Goal: Contribute content: Contribute content

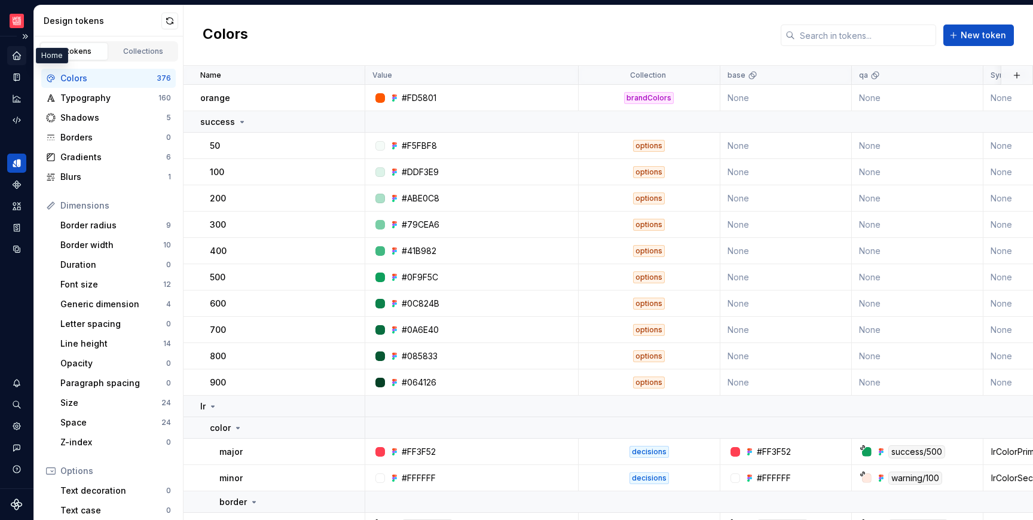
click at [12, 53] on icon "Home" at bounding box center [16, 55] width 11 height 11
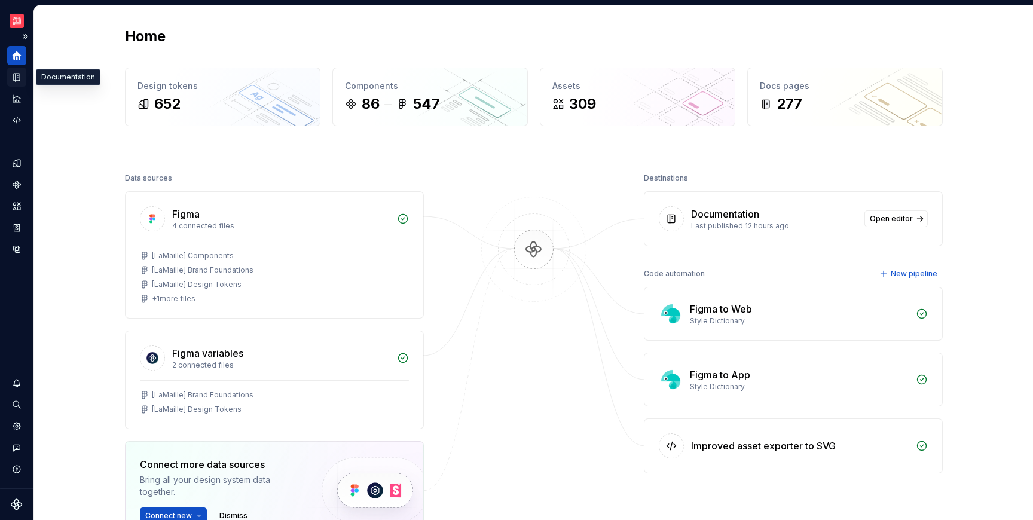
click at [22, 77] on div "Documentation" at bounding box center [16, 77] width 19 height 19
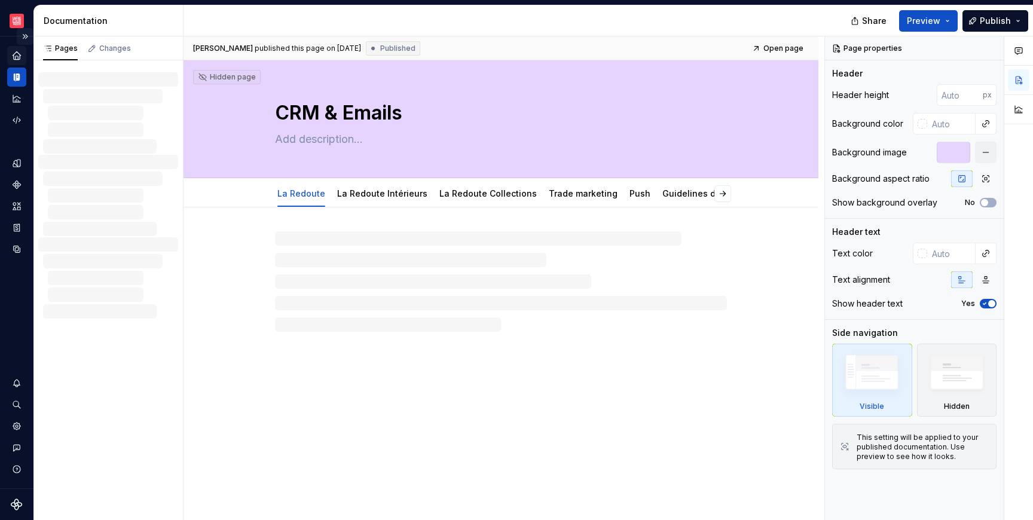
click at [28, 34] on button "Expand sidebar" at bounding box center [25, 36] width 17 height 17
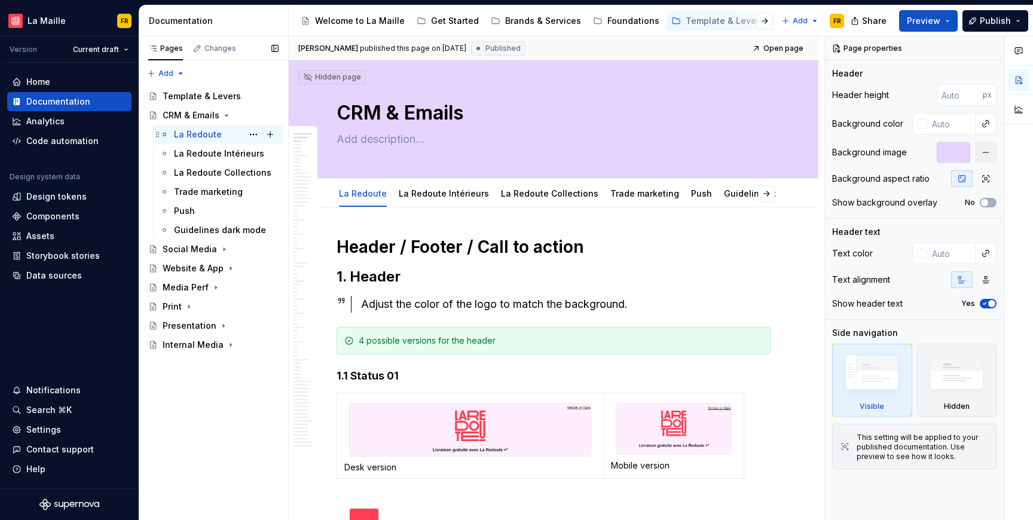
click at [191, 132] on div "La Redoute" at bounding box center [198, 135] width 48 height 12
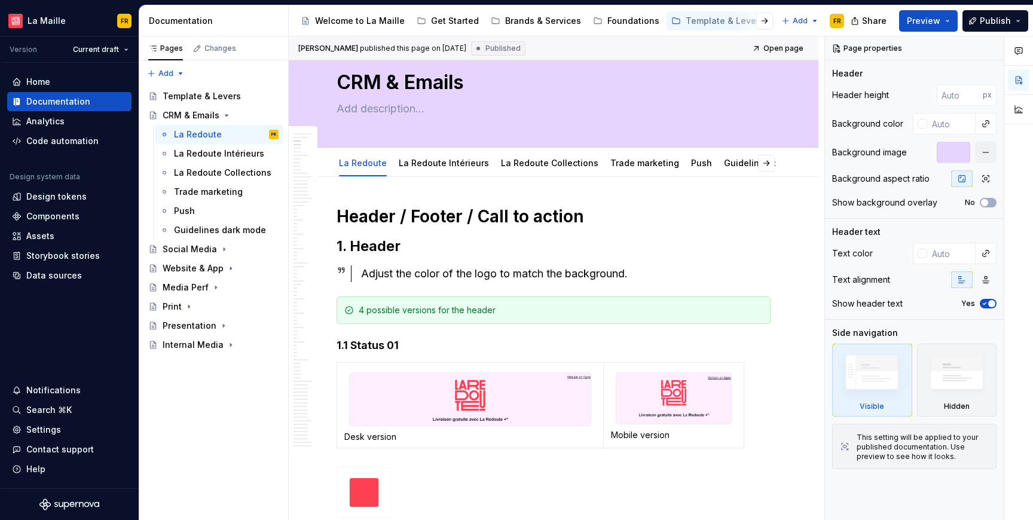
scroll to position [13, 0]
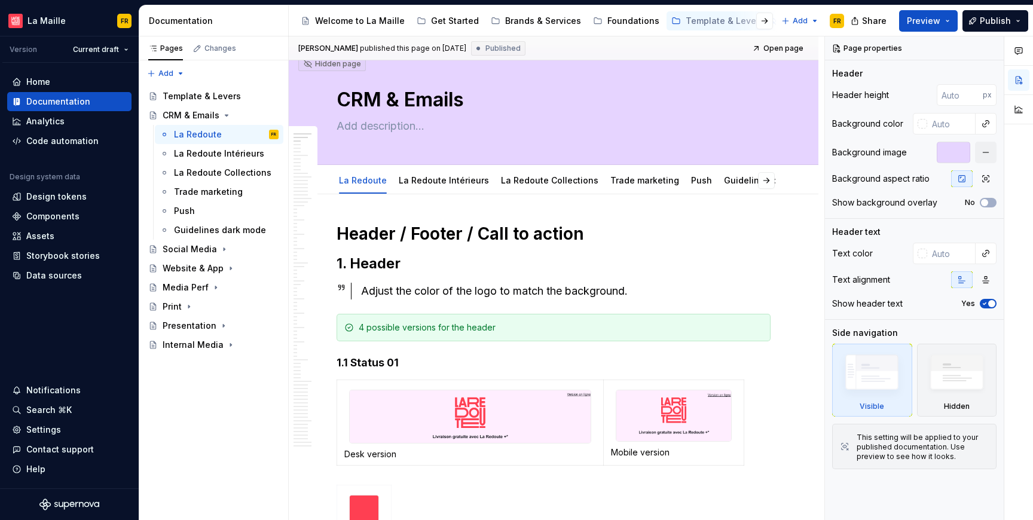
click at [752, 23] on div at bounding box center [755, 21] width 45 height 22
click at [769, 23] on button "button" at bounding box center [765, 21] width 17 height 17
click at [492, 22] on icon "Page tree" at bounding box center [497, 21] width 10 height 10
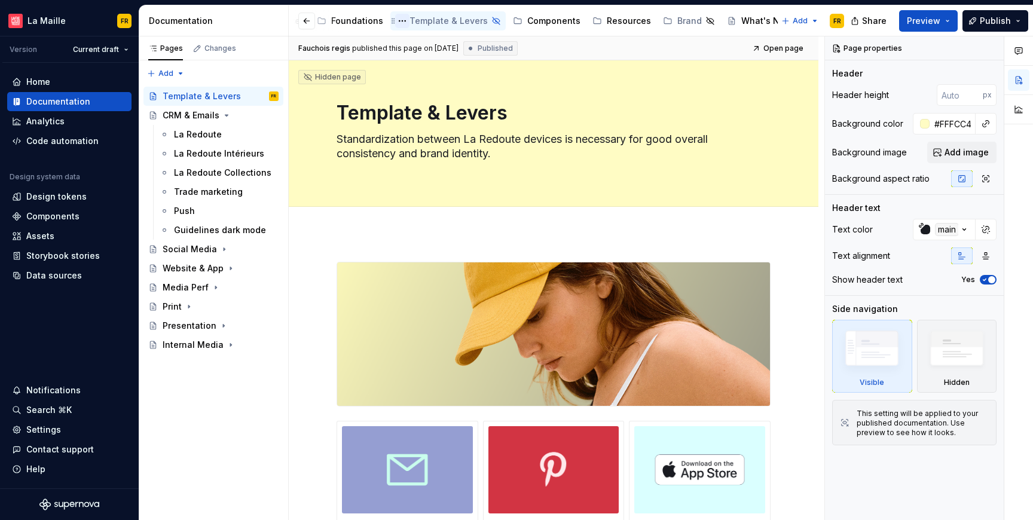
click at [395, 24] on button "Page tree" at bounding box center [402, 21] width 14 height 14
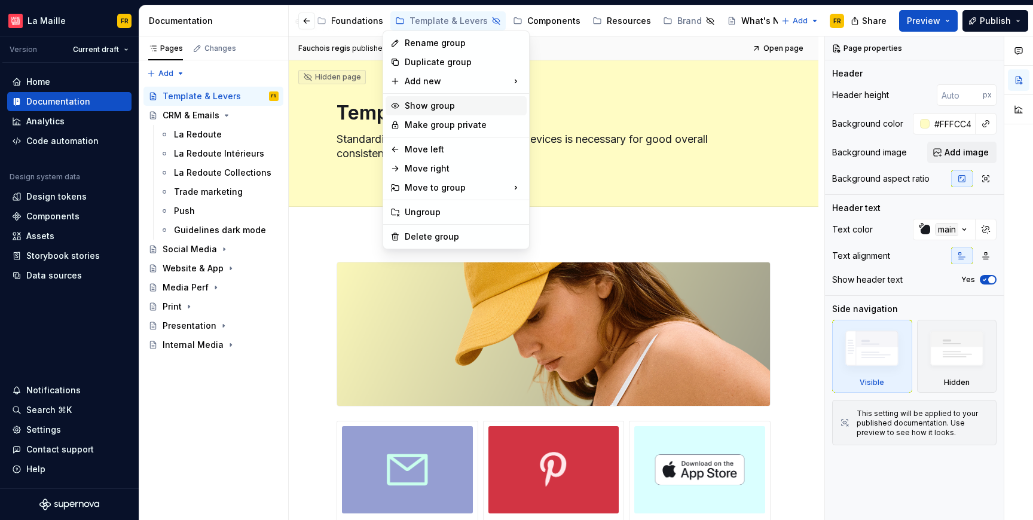
click at [427, 100] on div "Show group" at bounding box center [463, 106] width 117 height 12
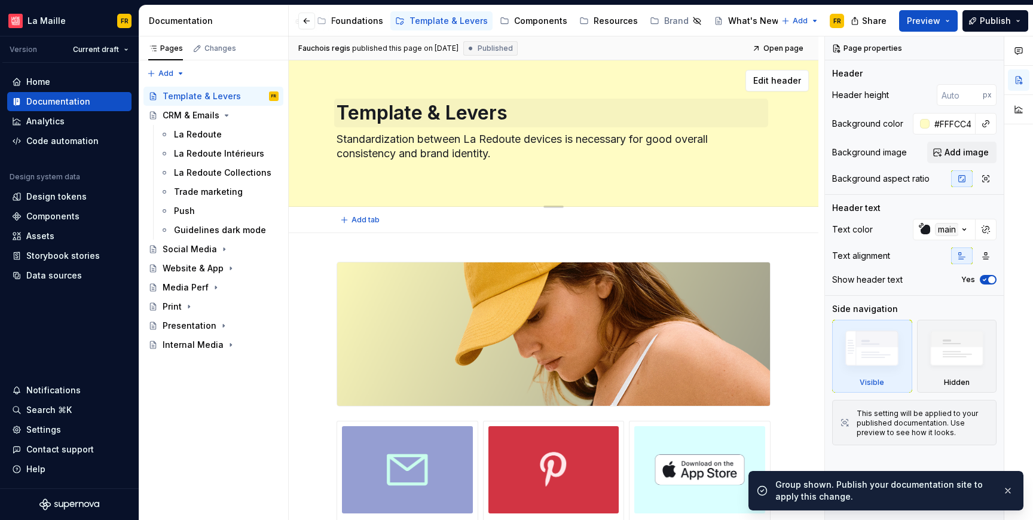
scroll to position [0, 263]
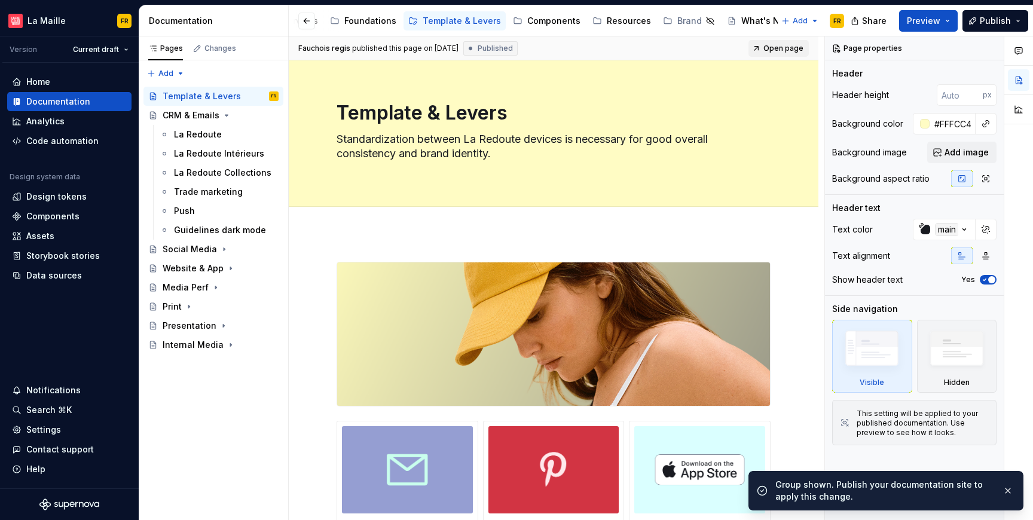
click at [770, 46] on span "Open page" at bounding box center [784, 49] width 40 height 10
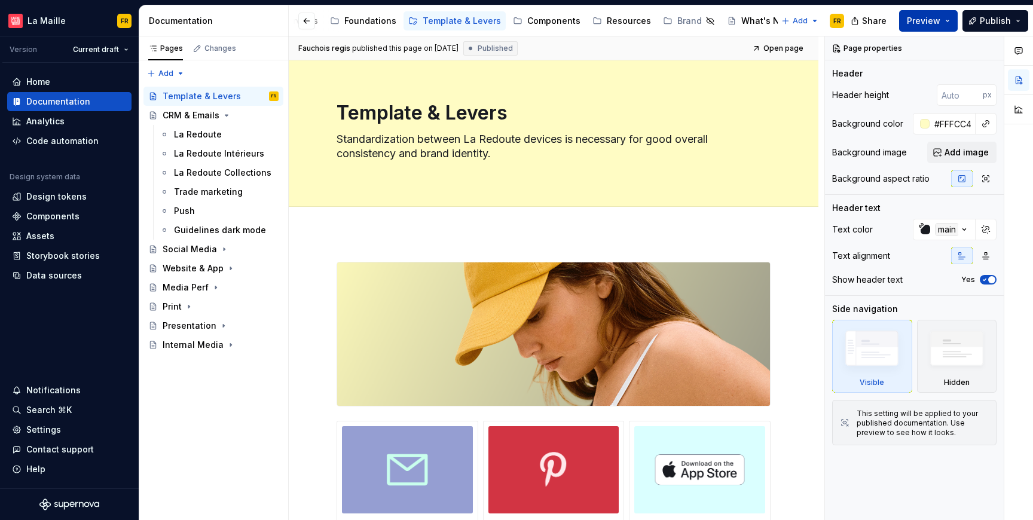
click at [936, 23] on span "Preview" at bounding box center [923, 21] width 33 height 12
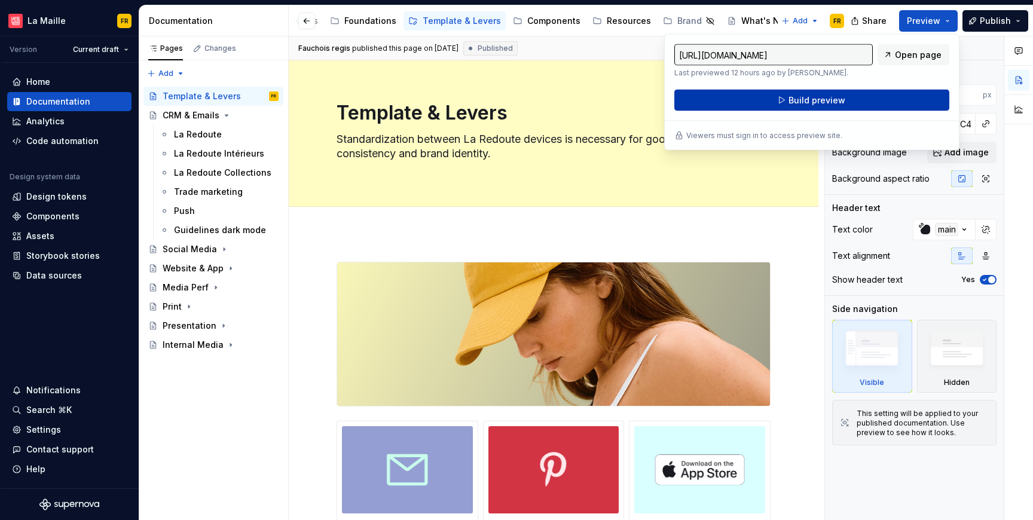
click at [796, 98] on span "Build preview" at bounding box center [817, 100] width 57 height 12
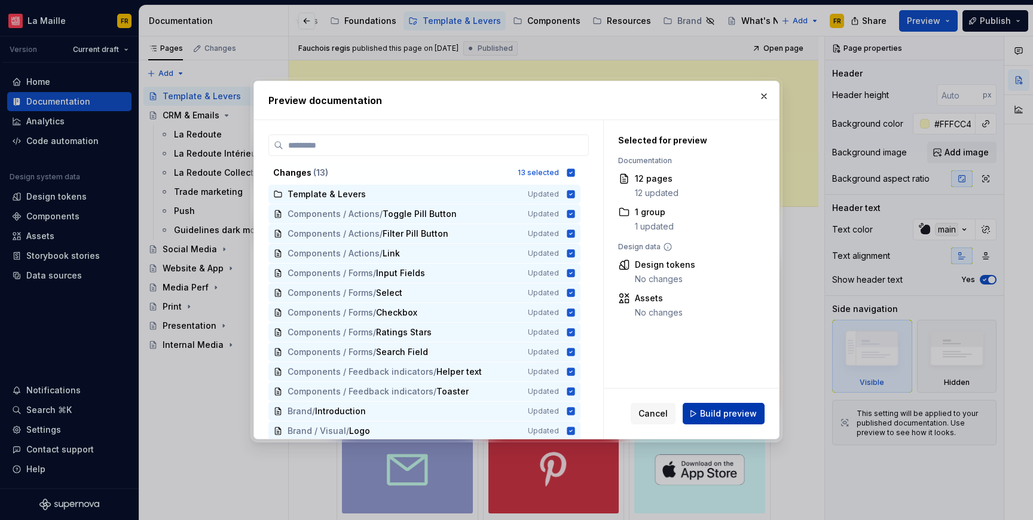
click at [735, 405] on button "Build preview" at bounding box center [724, 414] width 82 height 22
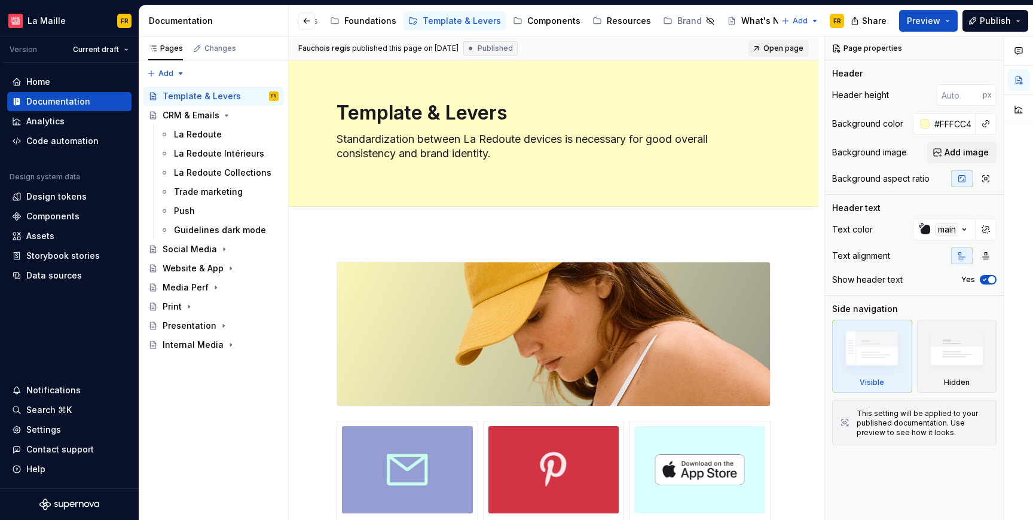
click at [791, 49] on span "Open page" at bounding box center [784, 49] width 40 height 10
click at [408, 25] on button "Page tree" at bounding box center [415, 21] width 14 height 14
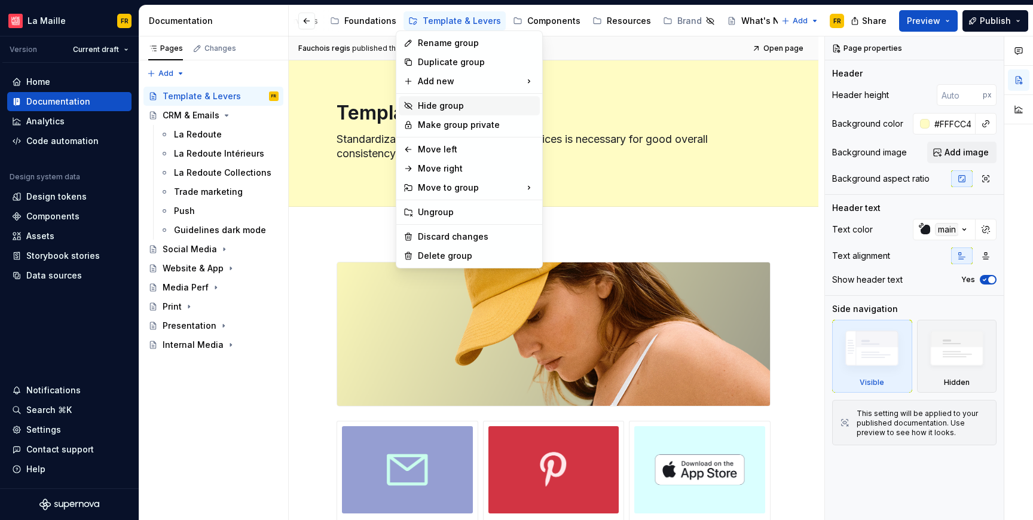
click at [419, 108] on div "Hide group" at bounding box center [476, 106] width 117 height 12
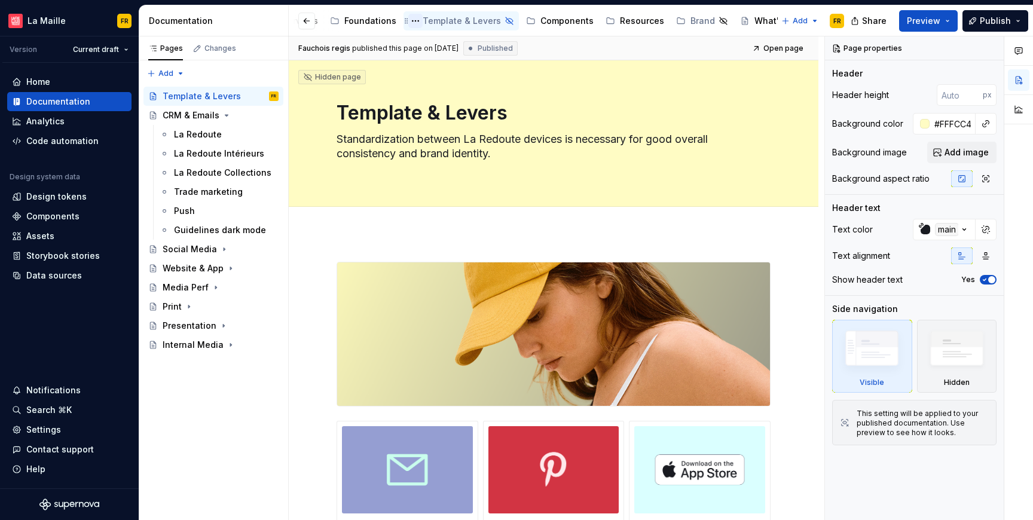
click at [408, 25] on button "Page tree" at bounding box center [415, 21] width 14 height 14
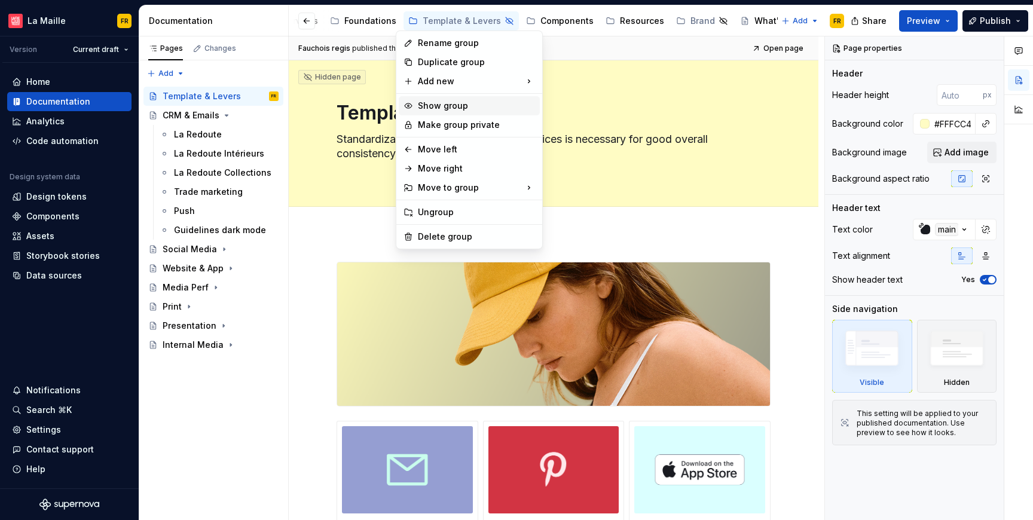
click at [465, 108] on div "Show group" at bounding box center [476, 106] width 117 height 12
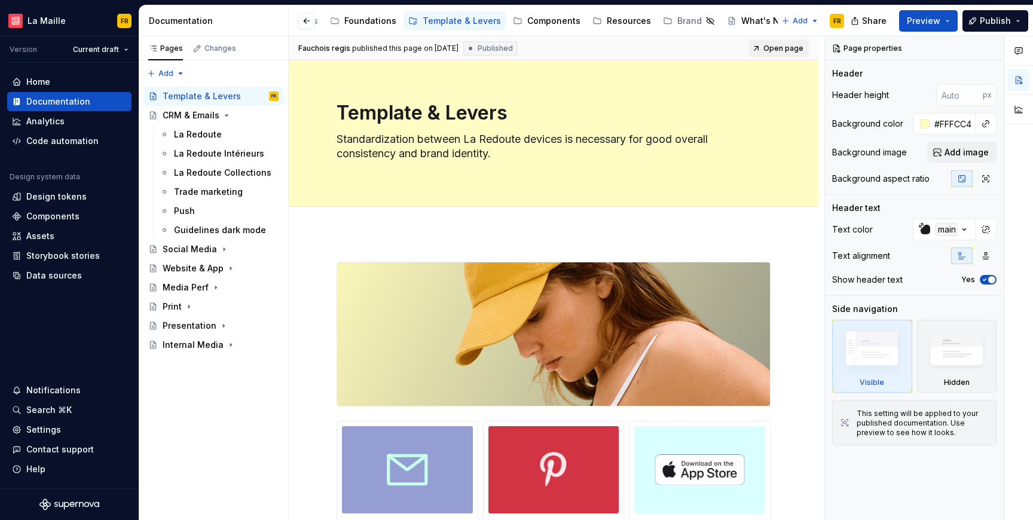
click at [775, 49] on span "Open page" at bounding box center [784, 49] width 40 height 10
click at [423, 23] on div "Template & Levers" at bounding box center [462, 21] width 78 height 12
click at [179, 136] on div "La Redoute" at bounding box center [198, 135] width 48 height 12
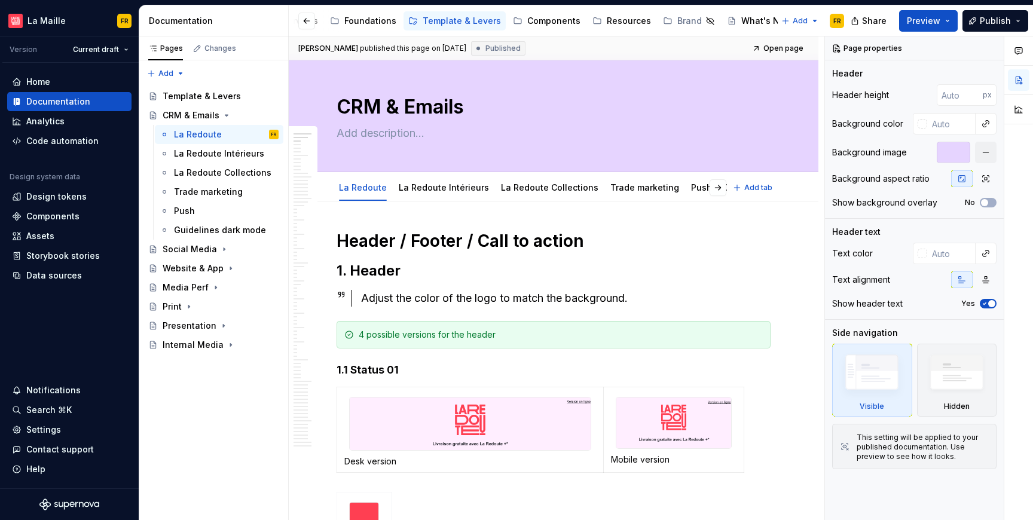
scroll to position [7, 0]
click at [535, 17] on div "Components" at bounding box center [554, 21] width 53 height 12
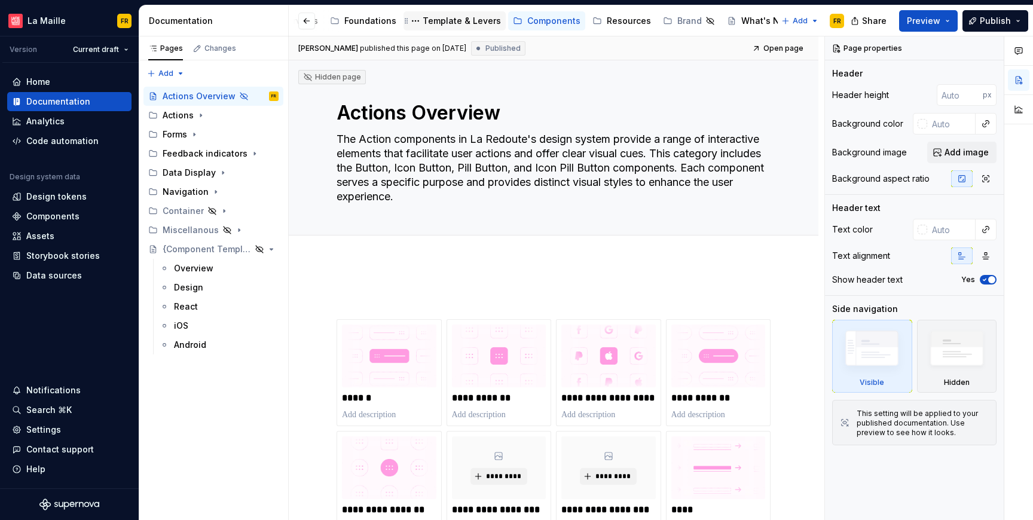
click at [441, 25] on div "Template & Levers" at bounding box center [462, 21] width 78 height 12
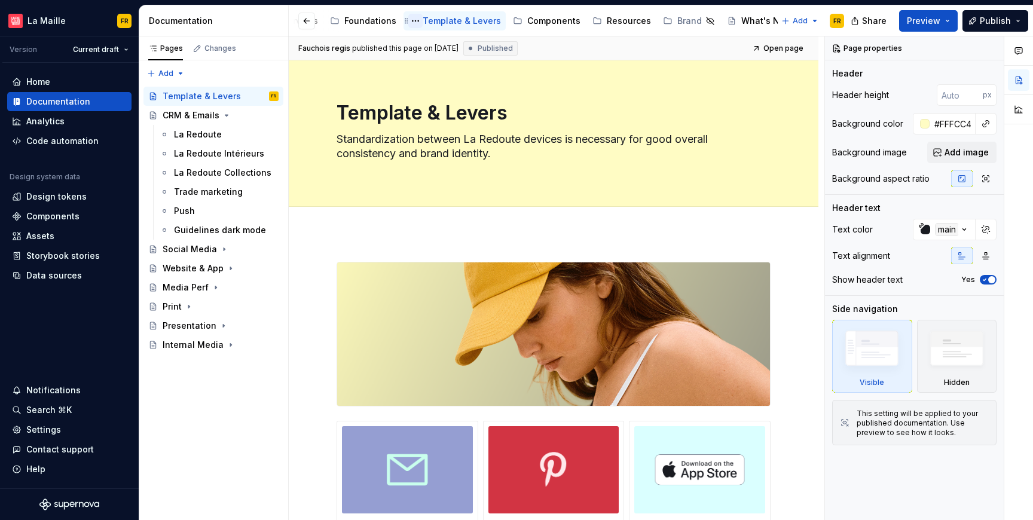
click at [408, 23] on button "Page tree" at bounding box center [415, 21] width 14 height 14
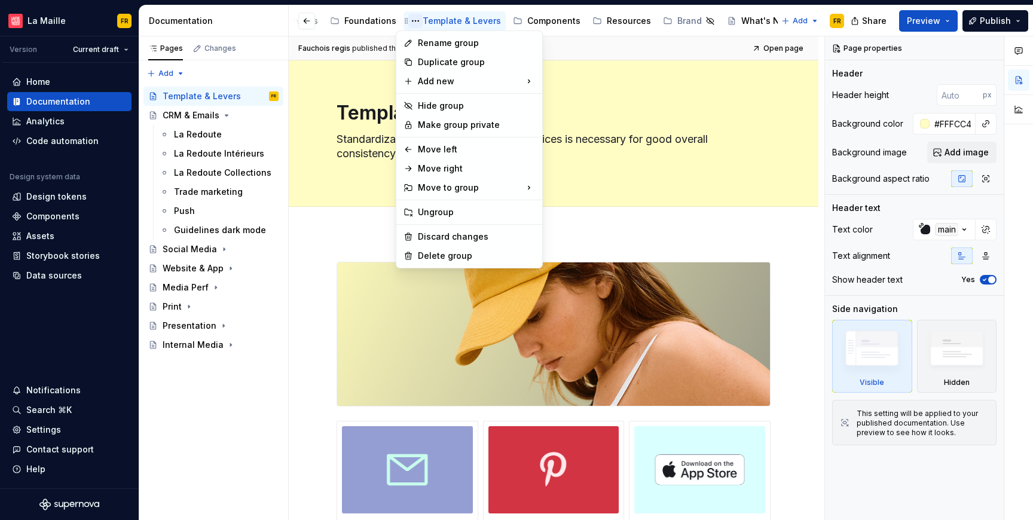
click at [401, 23] on html "[PERSON_NAME] FR Version Current draft Home Documentation Analytics Code automa…" at bounding box center [516, 260] width 1033 height 520
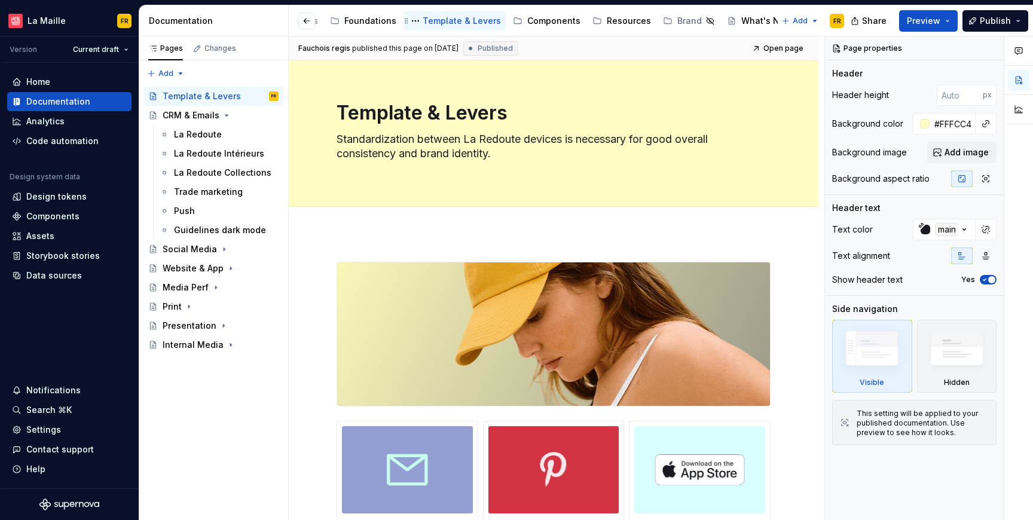
click at [402, 25] on icon "Page tree" at bounding box center [407, 21] width 10 height 10
click at [408, 22] on button "Page tree" at bounding box center [415, 21] width 14 height 14
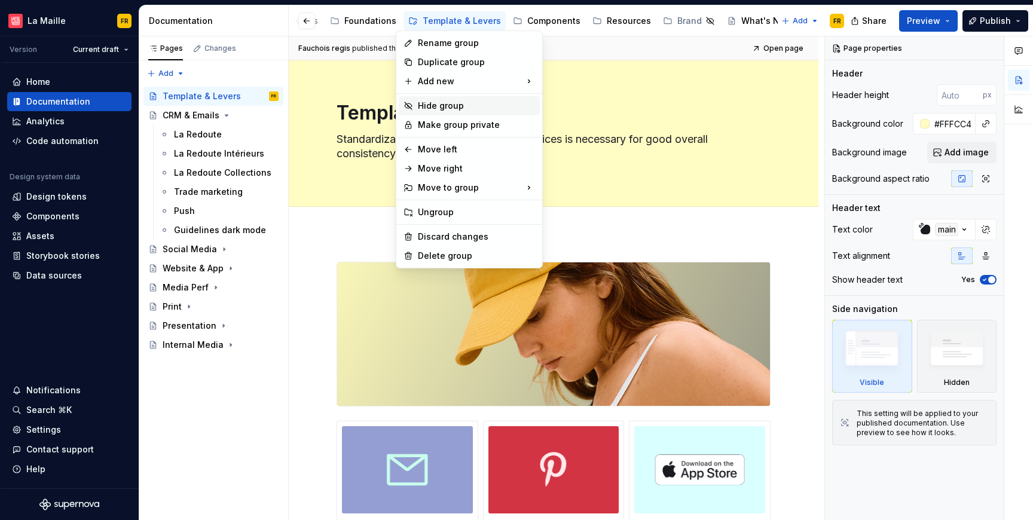
click at [440, 109] on div "Hide group" at bounding box center [476, 106] width 117 height 12
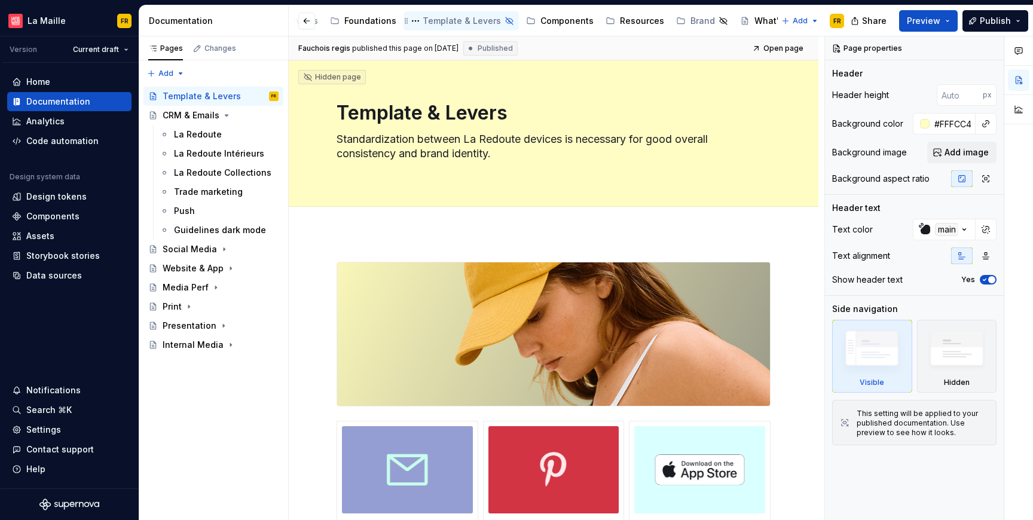
click at [464, 23] on div "Template & Levers" at bounding box center [462, 21] width 78 height 12
click at [408, 24] on button "Page tree" at bounding box center [415, 21] width 14 height 14
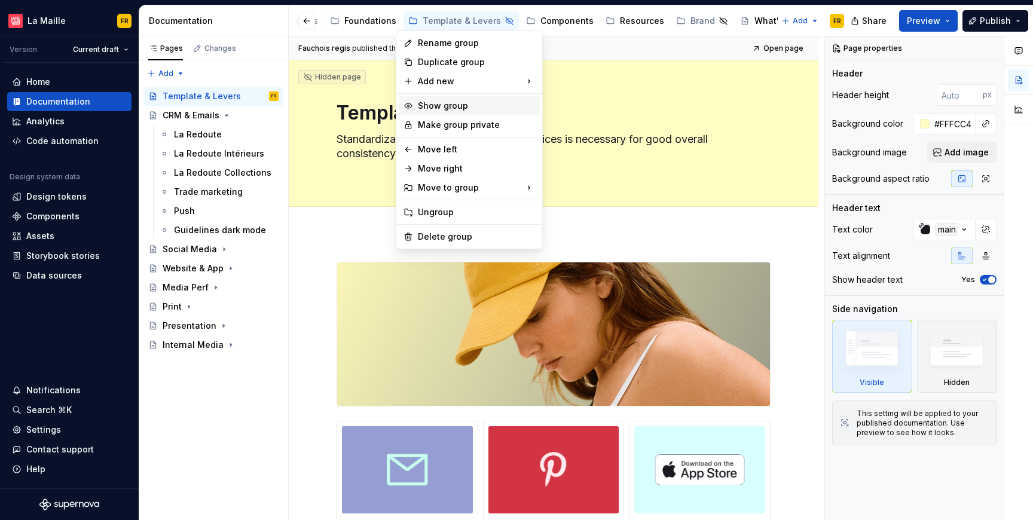
click at [447, 105] on div "Show group" at bounding box center [476, 106] width 117 height 12
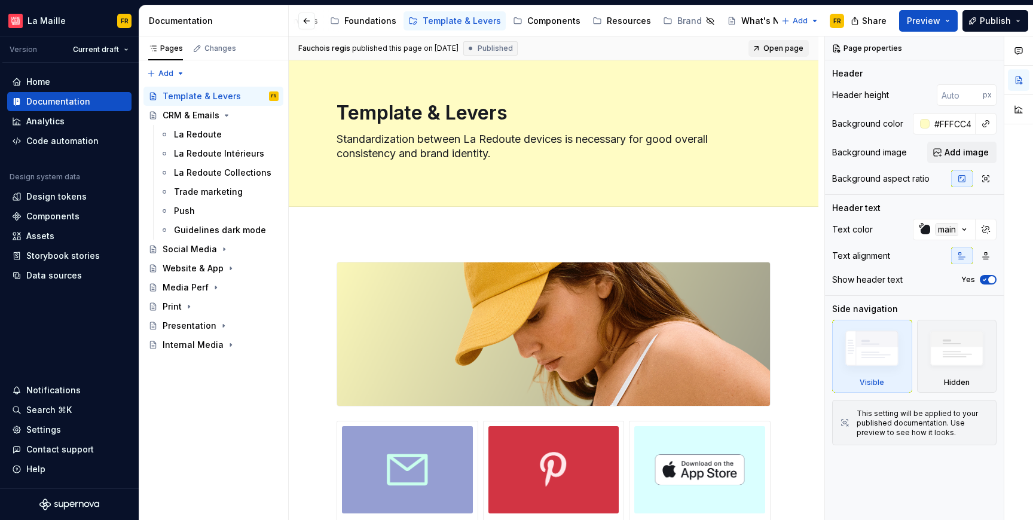
click at [784, 48] on span "Open page" at bounding box center [784, 49] width 40 height 10
click at [201, 130] on div "La Redoute" at bounding box center [198, 135] width 48 height 12
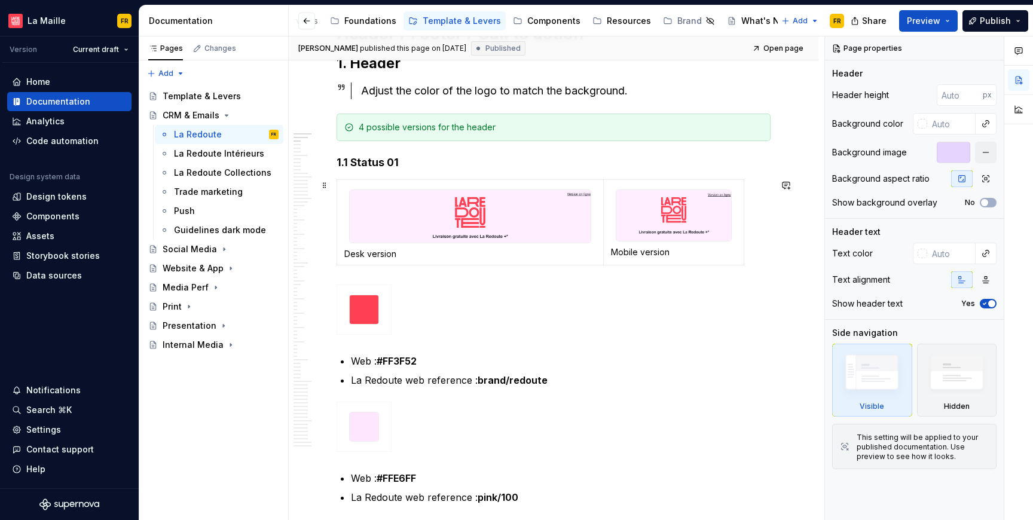
scroll to position [234, 0]
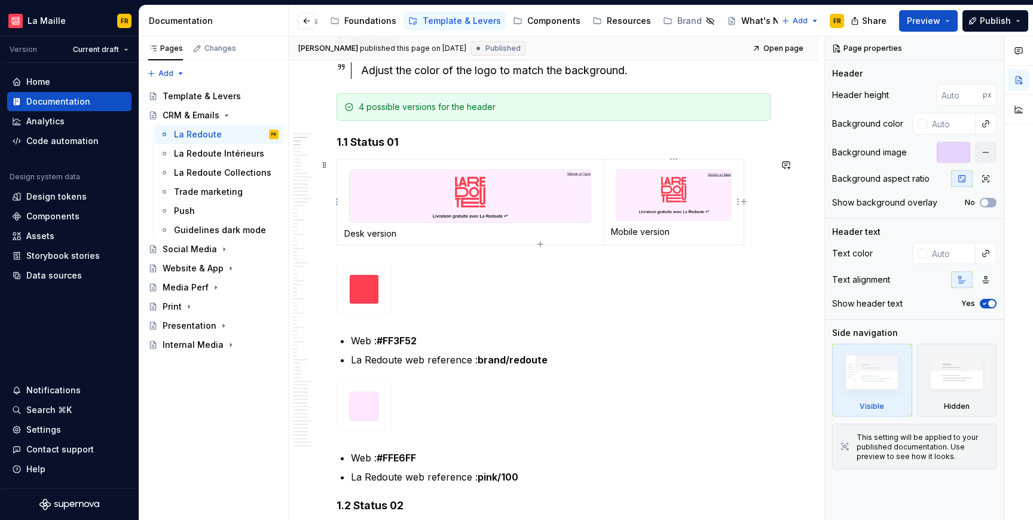
click at [684, 194] on img at bounding box center [674, 195] width 115 height 51
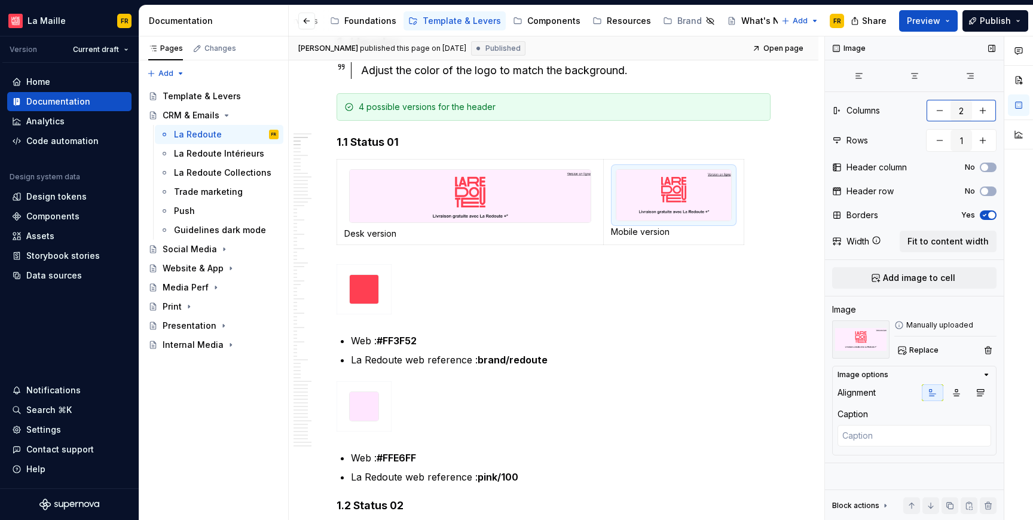
click at [986, 111] on button "button" at bounding box center [983, 111] width 22 height 22
type textarea "*"
type input "3"
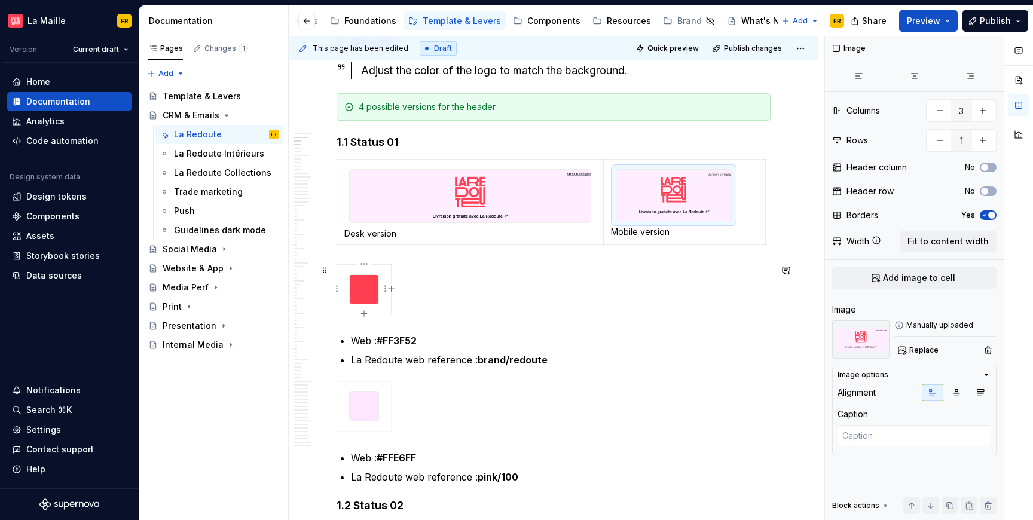
type textarea "*"
type input "1"
click at [370, 295] on img at bounding box center [364, 289] width 29 height 29
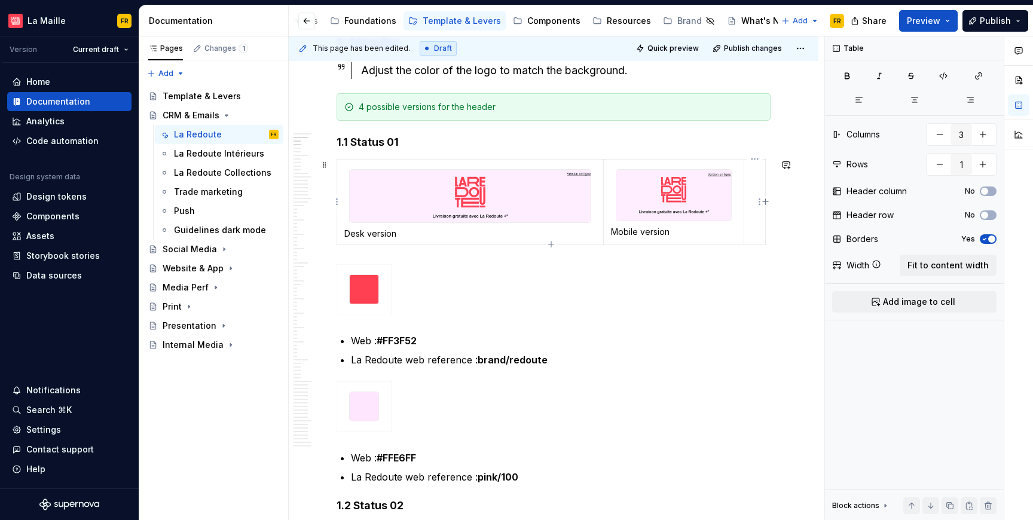
click at [753, 202] on td at bounding box center [755, 203] width 22 height 86
click at [932, 303] on span "Add image to cell" at bounding box center [919, 302] width 72 height 12
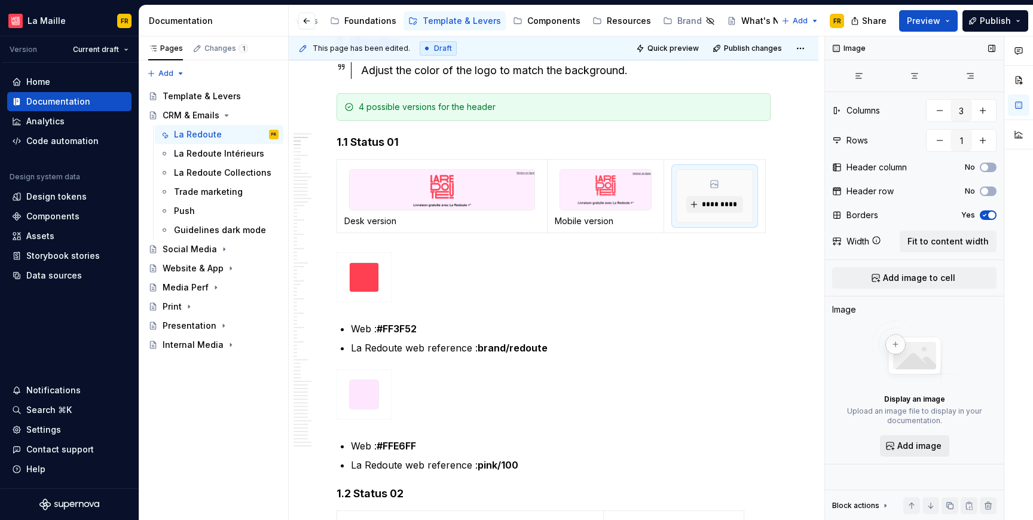
click at [914, 449] on span "Add image" at bounding box center [920, 446] width 44 height 12
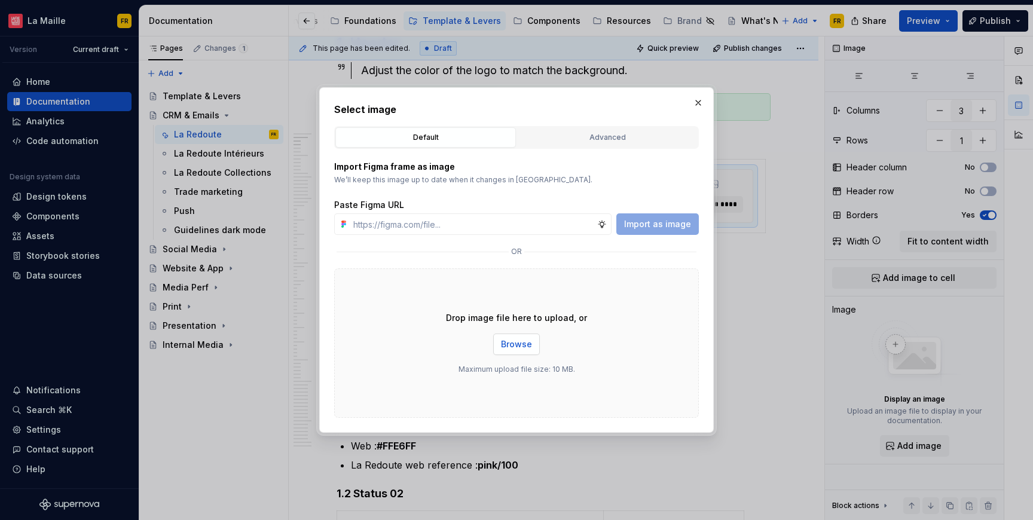
click at [523, 350] on span "Browse" at bounding box center [516, 345] width 31 height 12
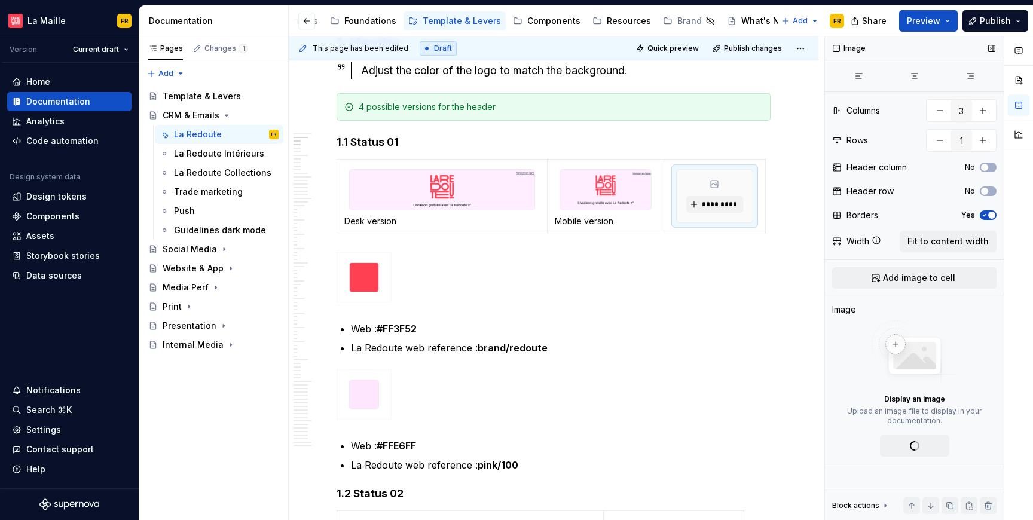
type textarea "*"
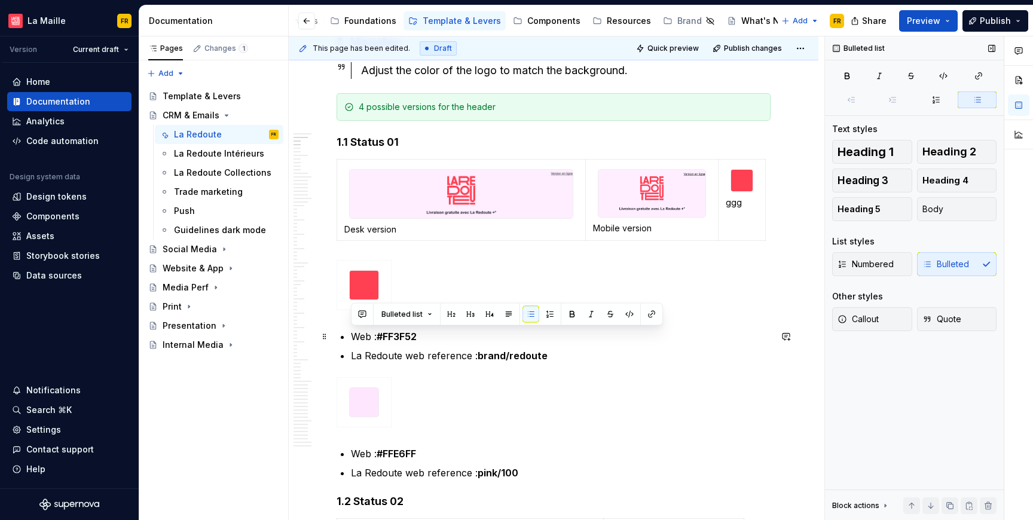
drag, startPoint x: 354, startPoint y: 335, endPoint x: 428, endPoint y: 333, distance: 74.2
copy p "Web : #FF3F52"
click at [730, 207] on p "ggg" at bounding box center [742, 203] width 32 height 12
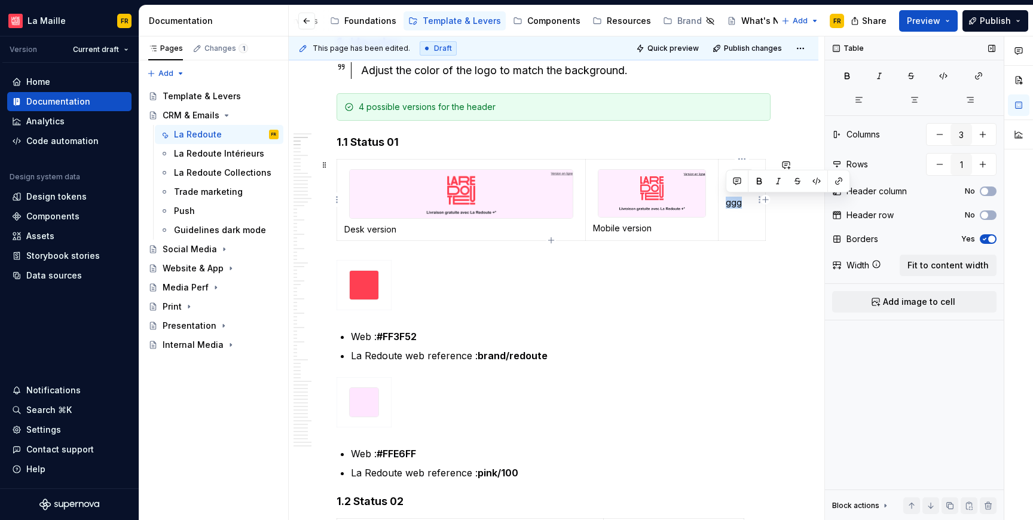
click at [730, 207] on p "ggg" at bounding box center [742, 203] width 32 height 12
click at [767, 175] on div "Desk version Mobile version Web : #FF3F52" at bounding box center [554, 202] width 434 height 87
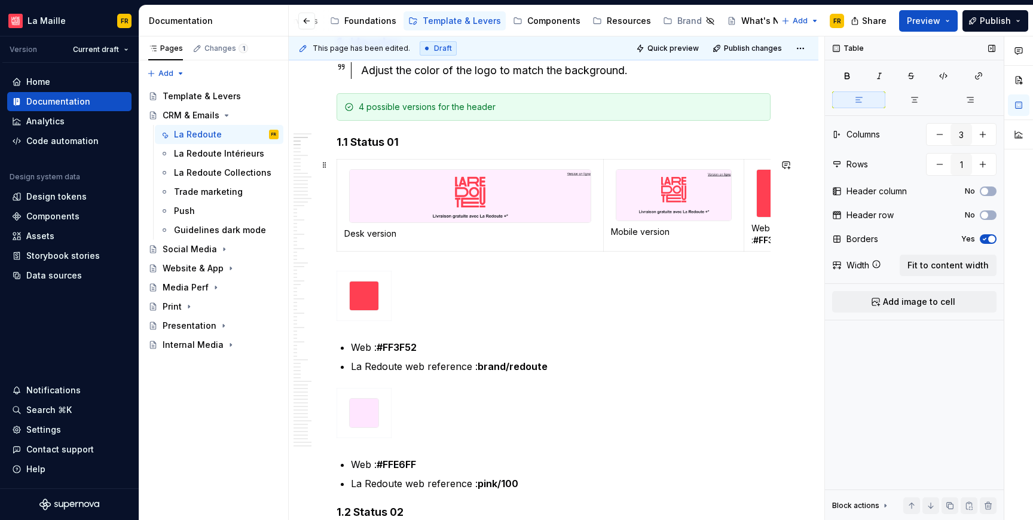
drag, startPoint x: 765, startPoint y: 185, endPoint x: 774, endPoint y: 204, distance: 21.1
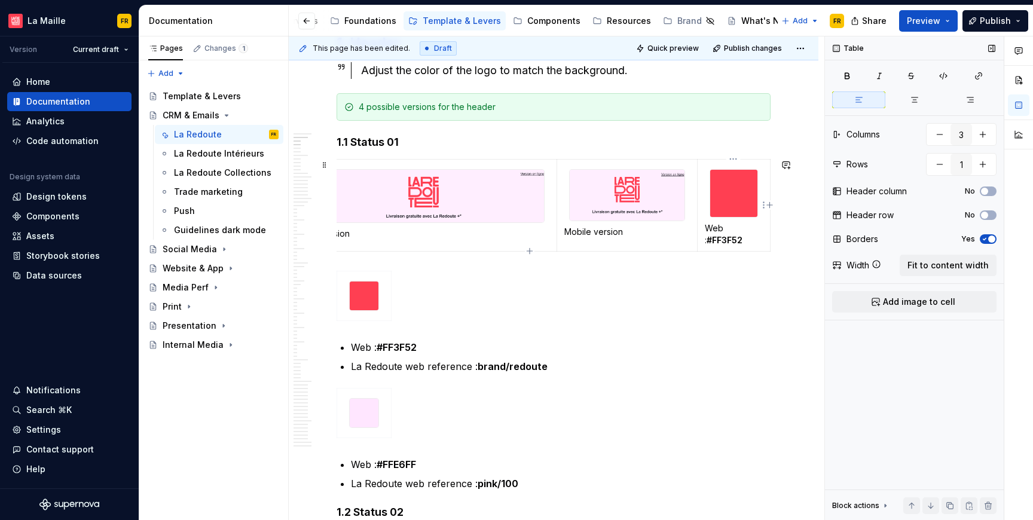
click at [755, 241] on p "Web : #FF3F52" at bounding box center [734, 234] width 58 height 24
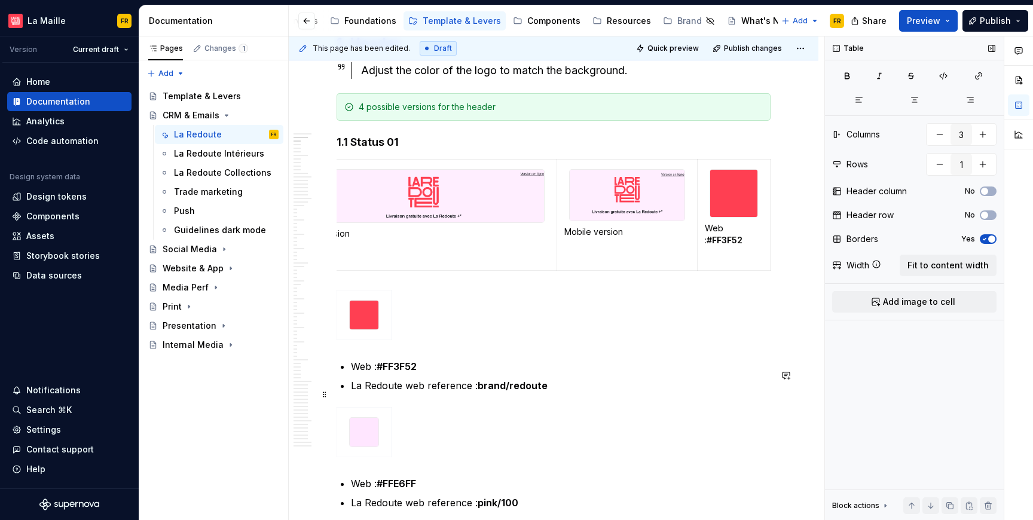
click at [497, 392] on strong "brand/redoute" at bounding box center [513, 386] width 70 height 12
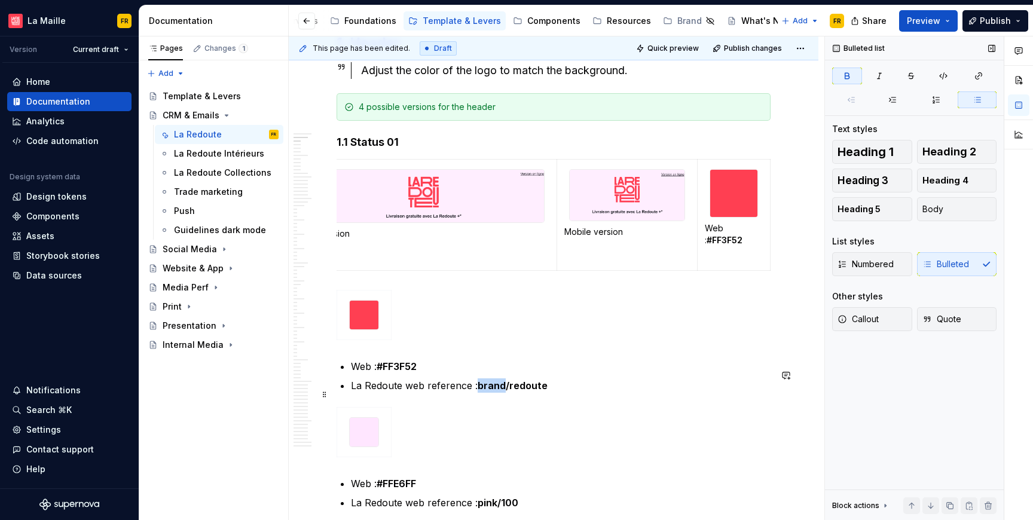
click at [497, 392] on strong "brand/redoute" at bounding box center [513, 386] width 70 height 12
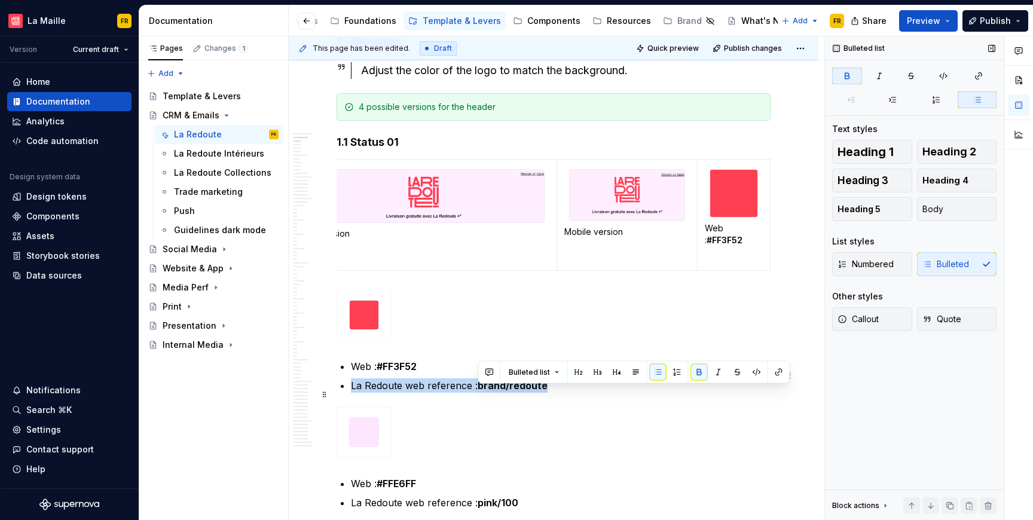
click at [497, 392] on strong "brand/redoute" at bounding box center [513, 386] width 70 height 12
copy p "La Redoute web reference : brand/redoute"
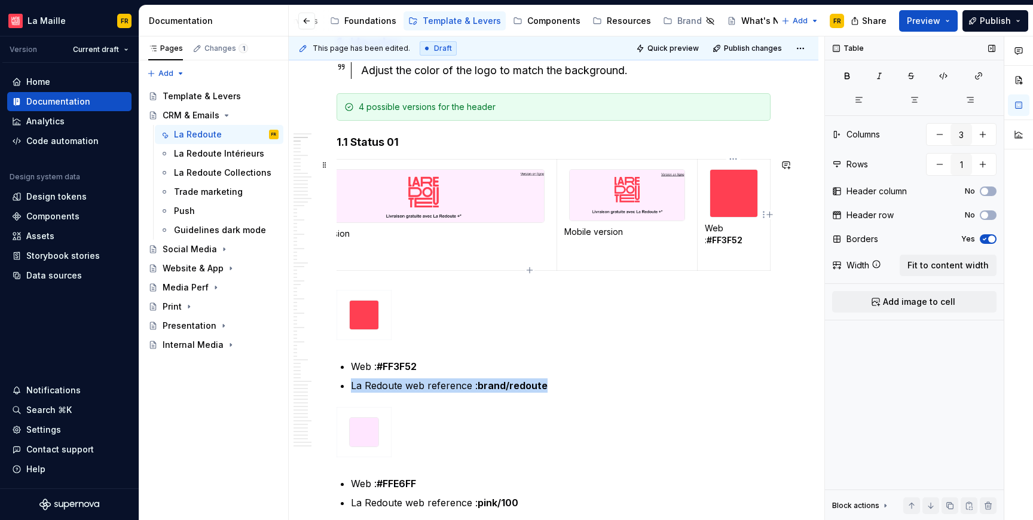
click at [731, 252] on td "Web : #FF3F52" at bounding box center [734, 215] width 73 height 111
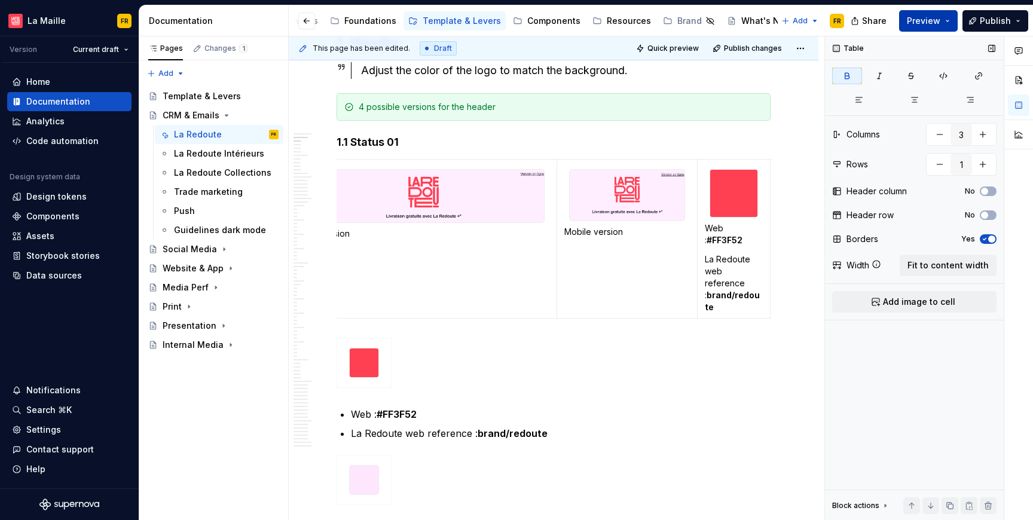
click at [925, 20] on span "Preview" at bounding box center [923, 21] width 33 height 12
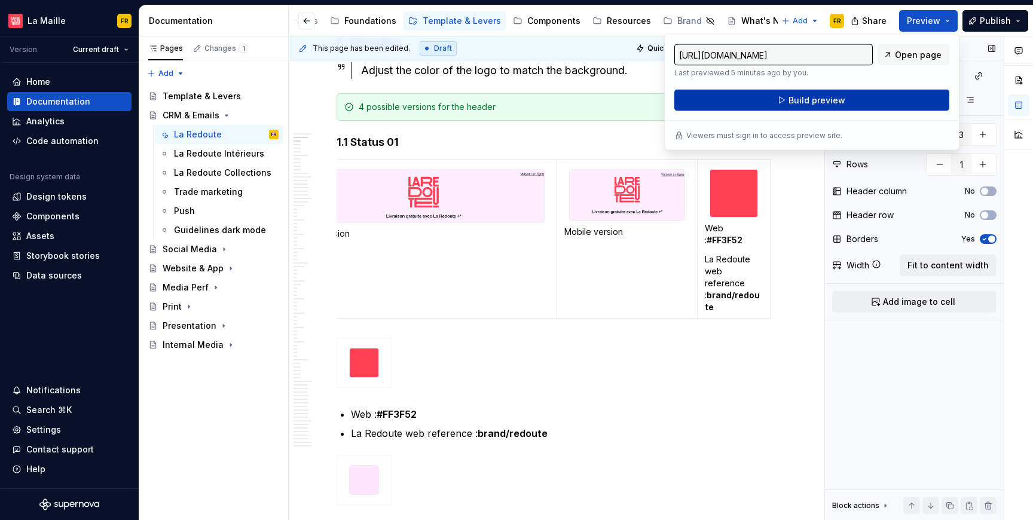
click at [863, 100] on button "Build preview" at bounding box center [812, 101] width 275 height 22
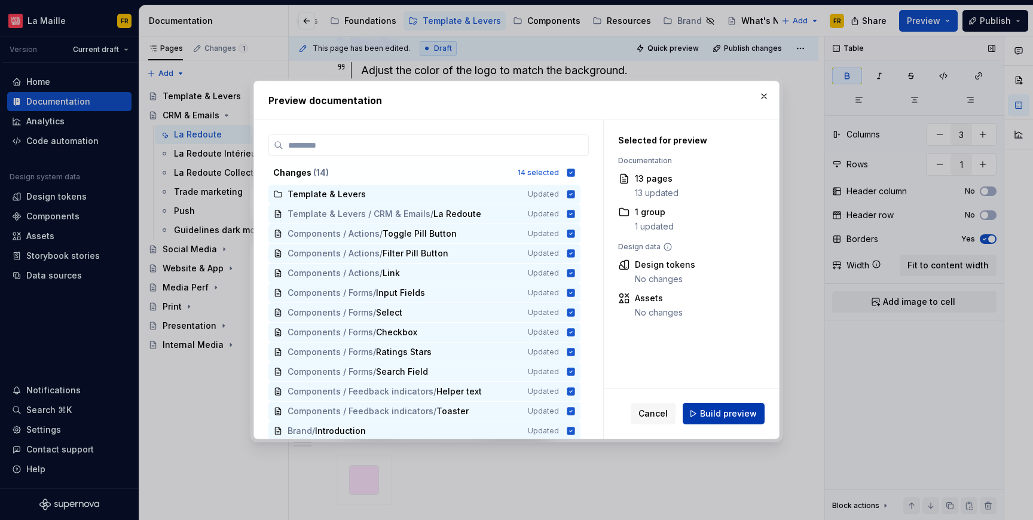
click at [731, 416] on span "Build preview" at bounding box center [728, 414] width 57 height 12
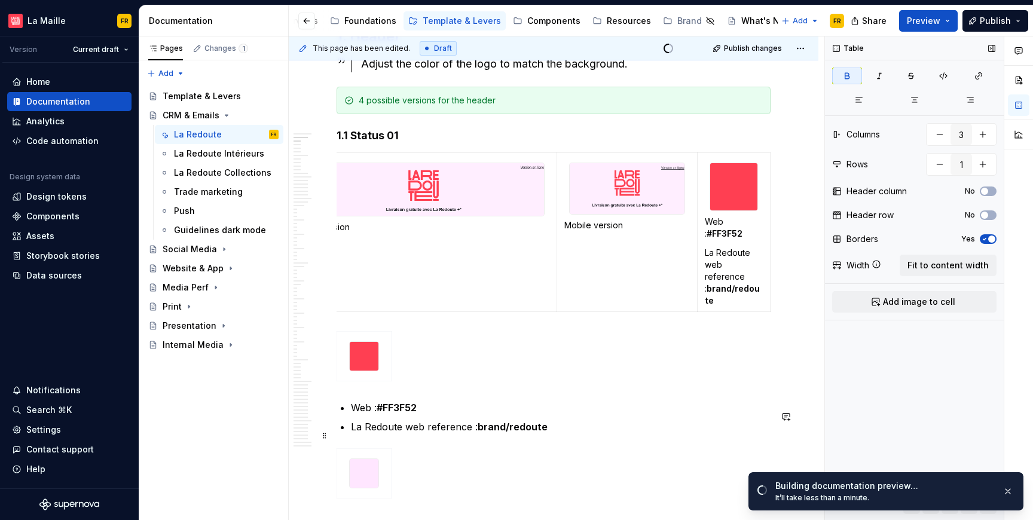
scroll to position [237, 0]
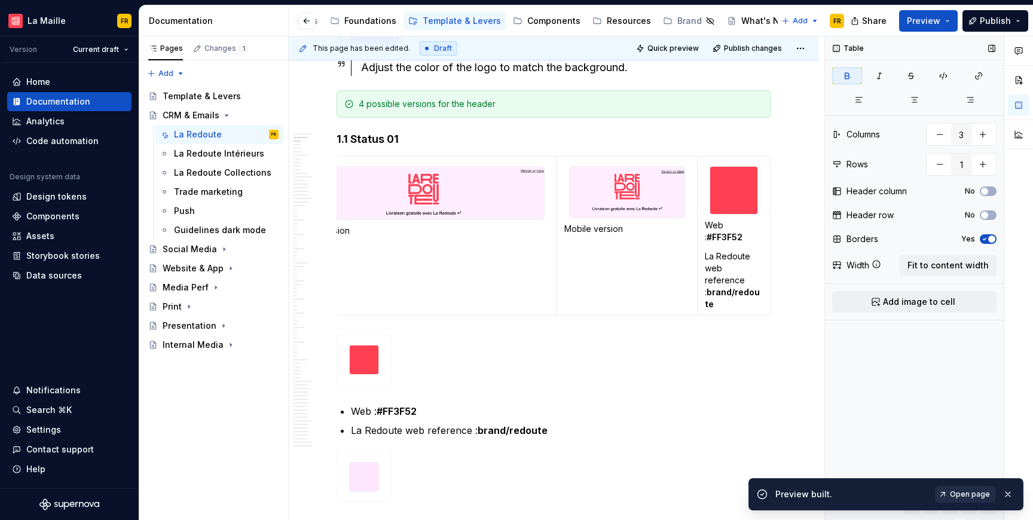
click at [959, 493] on span "Open page" at bounding box center [970, 495] width 40 height 10
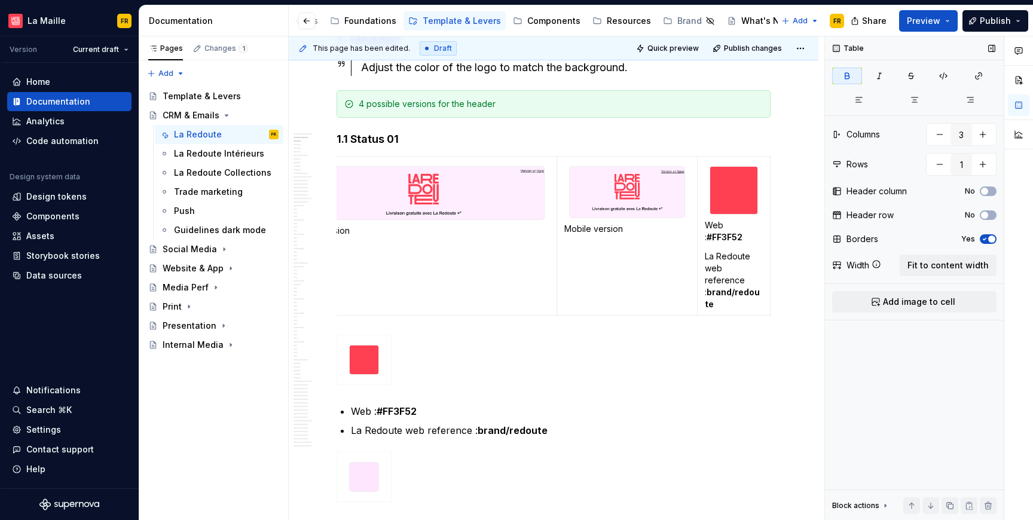
type textarea "*"
click at [727, 232] on strong "#FF3F52" at bounding box center [725, 237] width 36 height 10
click at [937, 134] on button "button" at bounding box center [940, 135] width 22 height 22
type input "1"
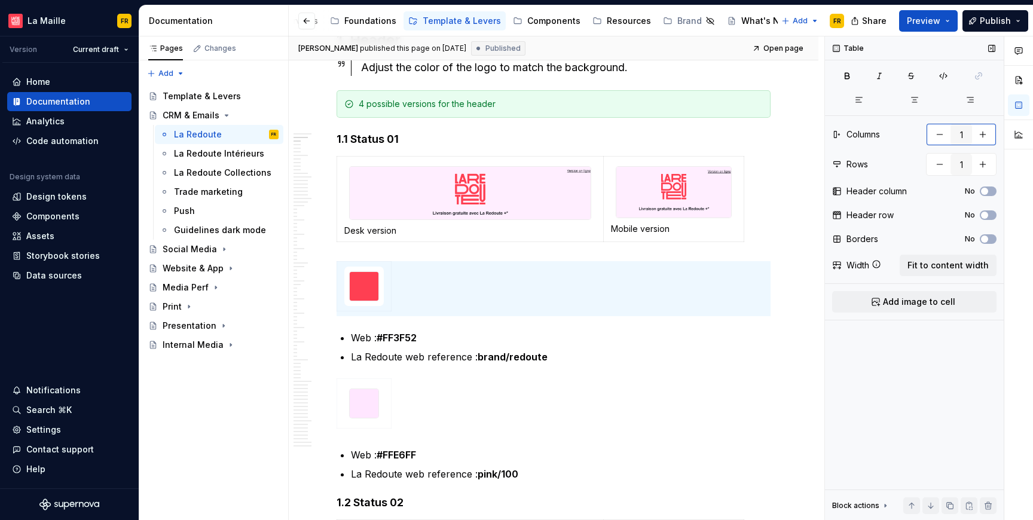
scroll to position [0, 0]
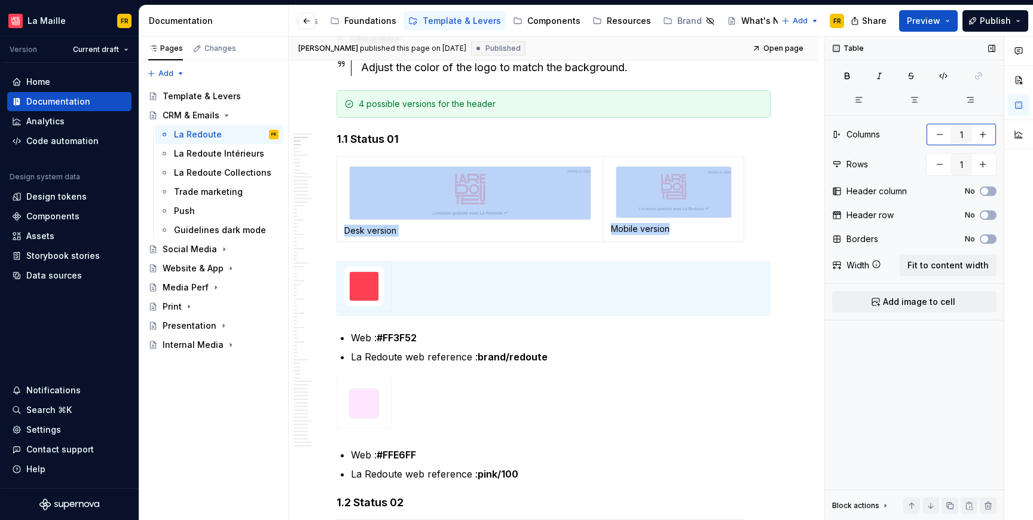
type textarea "*"
click at [982, 159] on button "button" at bounding box center [983, 165] width 22 height 22
type input "2"
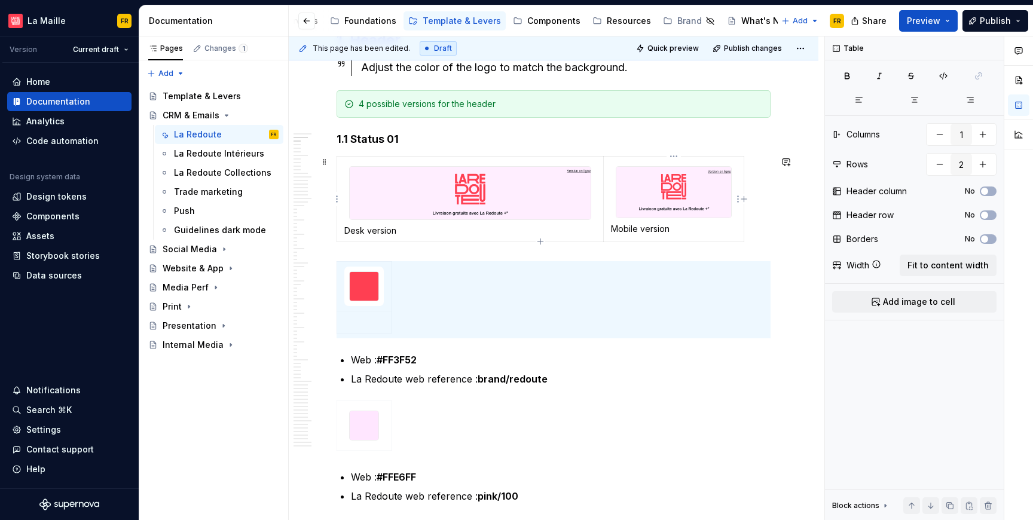
click at [644, 218] on div at bounding box center [674, 192] width 116 height 52
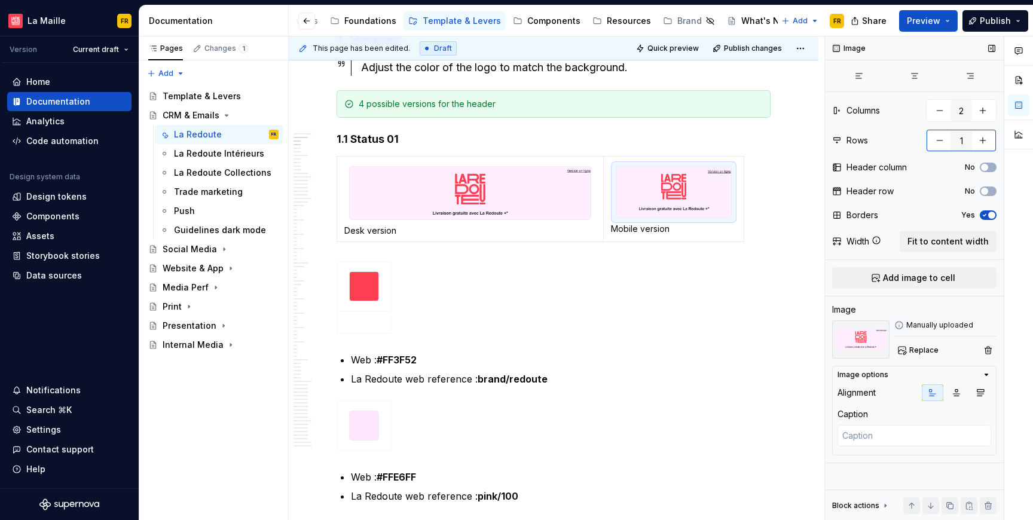
click at [984, 141] on button "button" at bounding box center [983, 141] width 22 height 22
type textarea "*"
type input "2"
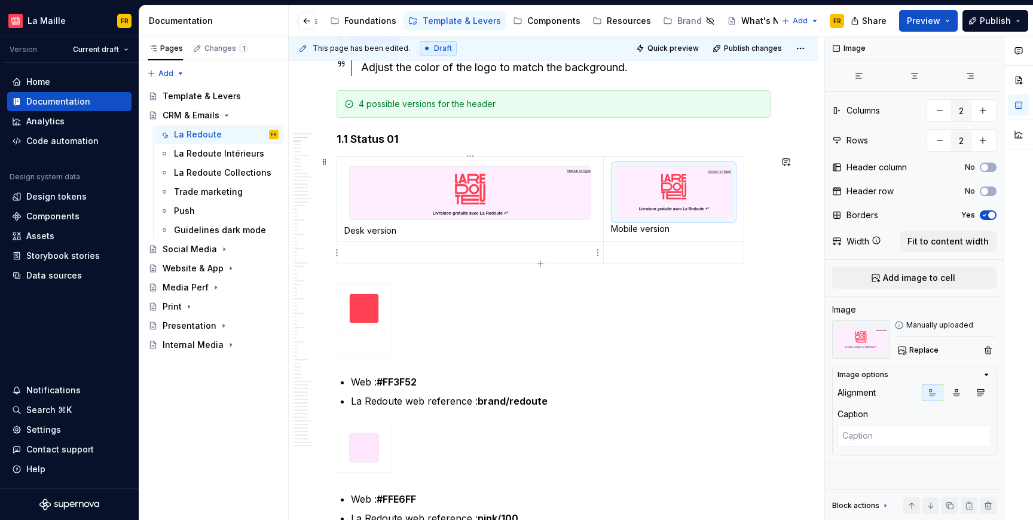
click at [362, 252] on p at bounding box center [470, 253] width 252 height 12
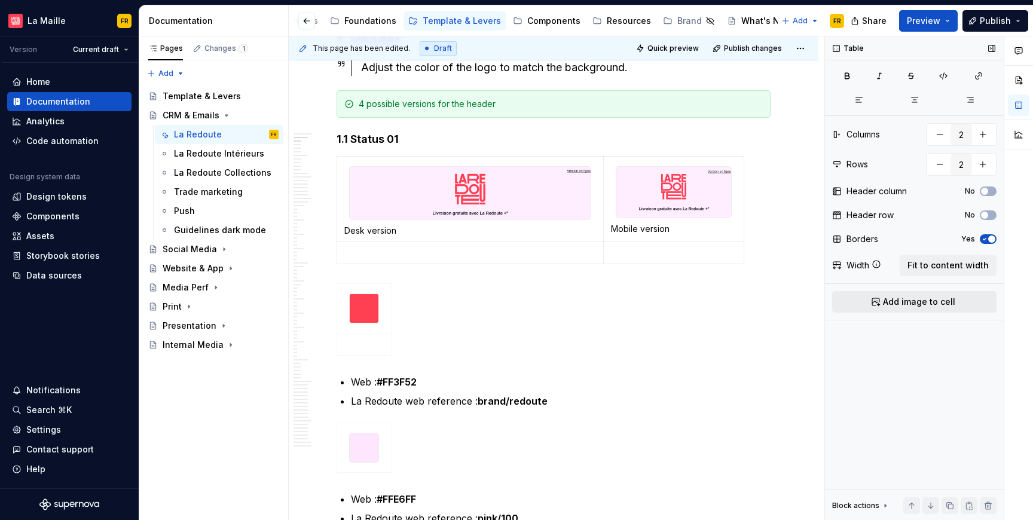
click at [888, 294] on button "Add image to cell" at bounding box center [915, 302] width 164 height 22
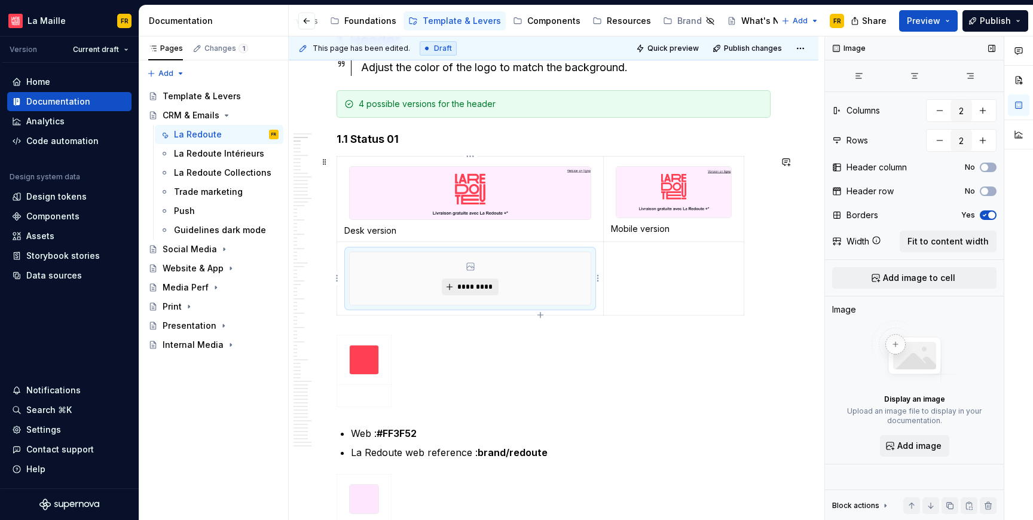
click at [467, 288] on span "*********" at bounding box center [475, 287] width 36 height 10
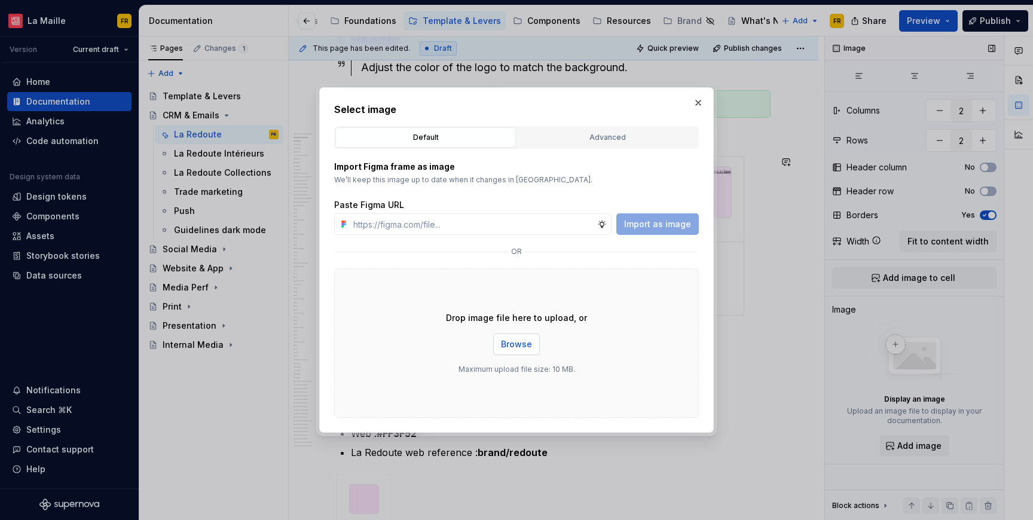
click at [519, 352] on button "Browse" at bounding box center [516, 345] width 47 height 22
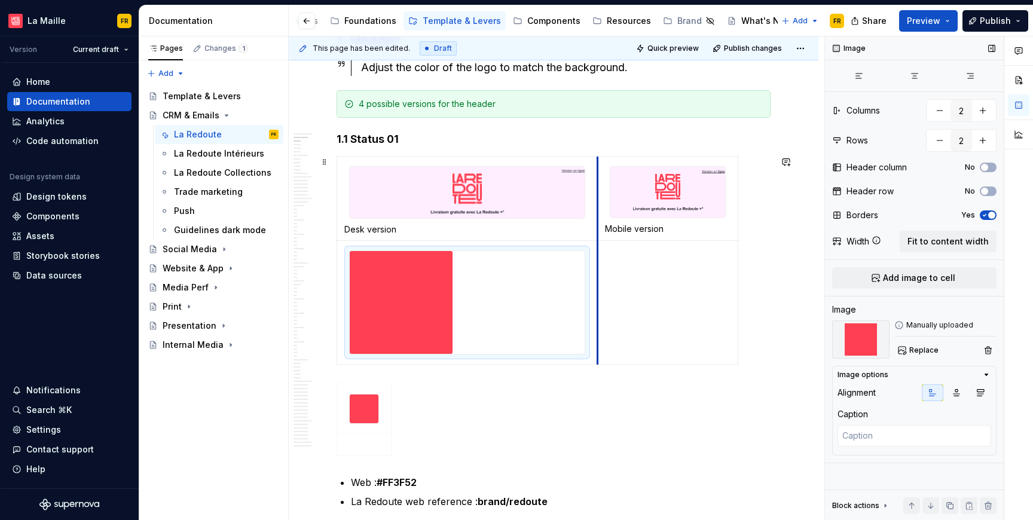
drag, startPoint x: 605, startPoint y: 322, endPoint x: 599, endPoint y: 325, distance: 6.4
click at [599, 325] on td at bounding box center [668, 302] width 141 height 124
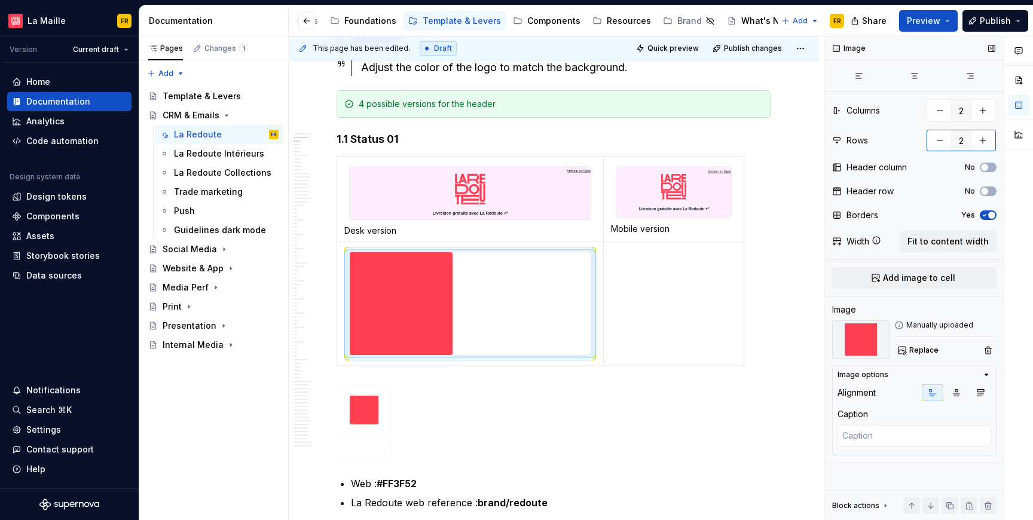
click at [938, 145] on button "button" at bounding box center [940, 141] width 22 height 22
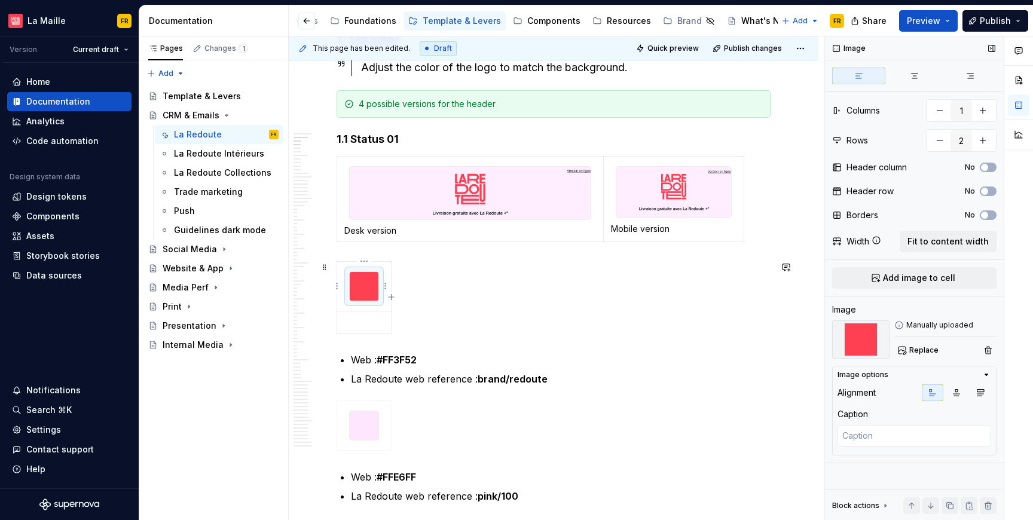
click at [358, 282] on img at bounding box center [364, 286] width 29 height 29
click at [944, 141] on button "button" at bounding box center [940, 141] width 22 height 22
type textarea "*"
type input "1"
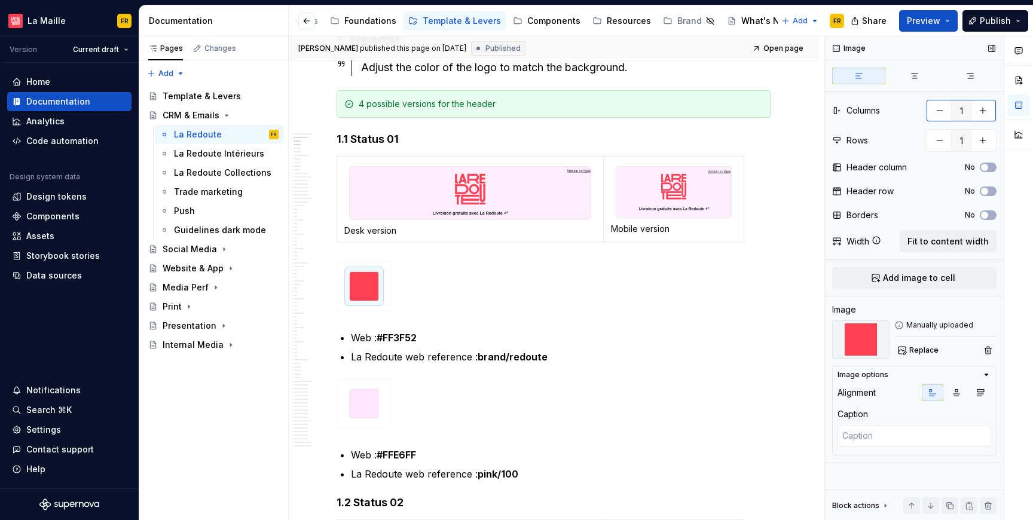
click at [988, 112] on button "button" at bounding box center [983, 111] width 22 height 22
type textarea "*"
type input "2"
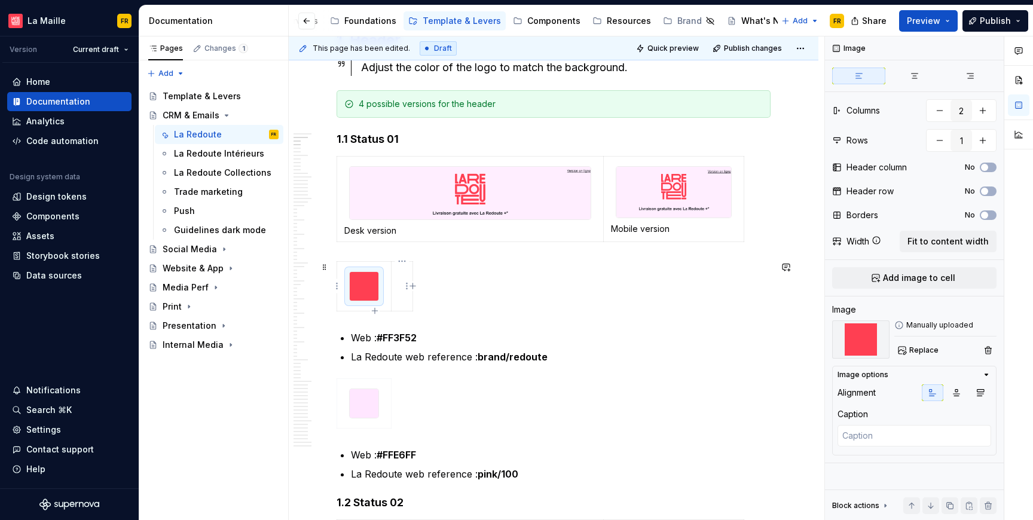
click at [400, 297] on td at bounding box center [403, 286] width 22 height 50
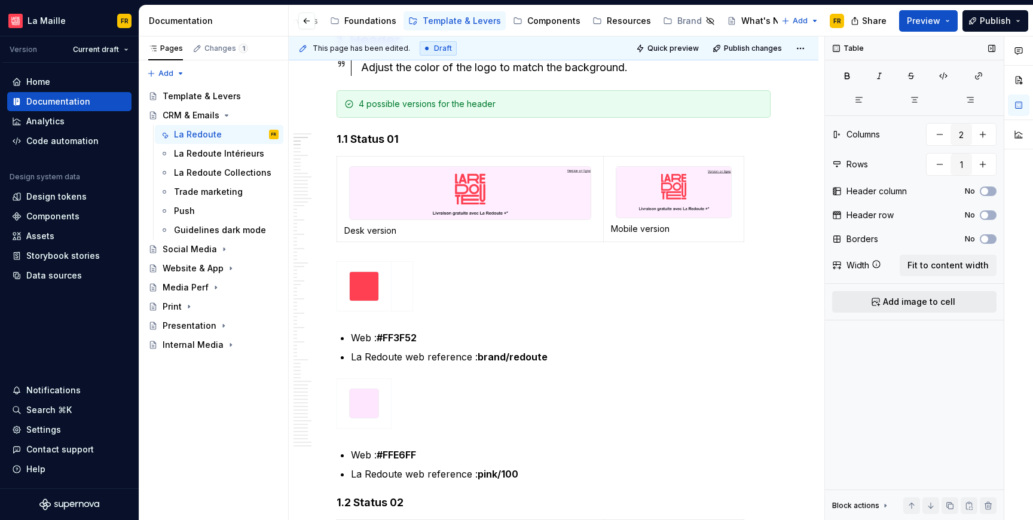
click at [927, 299] on span "Add image to cell" at bounding box center [919, 302] width 72 height 12
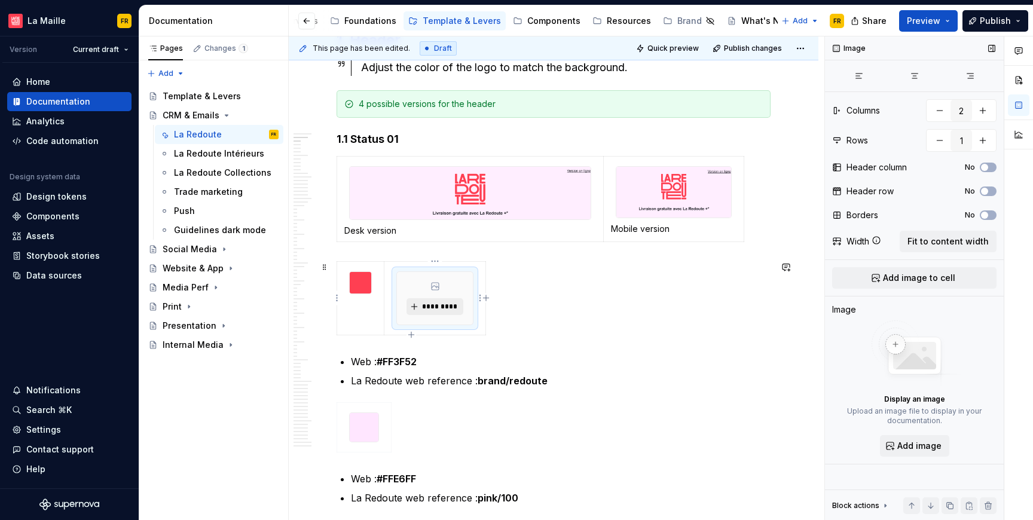
click at [431, 307] on span "*********" at bounding box center [440, 307] width 36 height 10
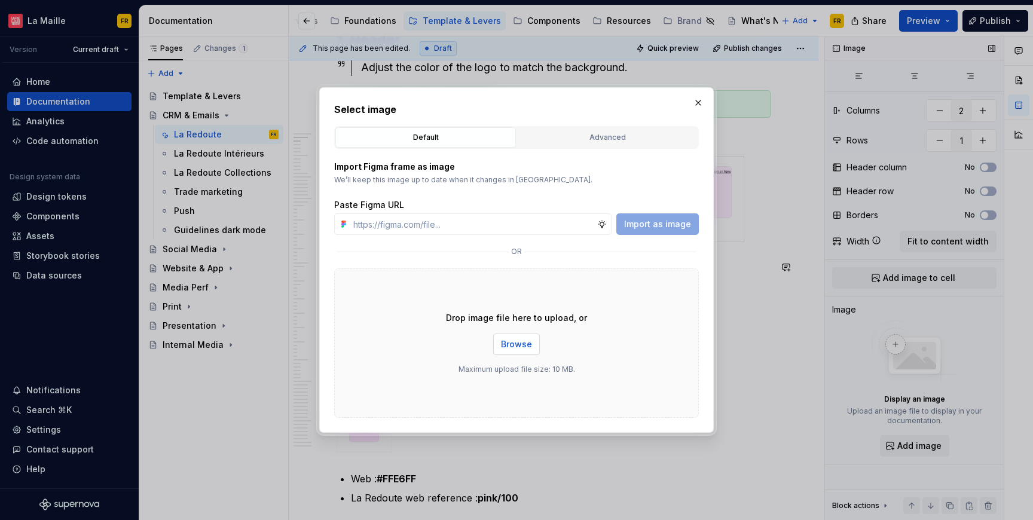
click at [516, 343] on span "Browse" at bounding box center [516, 345] width 31 height 12
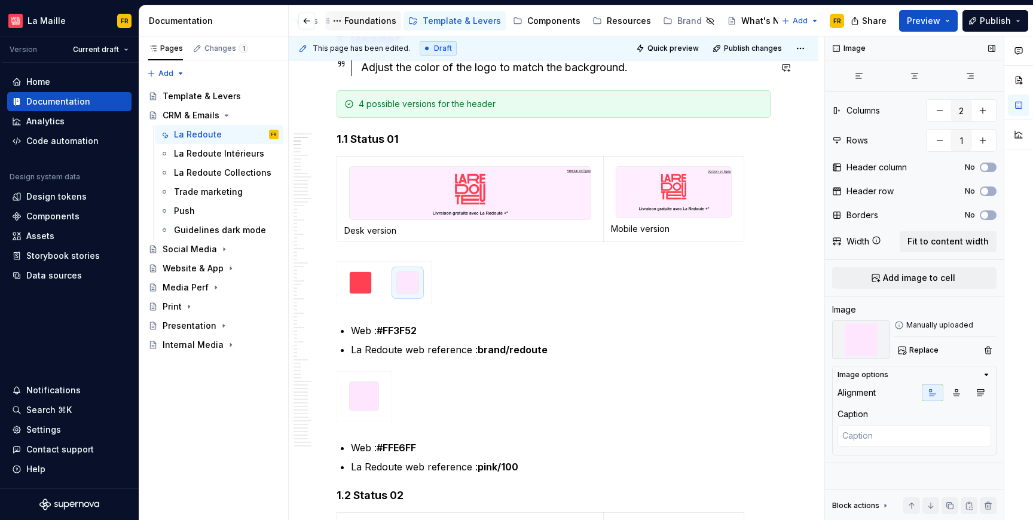
click at [351, 19] on div "Foundations" at bounding box center [370, 21] width 52 height 12
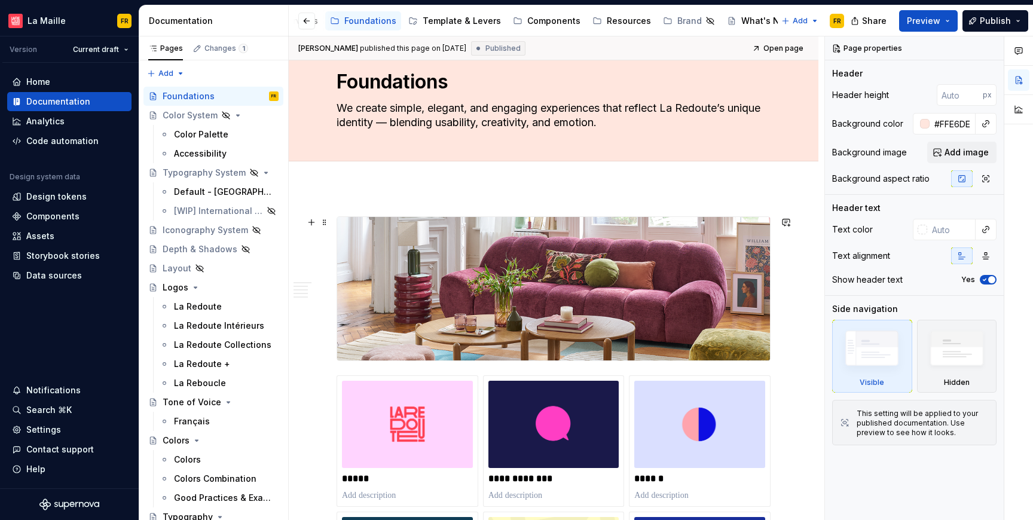
scroll to position [100, 0]
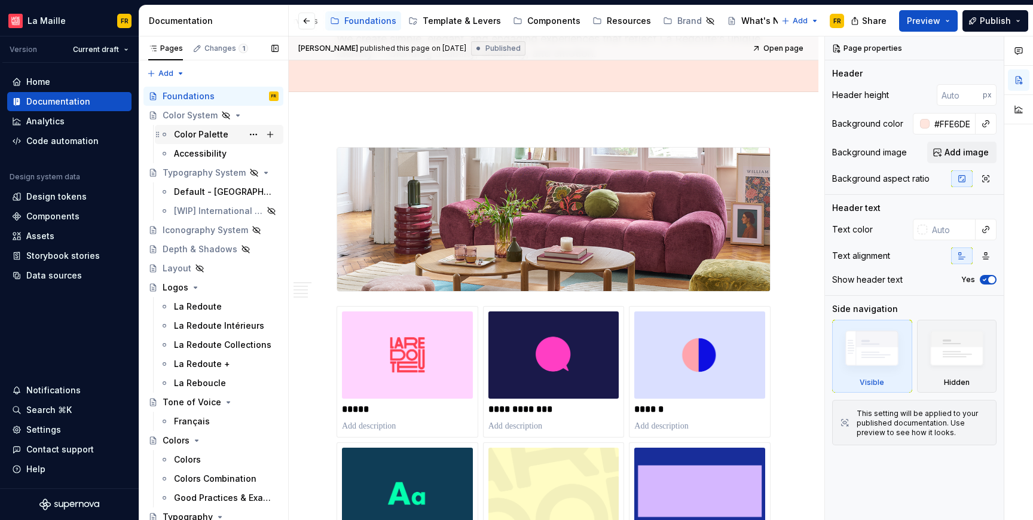
click at [180, 130] on div "Color Palette" at bounding box center [201, 135] width 54 height 12
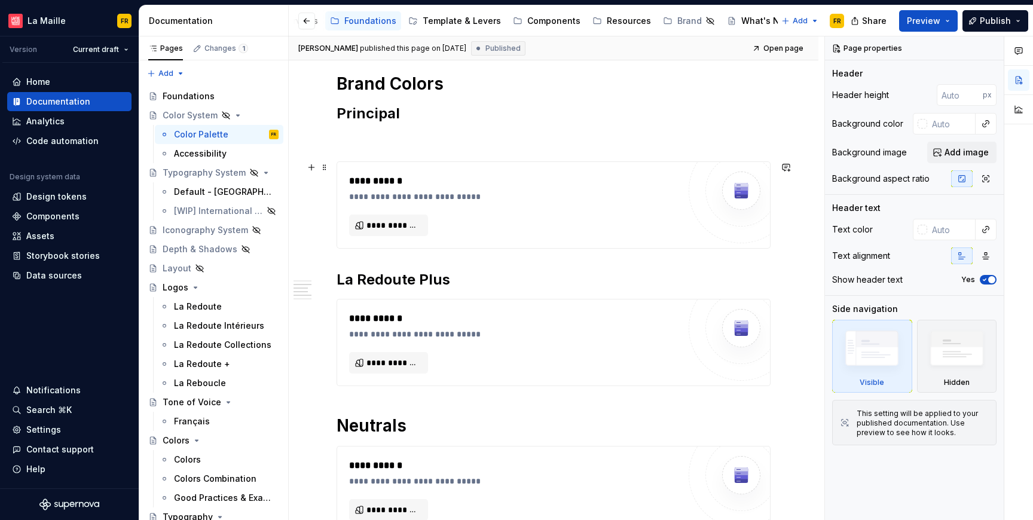
scroll to position [558, 0]
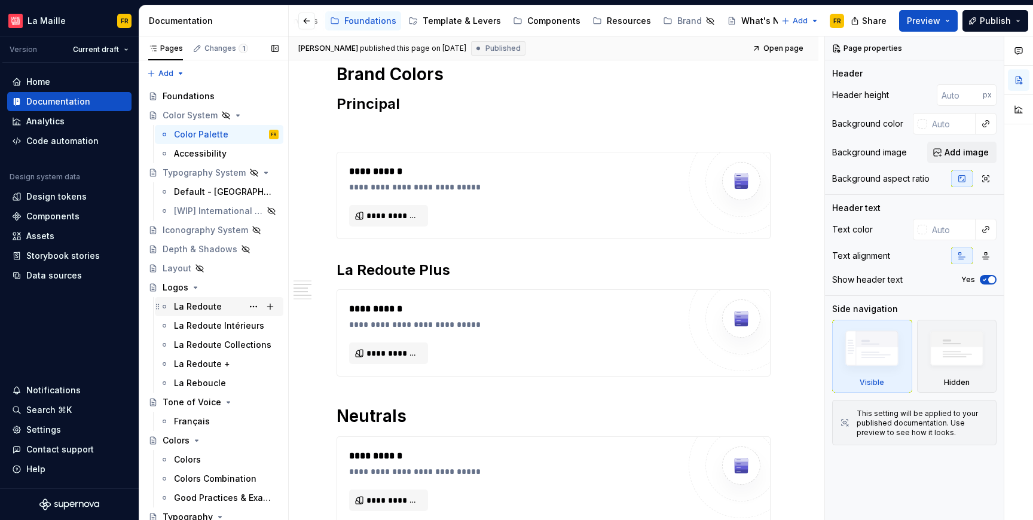
click at [203, 313] on div "La Redoute" at bounding box center [226, 306] width 105 height 17
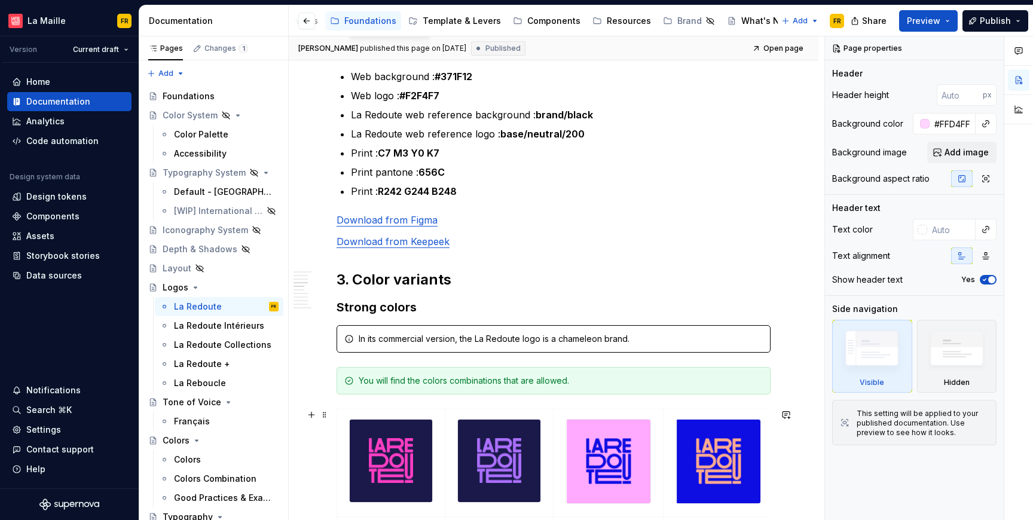
scroll to position [807, 0]
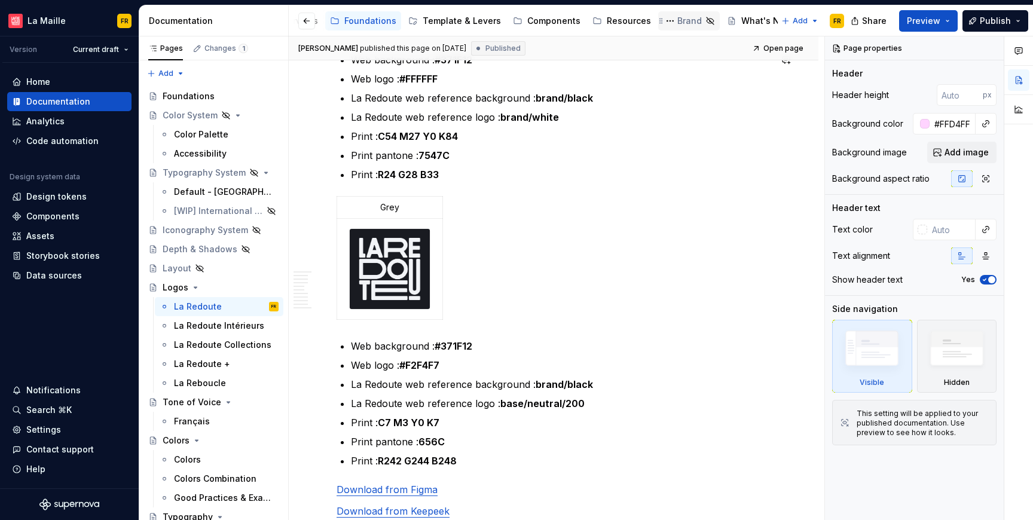
click at [678, 23] on div "Brand" at bounding box center [690, 21] width 25 height 12
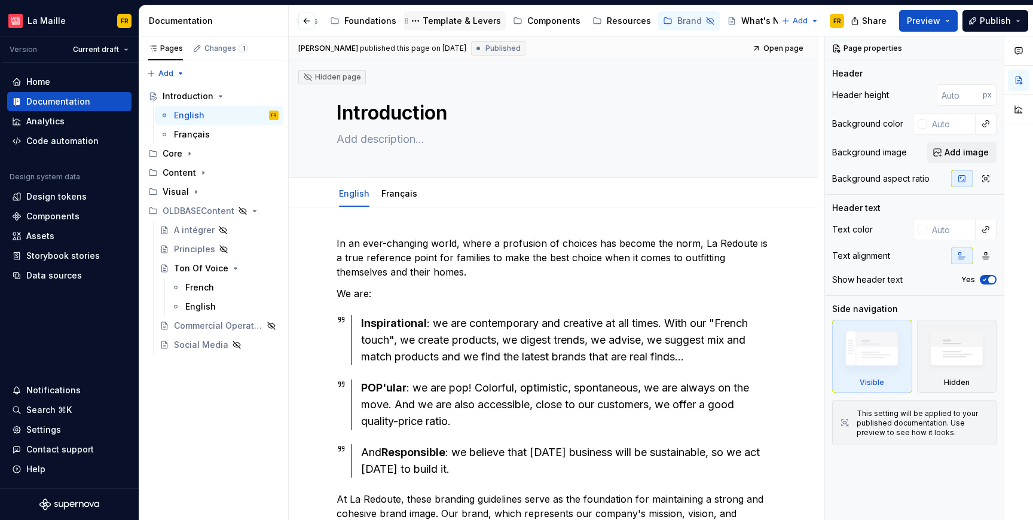
click at [443, 23] on div "Template & Levers" at bounding box center [462, 21] width 78 height 12
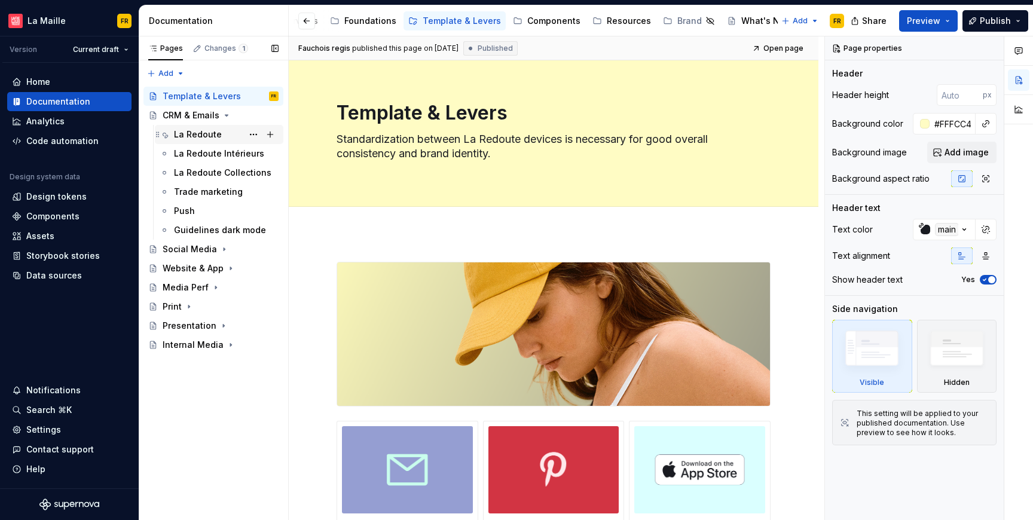
drag, startPoint x: 200, startPoint y: 138, endPoint x: 208, endPoint y: 145, distance: 10.1
click at [200, 138] on div "La Redoute" at bounding box center [198, 135] width 48 height 12
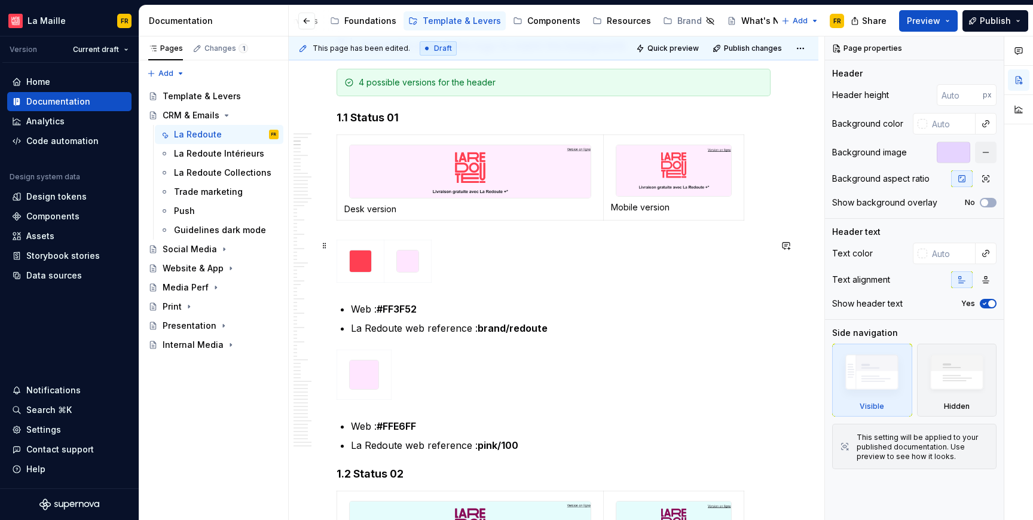
scroll to position [261, 0]
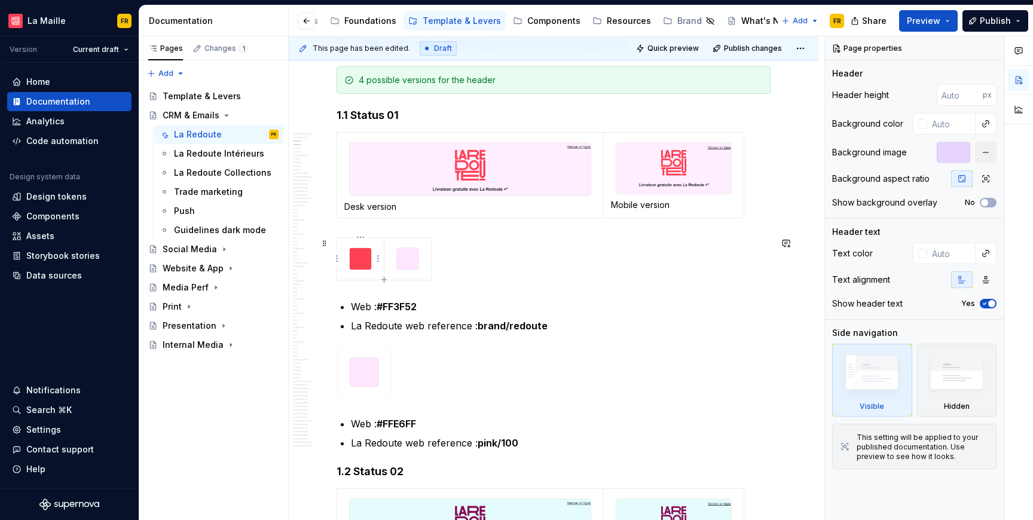
click at [359, 260] on img at bounding box center [361, 259] width 22 height 22
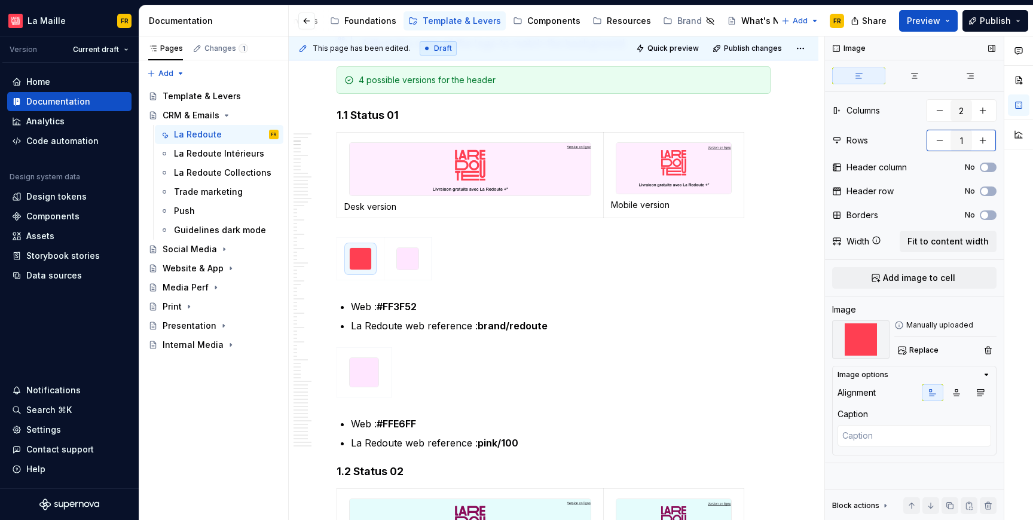
click at [986, 139] on button "button" at bounding box center [983, 141] width 22 height 22
type textarea "*"
type input "2"
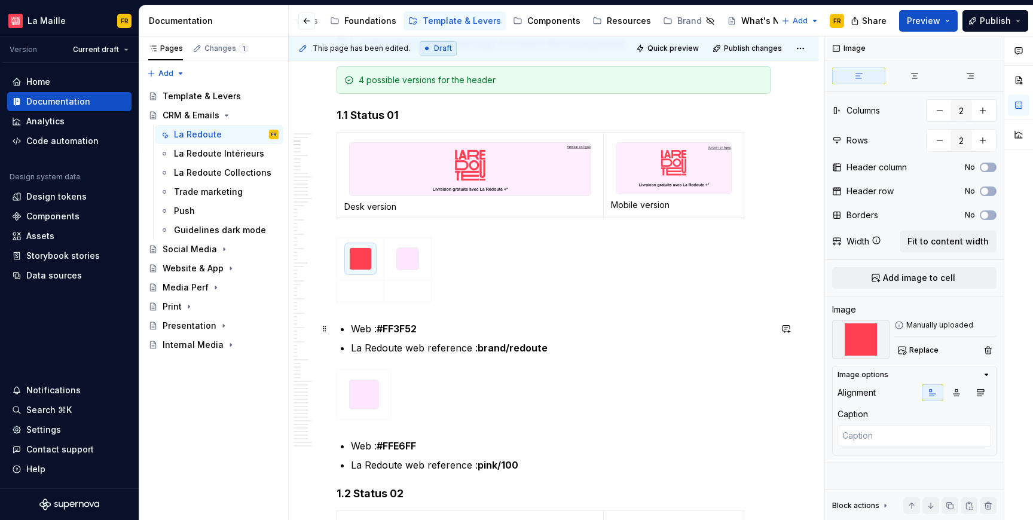
click at [449, 328] on p "Web : #FF3F52" at bounding box center [561, 329] width 420 height 14
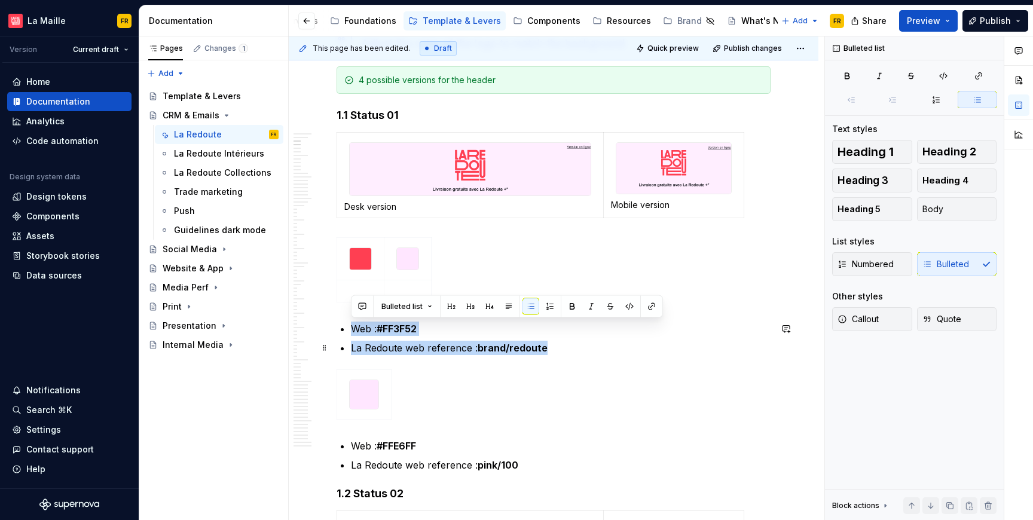
drag, startPoint x: 351, startPoint y: 328, endPoint x: 546, endPoint y: 347, distance: 195.9
click at [546, 347] on ul "Web : #FF3F52 La Redoute web reference : brand/redoute" at bounding box center [561, 338] width 420 height 33
copy ul "Web : #FF3F52 La Redoute web reference : brand/redoute"
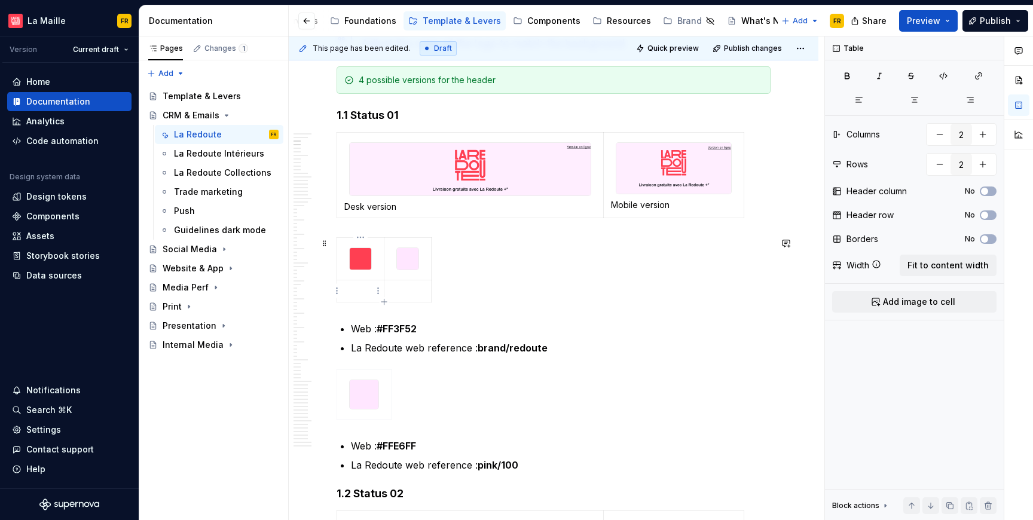
click at [352, 282] on td at bounding box center [360, 291] width 47 height 22
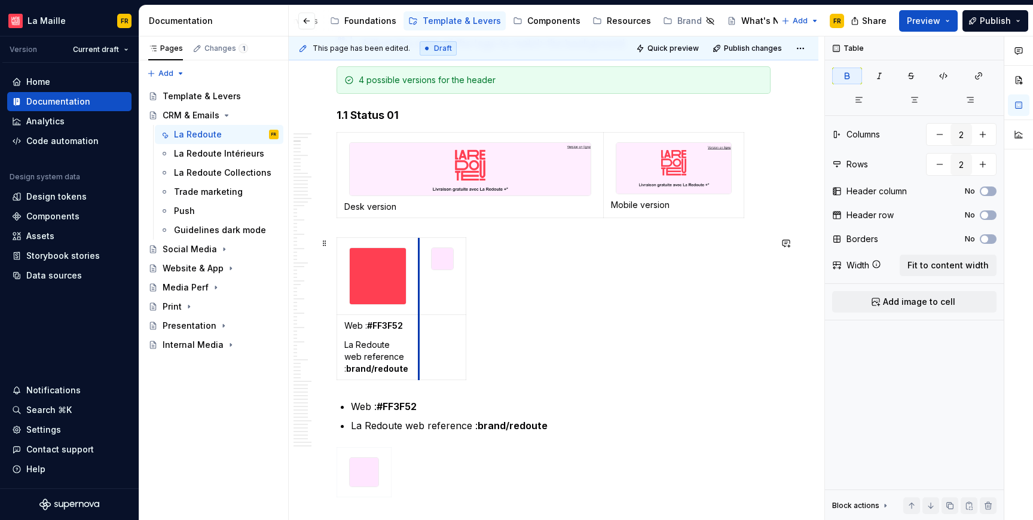
drag, startPoint x: 385, startPoint y: 312, endPoint x: 438, endPoint y: 316, distance: 53.4
click at [438, 316] on td at bounding box center [442, 347] width 47 height 65
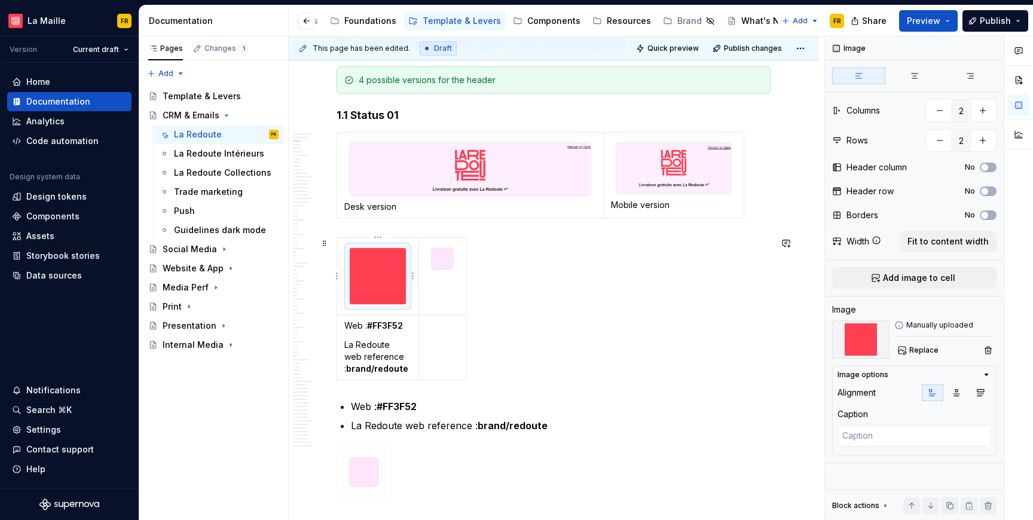
click at [386, 290] on img at bounding box center [378, 276] width 56 height 56
click at [412, 279] on html "[PERSON_NAME] FR Version Current draft Home Documentation Analytics Code automa…" at bounding box center [516, 260] width 1033 height 520
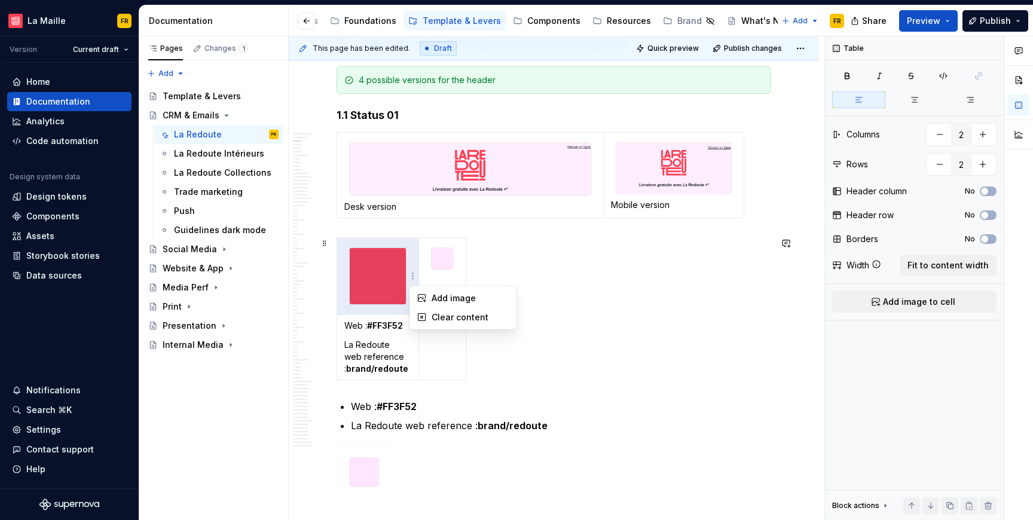
click at [388, 285] on html "[PERSON_NAME] FR Version Current draft Home Documentation Analytics Code automa…" at bounding box center [516, 260] width 1033 height 520
click at [379, 238] on html "[PERSON_NAME] FR Version Current draft Home Documentation Analytics Code automa…" at bounding box center [516, 260] width 1033 height 520
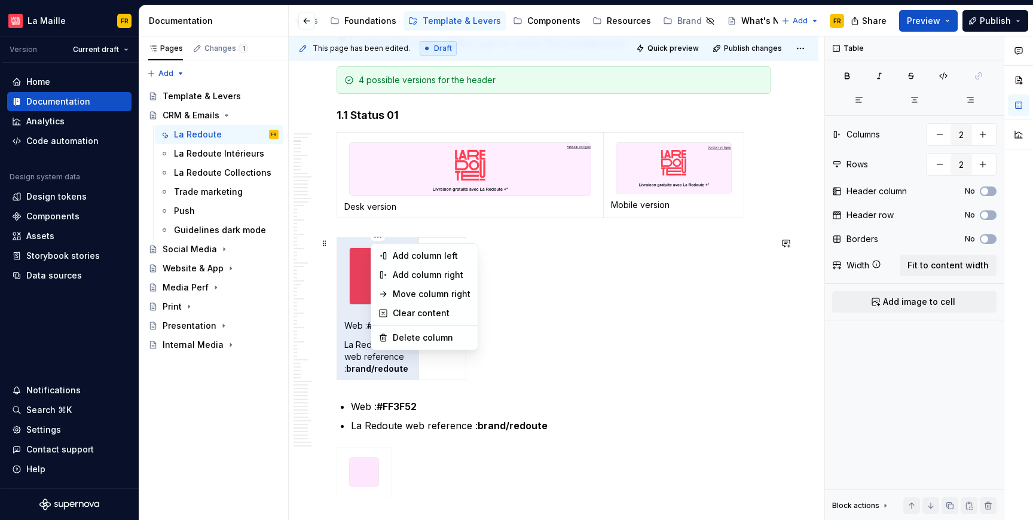
click at [358, 271] on html "[PERSON_NAME] FR Version Current draft Home Documentation Analytics Code automa…" at bounding box center [516, 260] width 1033 height 520
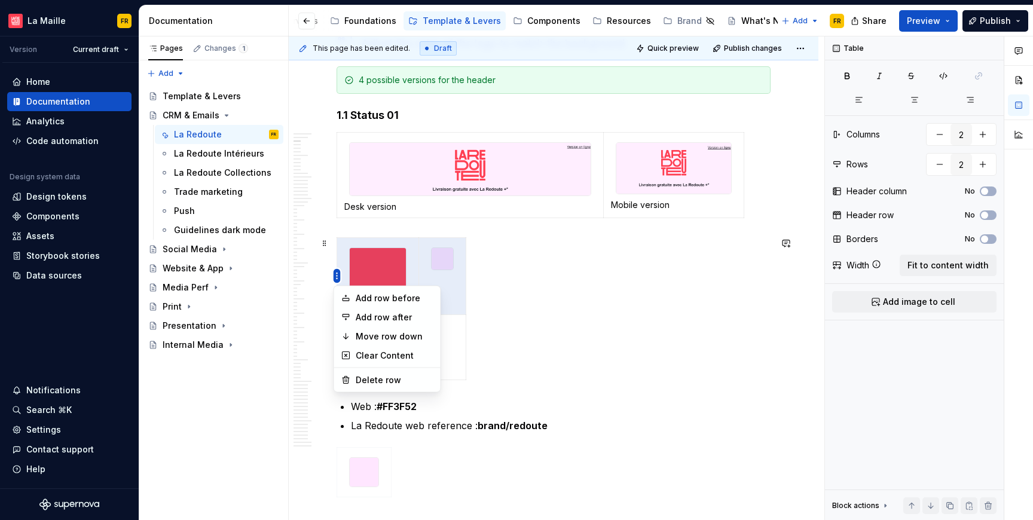
click at [339, 276] on html "[PERSON_NAME] FR Version Current draft Home Documentation Analytics Code automa…" at bounding box center [516, 260] width 1033 height 520
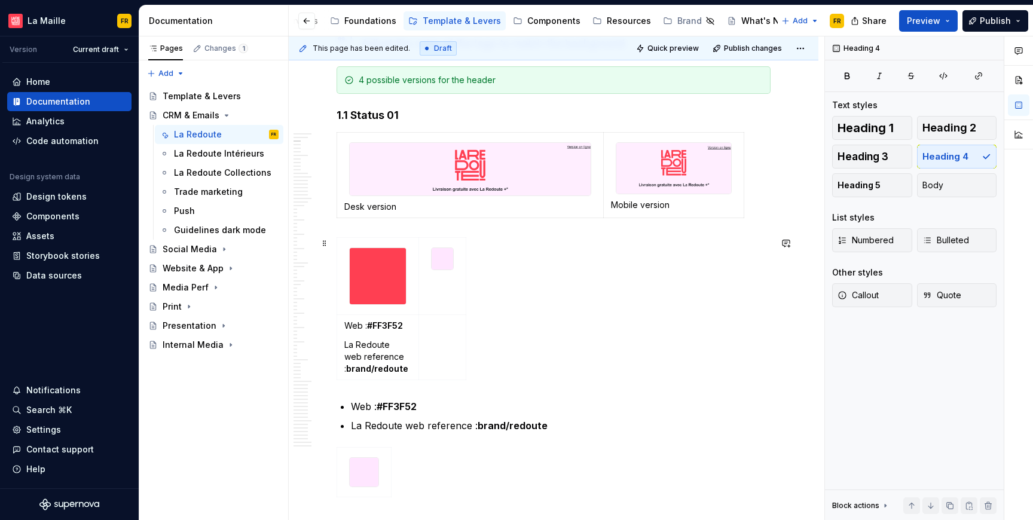
click at [479, 292] on div "Web : #FF3F52 La Redoute web reference : brand/redoute" at bounding box center [554, 311] width 434 height 148
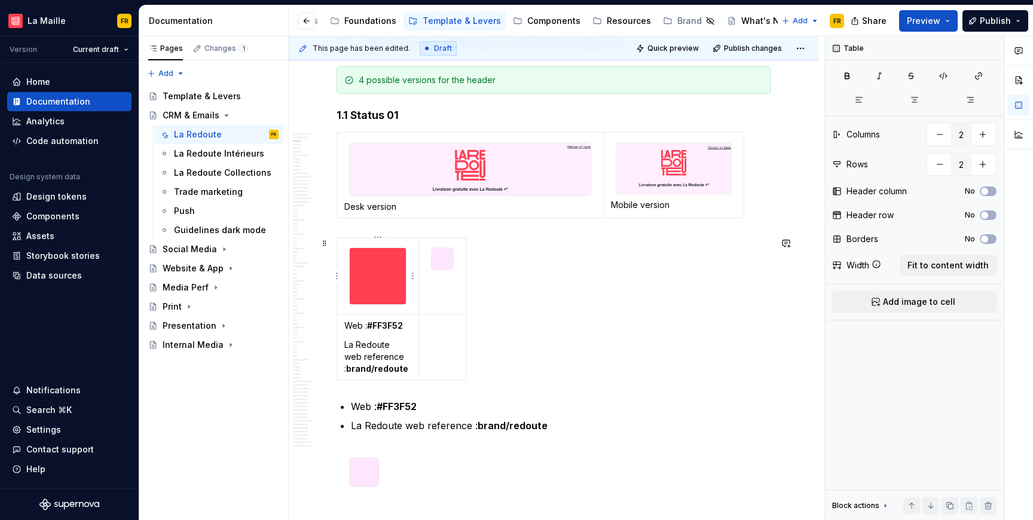
click at [376, 295] on img at bounding box center [378, 276] width 56 height 56
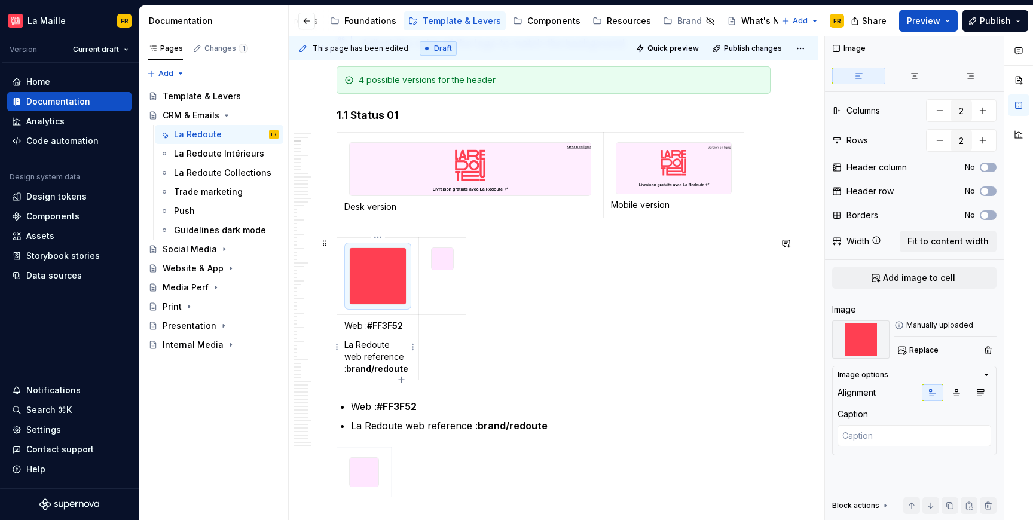
click at [389, 368] on strong "brand/redoute" at bounding box center [377, 369] width 62 height 10
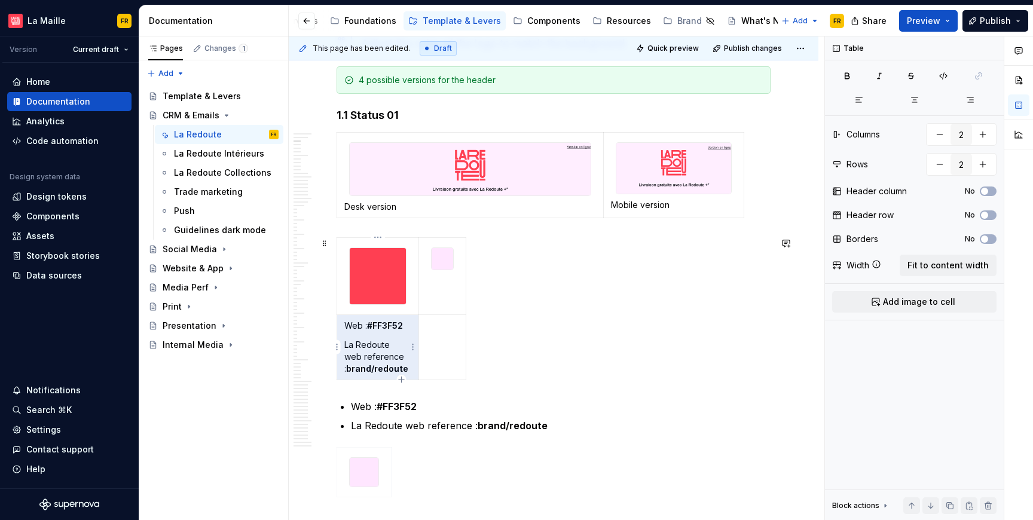
drag, startPoint x: 349, startPoint y: 325, endPoint x: 405, endPoint y: 358, distance: 65.7
click at [405, 358] on td "Web : #FF3F52 La Redoute web reference : brand/redoute" at bounding box center [378, 347] width 82 height 65
click at [403, 360] on p "La Redoute web reference : brand/redoute" at bounding box center [377, 357] width 67 height 36
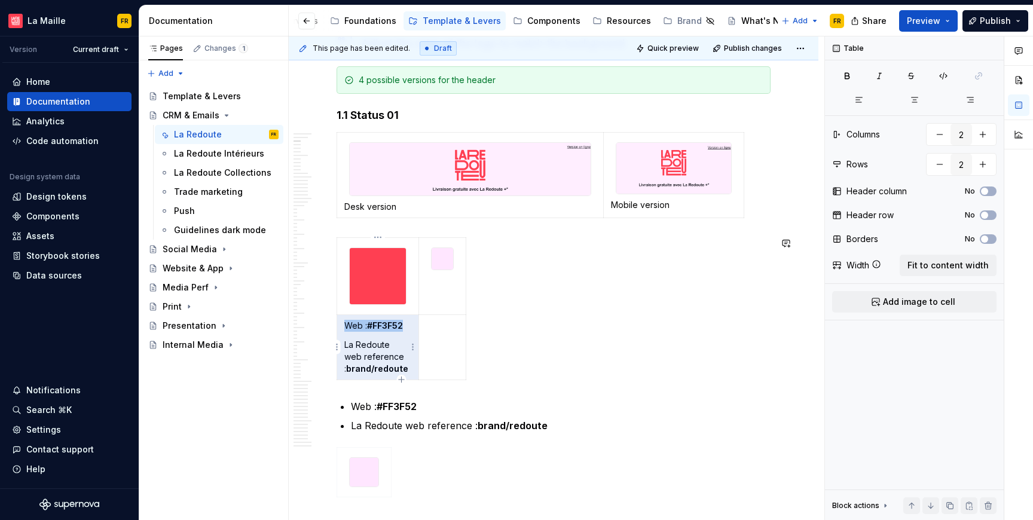
copy p "Web : #FF3F52"
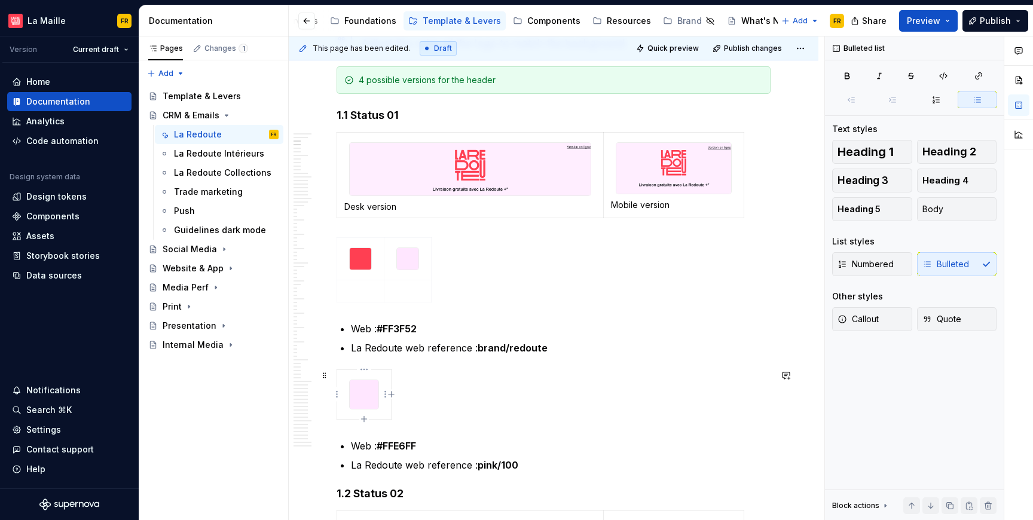
click at [367, 405] on img at bounding box center [364, 394] width 29 height 29
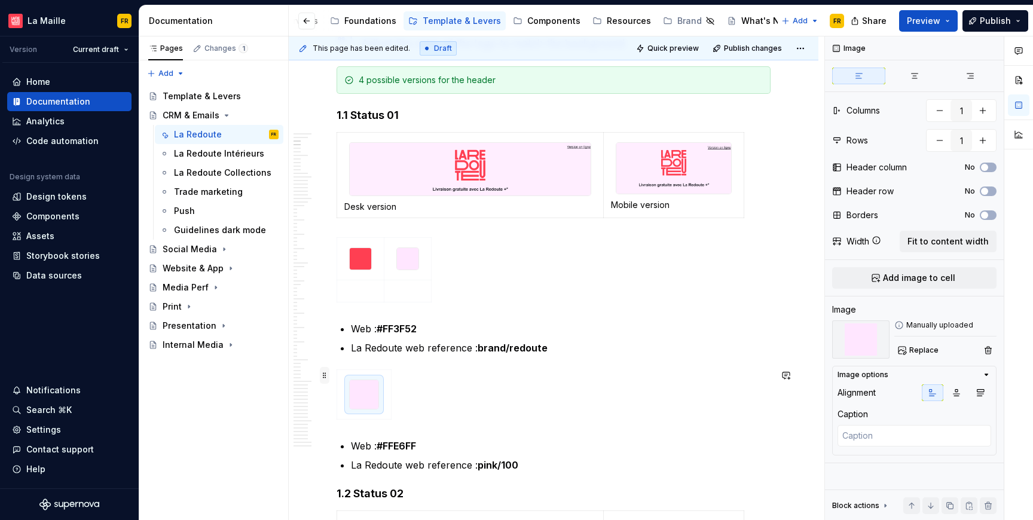
click at [325, 376] on span at bounding box center [325, 375] width 10 height 17
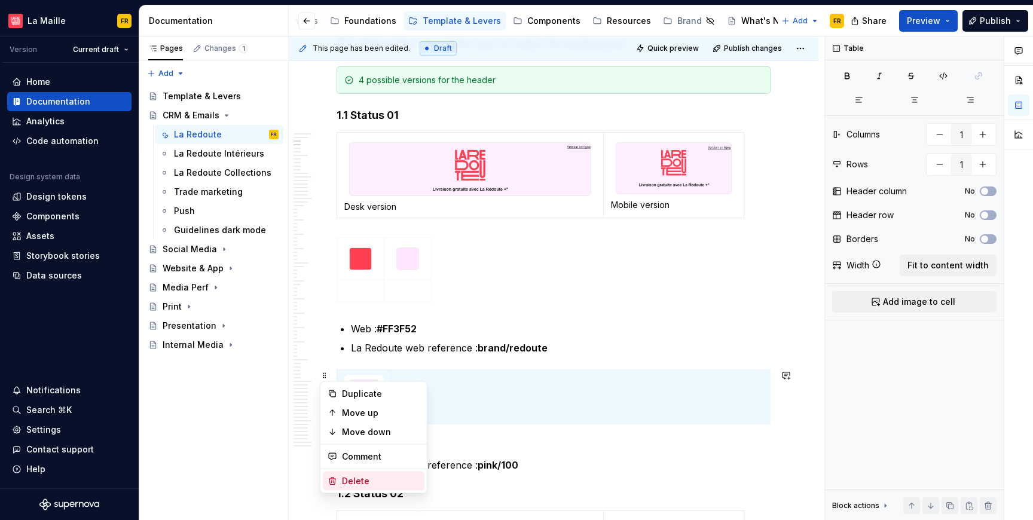
click at [380, 484] on div "Delete" at bounding box center [381, 481] width 78 height 12
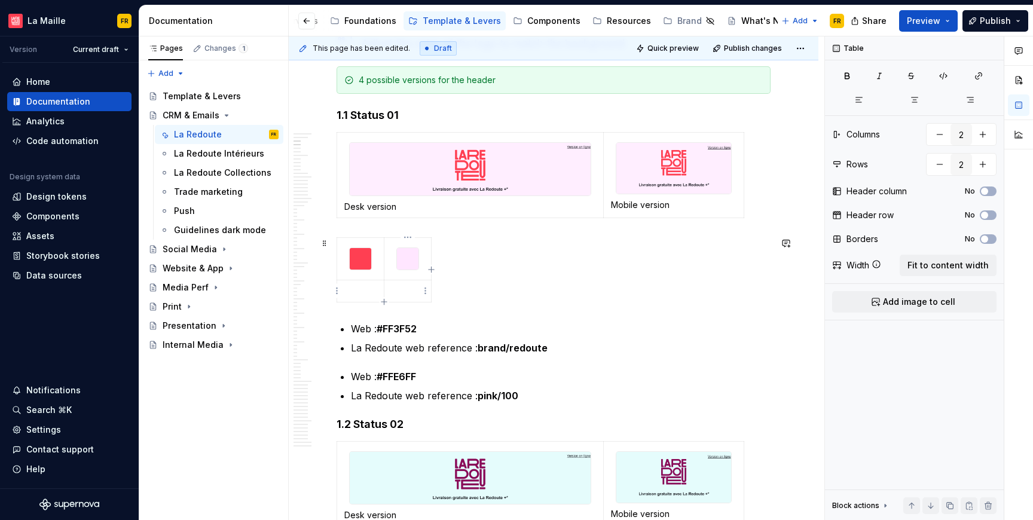
click at [415, 286] on p at bounding box center [408, 291] width 32 height 12
click at [938, 167] on button "button" at bounding box center [940, 165] width 22 height 22
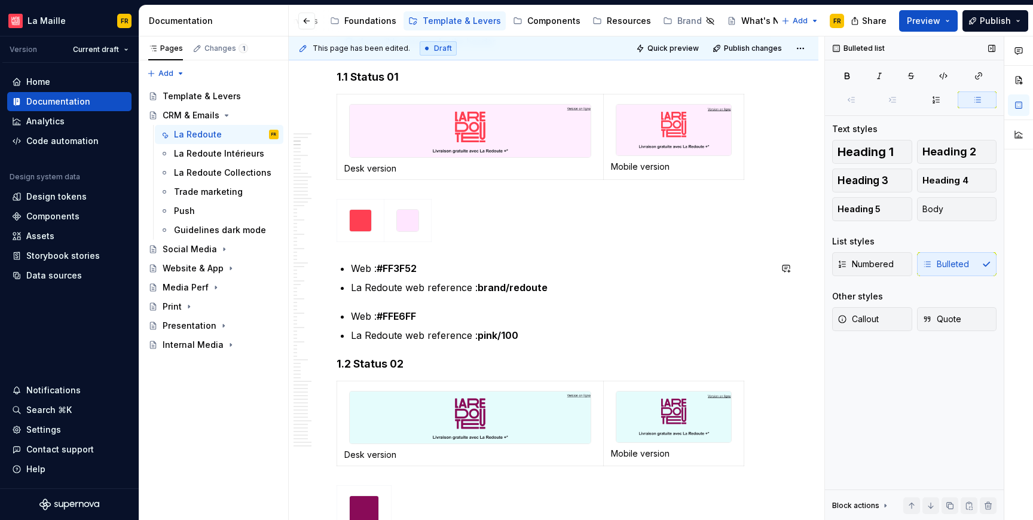
scroll to position [301, 0]
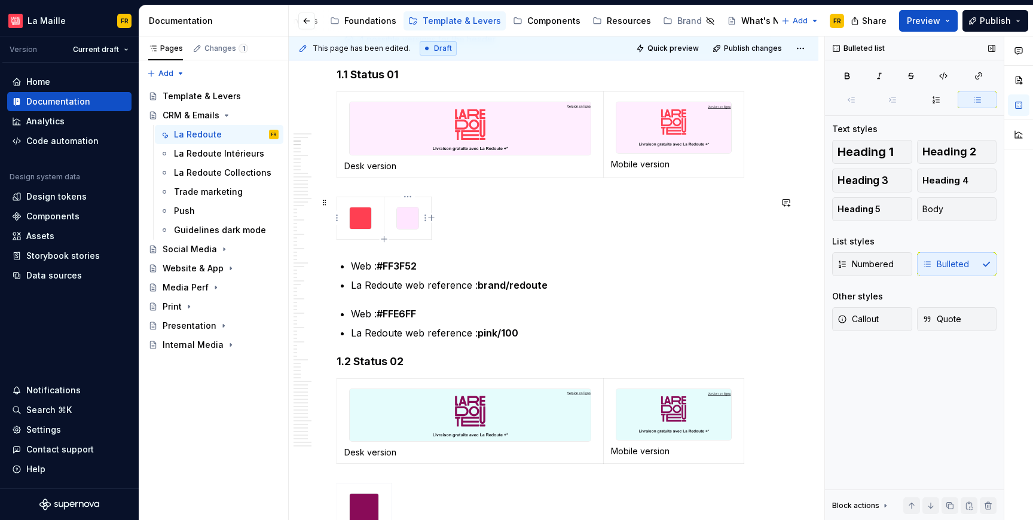
click at [404, 223] on img at bounding box center [408, 219] width 22 height 22
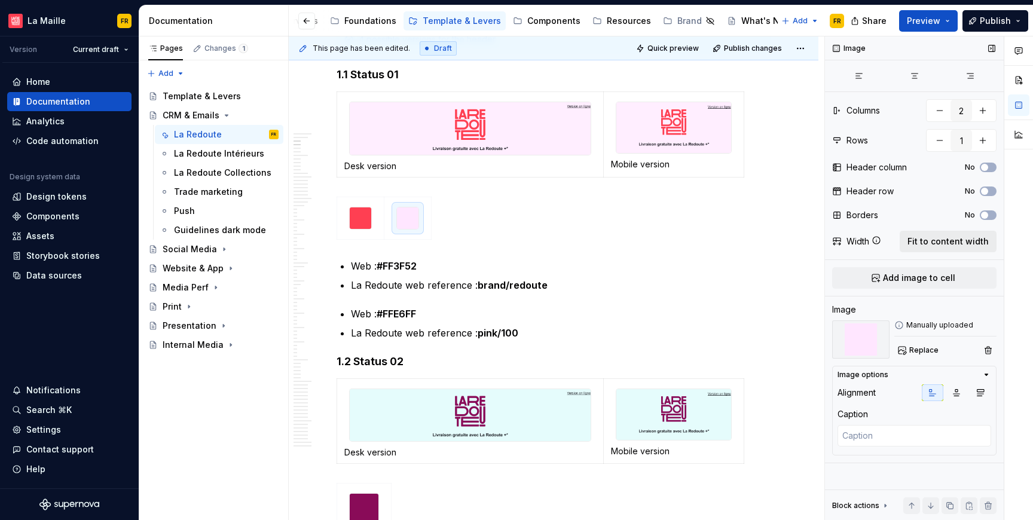
click at [938, 244] on span "Fit to content width" at bounding box center [948, 242] width 81 height 12
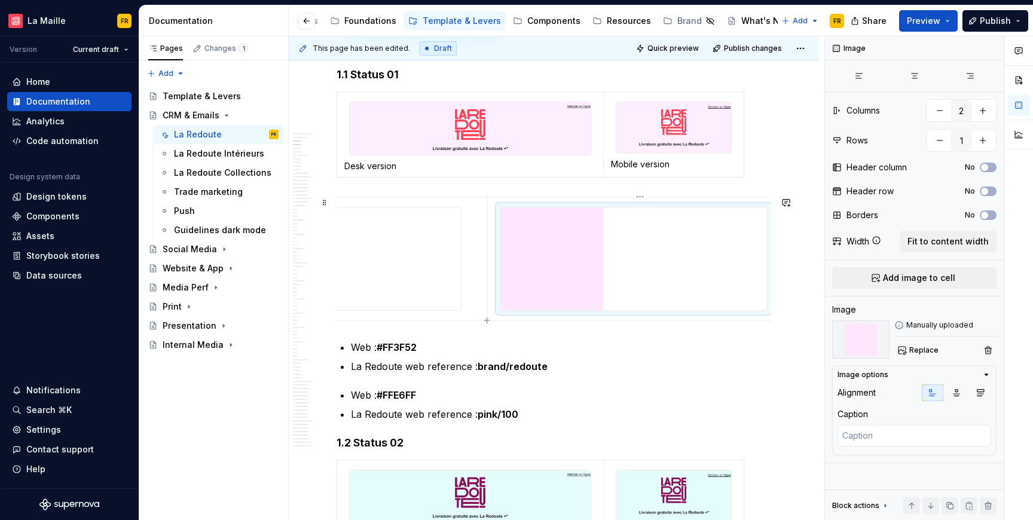
click at [716, 271] on div at bounding box center [634, 259] width 267 height 103
click at [630, 275] on div at bounding box center [634, 259] width 267 height 103
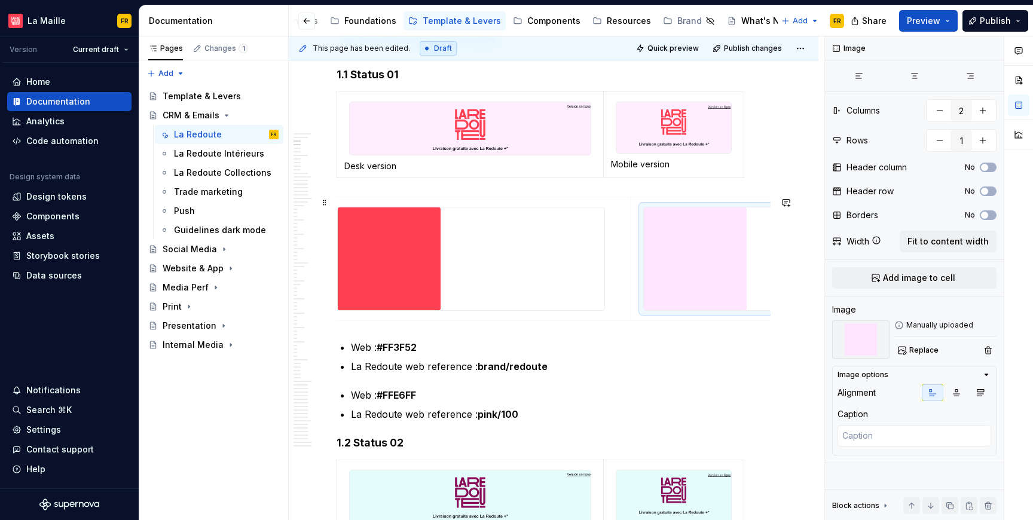
scroll to position [0, 0]
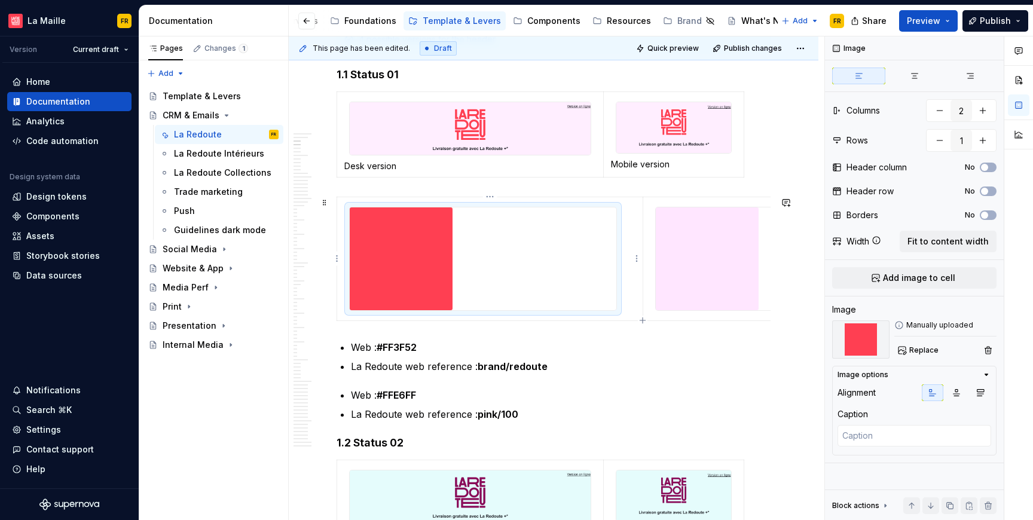
click at [415, 266] on img at bounding box center [401, 259] width 103 height 103
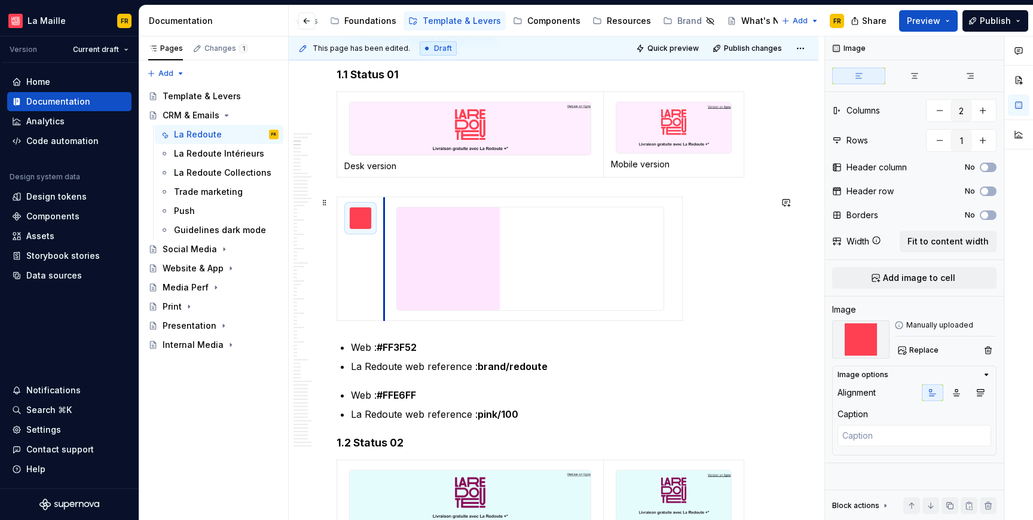
drag, startPoint x: 644, startPoint y: 272, endPoint x: 377, endPoint y: 276, distance: 266.2
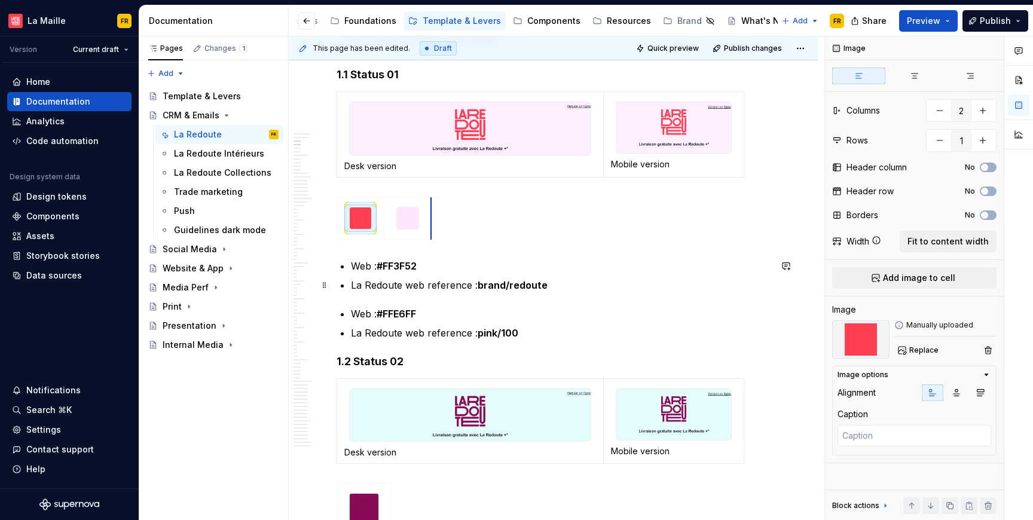
drag, startPoint x: 682, startPoint y: 240, endPoint x: 404, endPoint y: 276, distance: 280.5
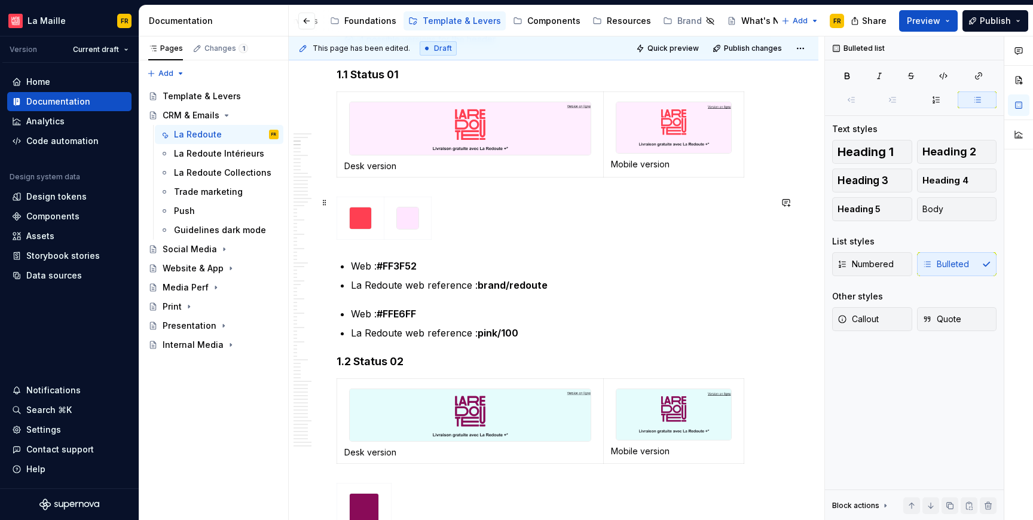
click at [591, 224] on div at bounding box center [554, 221] width 434 height 48
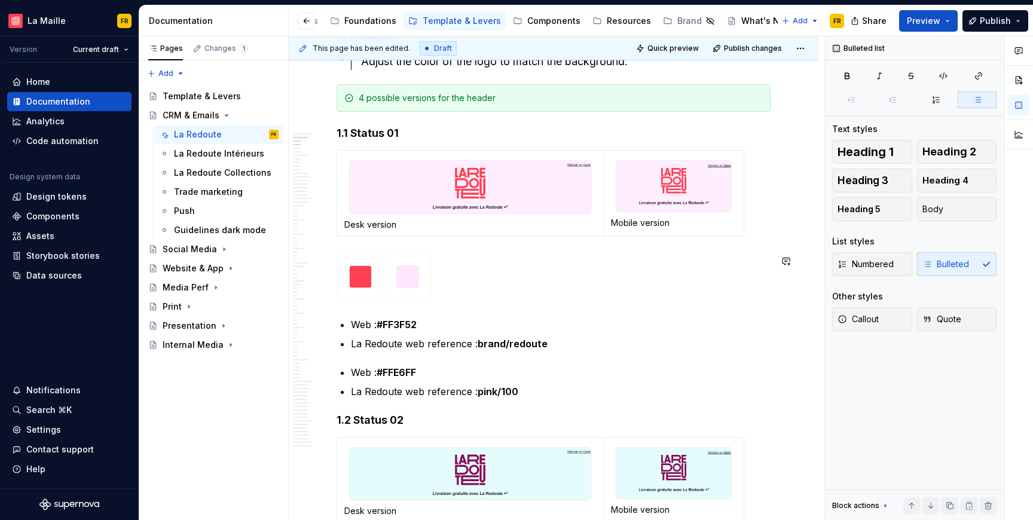
scroll to position [245, 0]
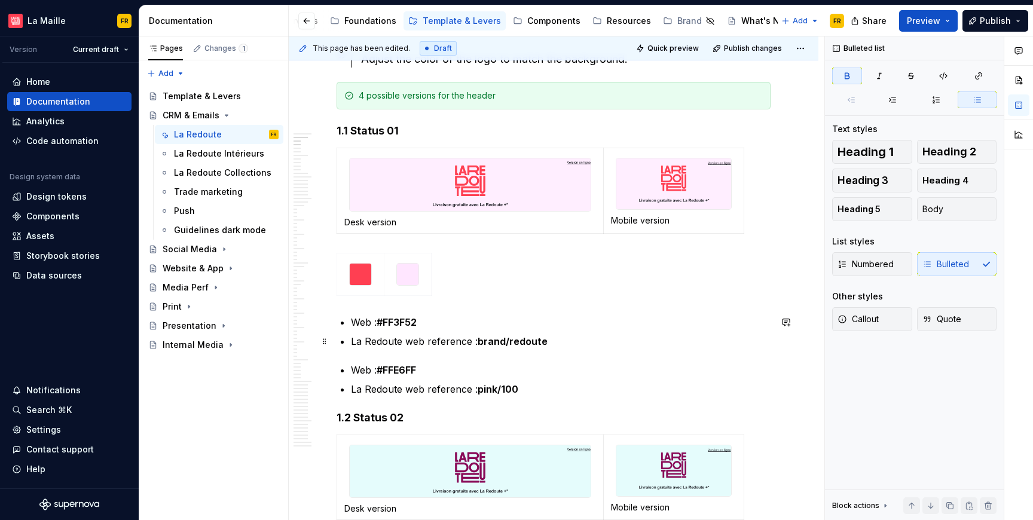
click at [524, 347] on p "La Redoute web reference : brand/redoute" at bounding box center [561, 341] width 420 height 14
click at [394, 388] on p "La Redoute web reference : pink/100" at bounding box center [561, 389] width 420 height 14
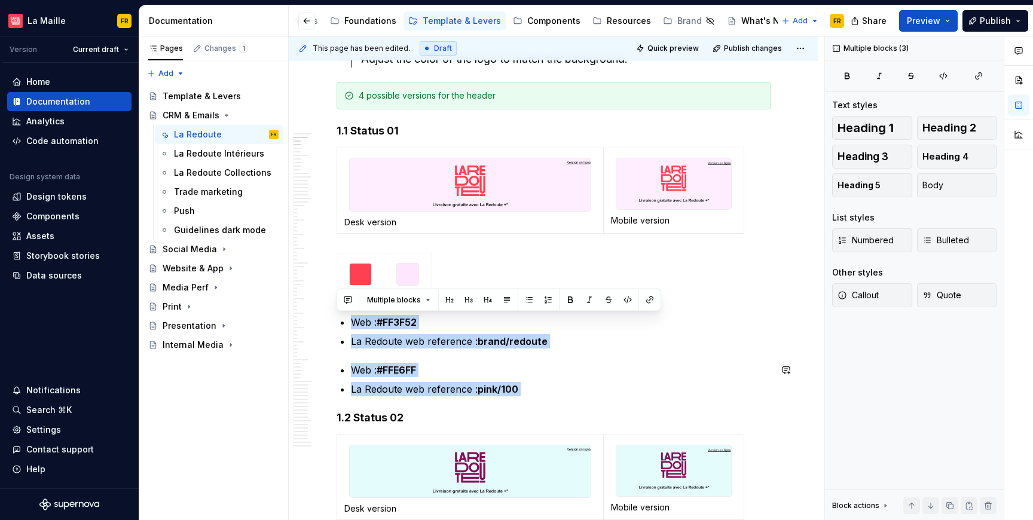
drag, startPoint x: 344, startPoint y: 318, endPoint x: 452, endPoint y: 394, distance: 132.6
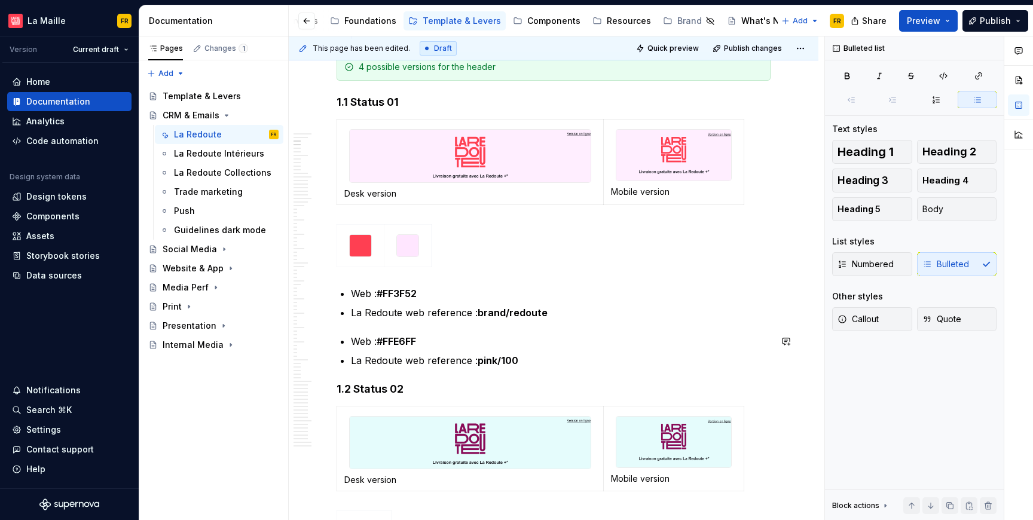
scroll to position [291, 0]
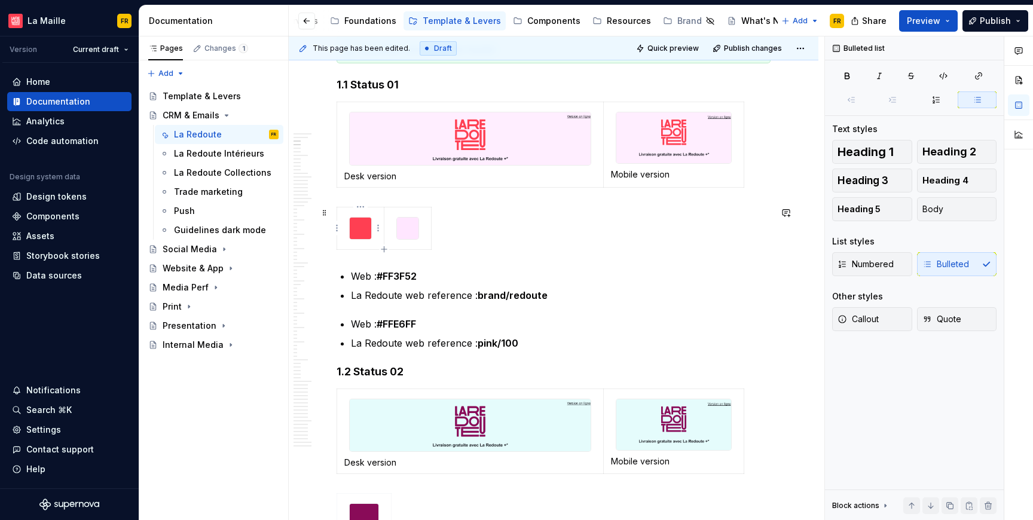
click at [349, 218] on div at bounding box center [360, 228] width 23 height 23
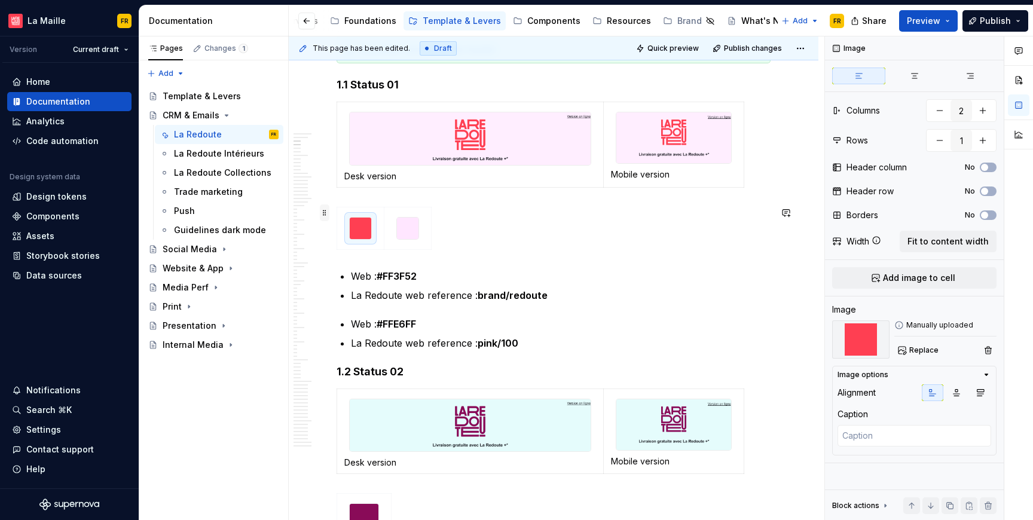
click at [327, 214] on span at bounding box center [325, 213] width 10 height 17
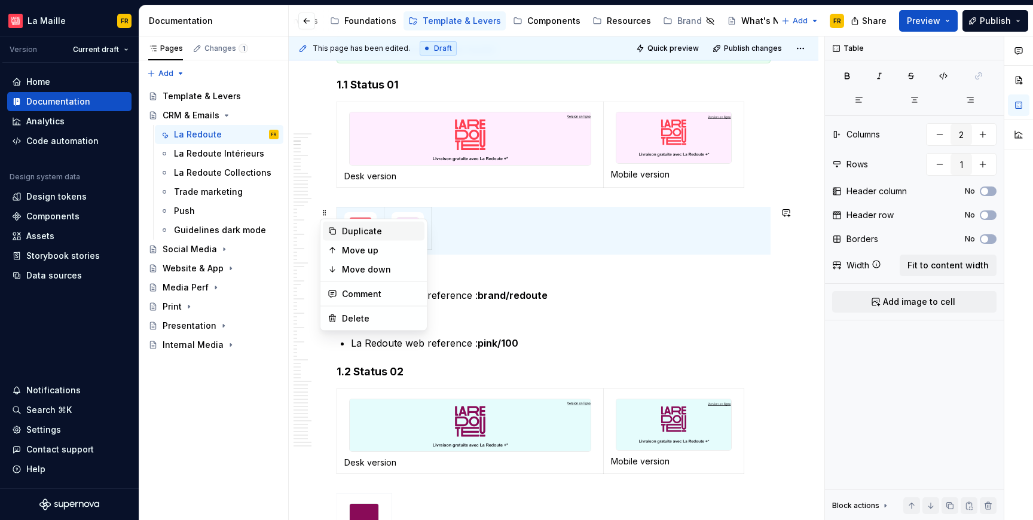
click at [347, 230] on div "Duplicate" at bounding box center [381, 231] width 78 height 12
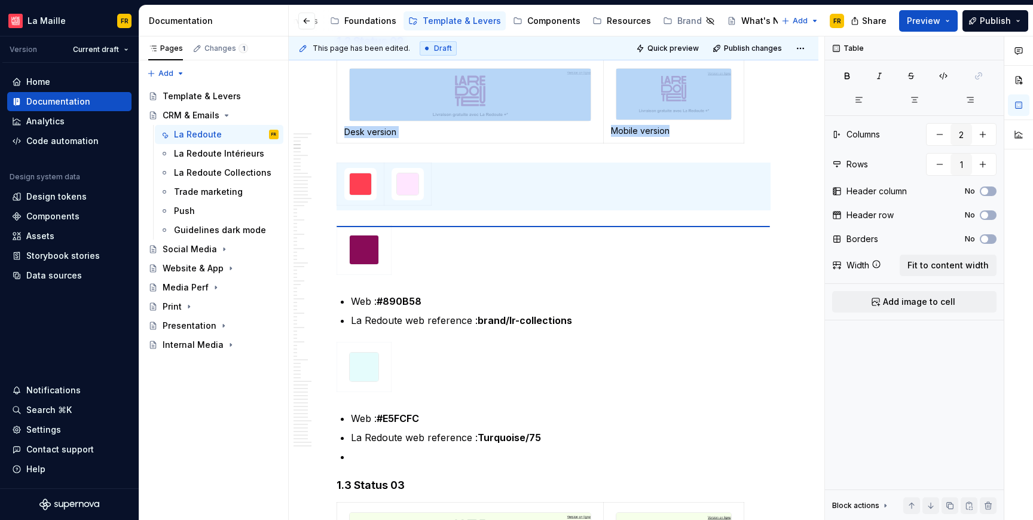
scroll to position [551, 0]
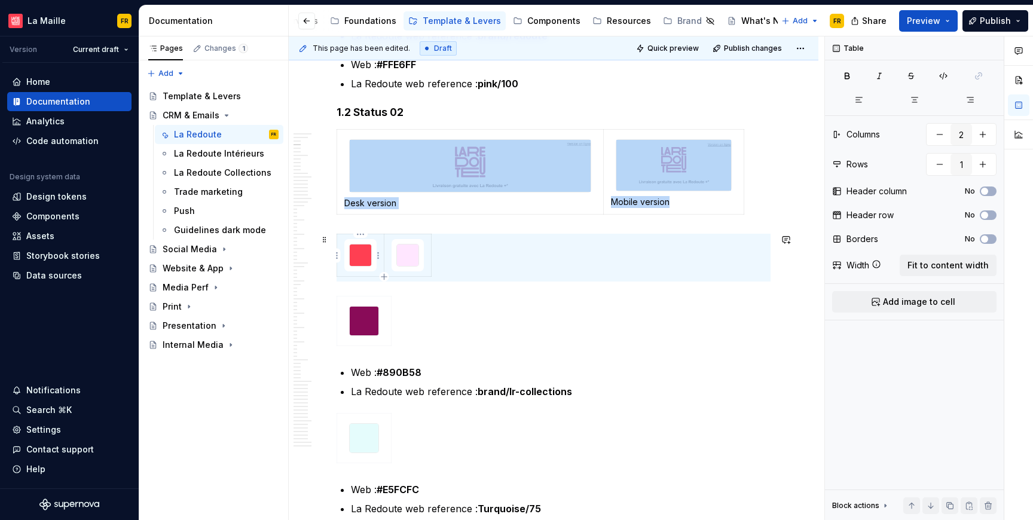
click at [364, 258] on img at bounding box center [361, 256] width 22 height 22
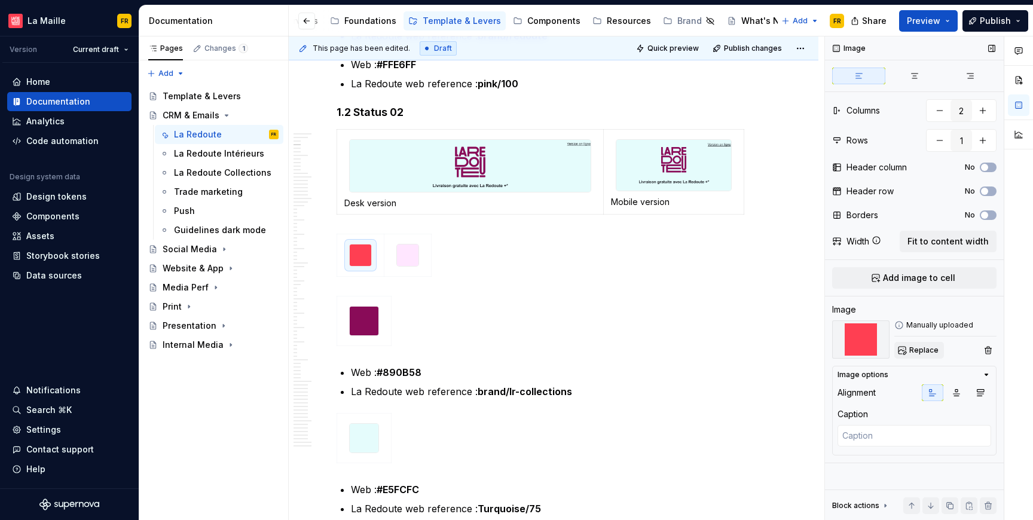
click at [927, 352] on span "Replace" at bounding box center [924, 351] width 29 height 10
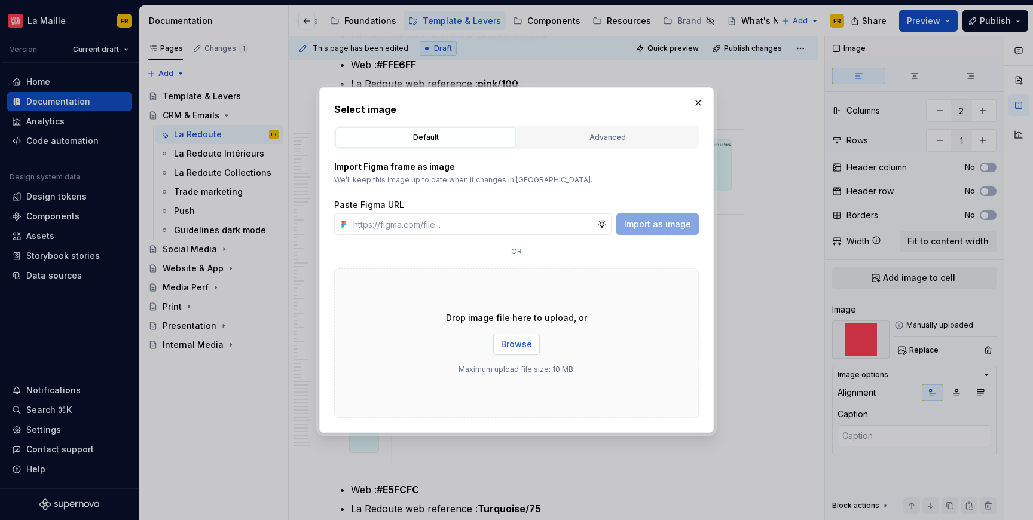
click at [508, 353] on button "Browse" at bounding box center [516, 345] width 47 height 22
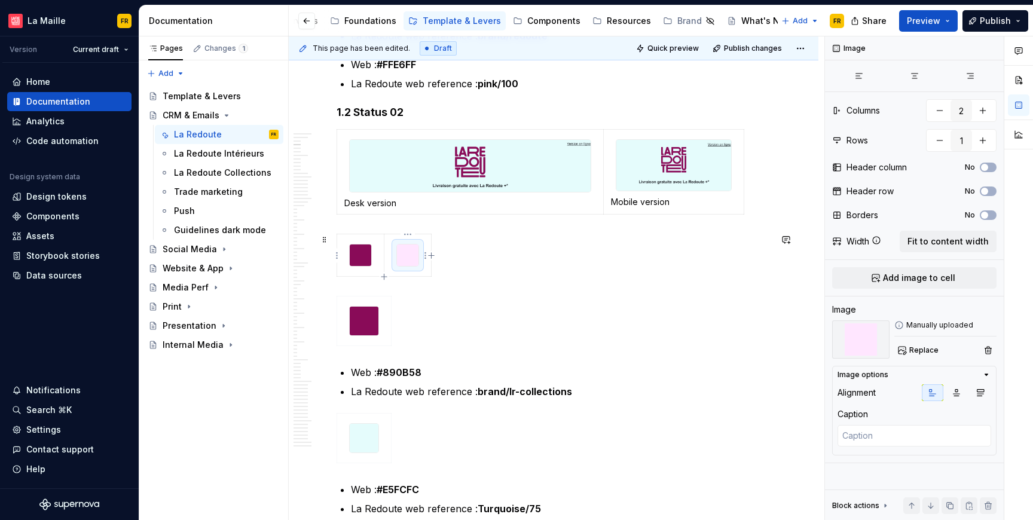
click at [405, 259] on img at bounding box center [408, 256] width 22 height 22
click at [928, 351] on span "Replace" at bounding box center [924, 351] width 29 height 10
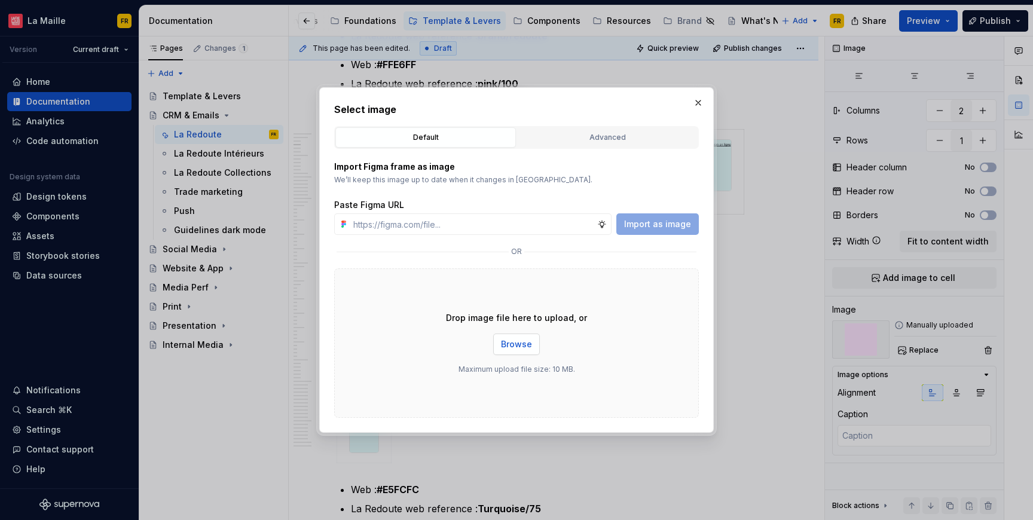
click at [502, 341] on span "Browse" at bounding box center [516, 345] width 31 height 12
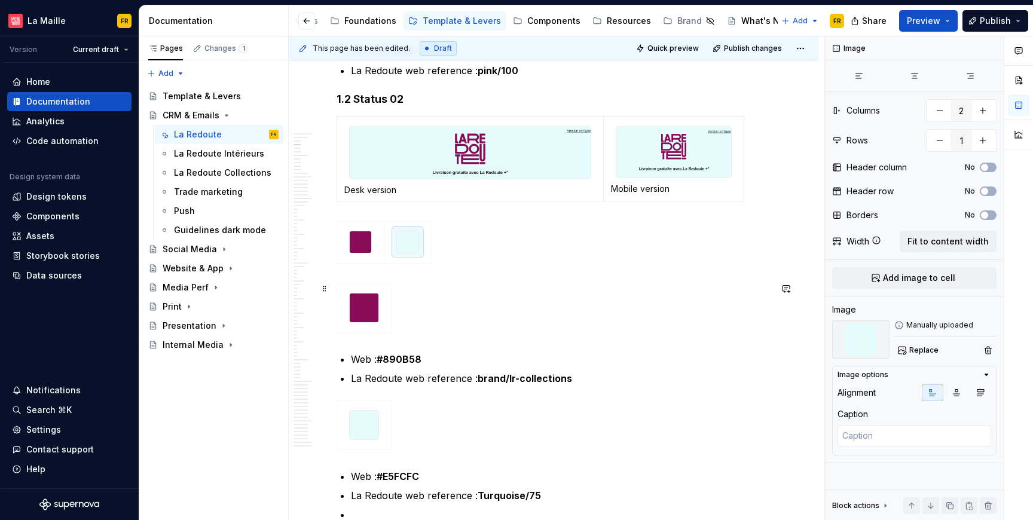
scroll to position [580, 0]
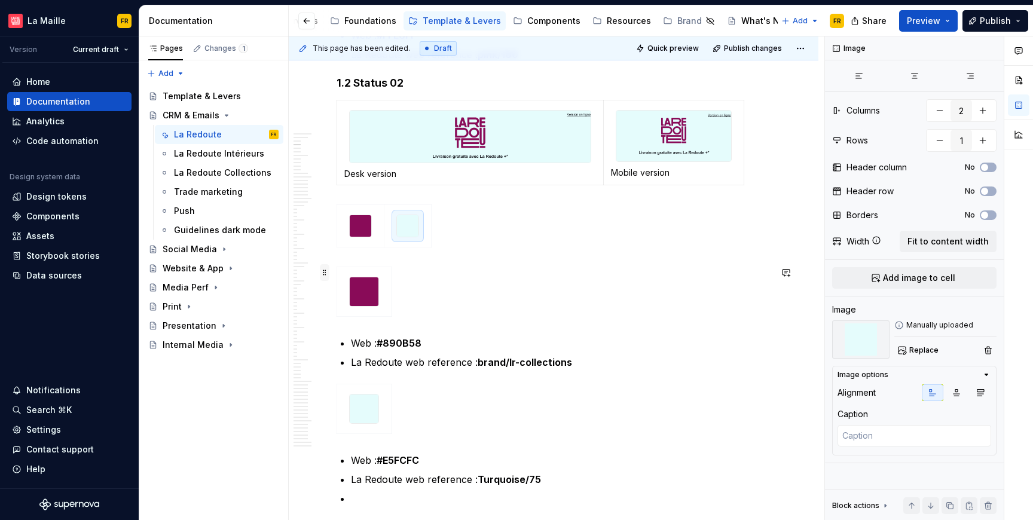
click at [322, 271] on span at bounding box center [325, 272] width 10 height 17
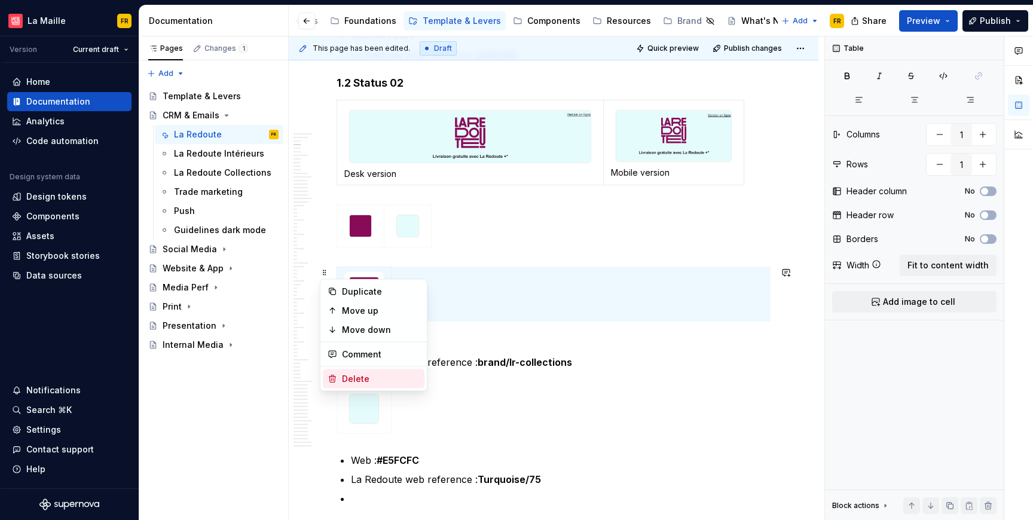
click at [370, 380] on div "Delete" at bounding box center [381, 379] width 78 height 12
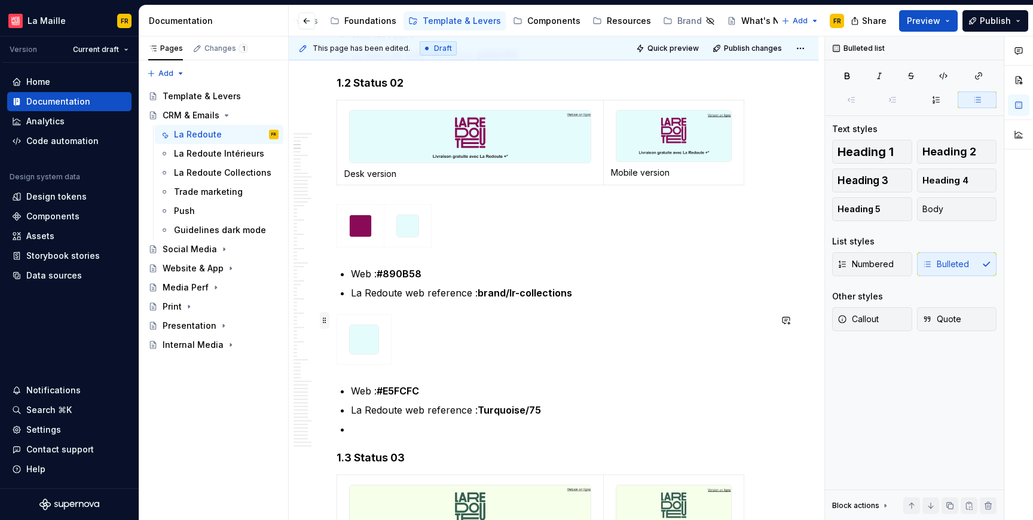
click at [325, 318] on span at bounding box center [325, 320] width 10 height 17
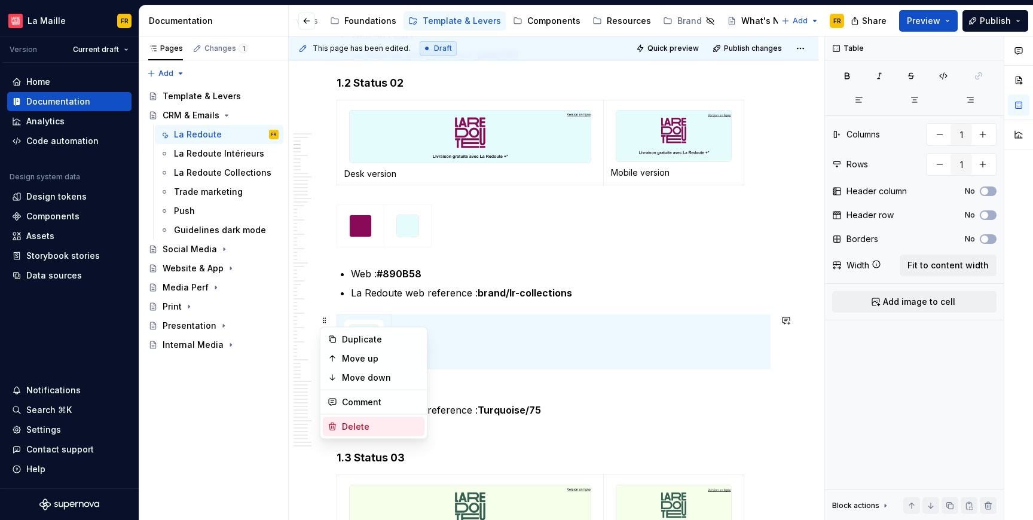
click at [373, 428] on div "Delete" at bounding box center [381, 427] width 78 height 12
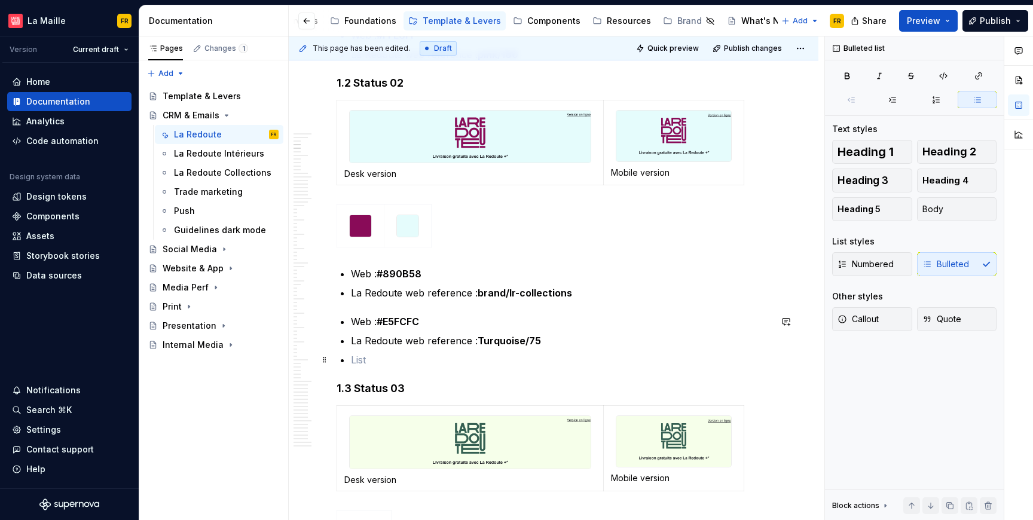
click at [382, 363] on p at bounding box center [561, 360] width 420 height 14
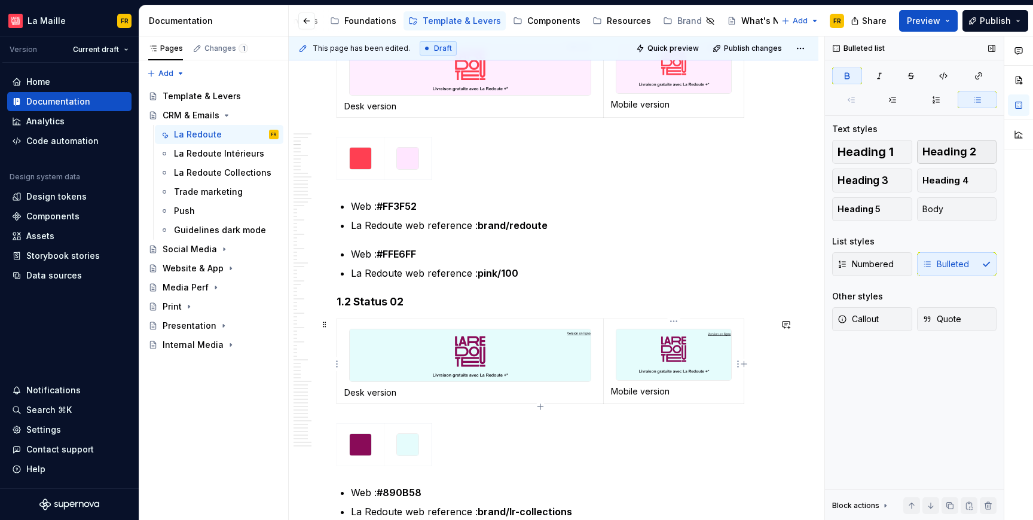
scroll to position [353, 0]
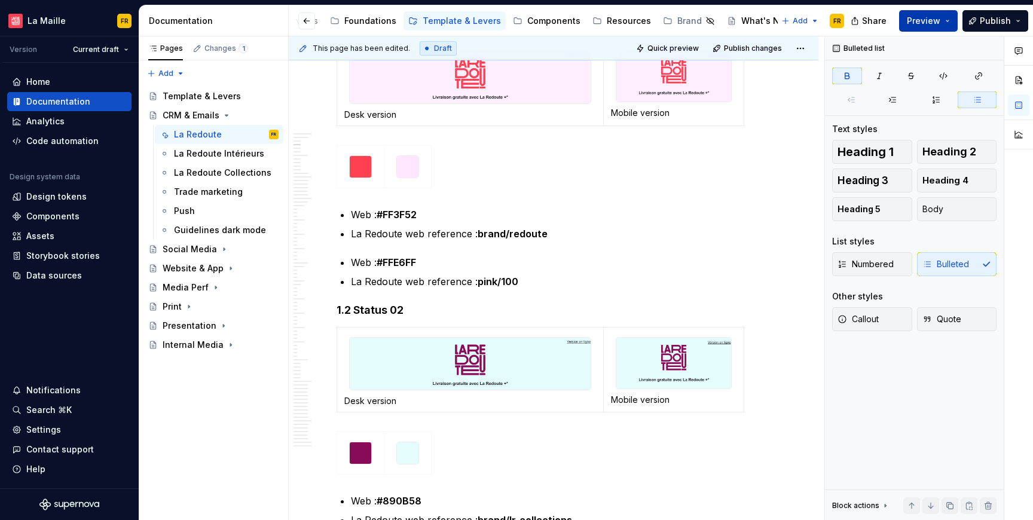
click at [925, 18] on span "Preview" at bounding box center [923, 21] width 33 height 12
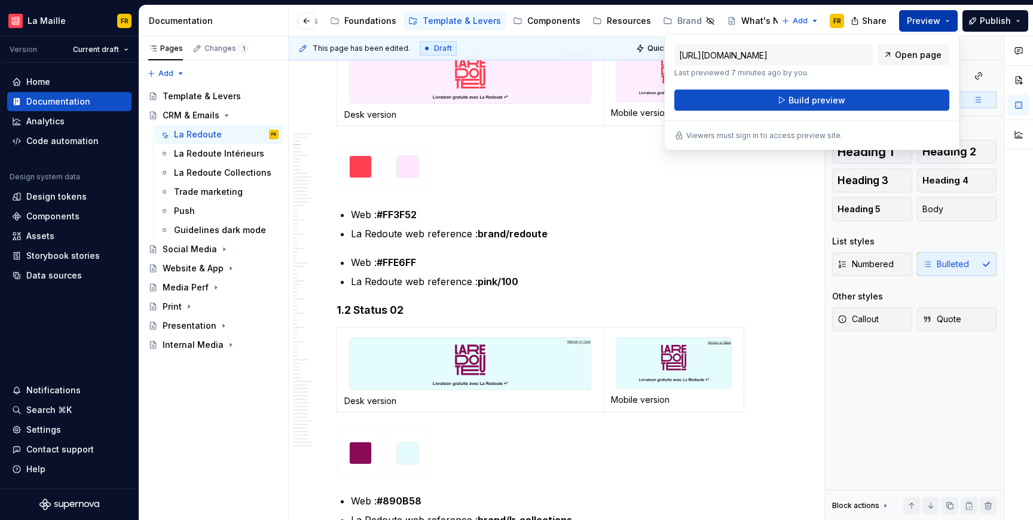
click at [925, 18] on span "Preview" at bounding box center [923, 21] width 33 height 12
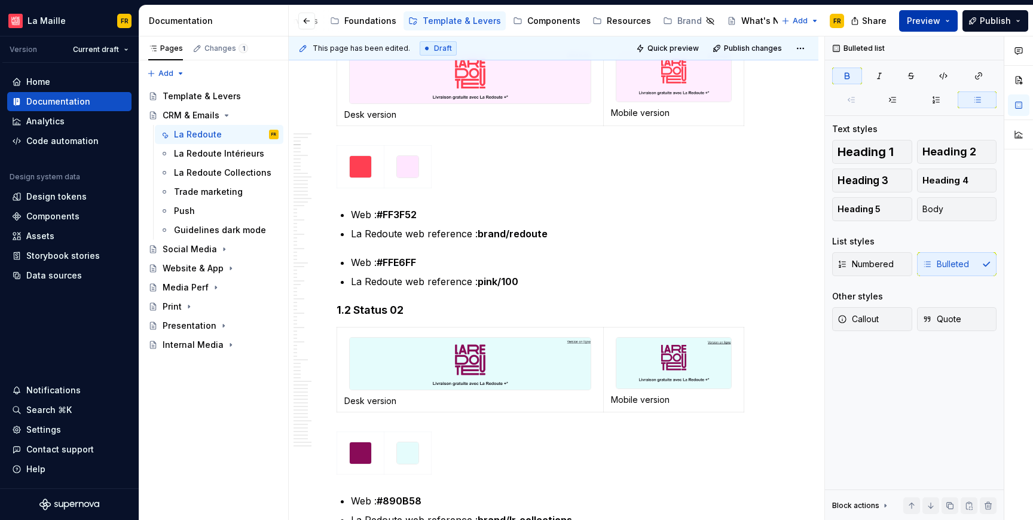
click at [925, 26] on span "Preview" at bounding box center [923, 21] width 33 height 12
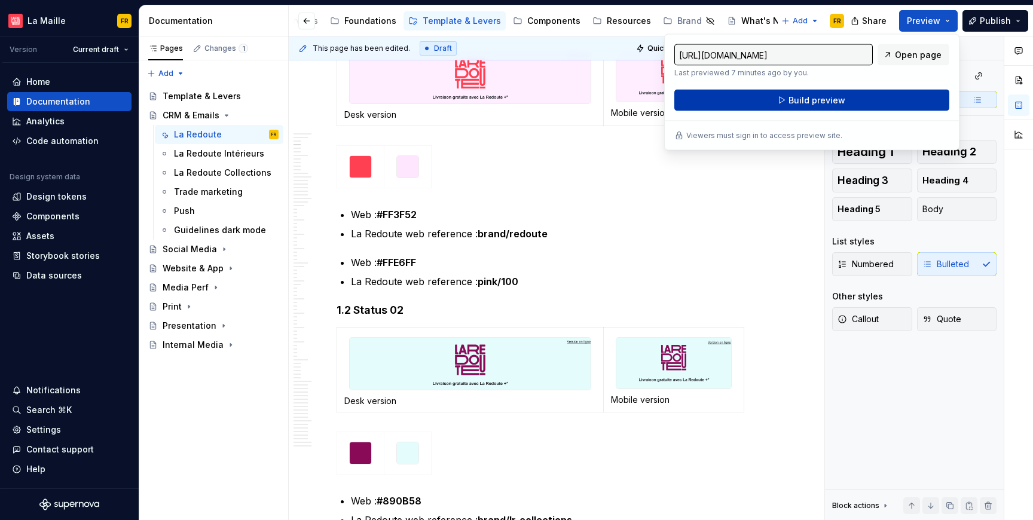
click at [848, 98] on button "Build preview" at bounding box center [812, 101] width 275 height 22
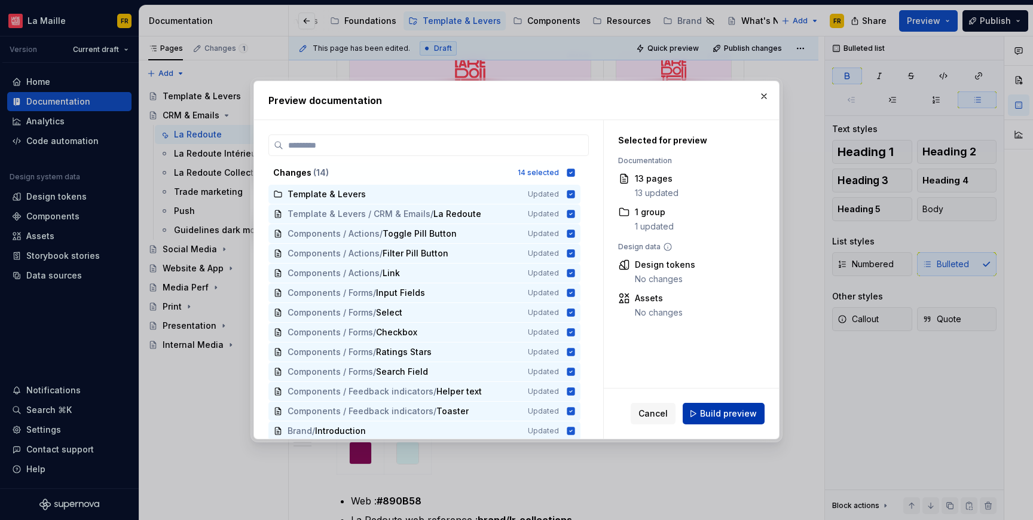
click at [739, 416] on span "Build preview" at bounding box center [728, 414] width 57 height 12
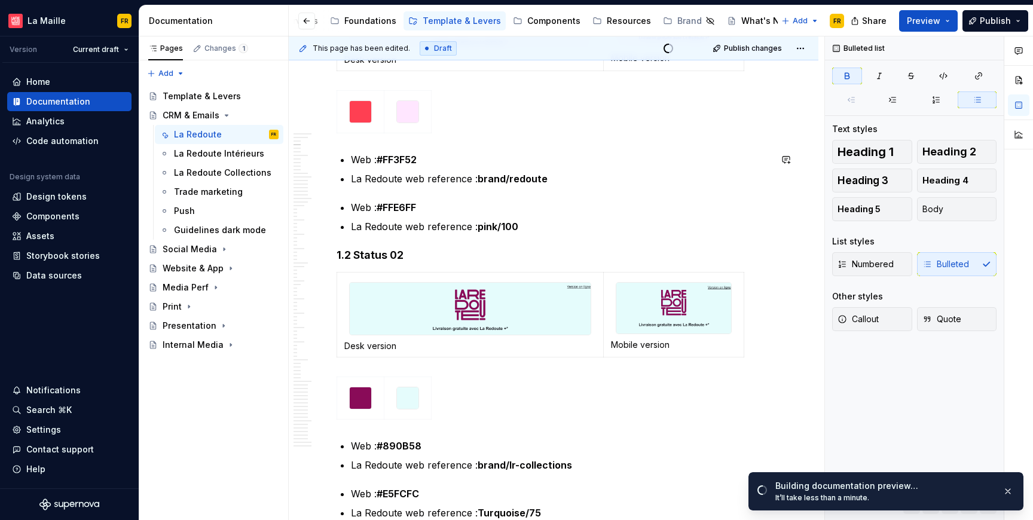
scroll to position [410, 0]
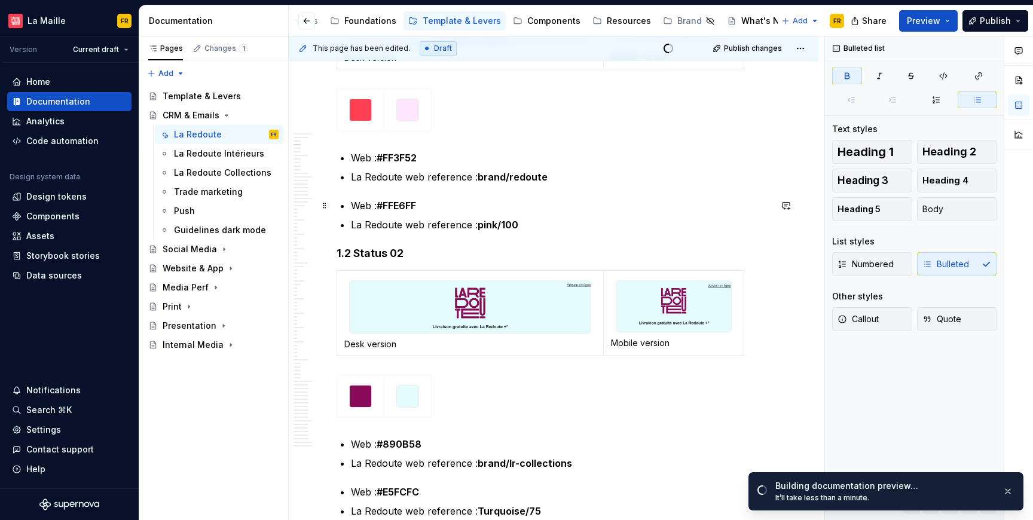
click at [411, 207] on strong "#FFE6FF" at bounding box center [396, 206] width 39 height 12
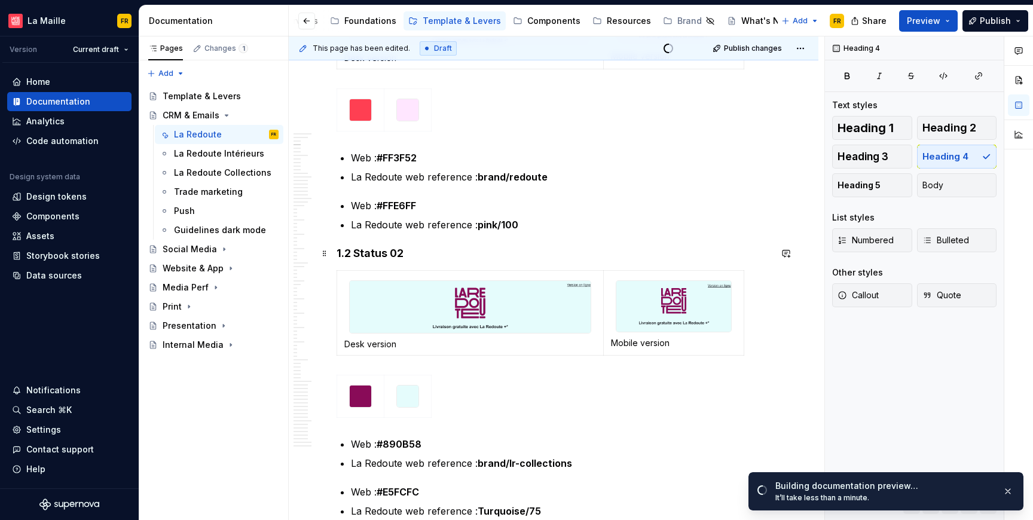
click at [390, 249] on h4 "1.2 Status 02" at bounding box center [554, 253] width 434 height 14
click at [876, 156] on span "Heading 3" at bounding box center [863, 157] width 51 height 12
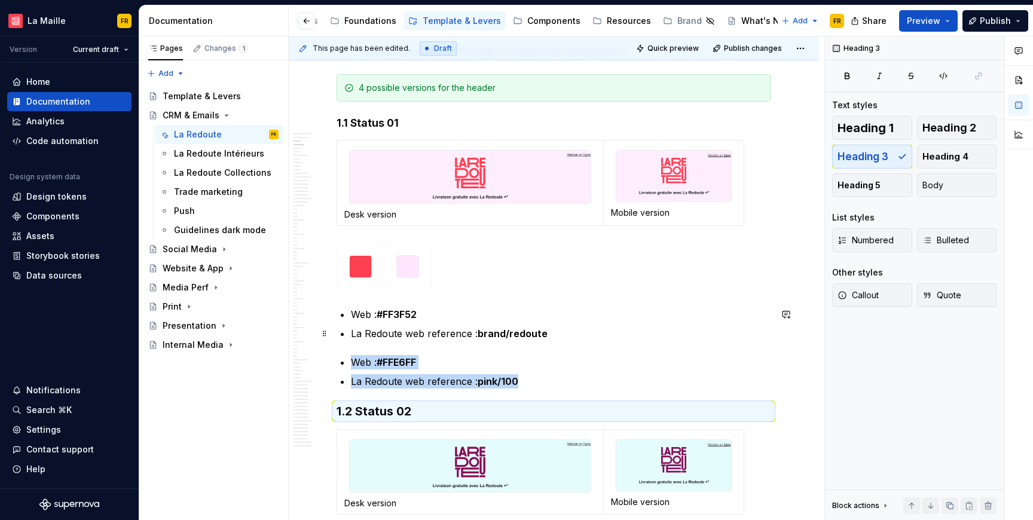
scroll to position [142, 0]
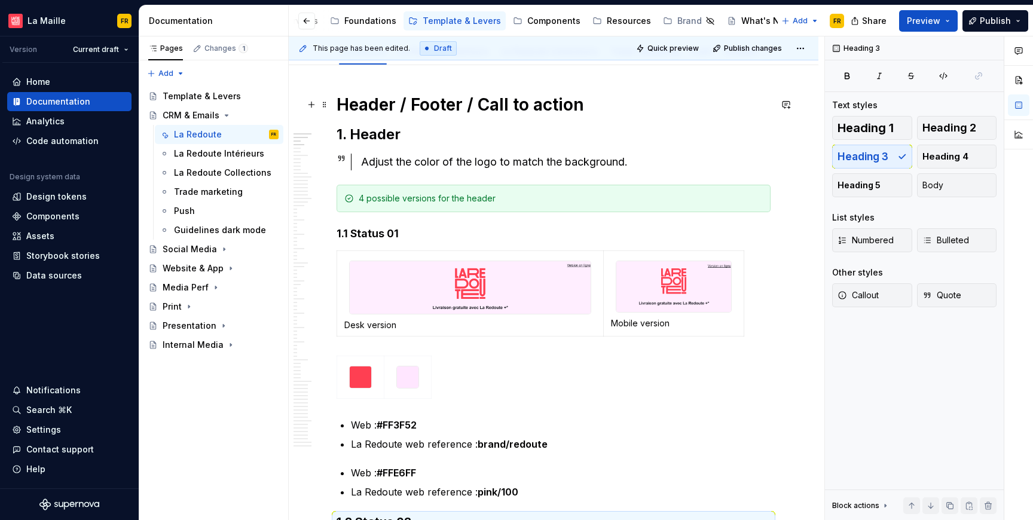
click at [417, 105] on h1 "Header / Footer / Call to action" at bounding box center [554, 105] width 434 height 22
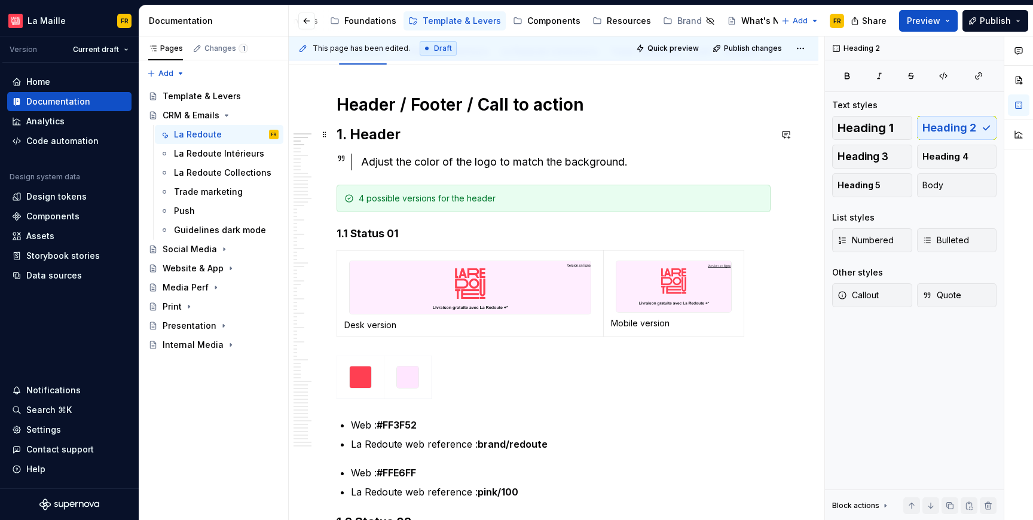
click at [393, 136] on h2 "1. Header" at bounding box center [554, 134] width 434 height 19
click at [375, 233] on h4 "1.1 Status 01" at bounding box center [554, 234] width 434 height 14
click at [864, 156] on span "Heading 3" at bounding box center [863, 157] width 51 height 12
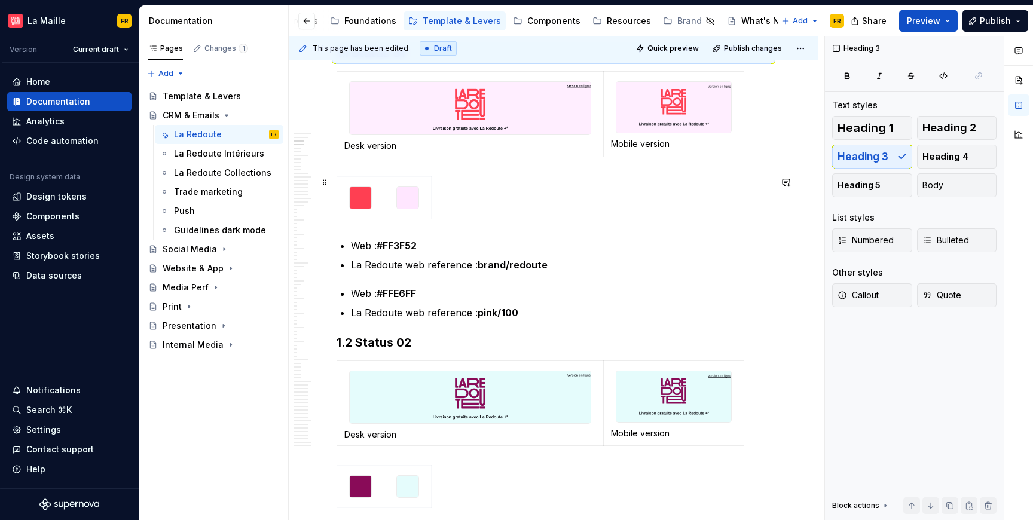
scroll to position [400, 0]
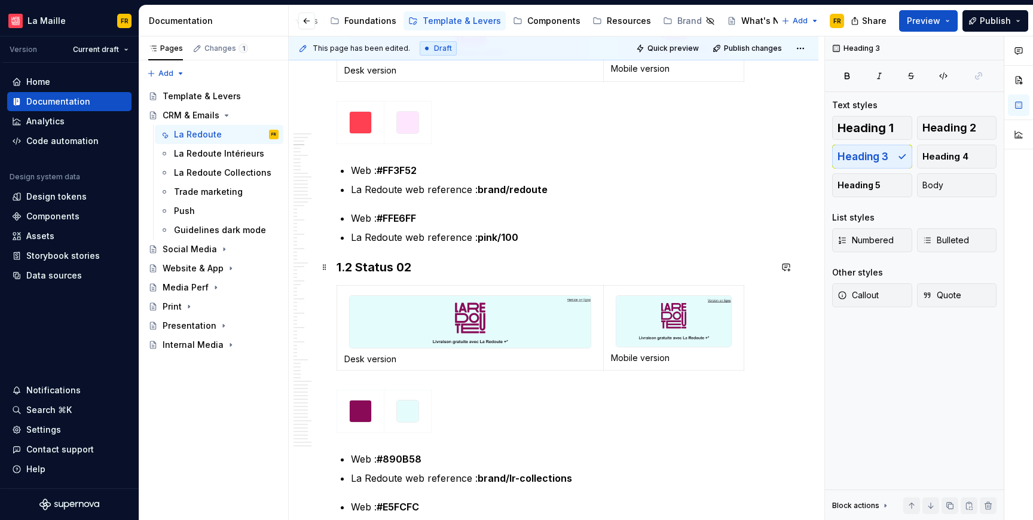
click at [395, 272] on h3 "1.2 Status 02" at bounding box center [554, 267] width 434 height 17
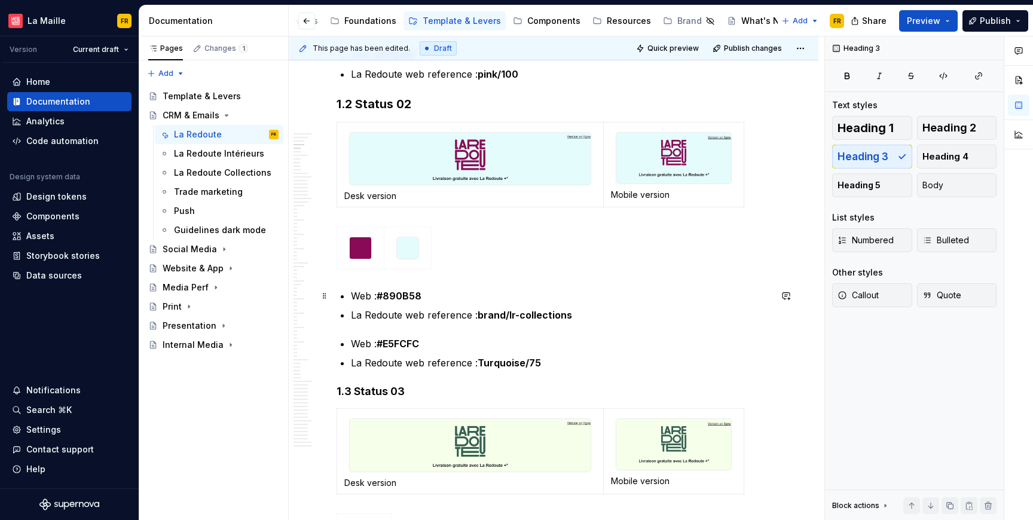
scroll to position [629, 0]
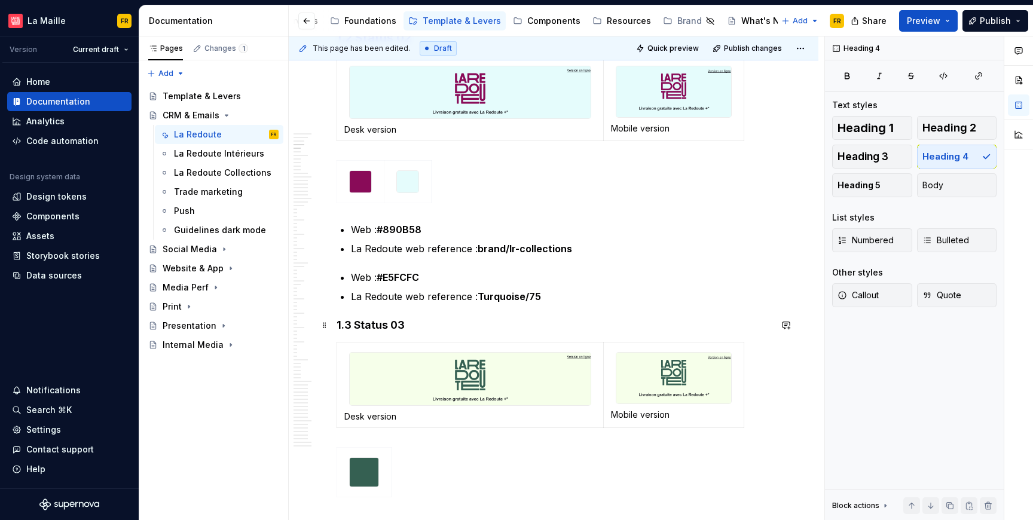
click at [397, 328] on h4 "1.3 Status 03" at bounding box center [554, 325] width 434 height 14
click at [868, 154] on span "Heading 3" at bounding box center [863, 157] width 51 height 12
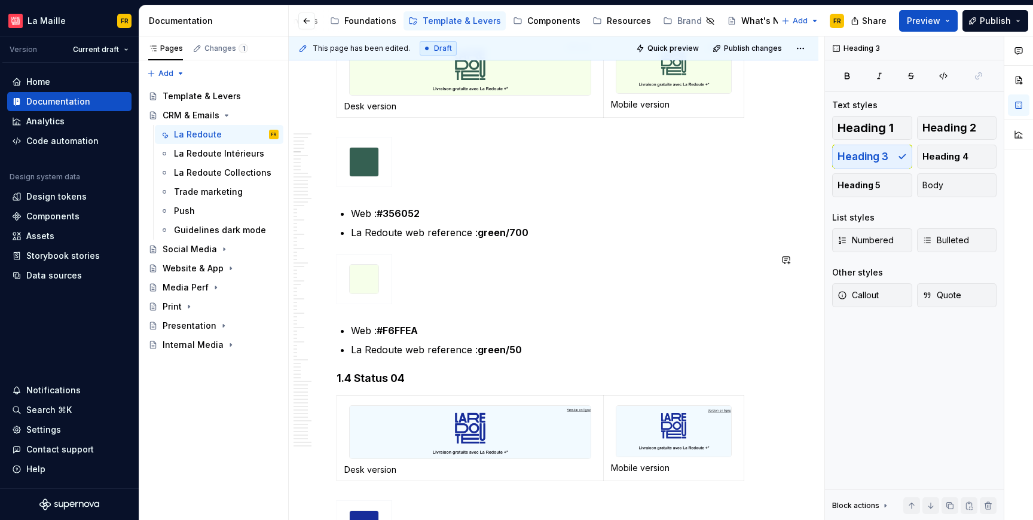
scroll to position [1010, 0]
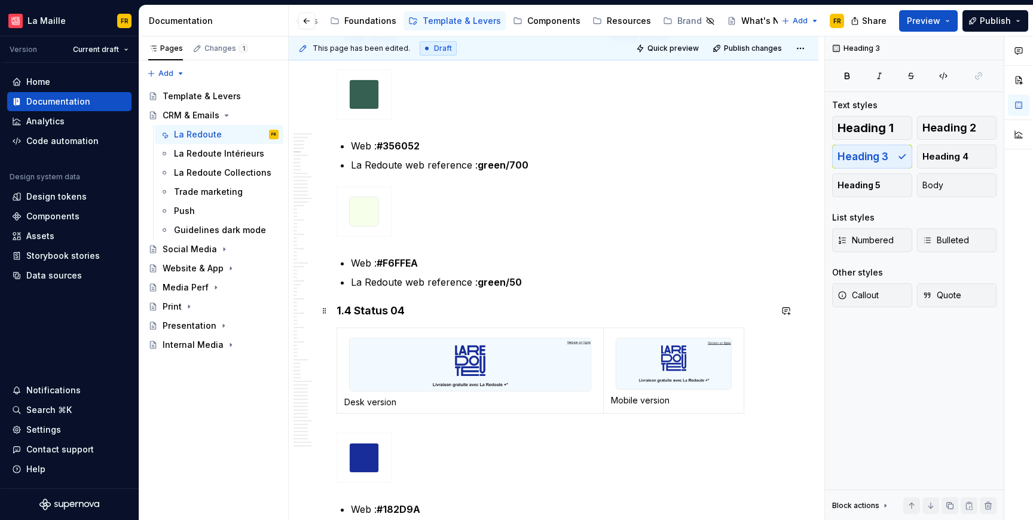
click at [393, 315] on h4 "1.4 Status 04" at bounding box center [554, 311] width 434 height 14
click at [870, 160] on span "Heading 3" at bounding box center [863, 157] width 51 height 12
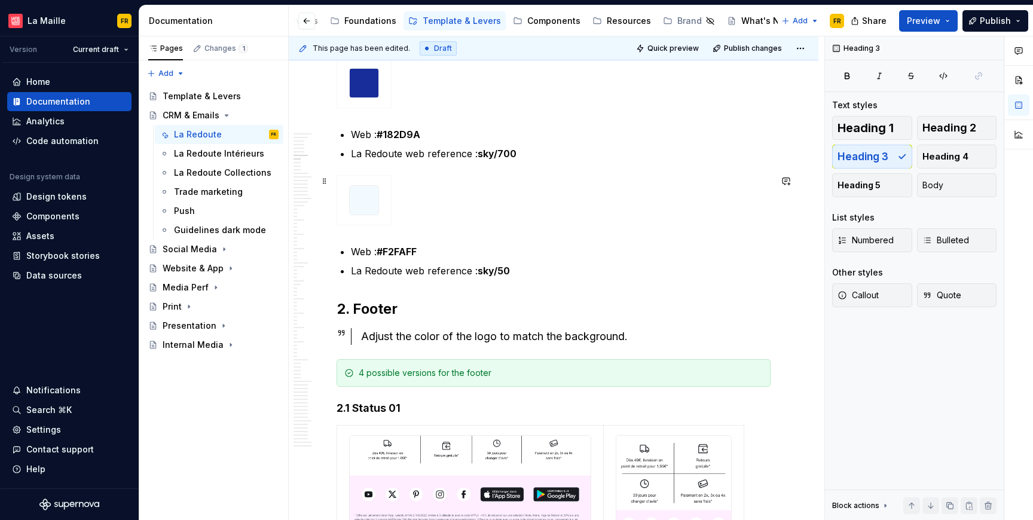
scroll to position [1391, 0]
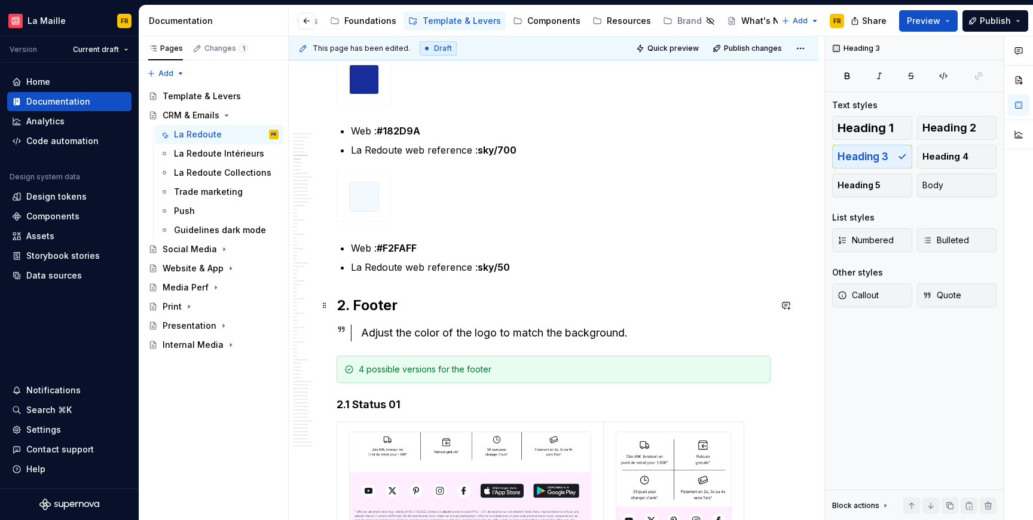
click at [397, 301] on h2 "2. Footer" at bounding box center [554, 305] width 434 height 19
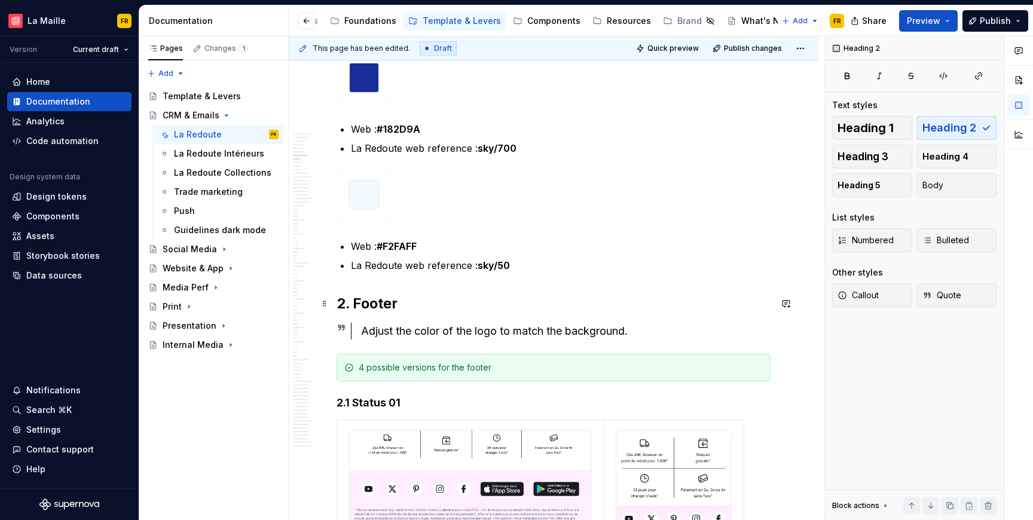
scroll to position [1393, 0]
drag, startPoint x: 388, startPoint y: 404, endPoint x: 422, endPoint y: 392, distance: 36.1
click at [388, 403] on h4 "2.1 Status 01" at bounding box center [554, 402] width 434 height 14
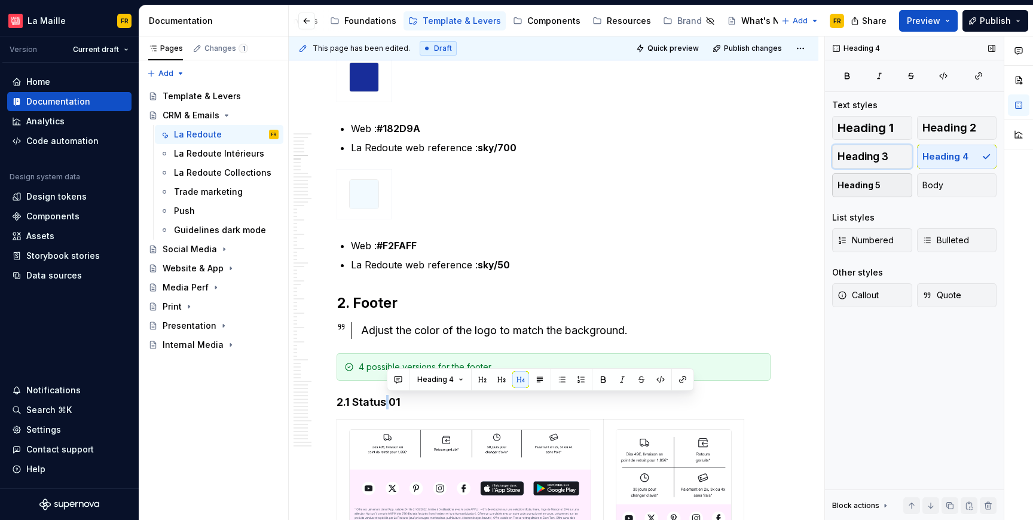
drag, startPoint x: 874, startPoint y: 152, endPoint x: 836, endPoint y: 178, distance: 46.6
click at [873, 153] on span "Heading 3" at bounding box center [863, 157] width 51 height 12
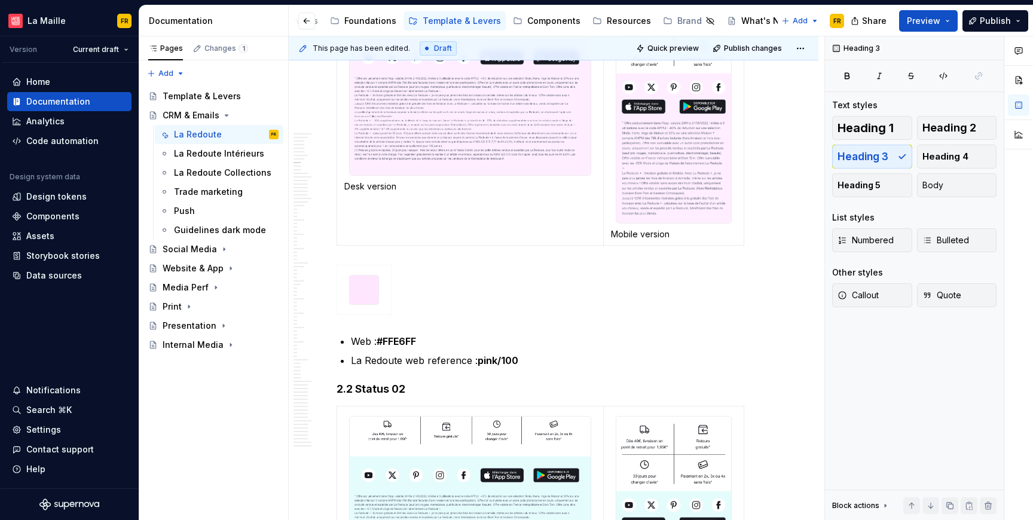
scroll to position [1831, 0]
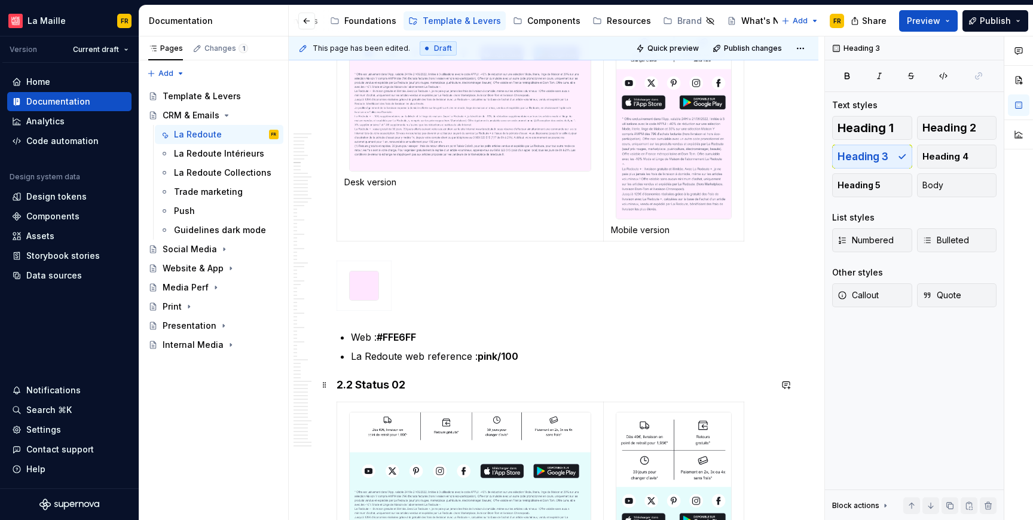
click at [398, 382] on h4 "2.2 Status 02" at bounding box center [554, 385] width 434 height 14
click at [859, 160] on span "Heading 3" at bounding box center [863, 157] width 51 height 12
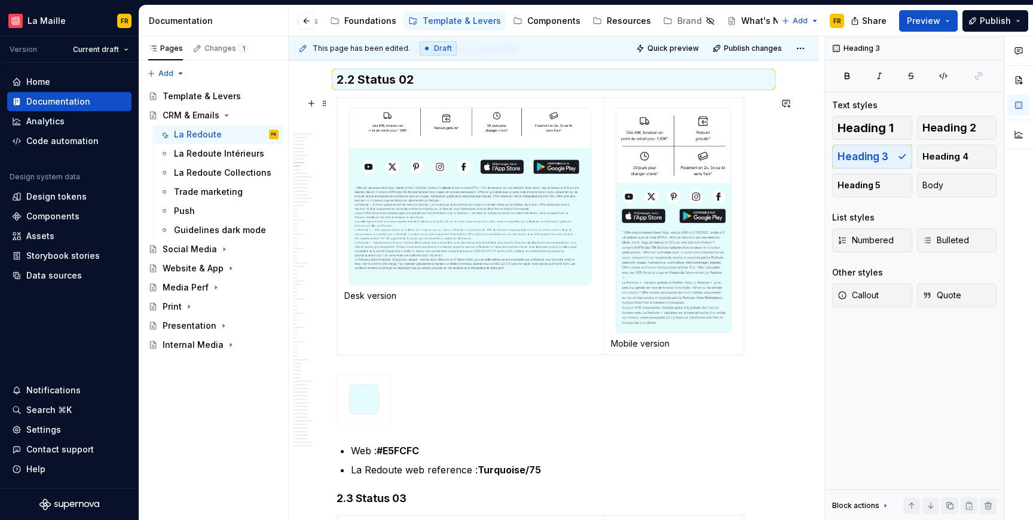
scroll to position [2249, 0]
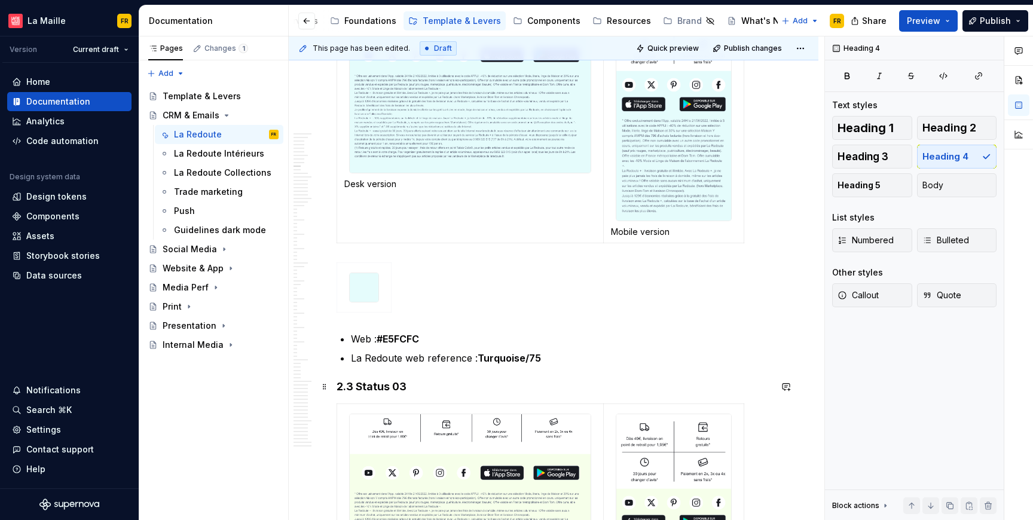
click at [380, 383] on h4 "2.3 Status 03" at bounding box center [554, 387] width 434 height 14
click at [853, 155] on span "Heading 3" at bounding box center [863, 157] width 51 height 12
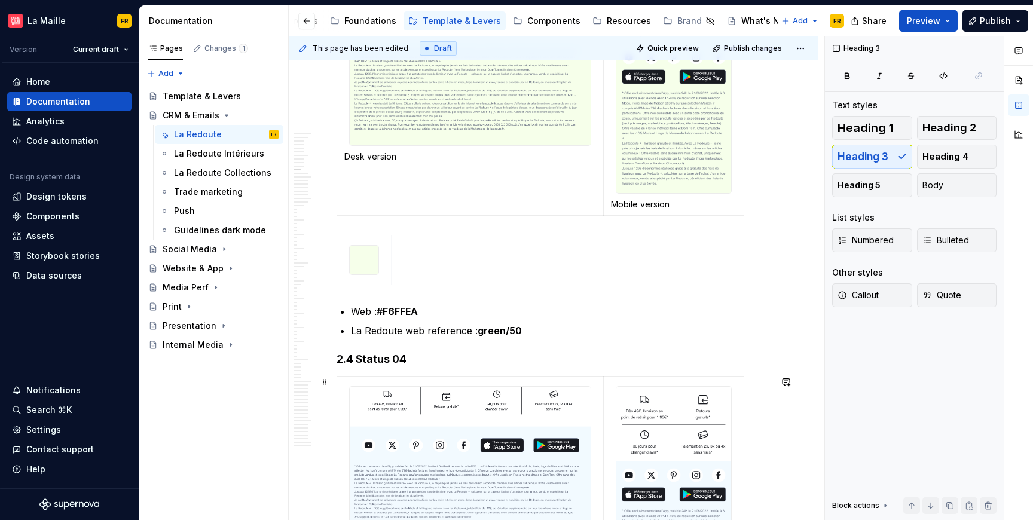
scroll to position [2698, 0]
click at [390, 359] on h4 "2.4 Status 04" at bounding box center [554, 359] width 434 height 14
click at [862, 160] on span "Heading 3" at bounding box center [863, 157] width 51 height 12
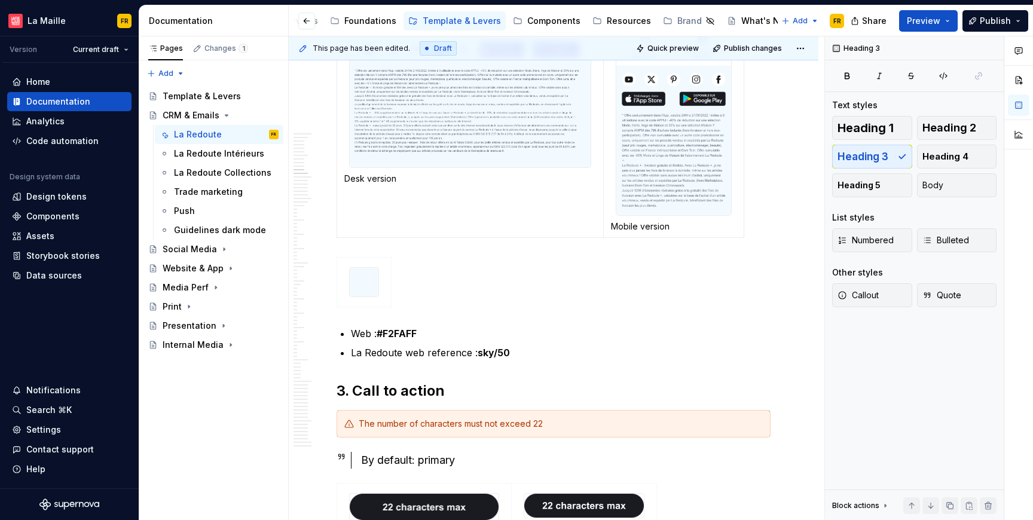
scroll to position [3156, 0]
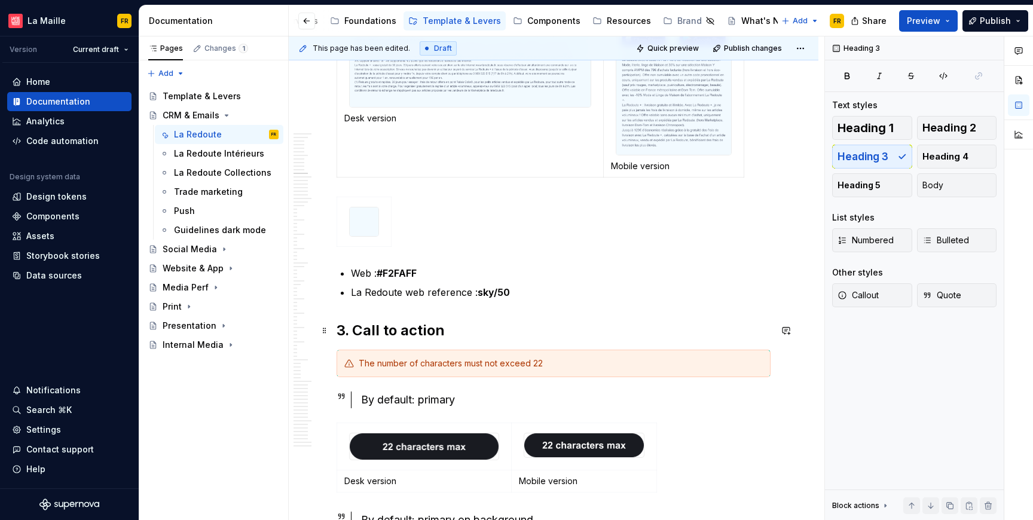
click at [428, 326] on h2 "3. Call to action" at bounding box center [554, 330] width 434 height 19
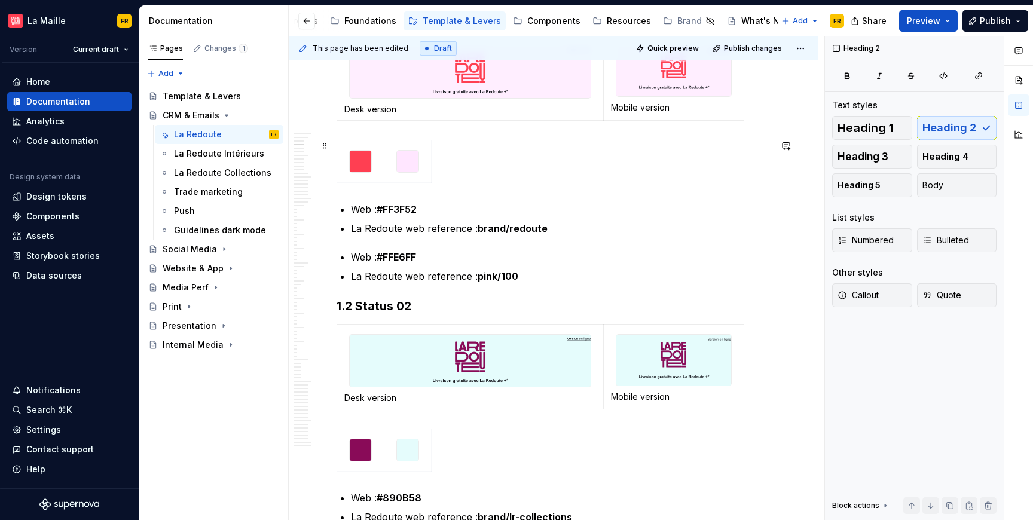
scroll to position [0, 0]
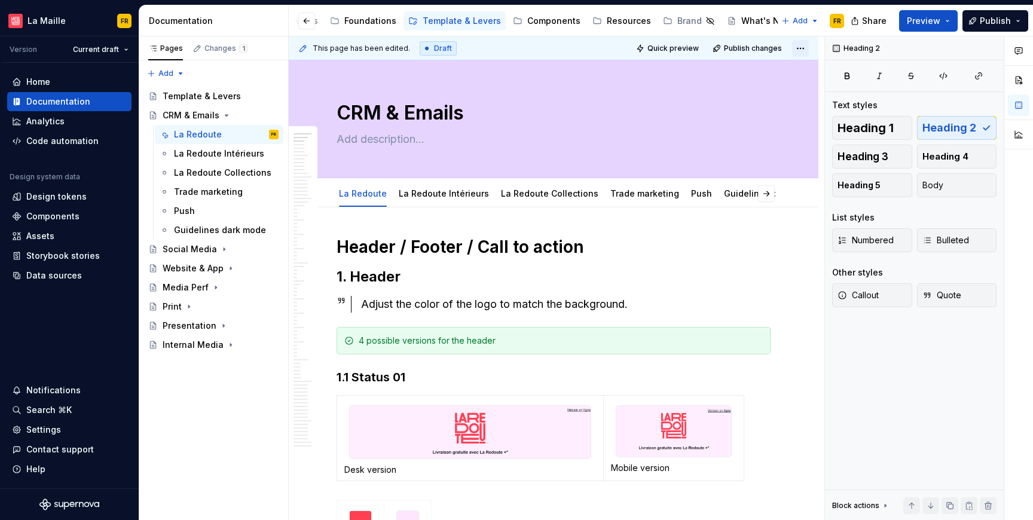
click at [803, 50] on html "[PERSON_NAME] FR Version Current draft Home Documentation Analytics Code automa…" at bounding box center [516, 260] width 1033 height 520
click at [785, 72] on div "Open preview" at bounding box center [762, 72] width 78 height 12
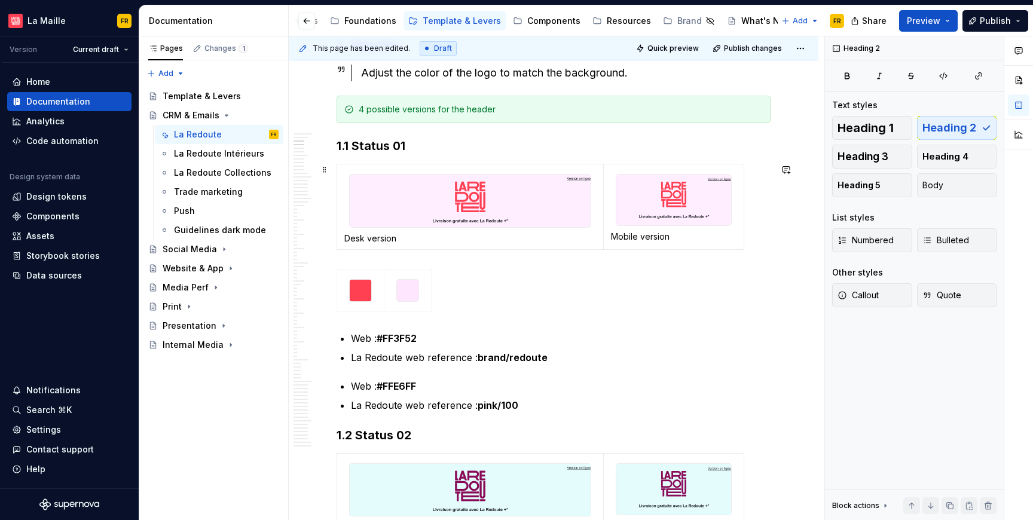
scroll to position [283, 0]
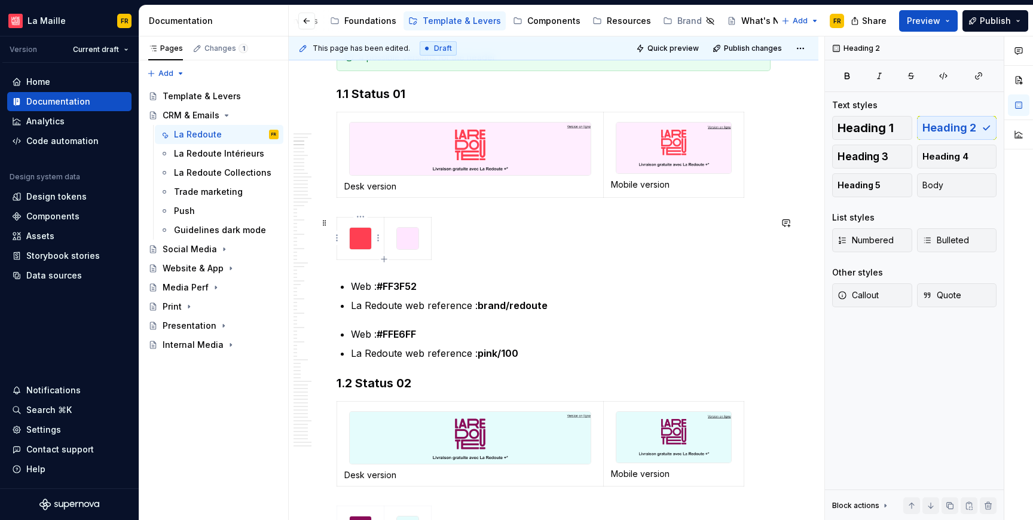
click at [349, 227] on div at bounding box center [360, 238] width 23 height 23
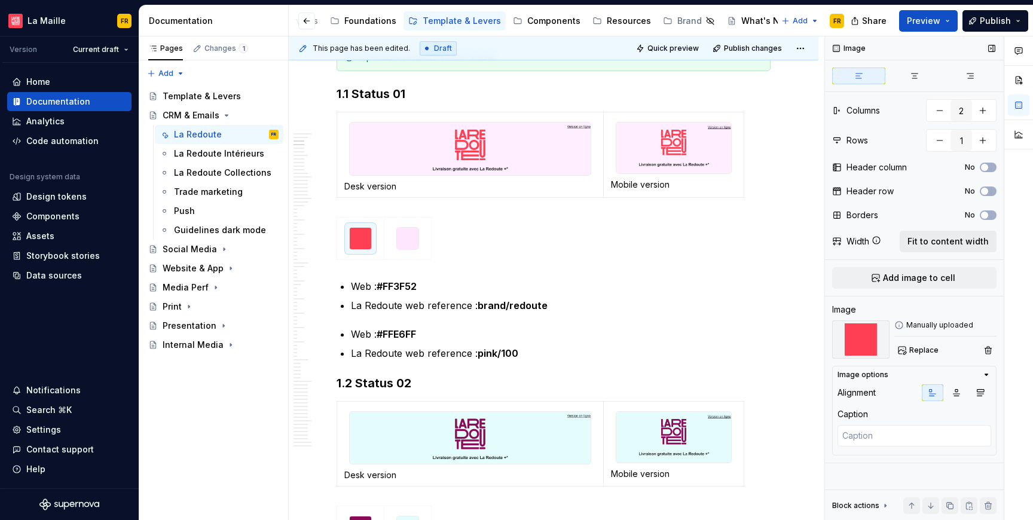
click at [952, 246] on span "Fit to content width" at bounding box center [948, 242] width 81 height 12
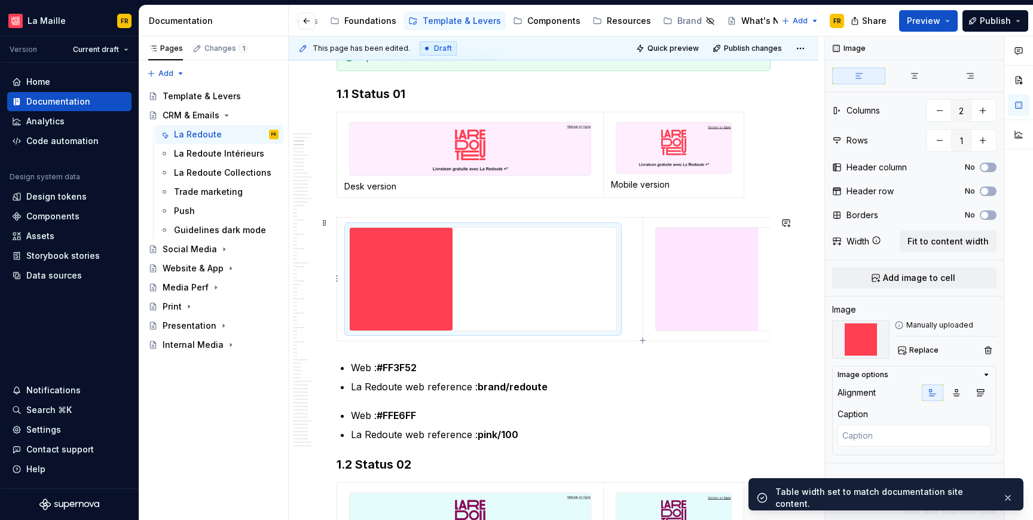
click at [709, 276] on img at bounding box center [707, 279] width 103 height 103
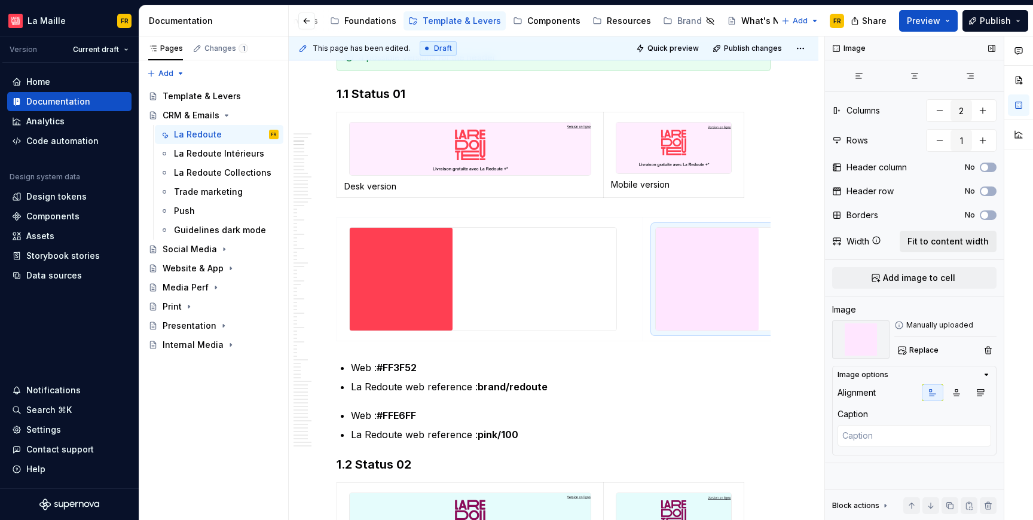
click at [943, 241] on span "Fit to content width" at bounding box center [948, 242] width 81 height 12
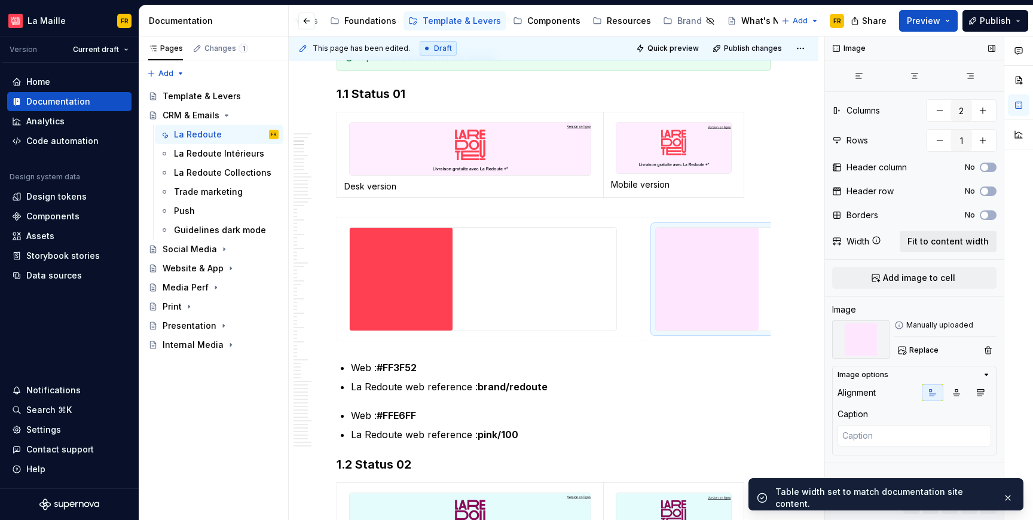
scroll to position [0, 155]
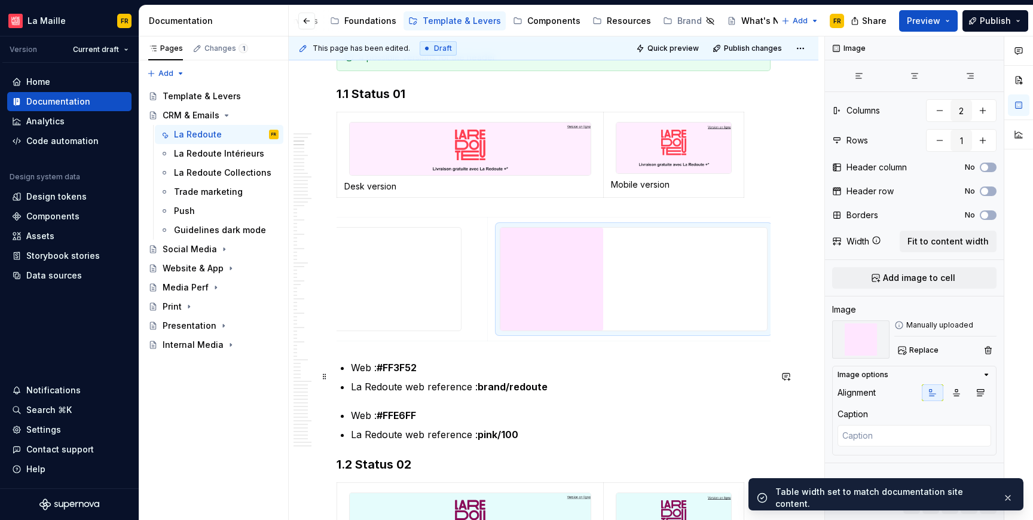
click at [699, 371] on p "Web : #FF3F52" at bounding box center [561, 368] width 420 height 14
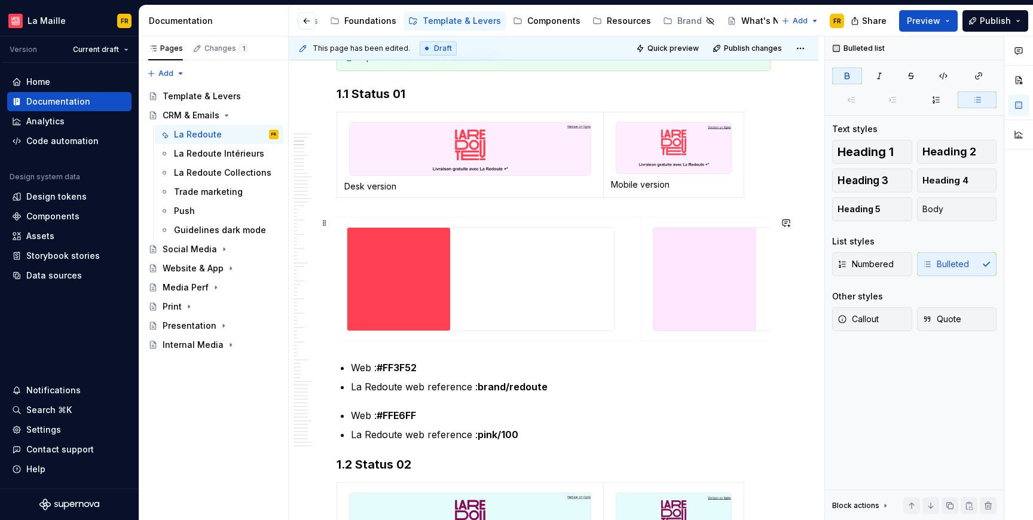
scroll to position [0, 0]
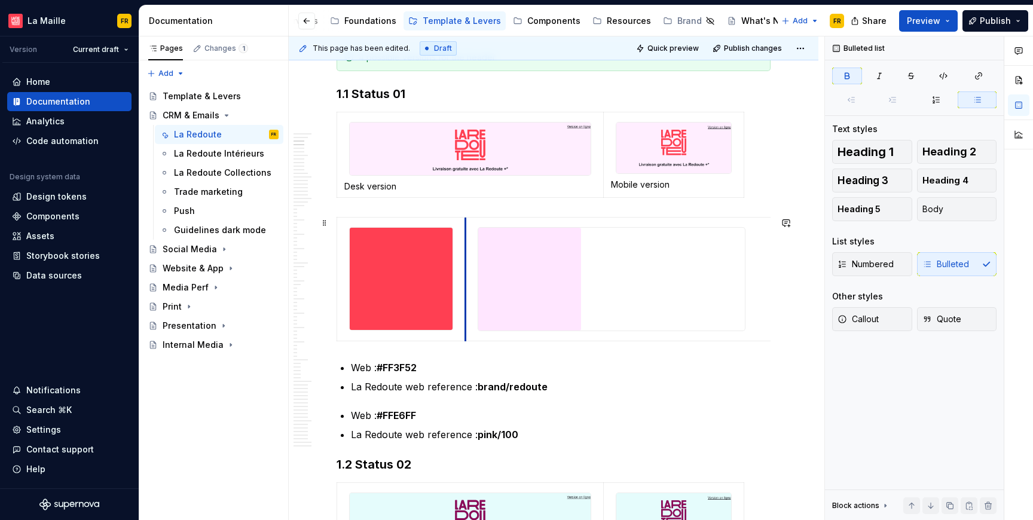
drag, startPoint x: 645, startPoint y: 309, endPoint x: 467, endPoint y: 332, distance: 179.2
click at [467, 332] on td at bounding box center [618, 279] width 306 height 124
click at [745, 297] on div at bounding box center [612, 279] width 268 height 104
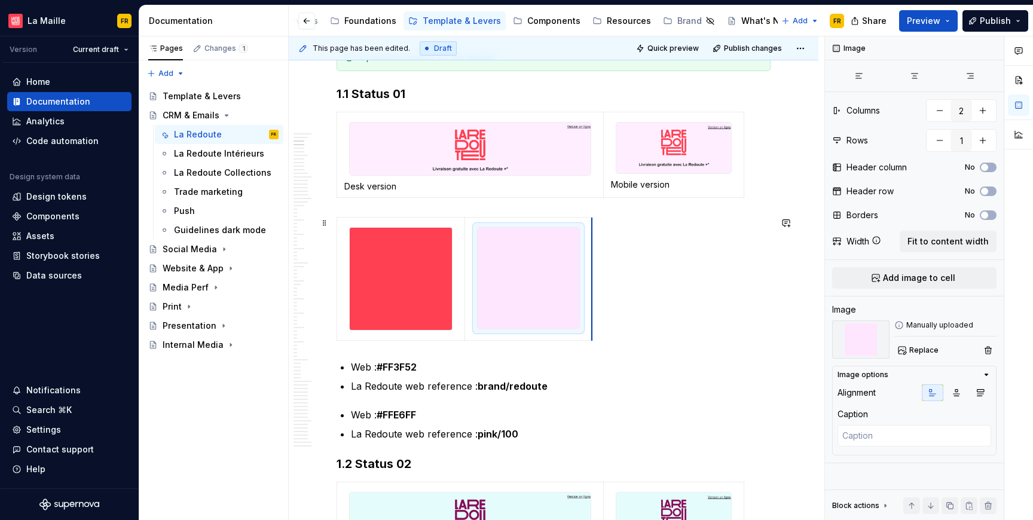
drag, startPoint x: 769, startPoint y: 300, endPoint x: 590, endPoint y: 327, distance: 180.9
click at [417, 219] on td at bounding box center [401, 278] width 128 height 123
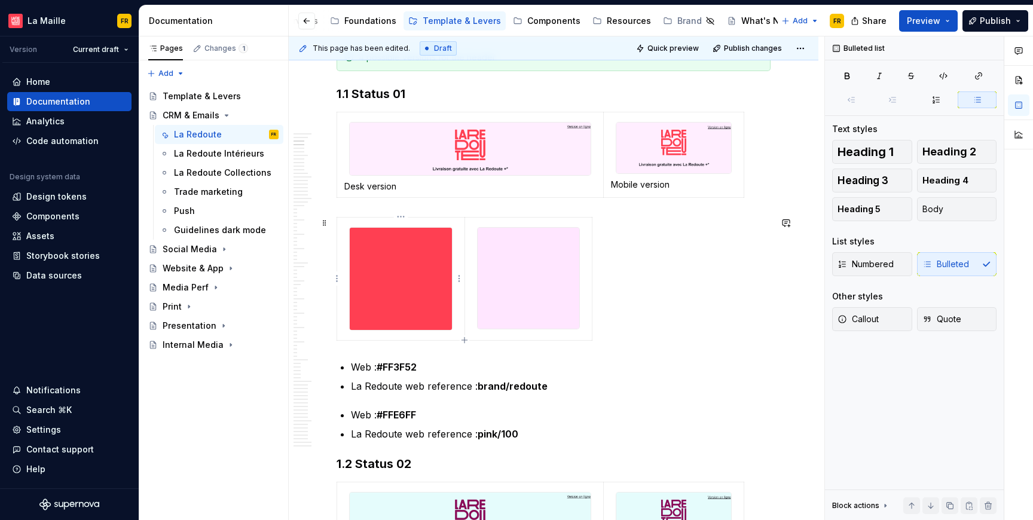
click at [344, 226] on td at bounding box center [401, 278] width 128 height 123
click at [358, 218] on td at bounding box center [401, 278] width 128 height 123
click at [439, 221] on td at bounding box center [401, 278] width 128 height 123
click at [609, 339] on div at bounding box center [554, 281] width 434 height 129
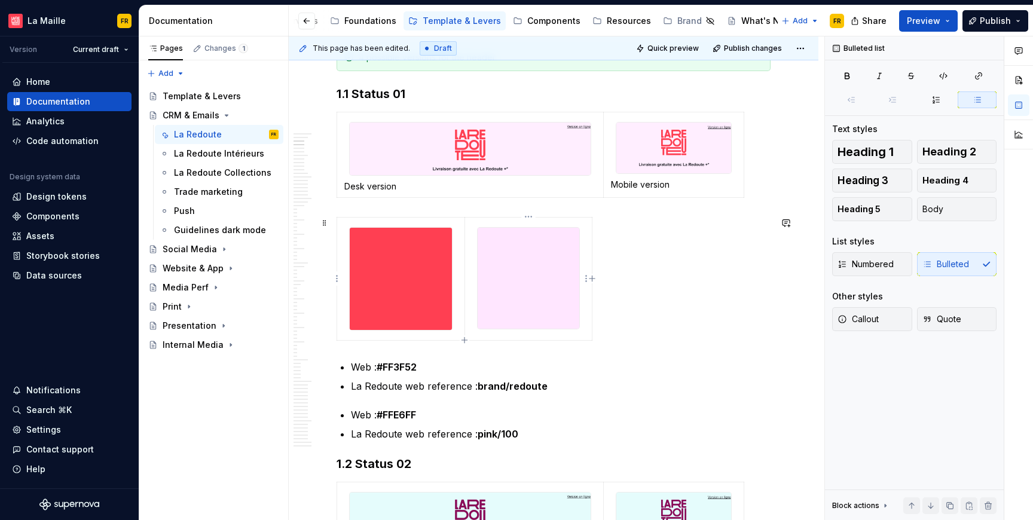
click at [584, 333] on td at bounding box center [528, 278] width 127 height 123
click at [465, 339] on icon "button" at bounding box center [464, 339] width 5 height 5
click at [466, 317] on td at bounding box center [528, 278] width 127 height 123
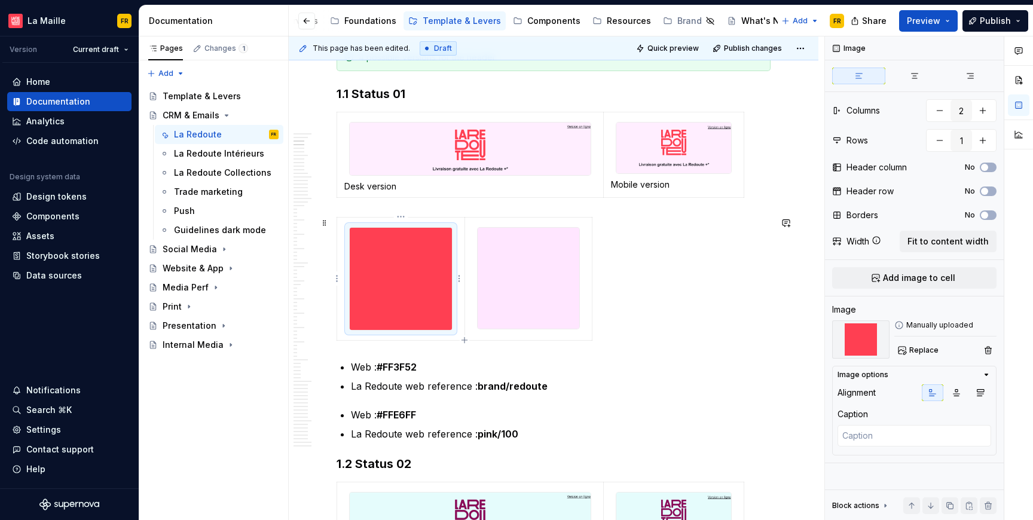
click at [420, 310] on img at bounding box center [401, 279] width 102 height 102
click at [955, 390] on icon "button" at bounding box center [957, 393] width 7 height 7
click at [523, 281] on img at bounding box center [529, 279] width 102 height 102
click at [956, 392] on icon "button" at bounding box center [957, 393] width 7 height 7
click at [656, 298] on div at bounding box center [554, 281] width 434 height 129
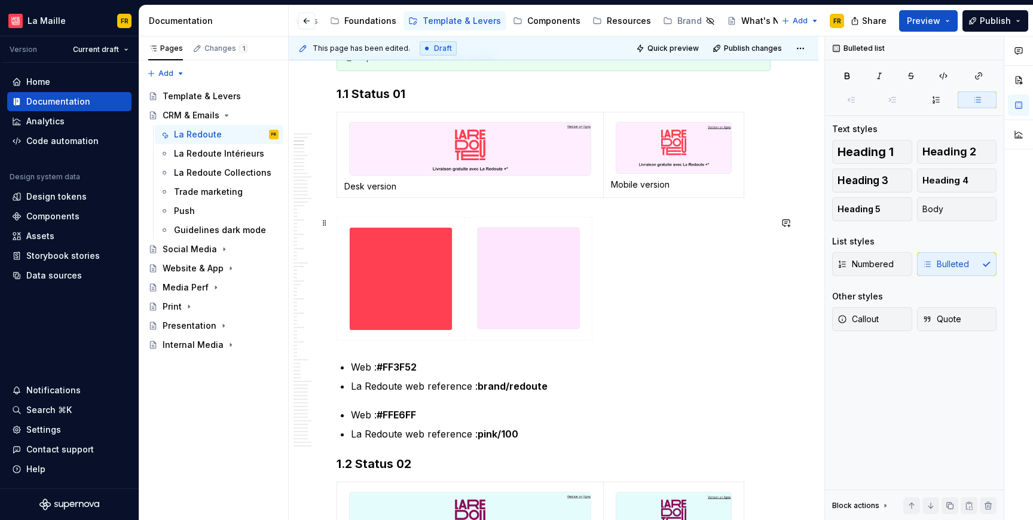
click at [622, 322] on div at bounding box center [554, 281] width 434 height 129
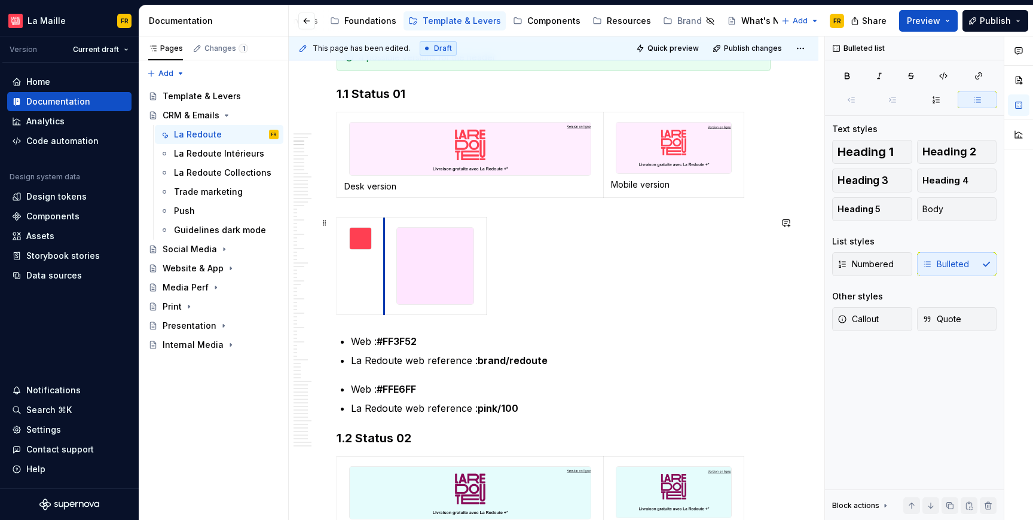
drag, startPoint x: 464, startPoint y: 304, endPoint x: 358, endPoint y: 276, distance: 109.7
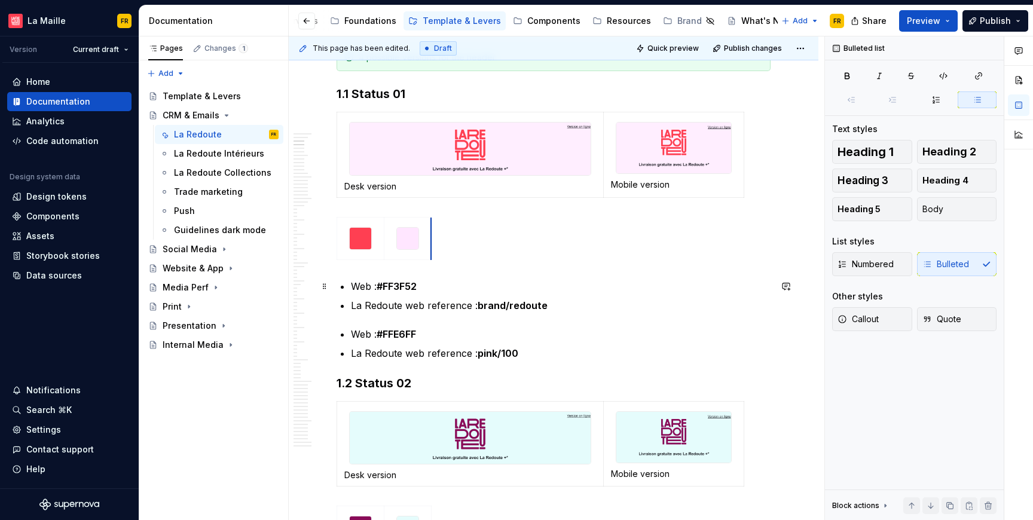
drag, startPoint x: 486, startPoint y: 285, endPoint x: 426, endPoint y: 280, distance: 60.0
click at [575, 255] on div at bounding box center [554, 241] width 434 height 48
click at [941, 20] on span "Preview" at bounding box center [923, 21] width 33 height 12
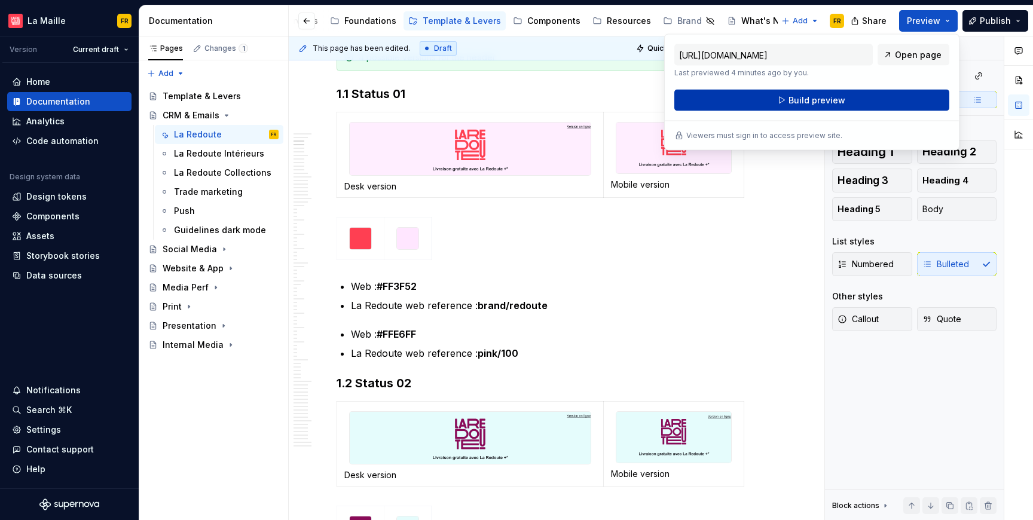
click at [828, 103] on span "Build preview" at bounding box center [817, 100] width 57 height 12
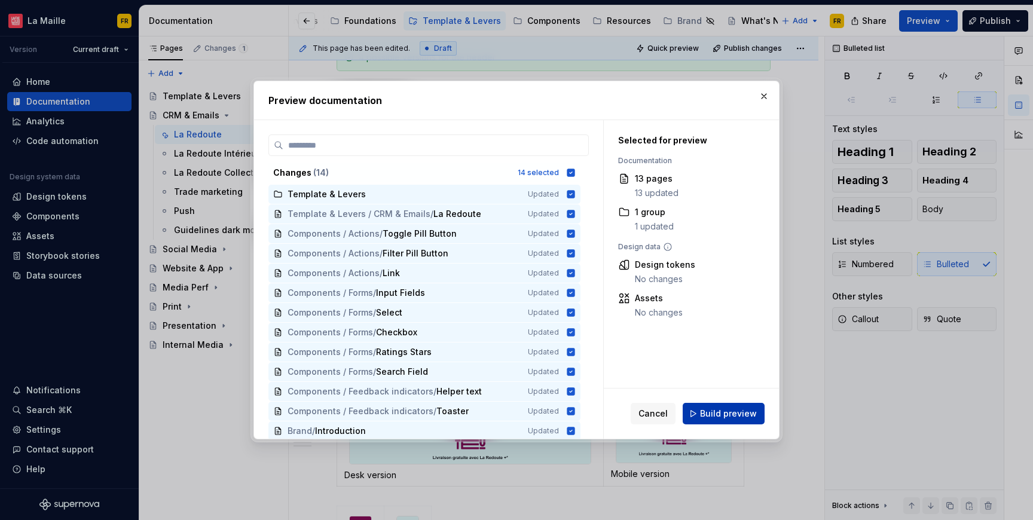
click at [731, 407] on button "Build preview" at bounding box center [724, 414] width 82 height 22
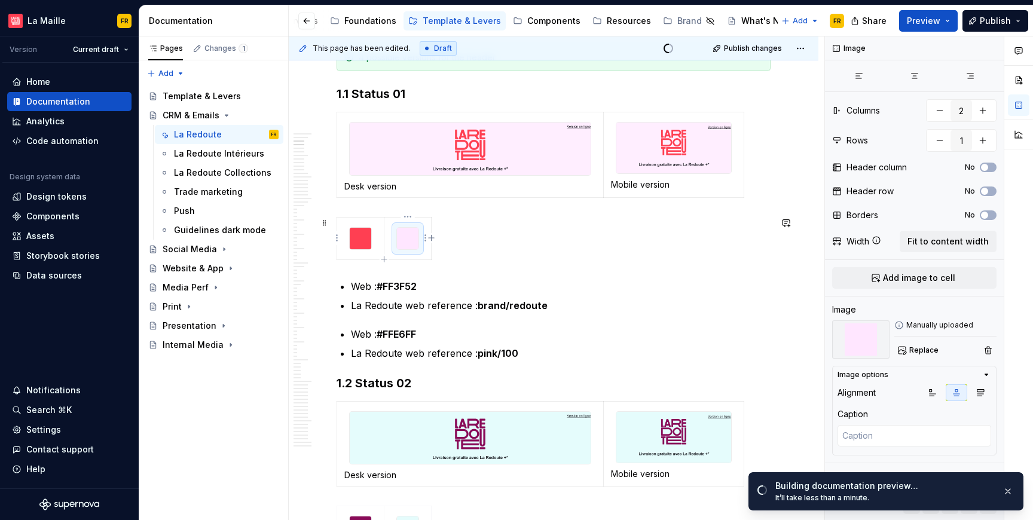
click at [407, 244] on img at bounding box center [408, 239] width 22 height 22
click at [355, 242] on img at bounding box center [361, 239] width 22 height 22
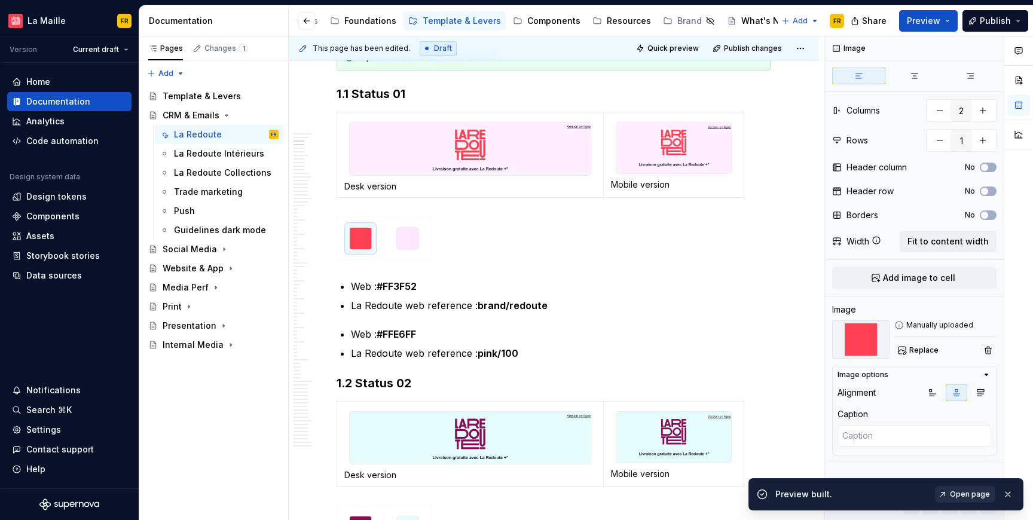
click at [953, 495] on span "Open page" at bounding box center [970, 495] width 40 height 10
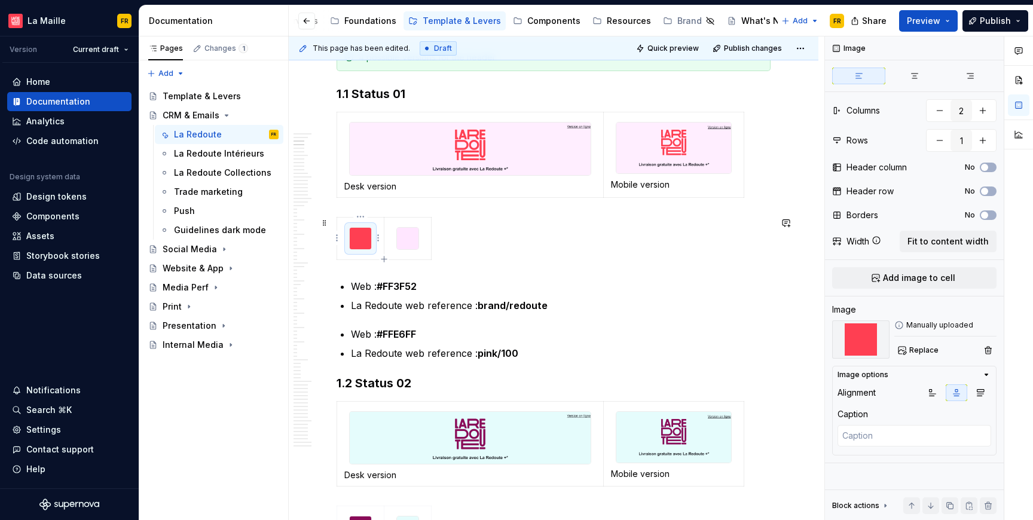
click at [366, 247] on img at bounding box center [361, 239] width 22 height 22
click at [976, 392] on icon "button" at bounding box center [981, 393] width 10 height 10
click at [407, 236] on img at bounding box center [408, 239] width 22 height 22
click at [978, 394] on icon "button" at bounding box center [981, 393] width 7 height 7
click at [936, 20] on span "Preview" at bounding box center [923, 21] width 33 height 12
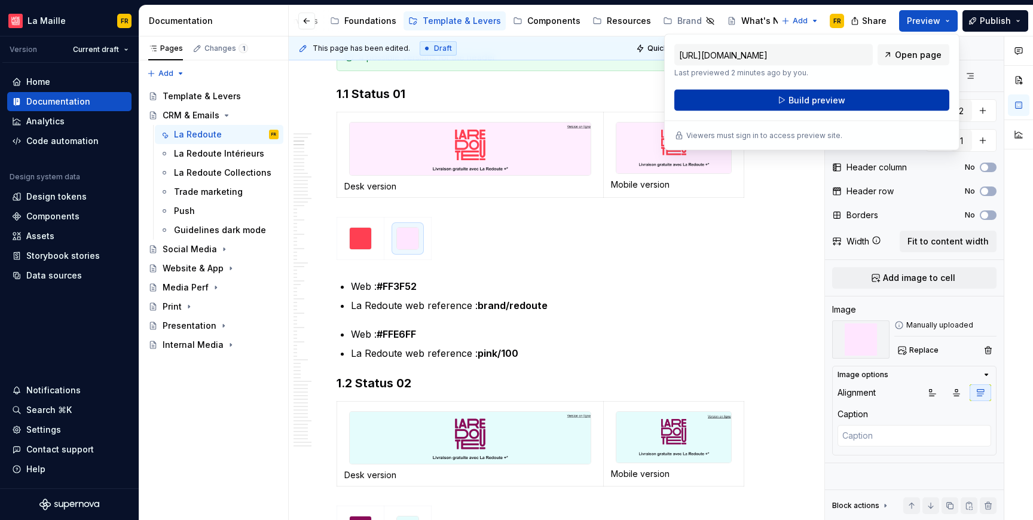
click at [870, 98] on button "Build preview" at bounding box center [812, 101] width 275 height 22
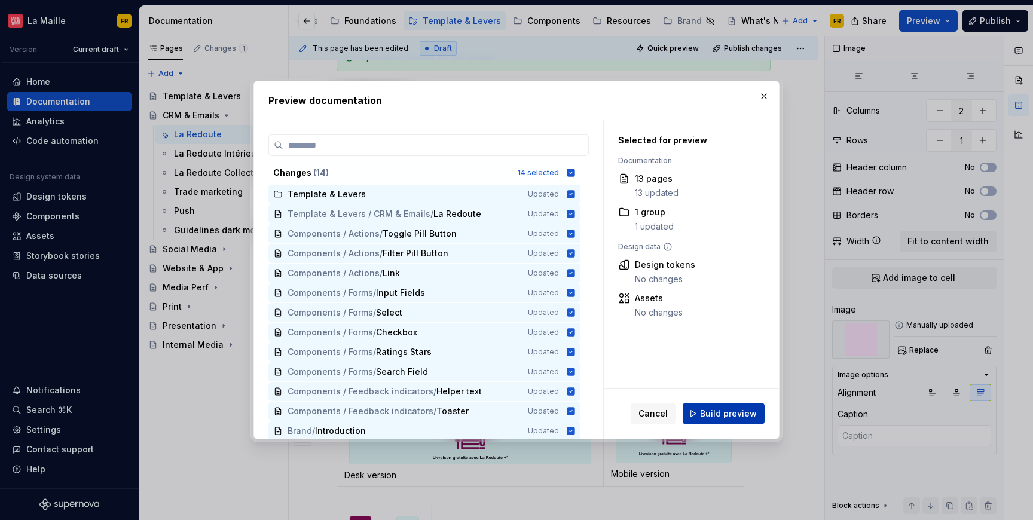
click at [731, 408] on span "Build preview" at bounding box center [728, 414] width 57 height 12
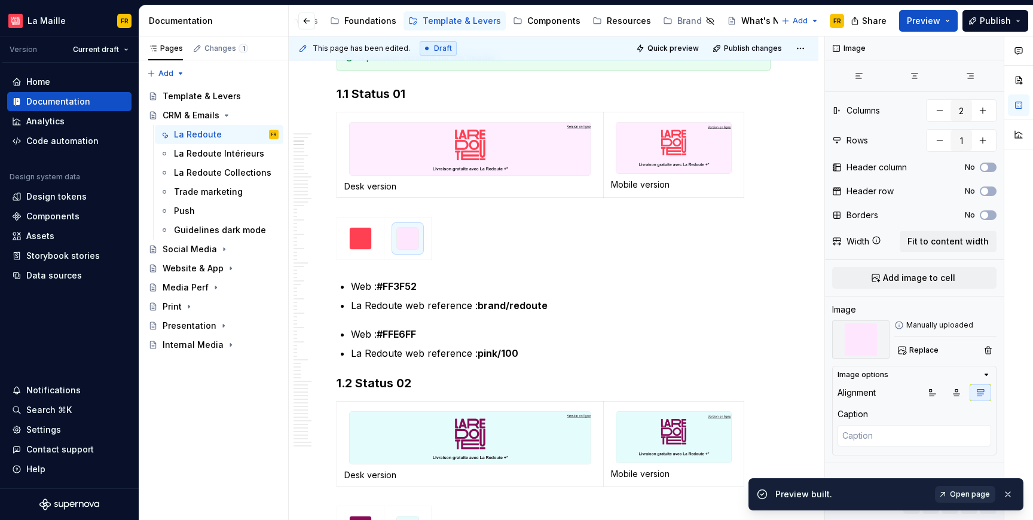
click at [956, 494] on span "Open page" at bounding box center [970, 495] width 40 height 10
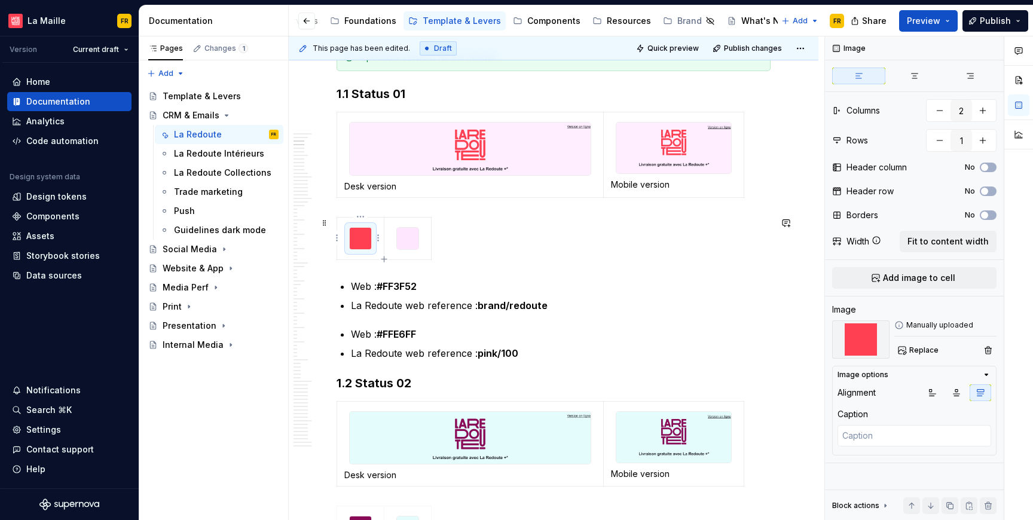
click at [357, 241] on img at bounding box center [361, 239] width 22 height 22
click at [983, 117] on button "button" at bounding box center [983, 111] width 22 height 22
type textarea "*"
type input "3"
click at [354, 243] on img at bounding box center [361, 239] width 22 height 22
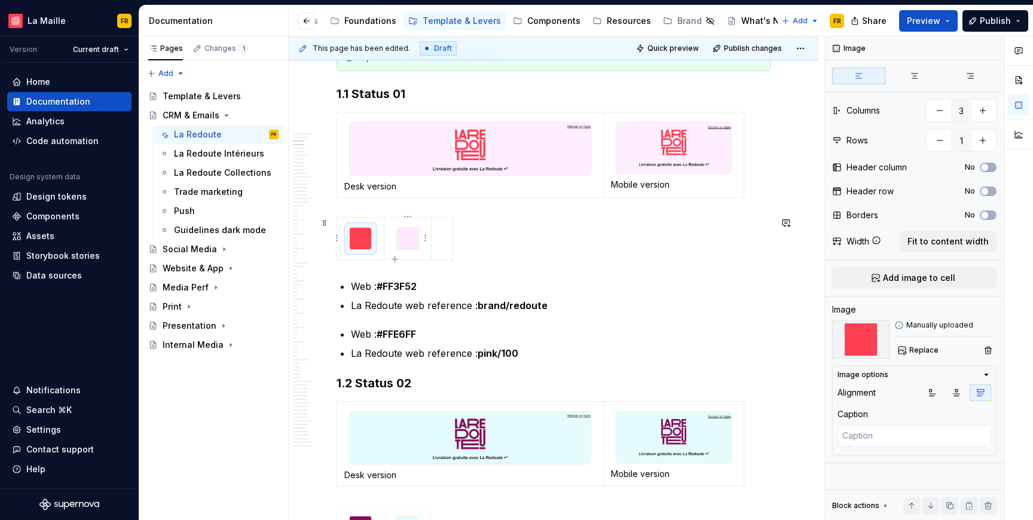
click at [411, 242] on img at bounding box center [408, 239] width 22 height 22
click at [443, 245] on td at bounding box center [443, 238] width 22 height 42
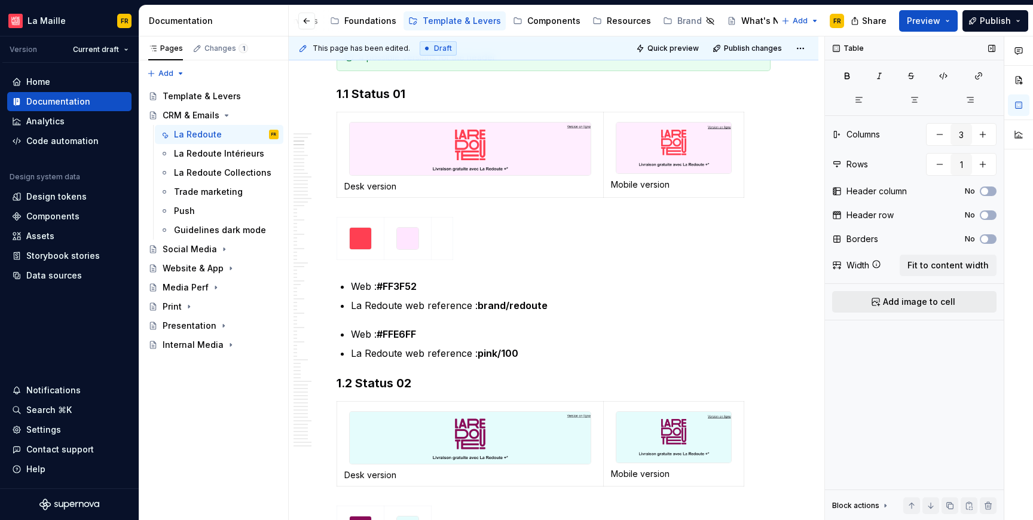
click at [909, 306] on span "Add image to cell" at bounding box center [919, 302] width 72 height 12
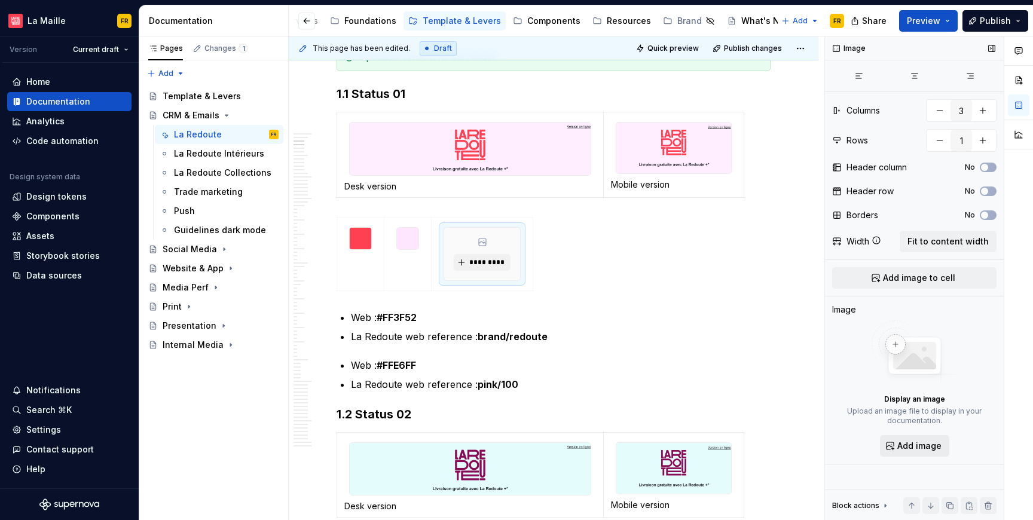
click at [919, 447] on span "Add image" at bounding box center [920, 446] width 44 height 12
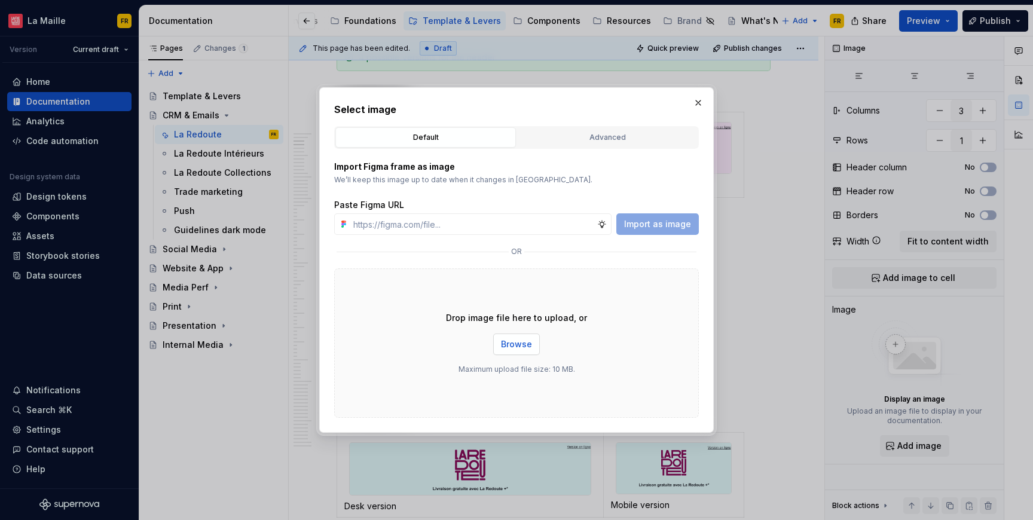
click at [507, 343] on span "Browse" at bounding box center [516, 345] width 31 height 12
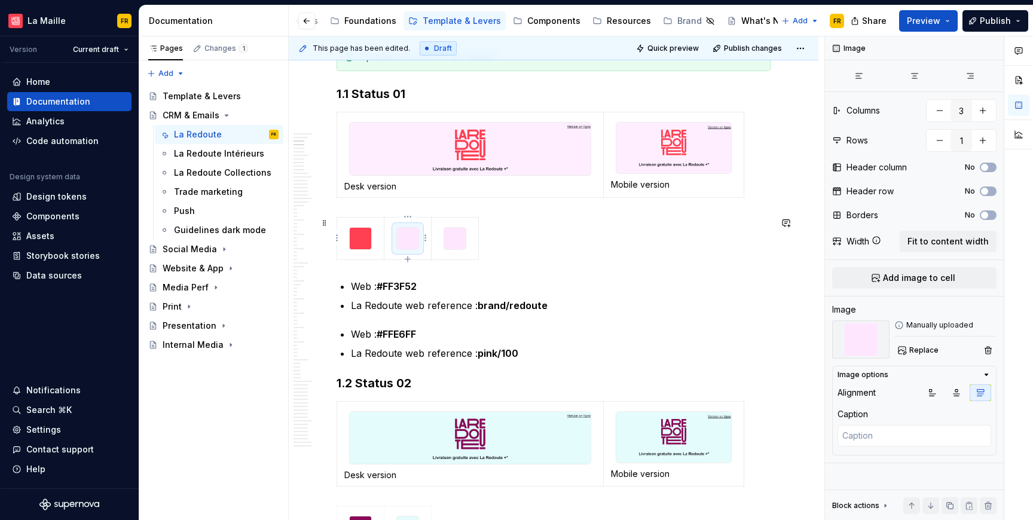
click at [403, 242] on img at bounding box center [408, 239] width 22 height 22
click at [921, 355] on span "Replace" at bounding box center [924, 351] width 29 height 10
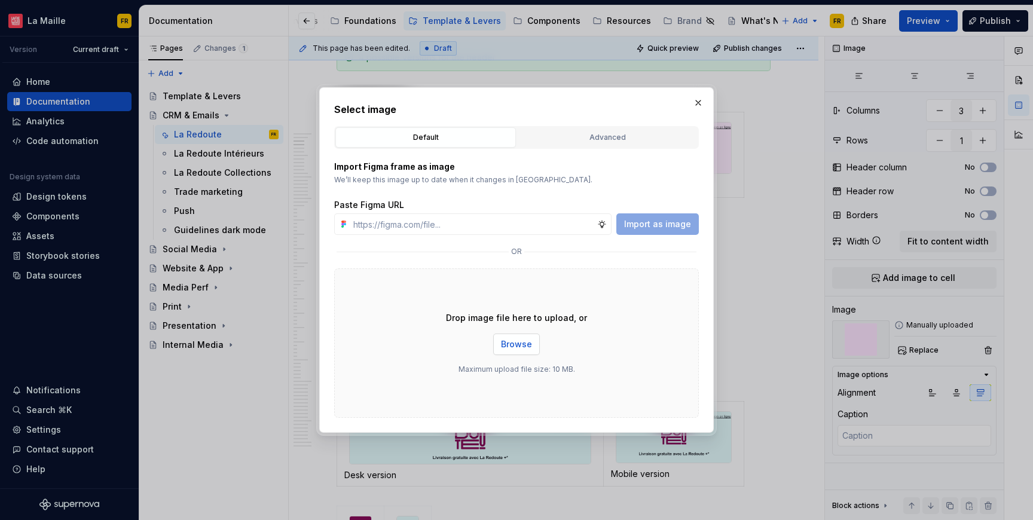
click at [524, 344] on span "Browse" at bounding box center [516, 345] width 31 height 12
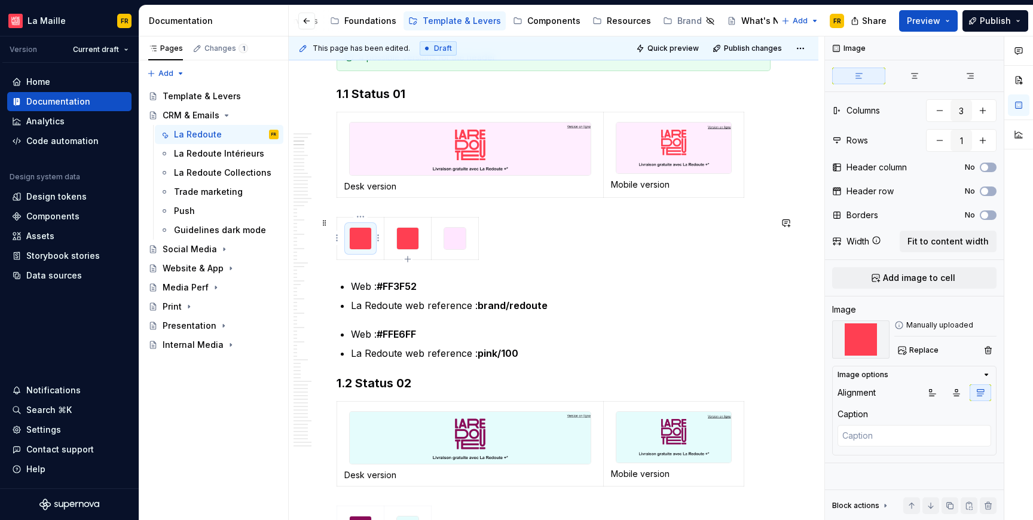
click at [362, 245] on img at bounding box center [361, 239] width 22 height 22
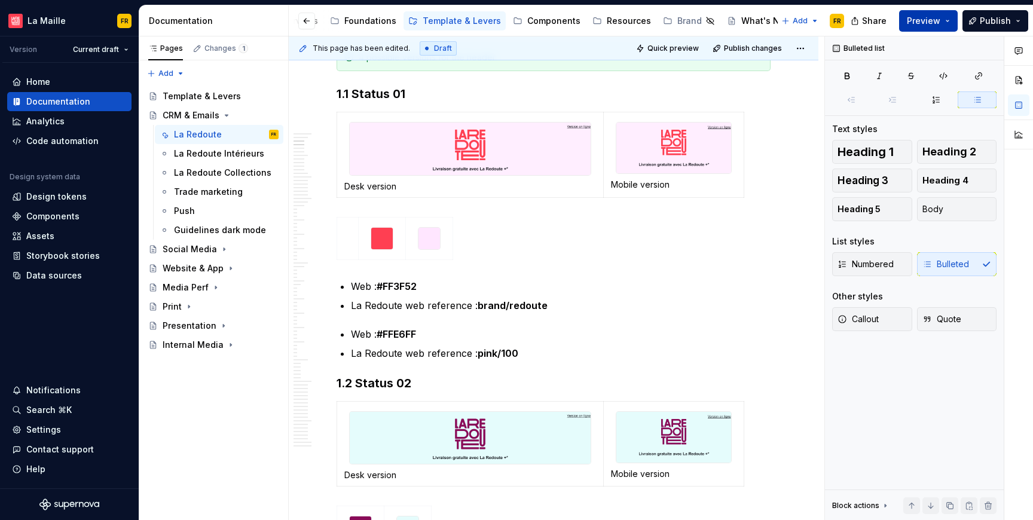
click at [935, 28] on button "Preview" at bounding box center [929, 21] width 59 height 22
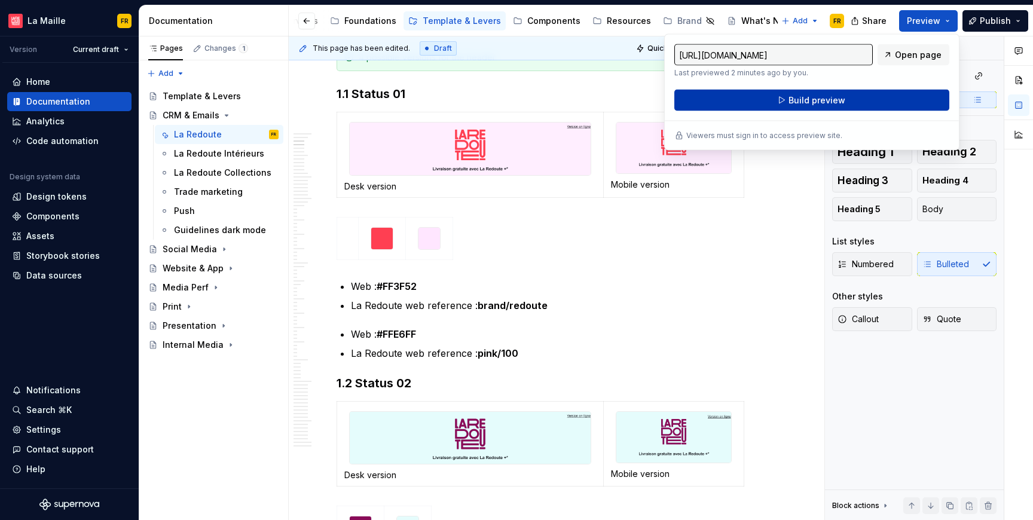
click at [859, 99] on button "Build preview" at bounding box center [812, 101] width 275 height 22
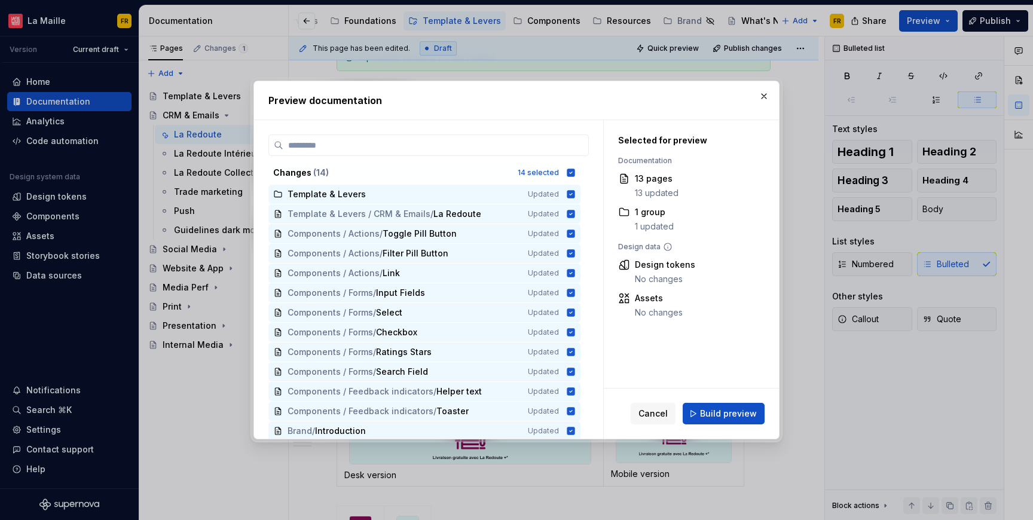
drag, startPoint x: 730, startPoint y: 409, endPoint x: 787, endPoint y: 364, distance: 72.8
click at [732, 408] on span "Build preview" at bounding box center [728, 414] width 57 height 12
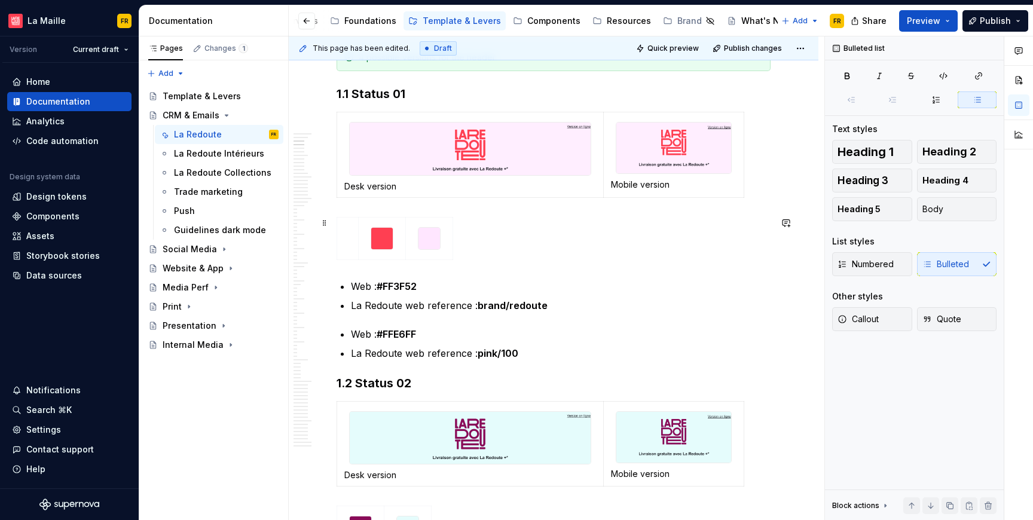
click at [471, 236] on div at bounding box center [554, 241] width 434 height 48
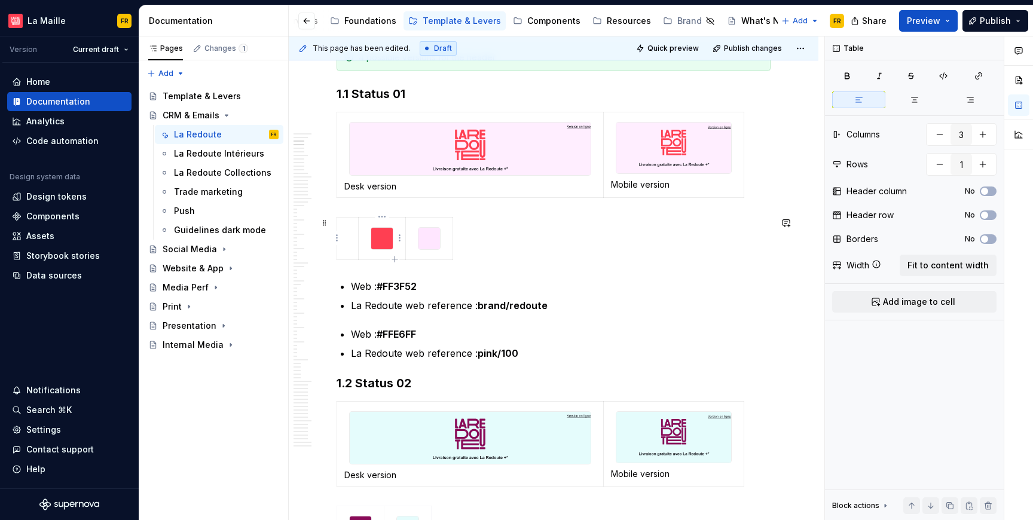
click at [384, 231] on img at bounding box center [382, 239] width 22 height 22
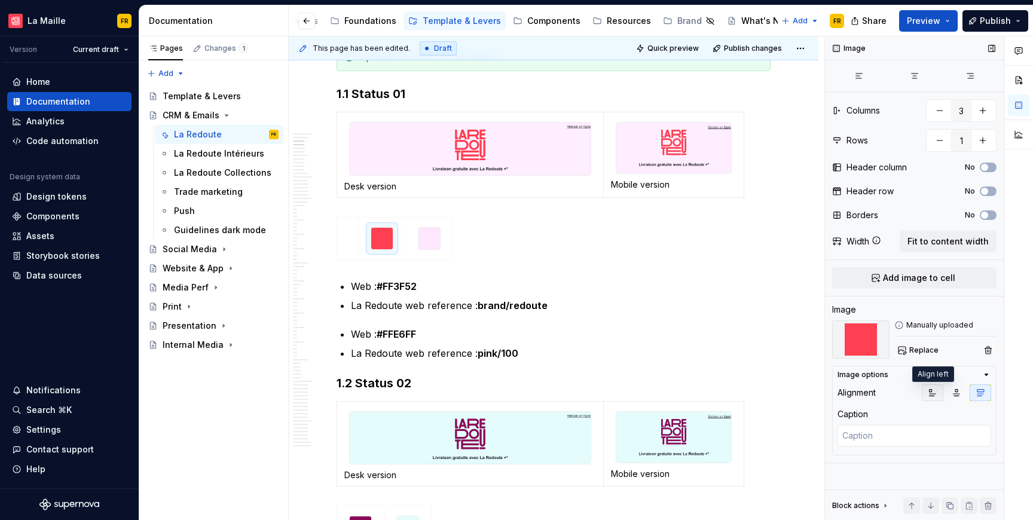
click at [926, 392] on button "button" at bounding box center [933, 393] width 22 height 17
click at [422, 236] on img at bounding box center [430, 239] width 22 height 22
click at [380, 242] on img at bounding box center [382, 239] width 22 height 22
click at [431, 240] on img at bounding box center [430, 239] width 22 height 22
click at [346, 241] on td at bounding box center [348, 238] width 22 height 42
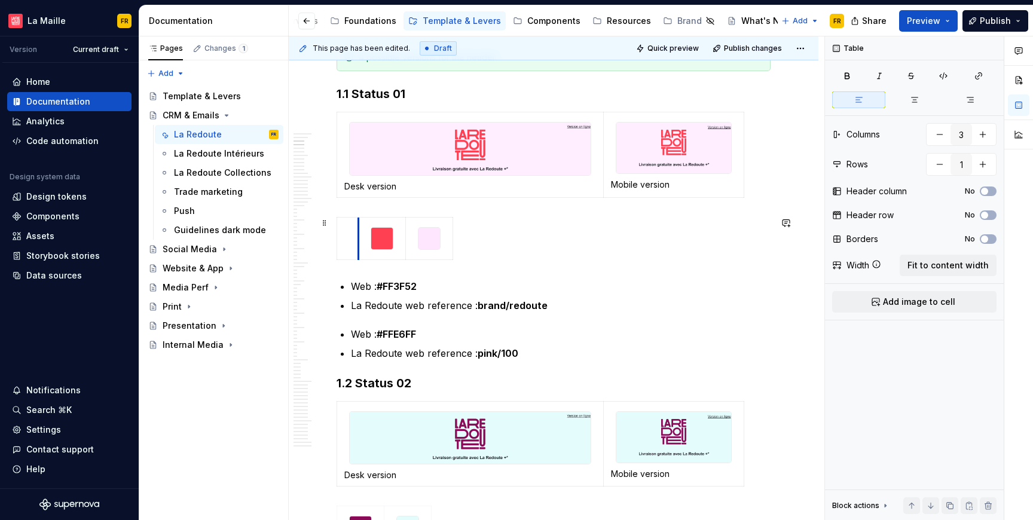
drag, startPoint x: 356, startPoint y: 248, endPoint x: 346, endPoint y: 246, distance: 10.3
click at [543, 251] on div at bounding box center [554, 241] width 434 height 48
click at [923, 24] on span "Preview" at bounding box center [923, 21] width 33 height 12
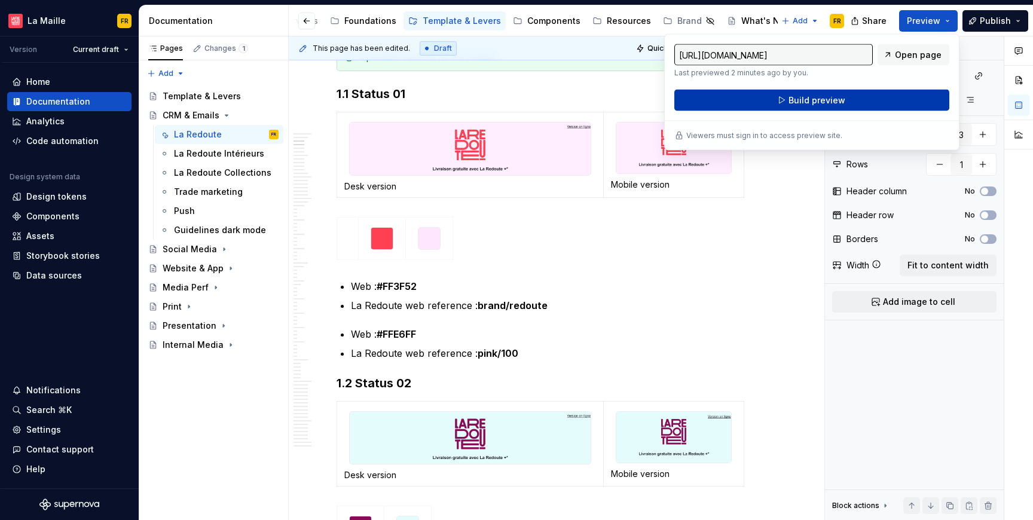
click at [822, 100] on span "Build preview" at bounding box center [817, 100] width 57 height 12
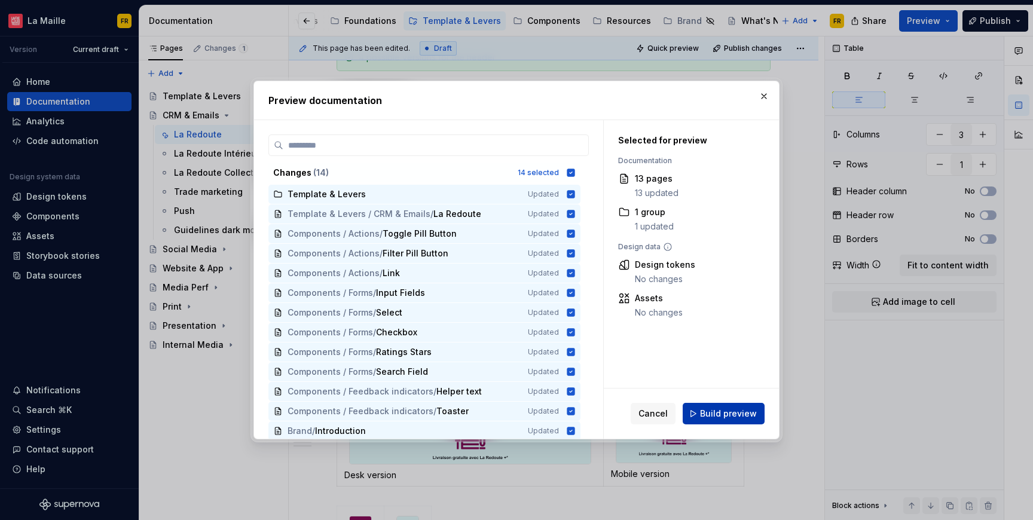
click at [724, 414] on span "Build preview" at bounding box center [728, 414] width 57 height 12
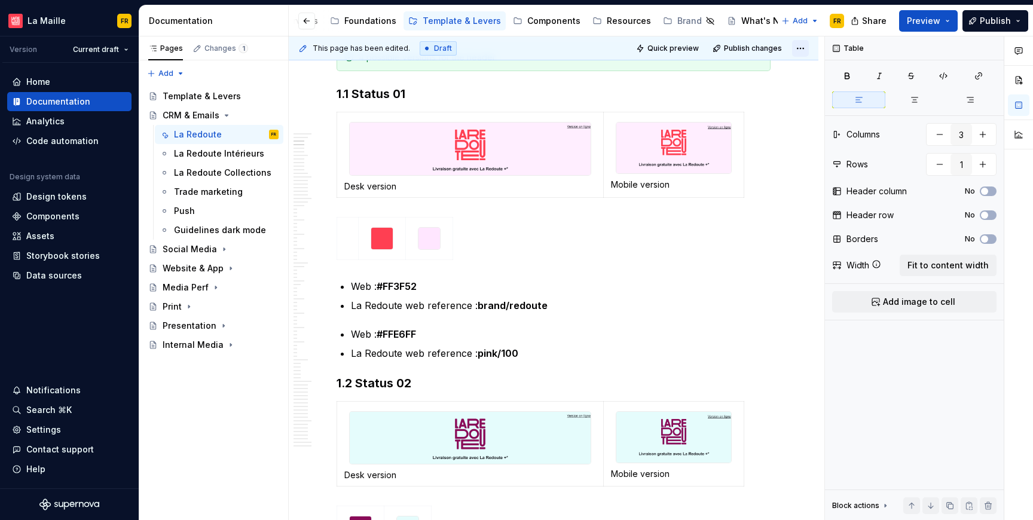
click at [800, 45] on html "[PERSON_NAME] FR Version Current draft Home Documentation Analytics Code automa…" at bounding box center [516, 260] width 1033 height 520
click at [761, 74] on div "Open preview" at bounding box center [762, 72] width 78 height 12
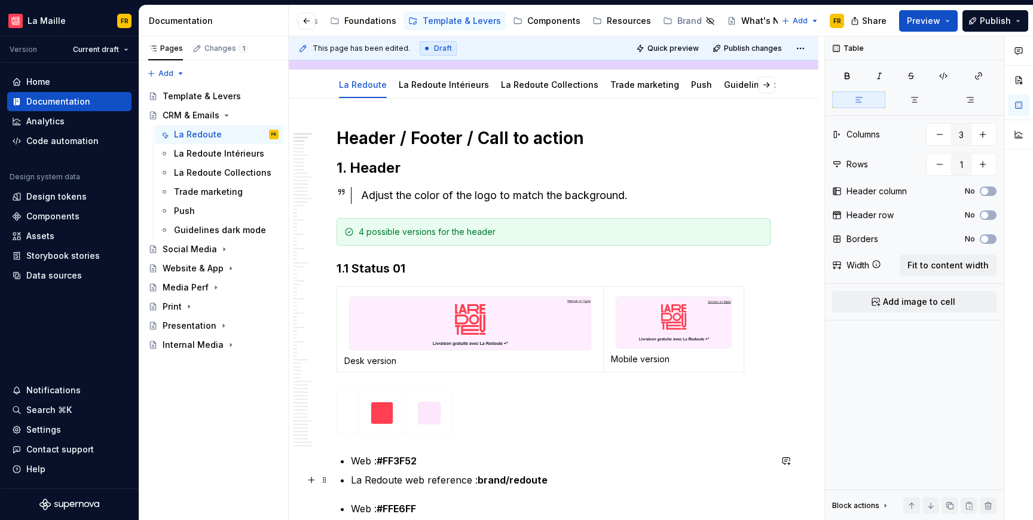
scroll to position [111, 0]
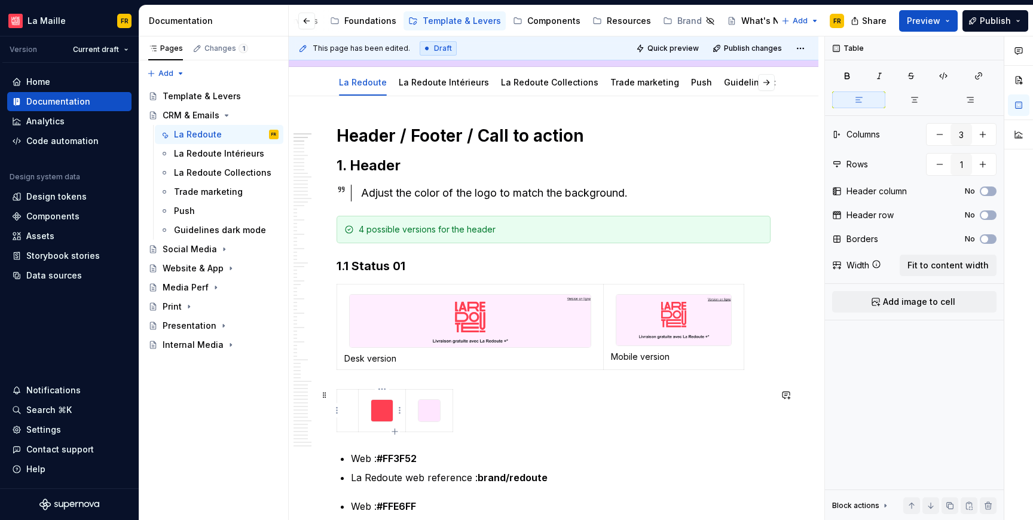
click at [384, 405] on img at bounding box center [382, 411] width 22 height 22
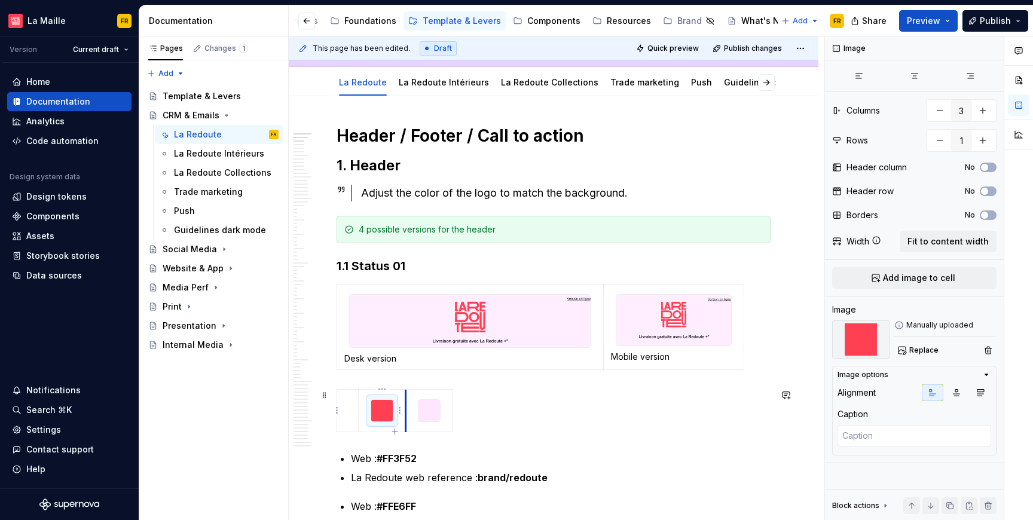
click at [404, 420] on td at bounding box center [382, 410] width 47 height 42
click at [437, 414] on img at bounding box center [430, 411] width 22 height 22
click at [380, 415] on img at bounding box center [382, 411] width 22 height 22
click at [954, 394] on icon "button" at bounding box center [957, 393] width 7 height 7
click at [978, 395] on icon "button" at bounding box center [981, 393] width 10 height 10
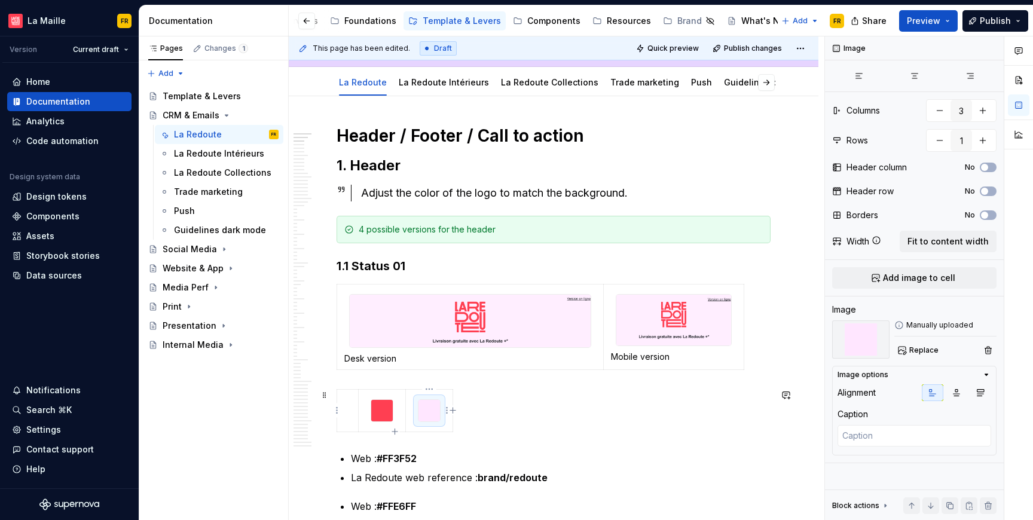
click at [431, 413] on img at bounding box center [430, 411] width 22 height 22
click at [981, 392] on icon "button" at bounding box center [981, 393] width 7 height 7
click at [931, 20] on span "Preview" at bounding box center [923, 21] width 33 height 12
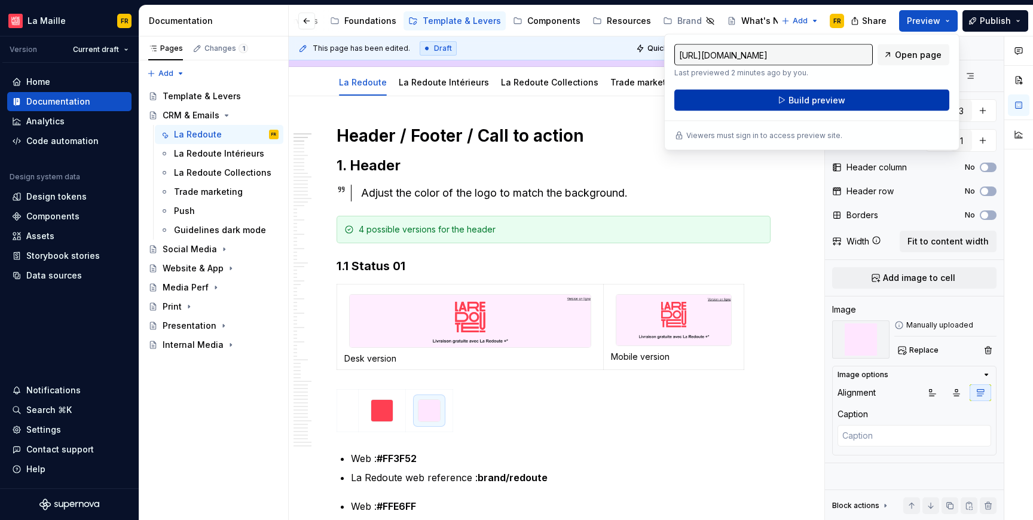
click at [836, 96] on span "Build preview" at bounding box center [817, 100] width 57 height 12
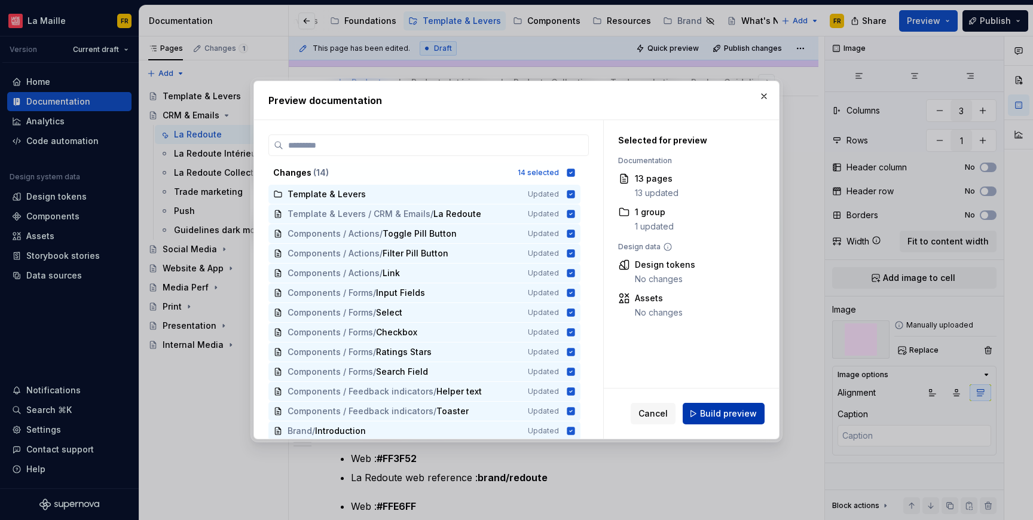
click at [730, 412] on span "Build preview" at bounding box center [728, 414] width 57 height 12
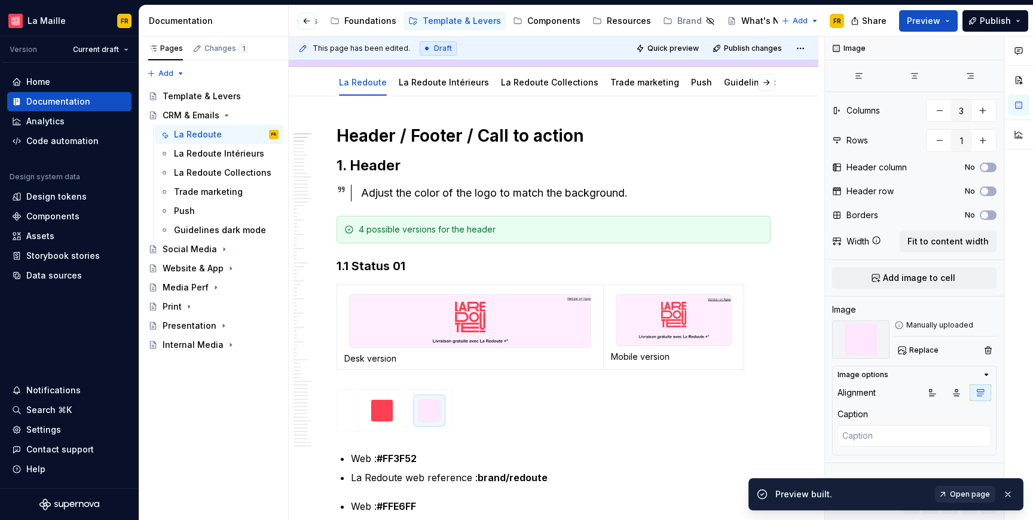
click at [956, 500] on link "Open page" at bounding box center [965, 494] width 60 height 17
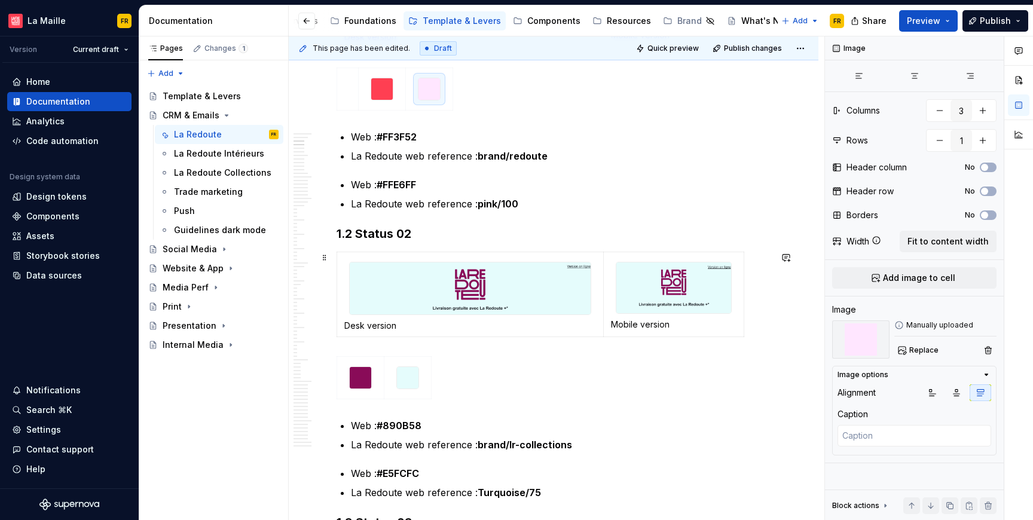
scroll to position [485, 0]
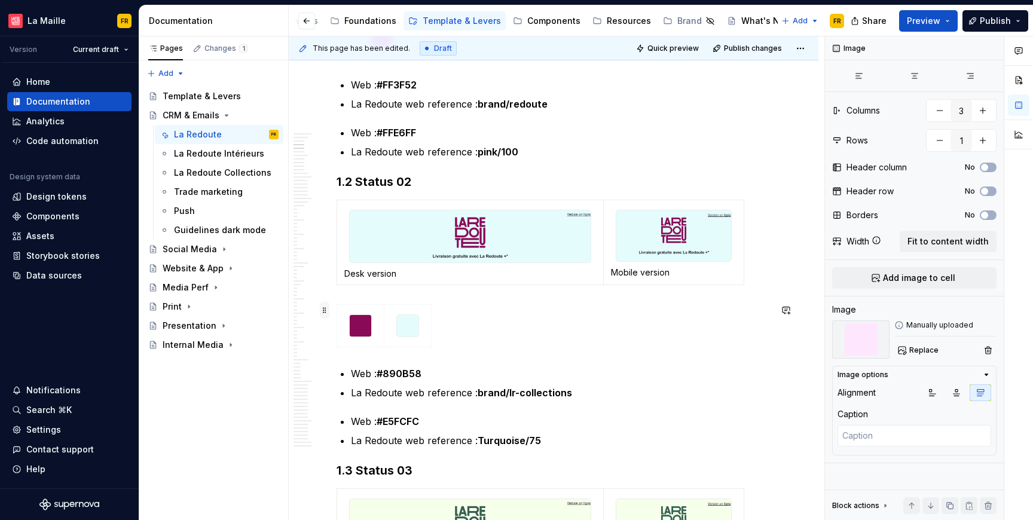
click at [324, 309] on span at bounding box center [325, 310] width 10 height 17
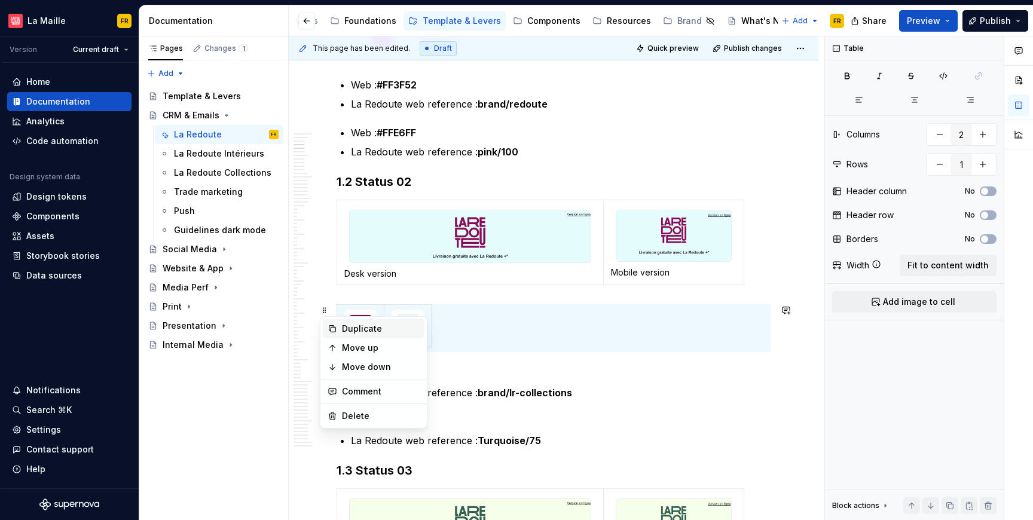
click at [347, 328] on div "Duplicate" at bounding box center [381, 329] width 78 height 12
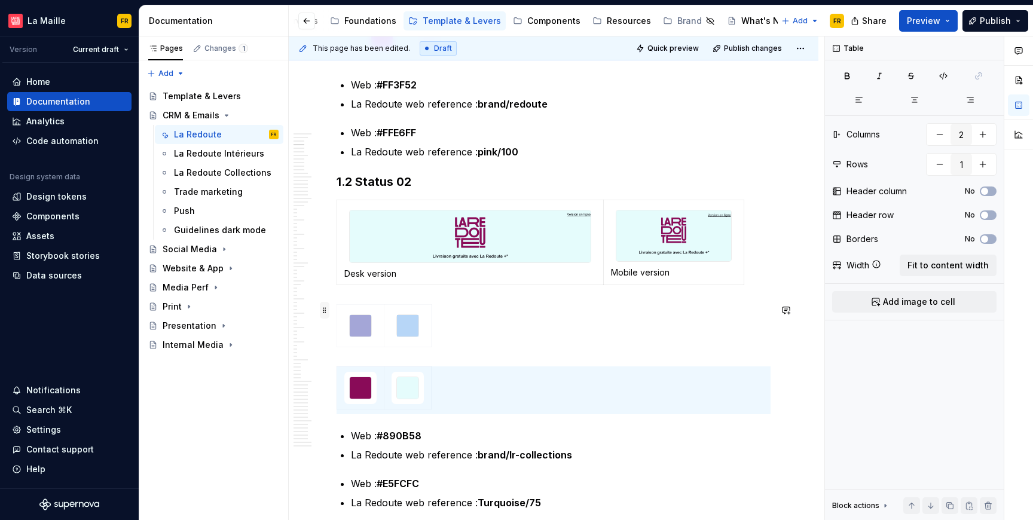
click at [322, 310] on span at bounding box center [325, 310] width 10 height 17
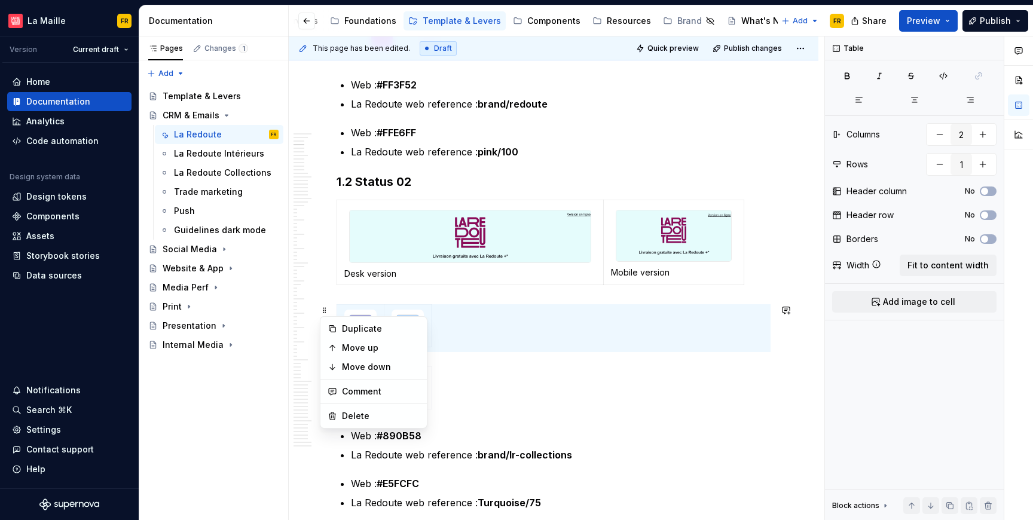
scroll to position [0, 0]
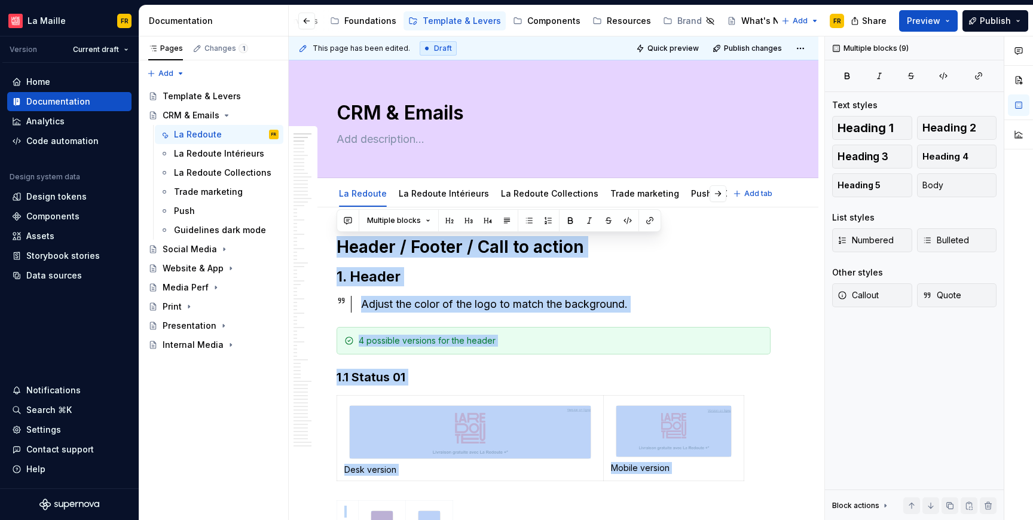
type textarea "*"
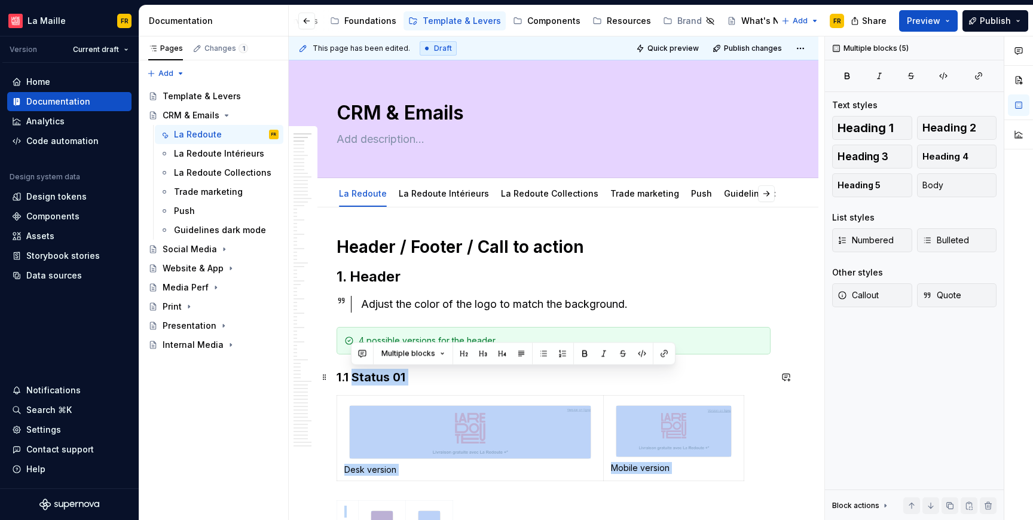
drag, startPoint x: 371, startPoint y: 55, endPoint x: 356, endPoint y: 383, distance: 328.1
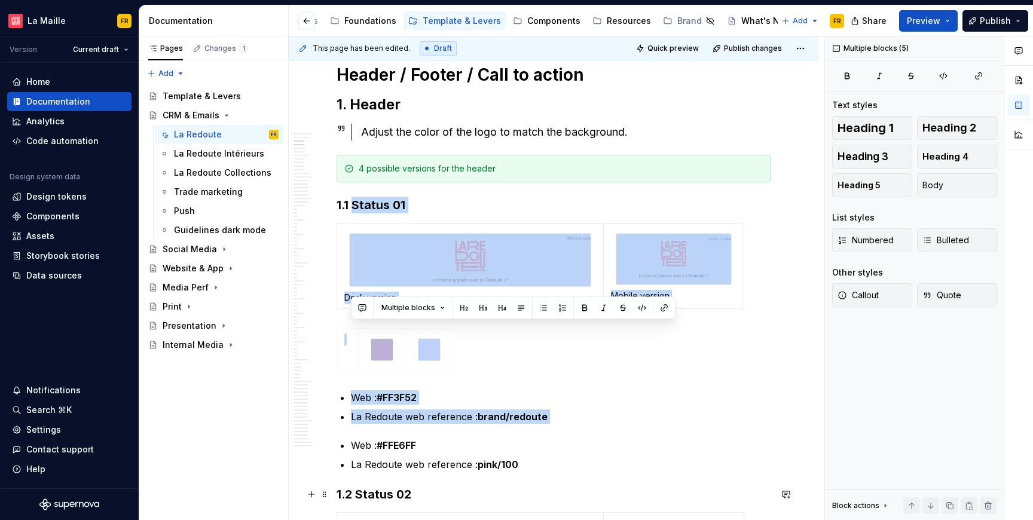
scroll to position [331, 0]
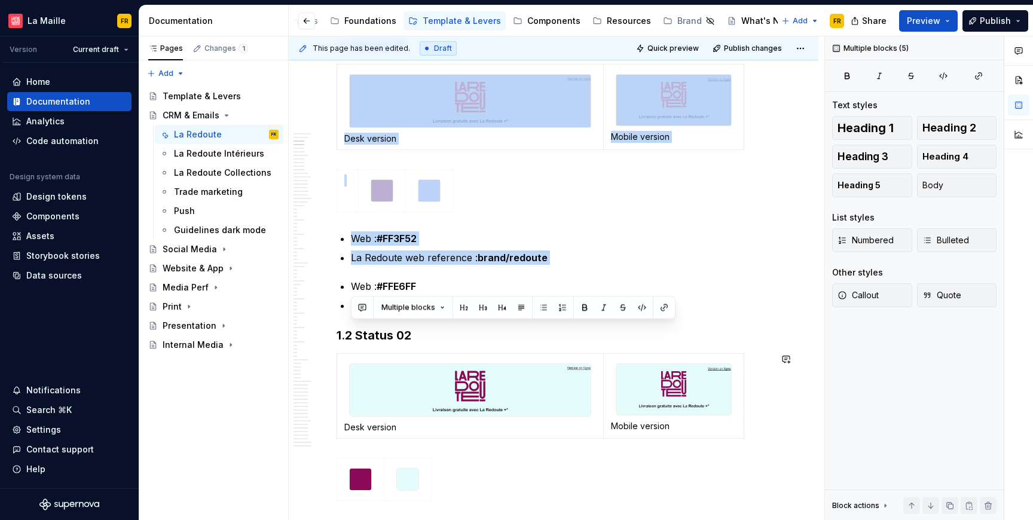
drag, startPoint x: 505, startPoint y: 456, endPoint x: 522, endPoint y: 455, distance: 16.8
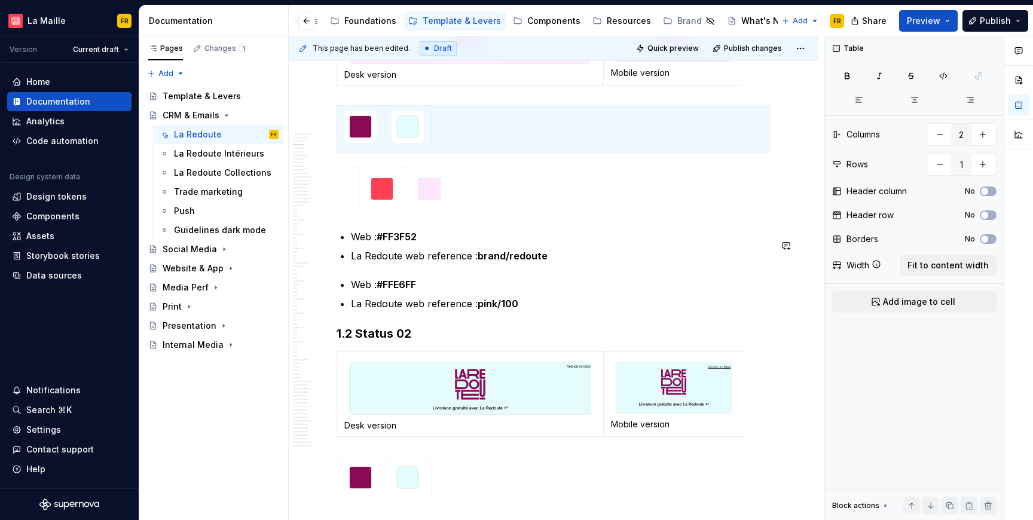
scroll to position [322, 0]
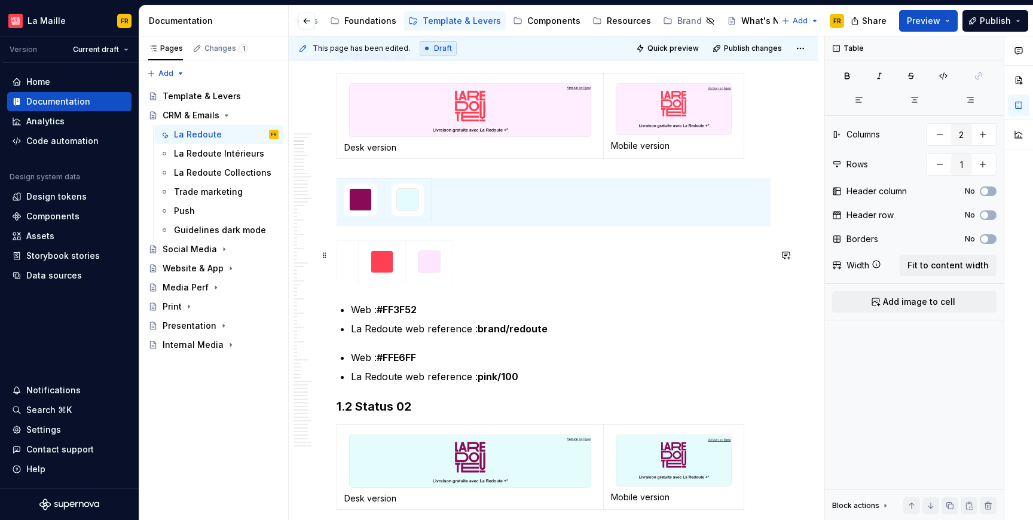
type input "3"
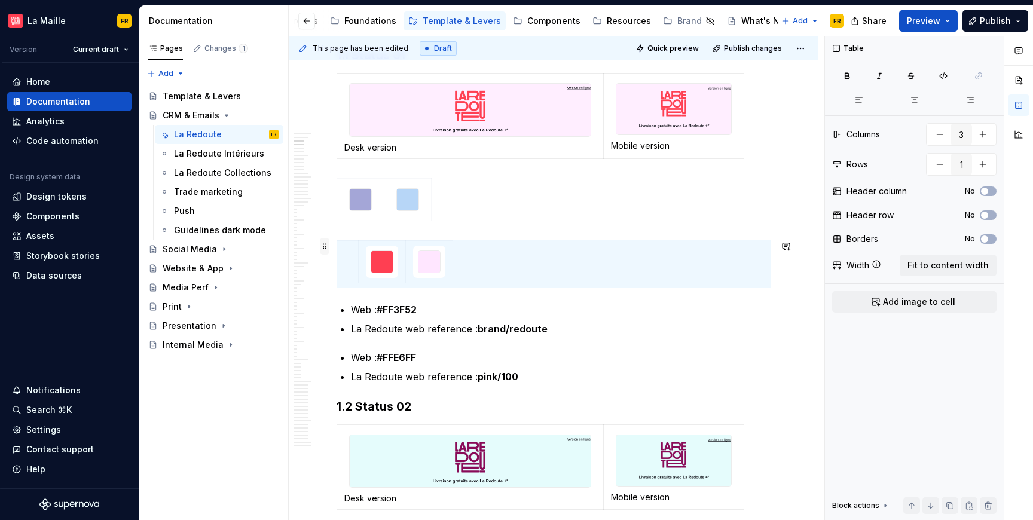
click at [327, 252] on span at bounding box center [325, 246] width 10 height 17
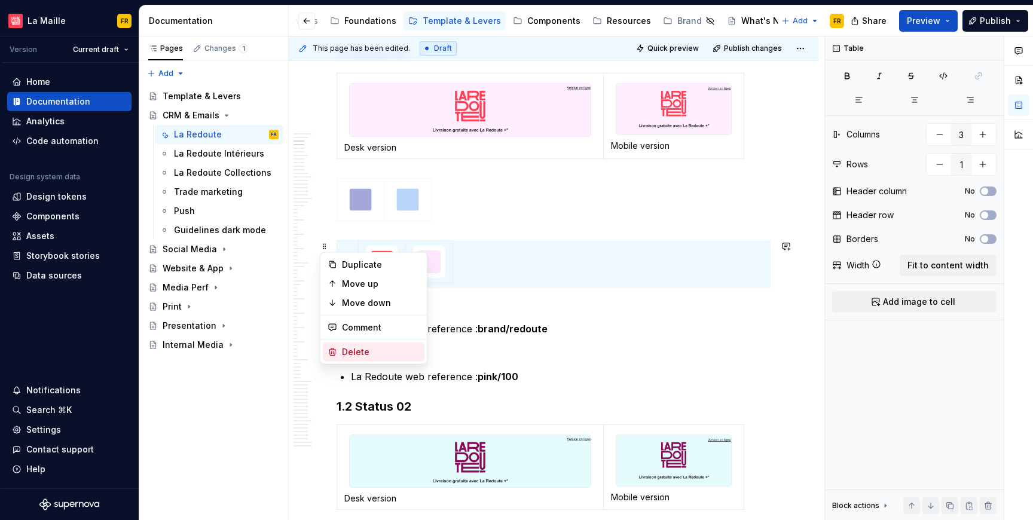
click at [360, 349] on div "Delete" at bounding box center [381, 352] width 78 height 12
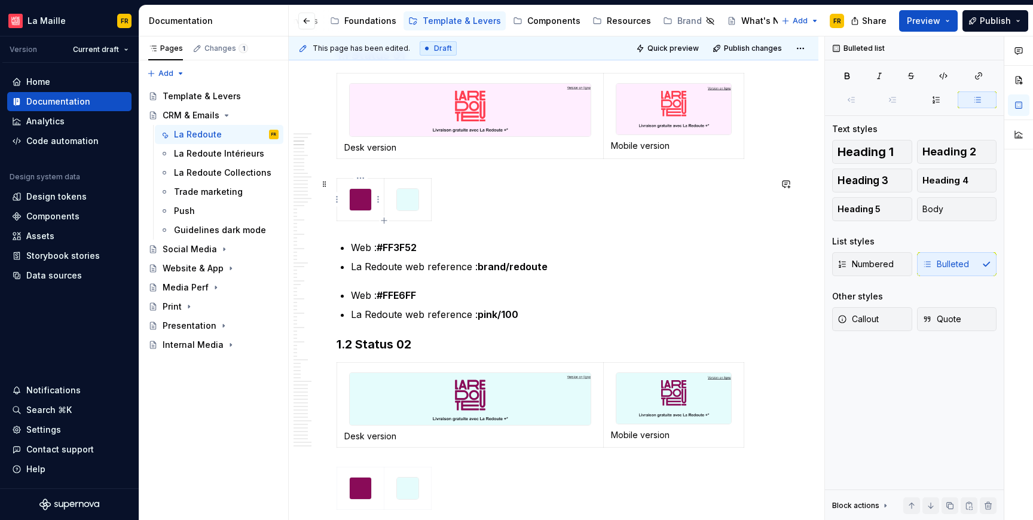
click at [360, 202] on img at bounding box center [361, 200] width 22 height 22
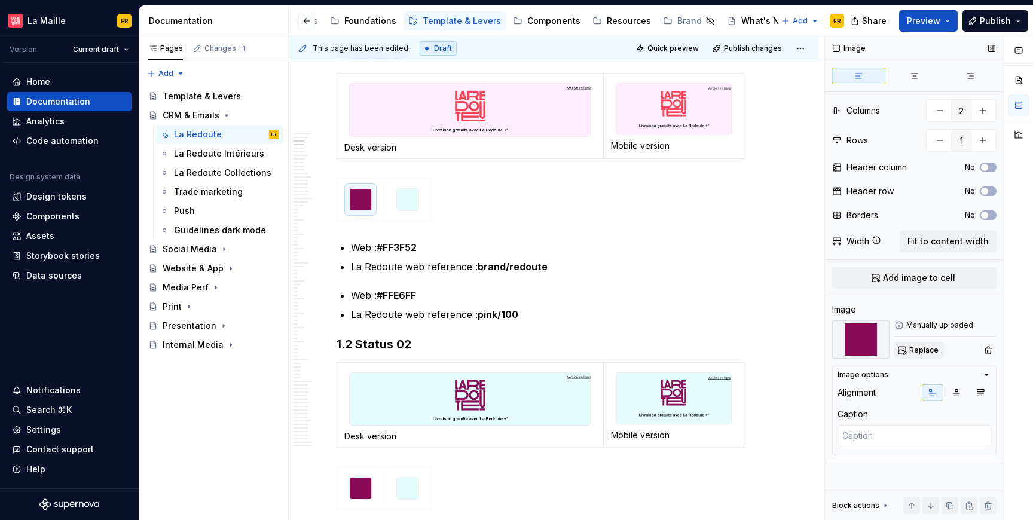
click at [929, 348] on span "Replace" at bounding box center [924, 351] width 29 height 10
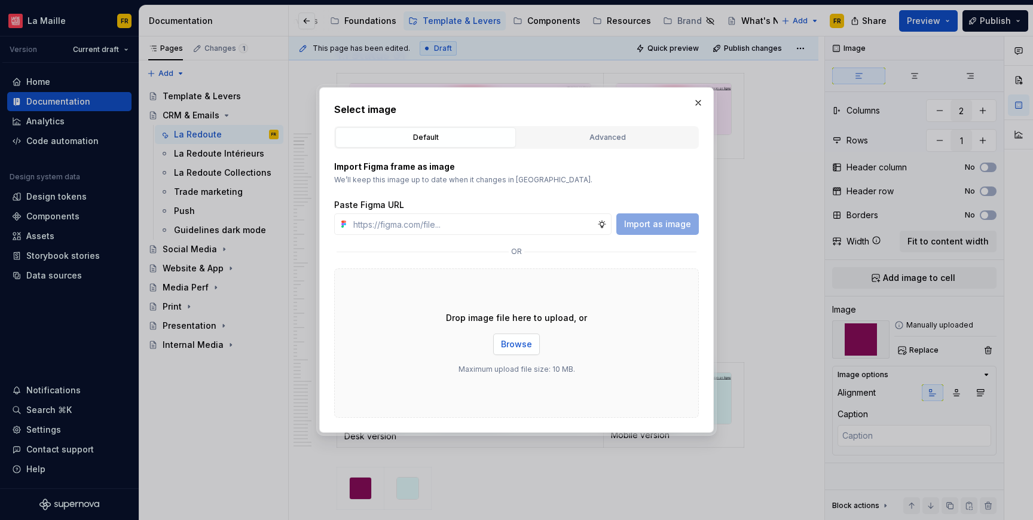
click at [514, 343] on span "Browse" at bounding box center [516, 345] width 31 height 12
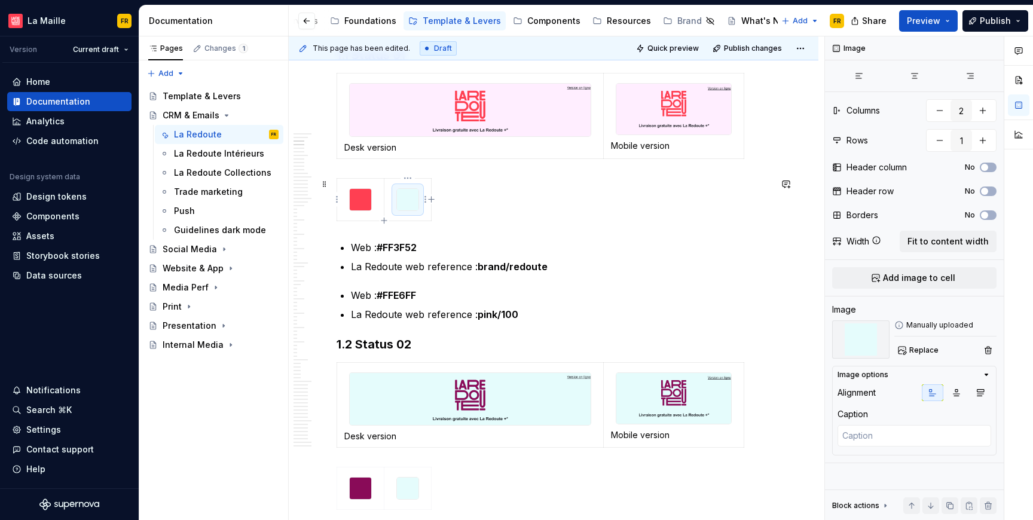
click at [409, 209] on img at bounding box center [408, 200] width 22 height 22
click at [920, 346] on span "Replace" at bounding box center [924, 351] width 29 height 10
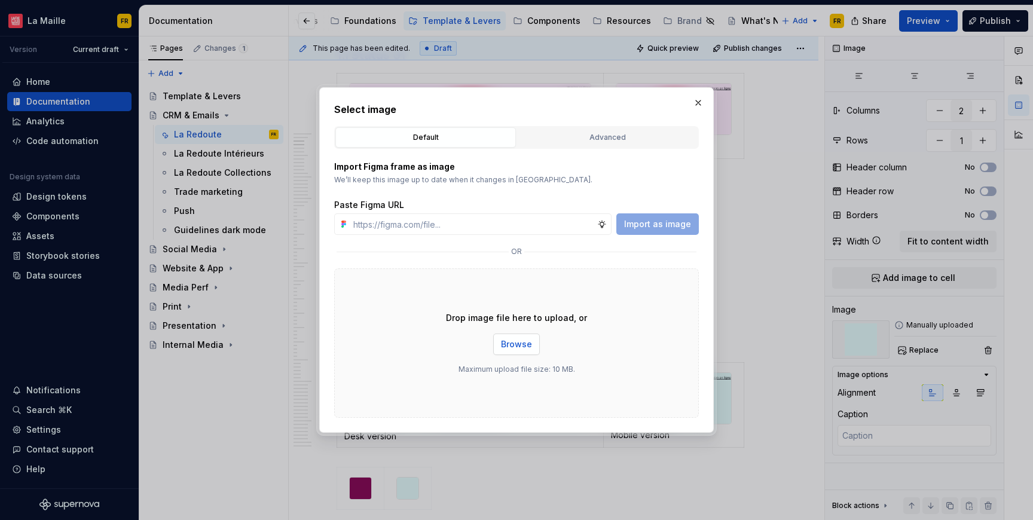
click at [509, 343] on span "Browse" at bounding box center [516, 345] width 31 height 12
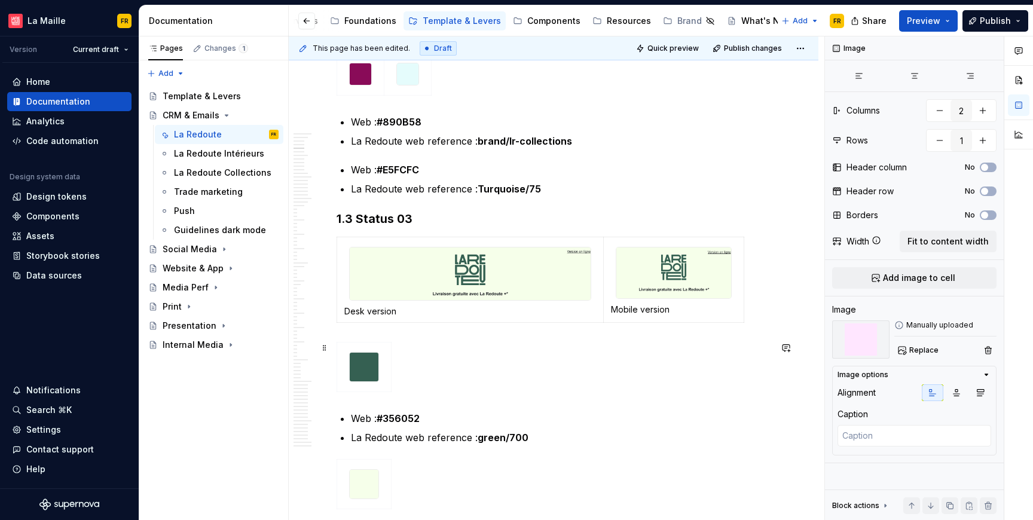
scroll to position [736, 0]
click at [394, 364] on div at bounding box center [554, 370] width 434 height 55
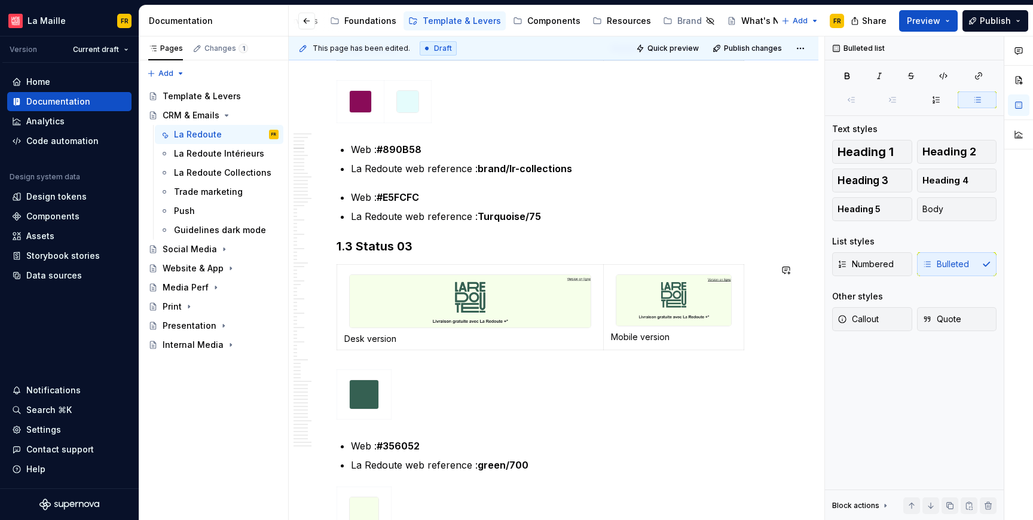
scroll to position [696, 0]
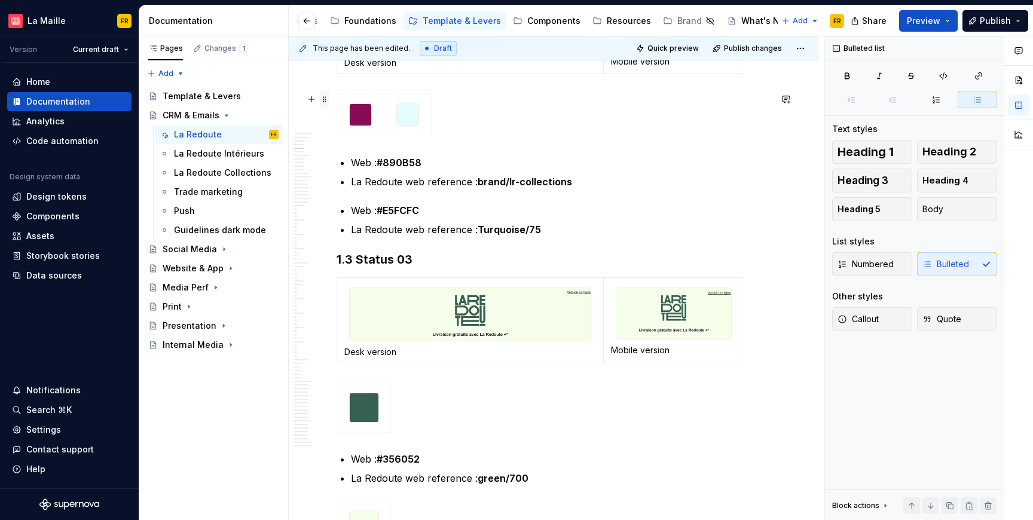
click at [325, 99] on span at bounding box center [325, 99] width 10 height 17
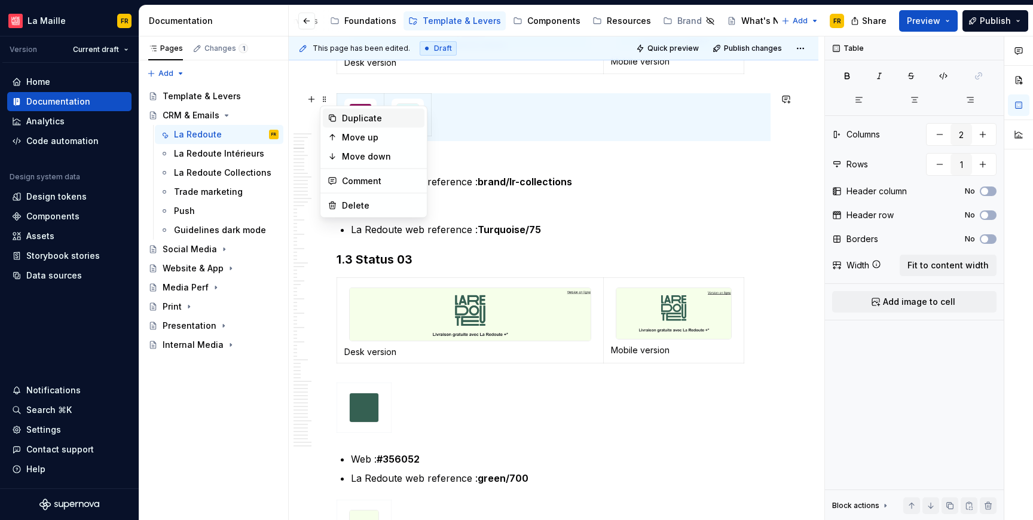
click at [345, 118] on div "Duplicate" at bounding box center [381, 118] width 78 height 12
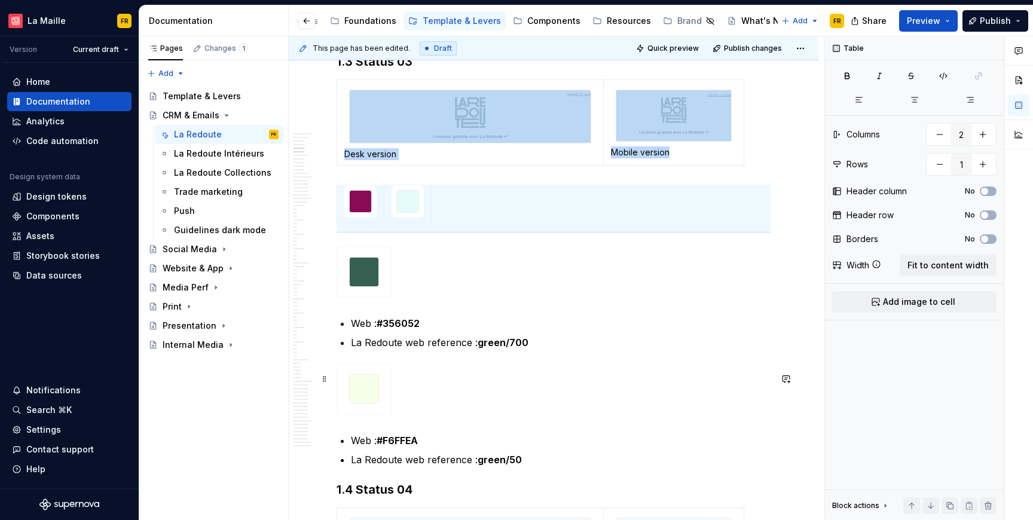
scroll to position [868, 0]
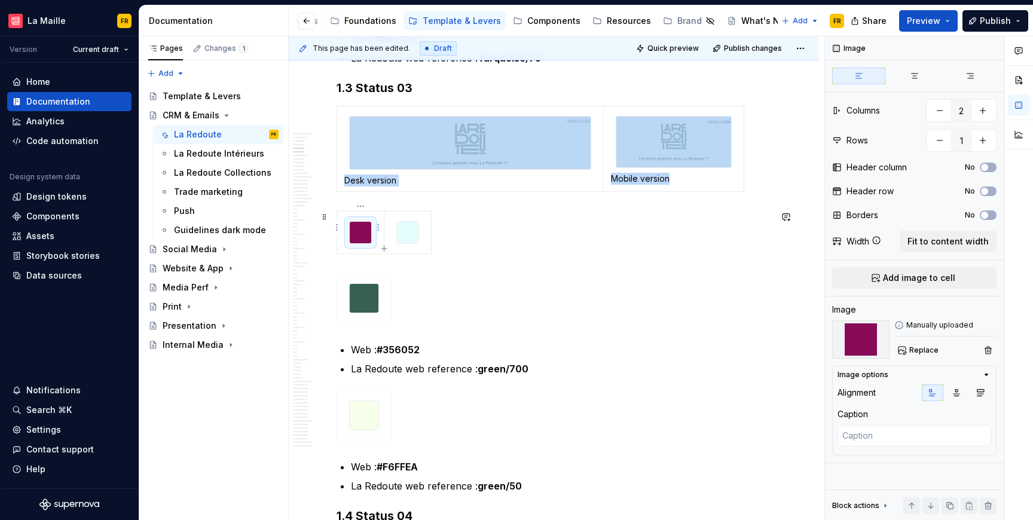
click at [356, 238] on div at bounding box center [360, 232] width 23 height 23
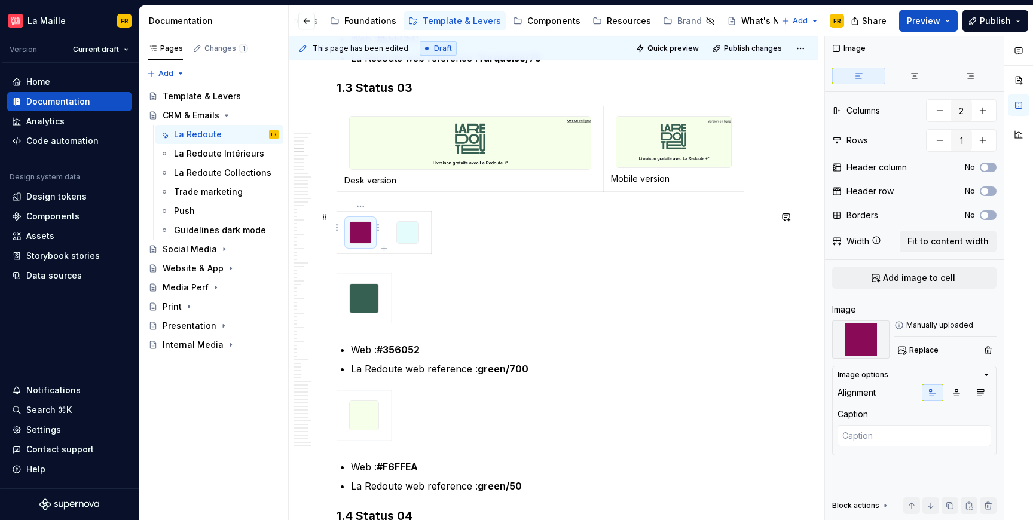
scroll to position [0, 0]
click at [931, 349] on span "Replace" at bounding box center [924, 351] width 29 height 10
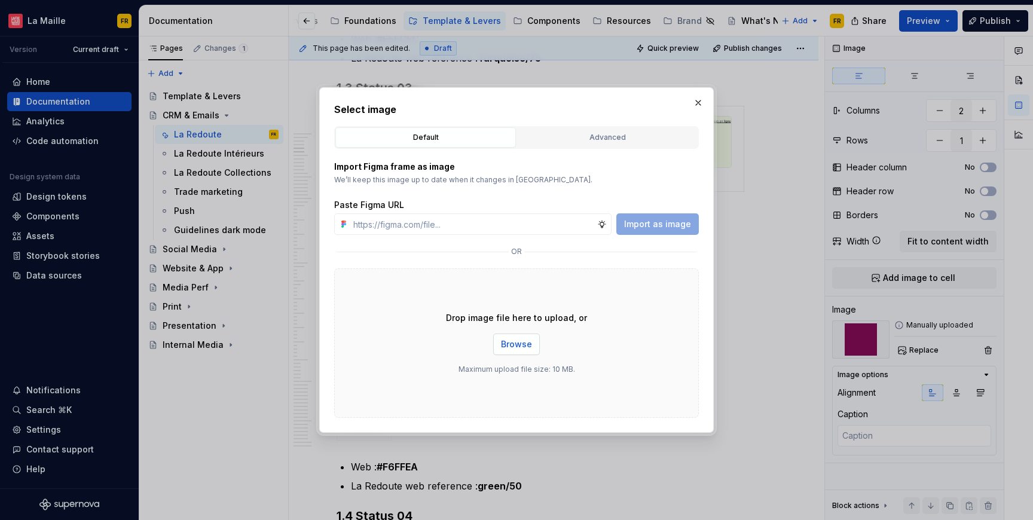
click at [524, 349] on span "Browse" at bounding box center [516, 345] width 31 height 12
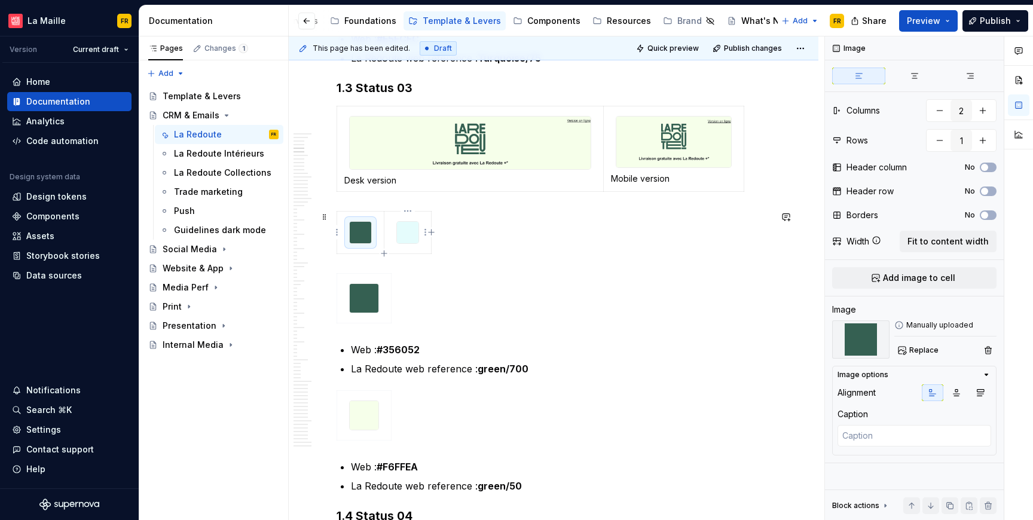
click at [409, 238] on img at bounding box center [408, 233] width 22 height 22
click at [916, 353] on span "Replace" at bounding box center [924, 351] width 29 height 10
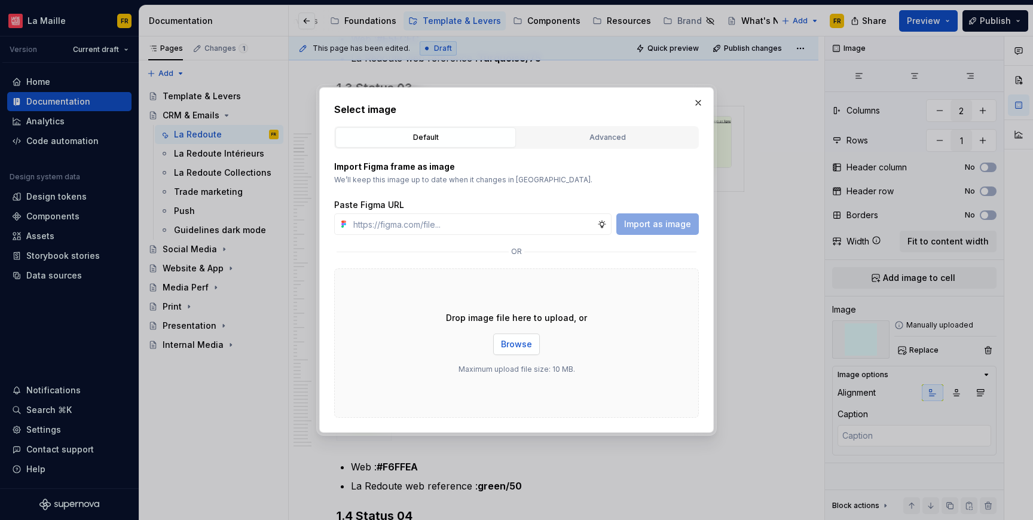
click at [526, 341] on span "Browse" at bounding box center [516, 345] width 31 height 12
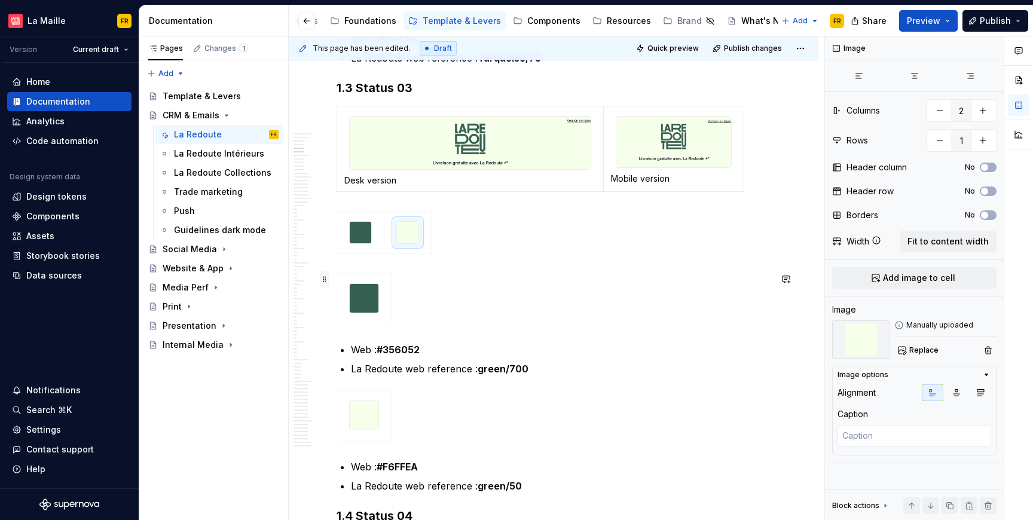
click at [325, 282] on span at bounding box center [325, 279] width 10 height 17
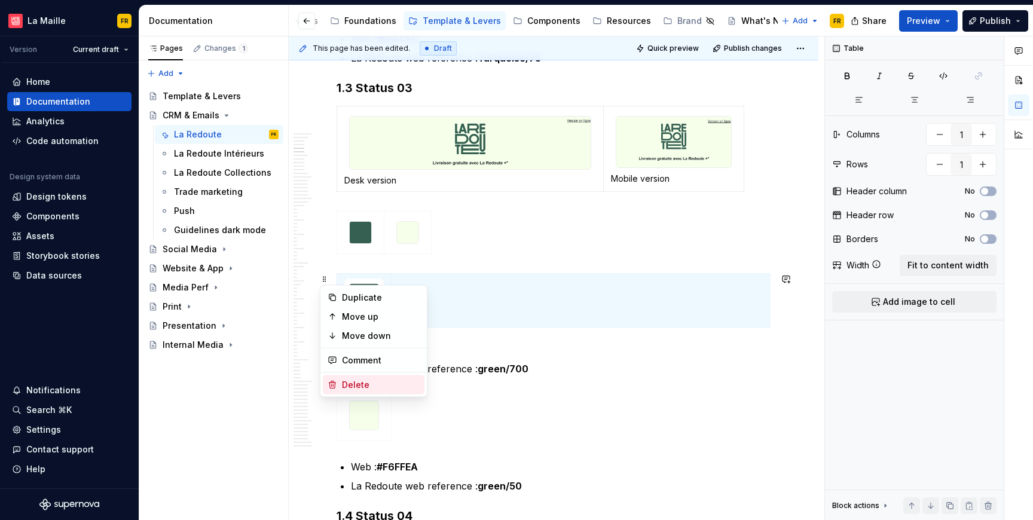
click at [385, 379] on div "Delete" at bounding box center [381, 385] width 78 height 12
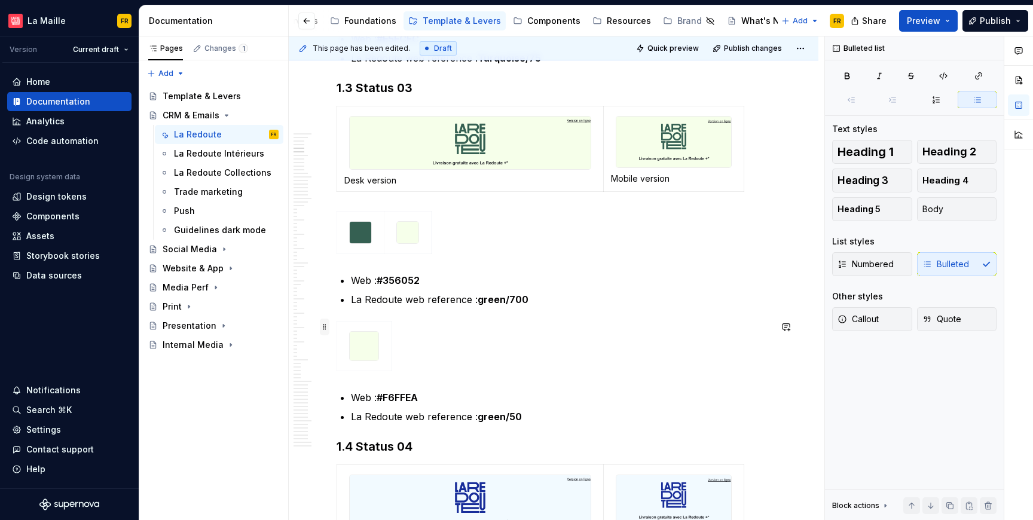
click at [327, 327] on span at bounding box center [325, 327] width 10 height 17
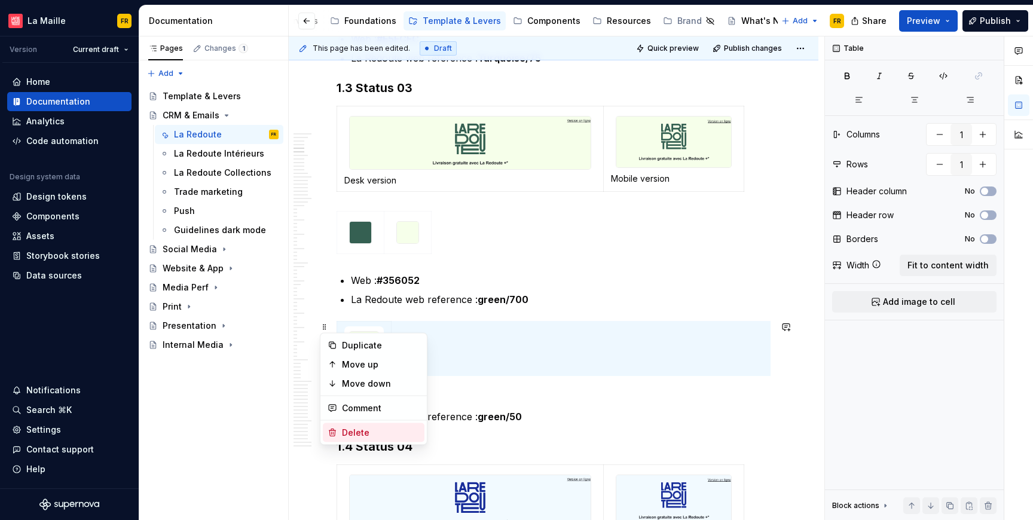
click at [391, 427] on div "Delete" at bounding box center [381, 433] width 78 height 12
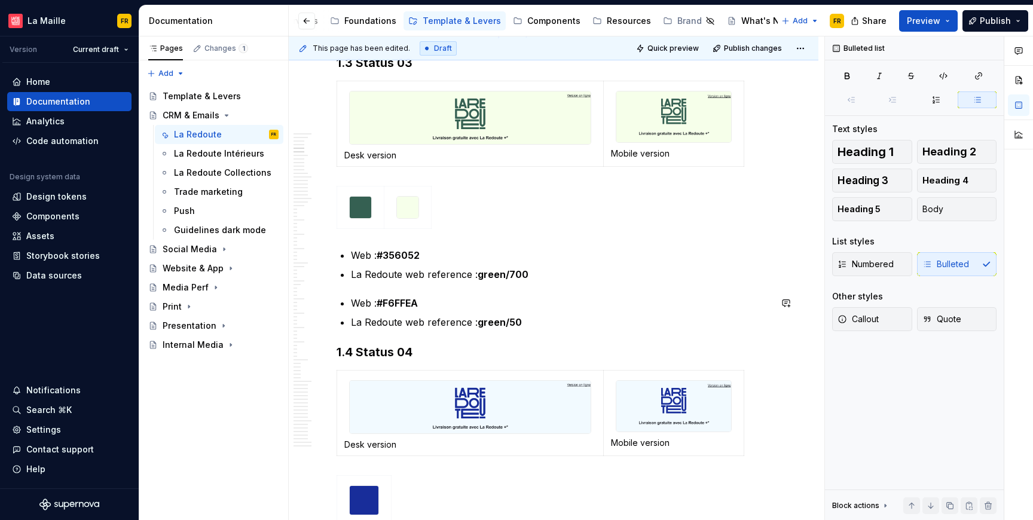
scroll to position [897, 0]
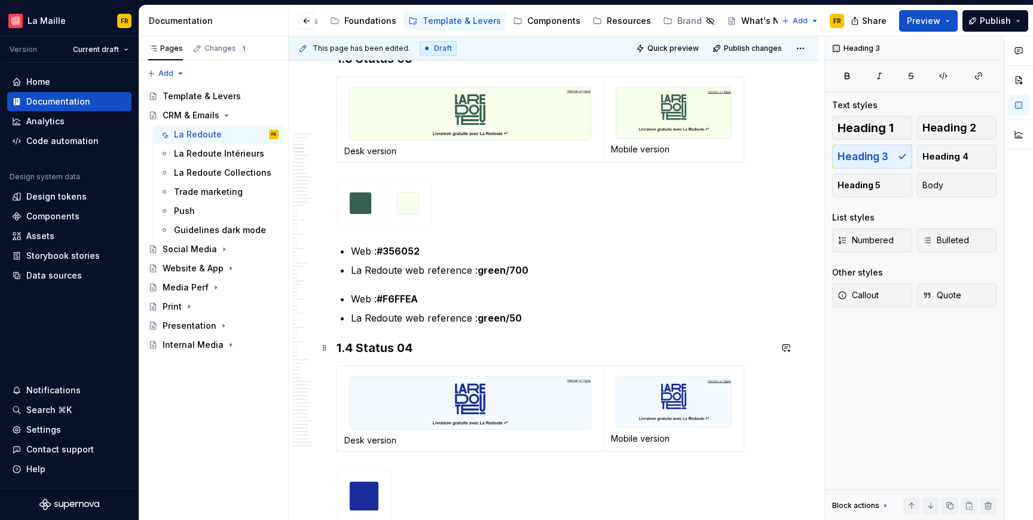
click at [395, 353] on h3 "1.4 Status 04" at bounding box center [554, 348] width 434 height 17
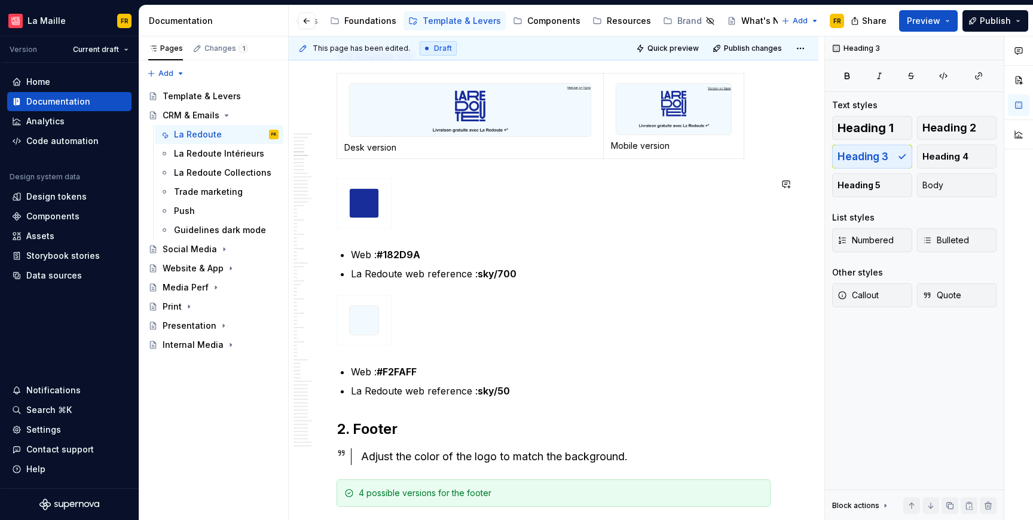
scroll to position [1208, 0]
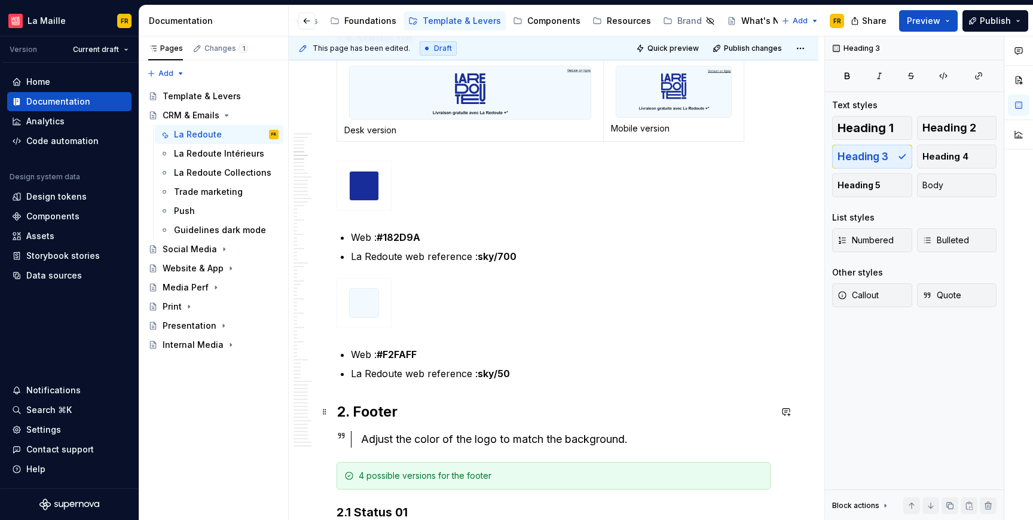
click at [391, 414] on h2 "2. Footer" at bounding box center [554, 412] width 434 height 19
click at [864, 161] on span "Heading 3" at bounding box center [863, 157] width 51 height 12
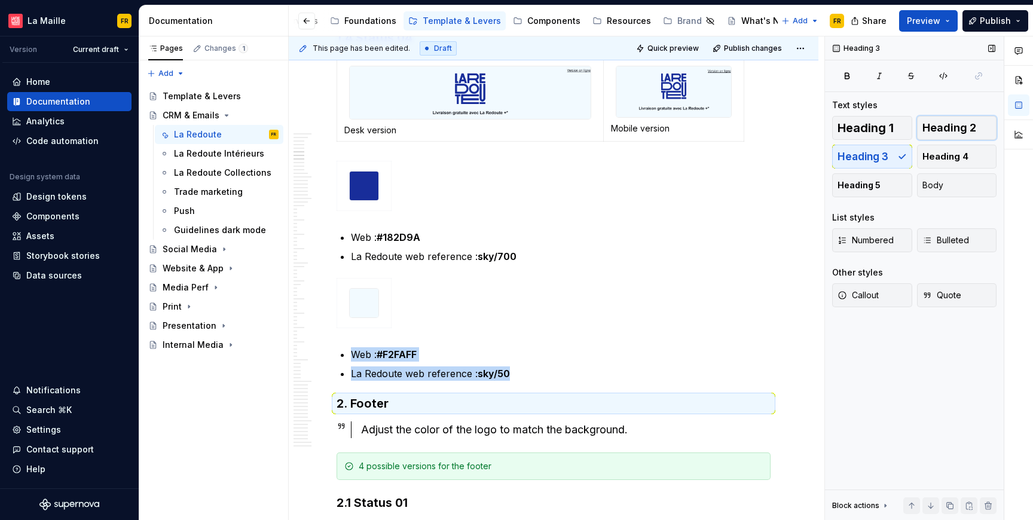
click at [966, 128] on span "Heading 2" at bounding box center [950, 128] width 54 height 12
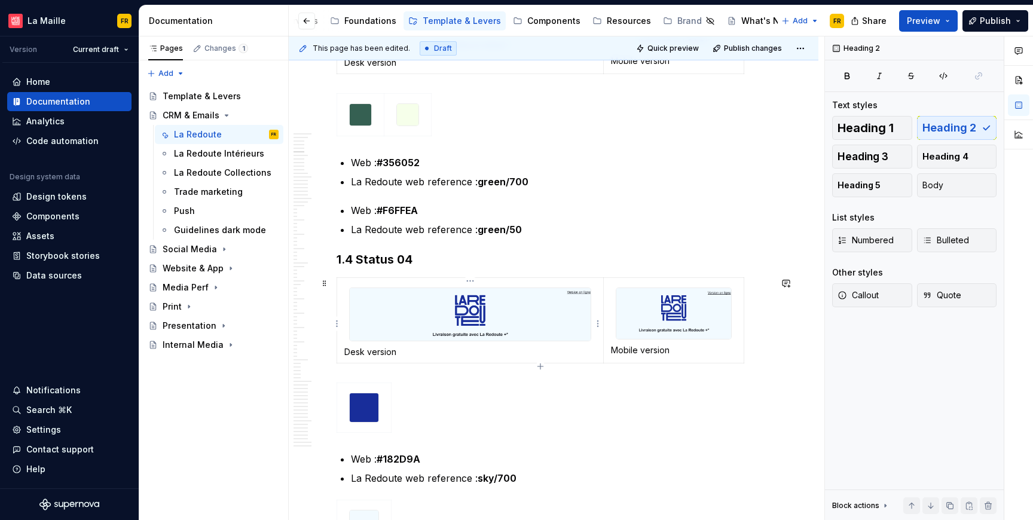
scroll to position [982, 0]
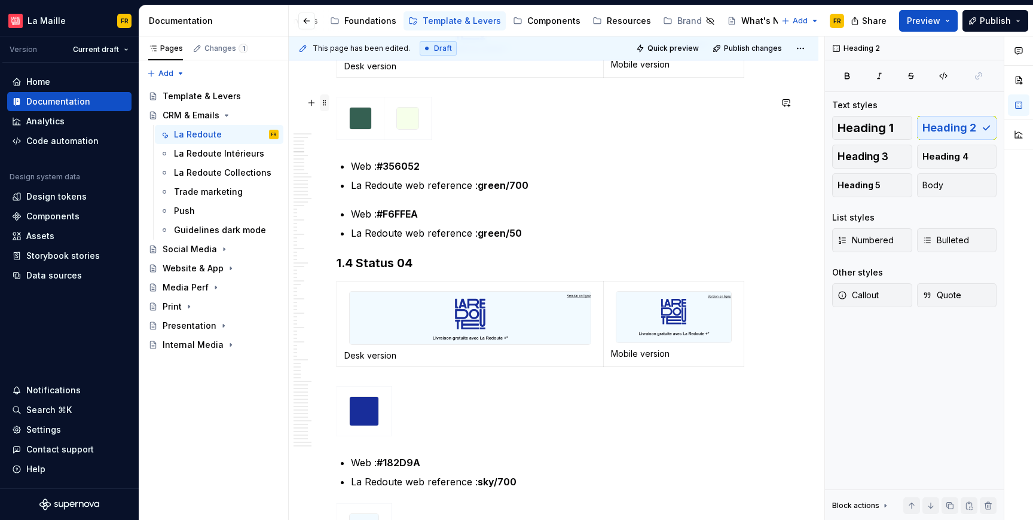
click at [322, 103] on span at bounding box center [325, 102] width 10 height 17
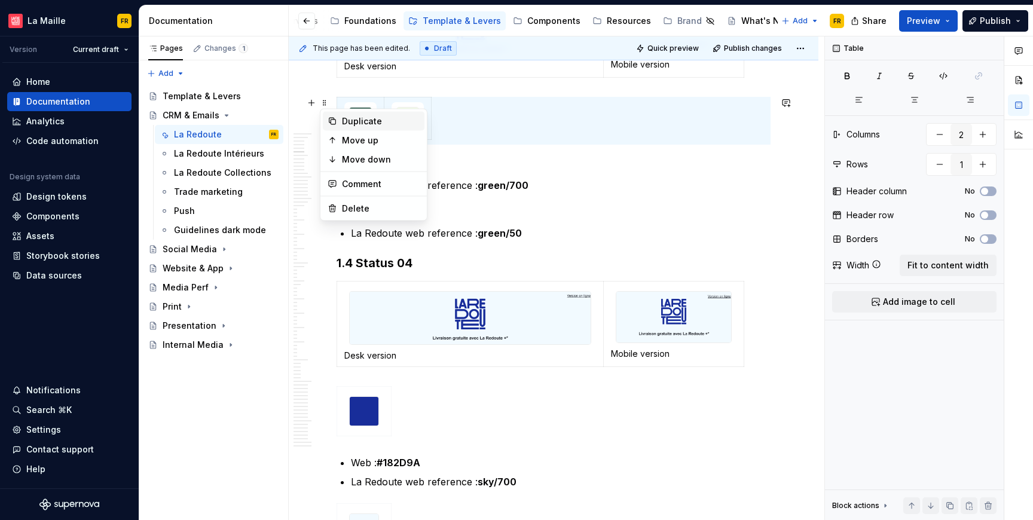
click at [376, 124] on div "Duplicate" at bounding box center [381, 121] width 78 height 12
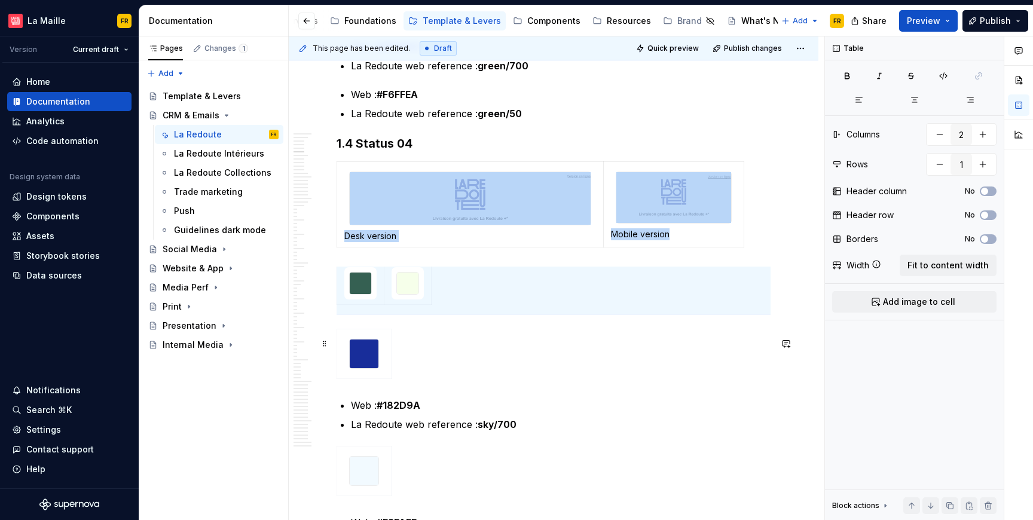
scroll to position [1104, 0]
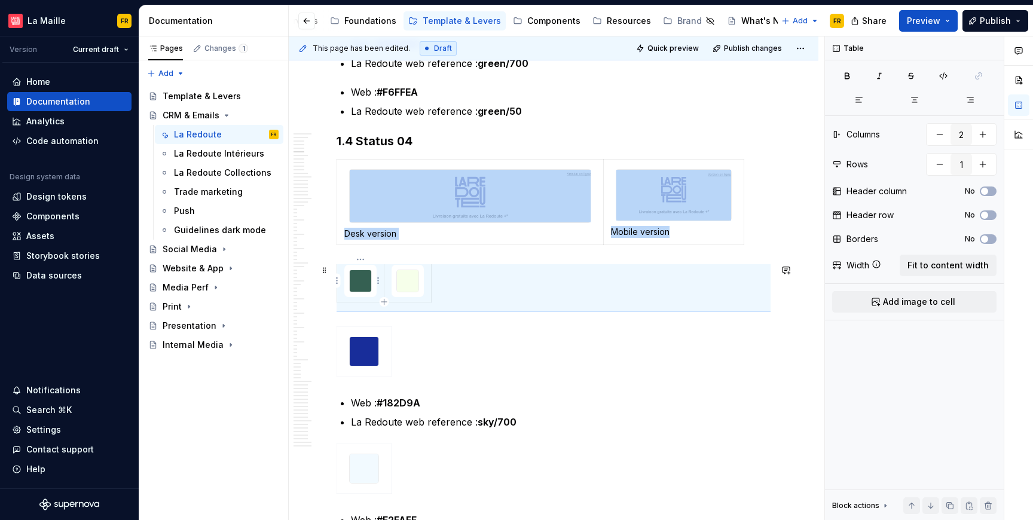
click at [361, 285] on img at bounding box center [361, 281] width 22 height 22
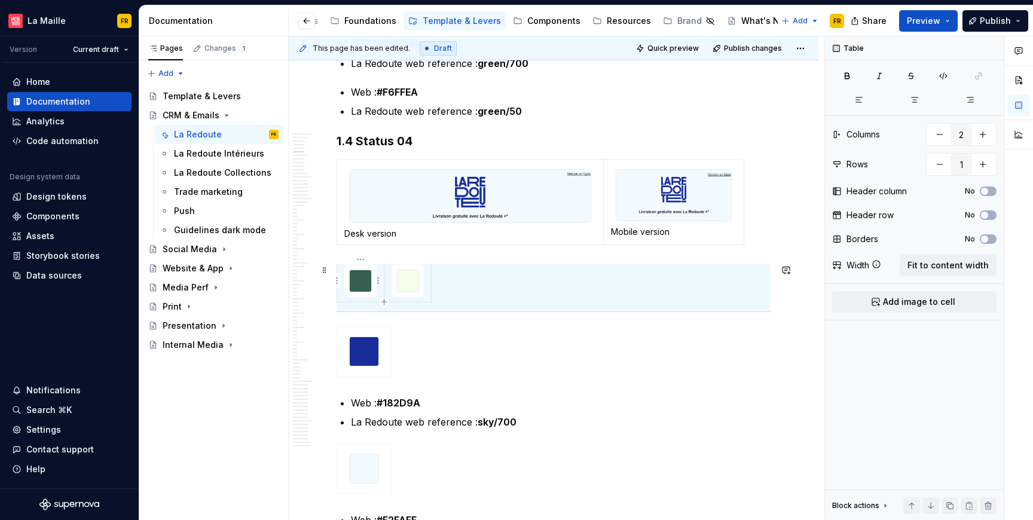
scroll to position [0, 0]
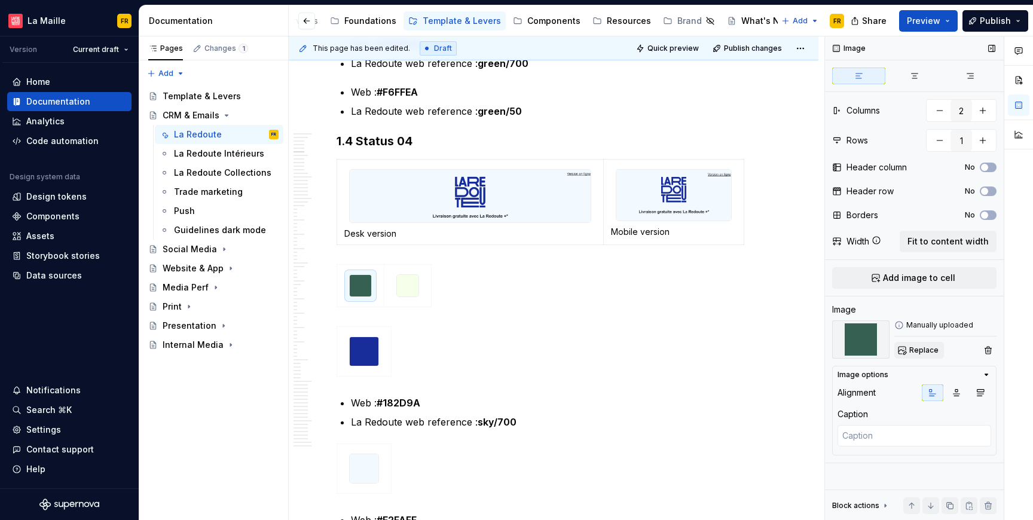
click at [922, 347] on span "Replace" at bounding box center [924, 351] width 29 height 10
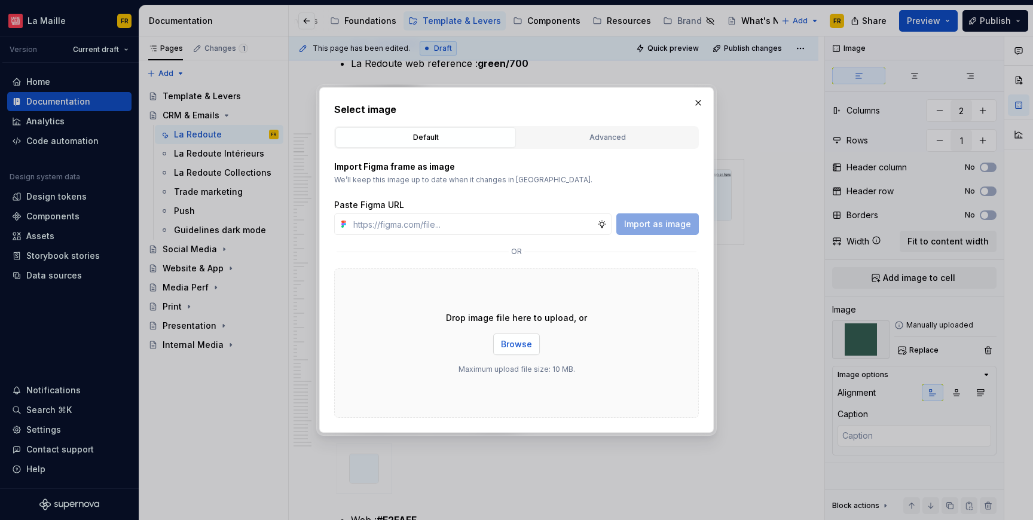
click at [516, 340] on span "Browse" at bounding box center [516, 345] width 31 height 12
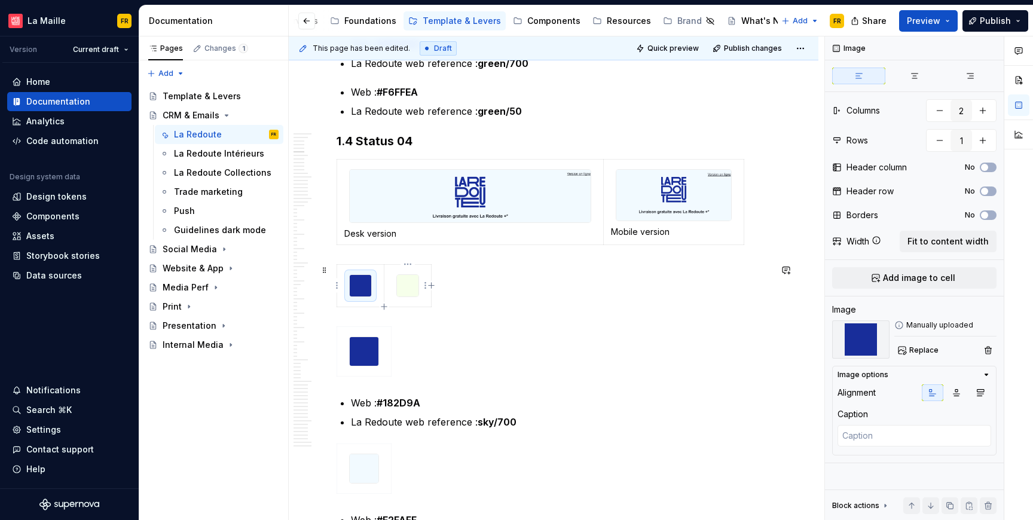
click at [403, 289] on img at bounding box center [408, 286] width 22 height 22
click at [925, 349] on span "Replace" at bounding box center [924, 351] width 29 height 10
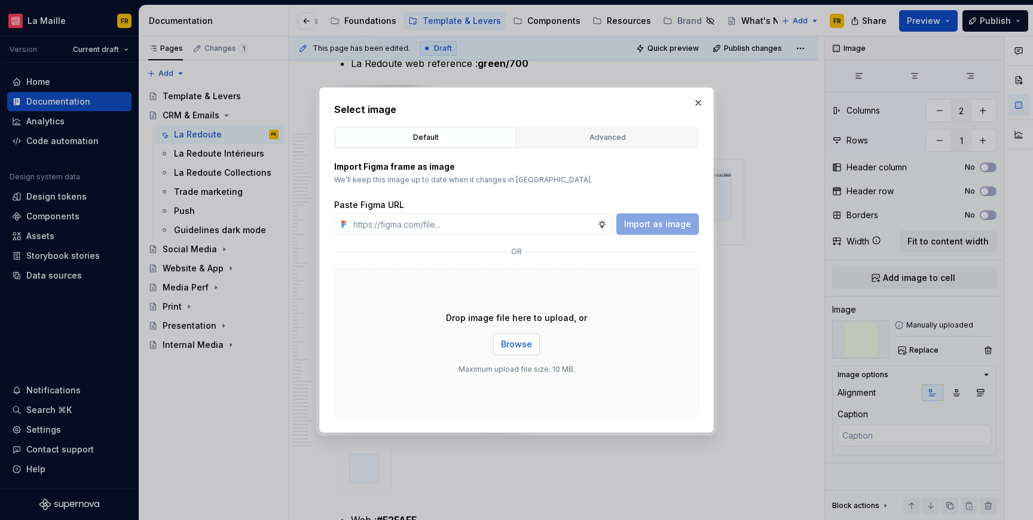
click at [515, 340] on span "Browse" at bounding box center [516, 345] width 31 height 12
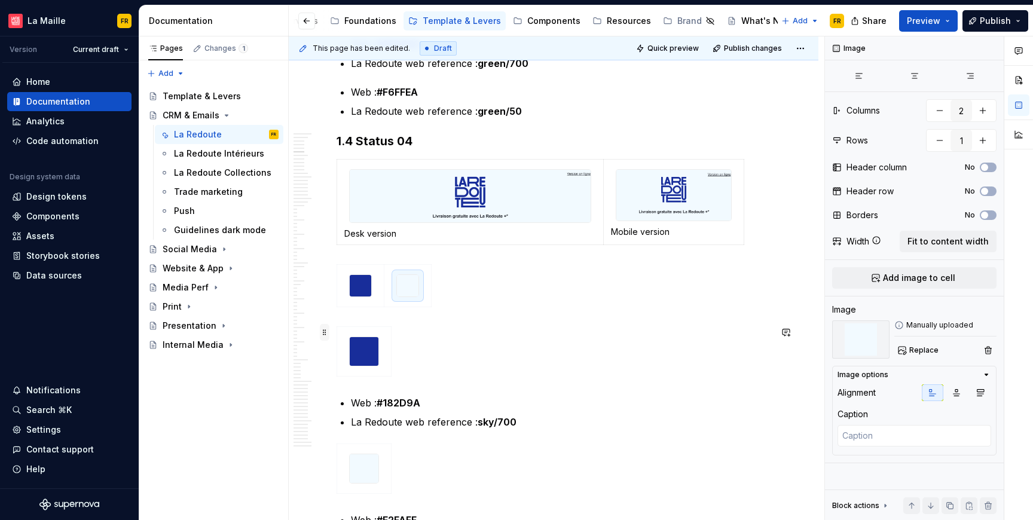
click at [329, 336] on span at bounding box center [325, 332] width 10 height 17
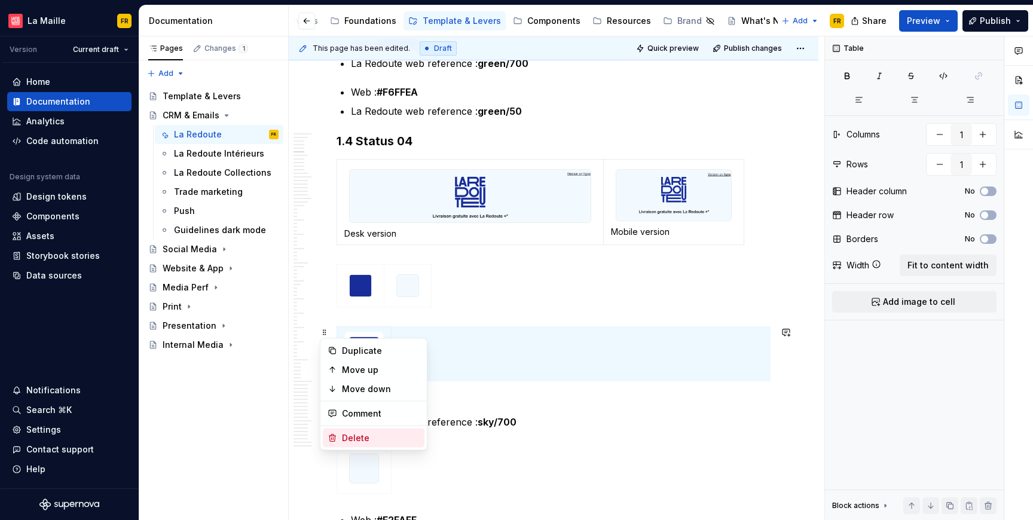
click at [394, 431] on div "Delete" at bounding box center [374, 438] width 102 height 19
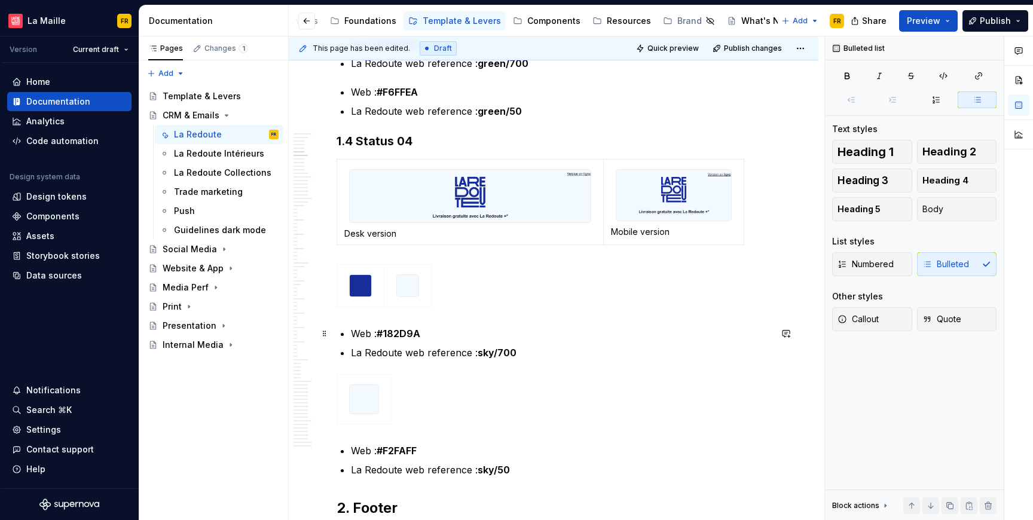
scroll to position [1106, 0]
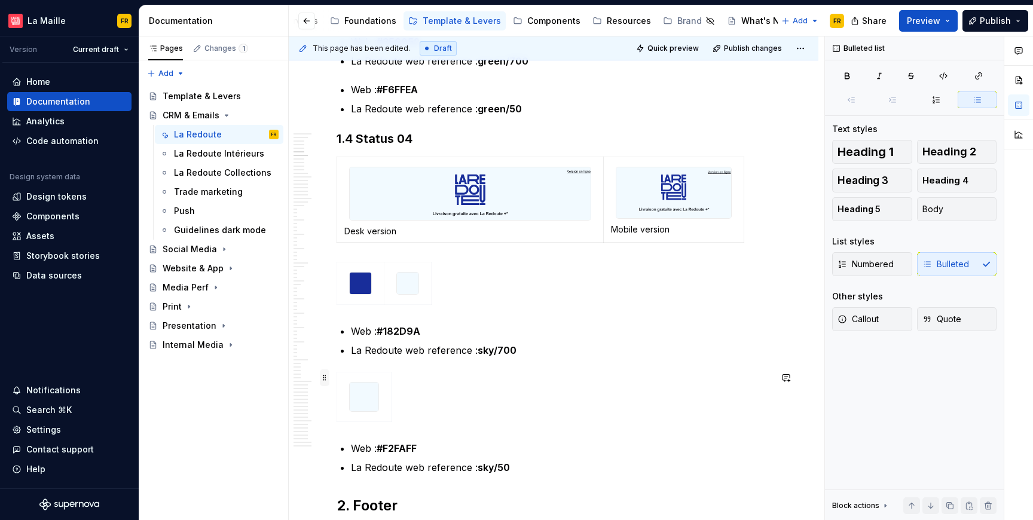
click at [325, 380] on span at bounding box center [325, 378] width 10 height 17
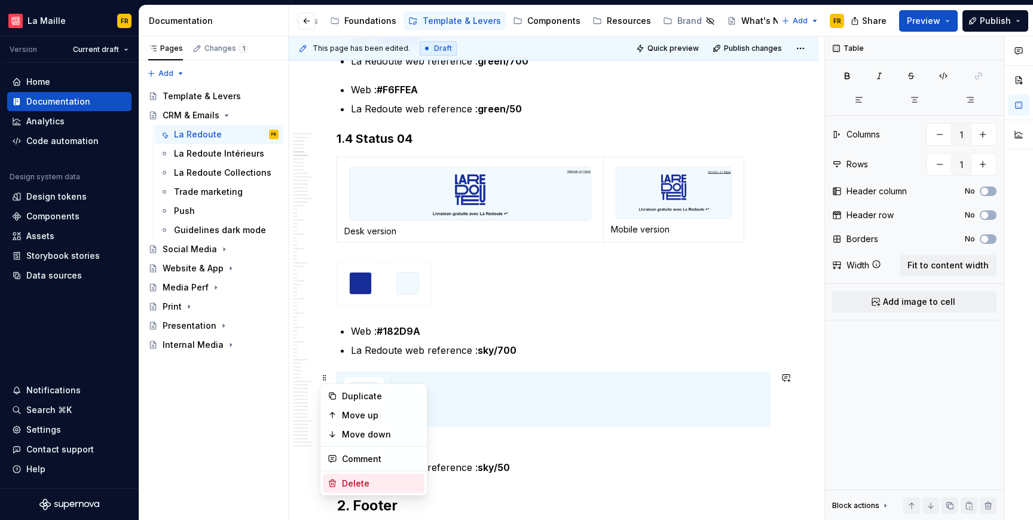
drag, startPoint x: 376, startPoint y: 480, endPoint x: 387, endPoint y: 468, distance: 15.7
click at [376, 480] on div "Delete" at bounding box center [381, 484] width 78 height 12
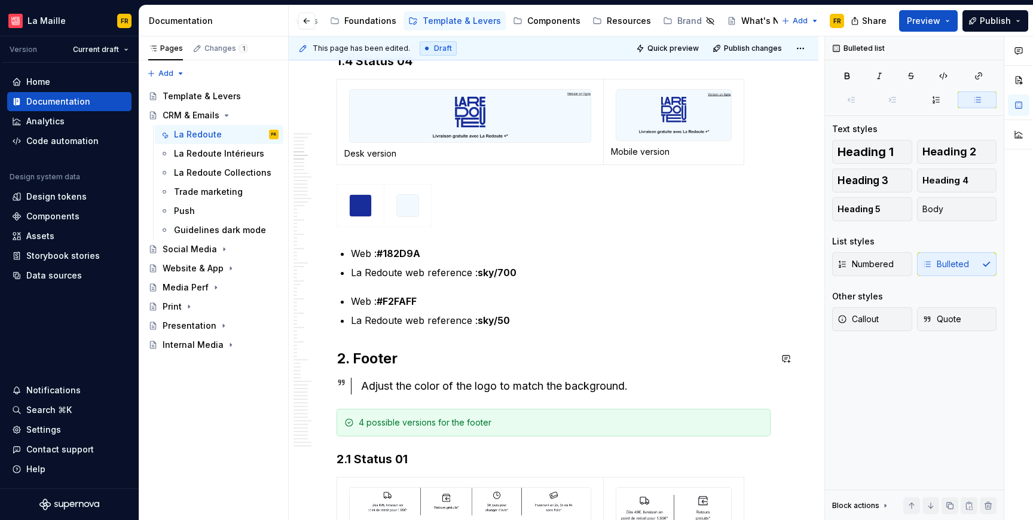
scroll to position [1187, 0]
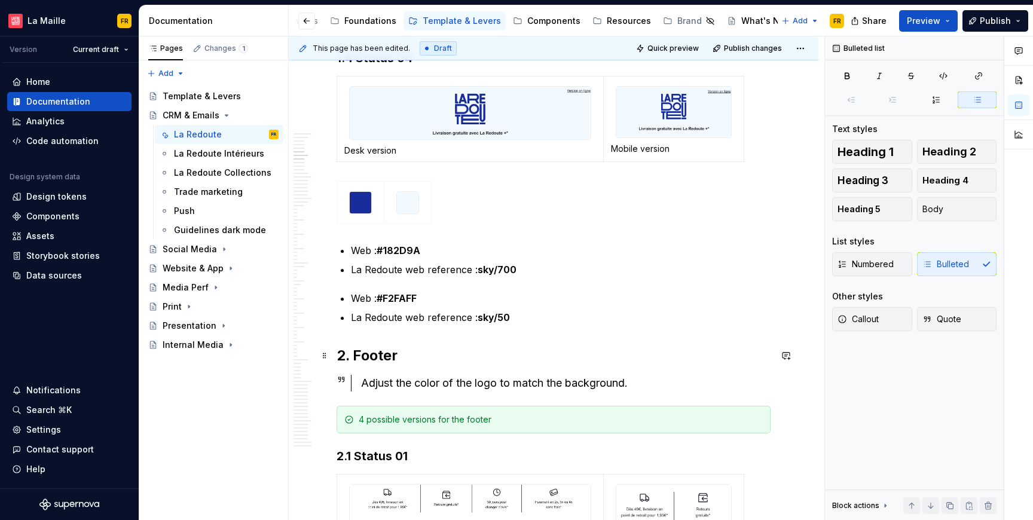
click at [393, 361] on h2 "2. Footer" at bounding box center [554, 355] width 434 height 19
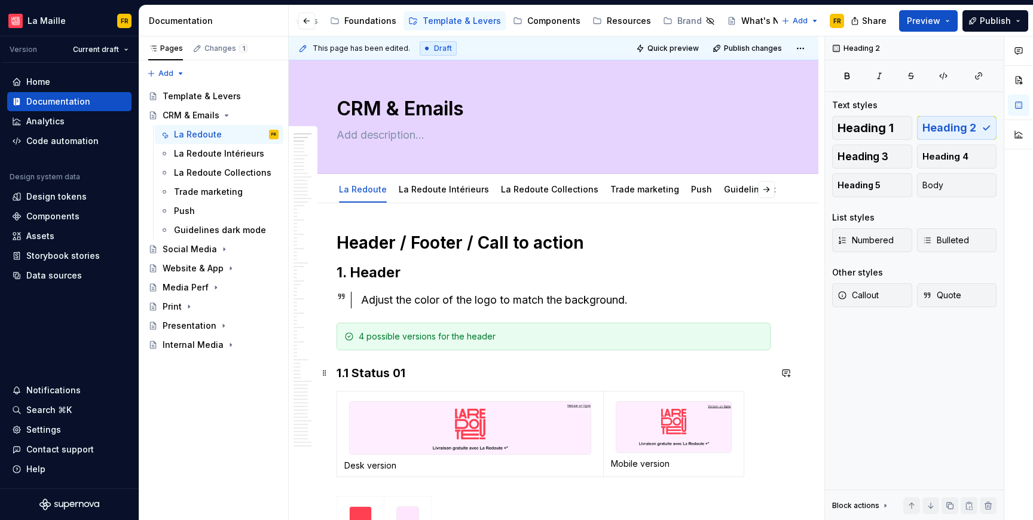
scroll to position [0, 0]
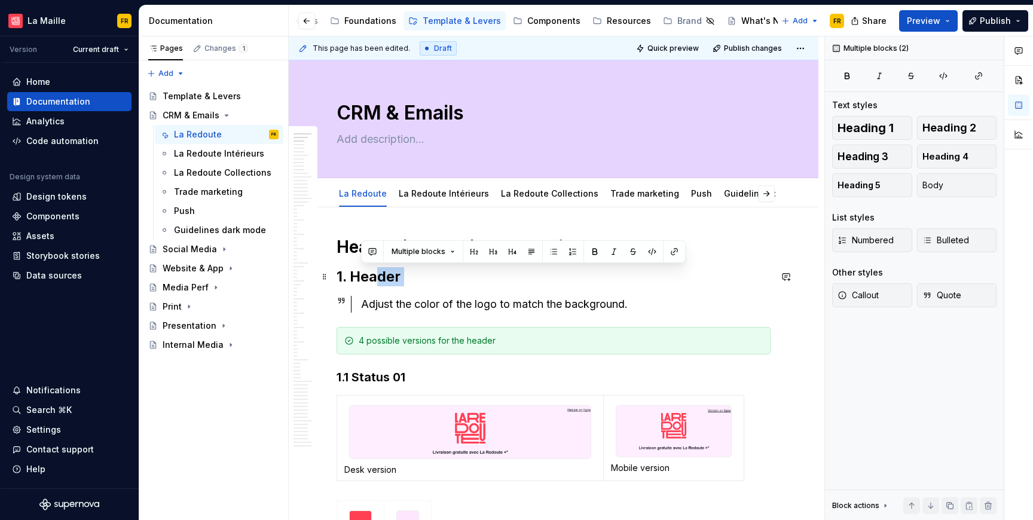
click at [377, 279] on h2 "1. Header" at bounding box center [554, 276] width 434 height 19
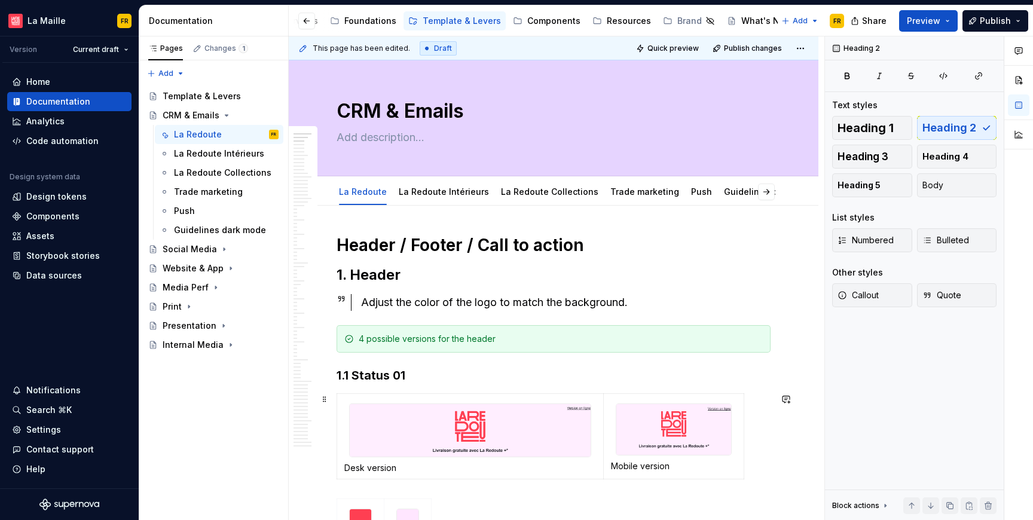
scroll to position [2, 0]
click at [402, 369] on h3 "1.1 Status 01" at bounding box center [554, 375] width 434 height 17
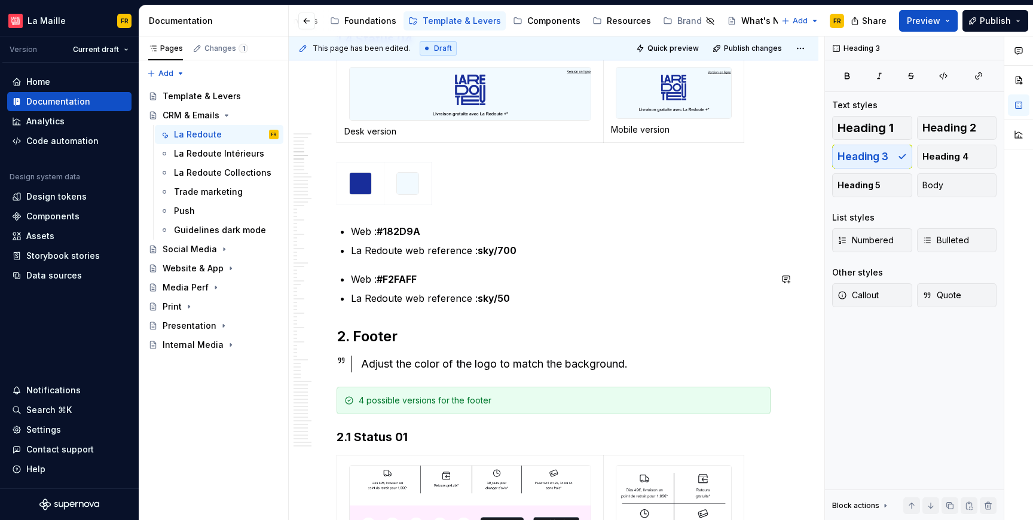
scroll to position [1288, 0]
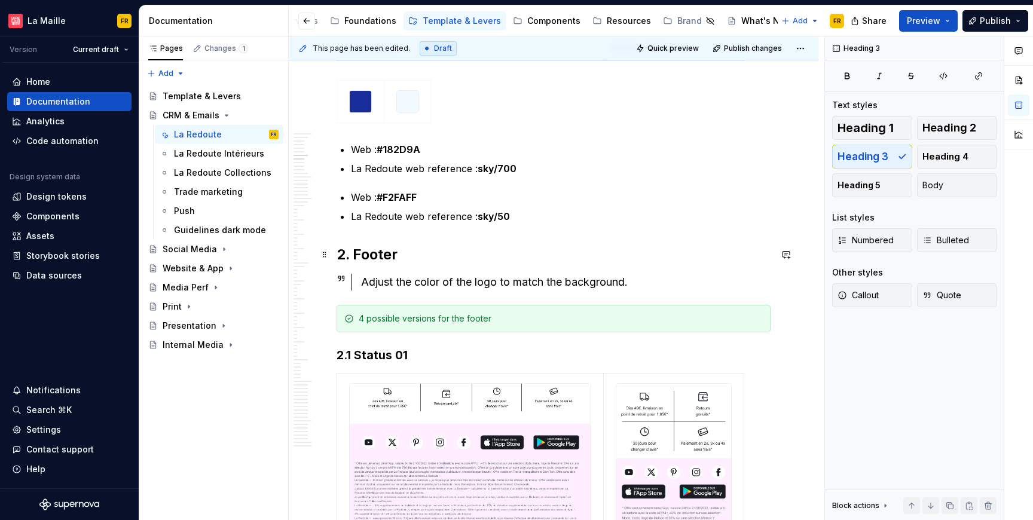
click at [379, 257] on h2 "2. Footer" at bounding box center [554, 254] width 434 height 19
click at [389, 353] on h3 "2.1 Status 01" at bounding box center [554, 355] width 434 height 17
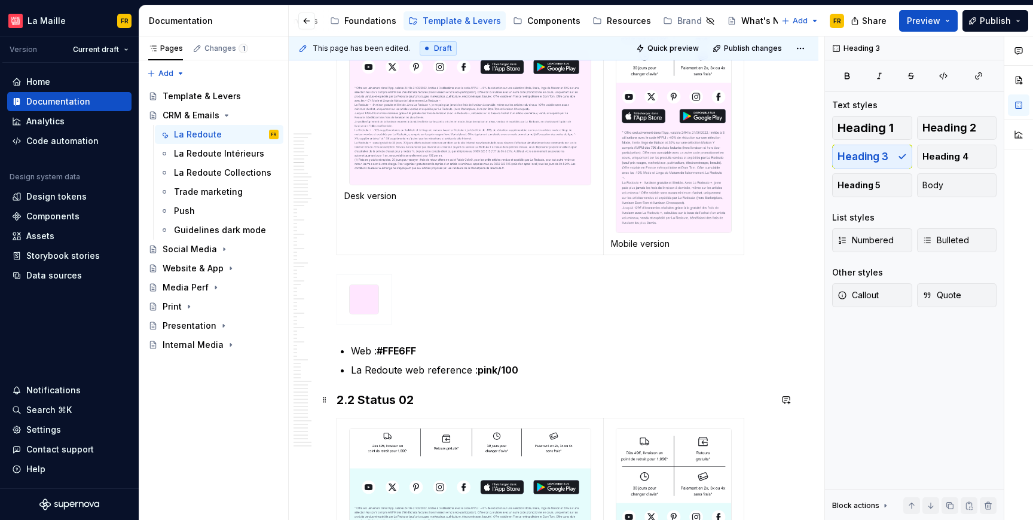
scroll to position [1687, 0]
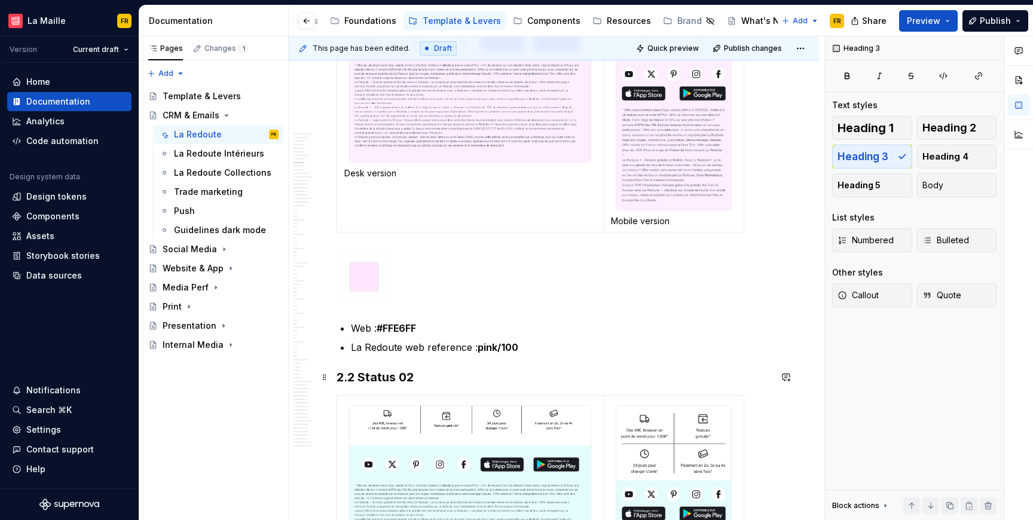
click at [405, 382] on h3 "2.2 Status 02" at bounding box center [554, 377] width 434 height 17
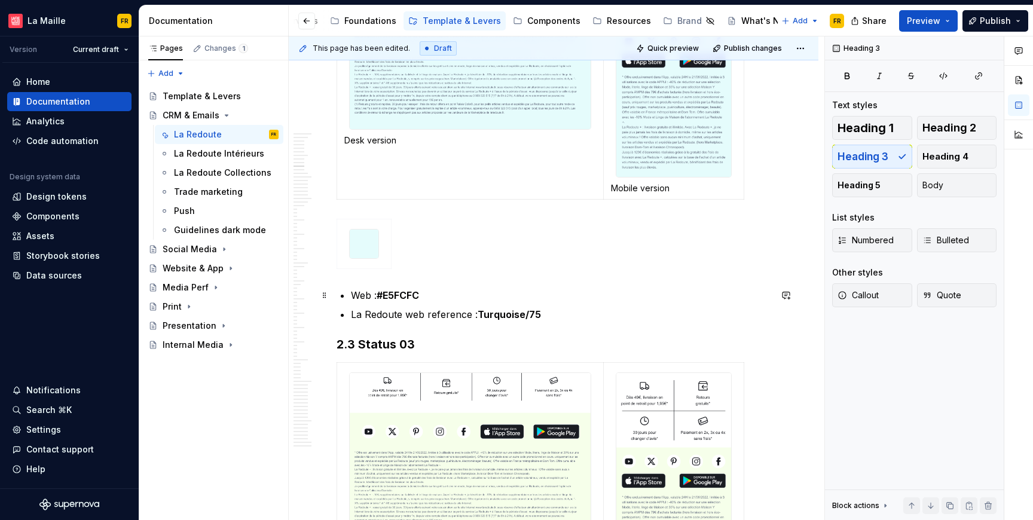
scroll to position [2146, 0]
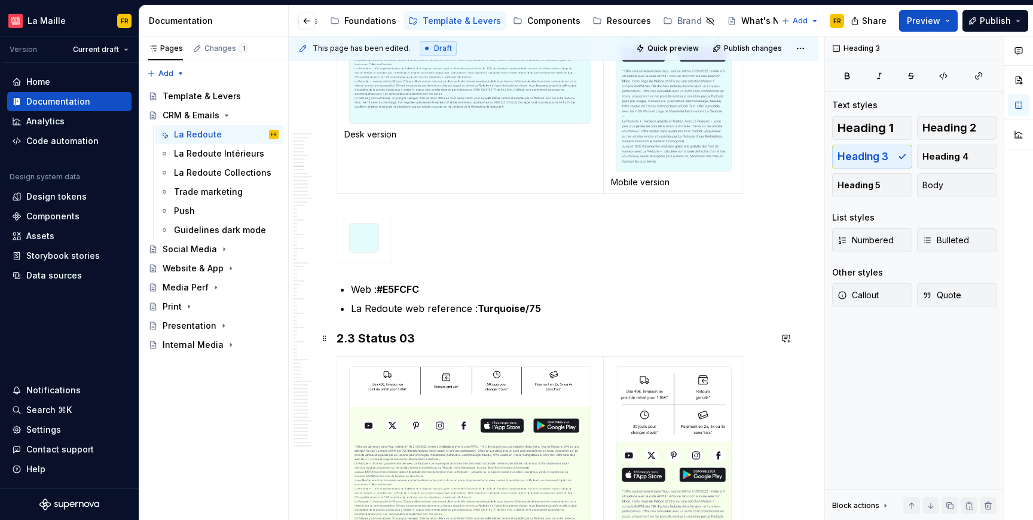
click at [407, 339] on h3 "2.3 Status 03" at bounding box center [554, 338] width 434 height 17
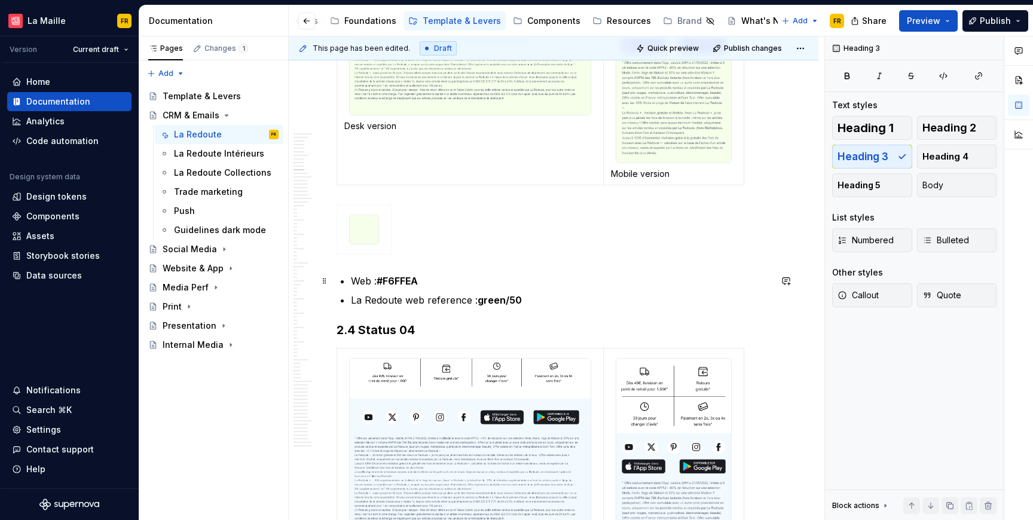
scroll to position [2597, 0]
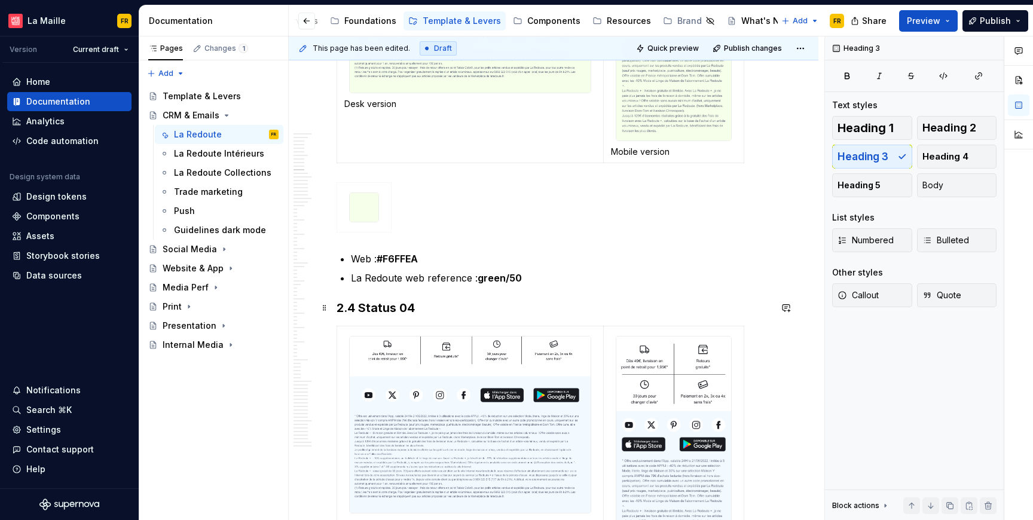
click at [395, 312] on h3 "2.4 Status 04" at bounding box center [554, 308] width 434 height 17
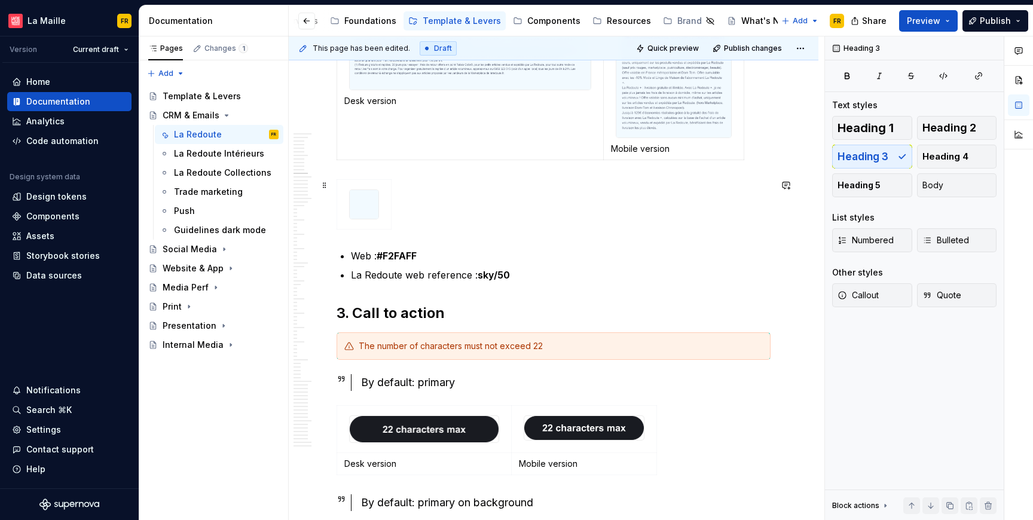
scroll to position [3027, 0]
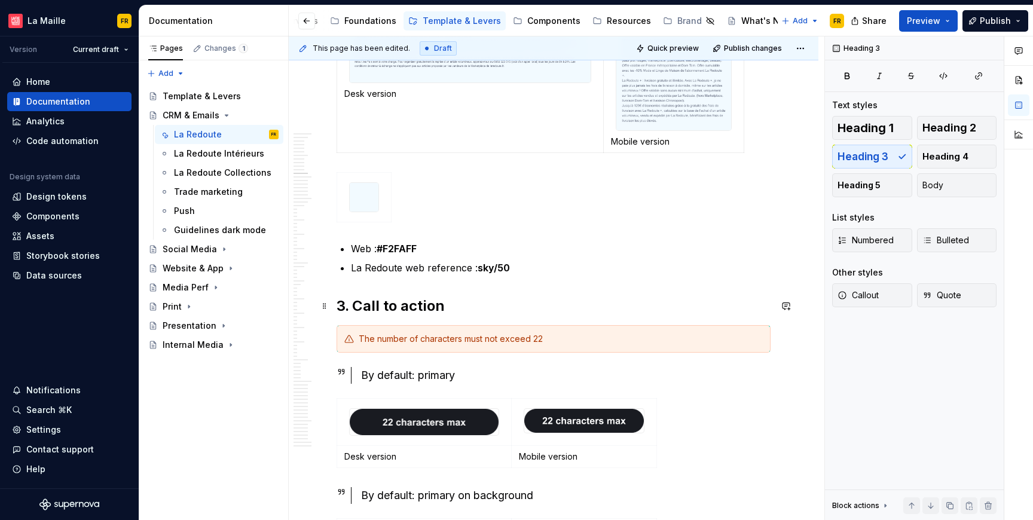
click at [437, 307] on h2 "3. Call to action" at bounding box center [554, 306] width 434 height 19
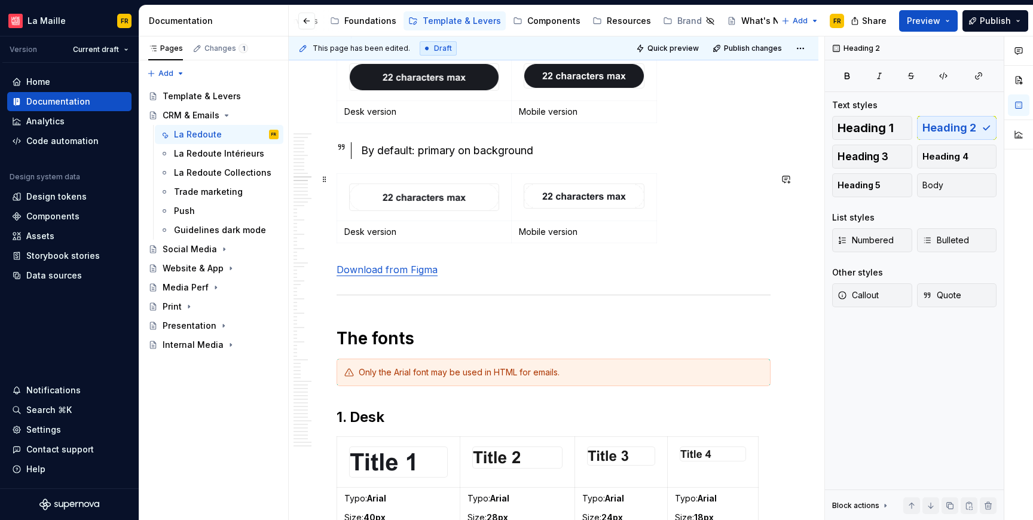
scroll to position [3393, 0]
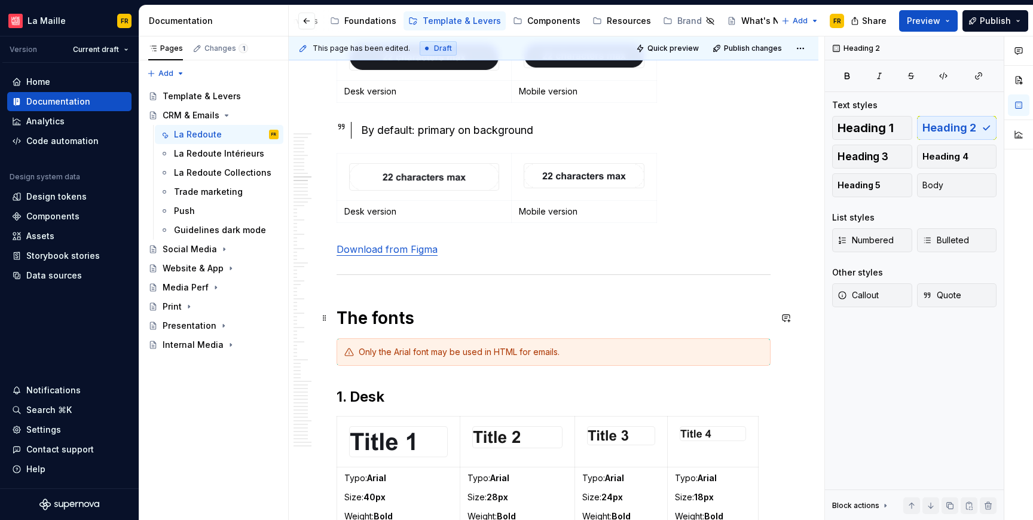
click at [377, 317] on h1 "The fonts" at bounding box center [554, 318] width 434 height 22
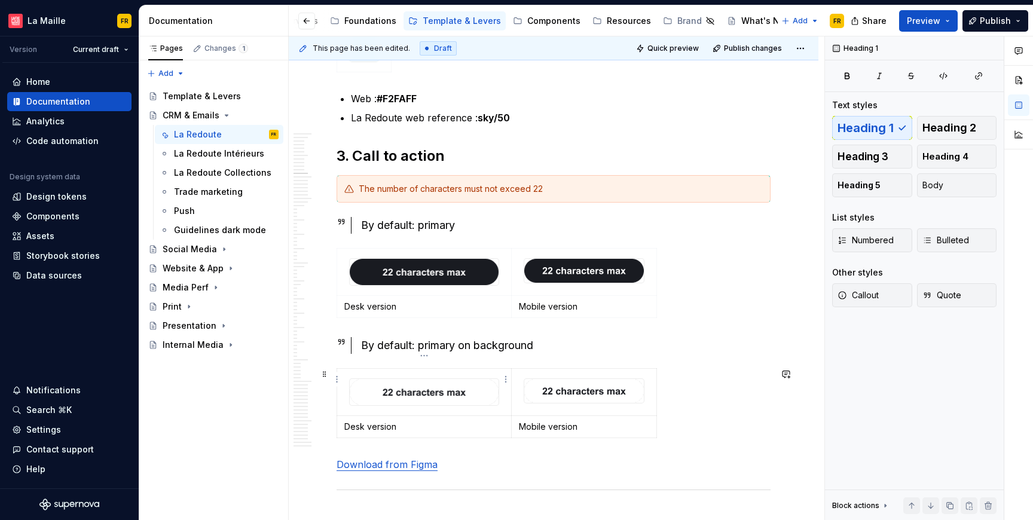
scroll to position [3161, 0]
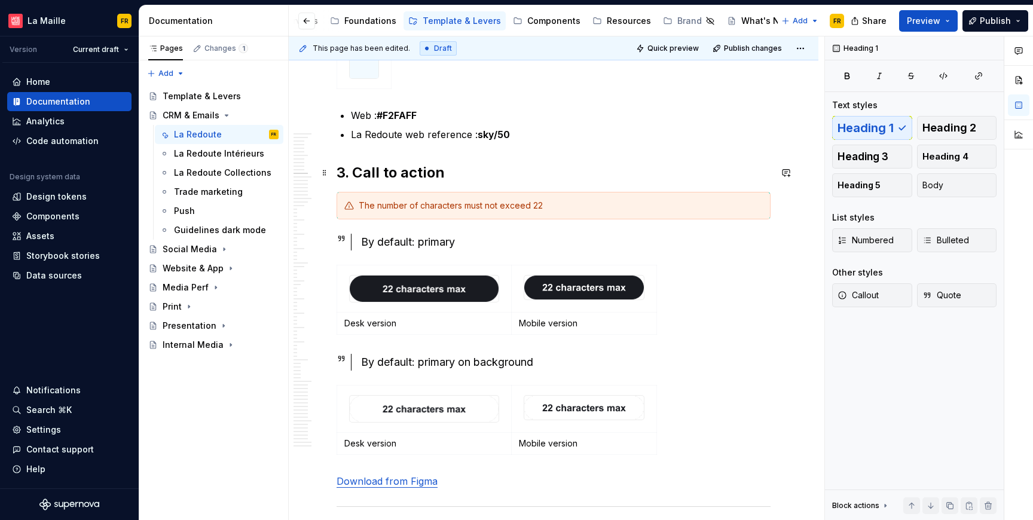
click at [418, 173] on h2 "3. Call to action" at bounding box center [554, 172] width 434 height 19
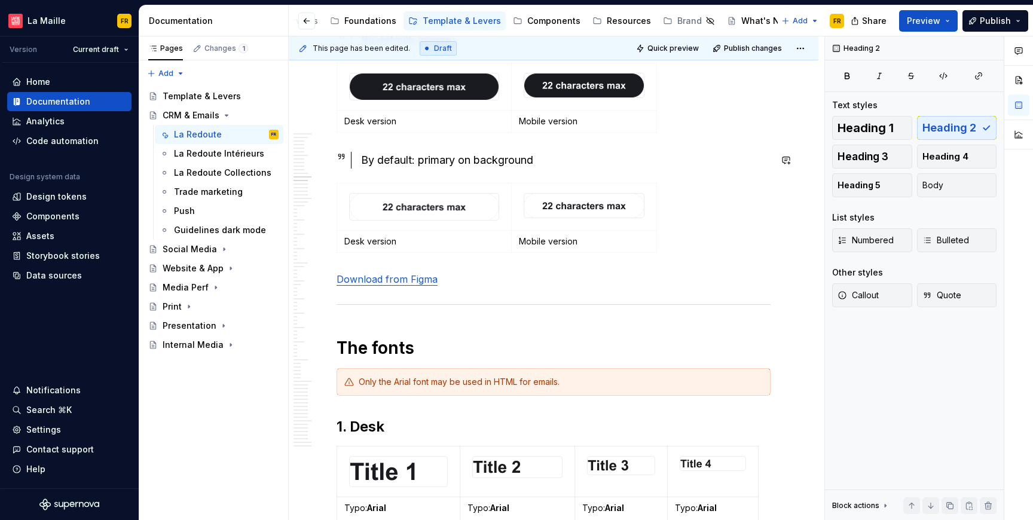
scroll to position [3365, 0]
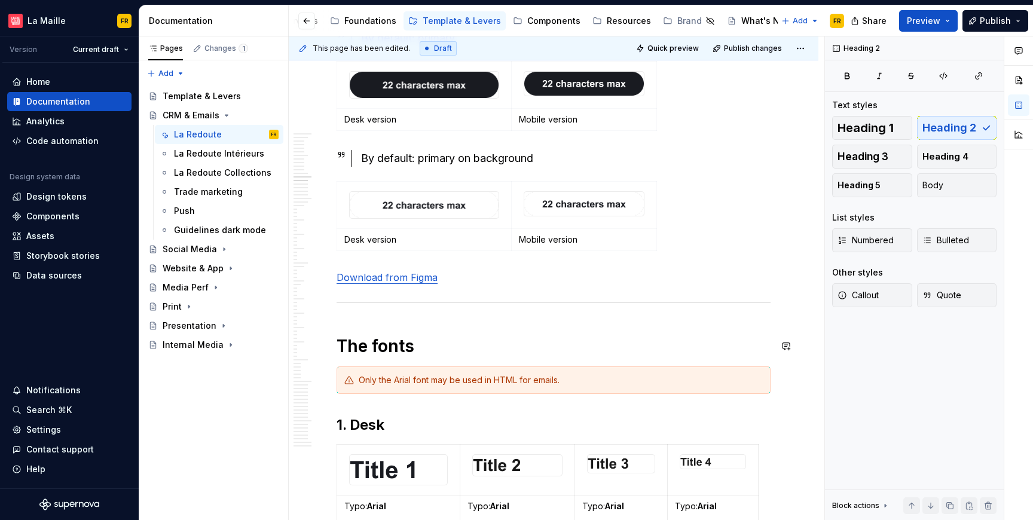
click at [410, 355] on h1 "The fonts" at bounding box center [554, 347] width 434 height 22
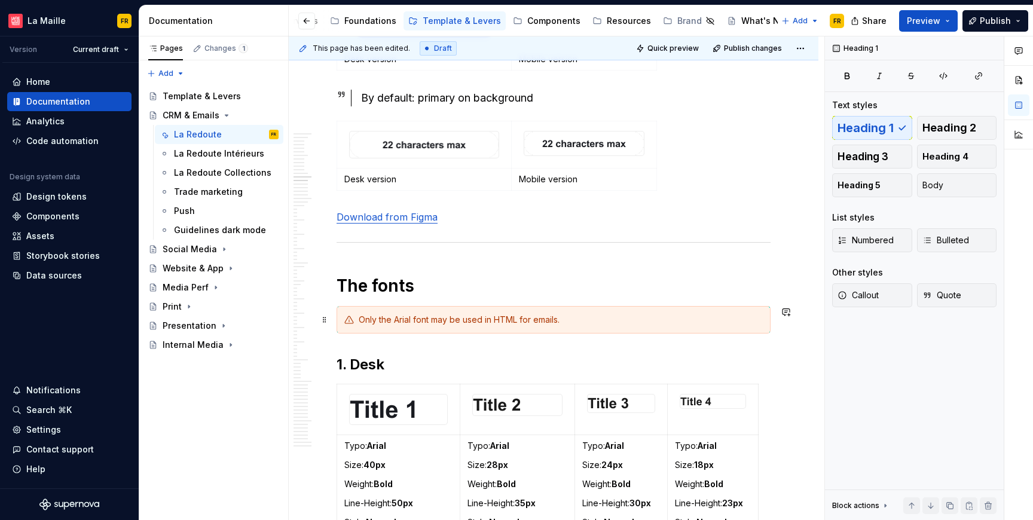
scroll to position [3512, 0]
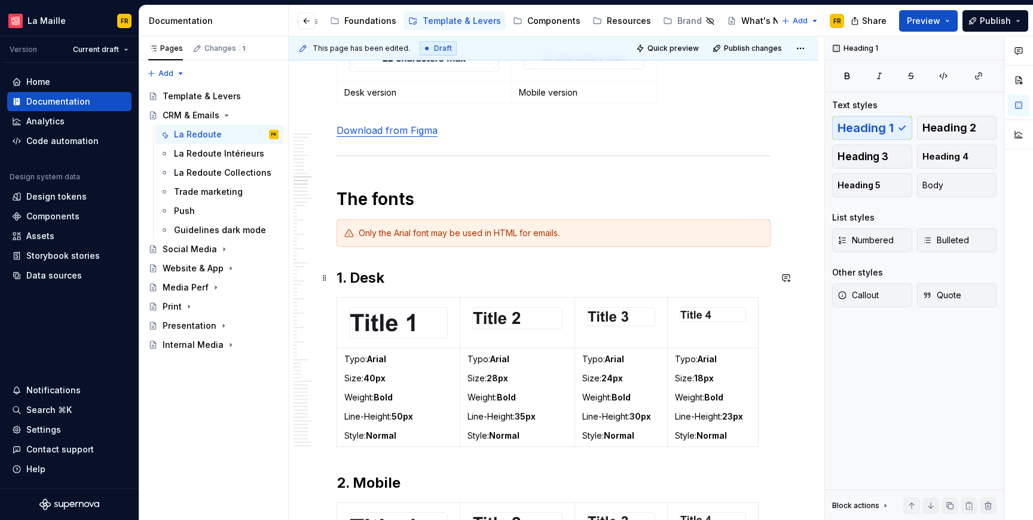
click at [364, 284] on h2 "1. Desk" at bounding box center [554, 278] width 434 height 19
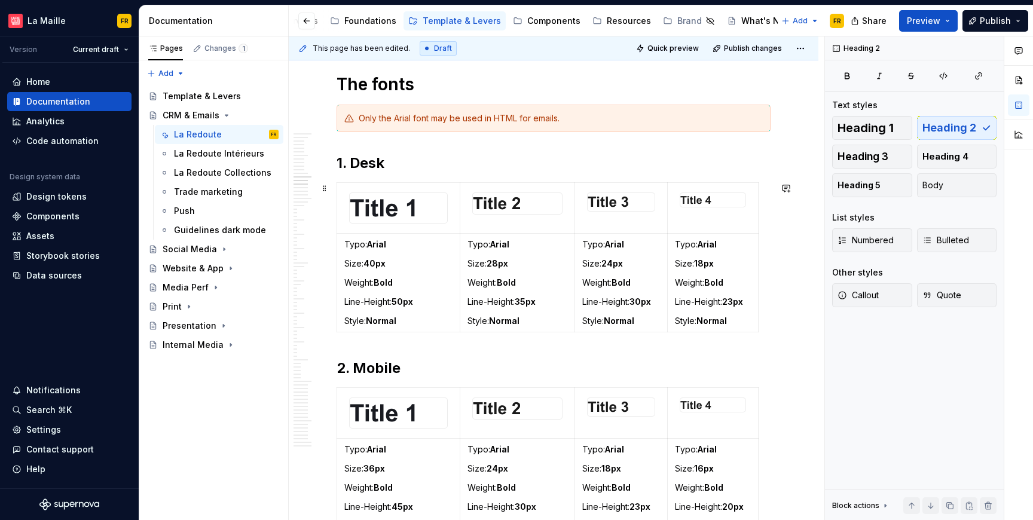
scroll to position [3691, 0]
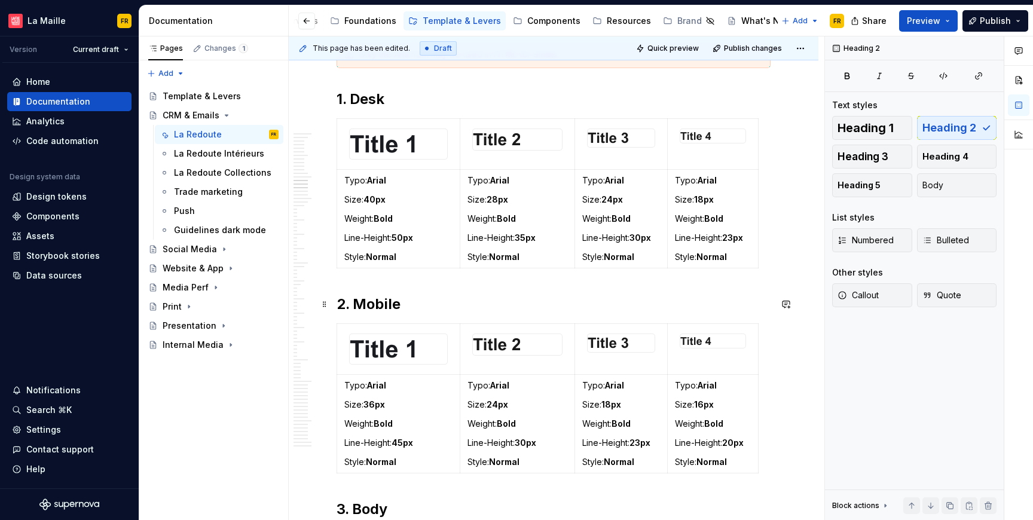
click at [380, 299] on h2 "2. Mobile" at bounding box center [554, 304] width 434 height 19
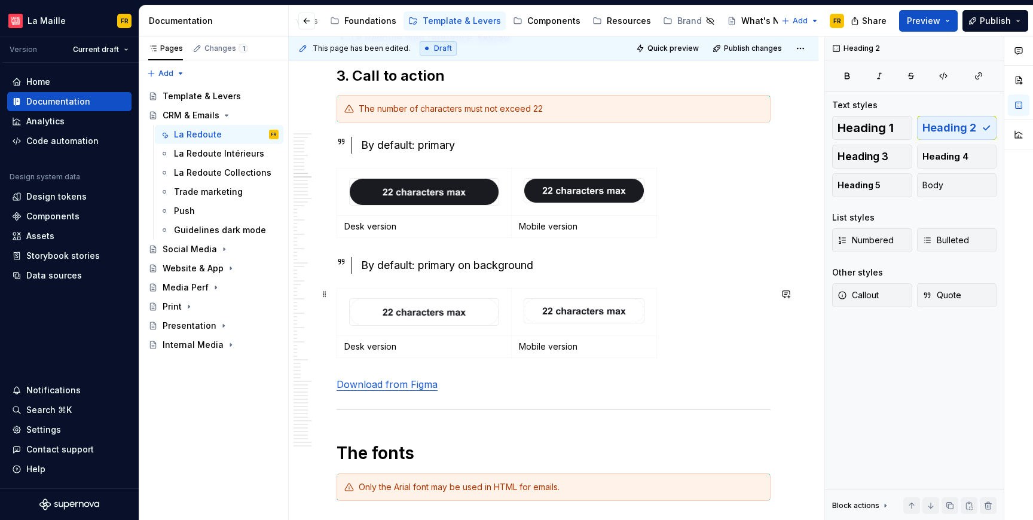
scroll to position [3124, 0]
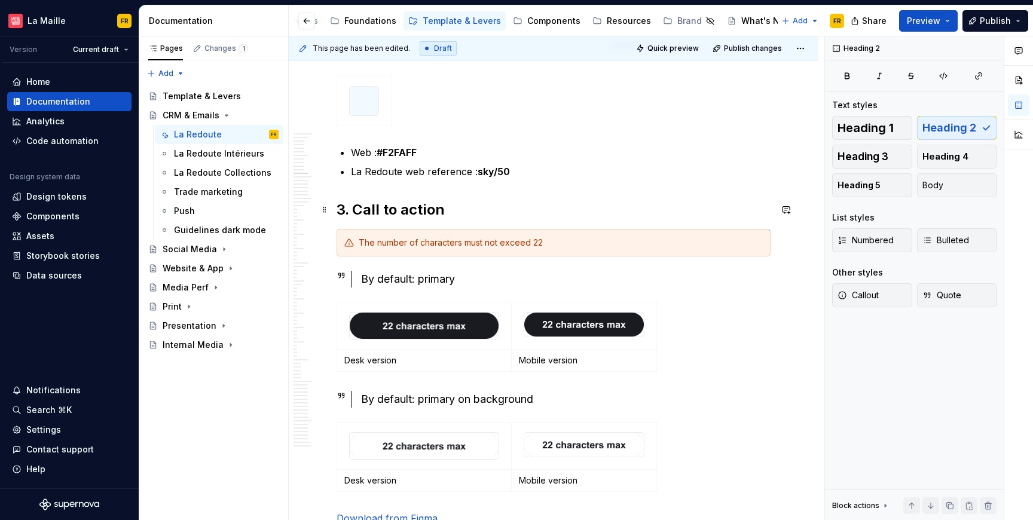
click at [403, 209] on h2 "3. Call to action" at bounding box center [554, 209] width 434 height 19
click at [407, 213] on h2 "3. Call to action" at bounding box center [554, 209] width 434 height 19
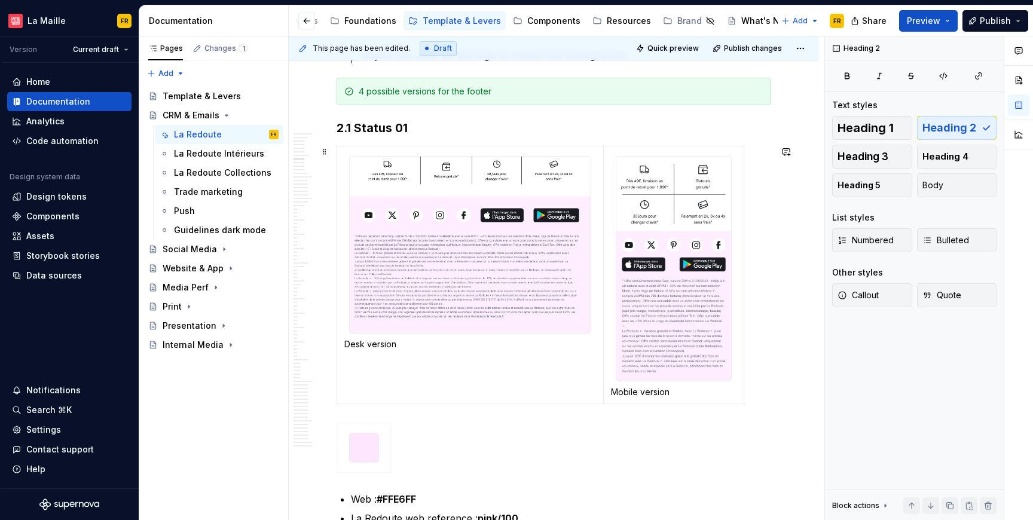
scroll to position [1465, 0]
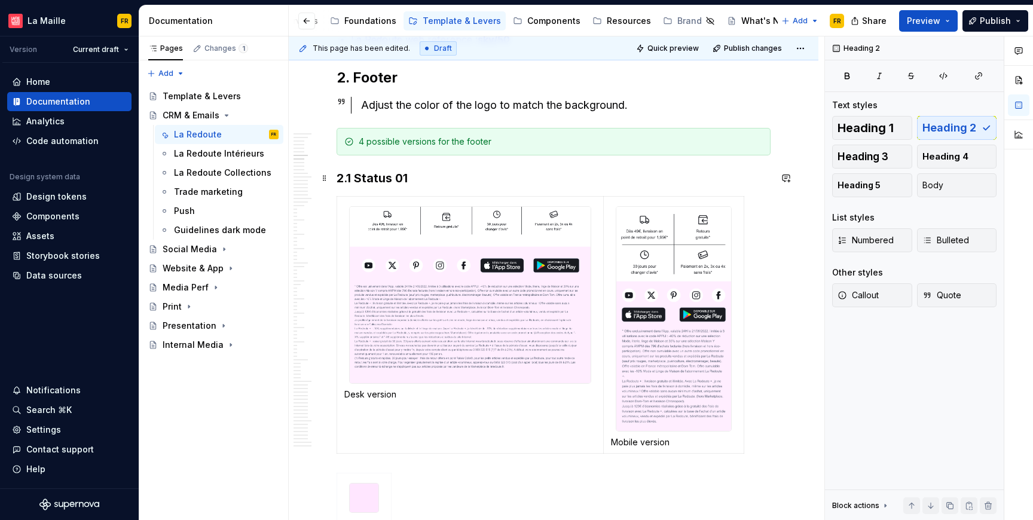
click at [367, 179] on h3 "2.1 Status 01" at bounding box center [554, 178] width 434 height 17
click at [387, 75] on h2 "2. Footer" at bounding box center [554, 77] width 434 height 19
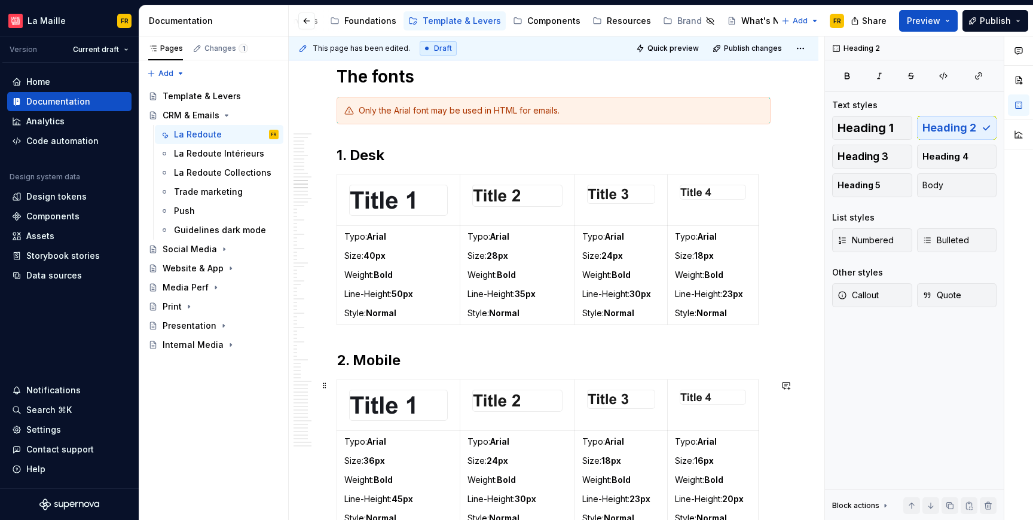
scroll to position [3632, 0]
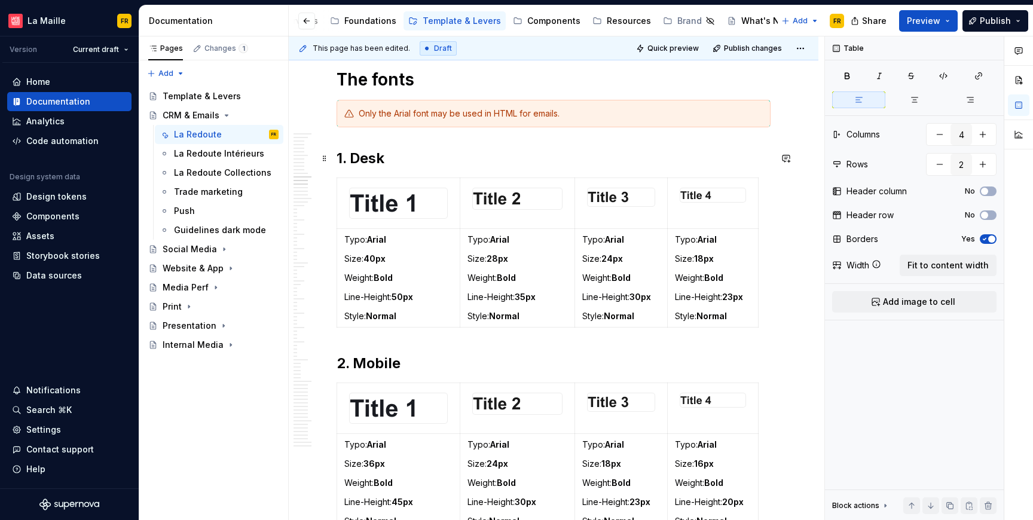
click at [371, 160] on h2 "1. Desk" at bounding box center [554, 158] width 434 height 19
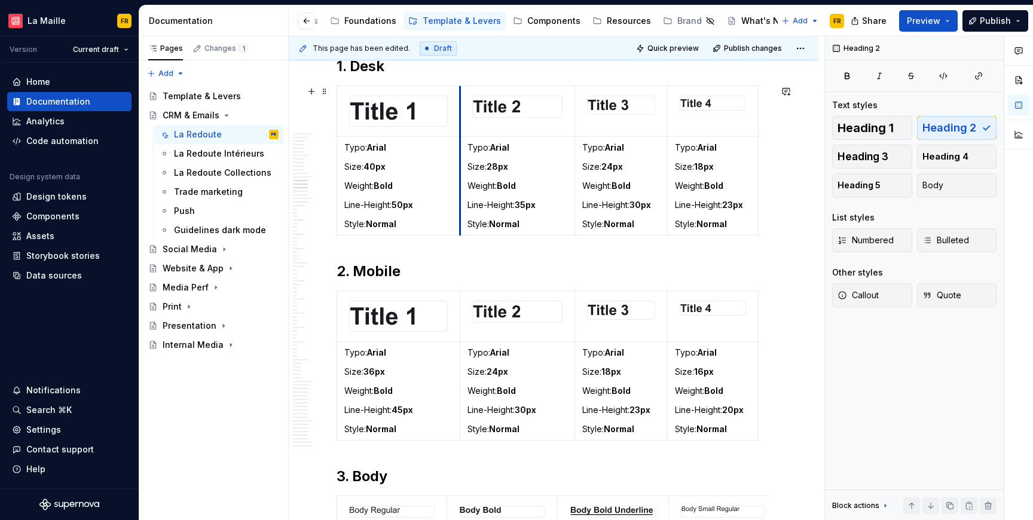
scroll to position [3727, 0]
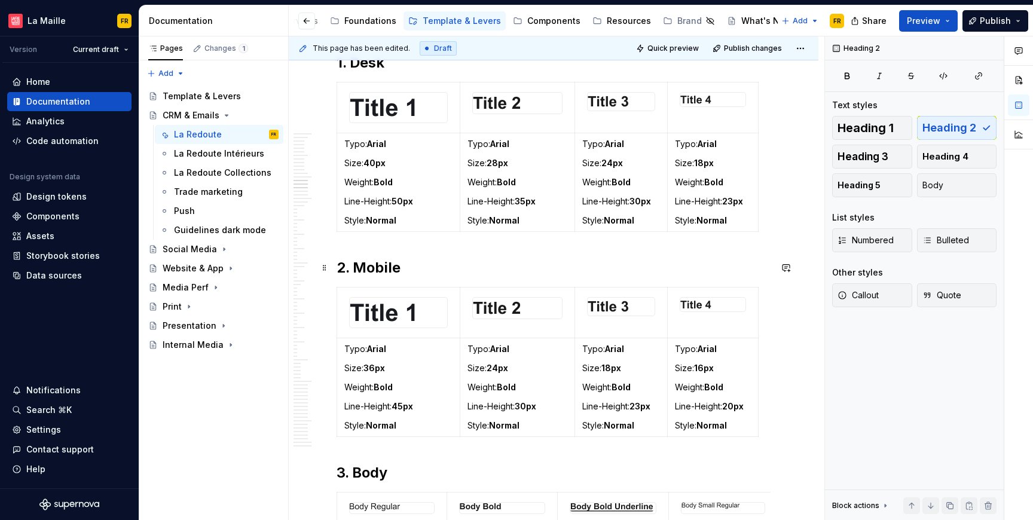
click at [381, 267] on h2 "2. Mobile" at bounding box center [554, 267] width 434 height 19
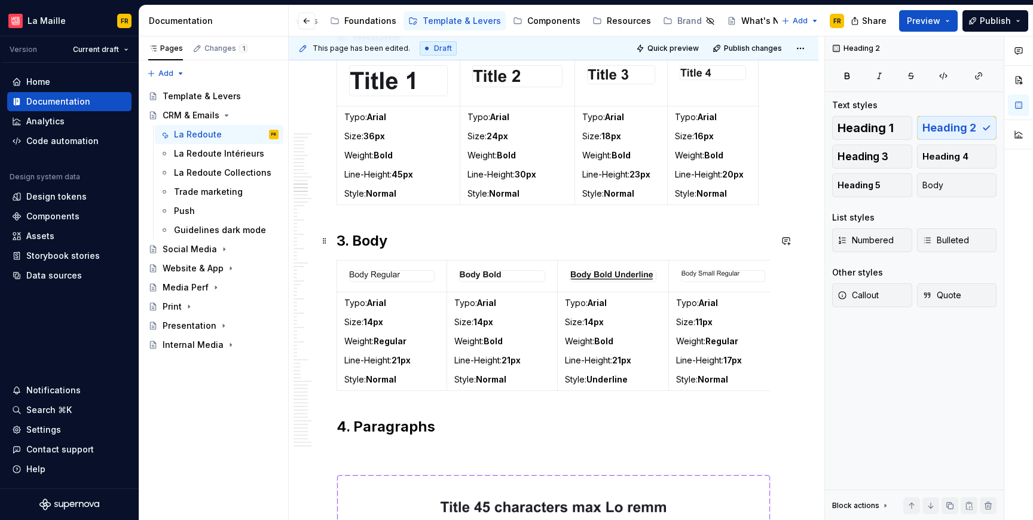
click at [379, 243] on h2 "3. Body" at bounding box center [554, 240] width 434 height 19
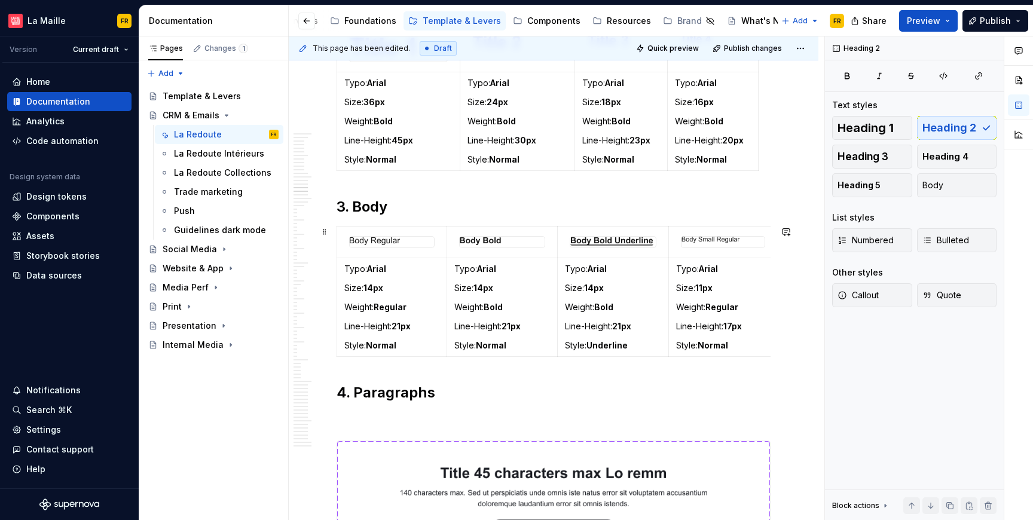
scroll to position [4018, 0]
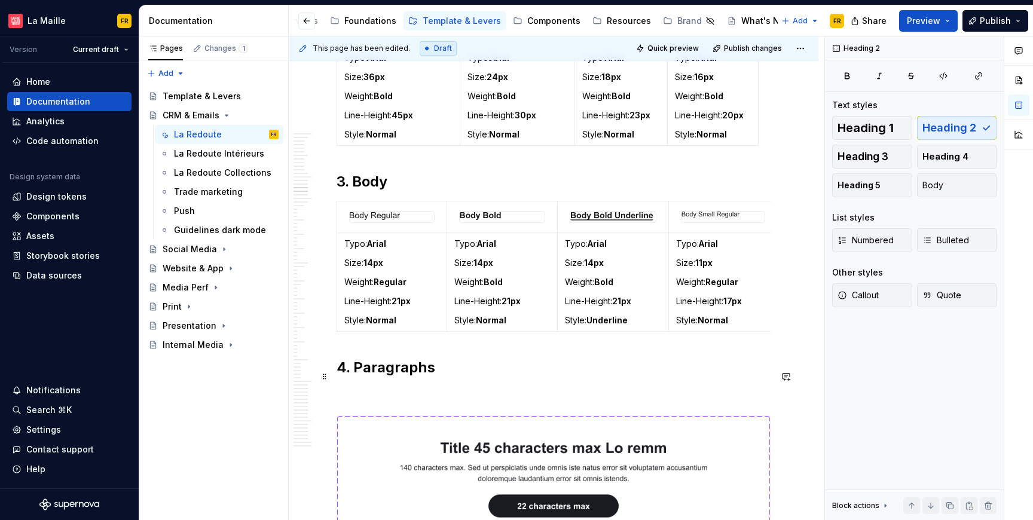
click at [413, 375] on h2 "4. Paragraphs" at bounding box center [554, 367] width 434 height 19
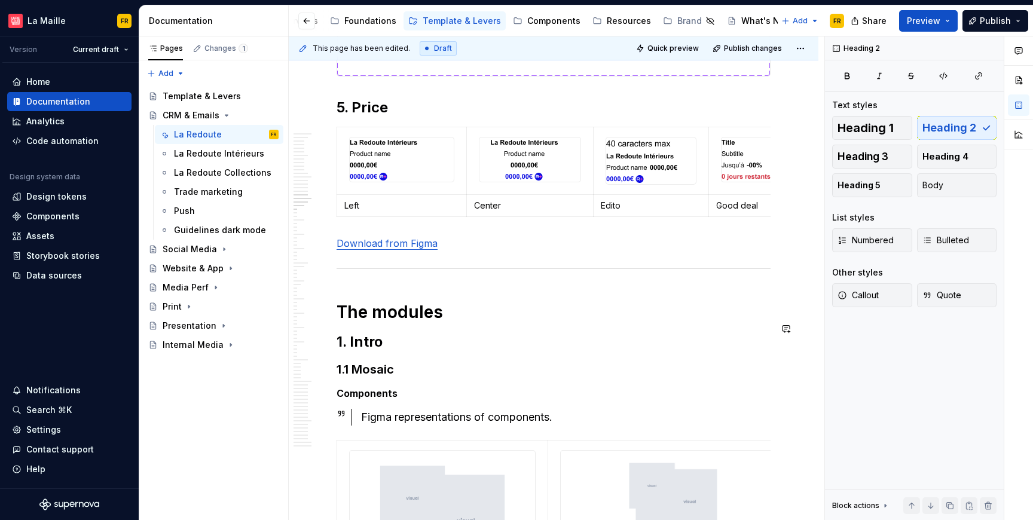
scroll to position [5530, 0]
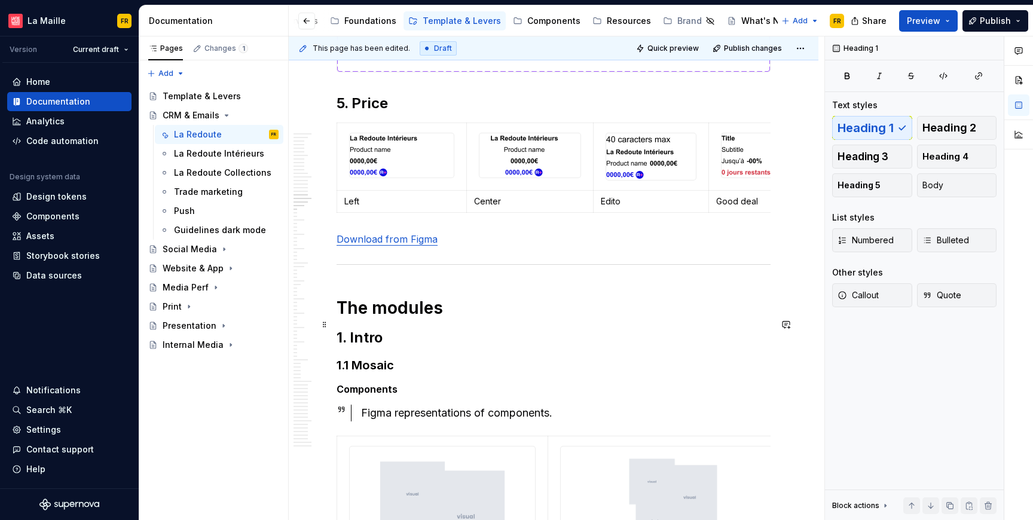
click at [433, 319] on h1 "The modules" at bounding box center [554, 308] width 434 height 22
click at [368, 347] on h2 "1. Intro" at bounding box center [554, 337] width 434 height 19
click at [376, 374] on h3 "1.1 Mosaic" at bounding box center [554, 365] width 434 height 17
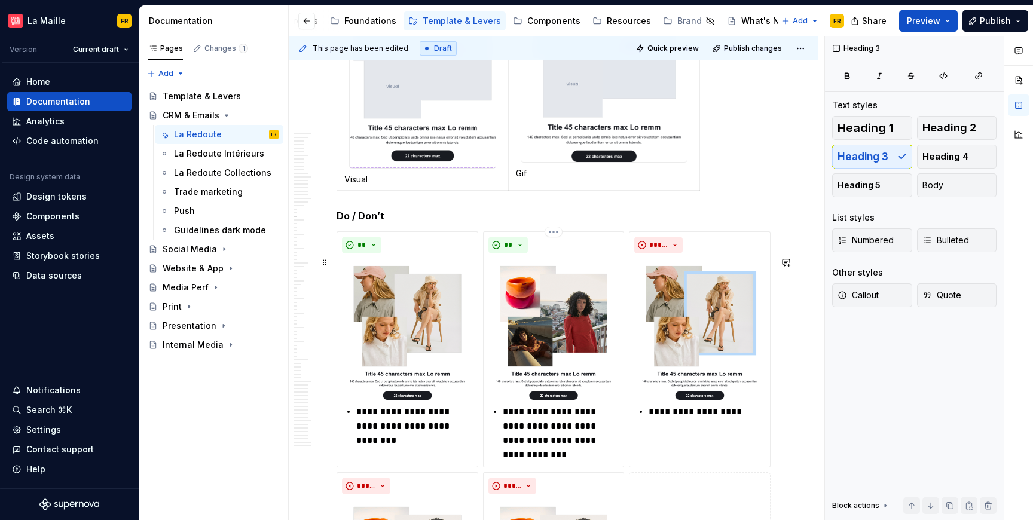
scroll to position [6524, 0]
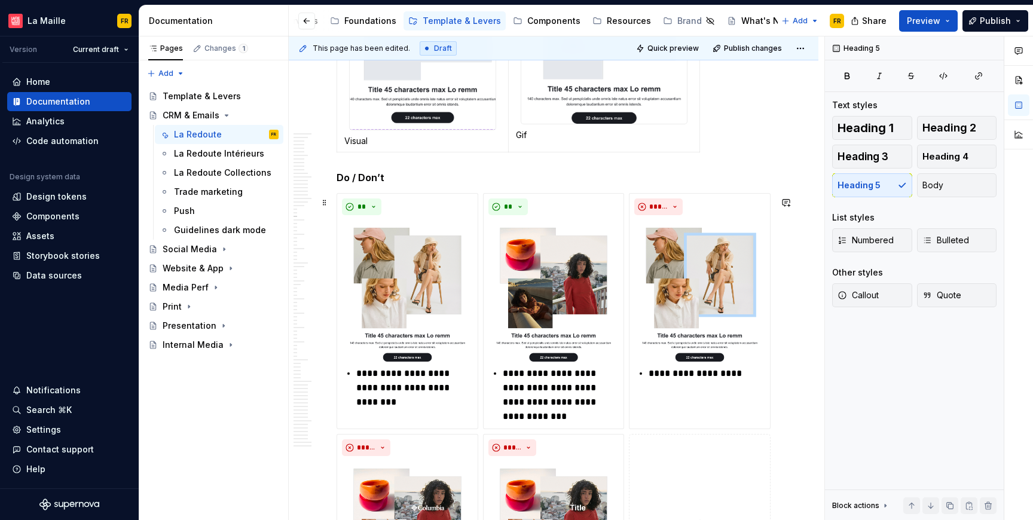
click at [364, 184] on h5 "Do / Don’t" at bounding box center [554, 178] width 434 height 12
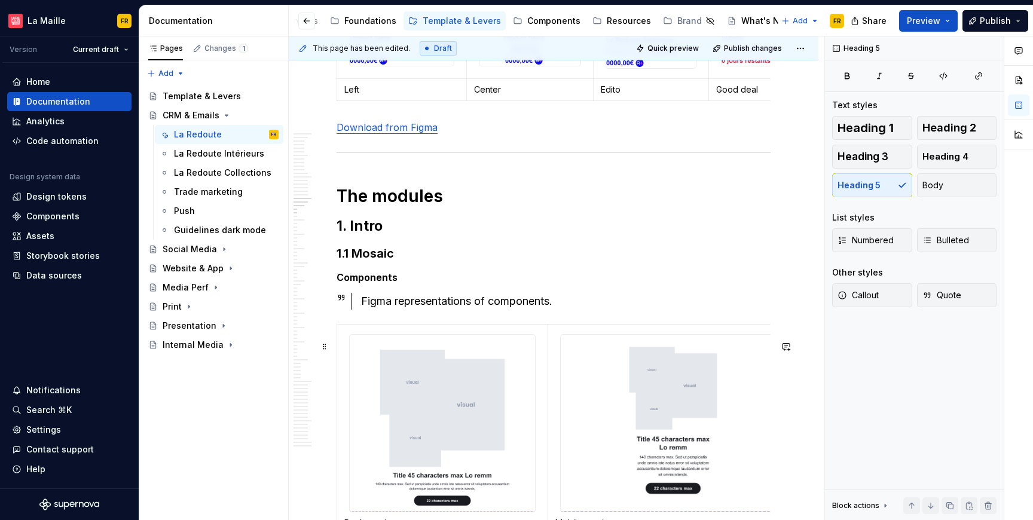
scroll to position [5617, 0]
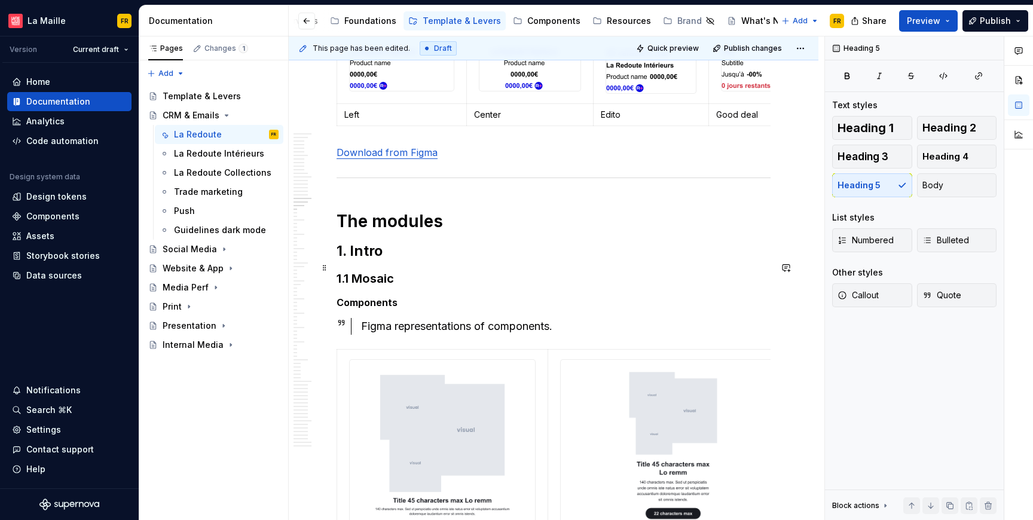
click at [383, 261] on h2 "1. Intro" at bounding box center [554, 251] width 434 height 19
click at [373, 287] on h3 "1.1 Mosaic" at bounding box center [554, 278] width 434 height 17
click at [382, 309] on h5 "Components" at bounding box center [554, 303] width 434 height 12
click at [396, 228] on h1 "The modules" at bounding box center [554, 222] width 434 height 22
click at [370, 261] on h2 "1. Intro" at bounding box center [554, 251] width 434 height 19
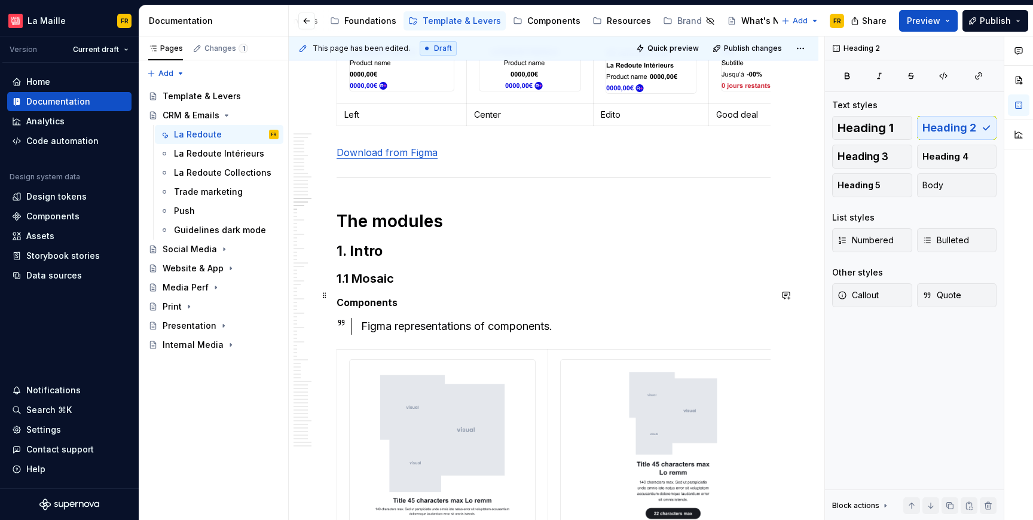
click at [361, 287] on h3 "1.1 Mosaic" at bounding box center [554, 278] width 434 height 17
click at [373, 309] on h5 "Components" at bounding box center [554, 303] width 434 height 12
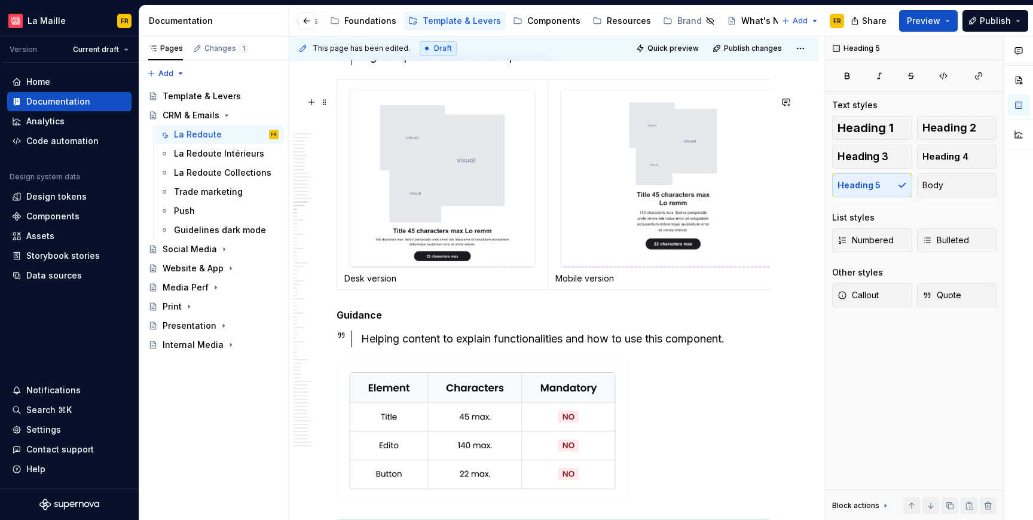
scroll to position [5951, 0]
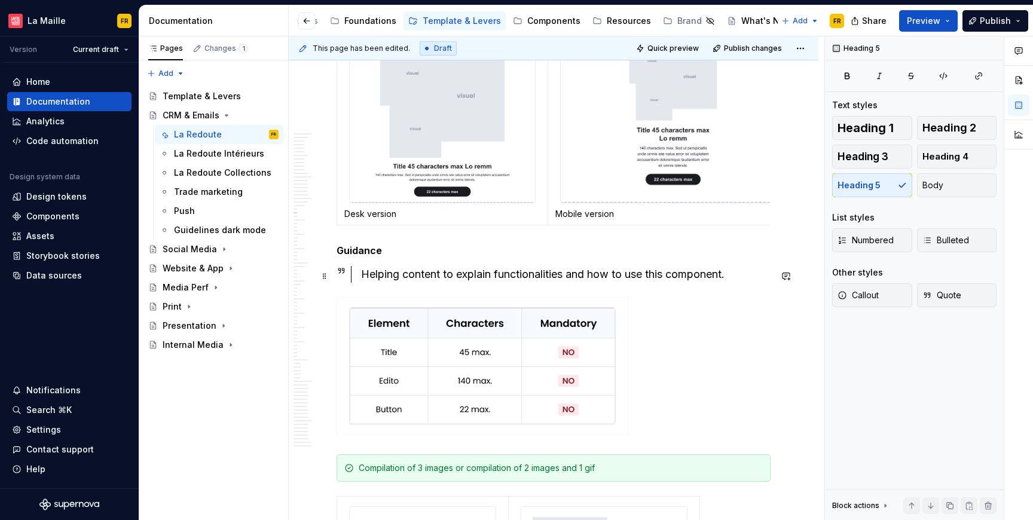
click at [371, 257] on h5 "Guidance" at bounding box center [554, 251] width 434 height 12
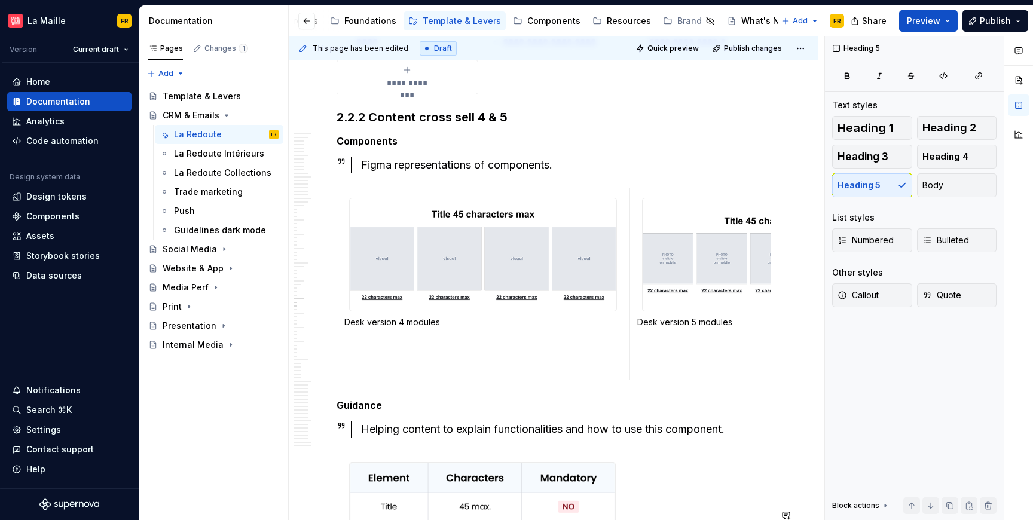
scroll to position [12574, 0]
click at [438, 127] on h3 "2.2.2 Content cross sell 4 & 5" at bounding box center [554, 118] width 434 height 17
click at [359, 148] on h5 "Components" at bounding box center [554, 142] width 434 height 12
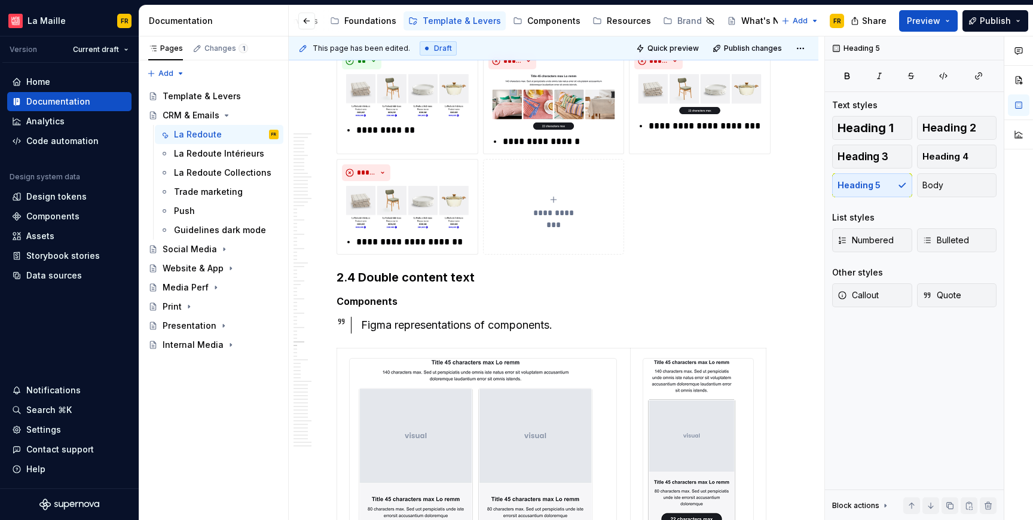
scroll to position [15205, 0]
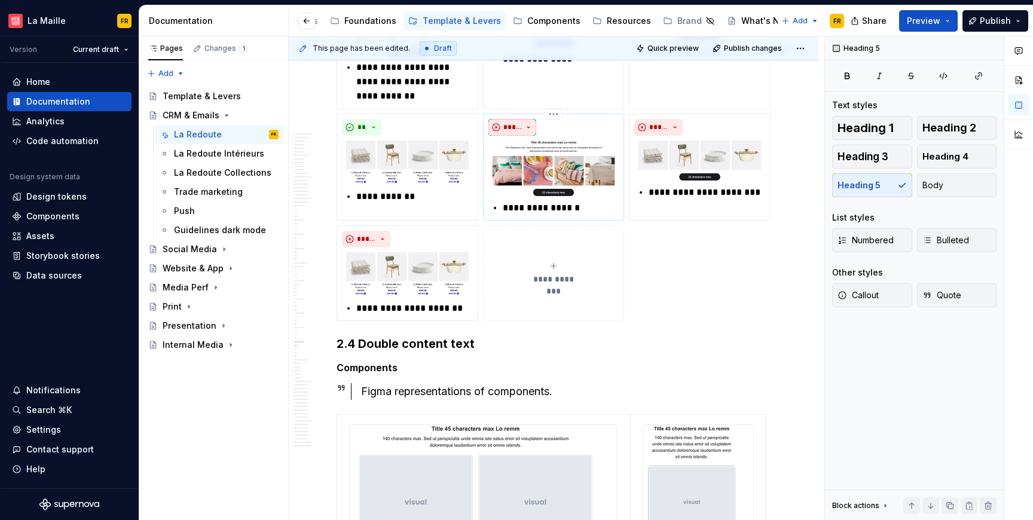
click at [519, 132] on span "*****" at bounding box center [513, 128] width 19 height 10
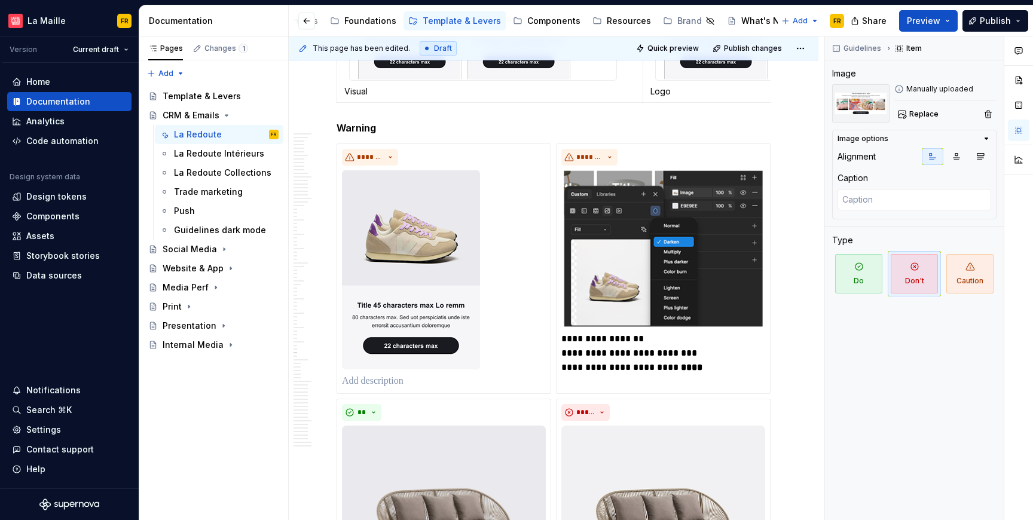
scroll to position [16634, 0]
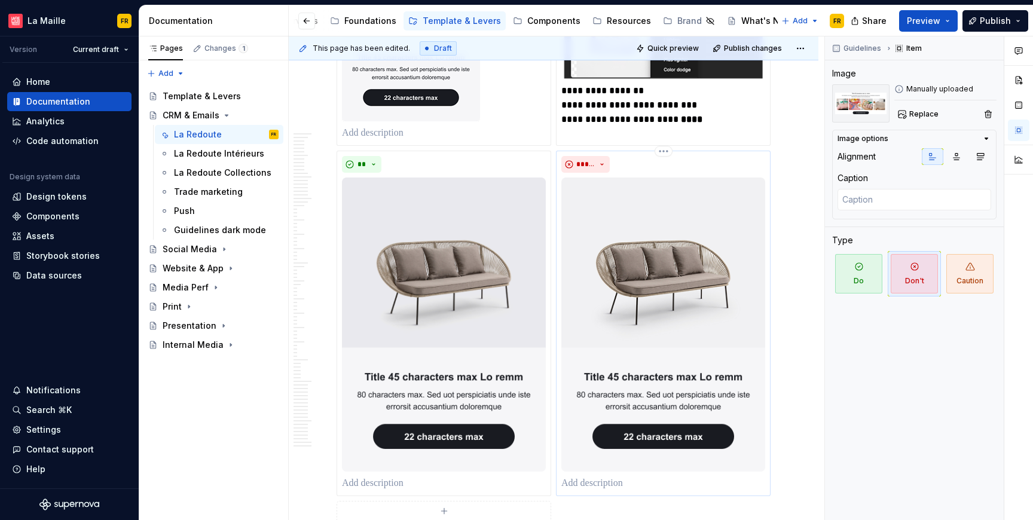
click at [594, 300] on img at bounding box center [664, 325] width 204 height 294
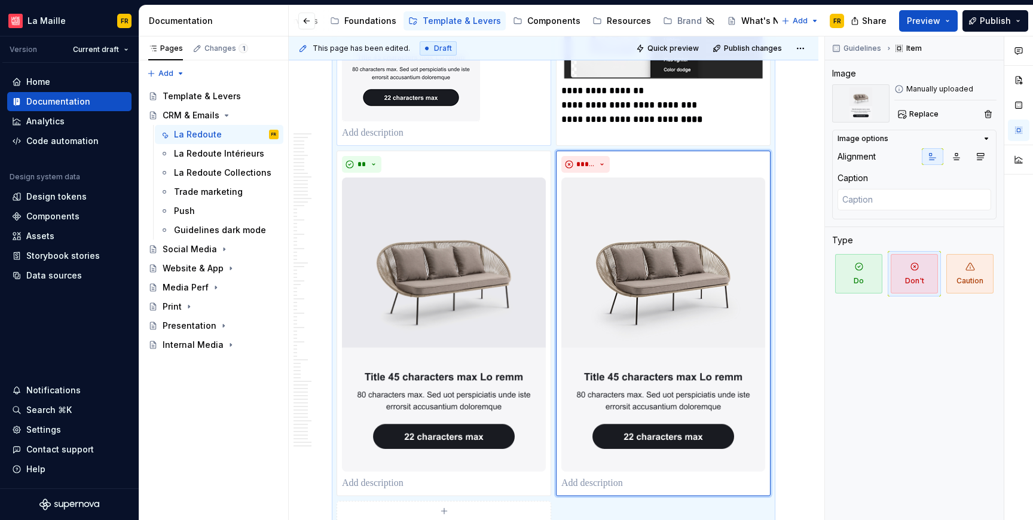
click at [509, 141] on div "*******" at bounding box center [444, 21] width 204 height 240
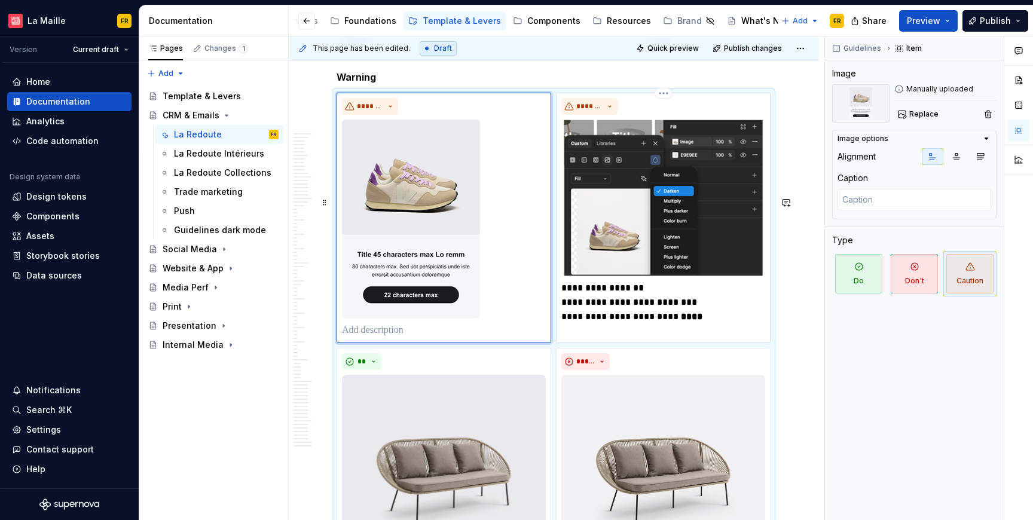
scroll to position [16434, 0]
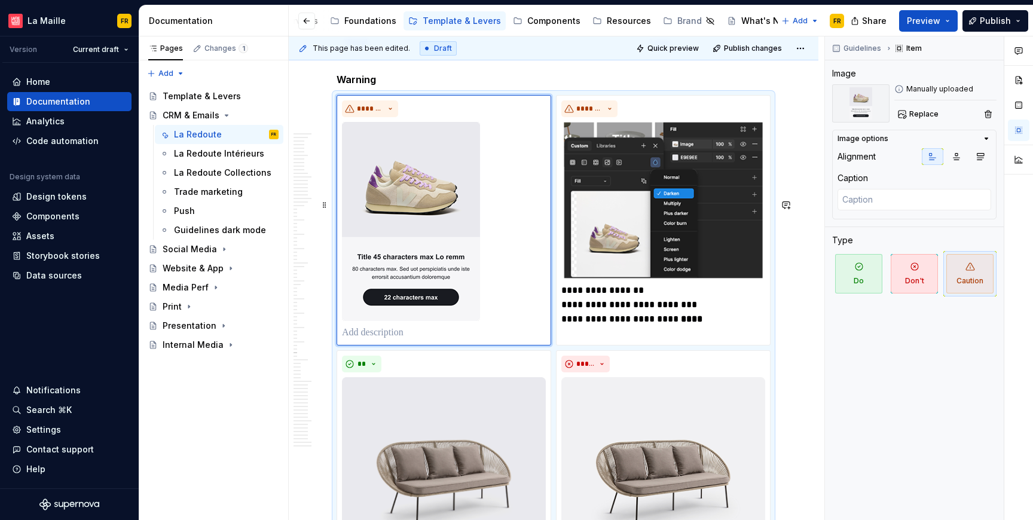
click at [737, 196] on div "**********" at bounding box center [554, 415] width 434 height 641
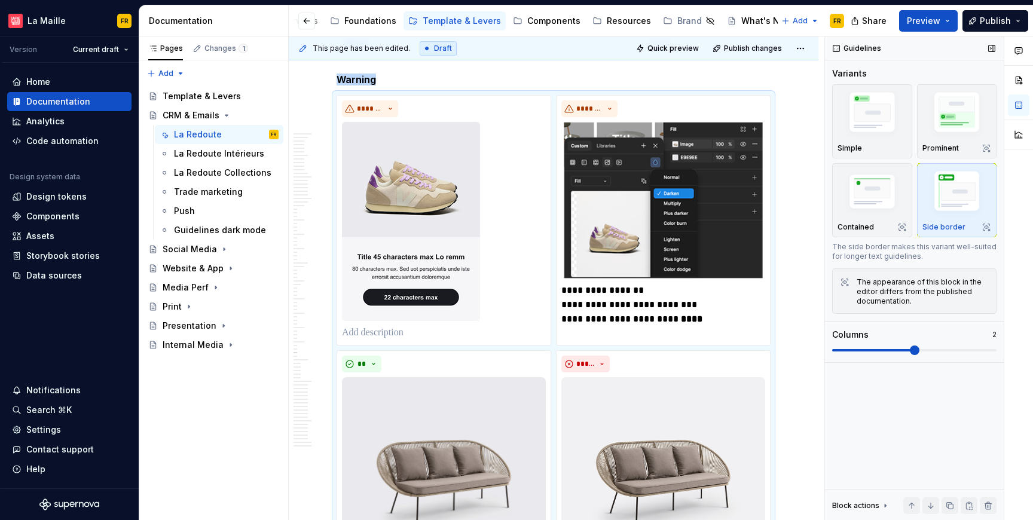
scroll to position [16596, 0]
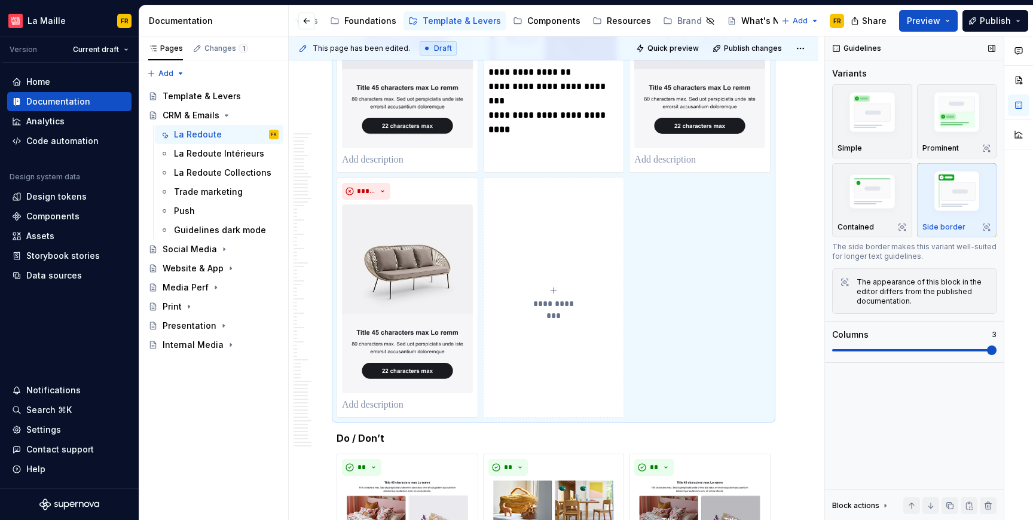
click at [995, 355] on span at bounding box center [992, 351] width 10 height 10
click at [663, 327] on div "**********" at bounding box center [554, 175] width 434 height 484
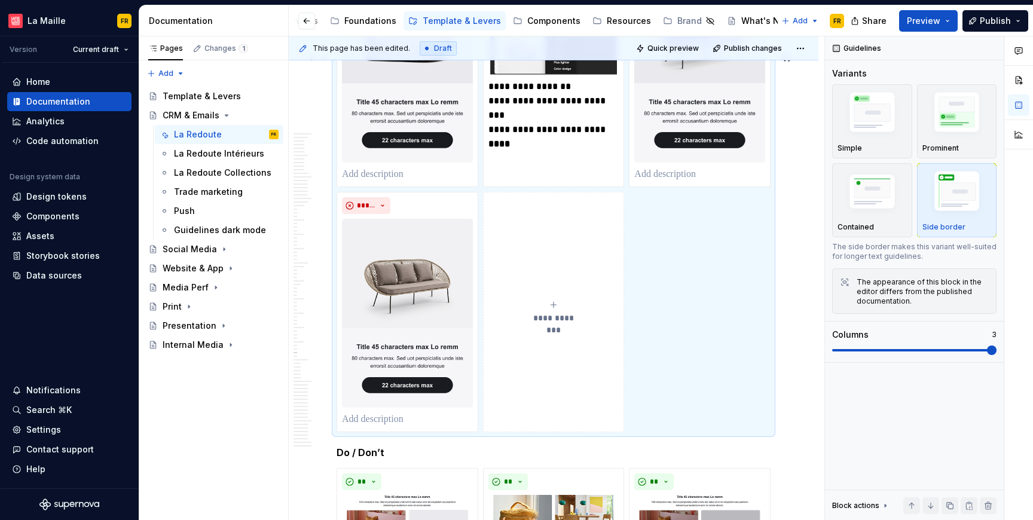
scroll to position [16506, 0]
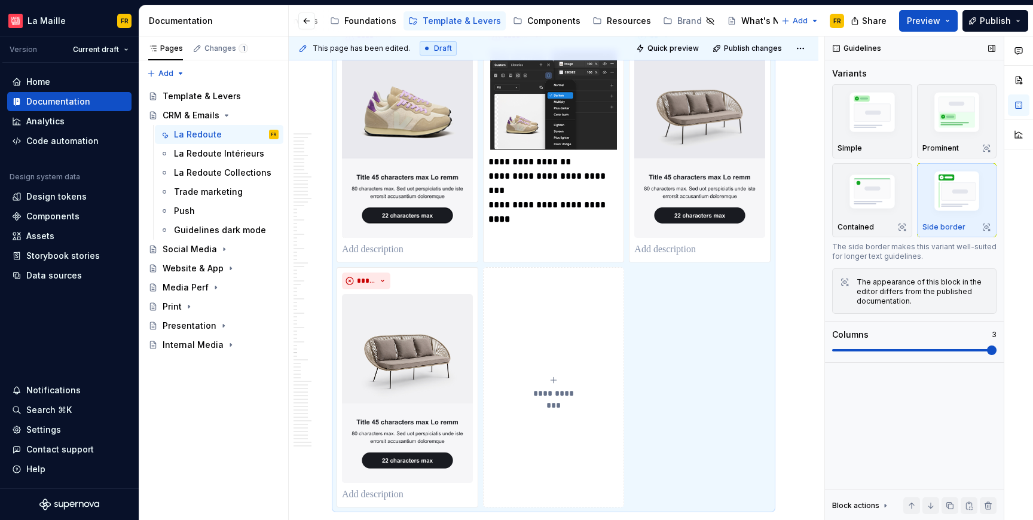
click at [937, 347] on span at bounding box center [915, 351] width 164 height 10
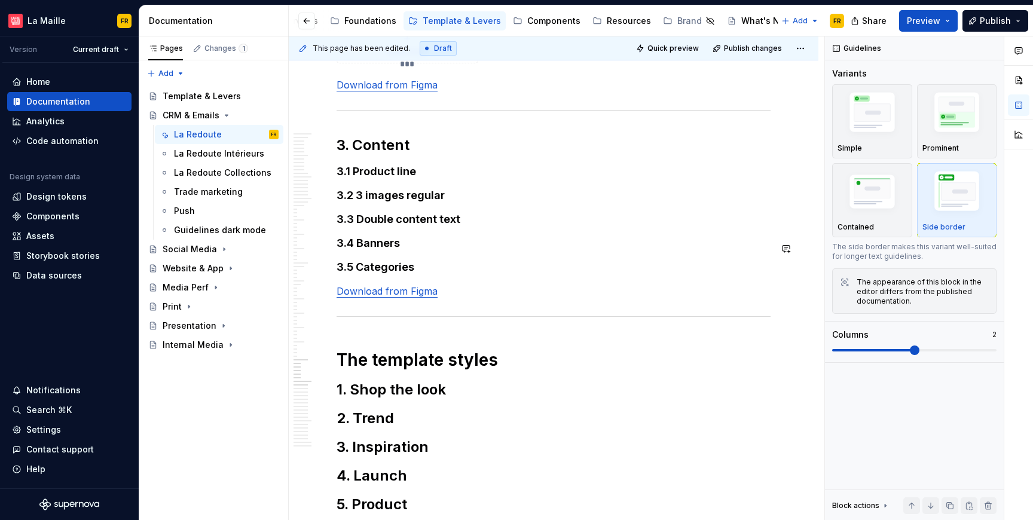
scroll to position [17519, 0]
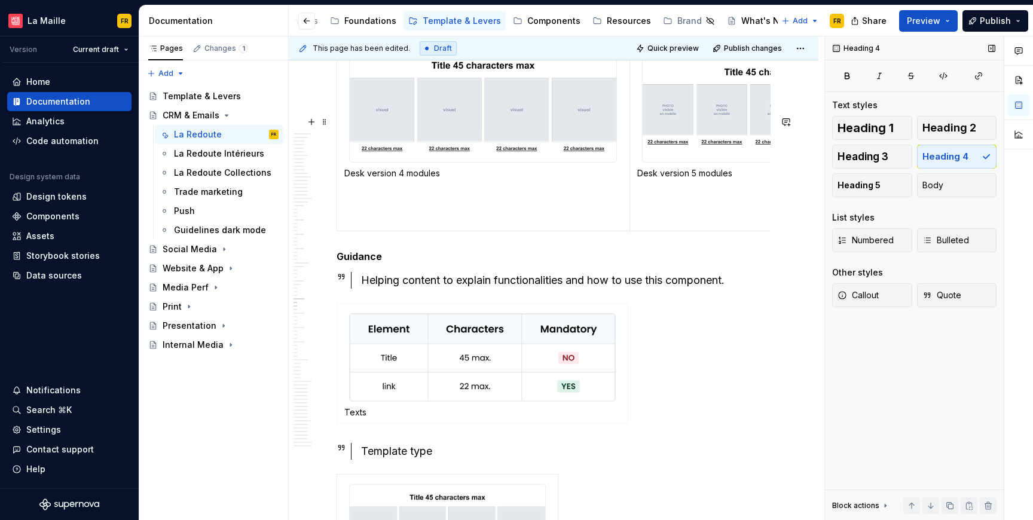
scroll to position [12790, 0]
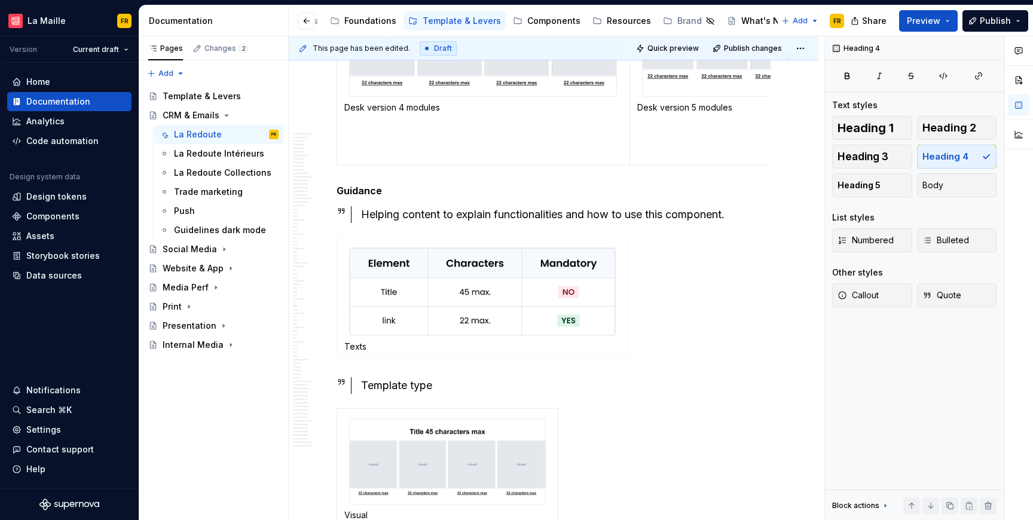
type textarea "*"
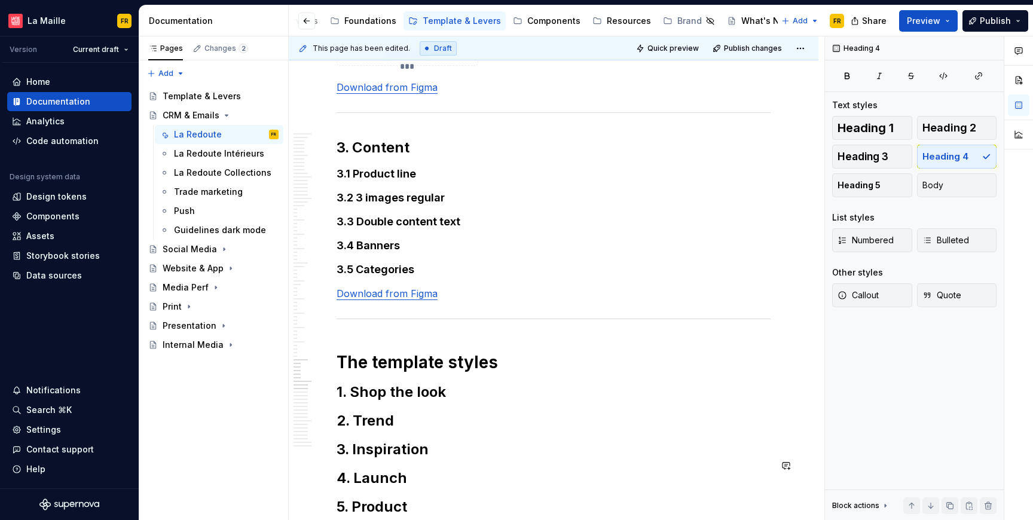
scroll to position [17517, 0]
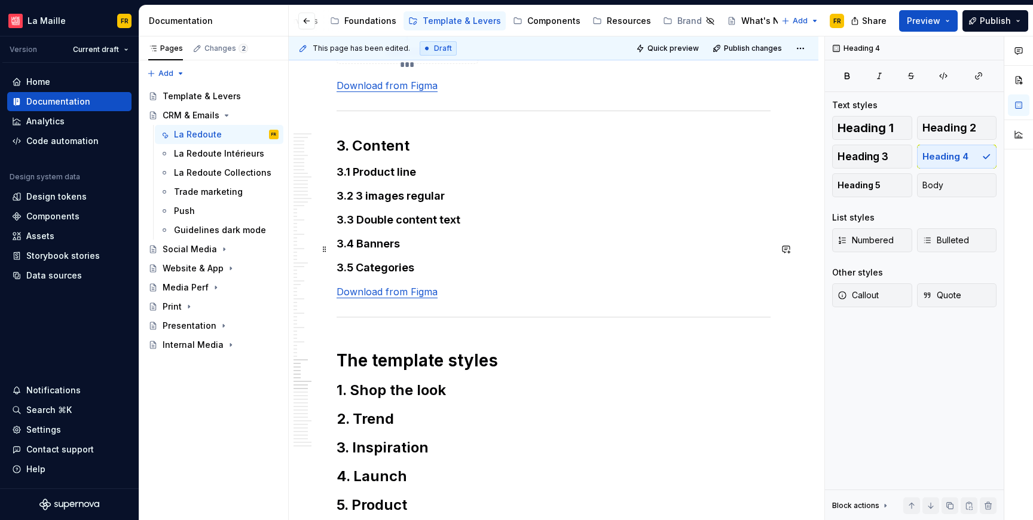
click at [385, 155] on h2 "3. Content" at bounding box center [554, 145] width 434 height 19
click at [383, 179] on h4 "3.1 Product line" at bounding box center [554, 172] width 434 height 14
click at [867, 157] on span "Heading 3" at bounding box center [863, 157] width 51 height 12
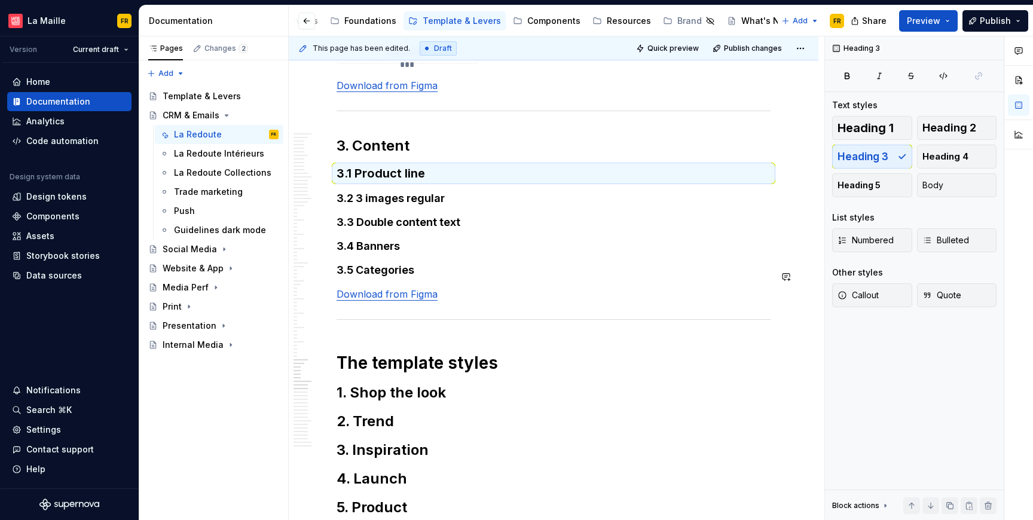
click at [437, 206] on h4 "3.2 3 images regular" at bounding box center [554, 198] width 434 height 14
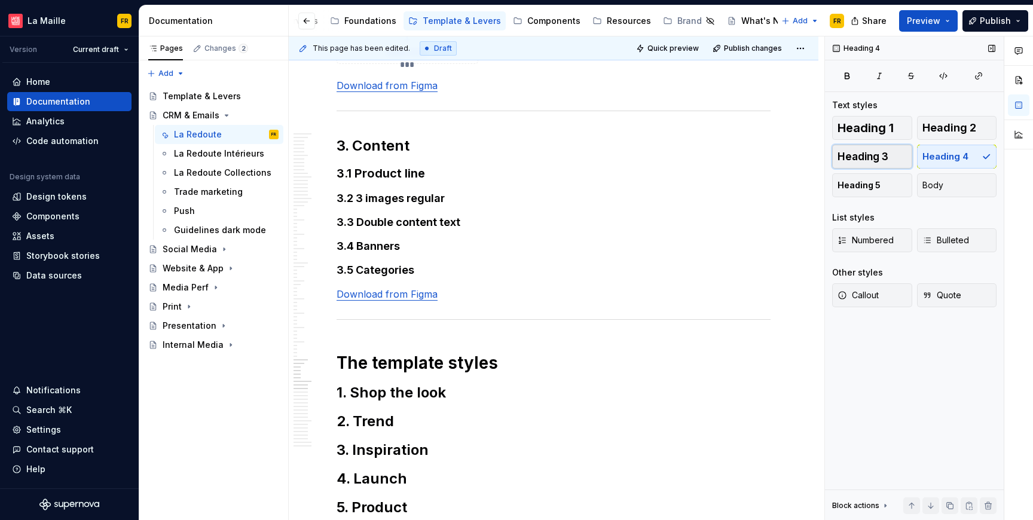
click at [885, 157] on span "Heading 3" at bounding box center [863, 157] width 51 height 12
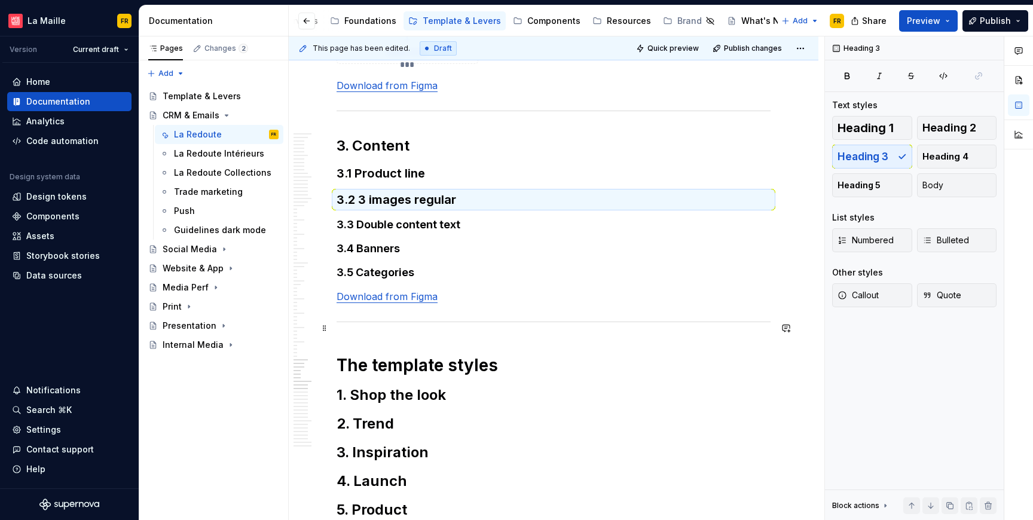
click at [437, 232] on h4 "3.3 Double content text" at bounding box center [554, 225] width 434 height 14
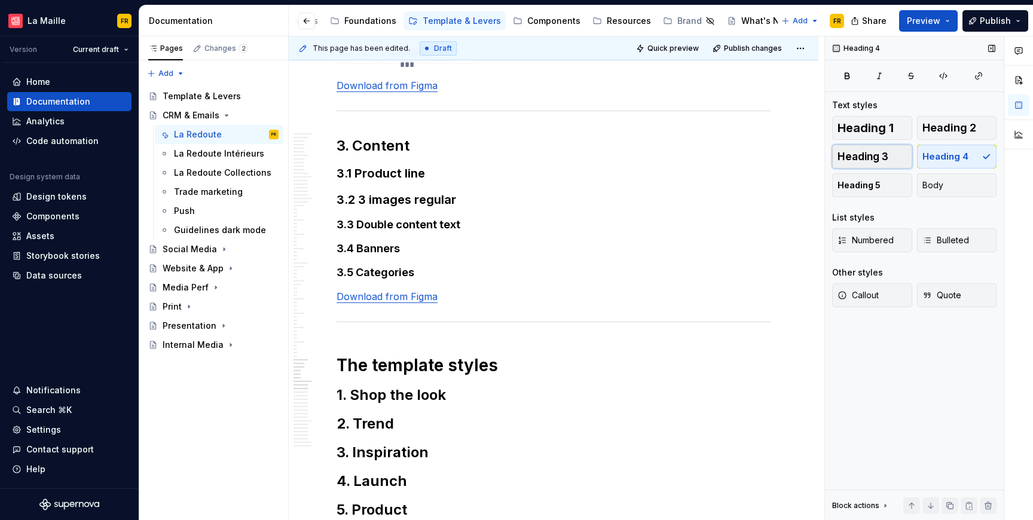
click at [870, 153] on span "Heading 3" at bounding box center [863, 157] width 51 height 12
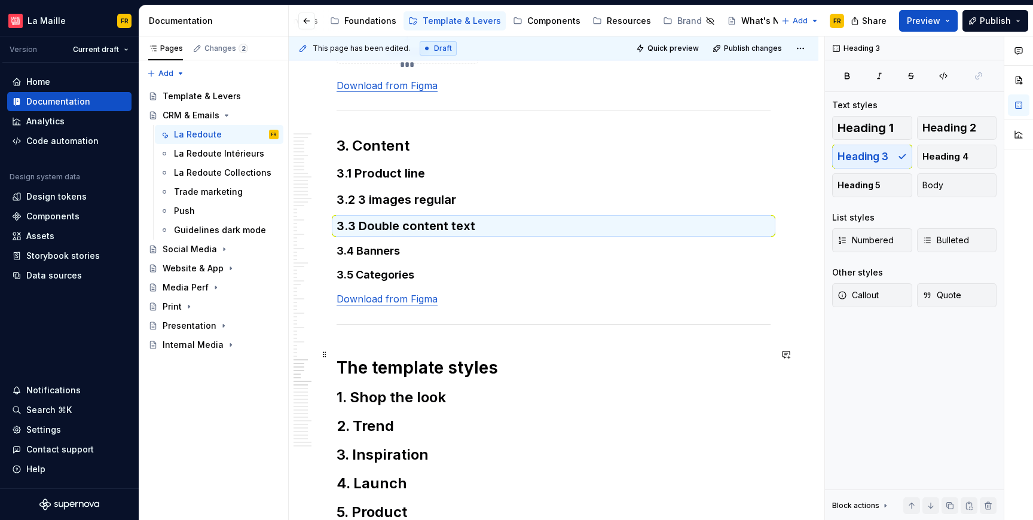
click at [385, 258] on h4 "3.4 Banners" at bounding box center [554, 251] width 434 height 14
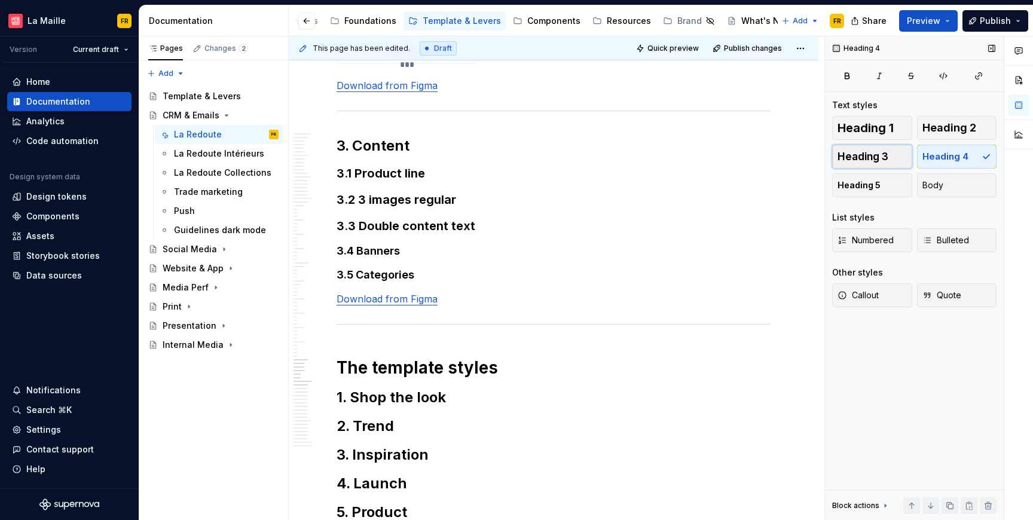
click at [855, 163] on button "Heading 3" at bounding box center [873, 157] width 80 height 24
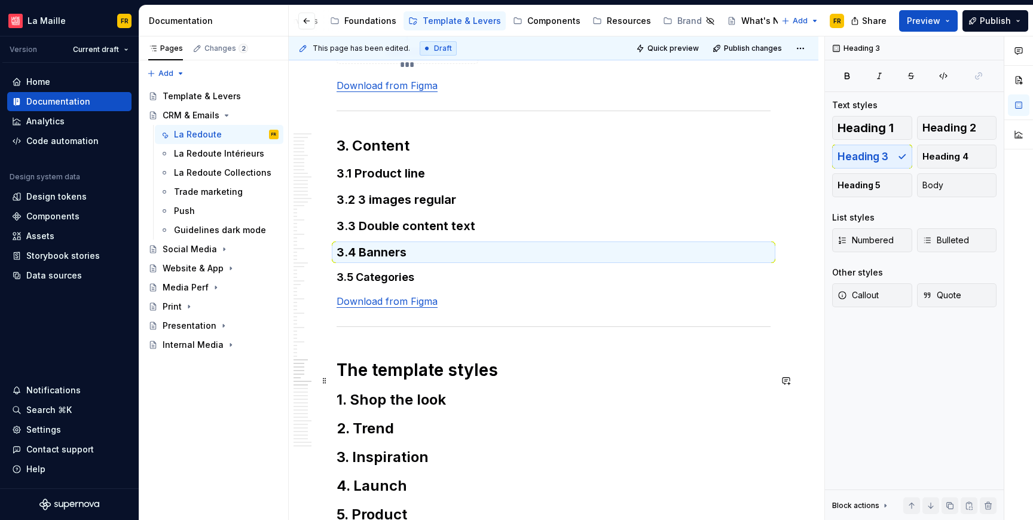
click at [394, 285] on h4 "3.5 Categories" at bounding box center [554, 277] width 434 height 14
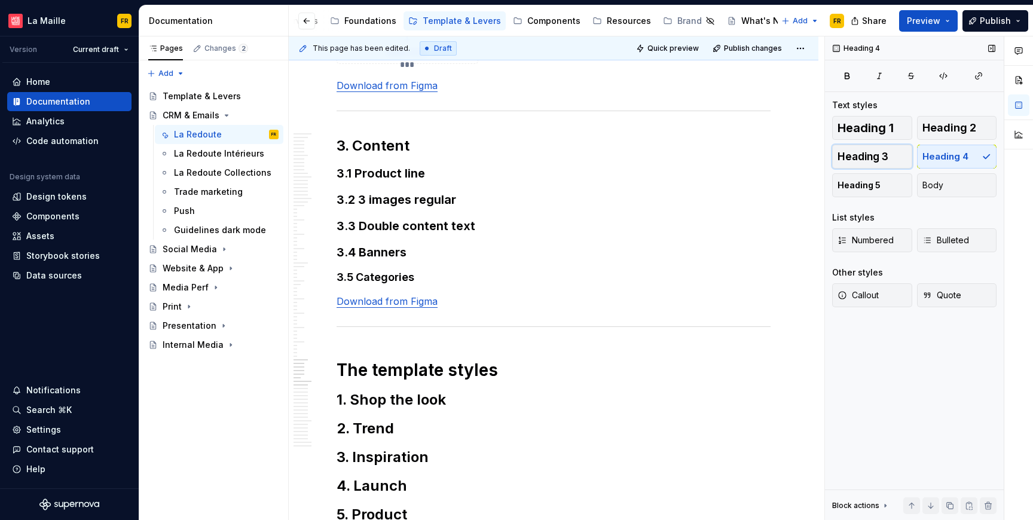
click at [883, 158] on span "Heading 3" at bounding box center [863, 157] width 51 height 12
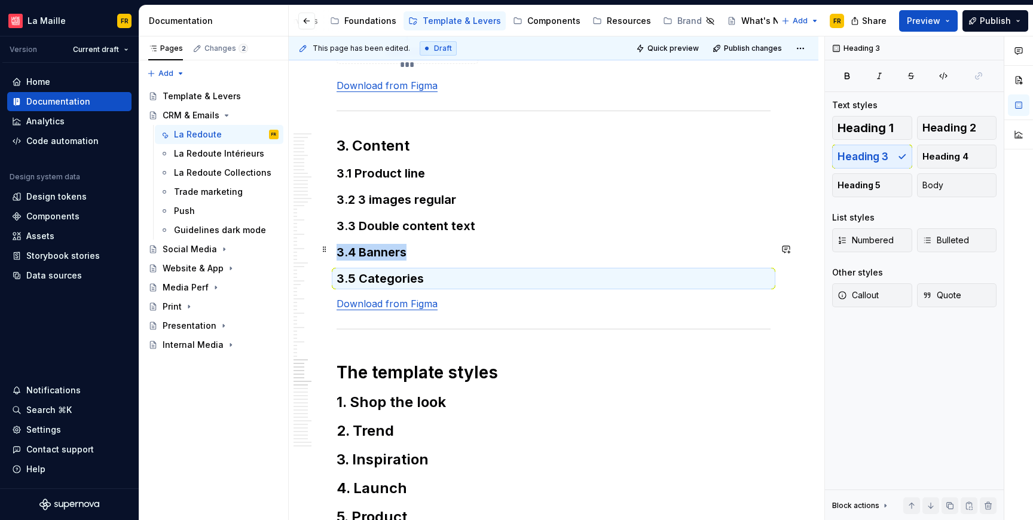
click at [418, 155] on h2 "3. Content" at bounding box center [554, 145] width 434 height 19
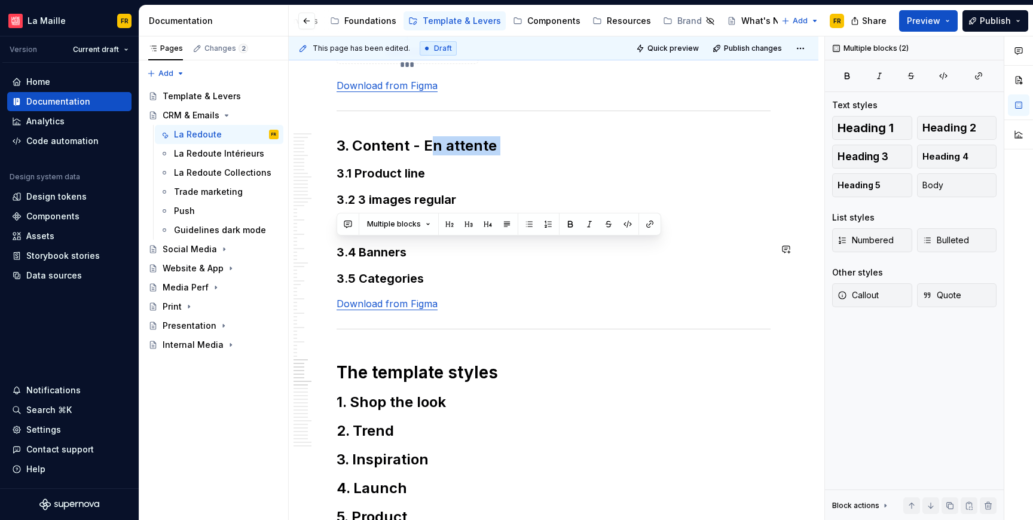
drag, startPoint x: 448, startPoint y: 250, endPoint x: 566, endPoint y: 262, distance: 118.4
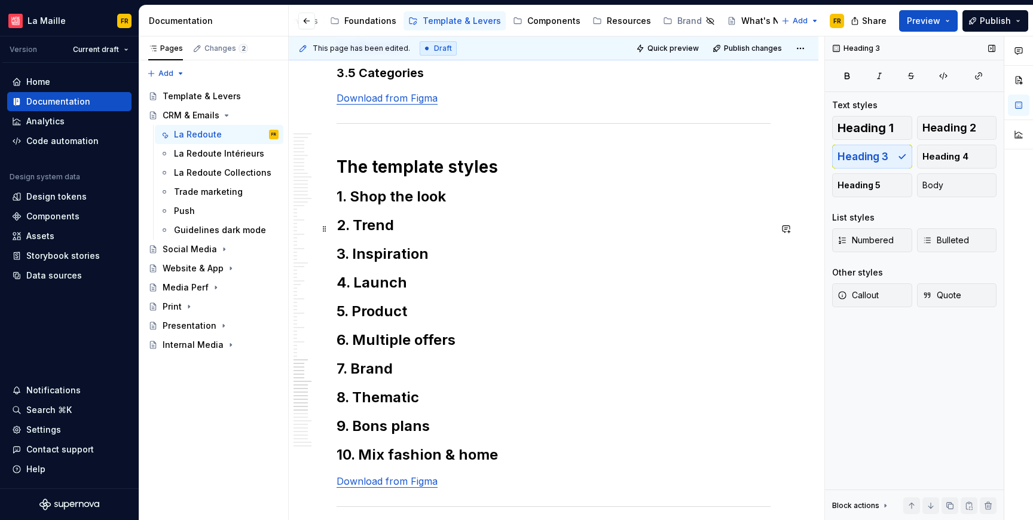
scroll to position [17749, 0]
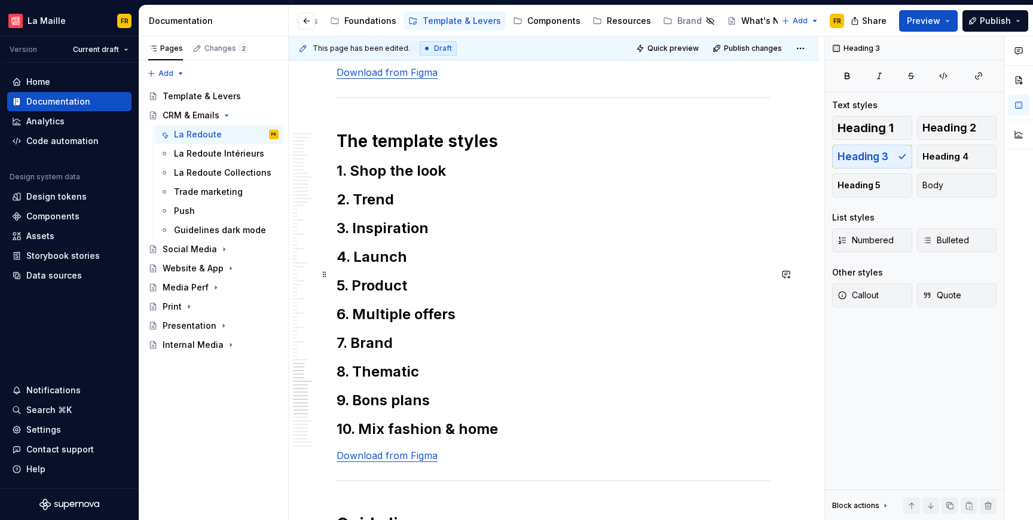
click at [386, 181] on h2 "1. Shop the look" at bounding box center [554, 170] width 434 height 19
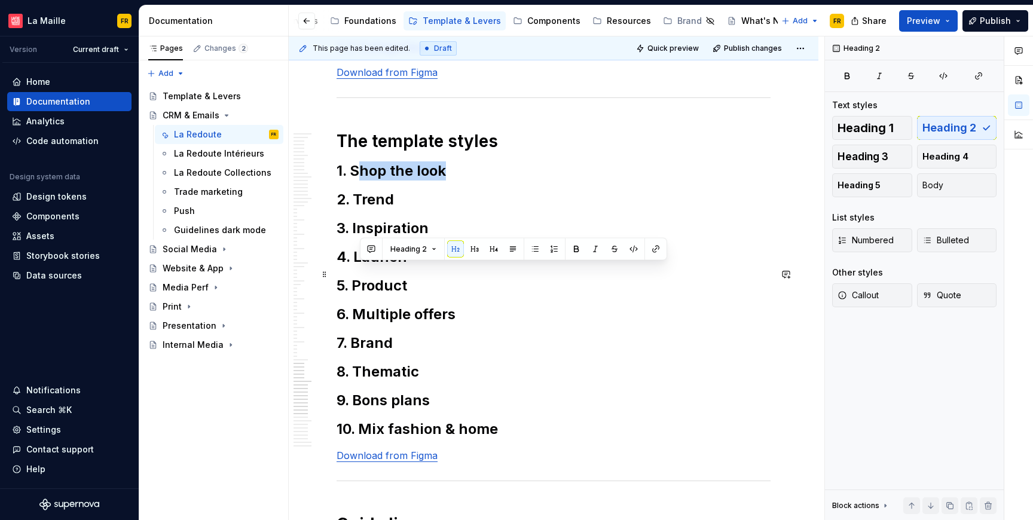
drag, startPoint x: 359, startPoint y: 274, endPoint x: 456, endPoint y: 279, distance: 97.0
click at [456, 181] on h2 "1. Shop the look" at bounding box center [554, 170] width 434 height 19
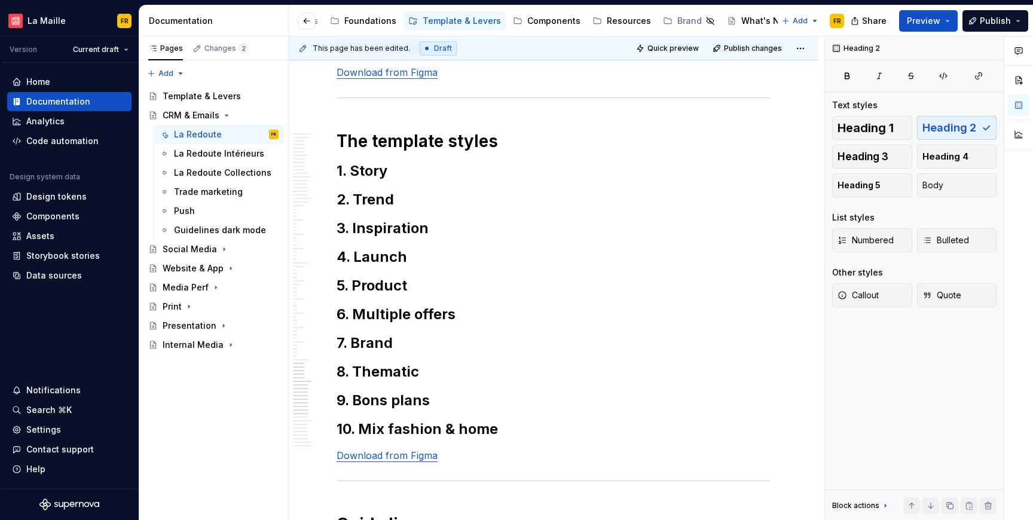
click at [365, 209] on h2 "2. Trend" at bounding box center [554, 199] width 434 height 19
type textarea "*"
click at [380, 238] on h2 "3. Inspiration" at bounding box center [554, 228] width 434 height 19
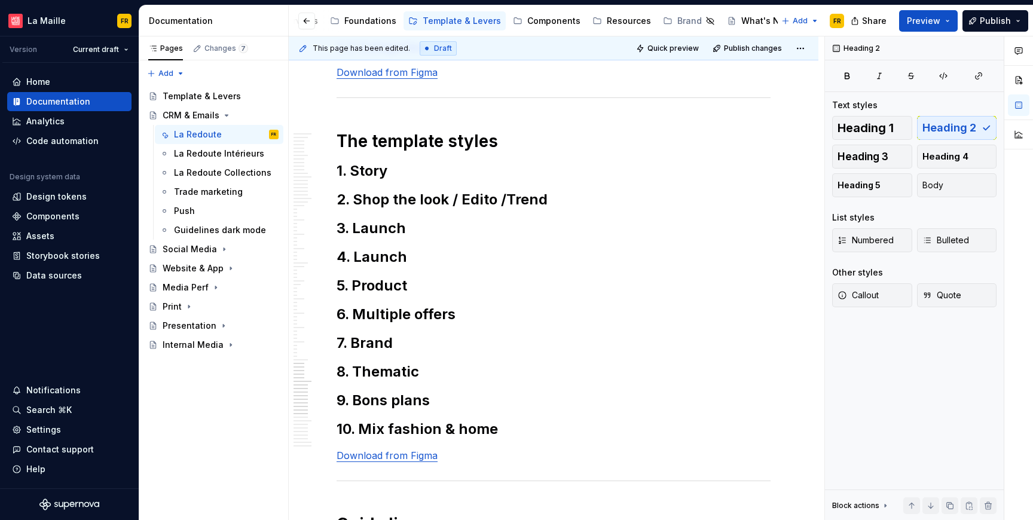
click at [368, 267] on h2 "4. Launch" at bounding box center [554, 257] width 434 height 19
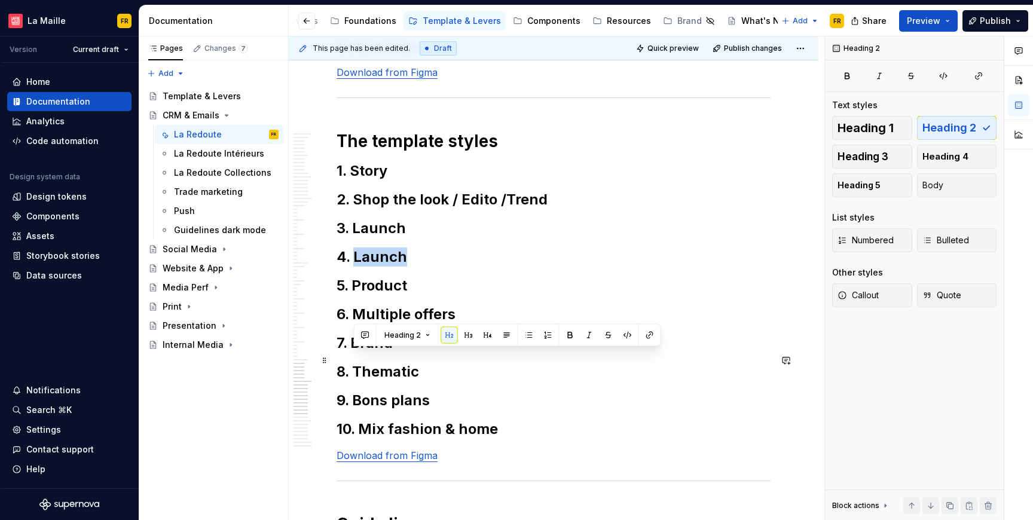
click at [358, 267] on h2 "4. Launch" at bounding box center [554, 257] width 434 height 19
drag, startPoint x: 355, startPoint y: 362, endPoint x: 403, endPoint y: 365, distance: 47.9
click at [403, 267] on h2 "4. Launch" at bounding box center [554, 257] width 434 height 19
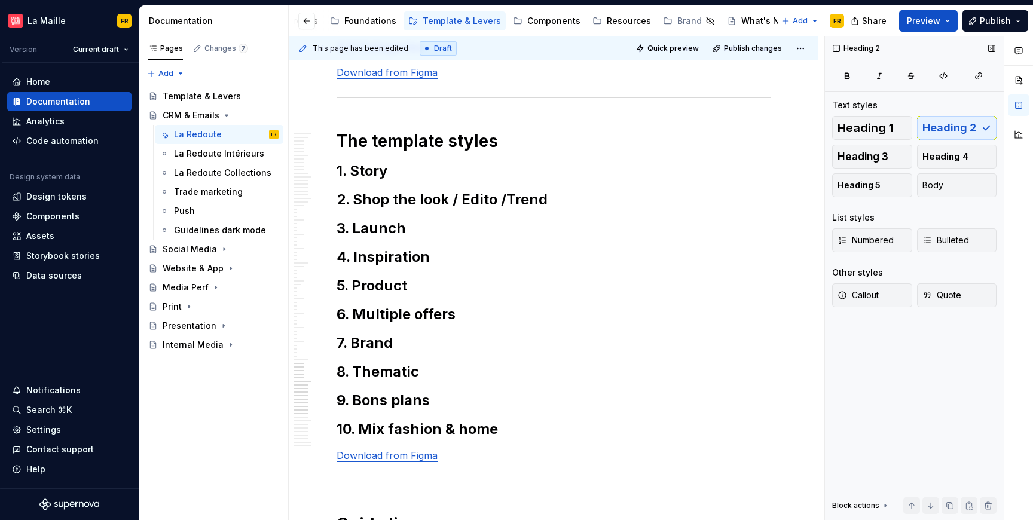
scroll to position [17751, 0]
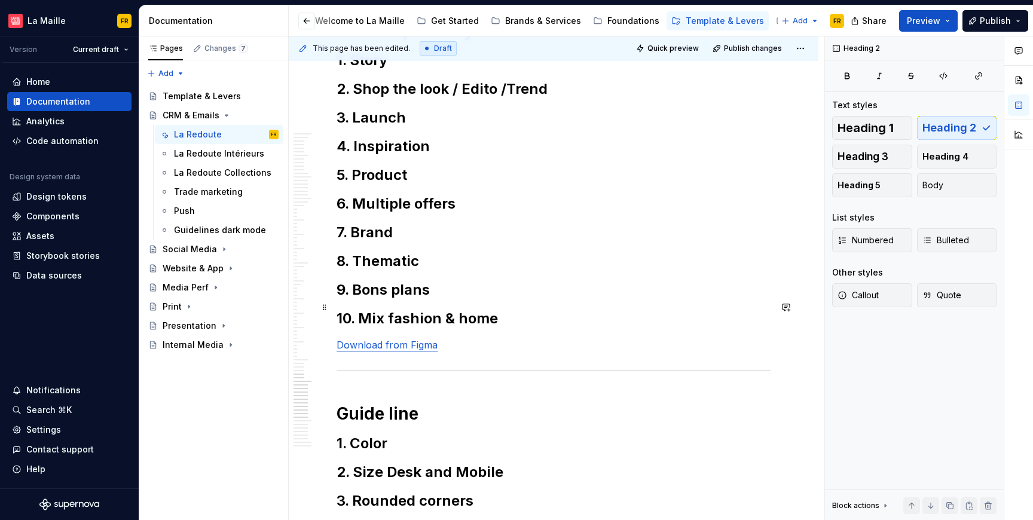
scroll to position [598, 0]
click at [372, 328] on h2 "10. Mix fashion & home" at bounding box center [554, 318] width 434 height 19
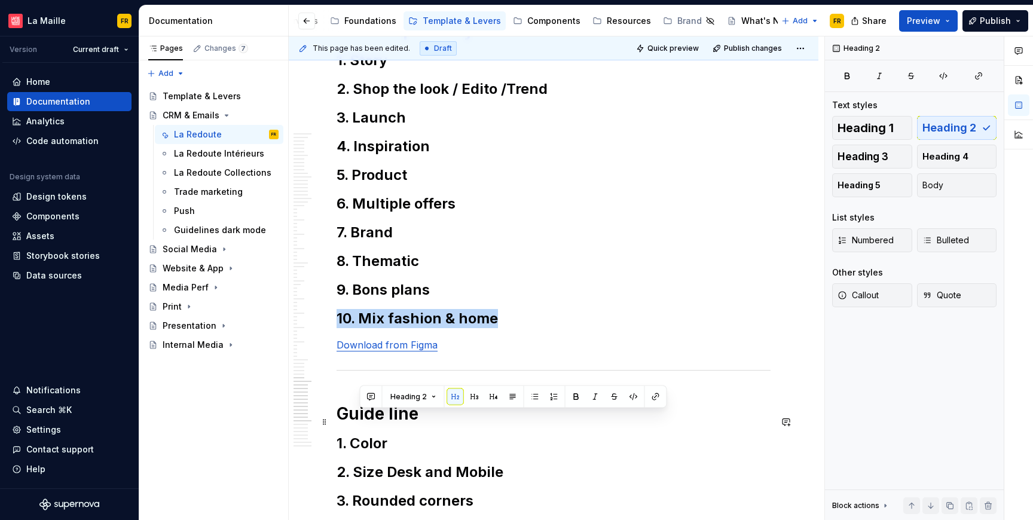
click at [372, 328] on h2 "10. Mix fashion & home" at bounding box center [554, 318] width 434 height 19
drag, startPoint x: 373, startPoint y: 422, endPoint x: 520, endPoint y: 428, distance: 147.2
click at [520, 328] on h2 "10. Mix fashion & home" at bounding box center [554, 318] width 434 height 19
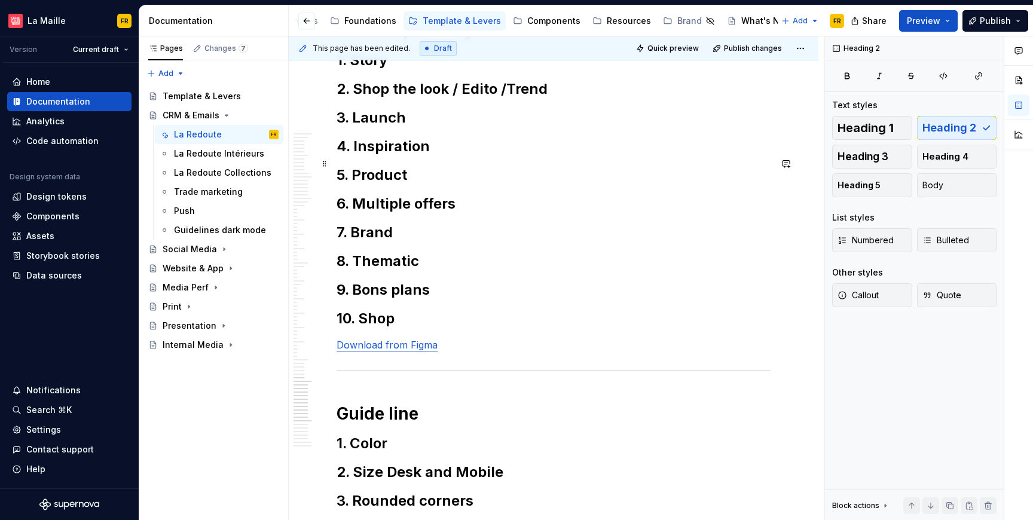
click at [446, 70] on h2 "1. Story" at bounding box center [554, 60] width 434 height 19
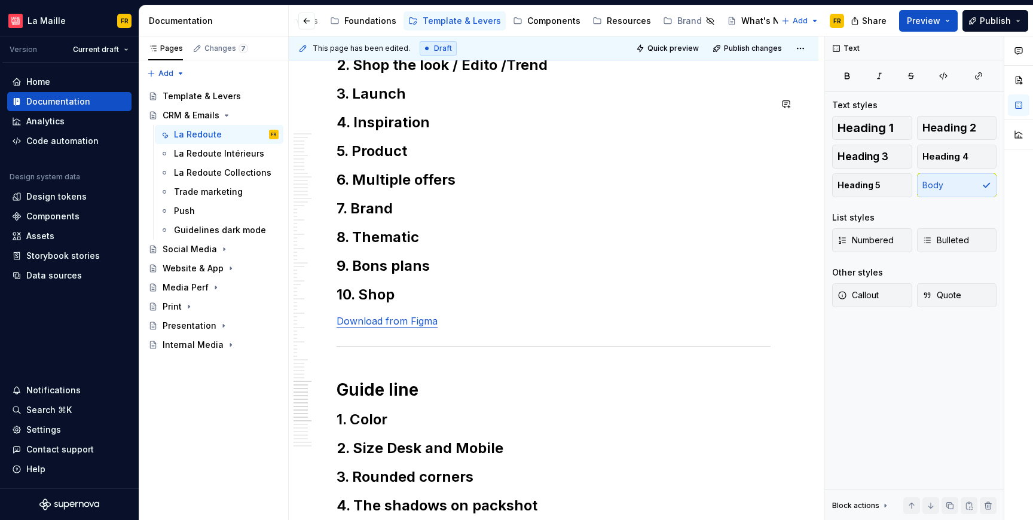
scroll to position [17924, 0]
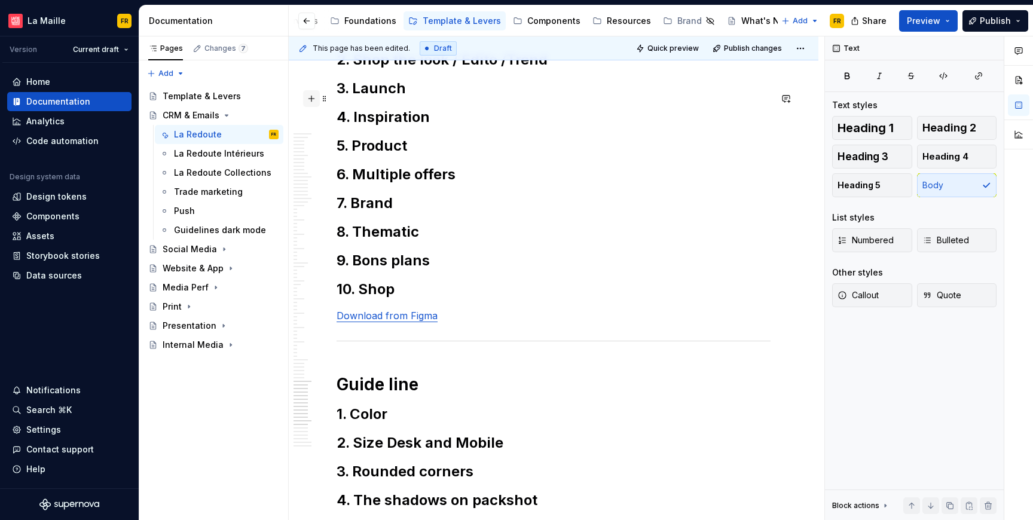
click at [310, 99] on button "button" at bounding box center [311, 98] width 17 height 17
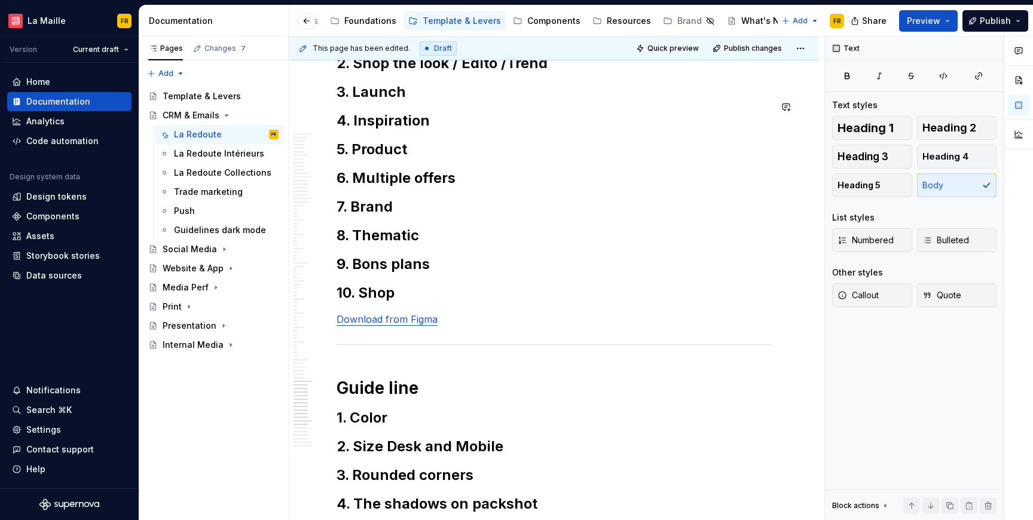
scroll to position [17945, 0]
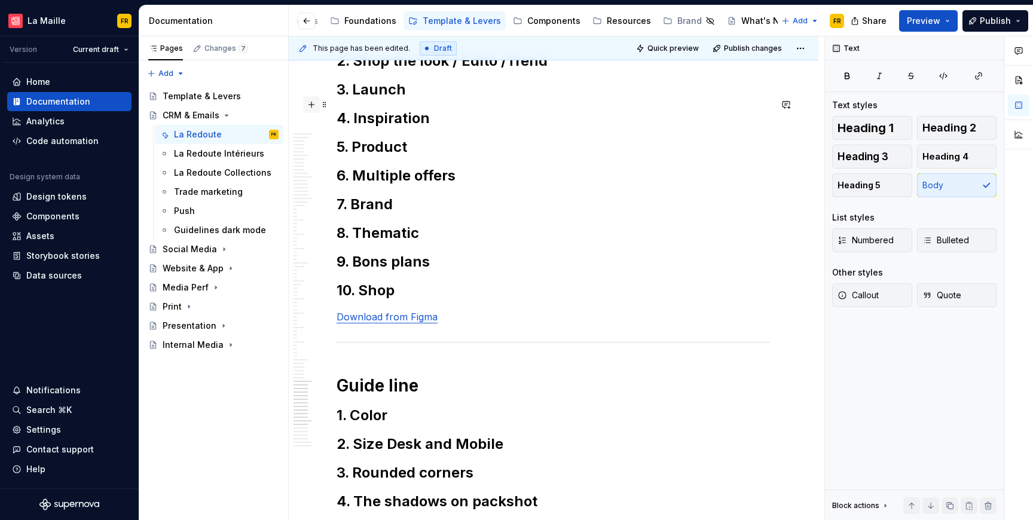
click at [312, 105] on button "button" at bounding box center [311, 104] width 17 height 17
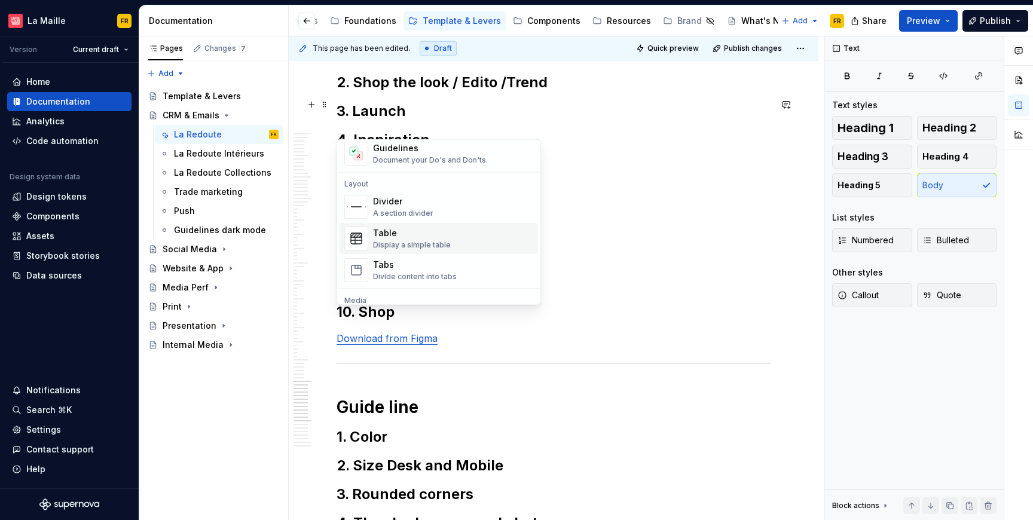
scroll to position [361, 0]
click at [431, 236] on div "Table" at bounding box center [412, 232] width 78 height 12
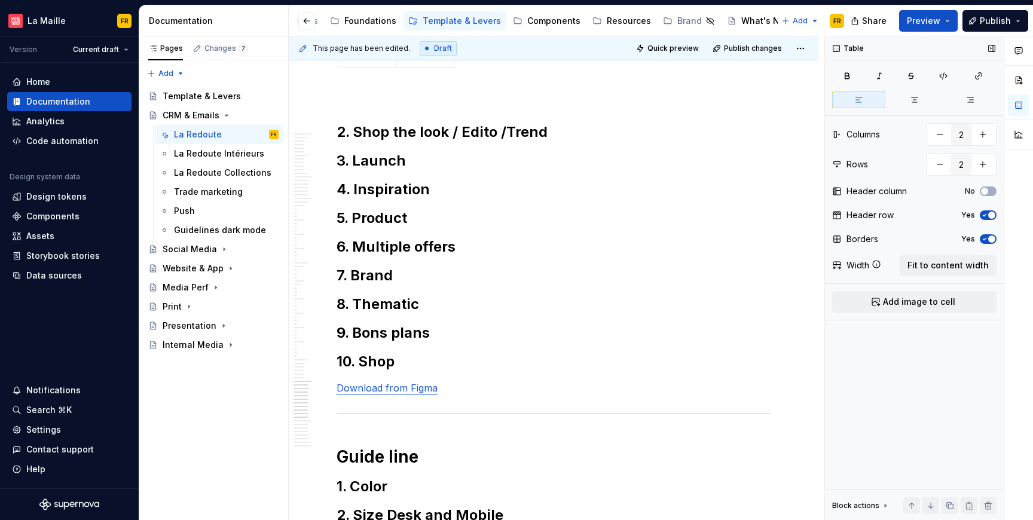
click at [984, 216] on icon "button" at bounding box center [985, 216] width 3 height 2
click at [926, 303] on span "Add image to cell" at bounding box center [919, 302] width 72 height 12
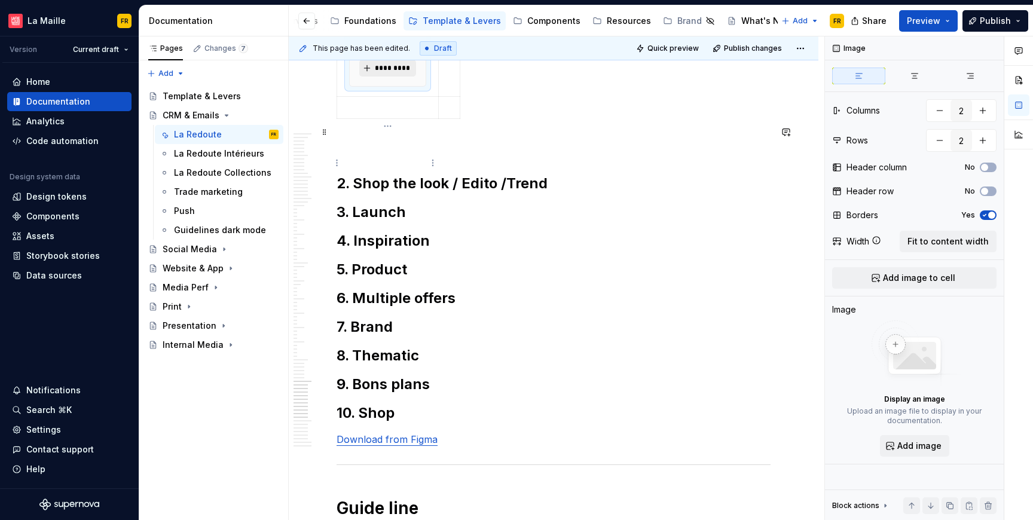
click at [400, 73] on span "*********" at bounding box center [392, 68] width 36 height 10
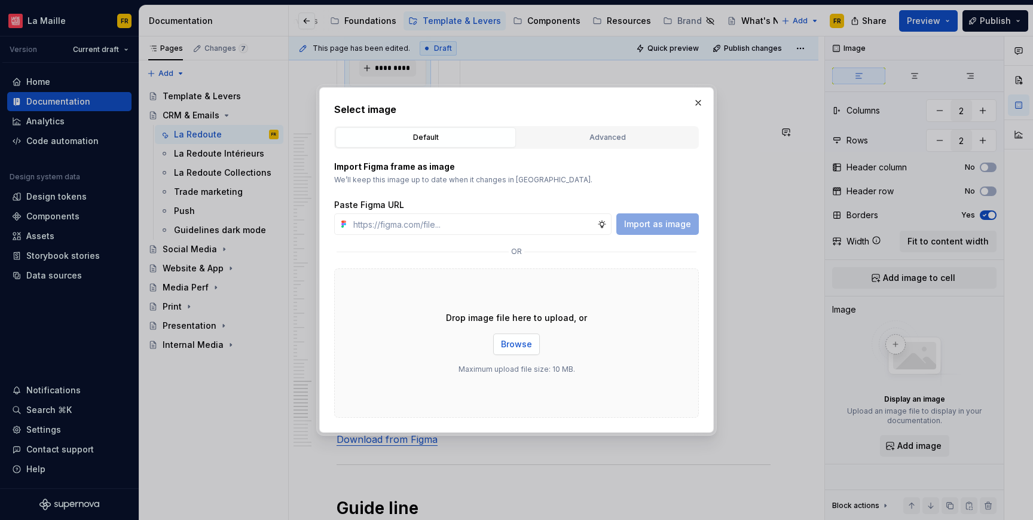
click at [518, 349] on span "Browse" at bounding box center [516, 345] width 31 height 12
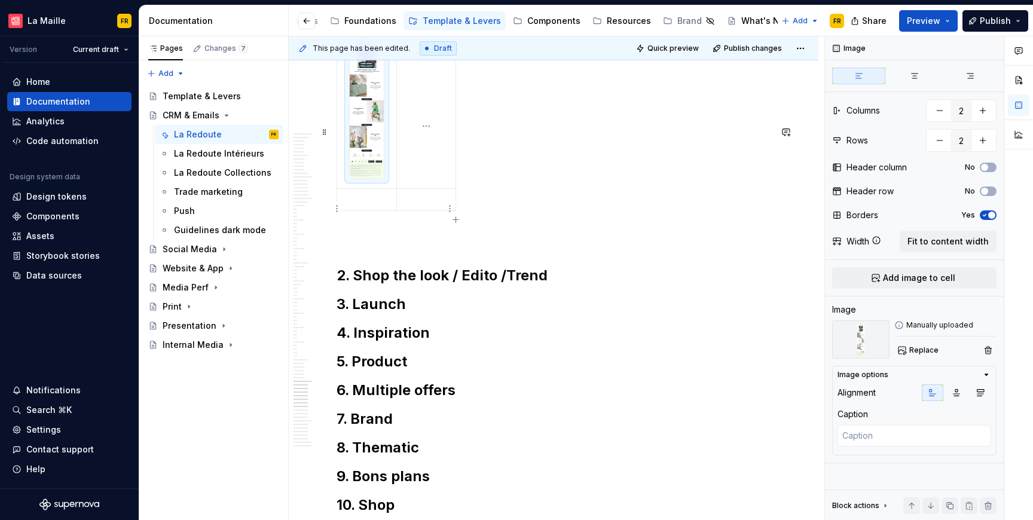
click at [419, 173] on td at bounding box center [426, 105] width 59 height 165
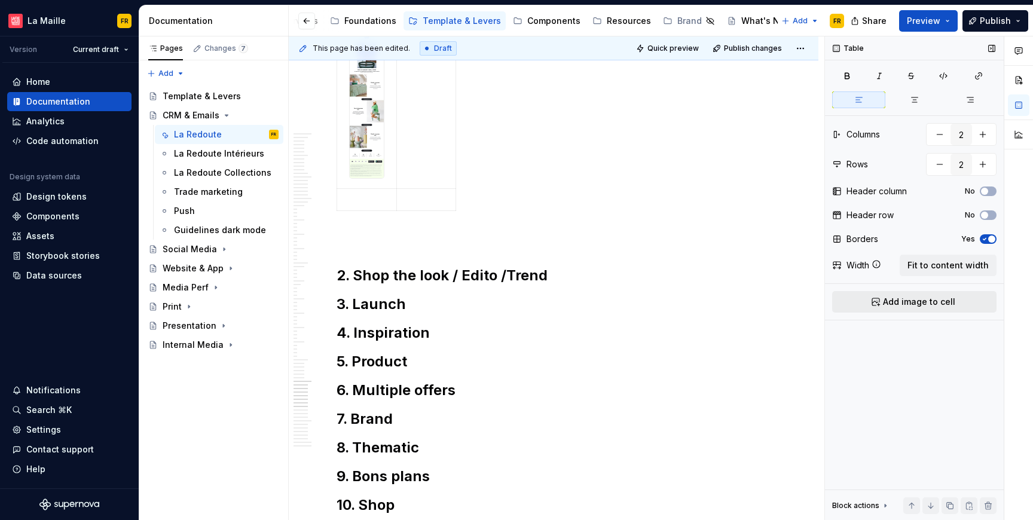
click at [894, 306] on span "Add image to cell" at bounding box center [919, 302] width 72 height 12
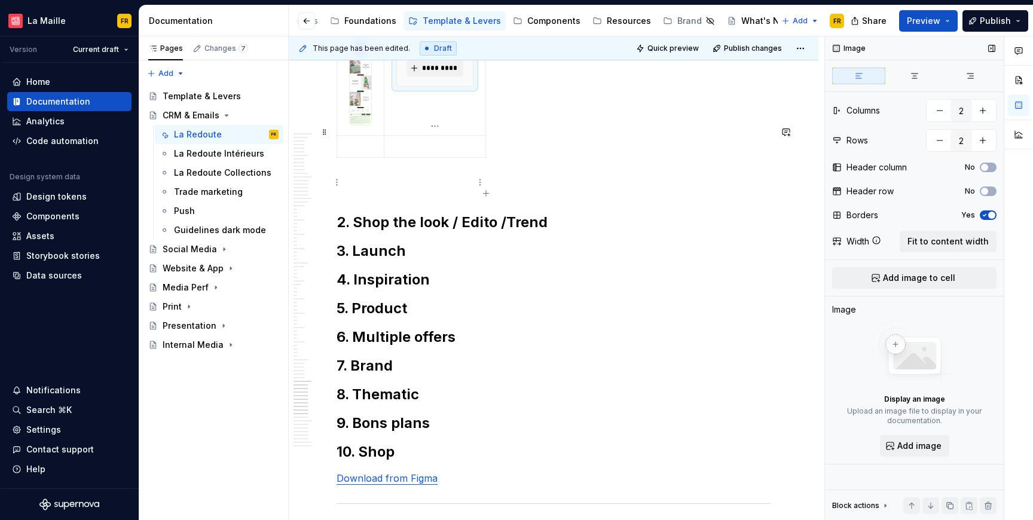
click at [460, 86] on div "*********" at bounding box center [435, 59] width 76 height 53
click at [451, 73] on span "*********" at bounding box center [440, 68] width 36 height 10
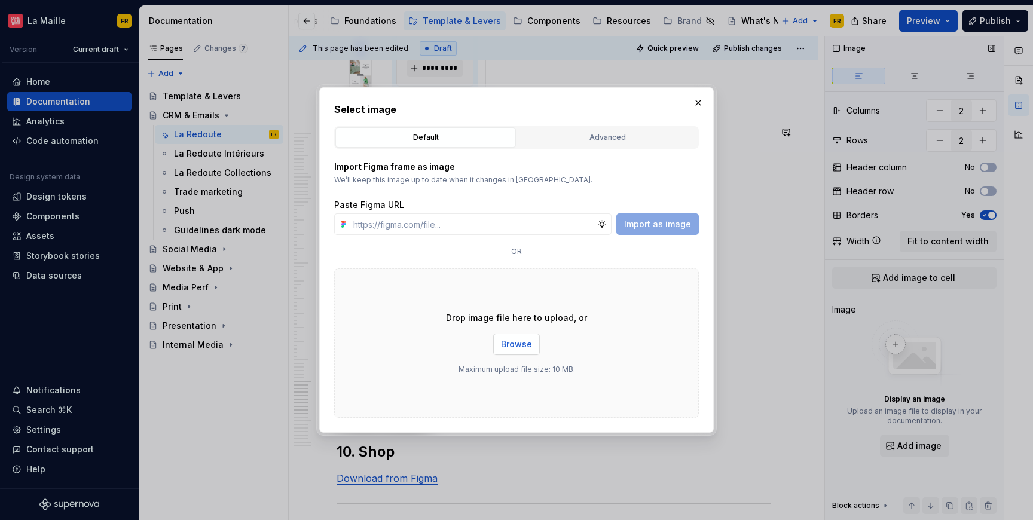
click at [519, 342] on span "Browse" at bounding box center [516, 345] width 31 height 12
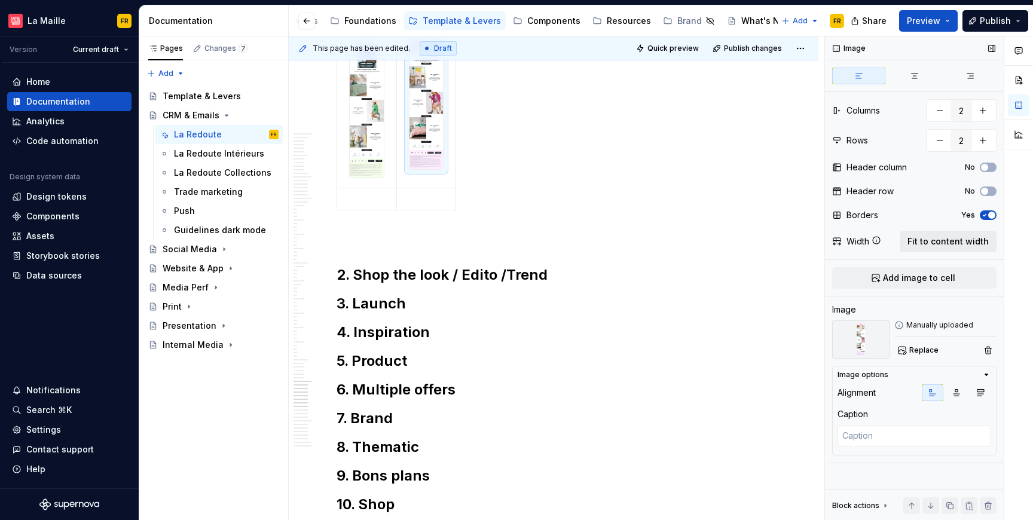
click at [941, 243] on span "Fit to content width" at bounding box center [948, 242] width 81 height 12
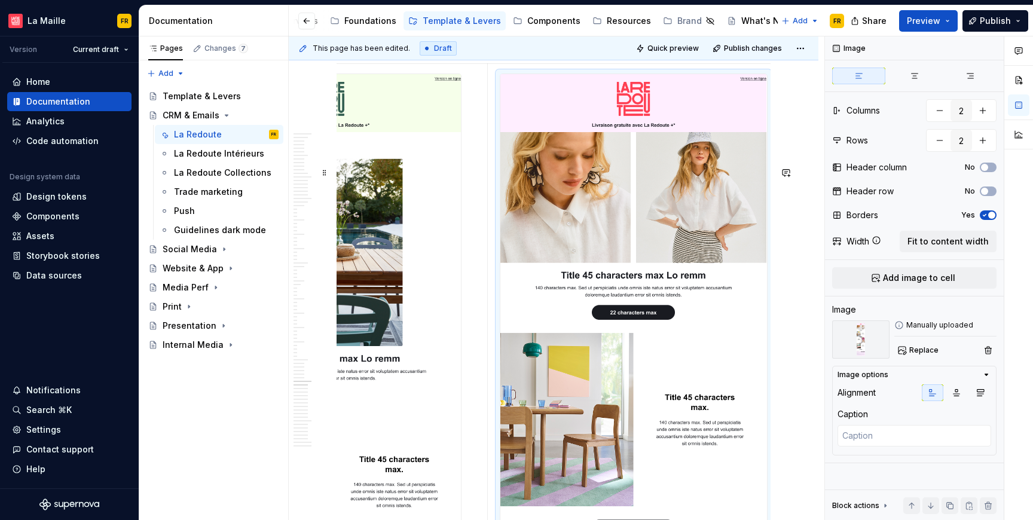
scroll to position [17939, 0]
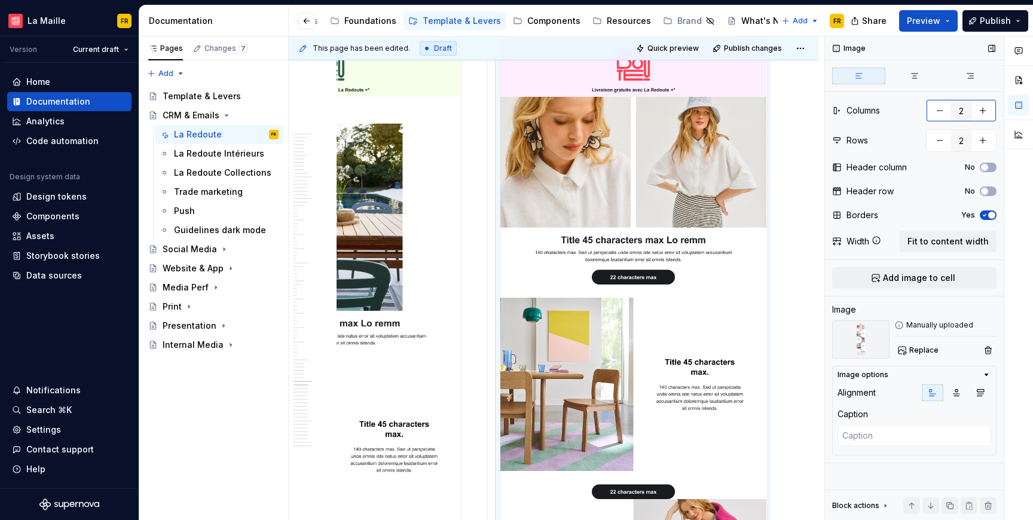
click at [979, 110] on button "button" at bounding box center [983, 111] width 22 height 22
type textarea "*"
type input "3"
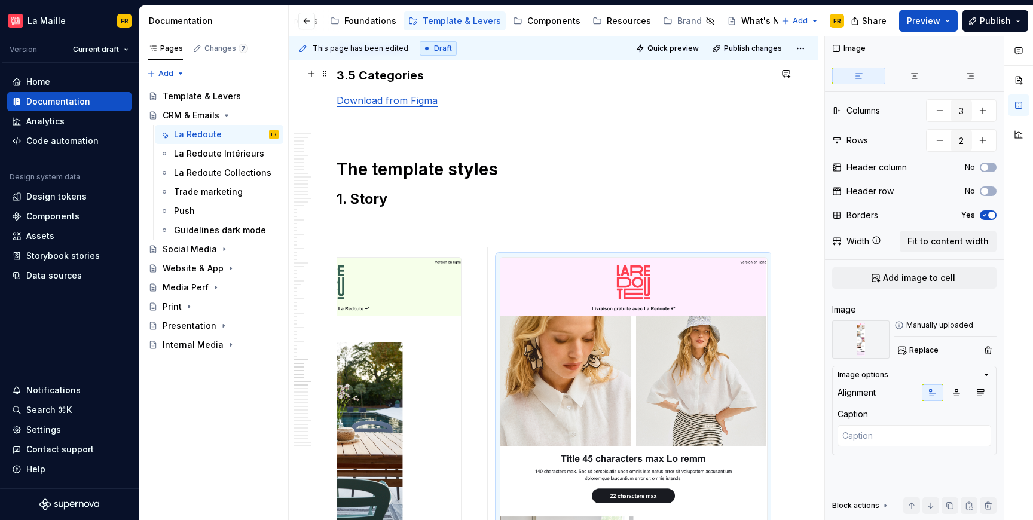
scroll to position [17994, 0]
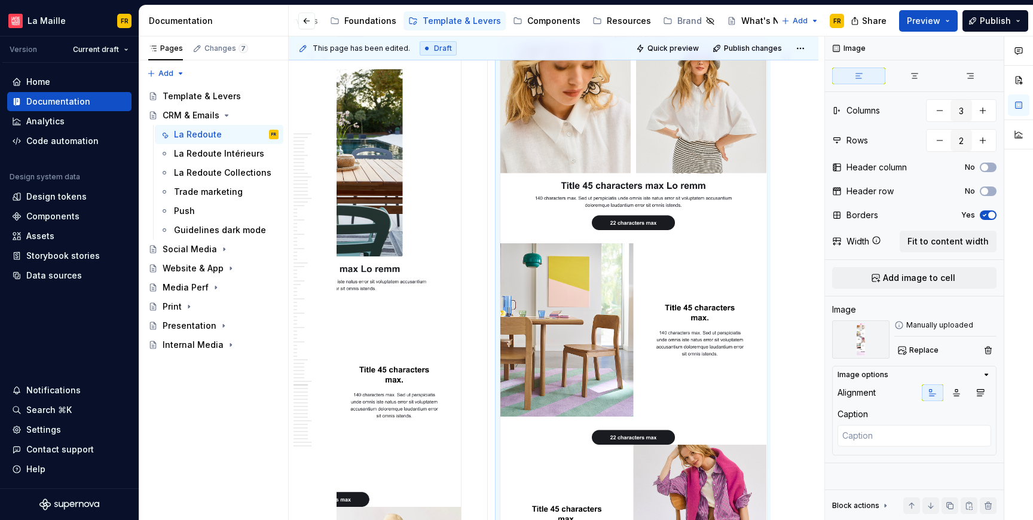
click at [684, 294] on img at bounding box center [634, 520] width 267 height 1072
click at [759, 175] on img at bounding box center [634, 520] width 267 height 1072
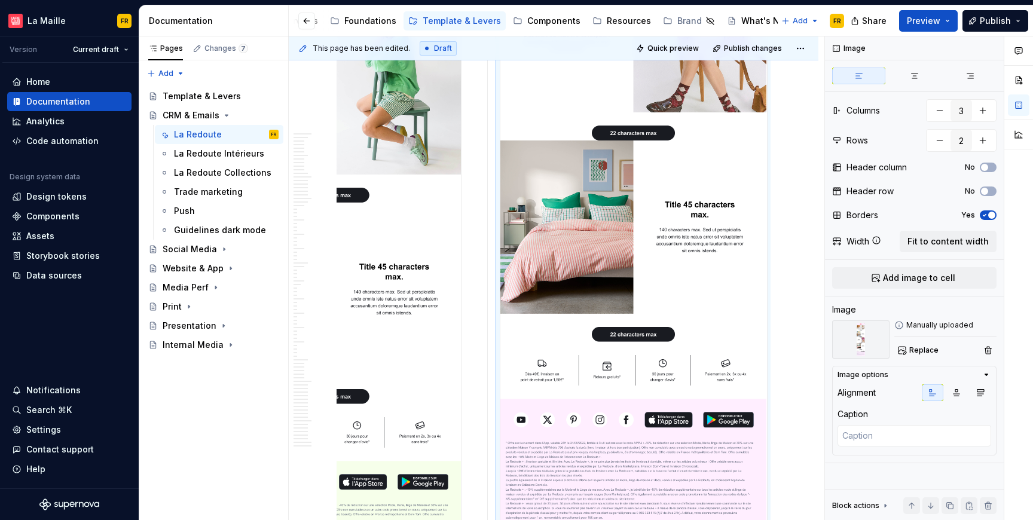
scroll to position [18512, 0]
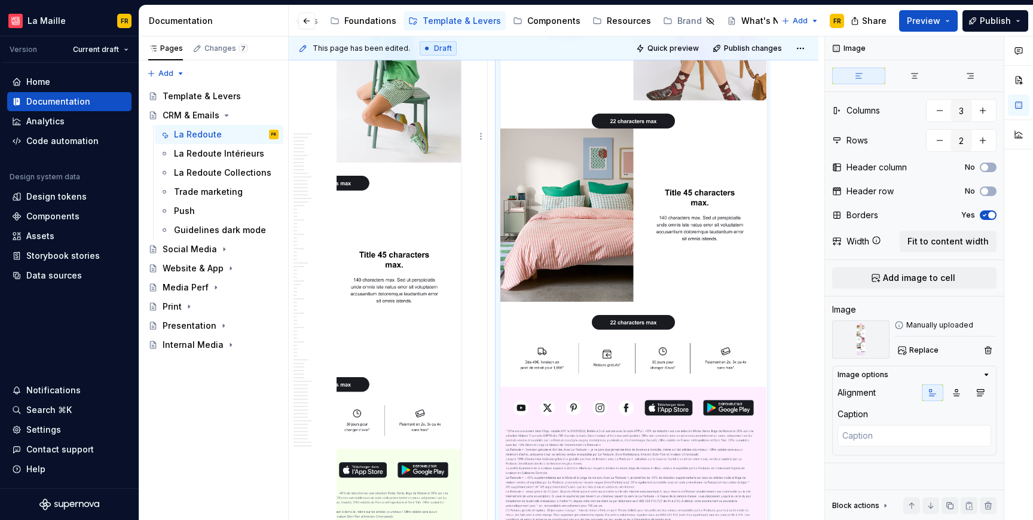
click at [411, 243] on img at bounding box center [327, 34] width 267 height 1134
click at [919, 351] on span "Replace" at bounding box center [924, 351] width 29 height 10
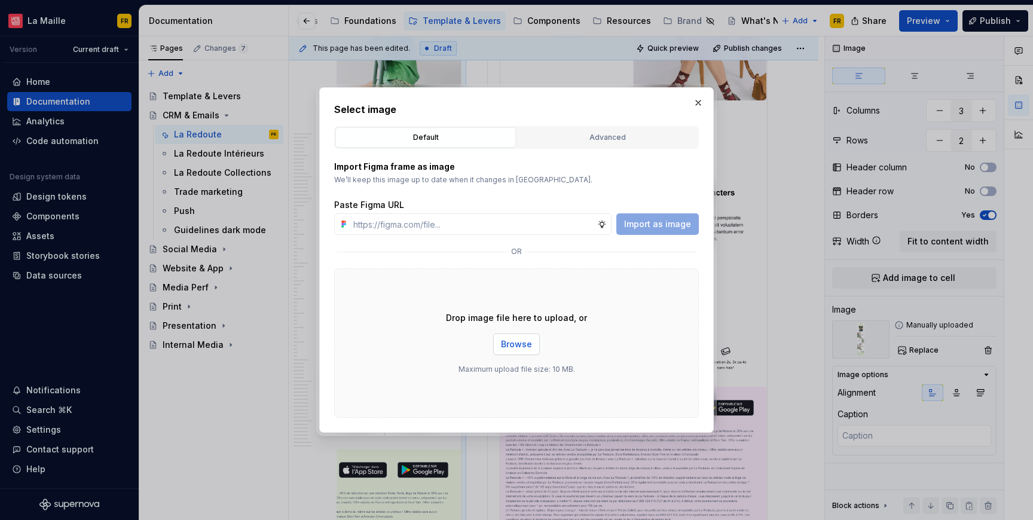
click at [528, 341] on span "Browse" at bounding box center [516, 345] width 31 height 12
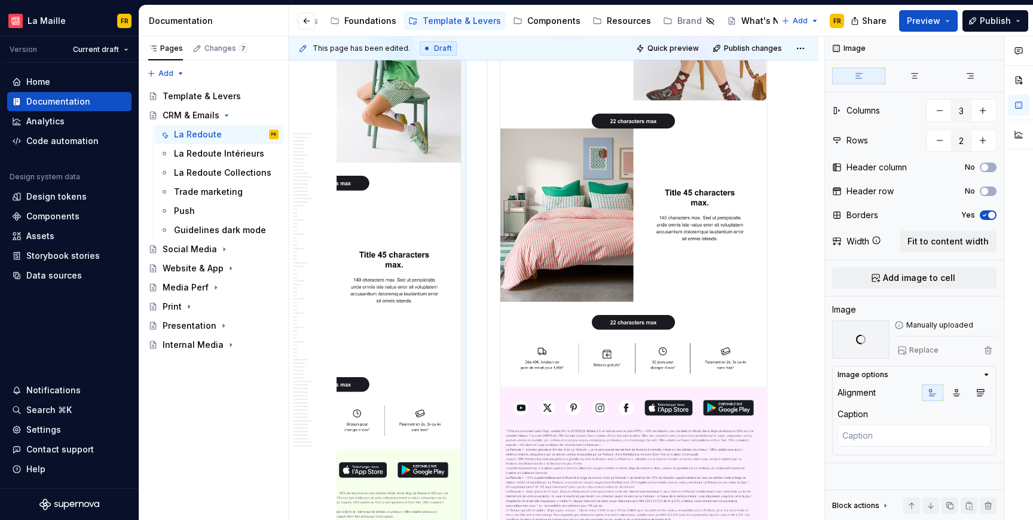
scroll to position [18698, 0]
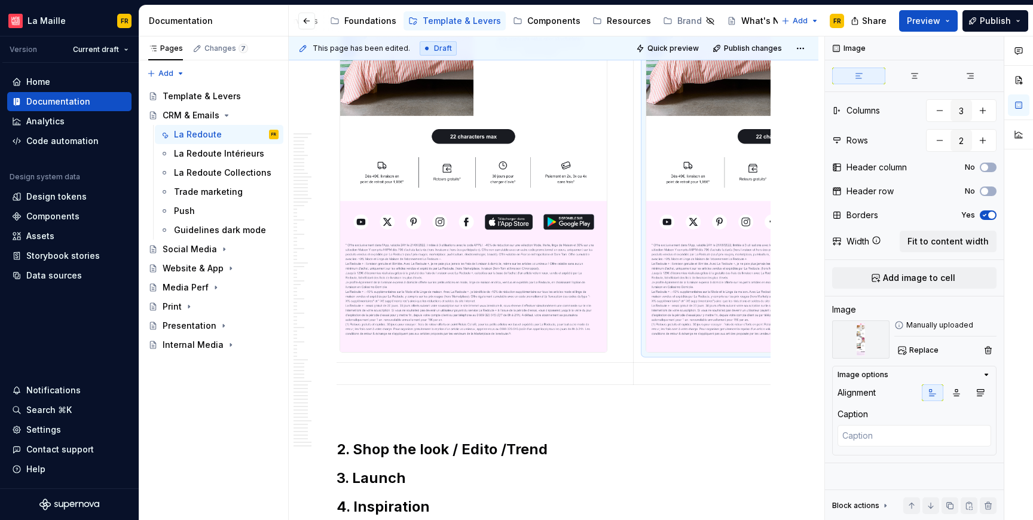
click at [935, 352] on span "Replace" at bounding box center [924, 351] width 29 height 10
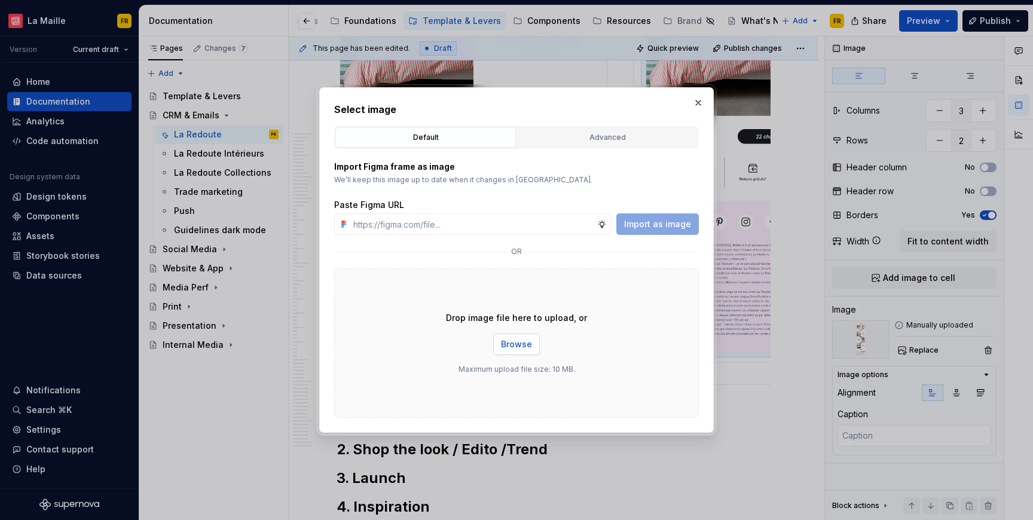
click at [516, 341] on span "Browse" at bounding box center [516, 345] width 31 height 12
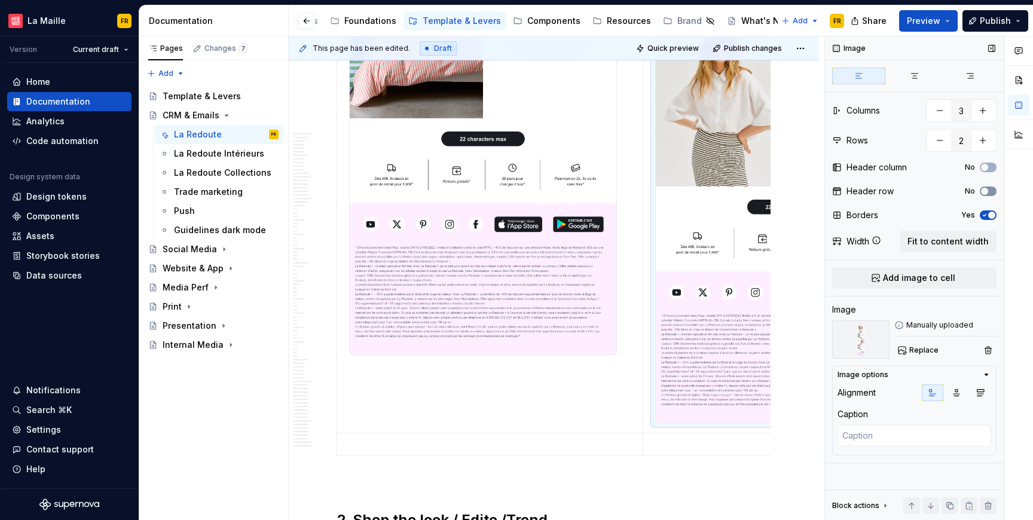
scroll to position [18695, 0]
click at [939, 145] on button "button" at bounding box center [940, 141] width 22 height 22
type textarea "*"
type input "1"
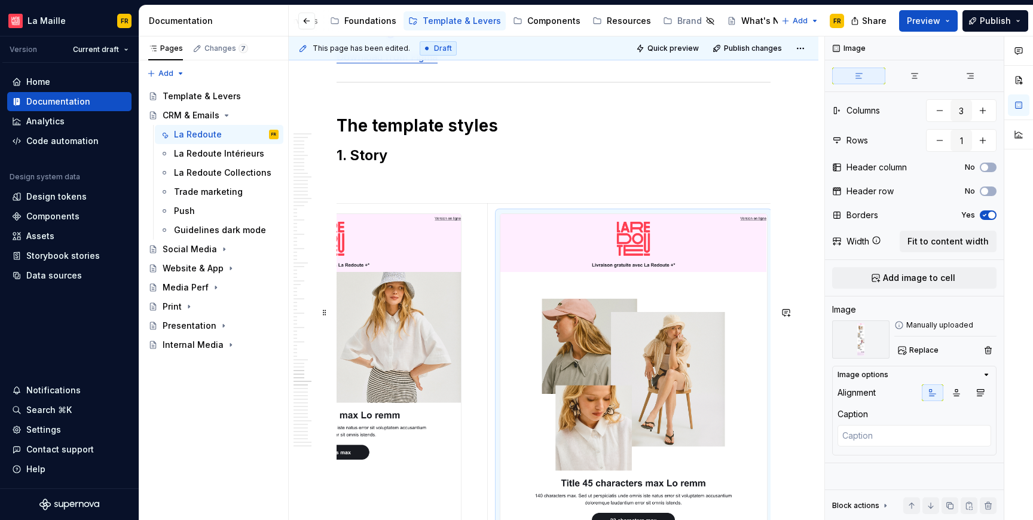
scroll to position [17751, 0]
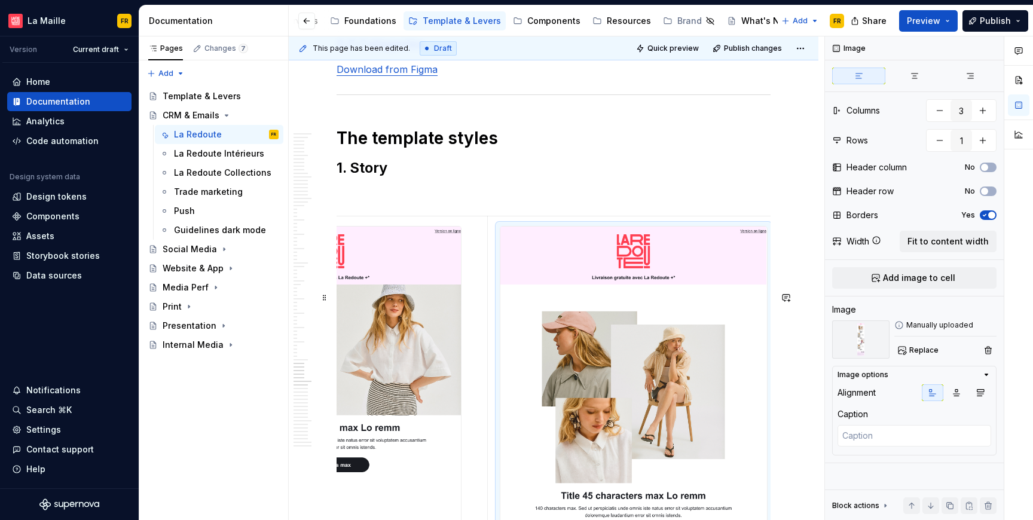
click at [445, 202] on p at bounding box center [554, 194] width 434 height 14
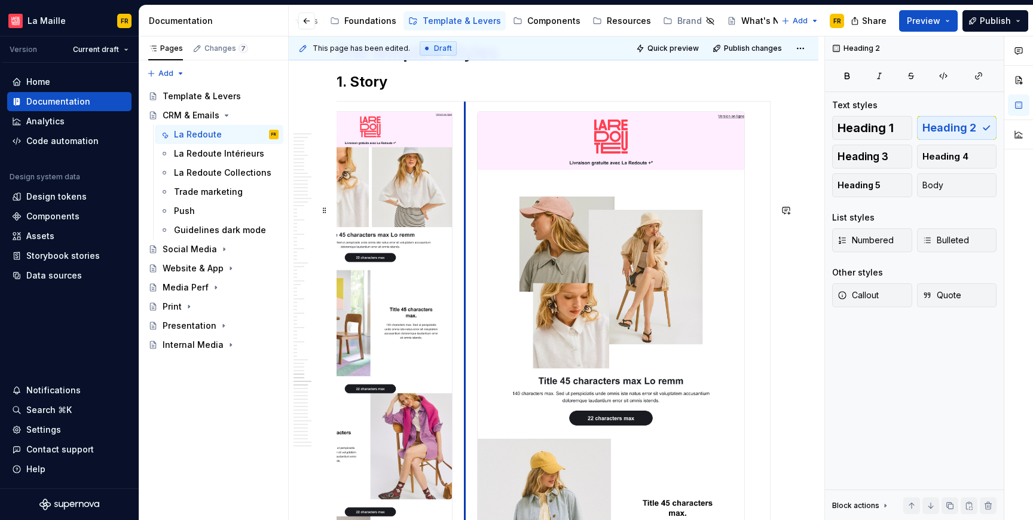
scroll to position [0, 60]
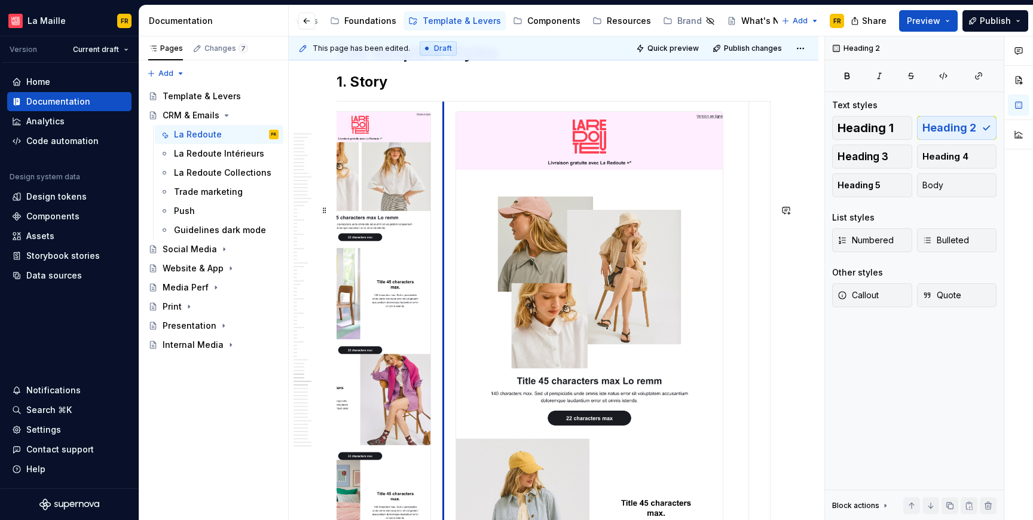
drag, startPoint x: 485, startPoint y: 344, endPoint x: 345, endPoint y: 376, distance: 143.6
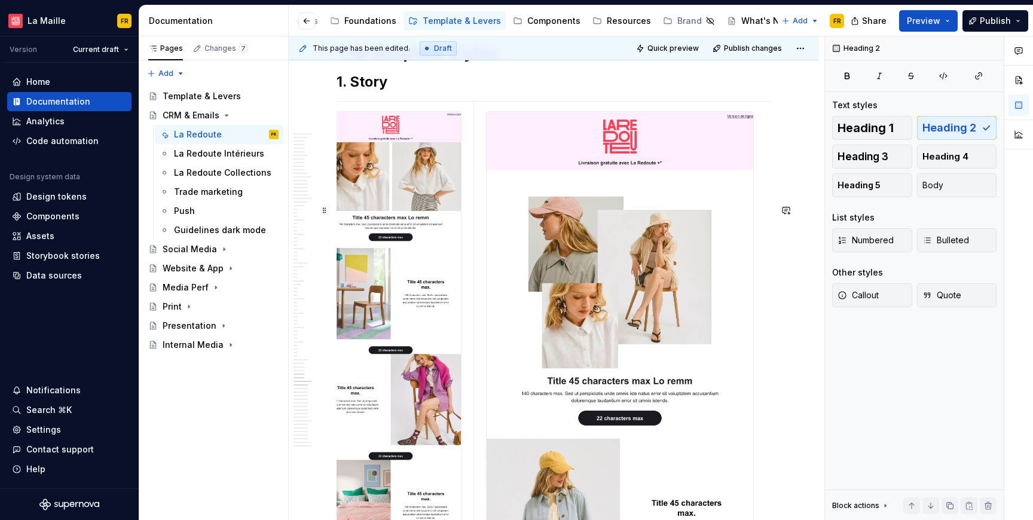
scroll to position [0, 0]
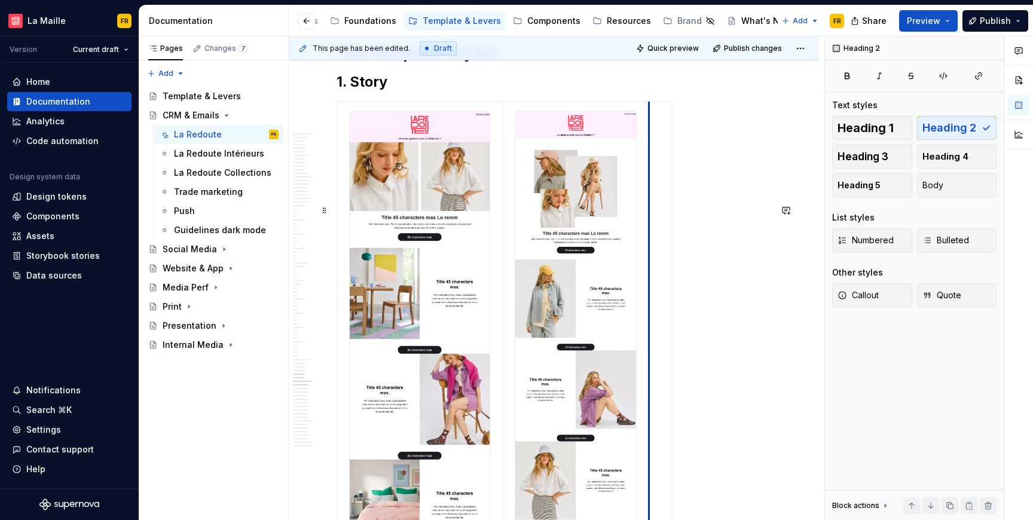
drag, startPoint x: 749, startPoint y: 376, endPoint x: 706, endPoint y: 361, distance: 45.6
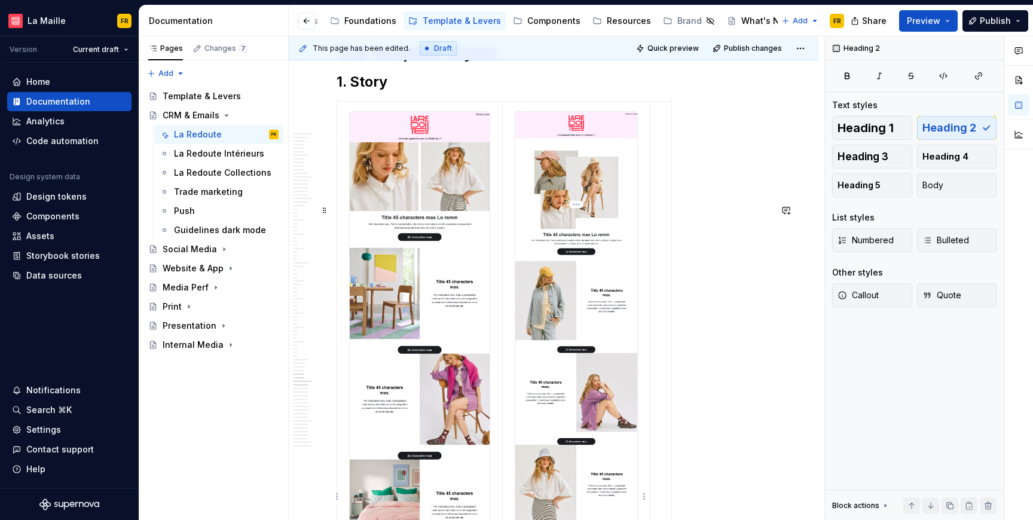
click at [583, 295] on img at bounding box center [577, 372] width 122 height 520
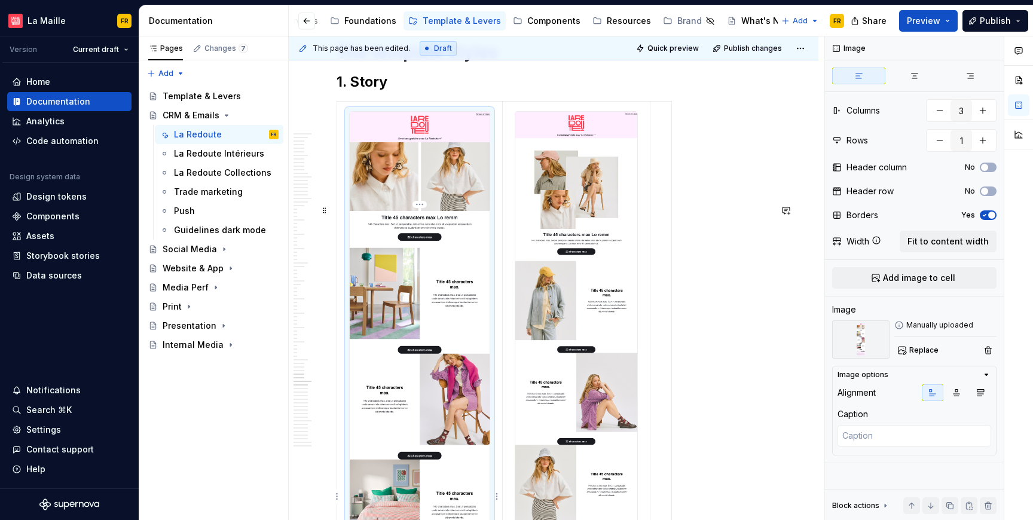
click at [464, 286] on img at bounding box center [420, 393] width 140 height 563
click at [919, 343] on button "Replace" at bounding box center [920, 350] width 50 height 17
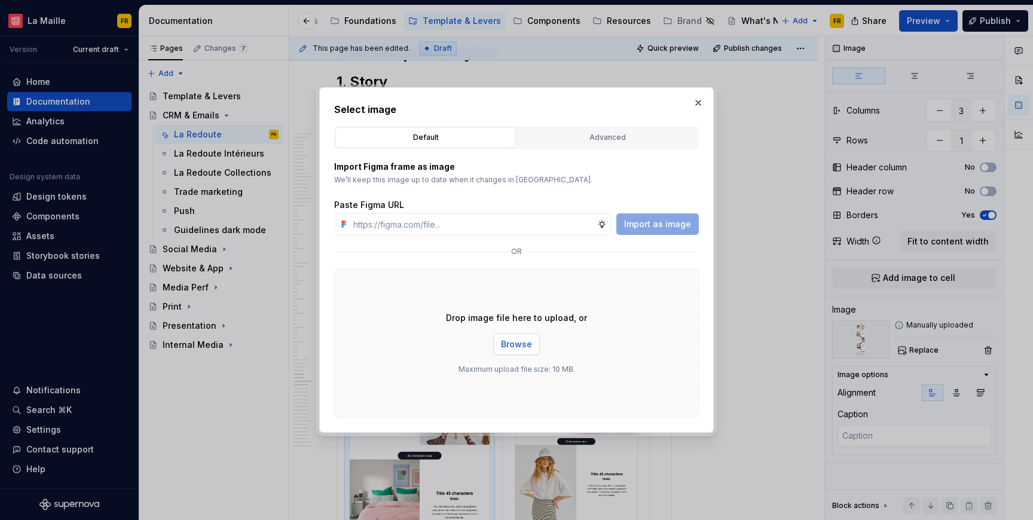
click at [523, 342] on span "Browse" at bounding box center [516, 345] width 31 height 12
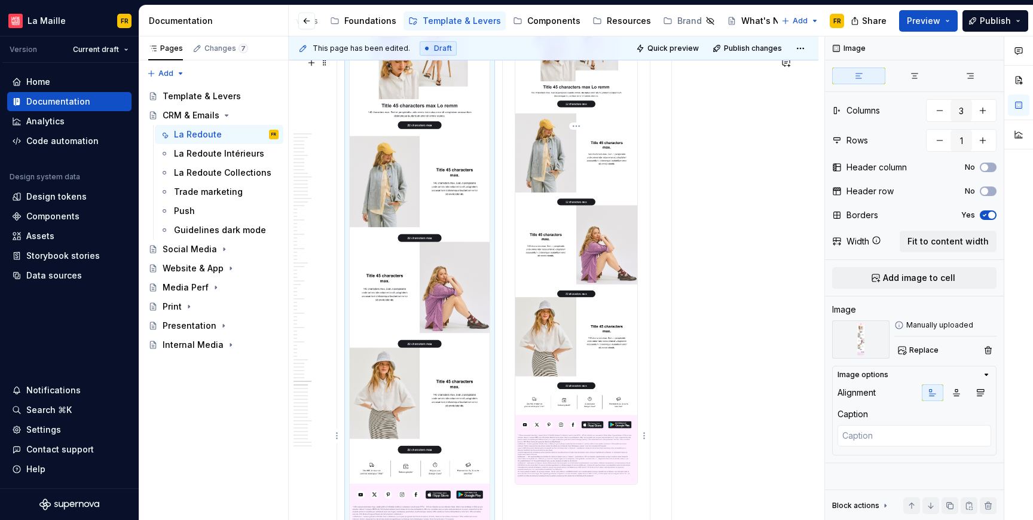
scroll to position [17890, 0]
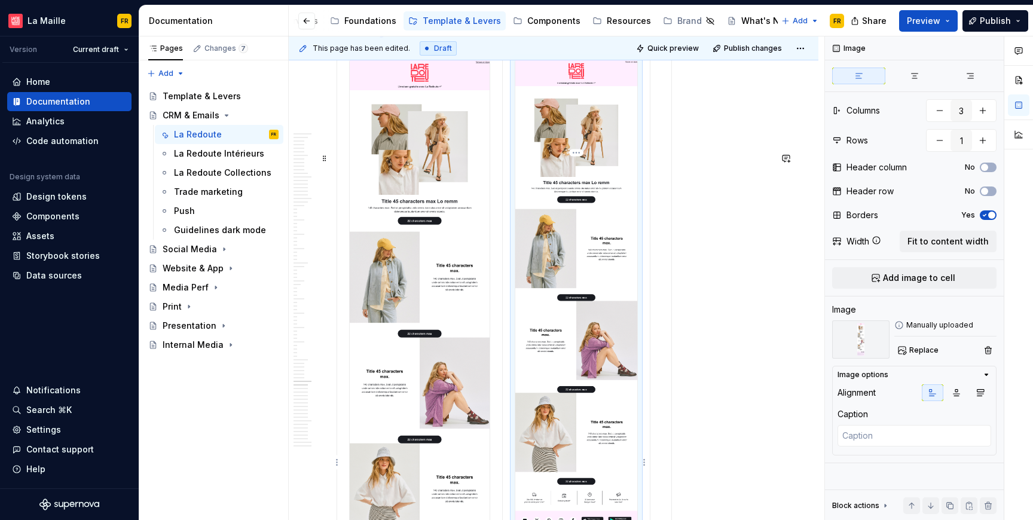
click at [567, 301] on img at bounding box center [577, 320] width 122 height 520
click at [931, 352] on span "Replace" at bounding box center [924, 351] width 29 height 10
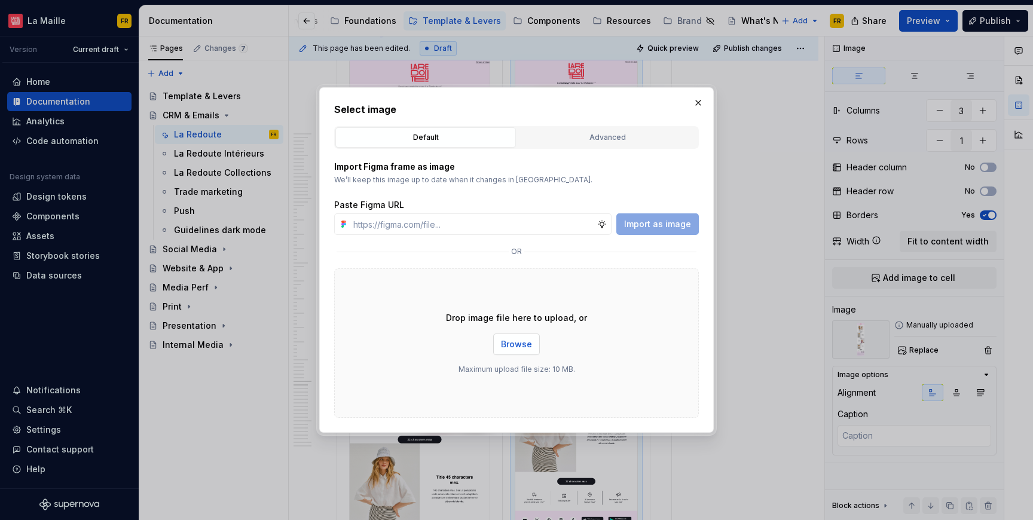
click at [525, 344] on span "Browse" at bounding box center [516, 345] width 31 height 12
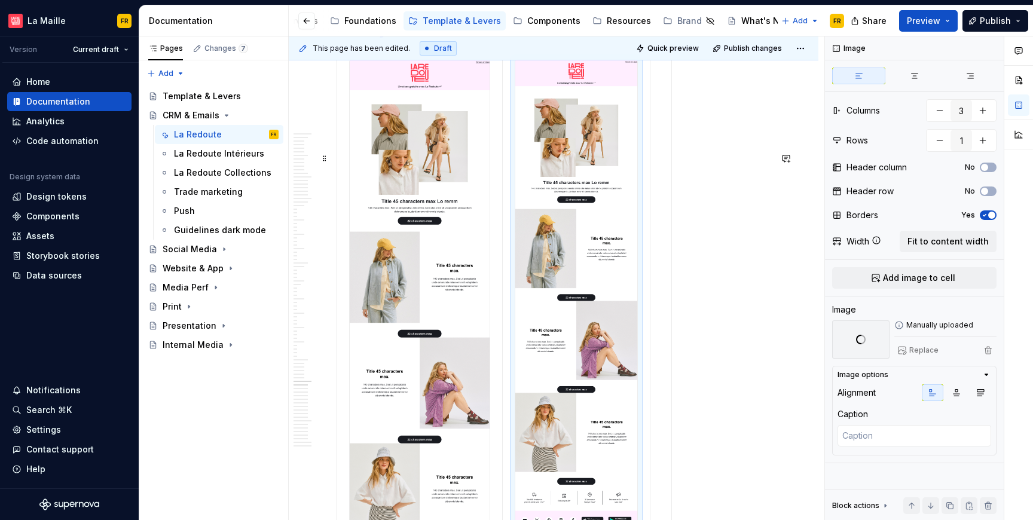
scroll to position [18055, 0]
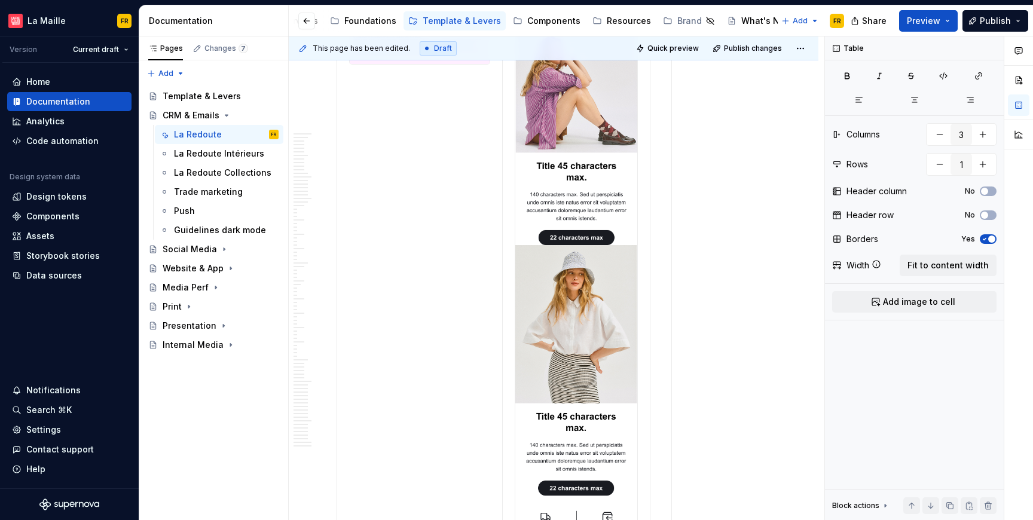
click at [762, 349] on div at bounding box center [554, 105] width 434 height 1303
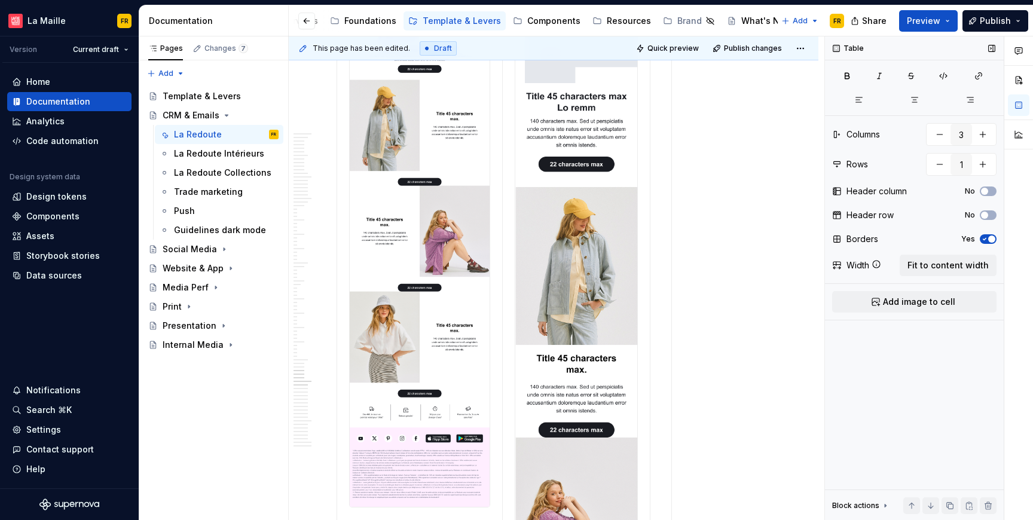
scroll to position [17809, 0]
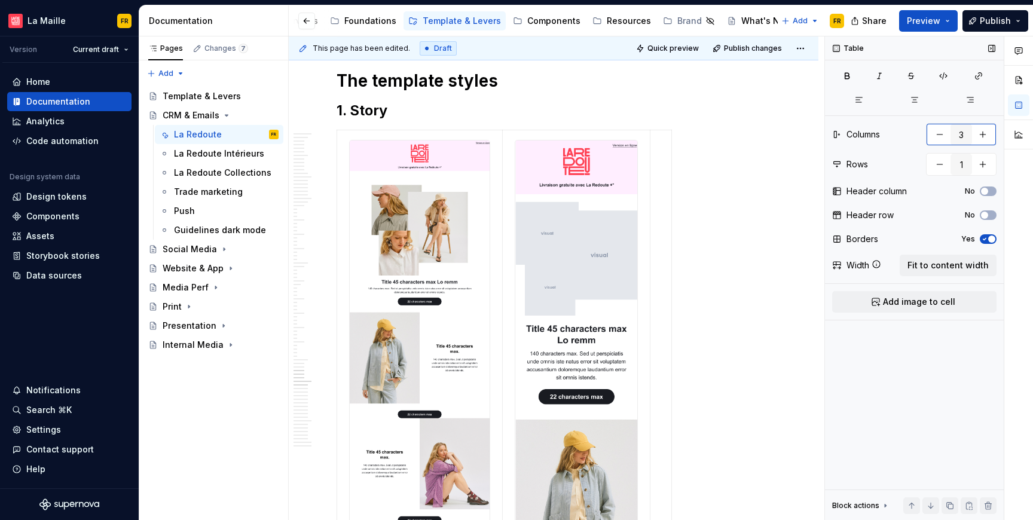
click at [940, 142] on button "button" at bounding box center [940, 135] width 22 height 22
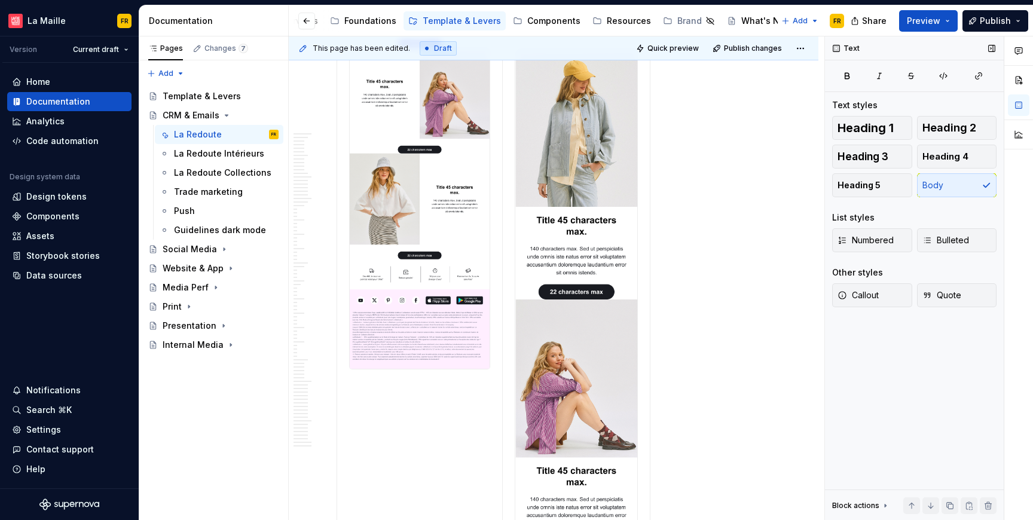
scroll to position [18147, 0]
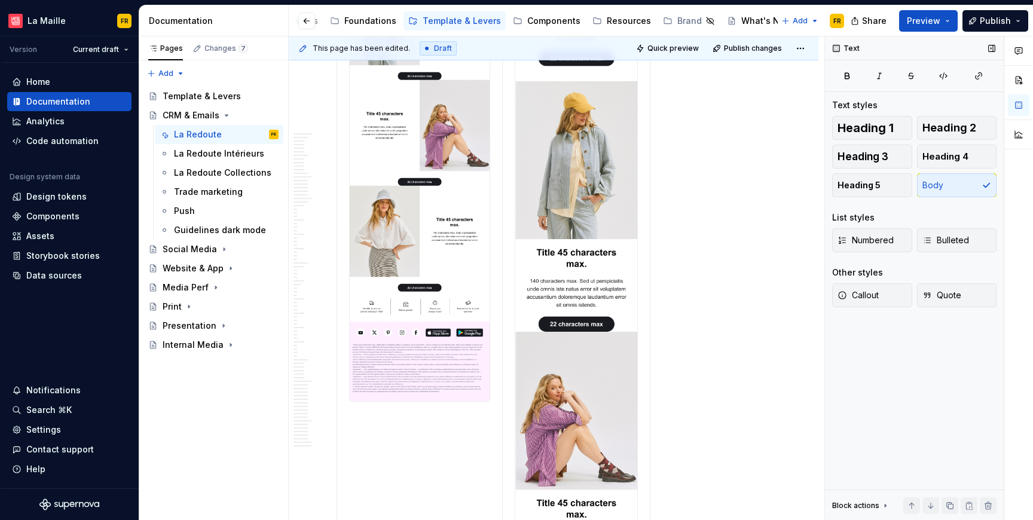
click at [559, 285] on img at bounding box center [577, 440] width 122 height 1276
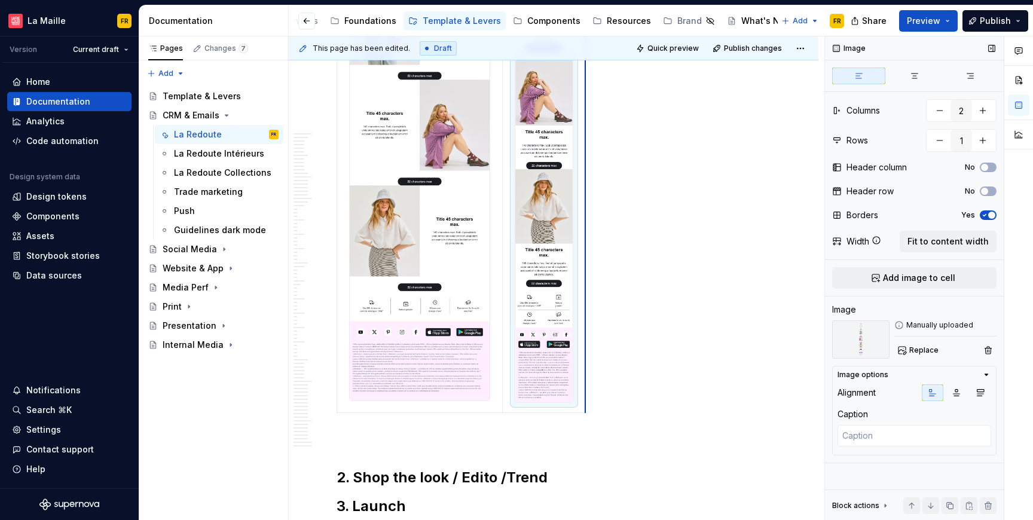
drag, startPoint x: 649, startPoint y: 275, endPoint x: 584, endPoint y: 270, distance: 64.8
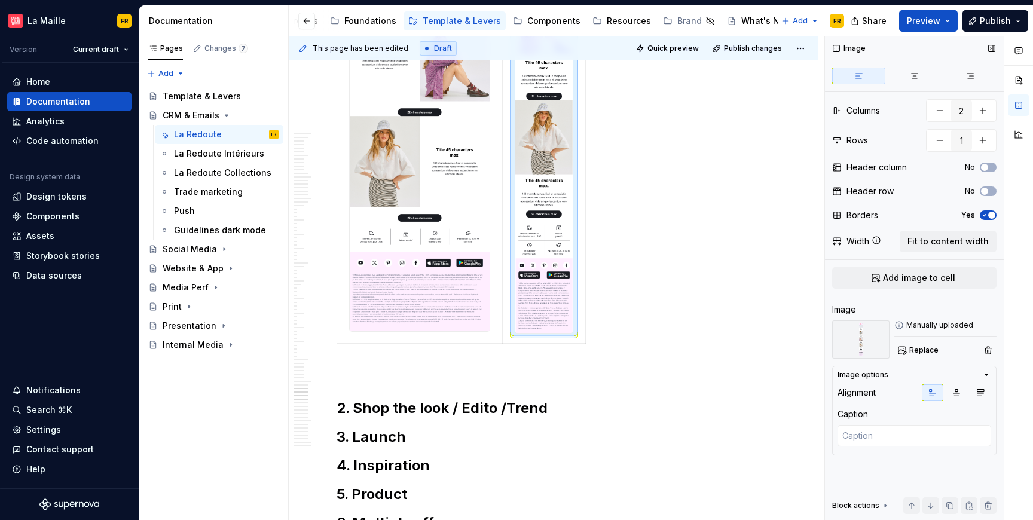
scroll to position [18293, 0]
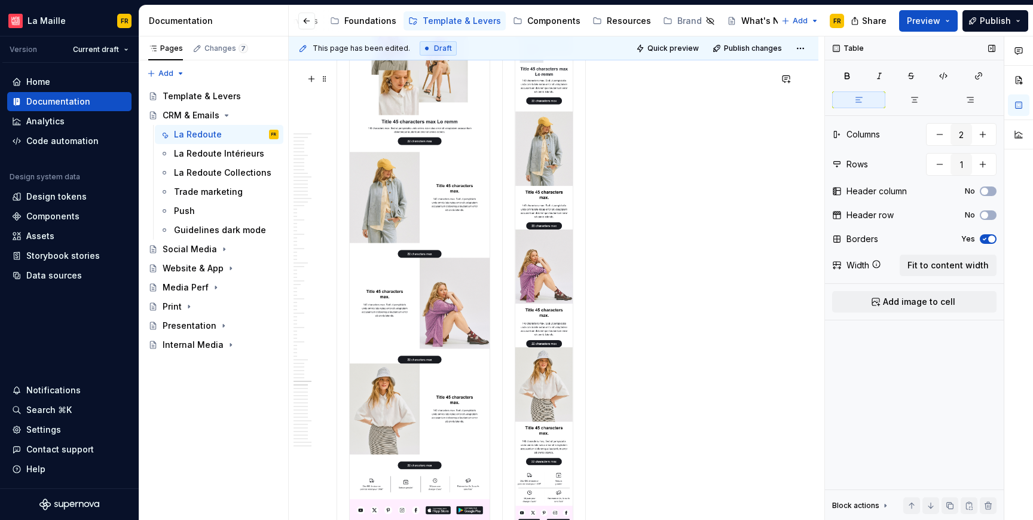
scroll to position [17984, 0]
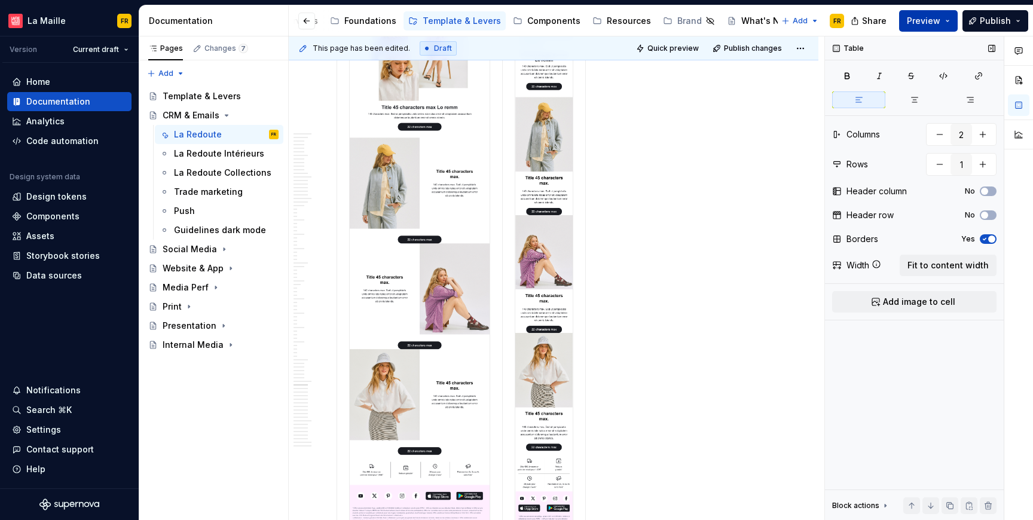
click at [926, 18] on span "Preview" at bounding box center [923, 21] width 33 height 12
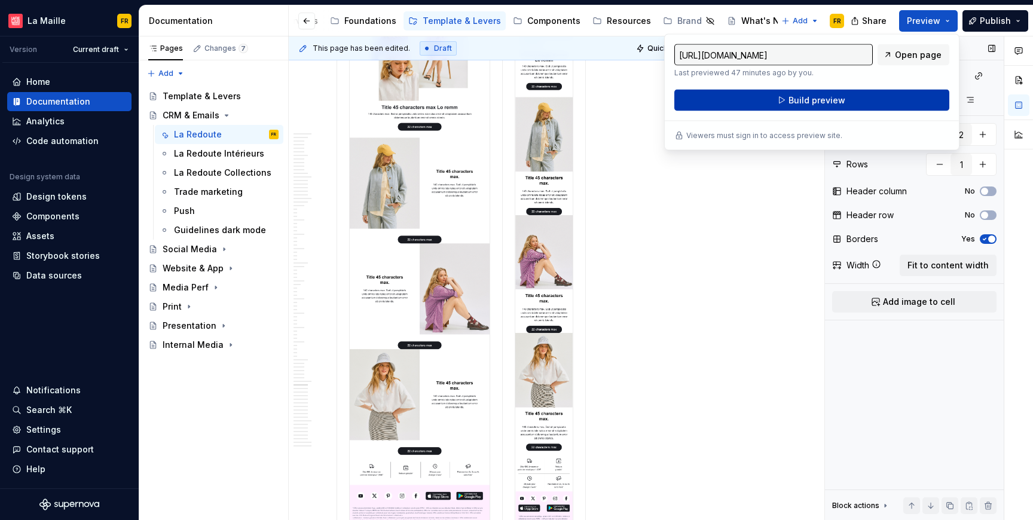
click at [834, 105] on span "Build preview" at bounding box center [817, 100] width 57 height 12
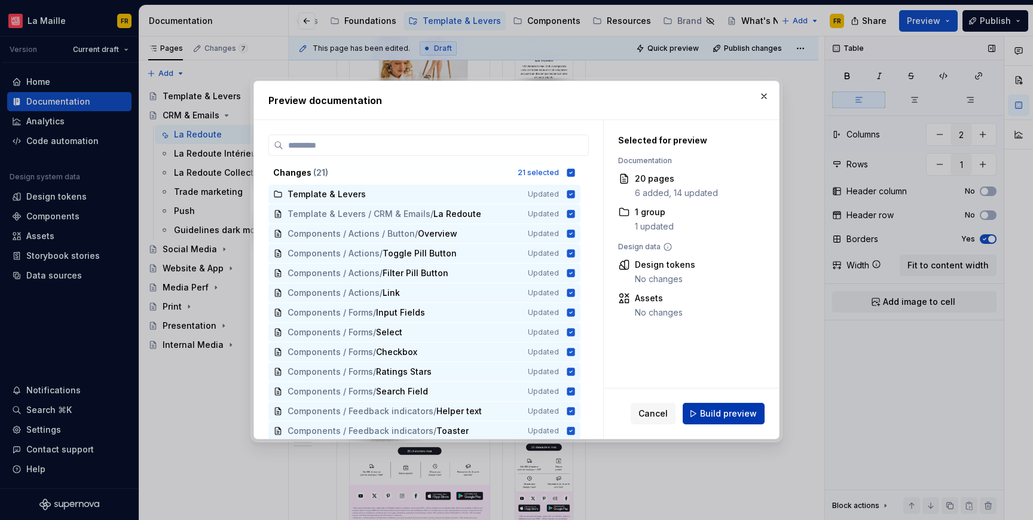
click at [715, 413] on span "Build preview" at bounding box center [728, 414] width 57 height 12
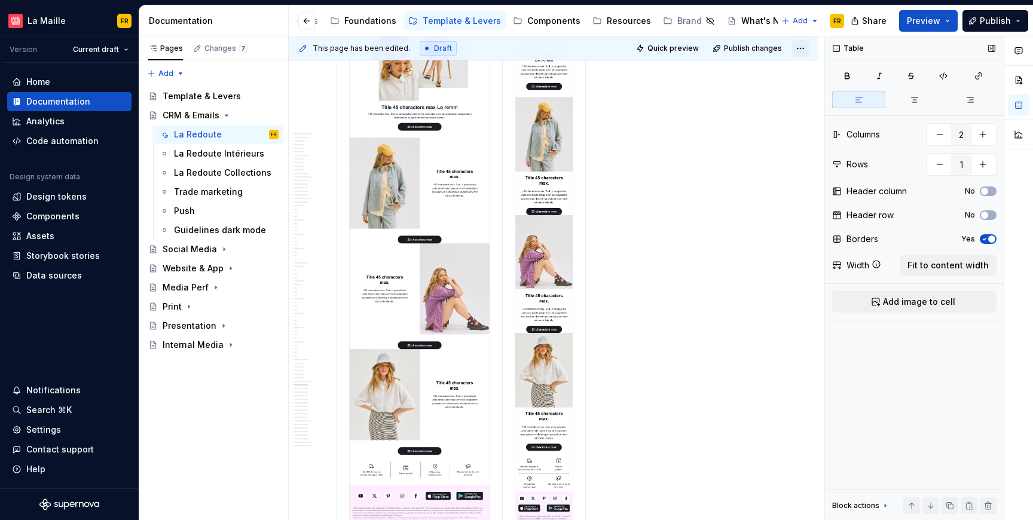
click at [803, 47] on html "La Maille FR Version Current draft Home Documentation Analytics Code automation…" at bounding box center [516, 260] width 1033 height 520
click at [775, 72] on div "Open preview" at bounding box center [762, 72] width 78 height 12
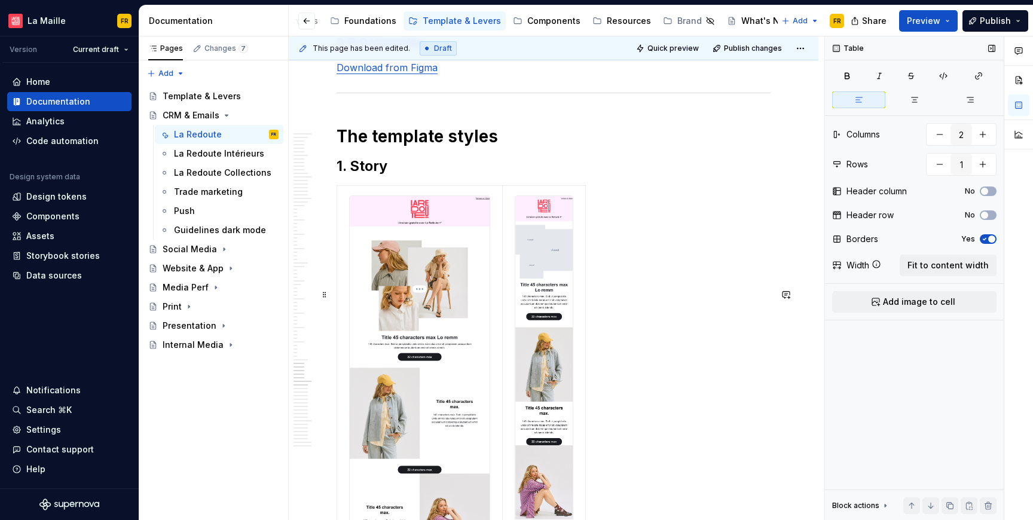
click at [395, 291] on td "Desk" at bounding box center [420, 502] width 166 height 633
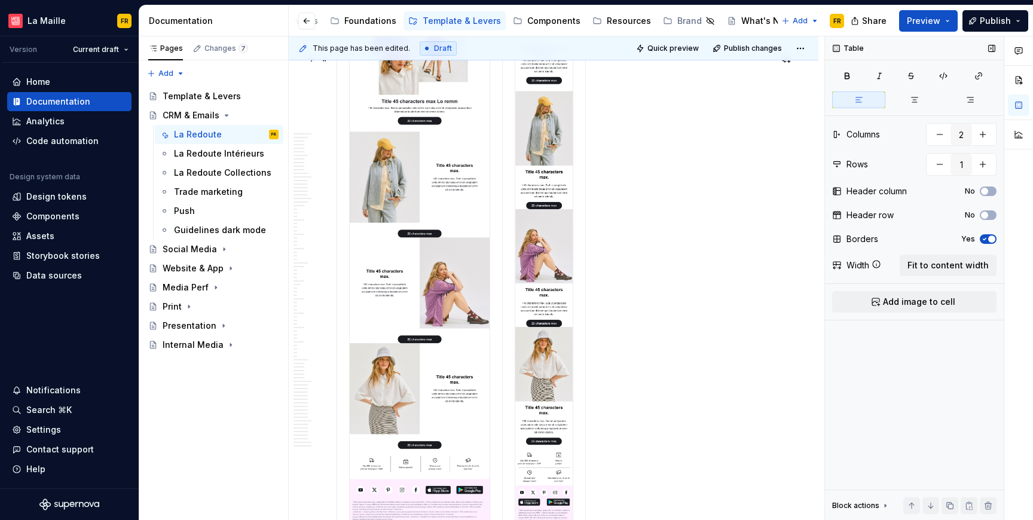
scroll to position [17979, 0]
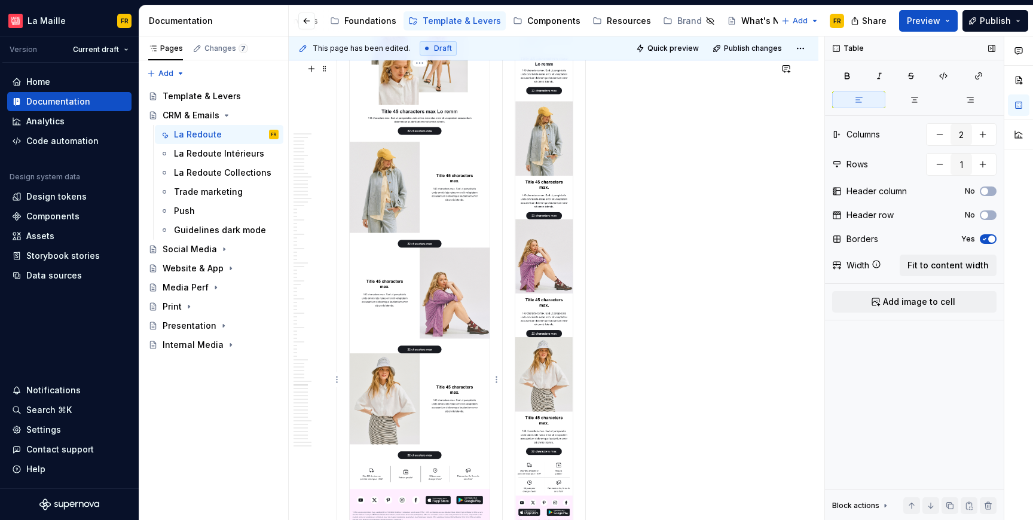
click at [416, 254] on img at bounding box center [420, 269] width 140 height 599
type textarea "*"
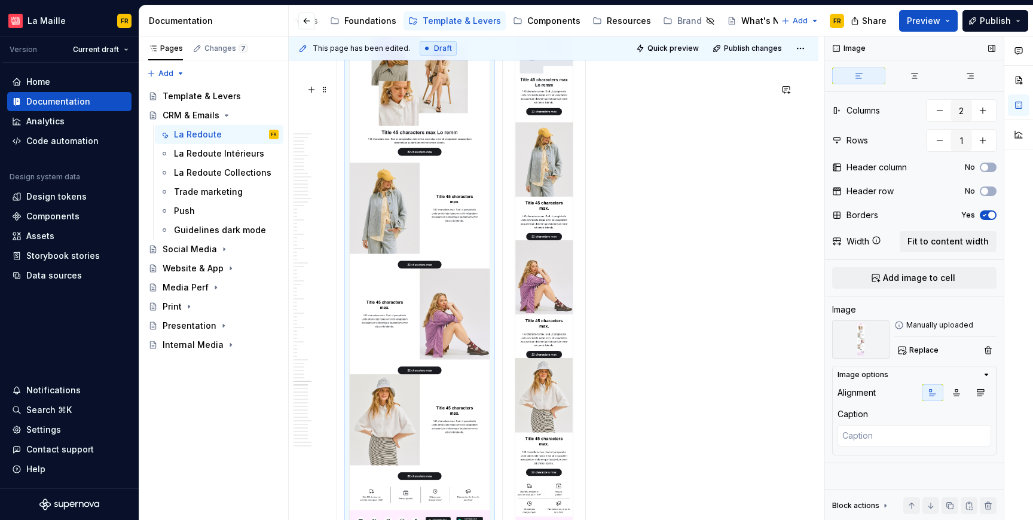
scroll to position [17929, 0]
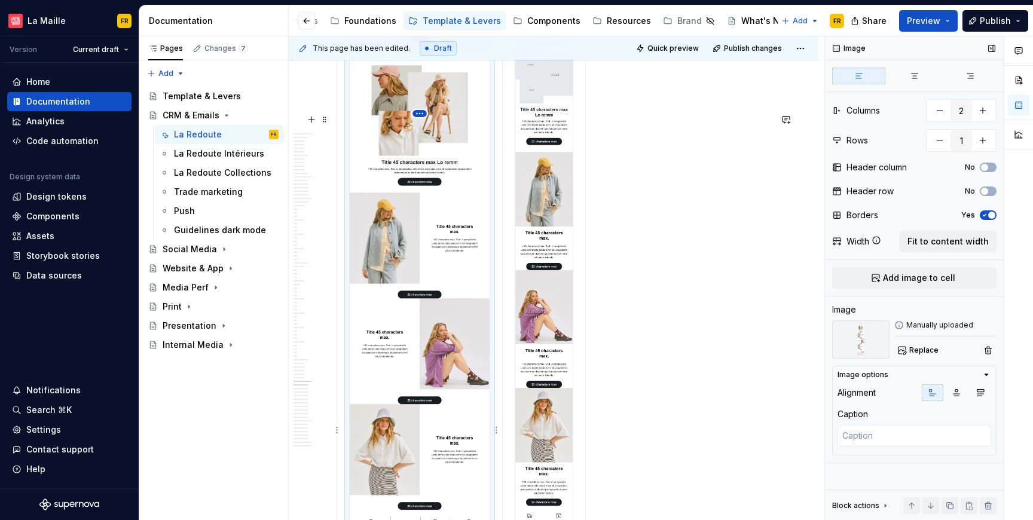
click at [417, 115] on html "La Maille FR Version Current draft Home Documentation Analytics Code automation…" at bounding box center [516, 260] width 1033 height 520
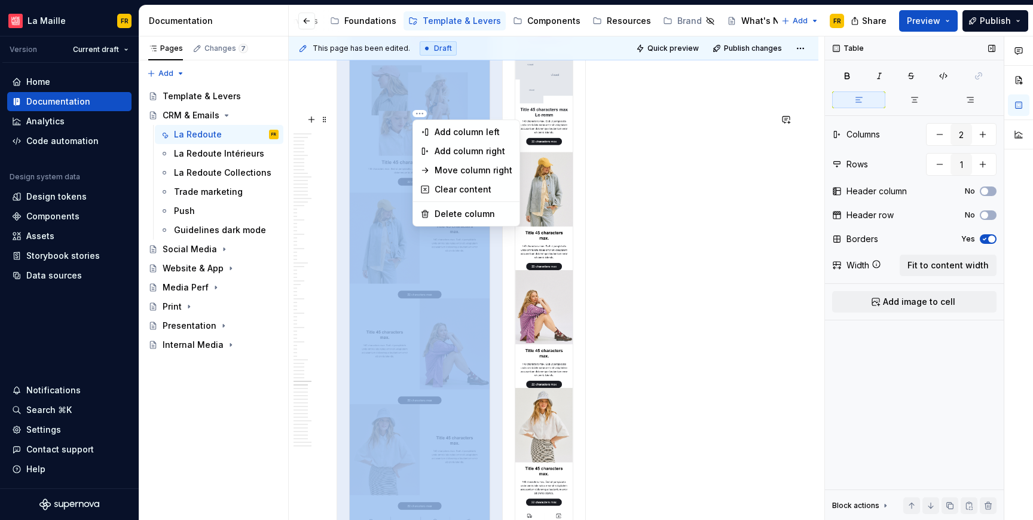
click at [575, 67] on html "La Maille FR Version Current draft Home Documentation Analytics Code automation…" at bounding box center [516, 260] width 1033 height 520
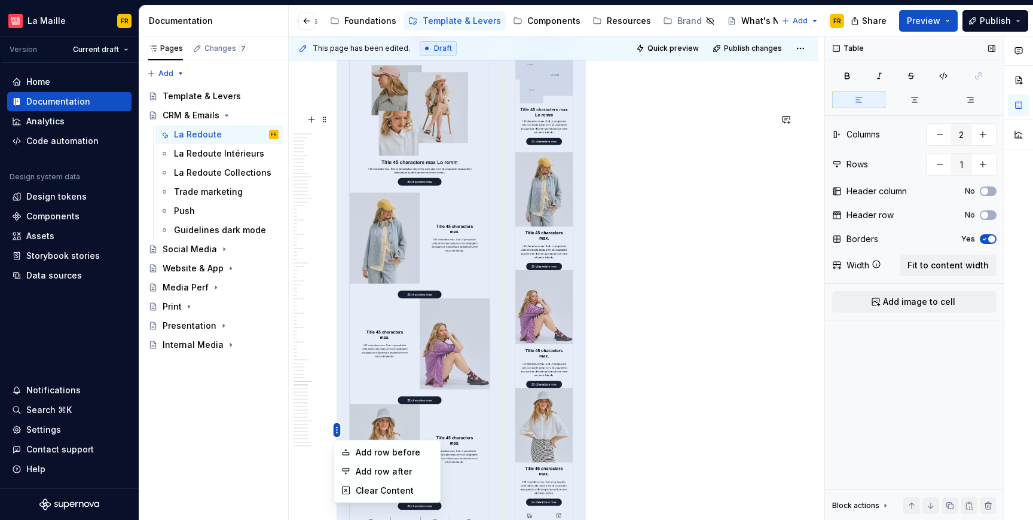
click at [336, 428] on html "La Maille FR Version Current draft Home Documentation Analytics Code automation…" at bounding box center [516, 260] width 1033 height 520
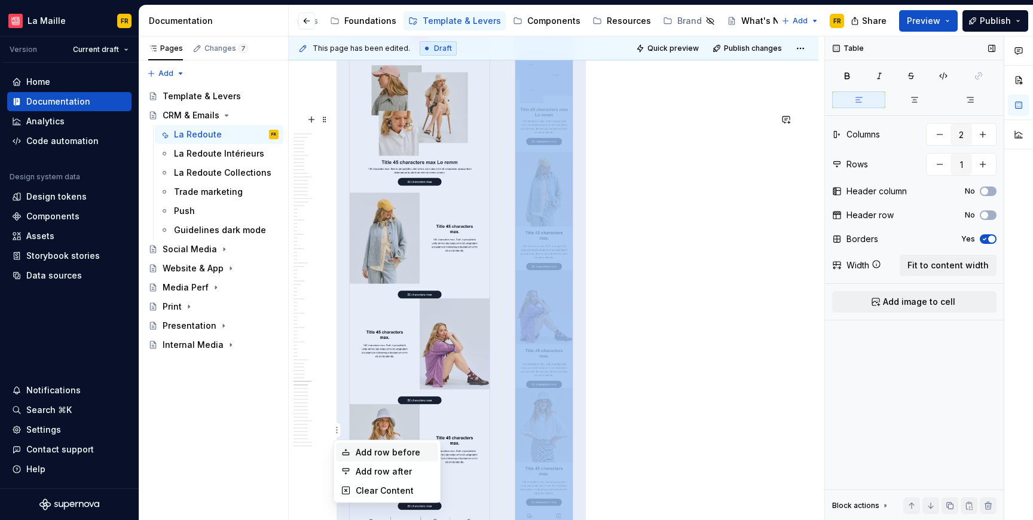
click at [374, 448] on div "Add row before" at bounding box center [395, 453] width 78 height 12
type input "2"
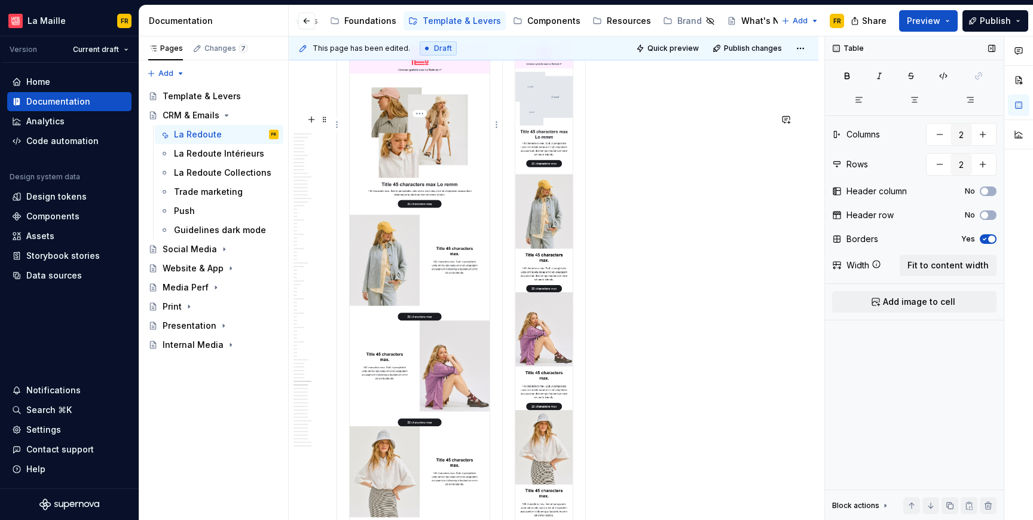
click at [453, 28] on p at bounding box center [419, 22] width 151 height 12
click at [557, 28] on p at bounding box center [544, 22] width 68 height 12
click at [354, 28] on p "Exemple" at bounding box center [419, 22] width 151 height 12
drag, startPoint x: 343, startPoint y: 129, endPoint x: 324, endPoint y: 129, distance: 19.1
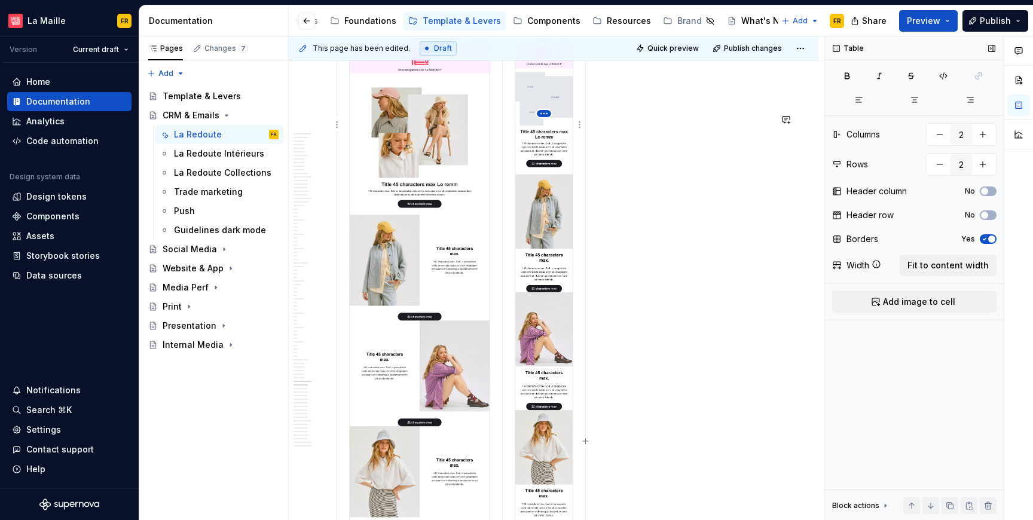
click at [537, 111] on html "La Maille FR Version Current draft Home Documentation Analytics Code automation…" at bounding box center [516, 260] width 1033 height 520
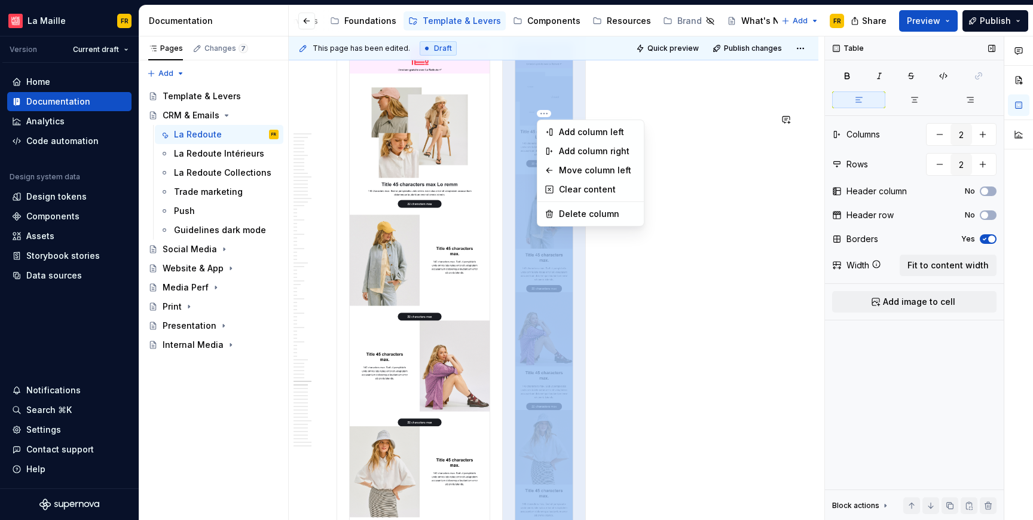
click at [512, 121] on html "La Maille FR Version Current draft Home Documentation Analytics Code automation…" at bounding box center [516, 260] width 1033 height 520
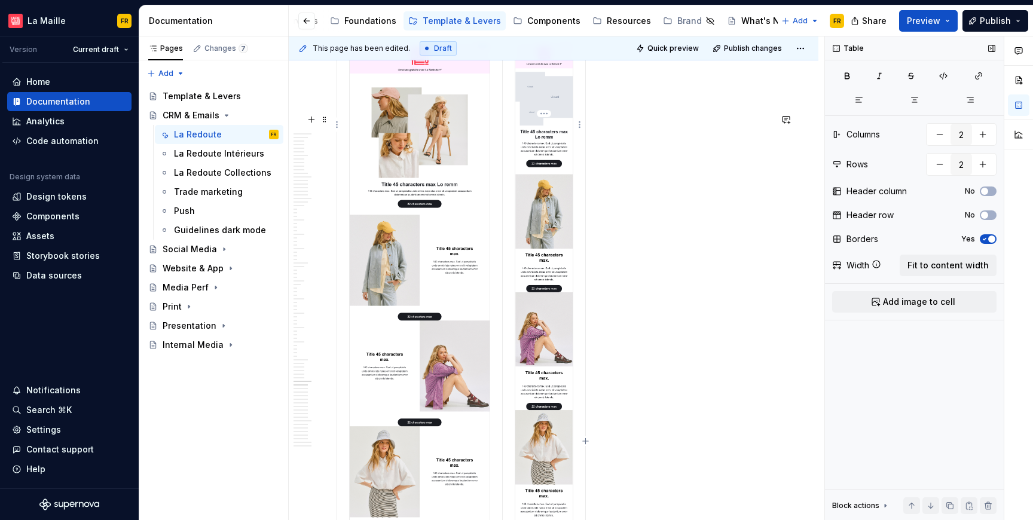
click at [513, 28] on p at bounding box center [544, 22] width 68 height 12
click at [700, 128] on div "Example Example Desk Mobile" at bounding box center [554, 340] width 434 height 661
click at [923, 20] on span "Preview" at bounding box center [923, 21] width 33 height 12
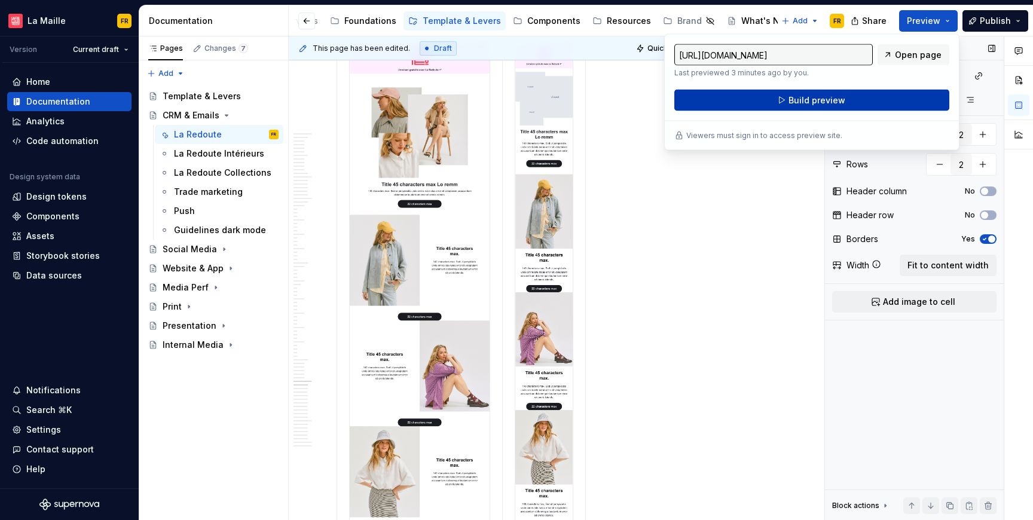
click at [886, 95] on button "Build preview" at bounding box center [812, 101] width 275 height 22
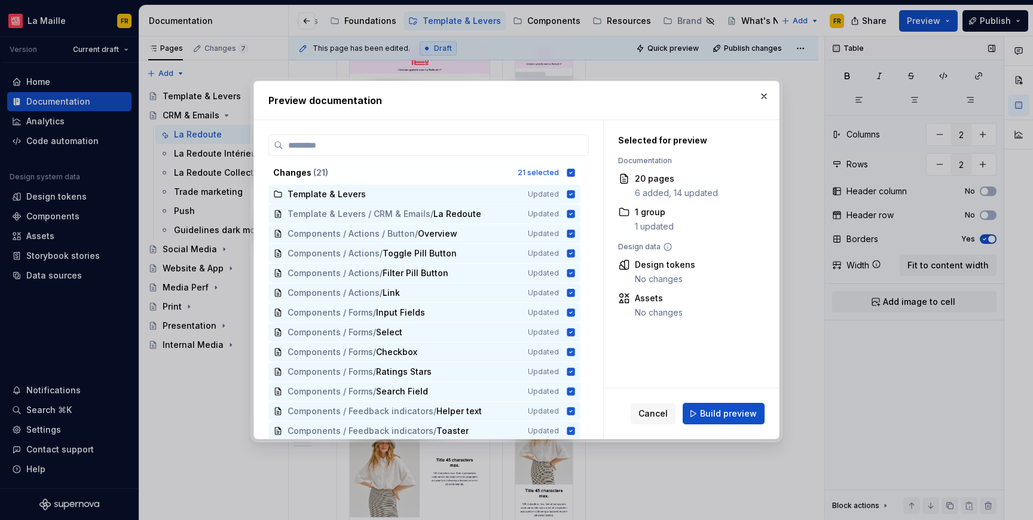
click at [718, 411] on span "Build preview" at bounding box center [728, 414] width 57 height 12
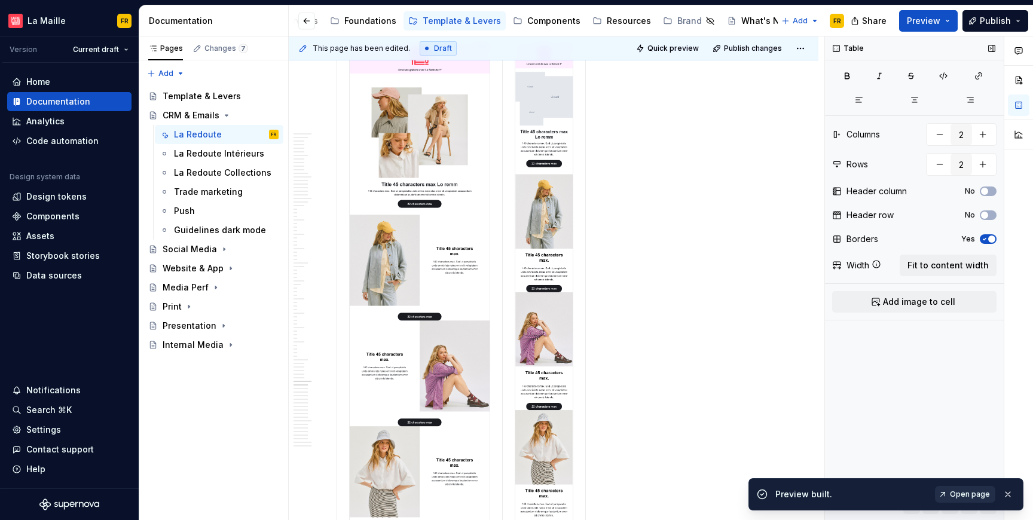
click at [967, 496] on span "Open page" at bounding box center [970, 495] width 40 height 10
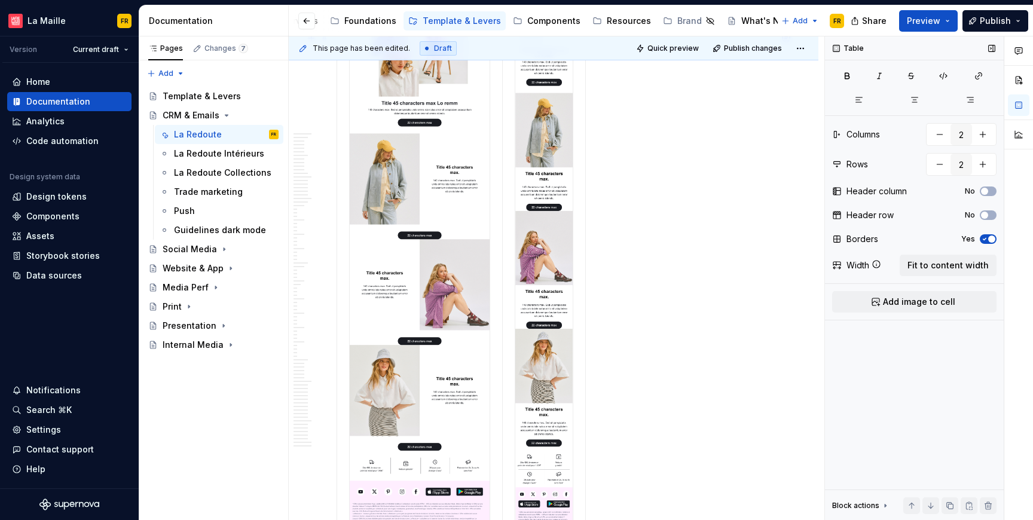
scroll to position [18001, 0]
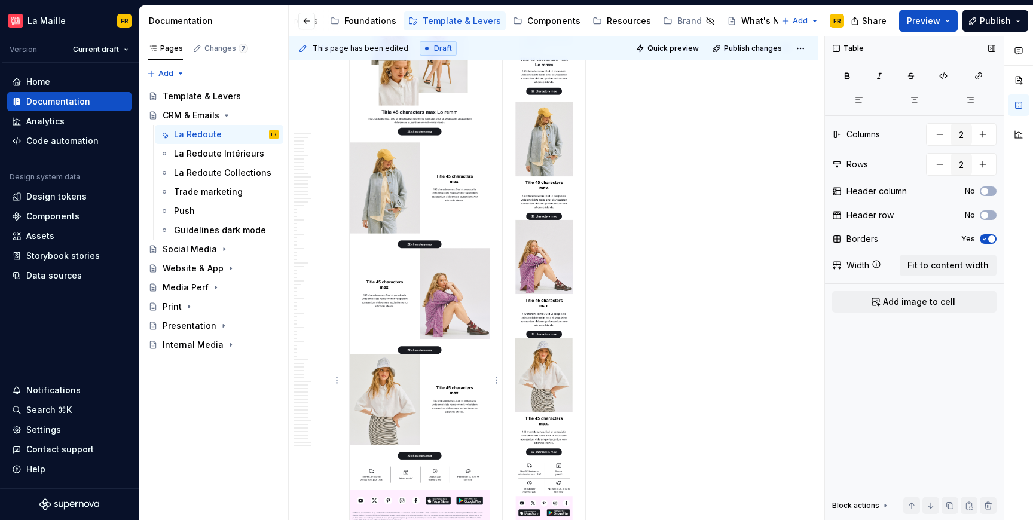
click at [435, 259] on img at bounding box center [420, 270] width 140 height 599
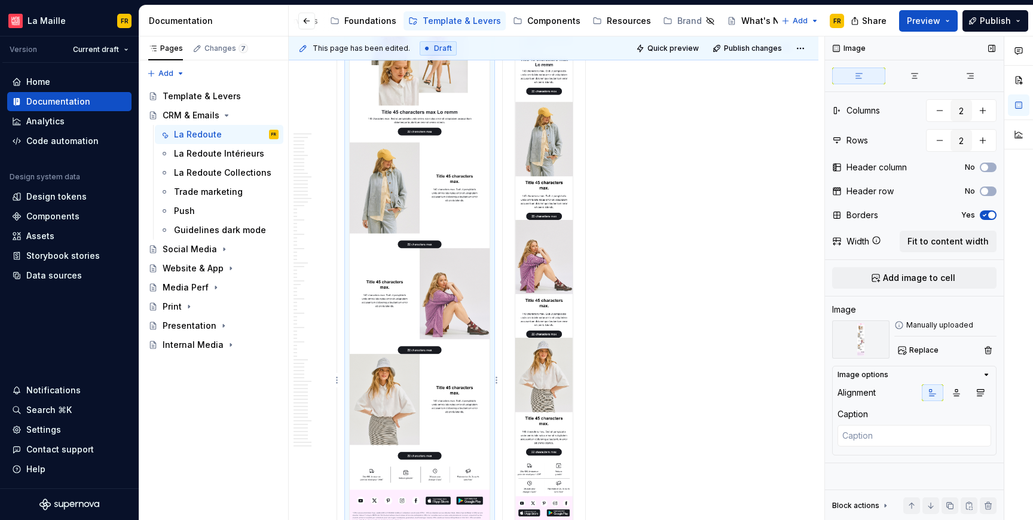
click at [420, 240] on img at bounding box center [420, 270] width 140 height 599
click at [922, 352] on span "Replace" at bounding box center [924, 351] width 29 height 10
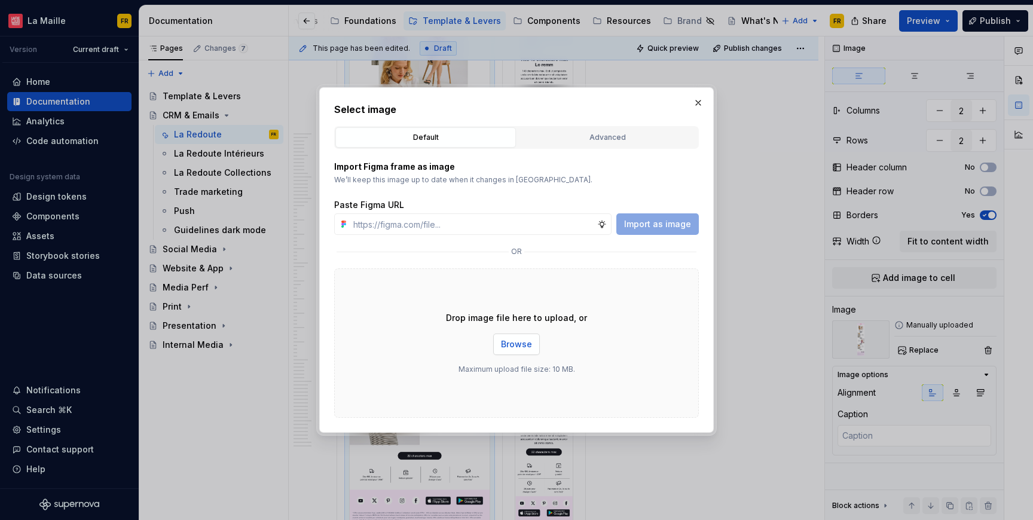
click at [516, 346] on span "Browse" at bounding box center [516, 345] width 31 height 12
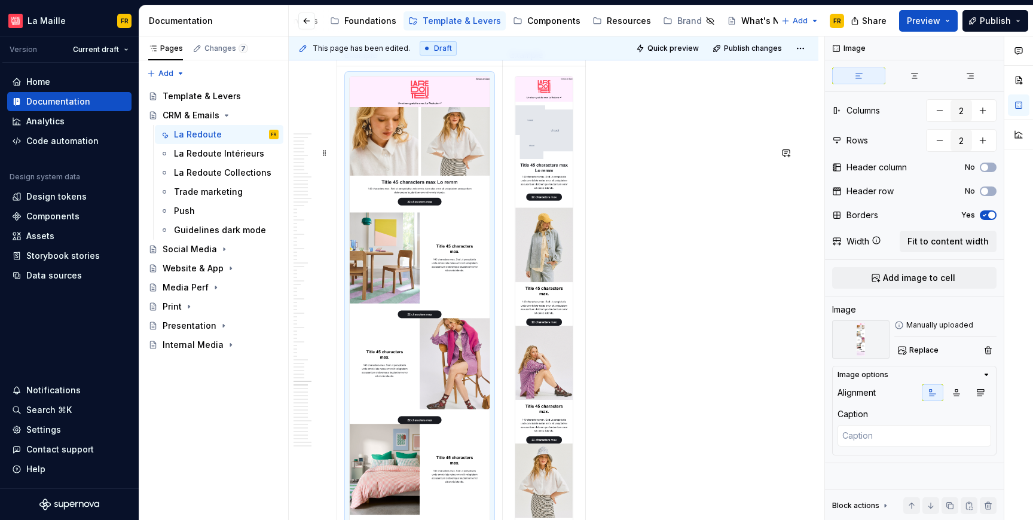
scroll to position [17893, 0]
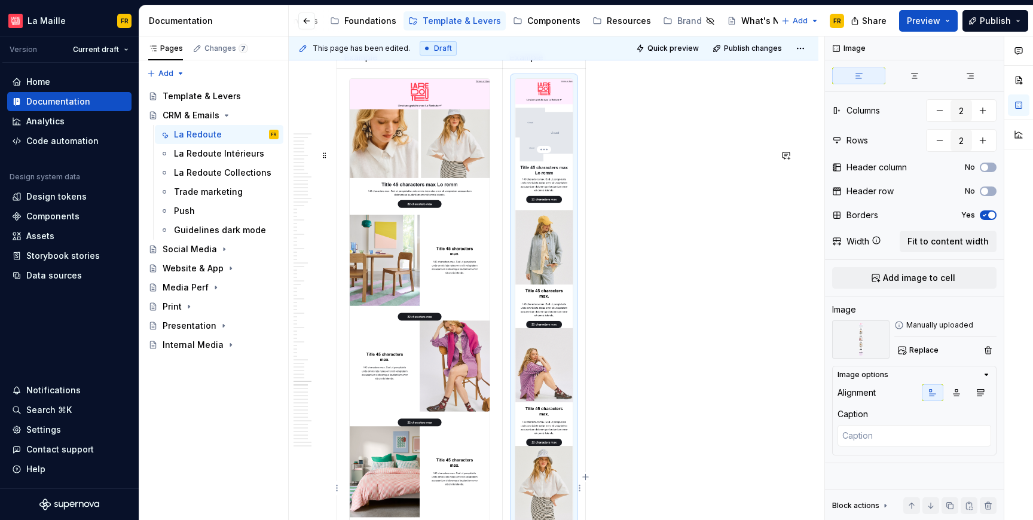
click at [541, 272] on img at bounding box center [544, 379] width 57 height 600
click at [918, 352] on span "Replace" at bounding box center [924, 351] width 29 height 10
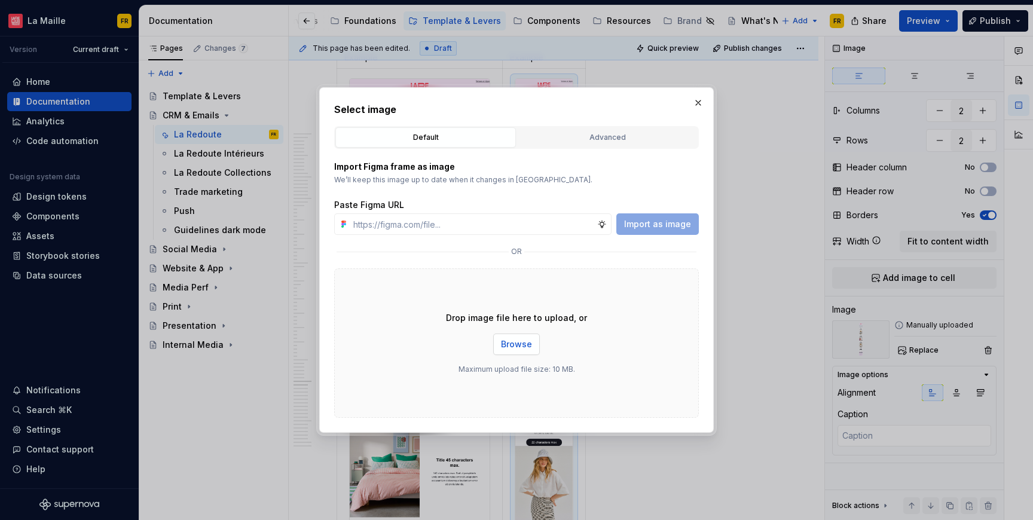
click at [502, 345] on span "Browse" at bounding box center [516, 345] width 31 height 12
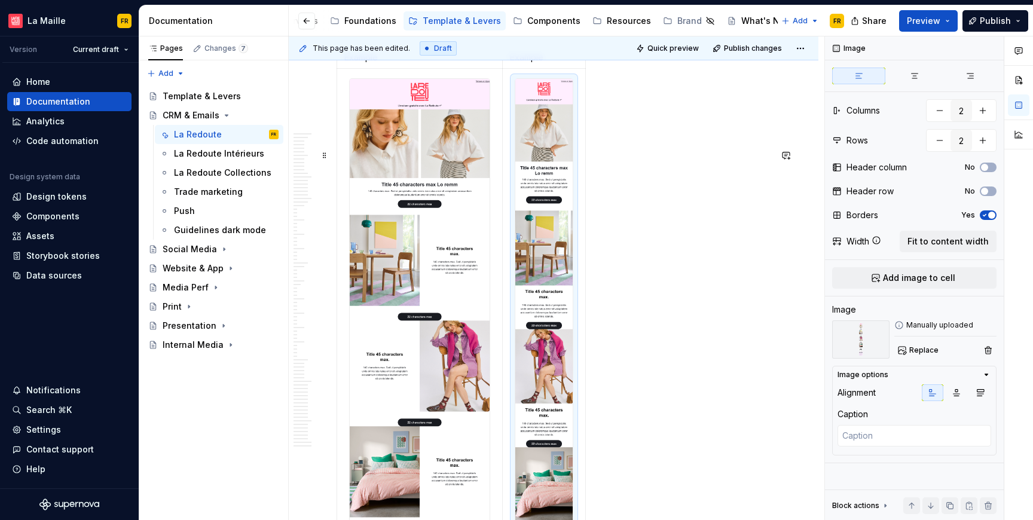
scroll to position [18163, 0]
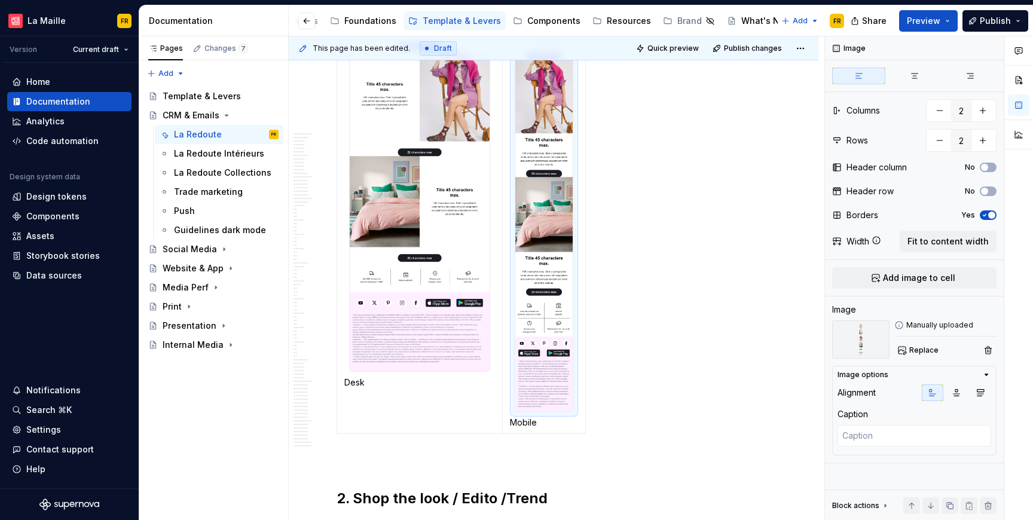
click at [732, 350] on div "Example Example Desk Mobile" at bounding box center [554, 107] width 434 height 663
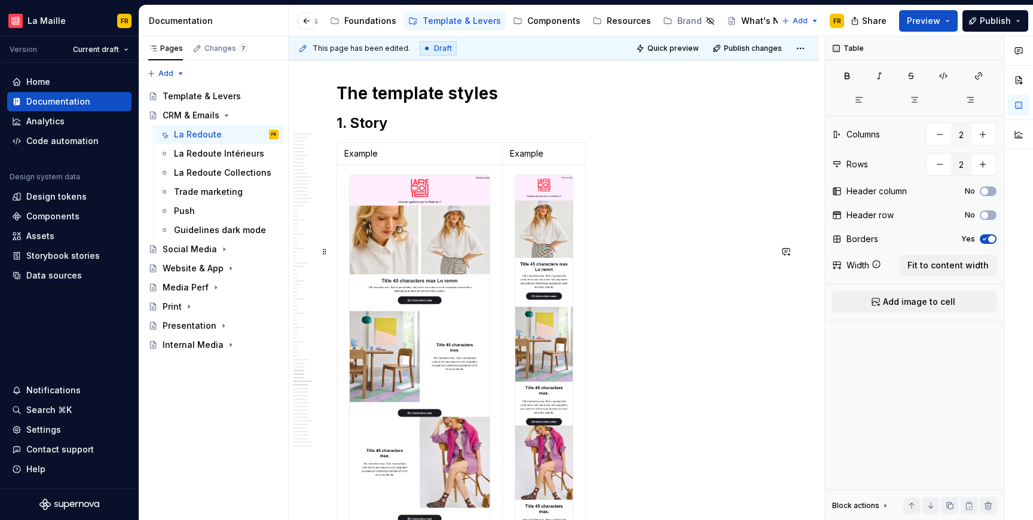
scroll to position [17792, 0]
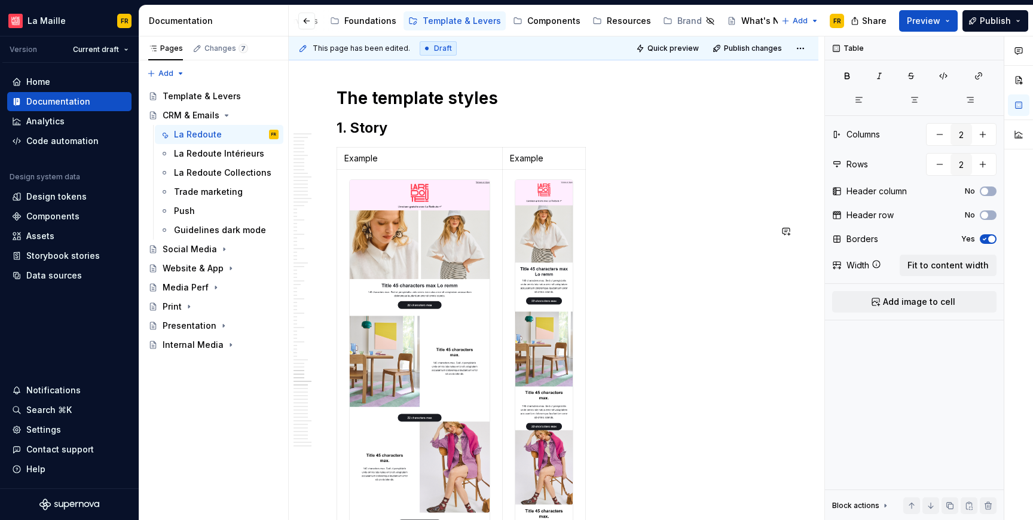
click at [397, 170] on td "Example" at bounding box center [420, 159] width 166 height 22
click at [339, 288] on td "Desk" at bounding box center [420, 487] width 166 height 635
click at [596, 252] on div "Example Example Desk Mobile" at bounding box center [554, 478] width 434 height 663
click at [585, 170] on td "Example" at bounding box center [544, 159] width 83 height 22
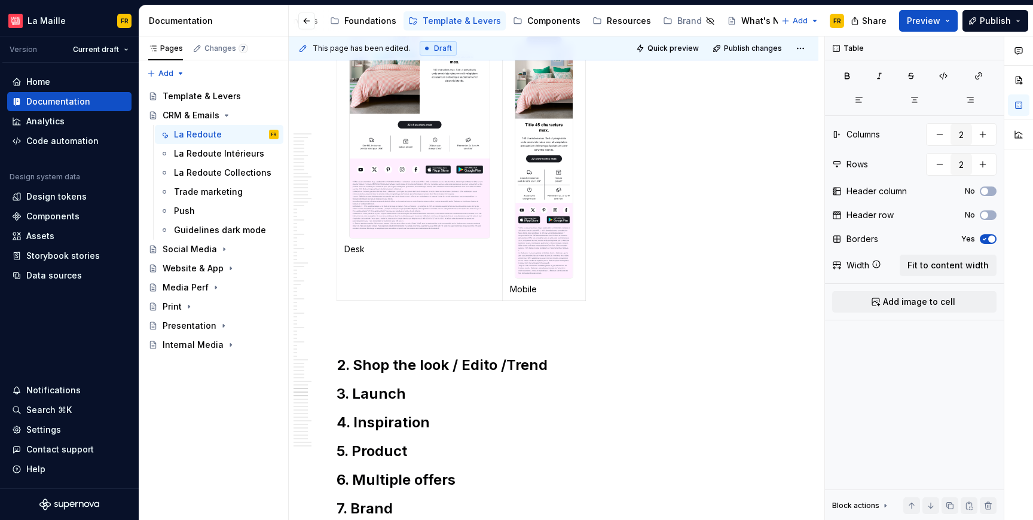
scroll to position [18294, 0]
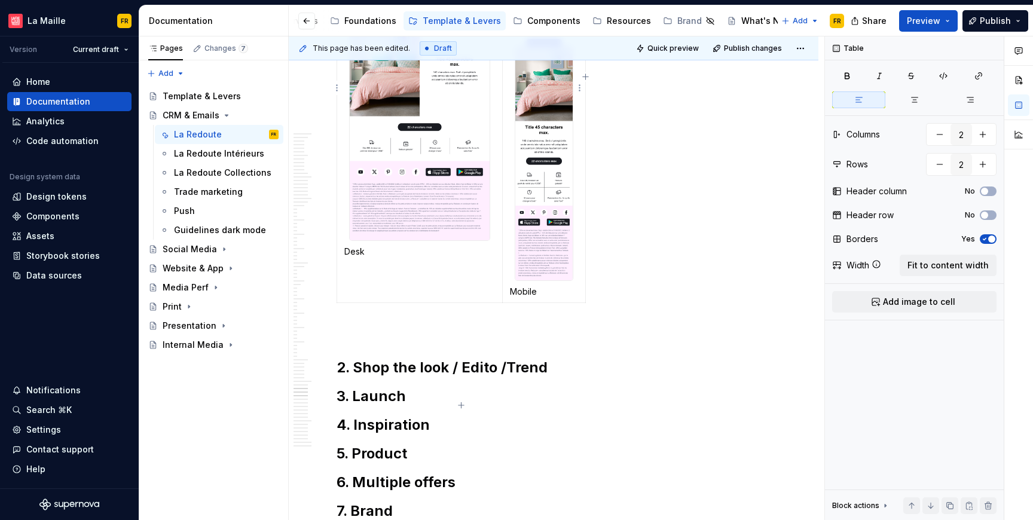
click at [577, 298] on p "Mobile" at bounding box center [544, 292] width 68 height 12
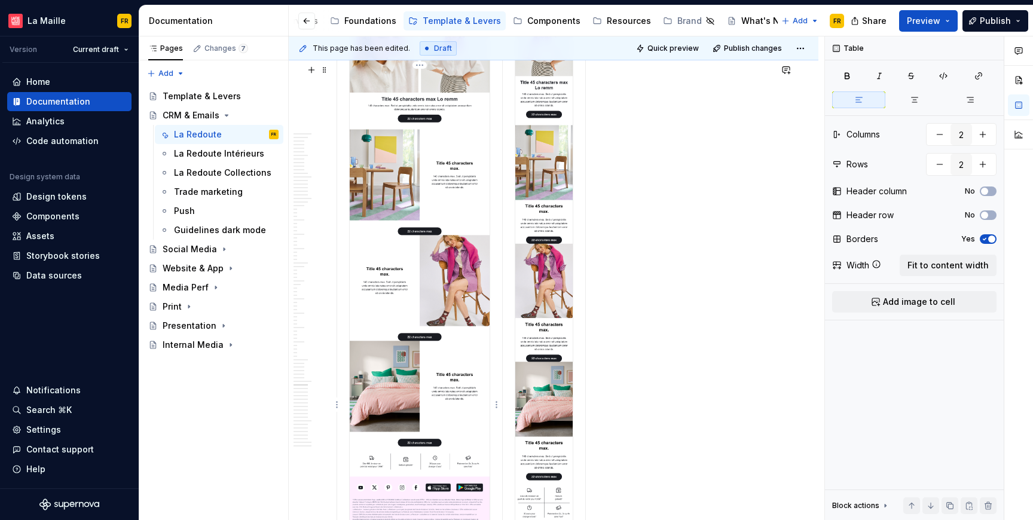
scroll to position [17977, 0]
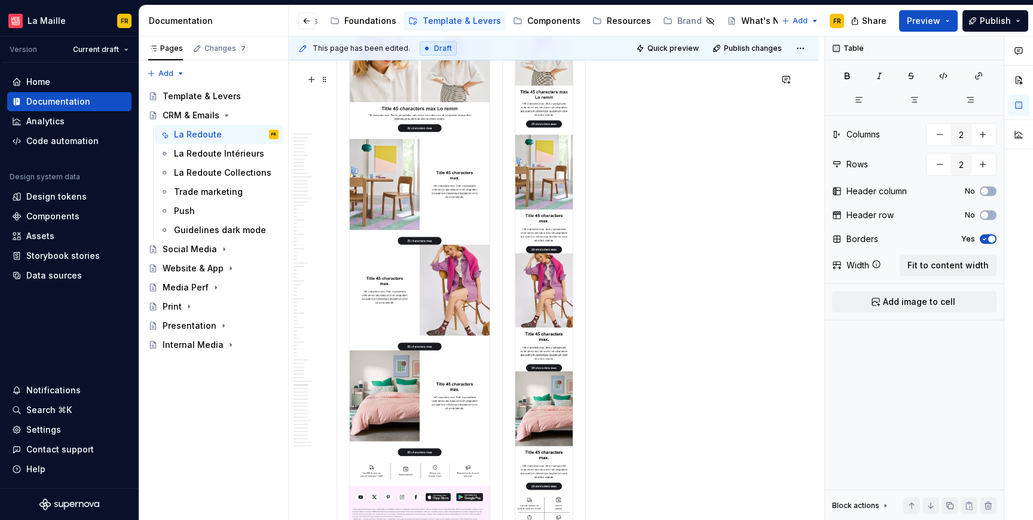
scroll to position [17909, 0]
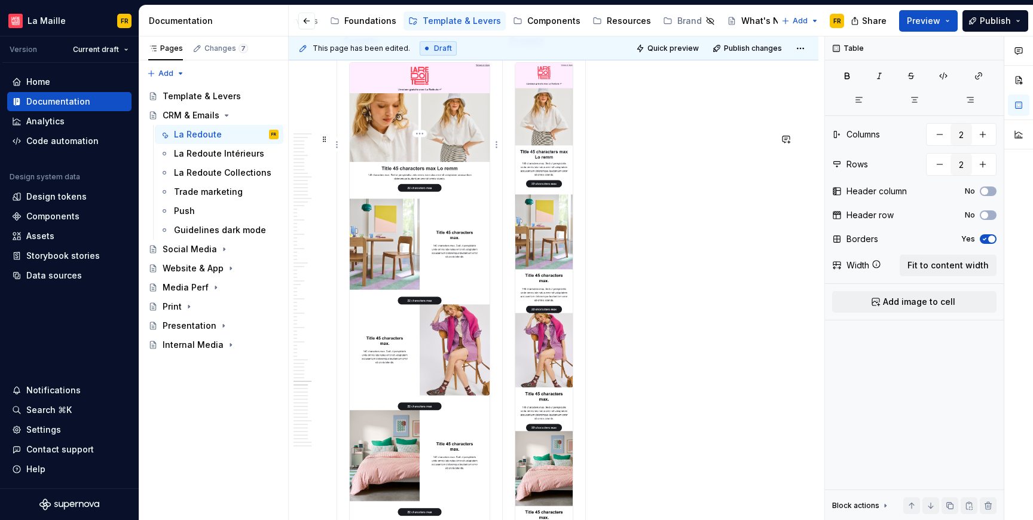
click at [337, 53] on td "Example" at bounding box center [420, 42] width 166 height 22
click at [360, 53] on td "Example" at bounding box center [420, 42] width 166 height 22
click at [583, 53] on td "Example" at bounding box center [544, 42] width 83 height 22
click at [340, 219] on td "Desk" at bounding box center [420, 370] width 166 height 635
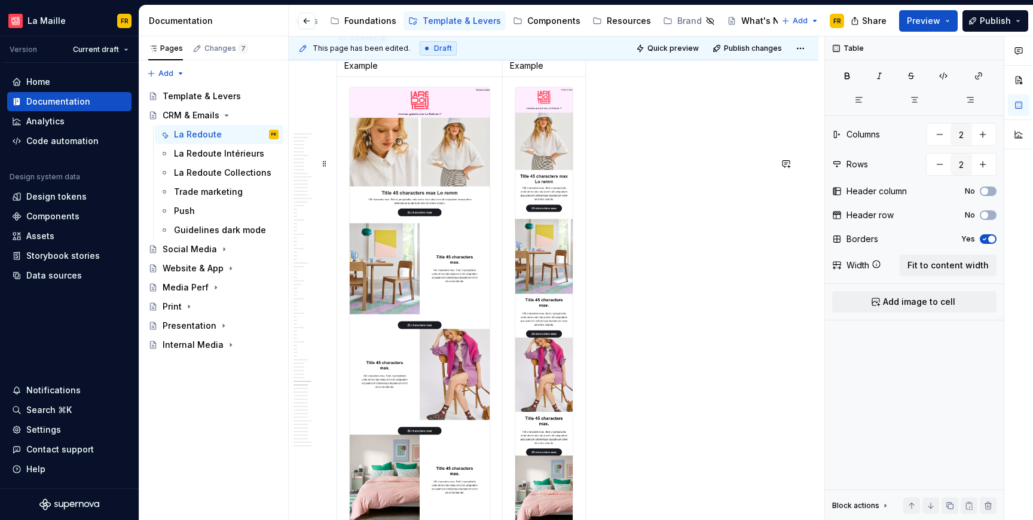
scroll to position [17996, 0]
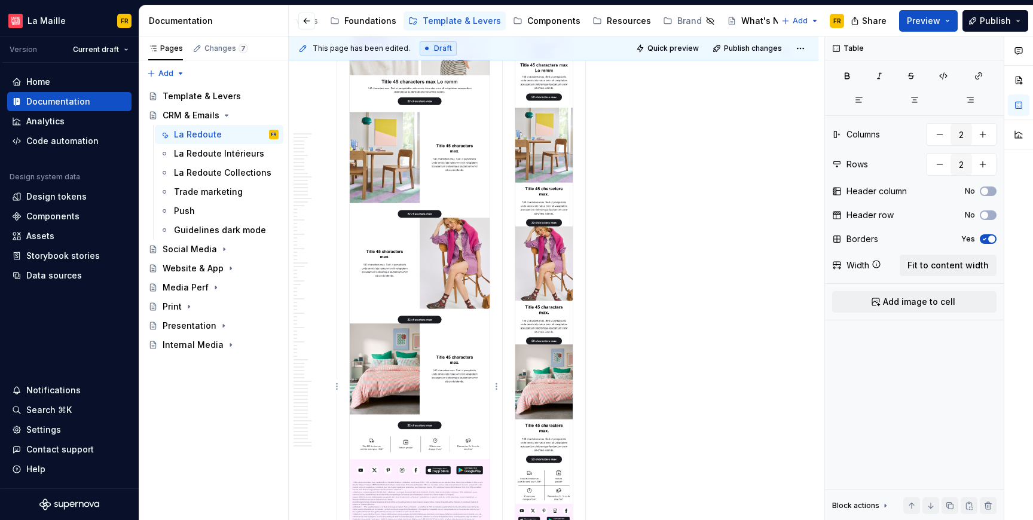
click at [341, 72] on td "Desk" at bounding box center [420, 283] width 166 height 635
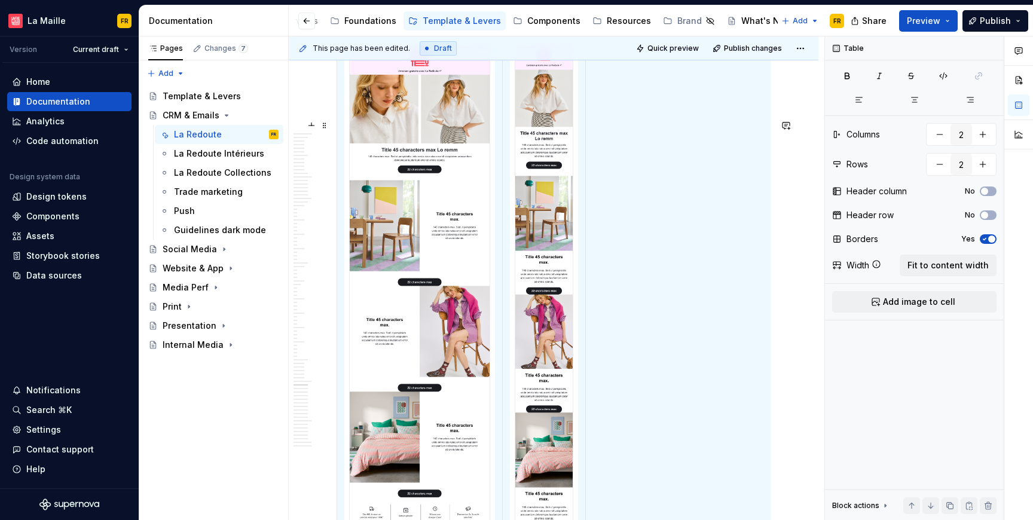
scroll to position [18244, 0]
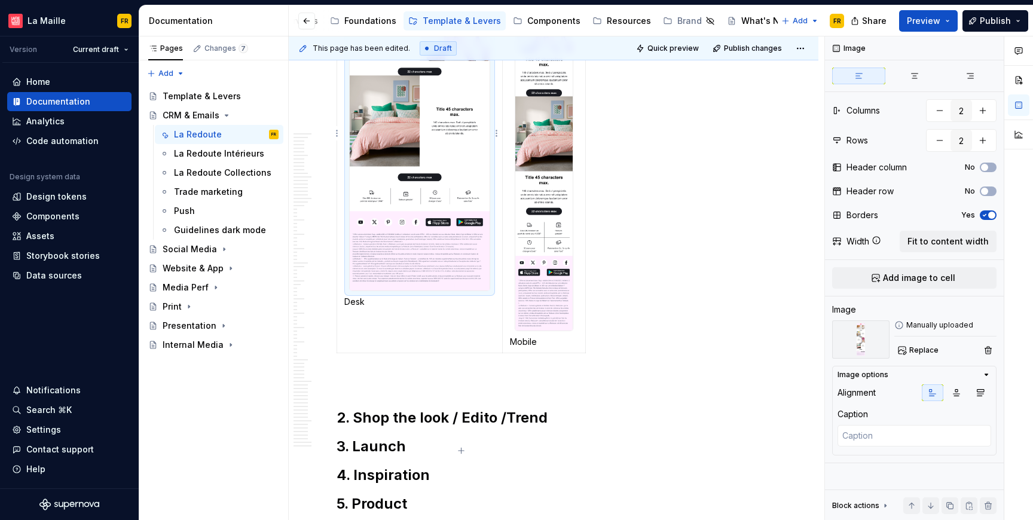
click at [458, 291] on img at bounding box center [420, 9] width 140 height 563
click at [560, 330] on img at bounding box center [544, 29] width 57 height 602
click at [641, 358] on div "Example Example Desk Mobile" at bounding box center [554, 26] width 434 height 663
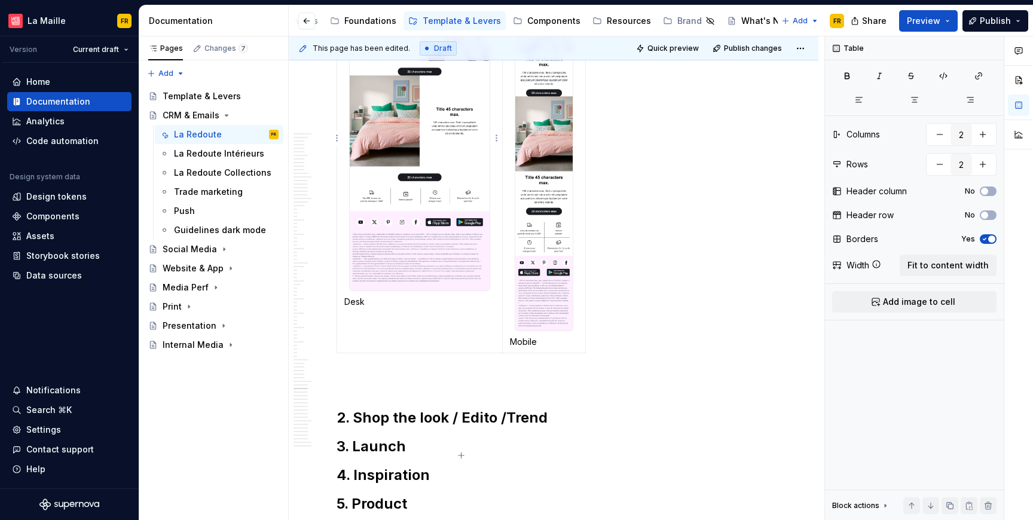
click at [459, 197] on img at bounding box center [420, 9] width 140 height 563
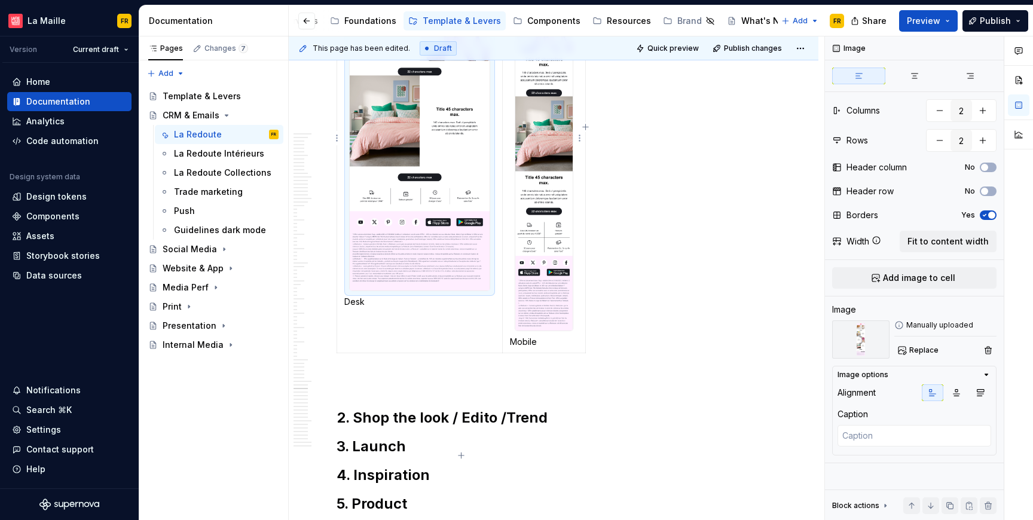
click at [515, 203] on div at bounding box center [544, 28] width 59 height 603
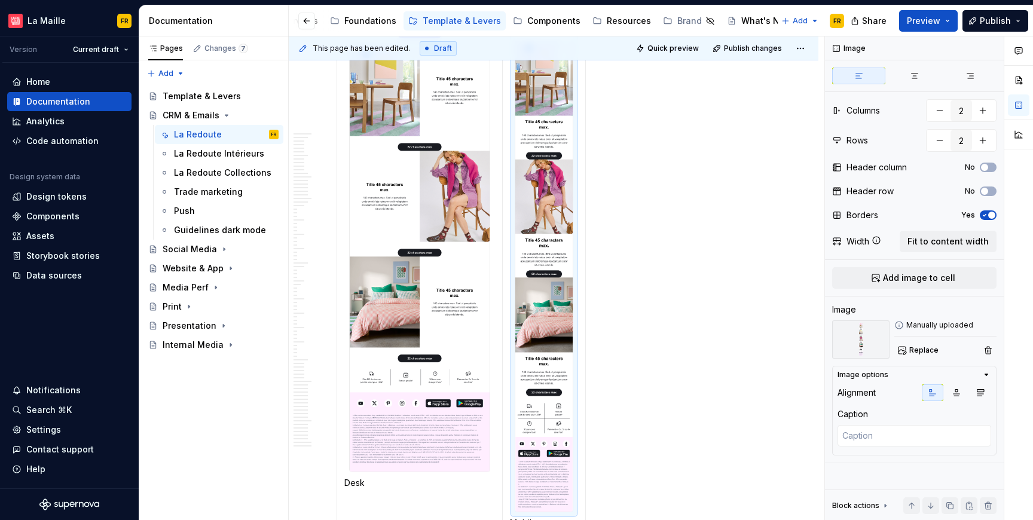
scroll to position [17972, 0]
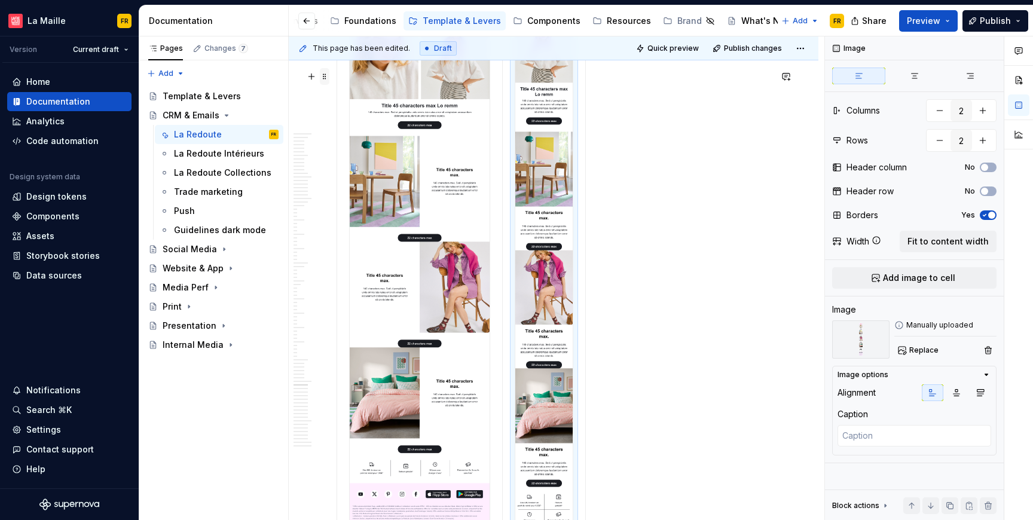
click at [327, 76] on span at bounding box center [325, 76] width 10 height 17
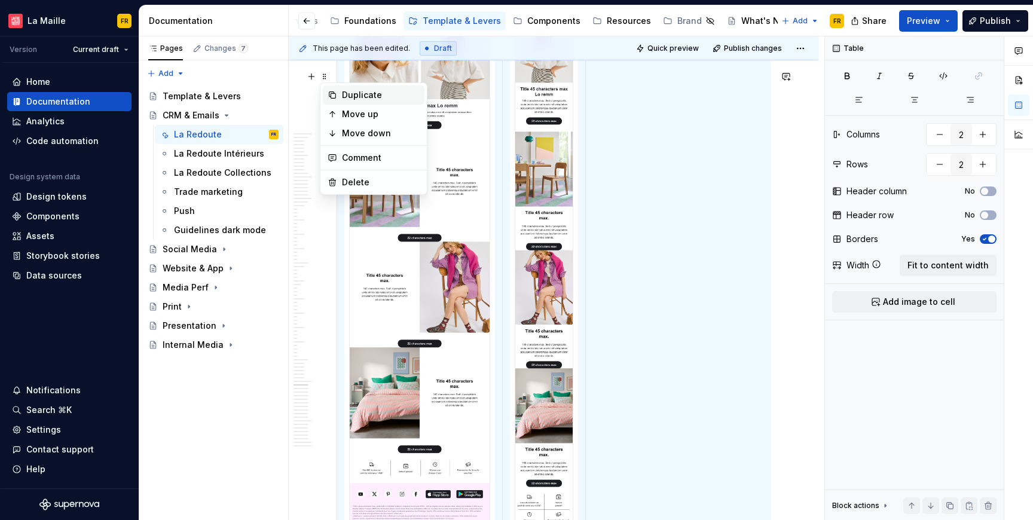
click at [349, 97] on div "Duplicate" at bounding box center [381, 95] width 78 height 12
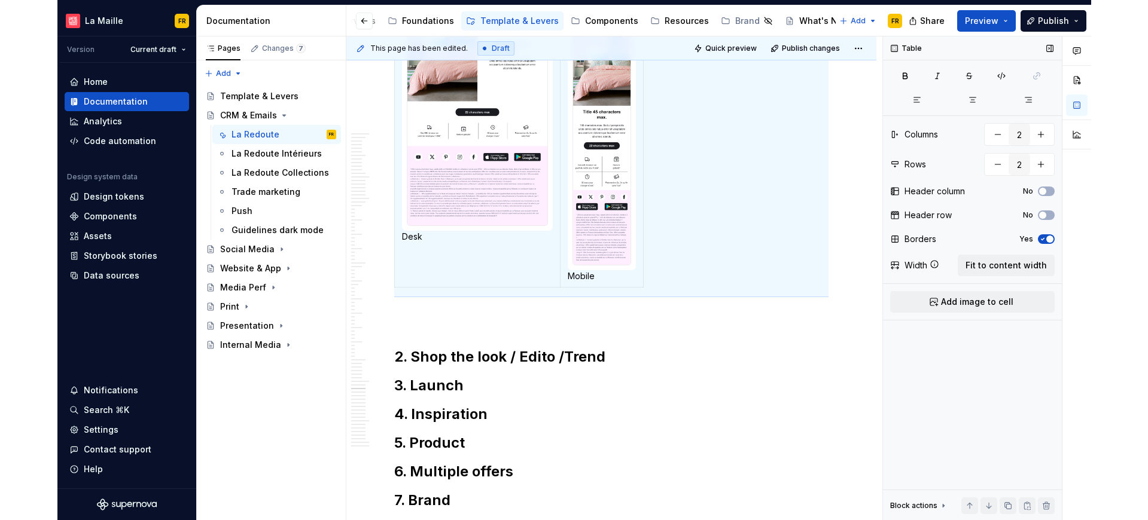
scroll to position [18991, 0]
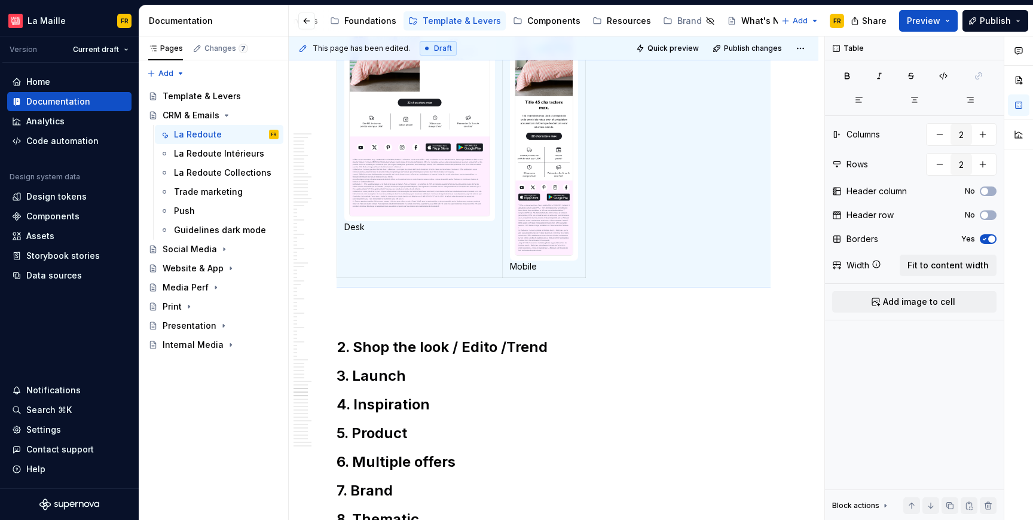
drag, startPoint x: 1028, startPoint y: 511, endPoint x: 1179, endPoint y: 539, distance: 154.0
click at [1033, 520] on html "La Maille FR Version Current draft Home Documentation Analytics Code automation…" at bounding box center [516, 260] width 1033 height 520
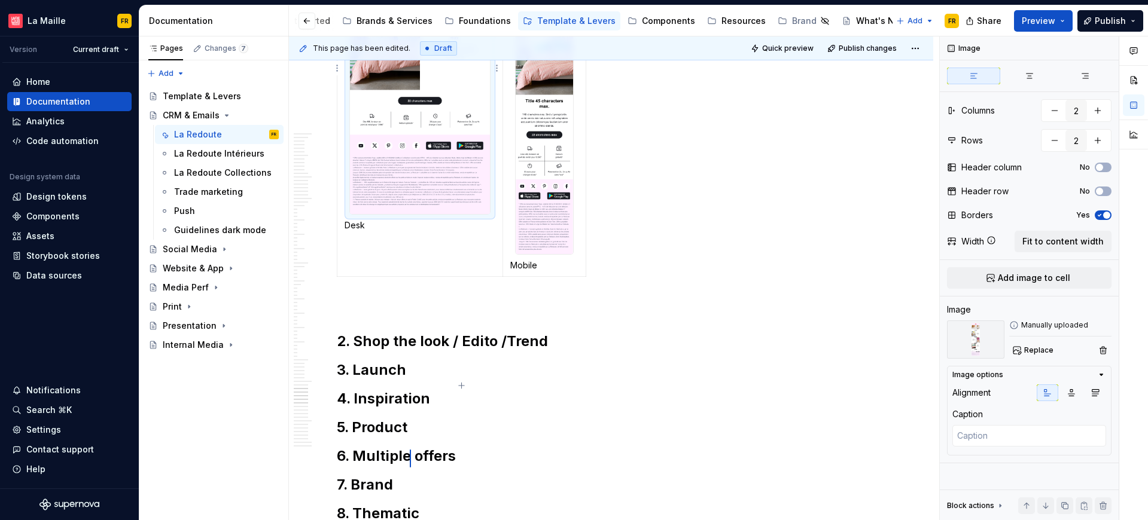
scroll to position [19613, 0]
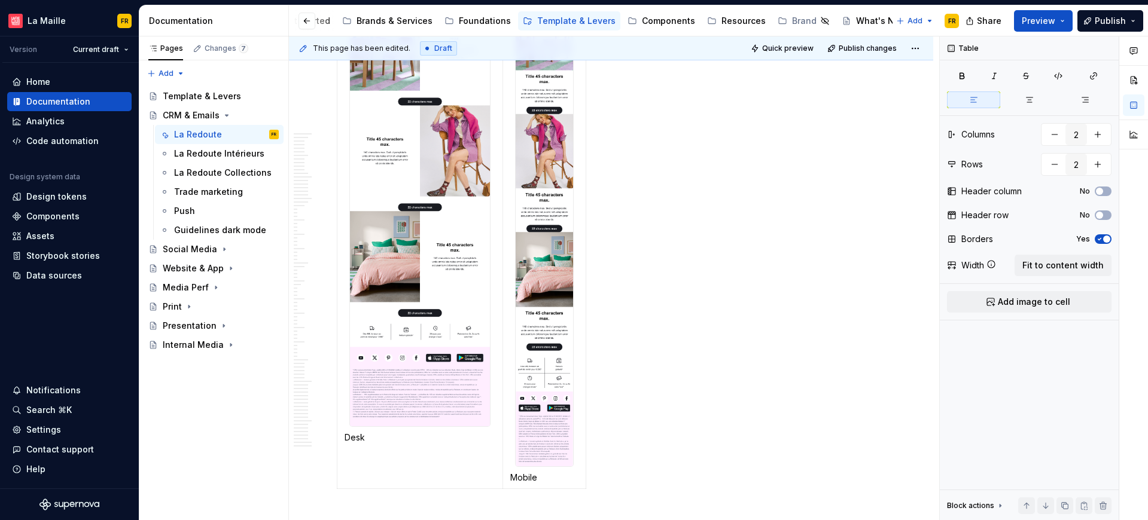
scroll to position [19180, 0]
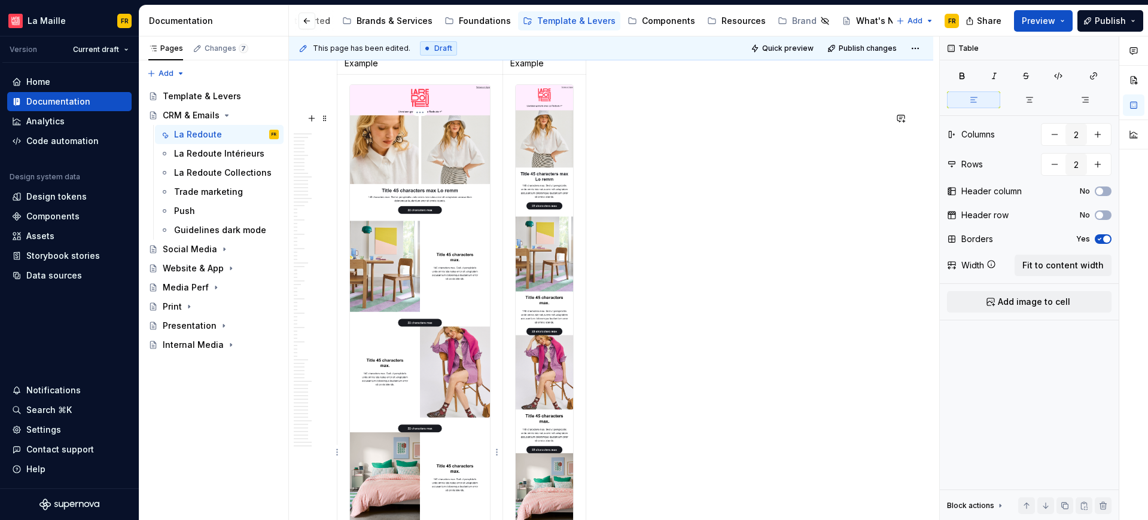
click at [349, 157] on div at bounding box center [419, 366] width 141 height 564
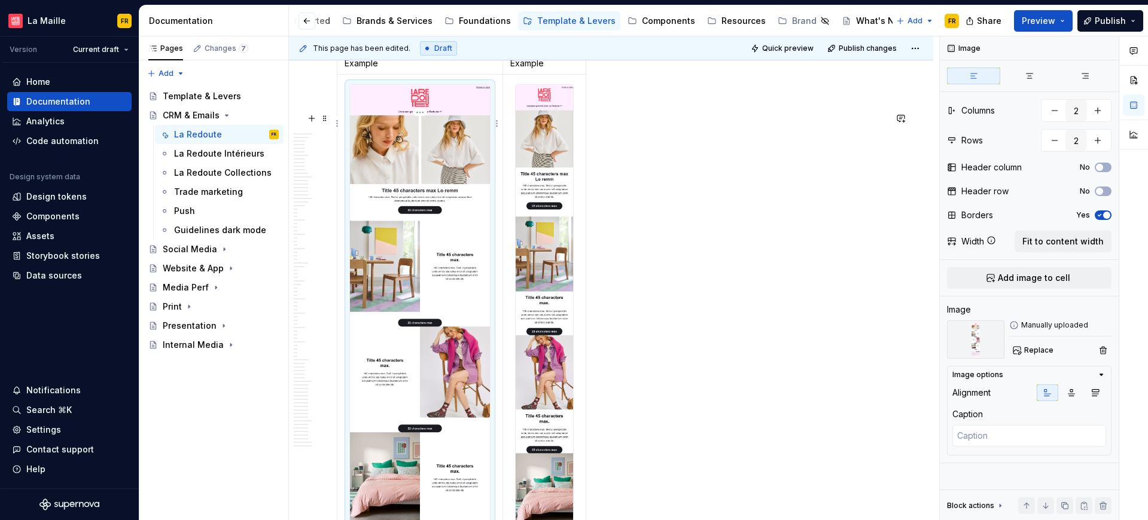
click at [455, 75] on td "Example" at bounding box center [420, 64] width 166 height 22
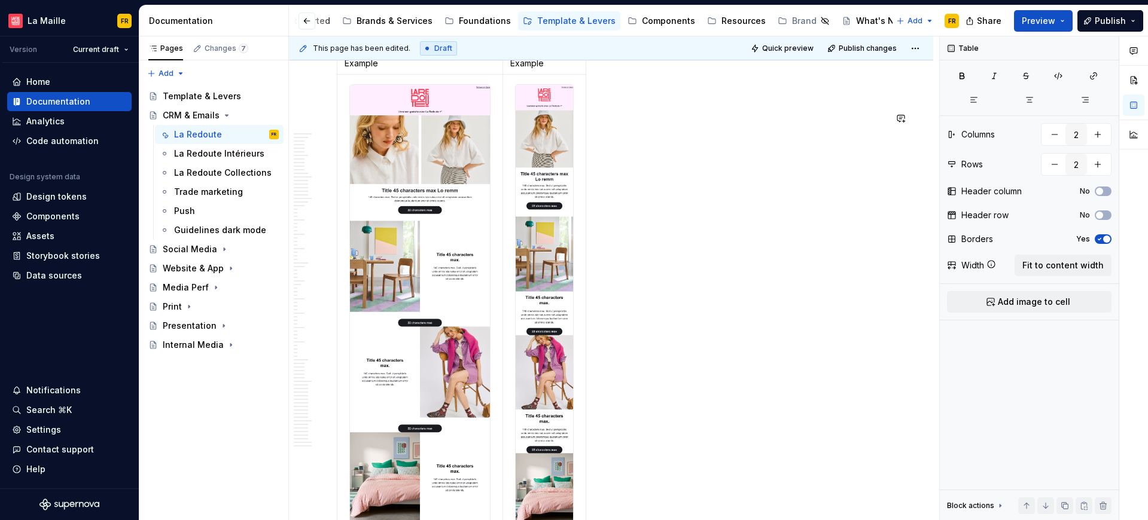
click at [577, 75] on td "Example" at bounding box center [544, 64] width 83 height 22
click at [569, 75] on td "Example" at bounding box center [544, 64] width 83 height 22
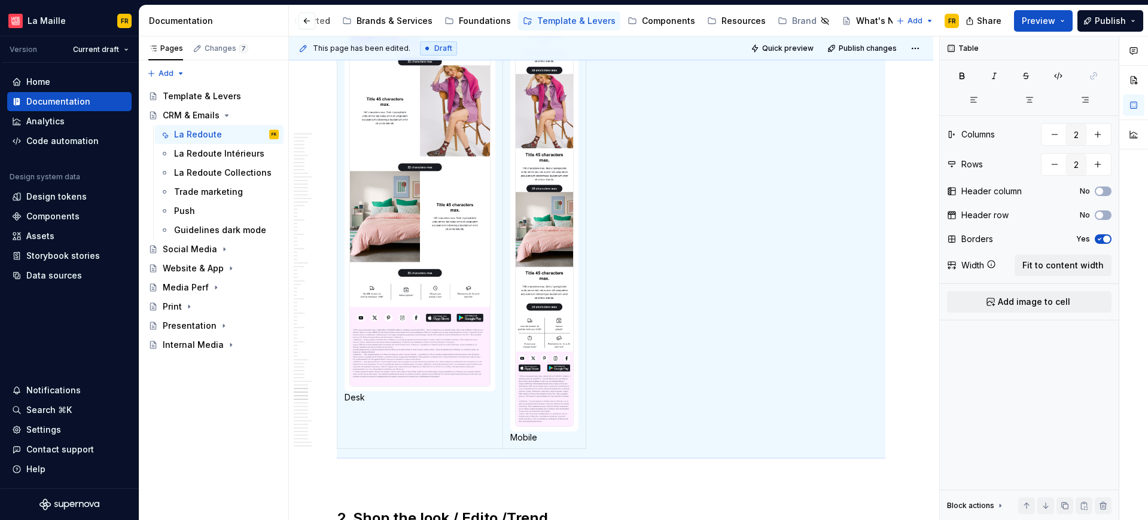
scroll to position [19198, 0]
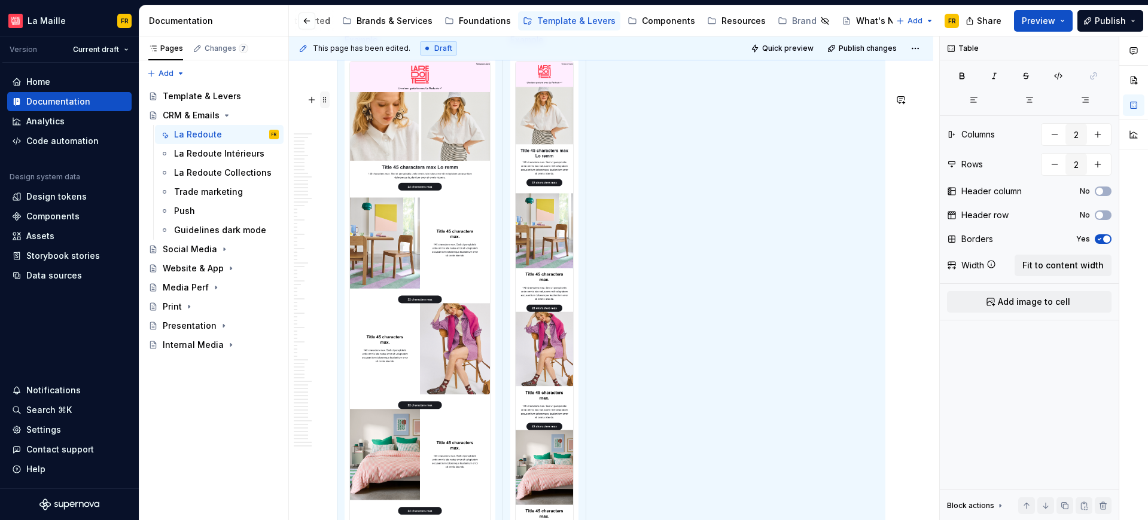
click at [328, 106] on span at bounding box center [325, 100] width 10 height 17
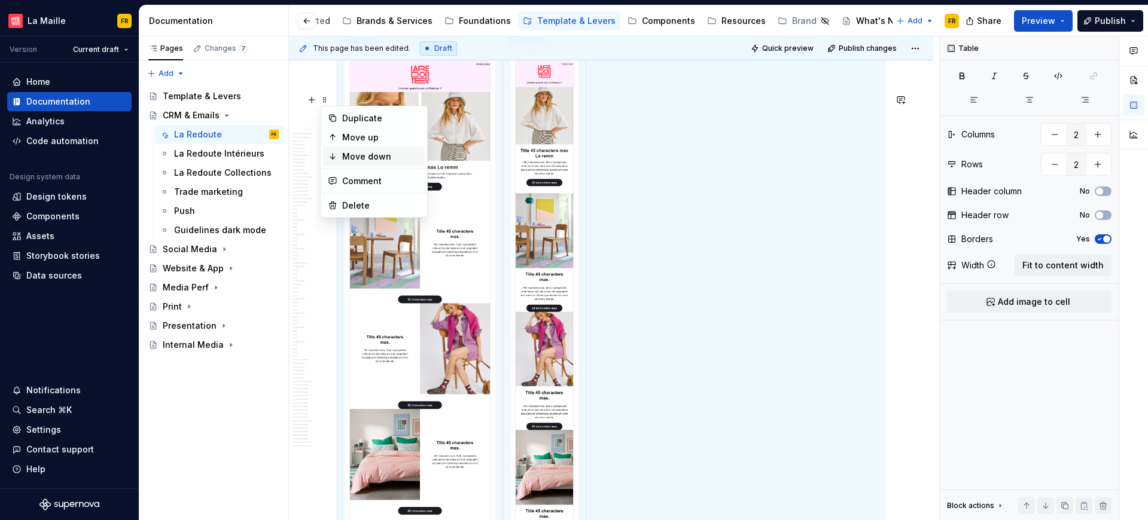
click at [382, 151] on div "Move down" at bounding box center [381, 157] width 78 height 12
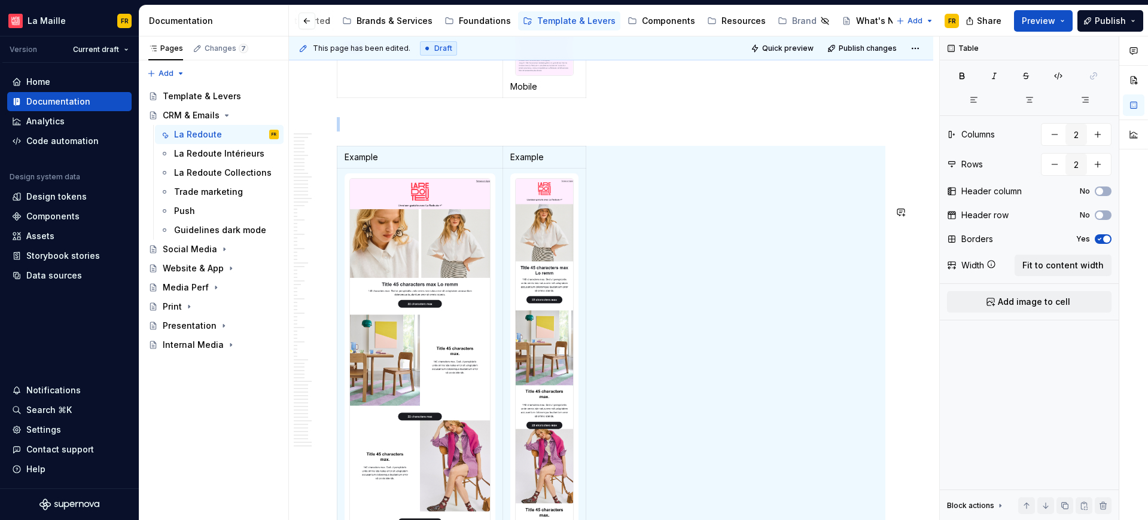
scroll to position [19123, 0]
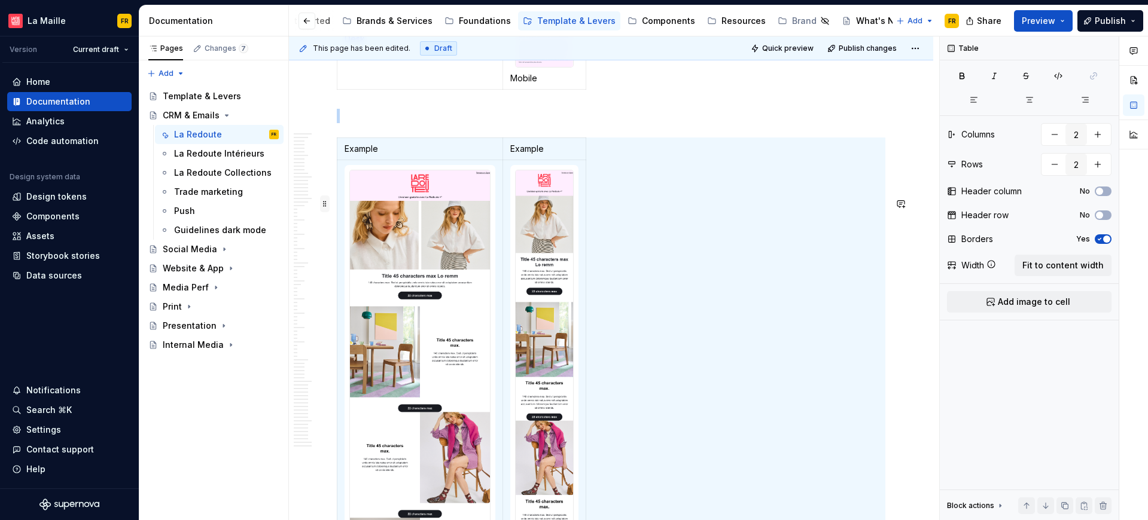
click at [325, 205] on span at bounding box center [325, 204] width 10 height 17
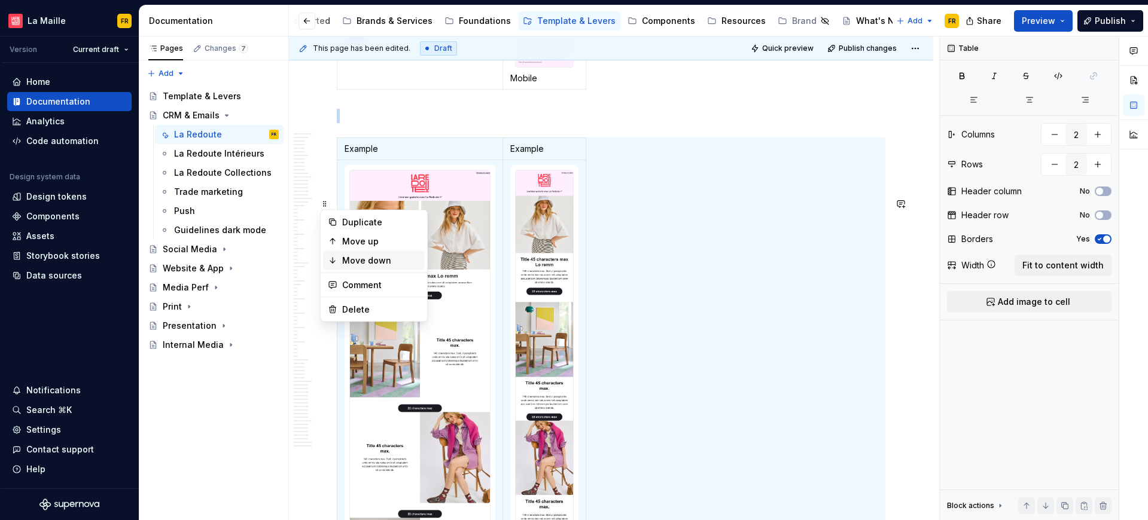
click at [360, 264] on div "Move down" at bounding box center [381, 261] width 78 height 12
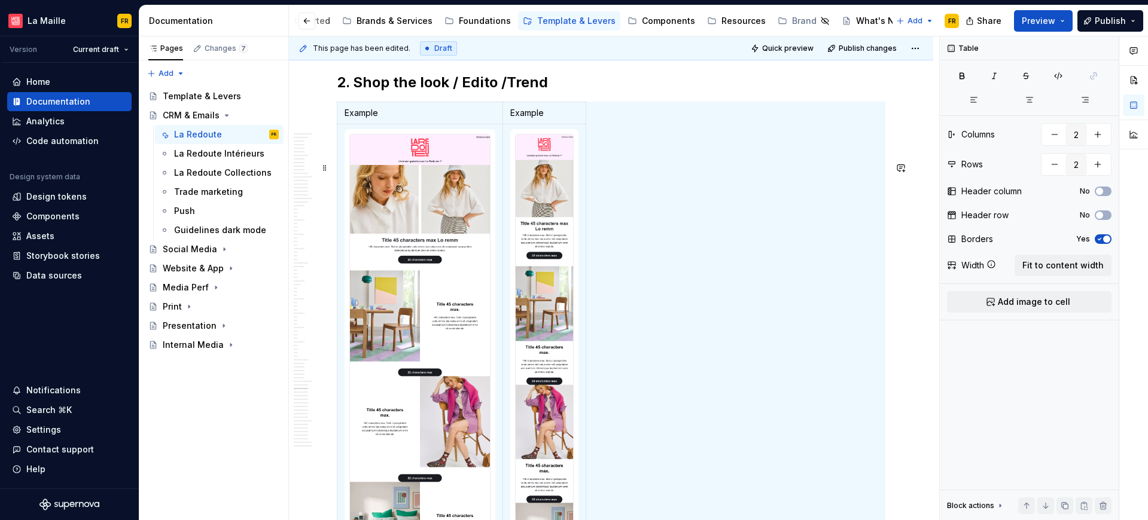
scroll to position [18952, 0]
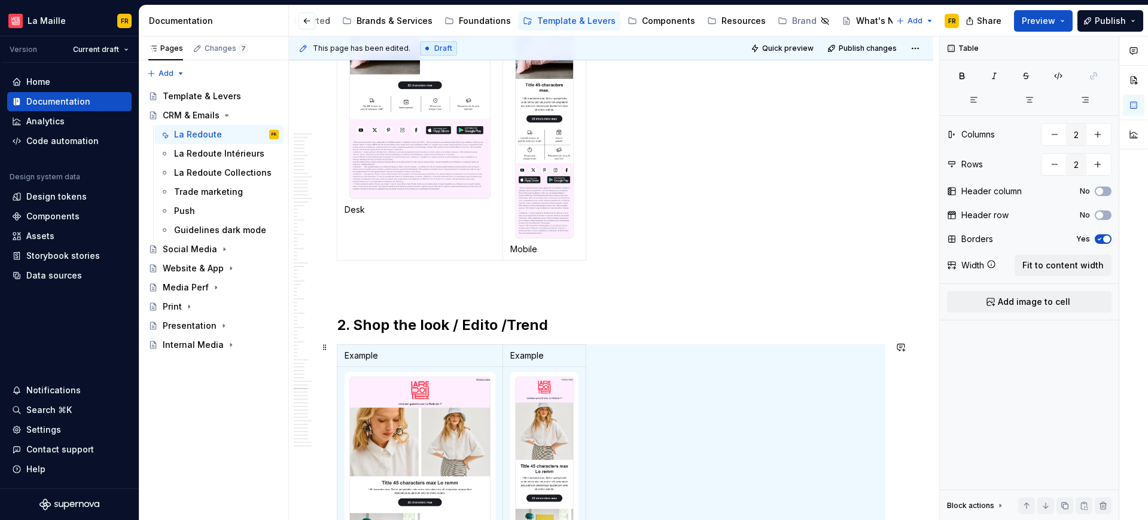
click at [638, 294] on p at bounding box center [611, 287] width 548 height 14
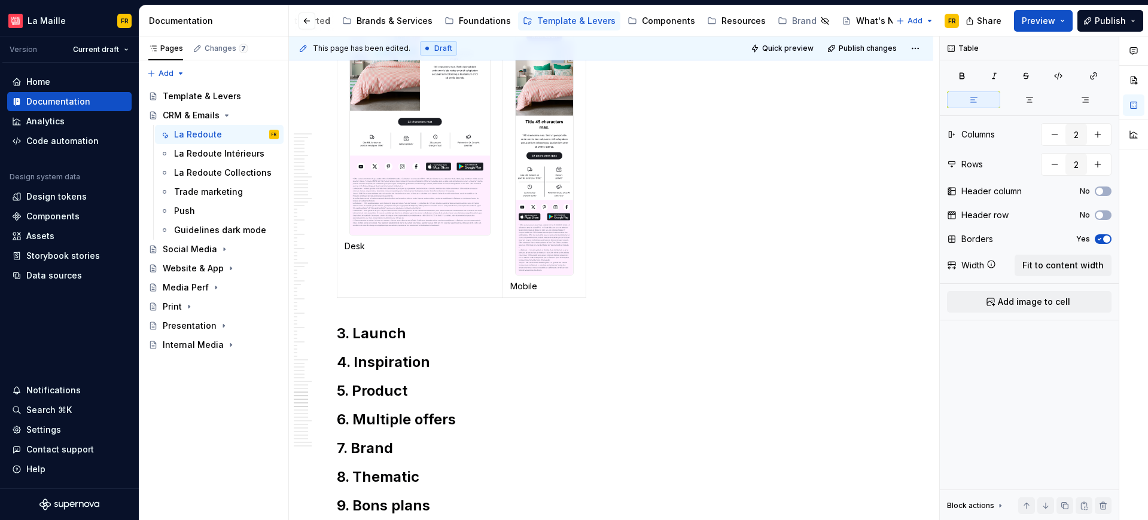
scroll to position [19374, 0]
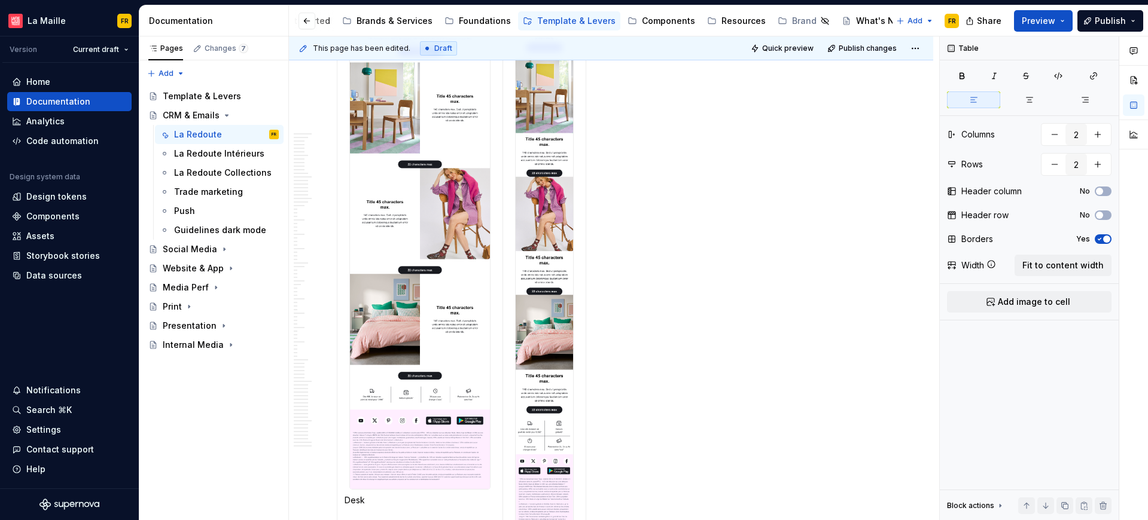
click at [444, 246] on img at bounding box center [420, 207] width 140 height 563
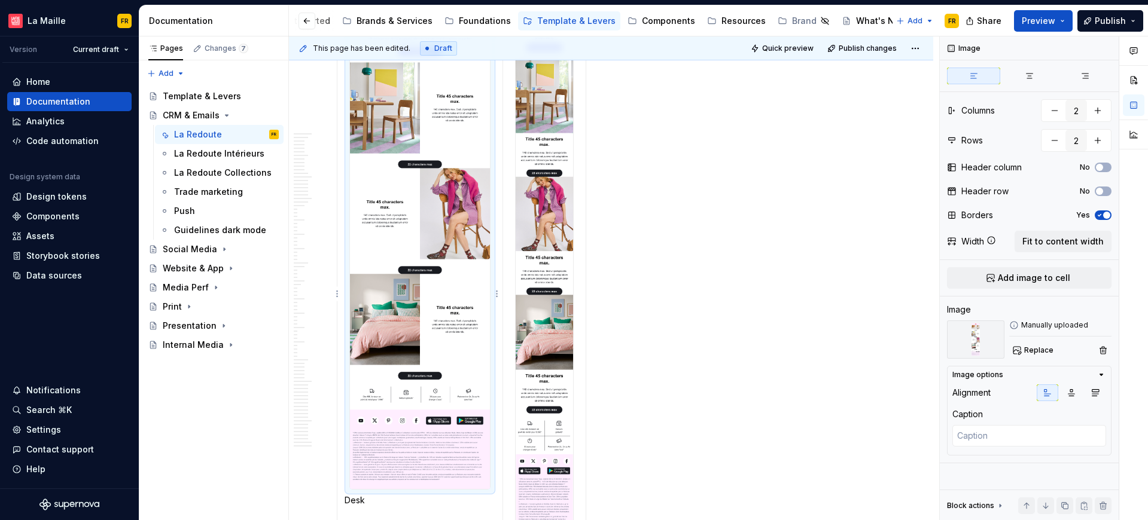
click at [444, 246] on img at bounding box center [420, 207] width 140 height 563
click at [1033, 352] on button "Replace" at bounding box center [1034, 350] width 50 height 17
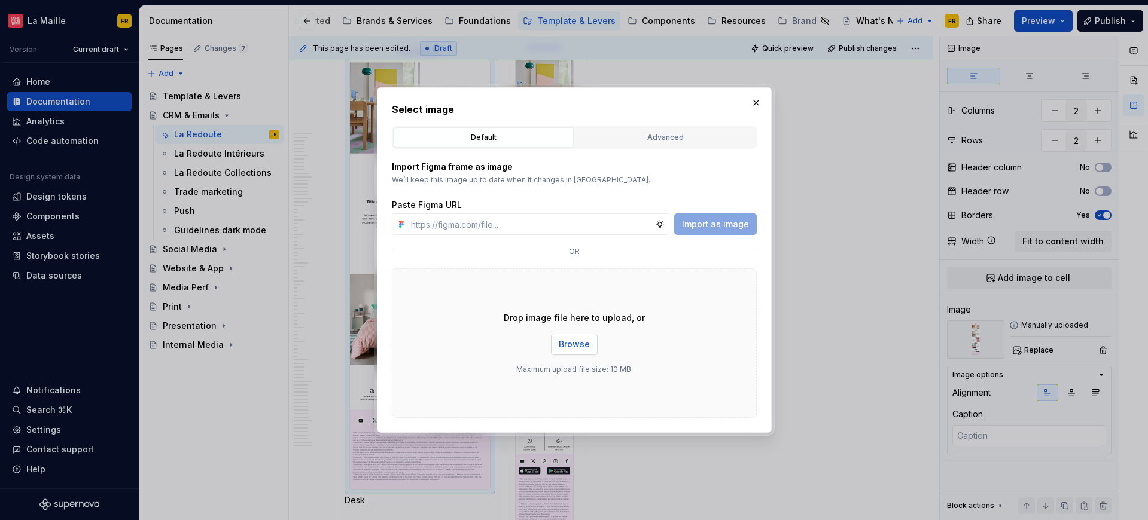
click at [584, 347] on span "Browse" at bounding box center [574, 345] width 31 height 12
click at [757, 106] on button "button" at bounding box center [756, 102] width 17 height 17
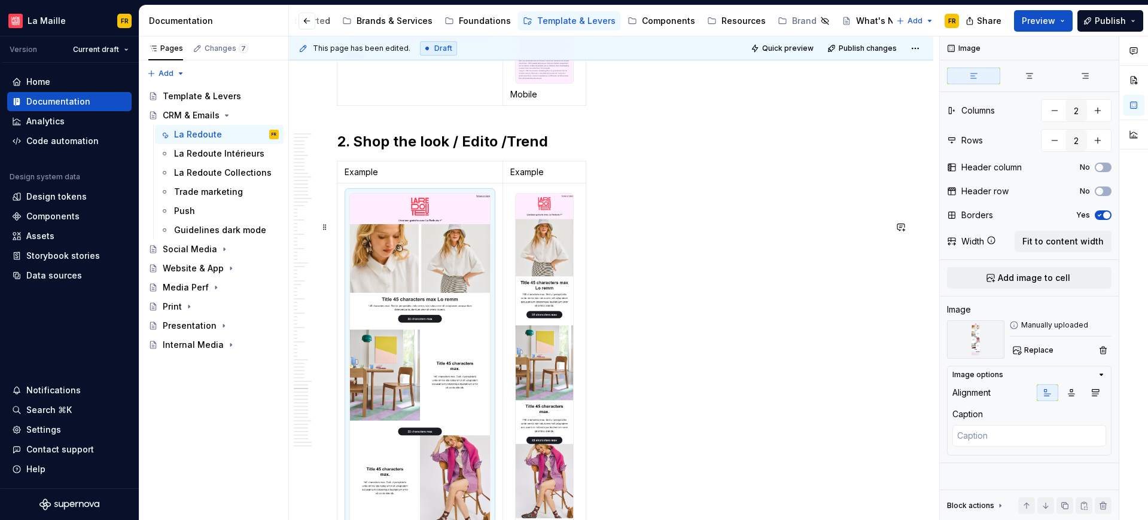
scroll to position [18987, 0]
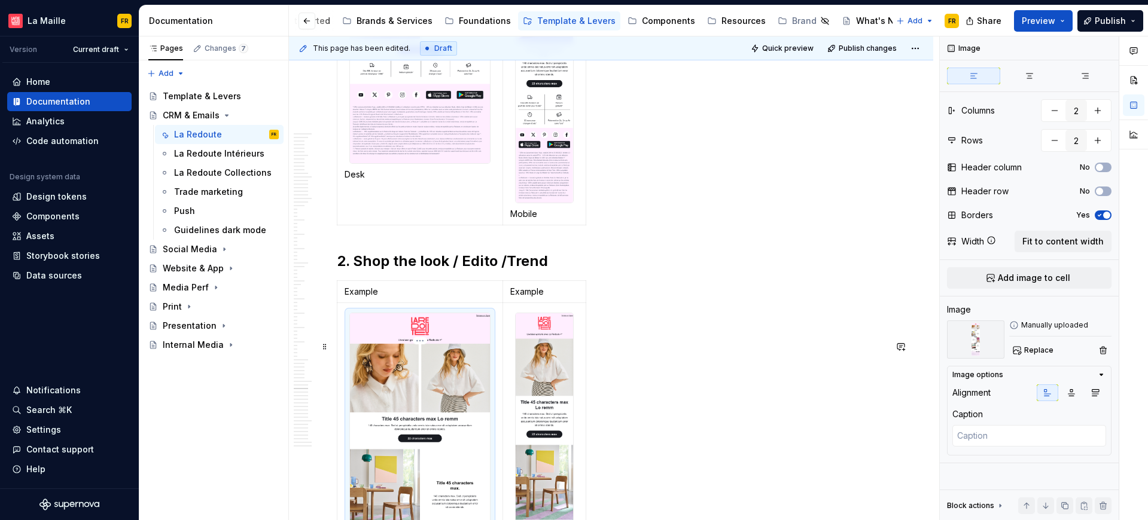
click at [1033, 353] on span "Replace" at bounding box center [1038, 351] width 29 height 10
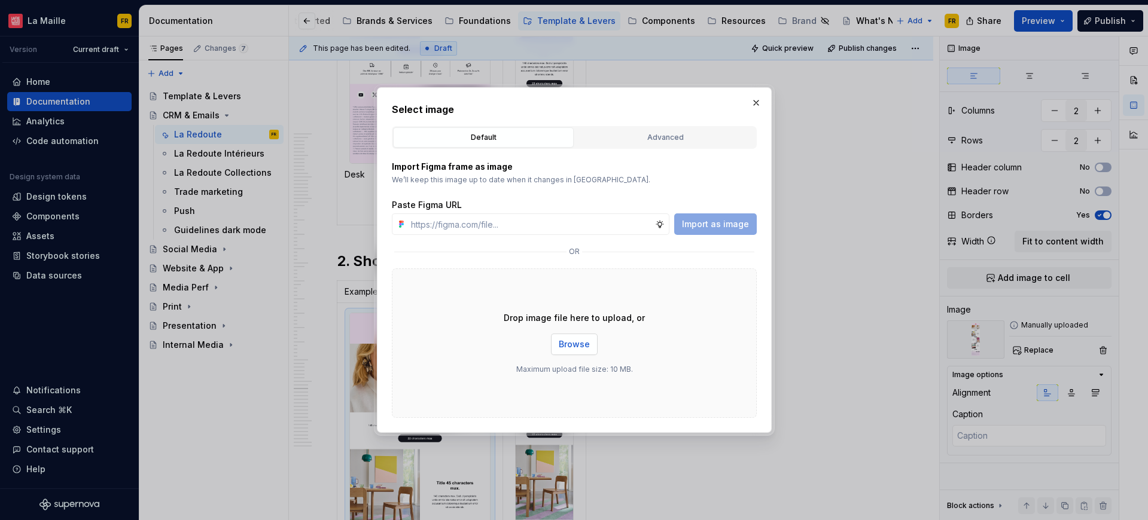
click at [587, 347] on span "Browse" at bounding box center [574, 345] width 31 height 12
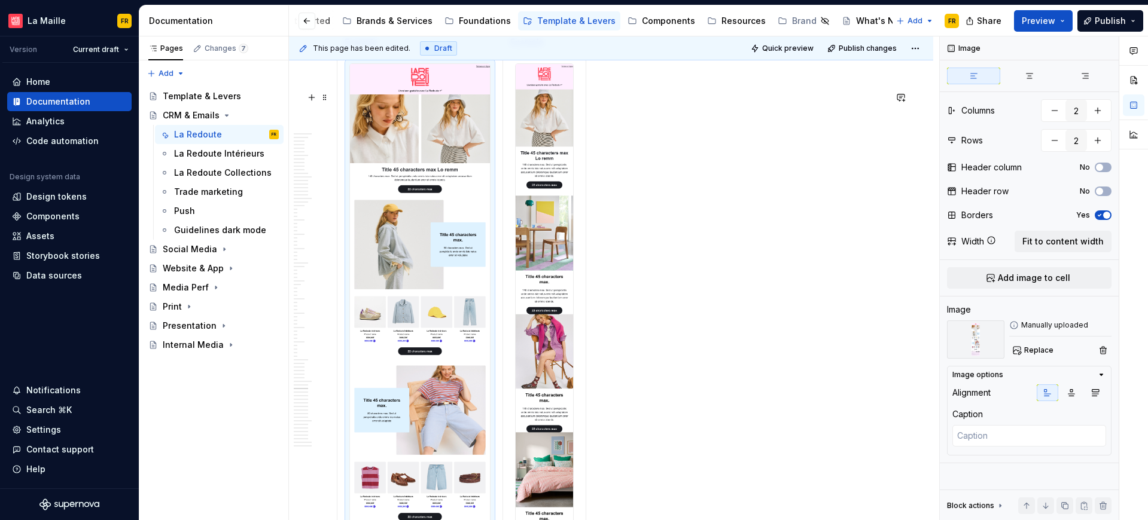
scroll to position [19212, 0]
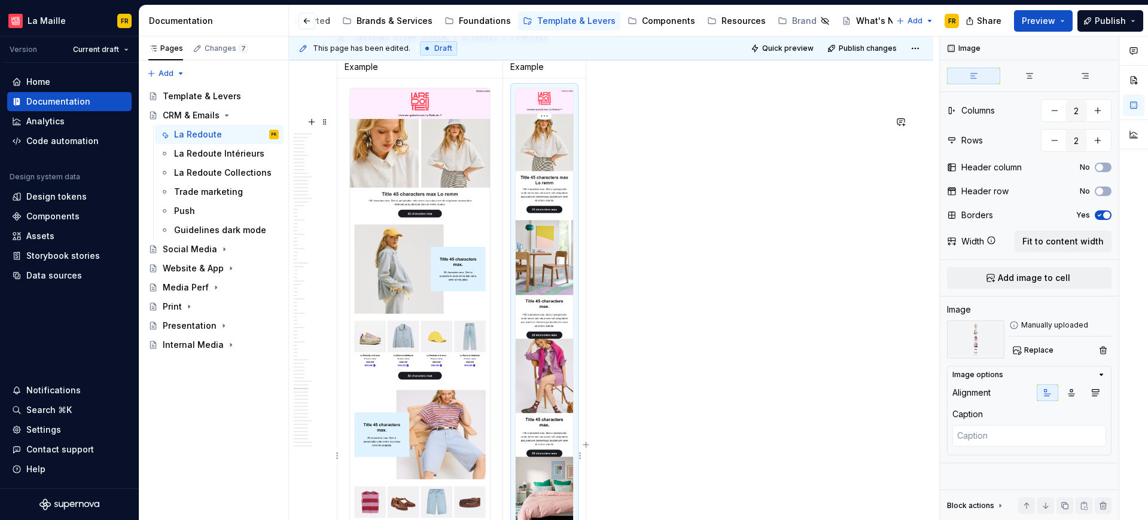
click at [531, 255] on img at bounding box center [544, 390] width 57 height 602
click at [530, 240] on img at bounding box center [544, 390] width 57 height 602
click at [545, 254] on img at bounding box center [544, 390] width 57 height 602
click at [1033, 350] on span "Replace" at bounding box center [1038, 351] width 29 height 10
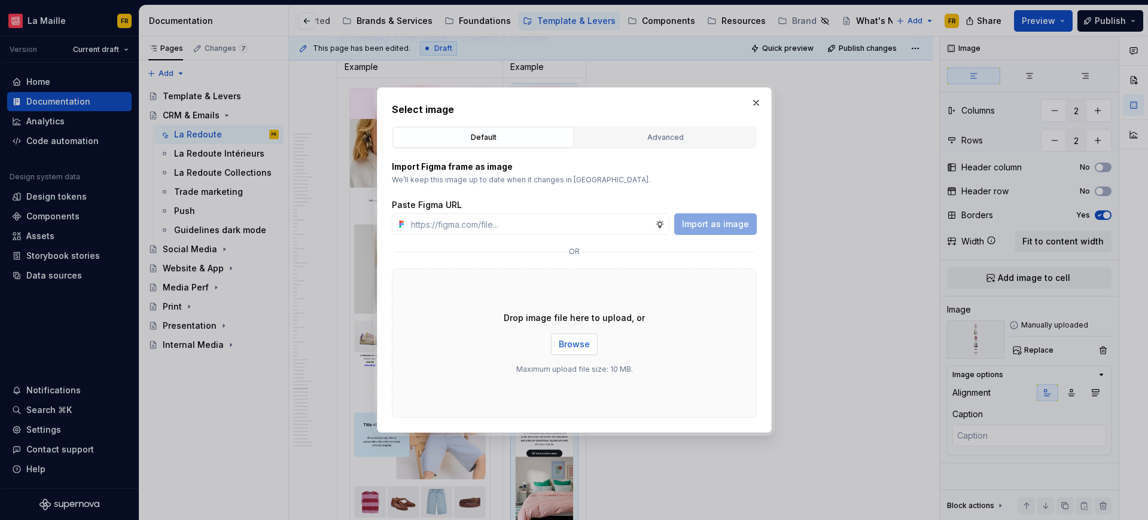
click at [573, 341] on span "Browse" at bounding box center [574, 345] width 31 height 12
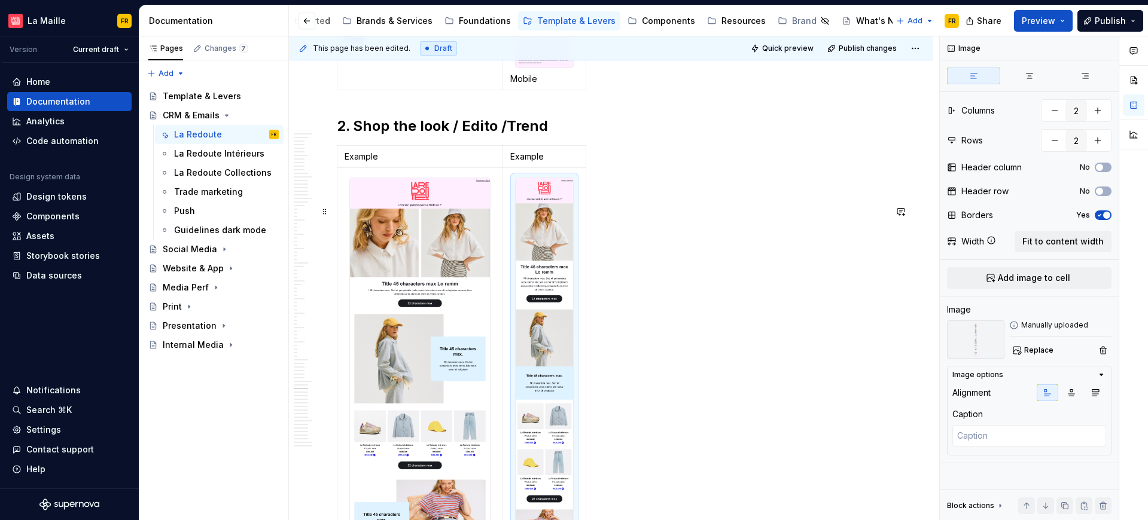
scroll to position [19142, 0]
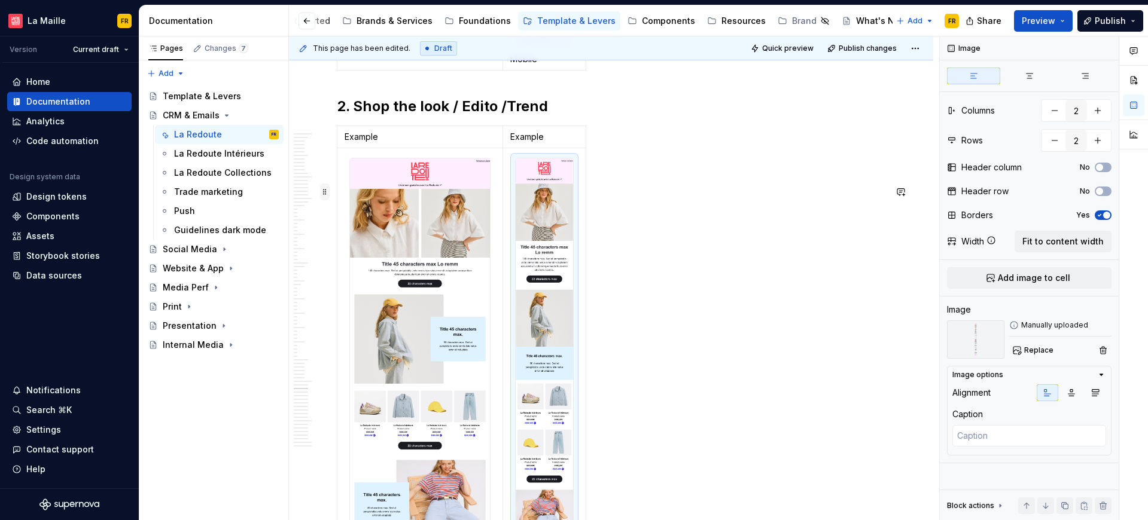
click at [328, 193] on span at bounding box center [325, 192] width 10 height 17
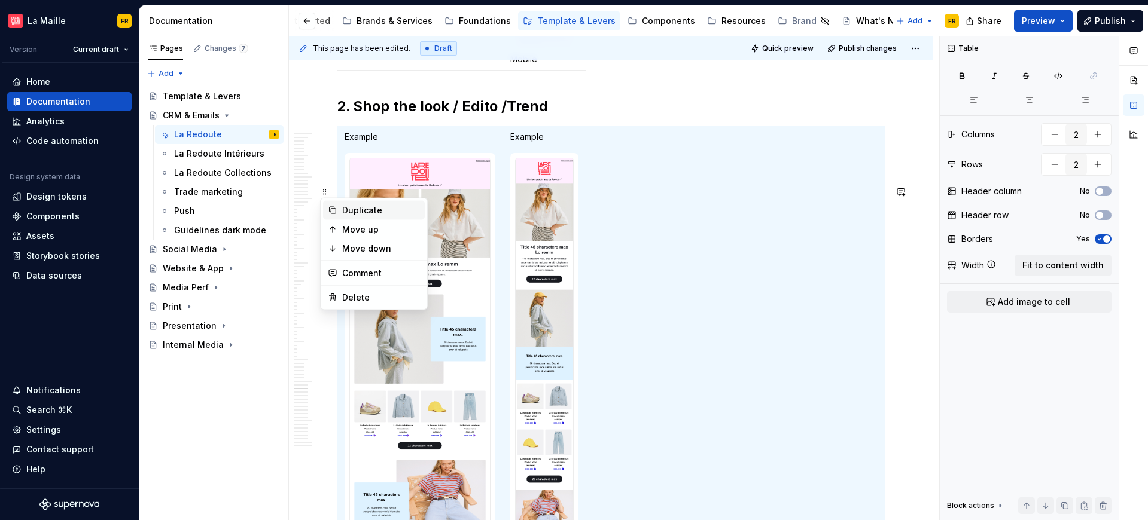
click at [347, 209] on div "Duplicate" at bounding box center [381, 211] width 78 height 12
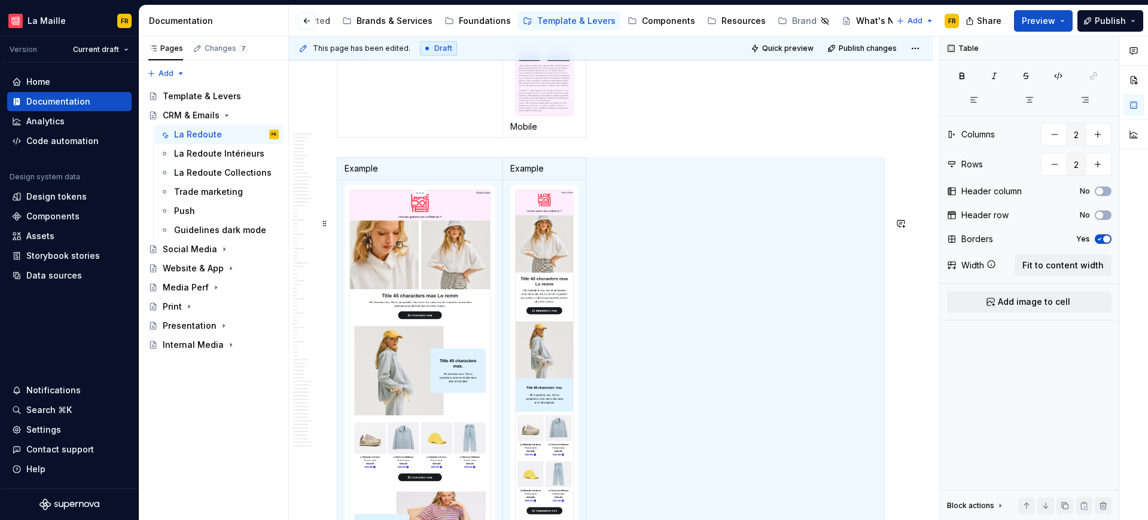
scroll to position [19850, 0]
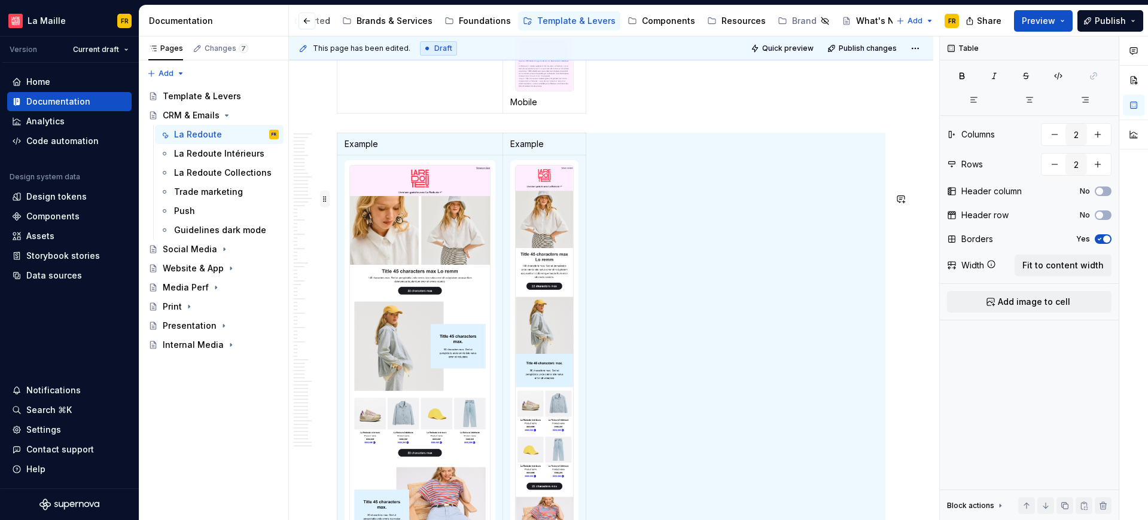
click at [324, 202] on span at bounding box center [325, 199] width 10 height 17
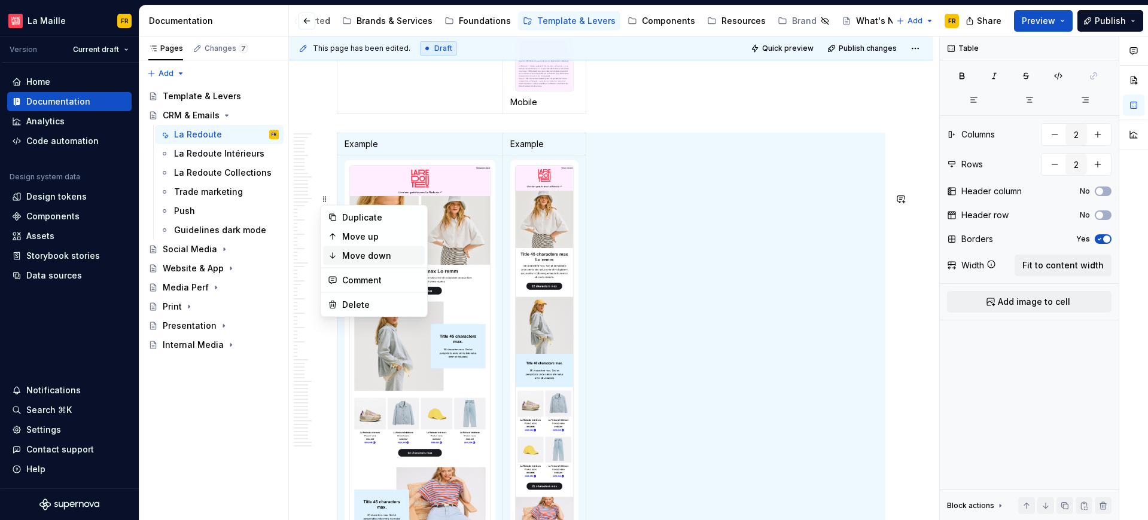
click at [361, 254] on div "Move down" at bounding box center [381, 256] width 78 height 12
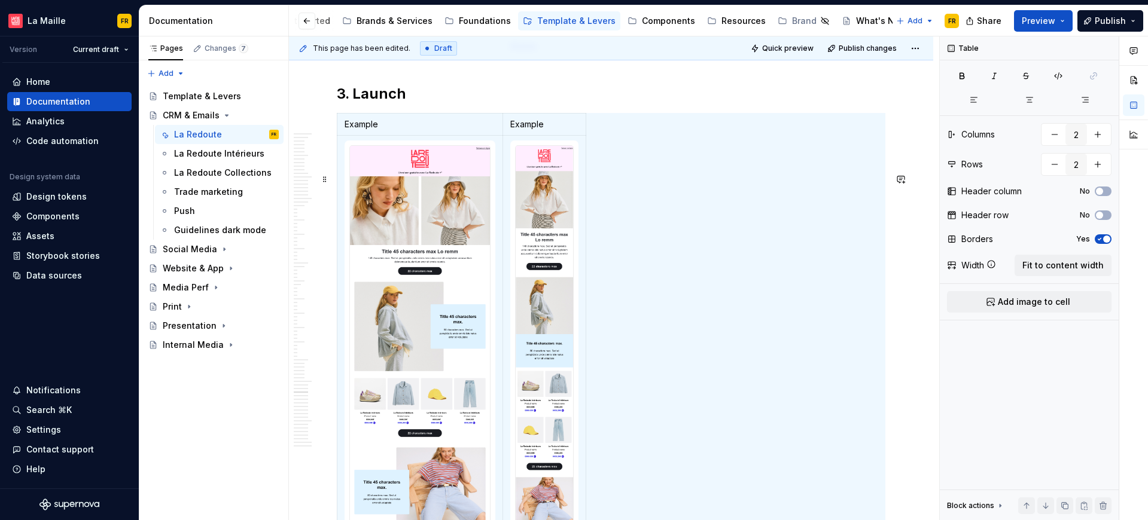
scroll to position [19906, 0]
click at [428, 330] on img at bounding box center [420, 428] width 140 height 566
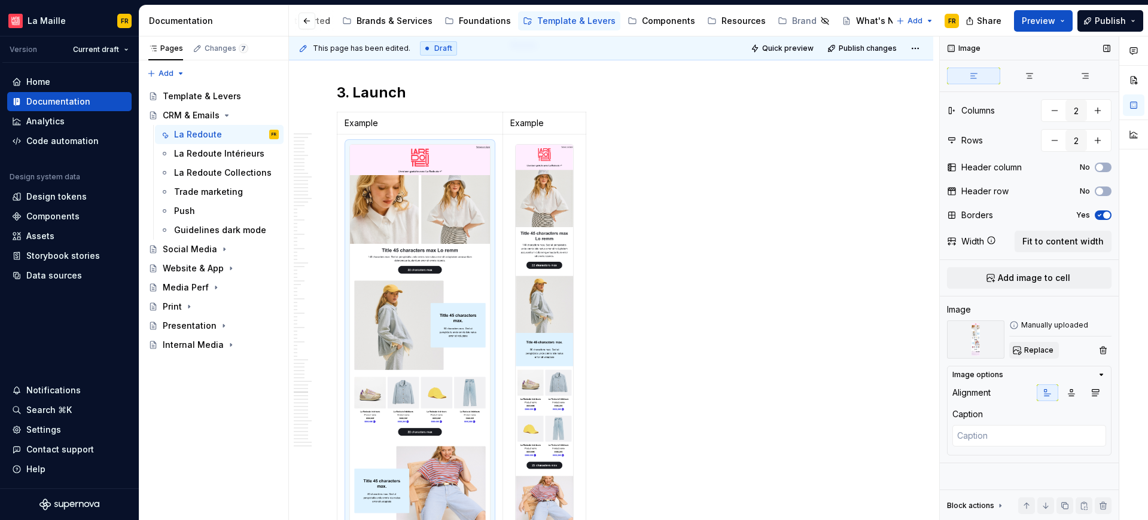
click at [1033, 352] on span "Replace" at bounding box center [1038, 351] width 29 height 10
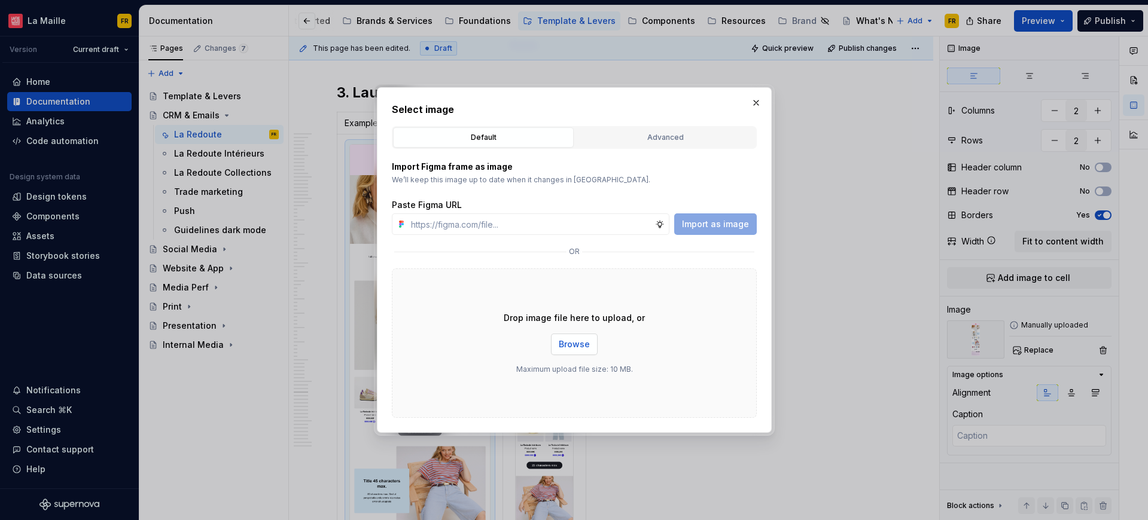
click at [574, 346] on span "Browse" at bounding box center [574, 345] width 31 height 12
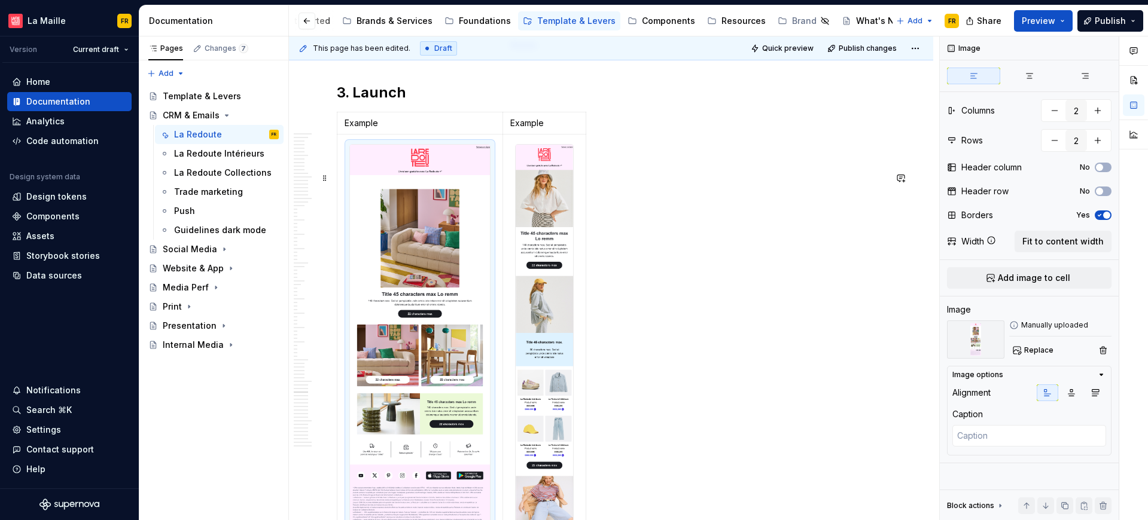
scroll to position [20165, 0]
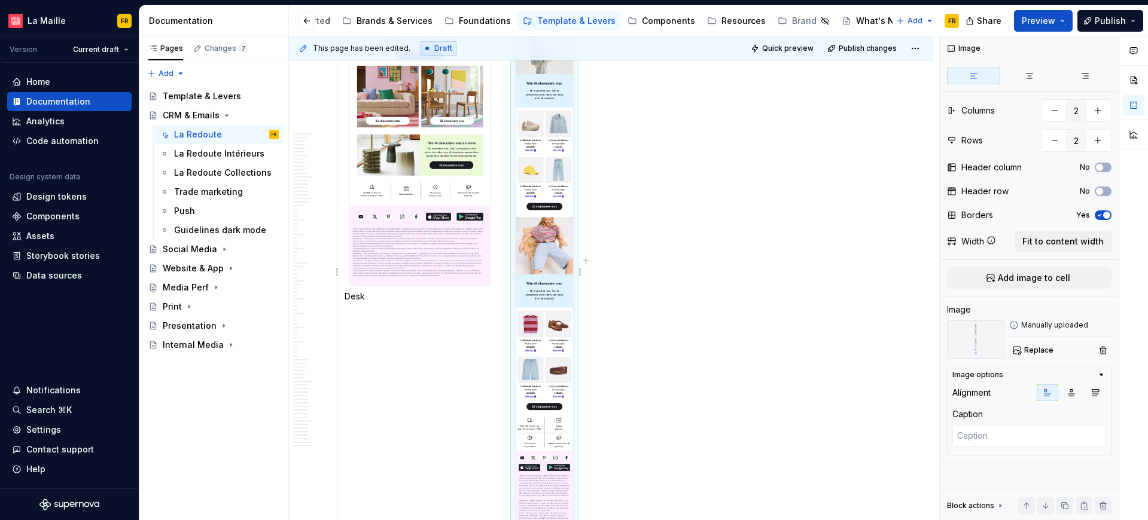
click at [562, 255] on img at bounding box center [544, 206] width 57 height 640
click at [1026, 347] on span "Replace" at bounding box center [1038, 351] width 29 height 10
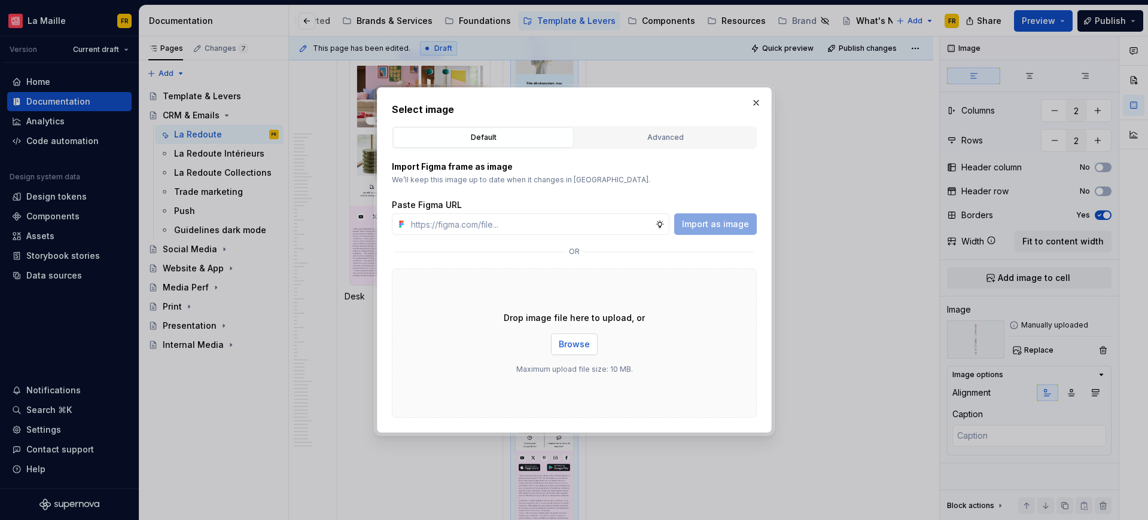
click at [563, 340] on span "Browse" at bounding box center [574, 345] width 31 height 12
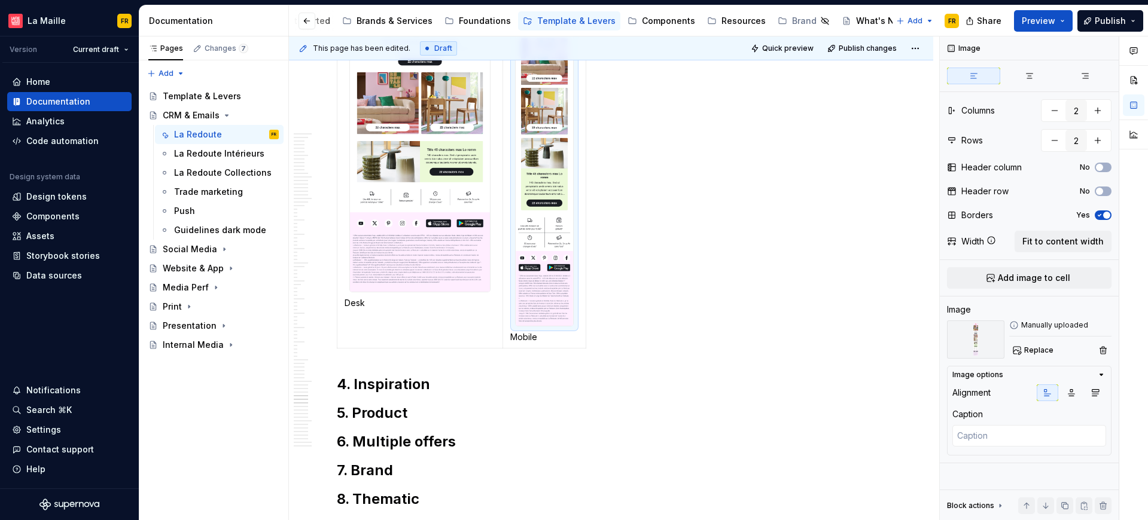
scroll to position [19917, 0]
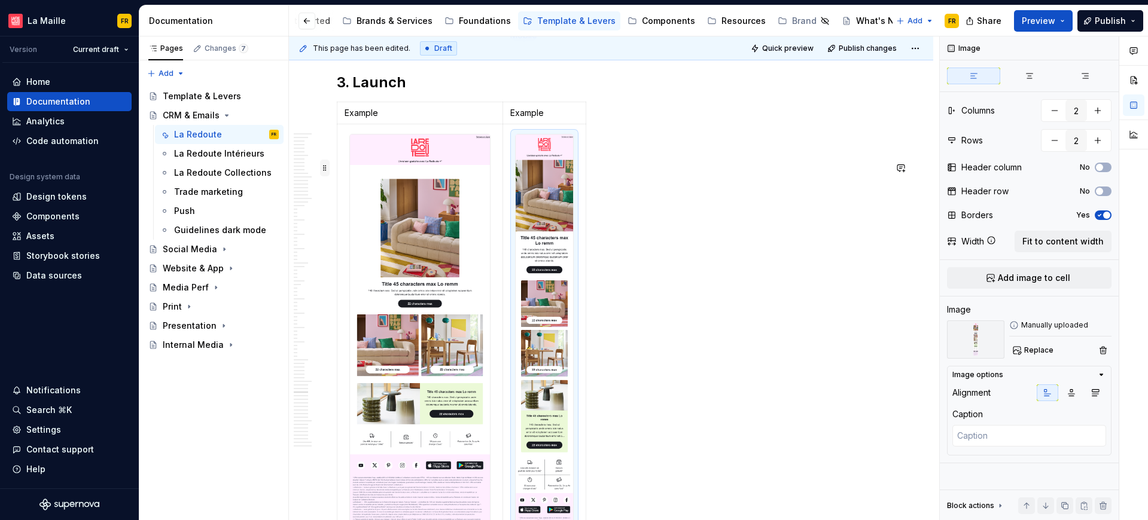
click at [325, 167] on span at bounding box center [325, 168] width 10 height 17
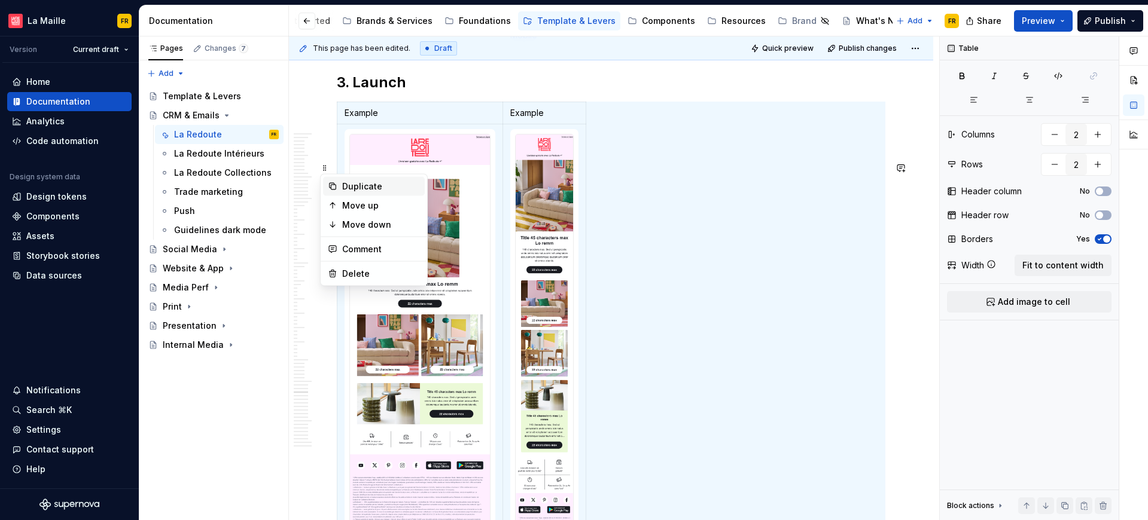
click at [374, 190] on div "Duplicate" at bounding box center [381, 187] width 78 height 12
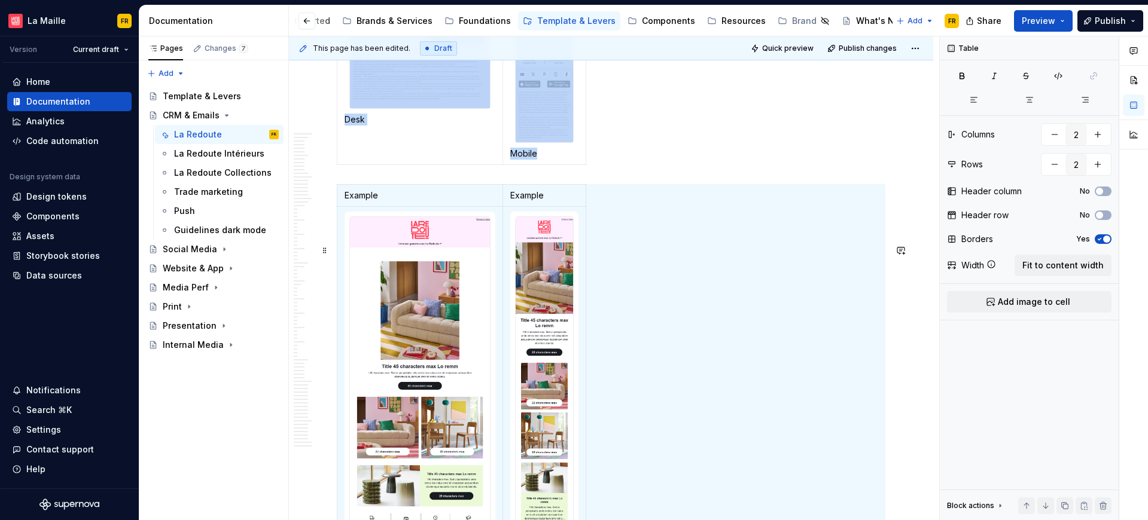
scroll to position [20310, 0]
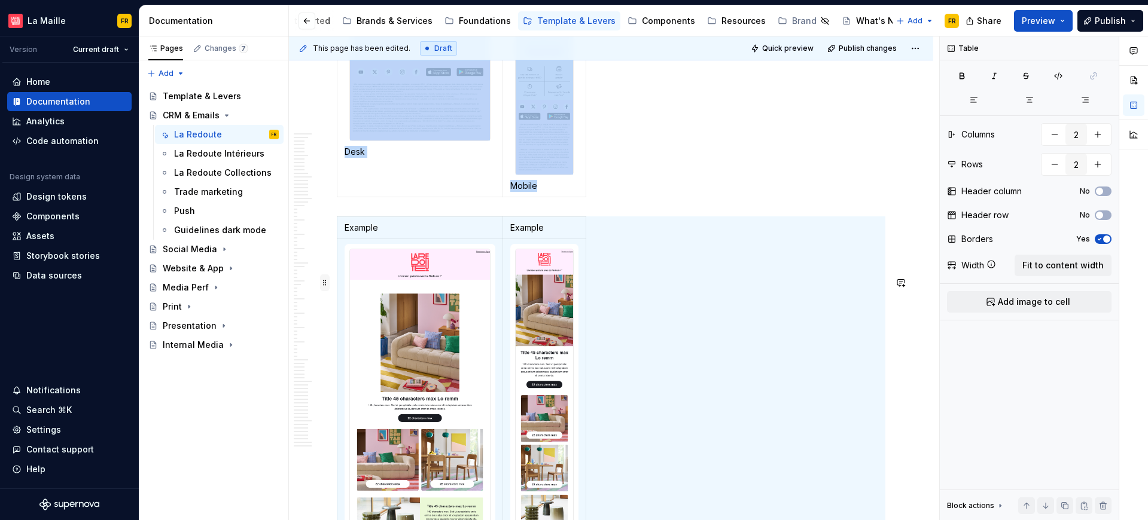
click at [324, 282] on span at bounding box center [325, 283] width 10 height 17
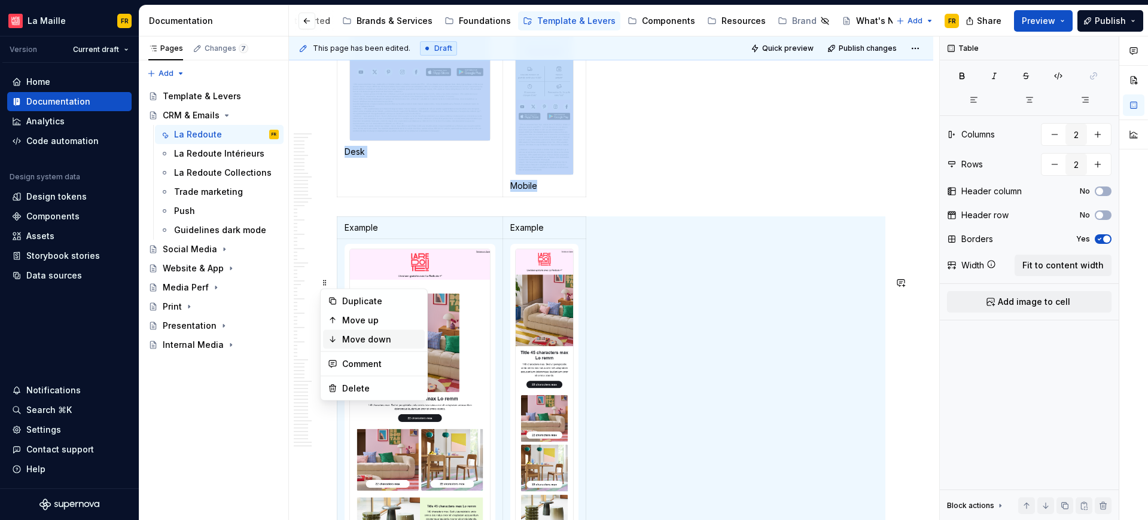
click at [375, 333] on div "Move down" at bounding box center [374, 339] width 102 height 19
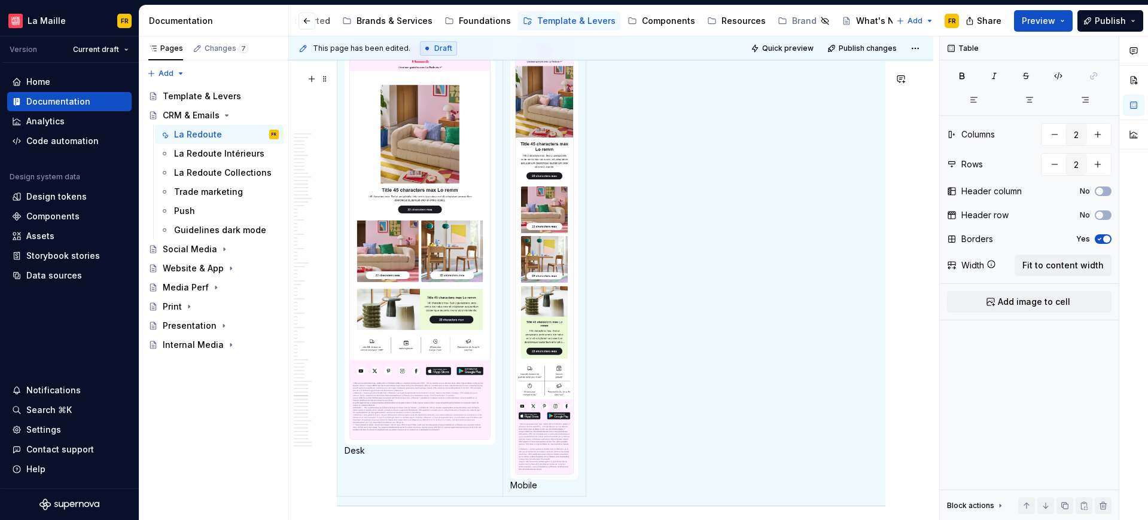
scroll to position [20625, 0]
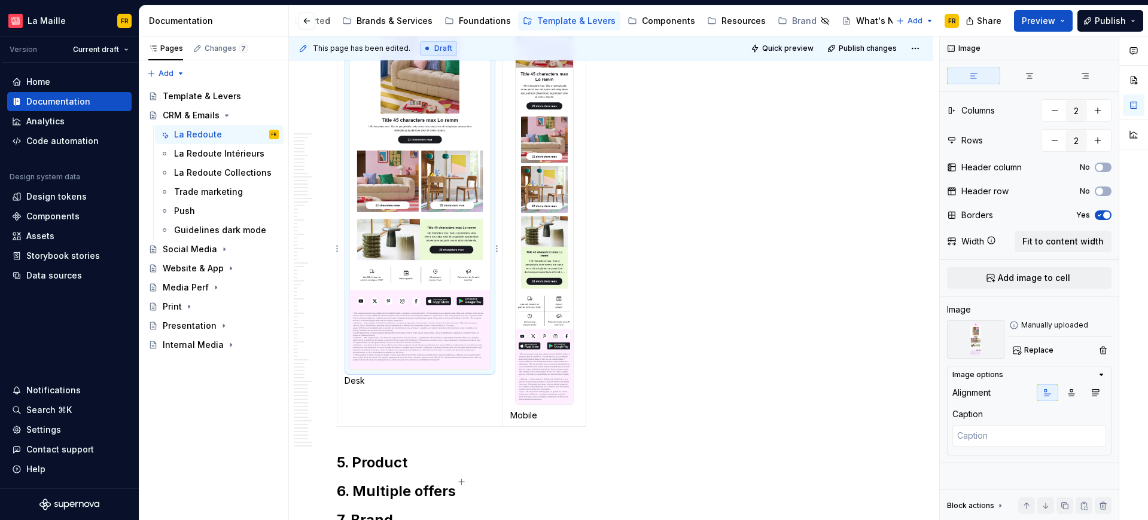
click at [441, 310] on img at bounding box center [420, 170] width 140 height 399
click at [1033, 346] on span "Replace" at bounding box center [1038, 351] width 29 height 10
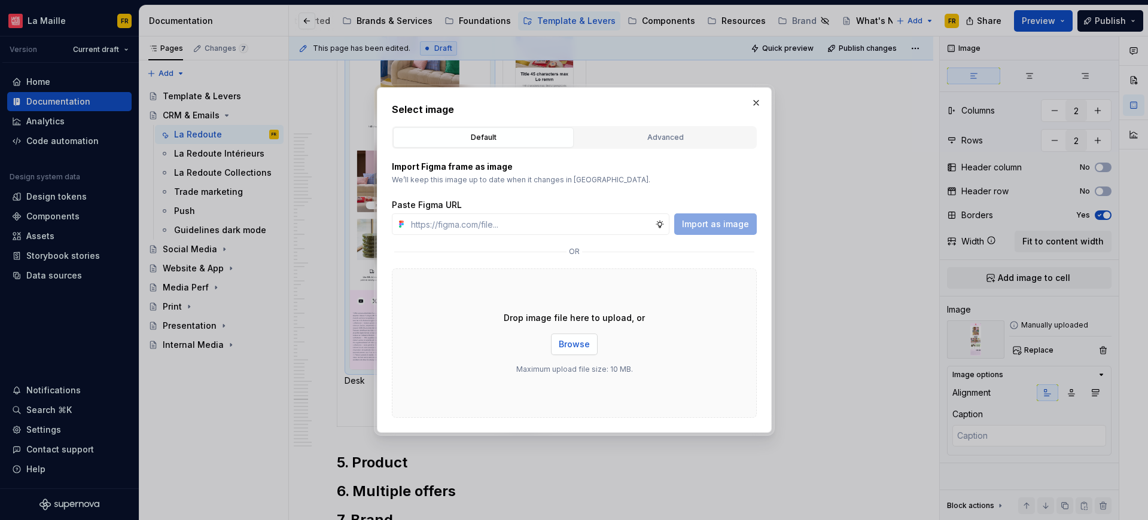
click at [575, 343] on span "Browse" at bounding box center [574, 345] width 31 height 12
click at [757, 108] on button "button" at bounding box center [756, 102] width 17 height 17
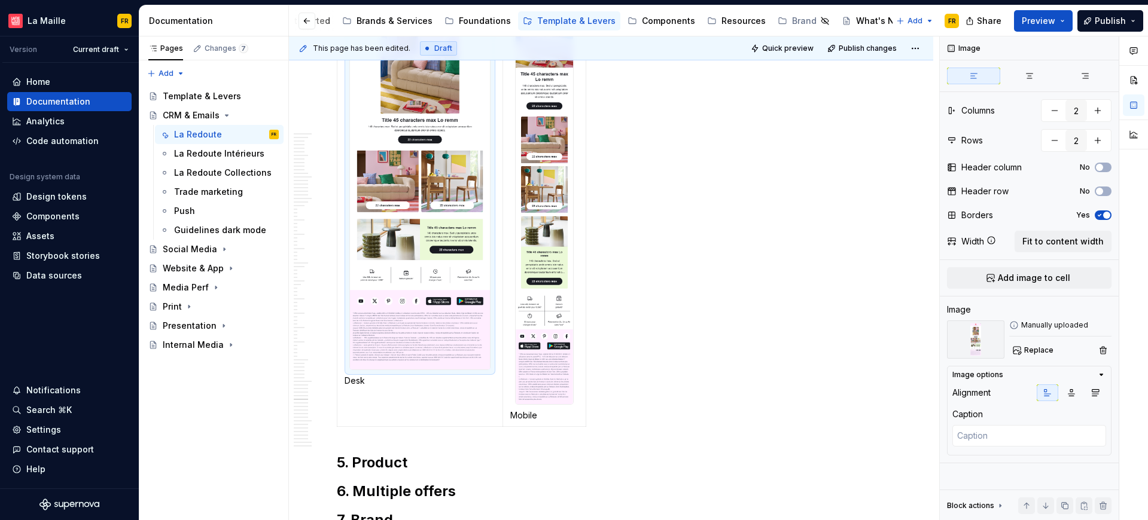
click at [794, 190] on div "Example Example Desk Mobile" at bounding box center [611, 185] width 548 height 494
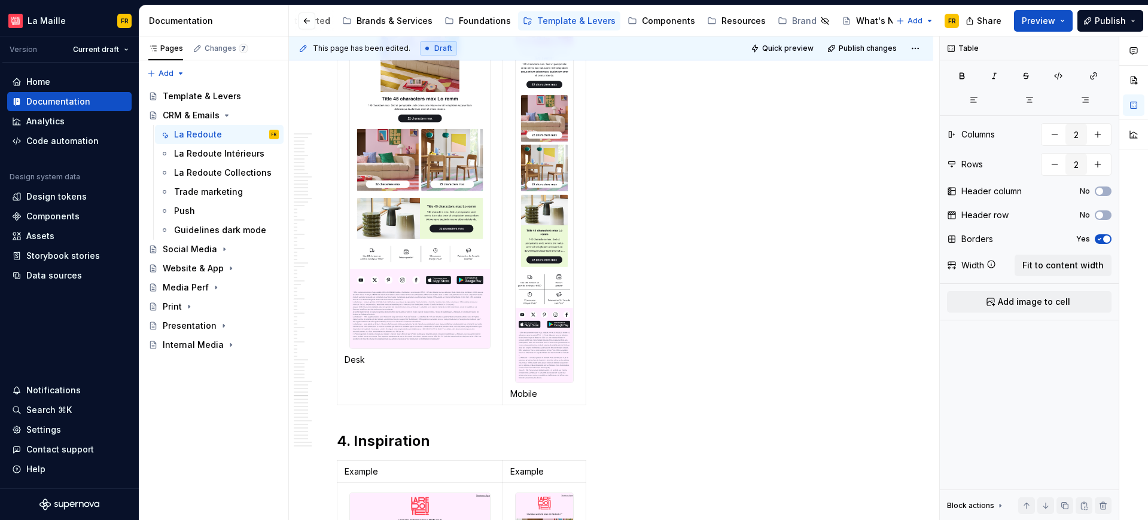
scroll to position [19983, 0]
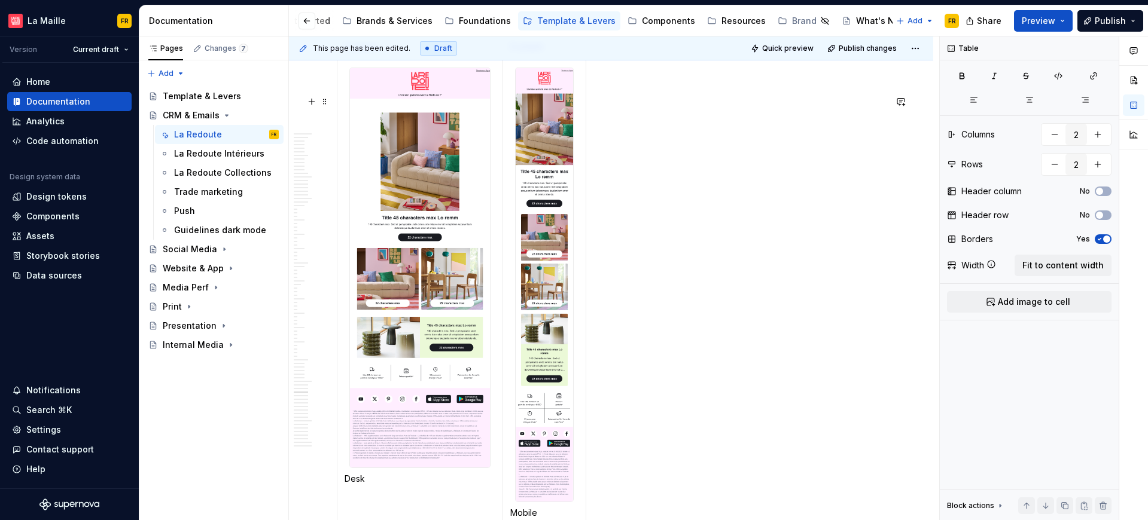
click at [711, 361] on div "Example Example Desk Mobile" at bounding box center [611, 282] width 548 height 494
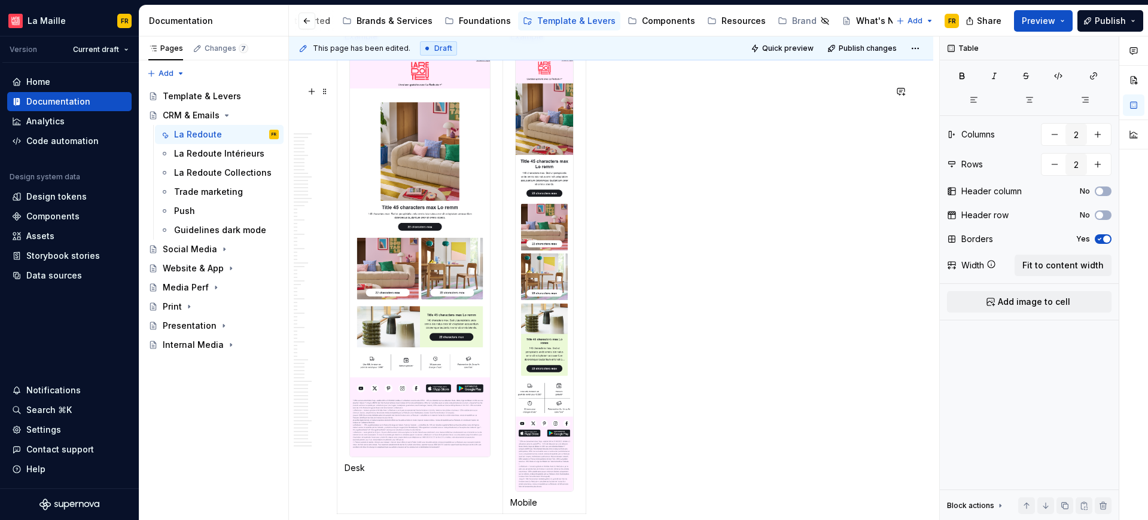
scroll to position [20527, 0]
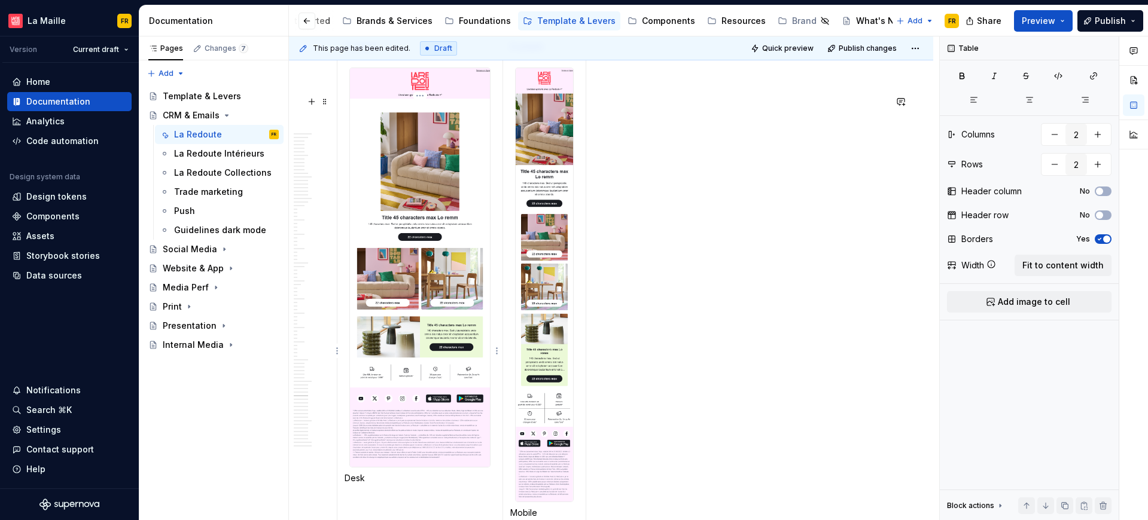
click at [455, 295] on img at bounding box center [420, 267] width 140 height 399
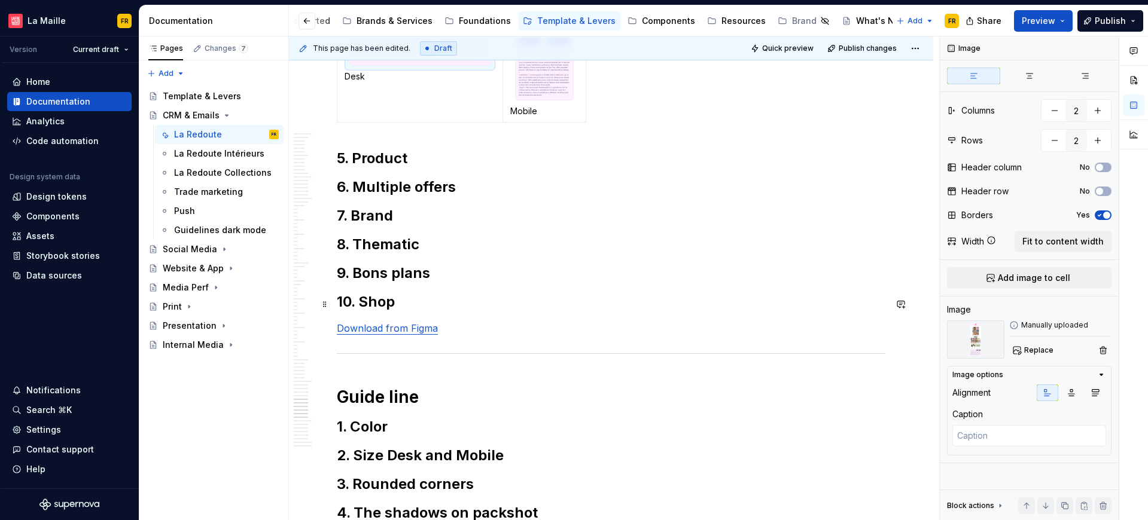
scroll to position [20522, 0]
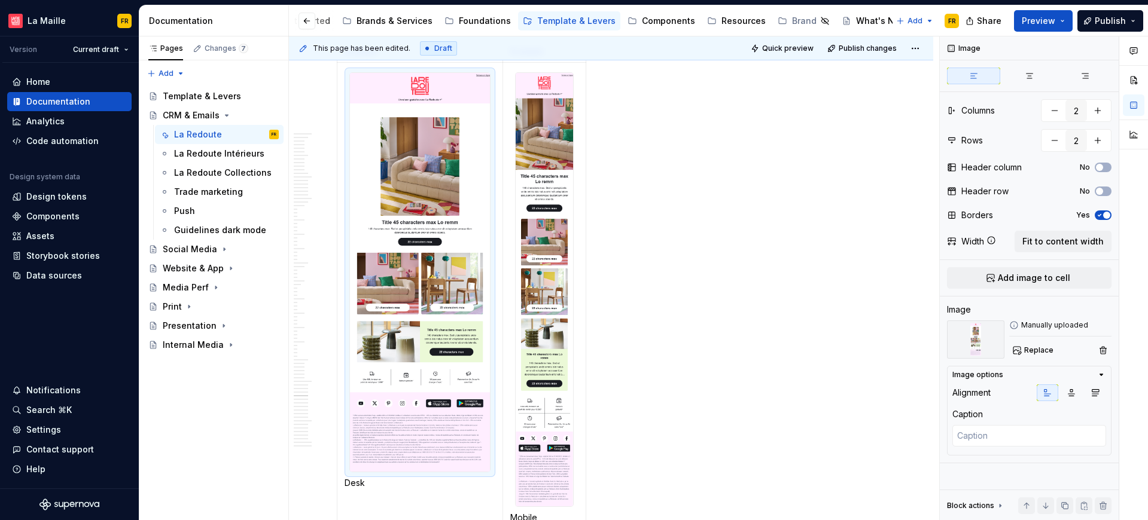
click at [446, 270] on img at bounding box center [420, 272] width 140 height 399
click at [447, 270] on img at bounding box center [420, 272] width 140 height 399
click at [1033, 349] on span "Replace" at bounding box center [1038, 351] width 29 height 10
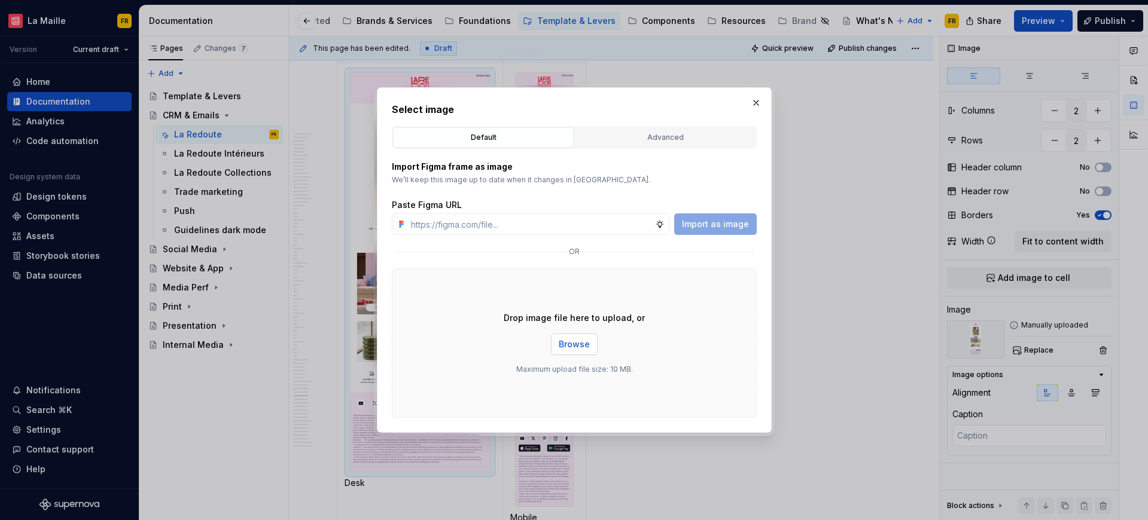
click at [575, 344] on span "Browse" at bounding box center [574, 345] width 31 height 12
click at [756, 105] on button "button" at bounding box center [756, 102] width 17 height 17
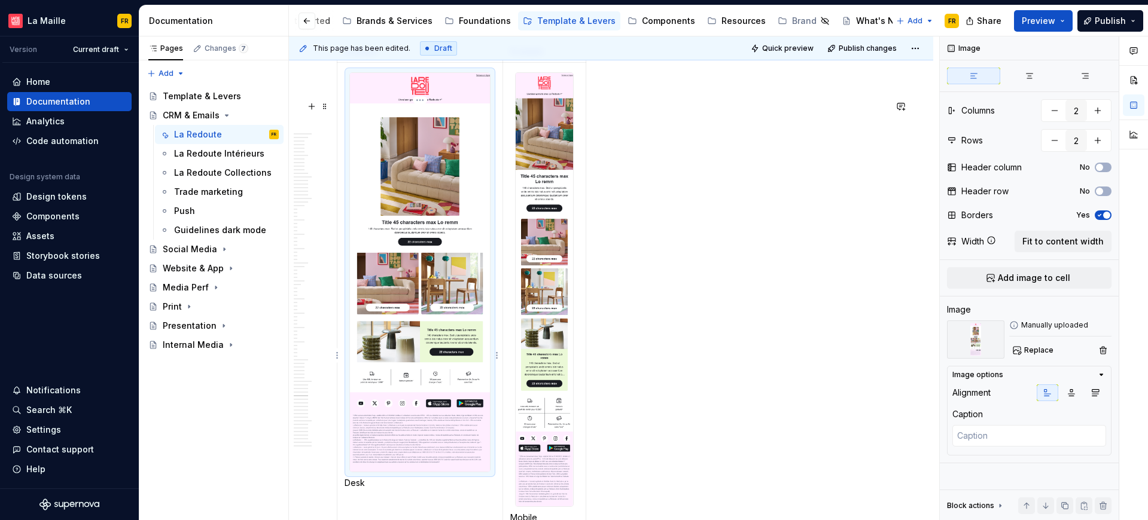
click at [426, 224] on img at bounding box center [420, 272] width 140 height 399
click at [1024, 352] on span "Replace" at bounding box center [1038, 351] width 29 height 10
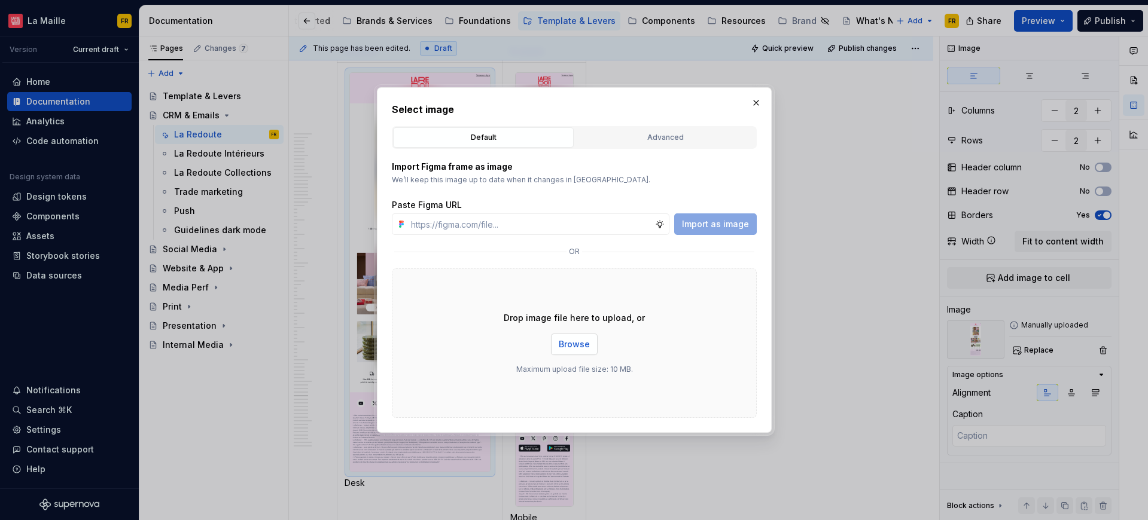
click at [577, 346] on span "Browse" at bounding box center [574, 345] width 31 height 12
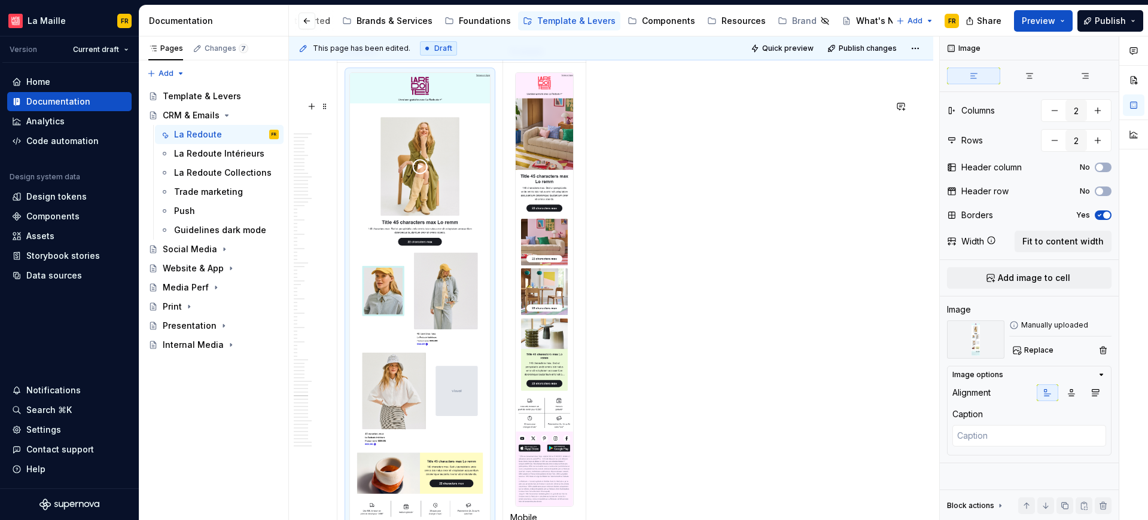
scroll to position [20542, 0]
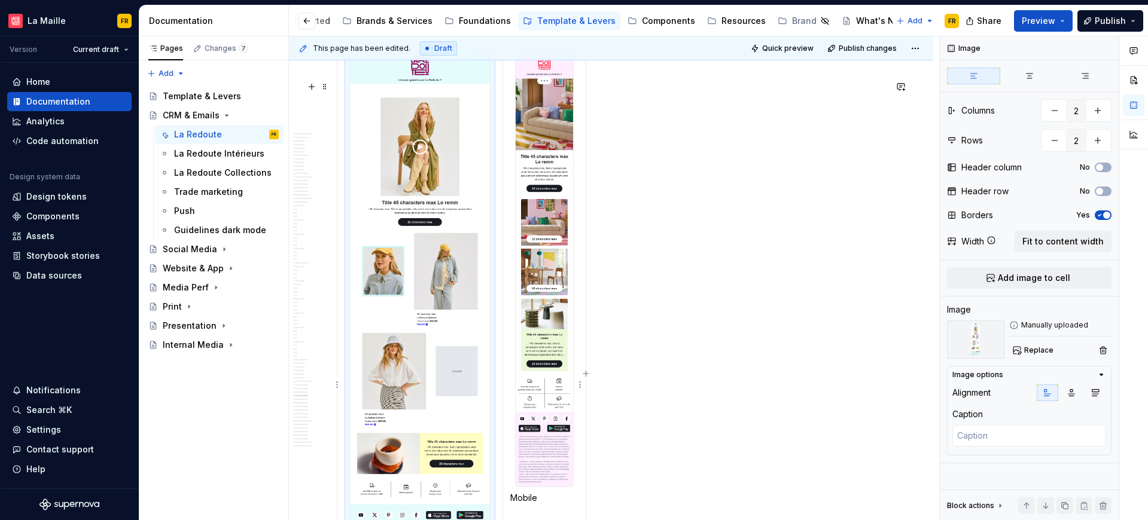
click at [557, 192] on img at bounding box center [544, 270] width 57 height 434
click at [1033, 350] on span "Replace" at bounding box center [1038, 351] width 29 height 10
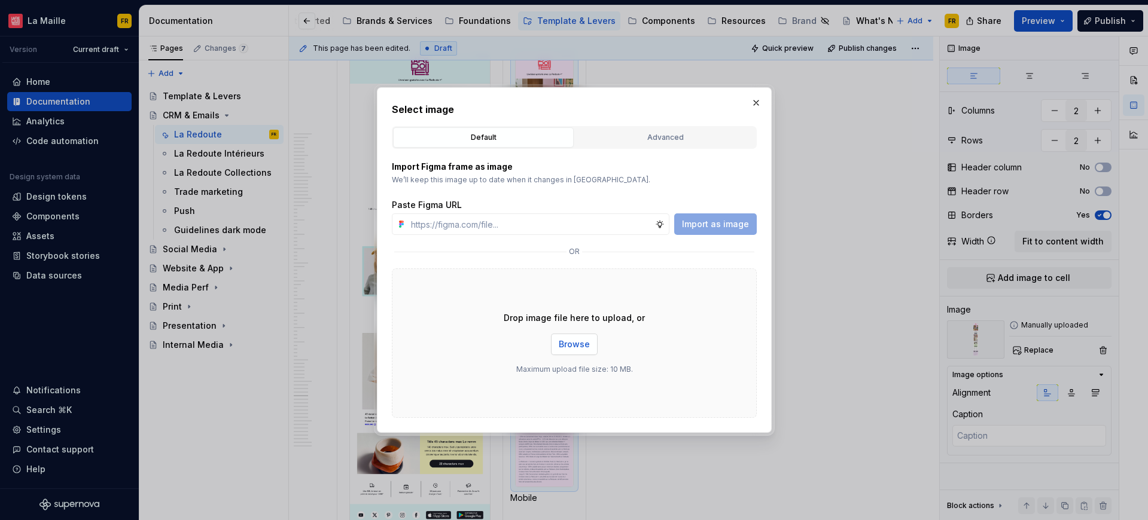
click at [568, 342] on span "Browse" at bounding box center [574, 345] width 31 height 12
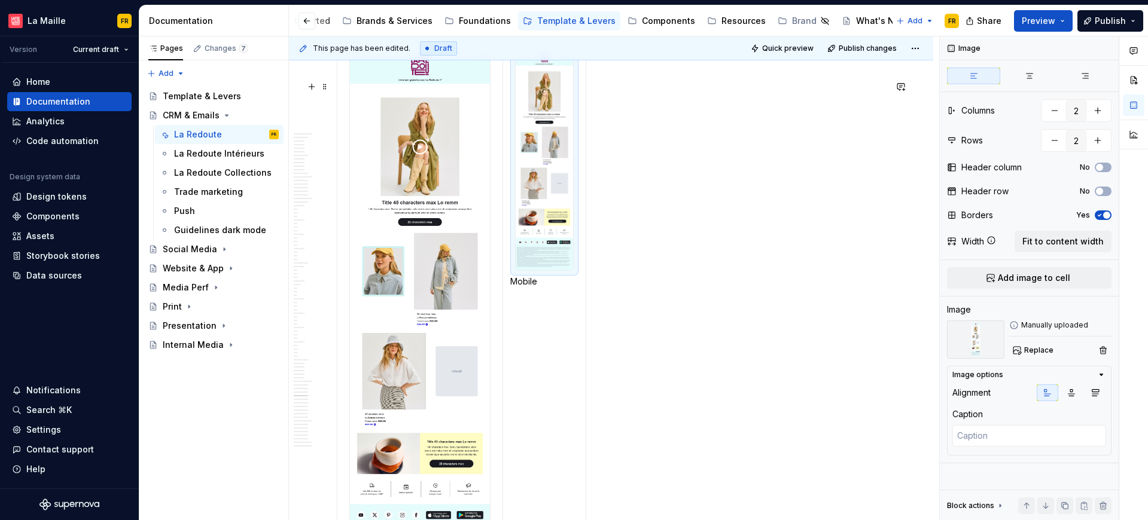
scroll to position [20576, 0]
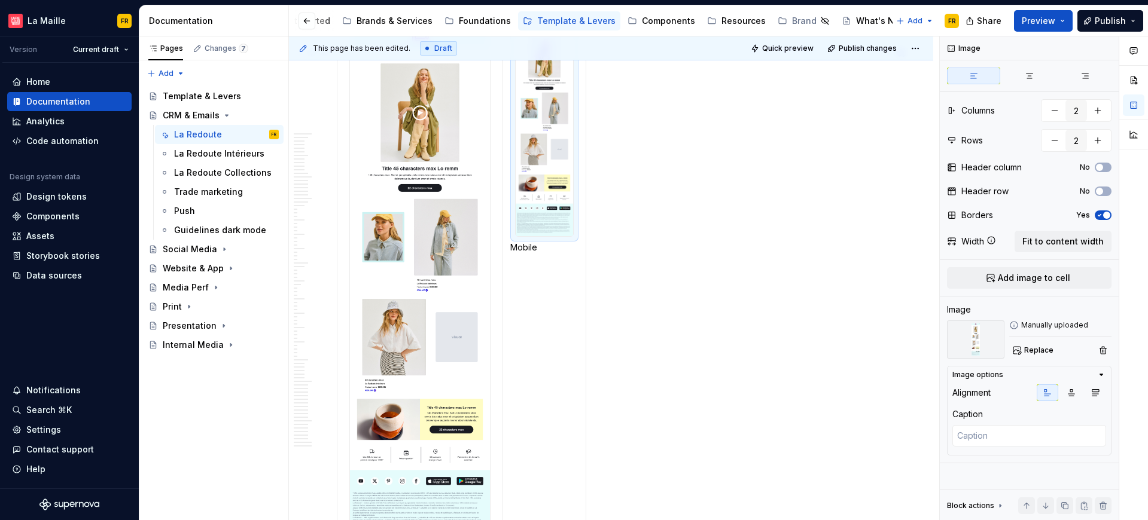
click at [734, 268] on div "Example Example Desk Mobile" at bounding box center [611, 281] width 548 height 591
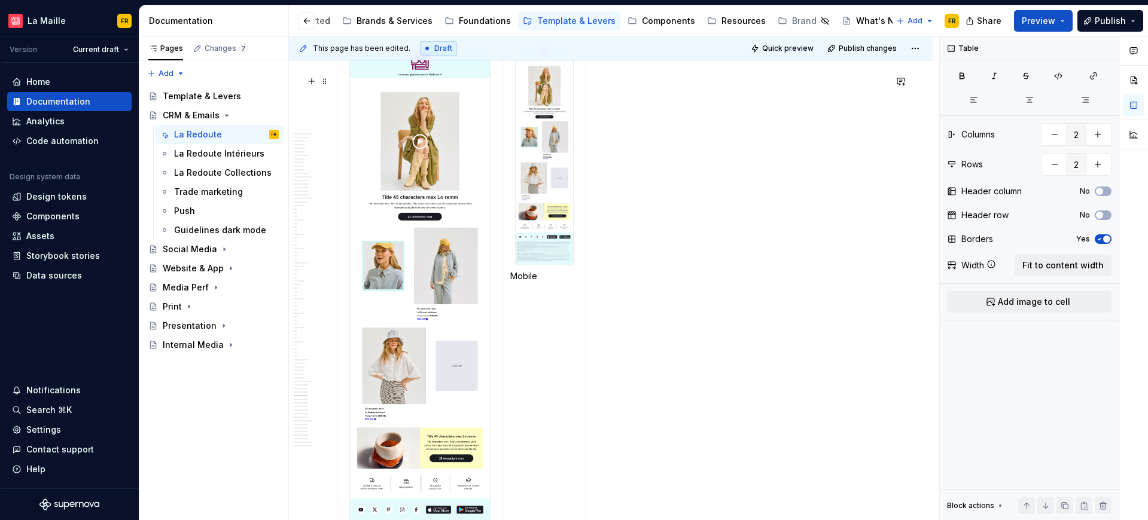
scroll to position [20453, 0]
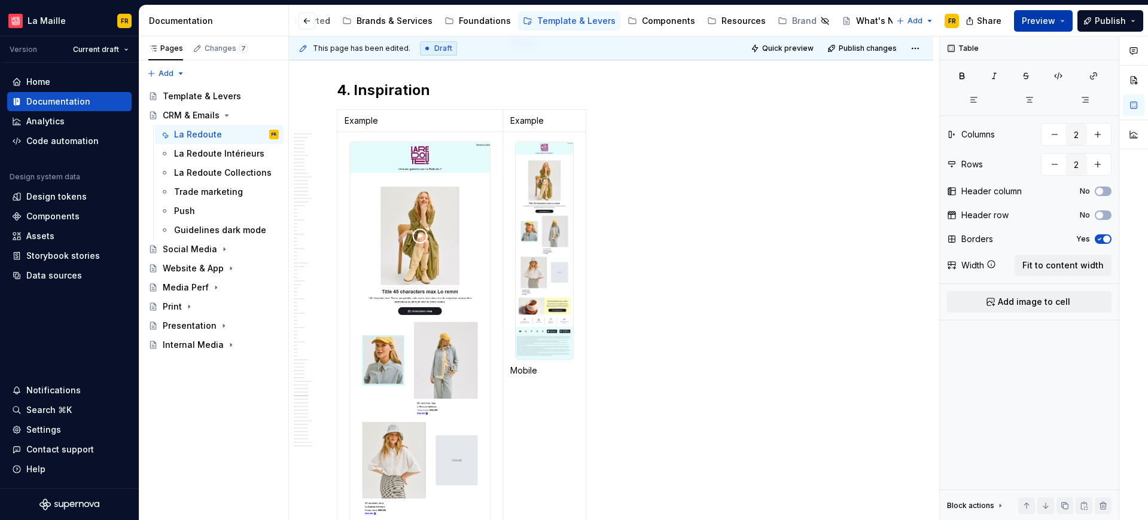
click at [1033, 23] on span "Preview" at bounding box center [1038, 21] width 33 height 12
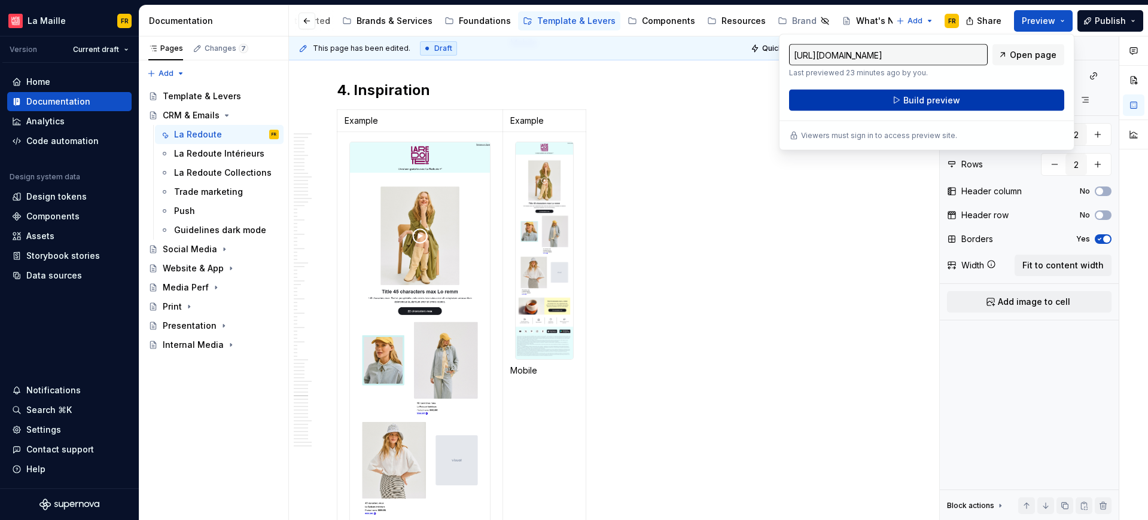
click at [984, 103] on button "Build preview" at bounding box center [926, 101] width 275 height 22
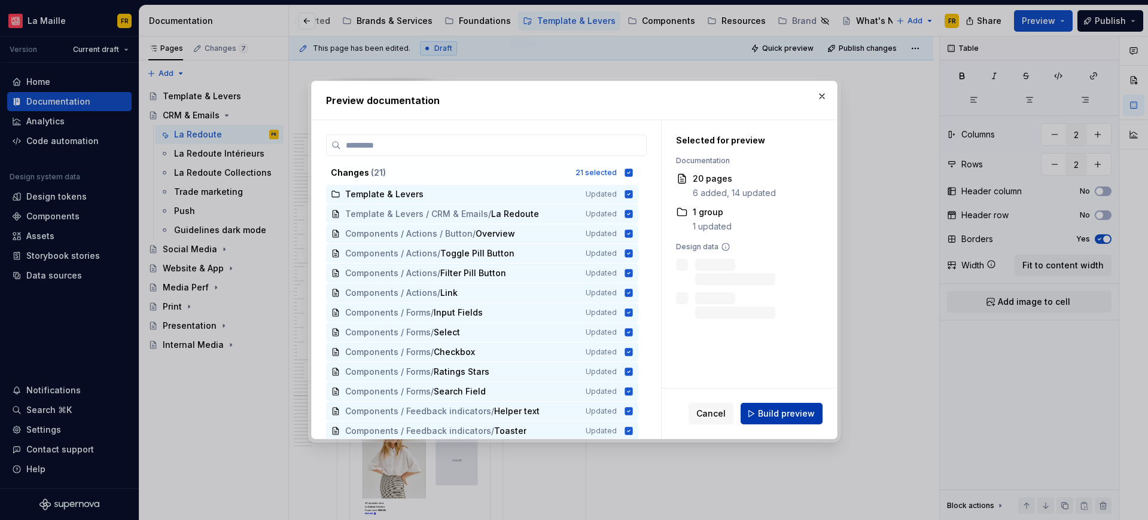
click at [779, 416] on span "Build preview" at bounding box center [786, 414] width 57 height 12
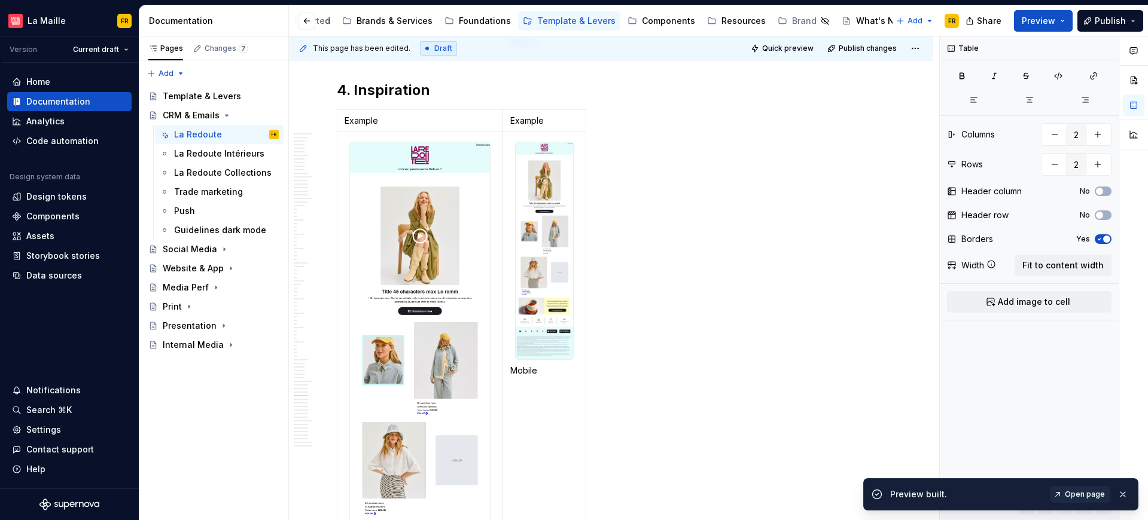
click at [1033, 484] on div "Preview built. Open page" at bounding box center [1000, 494] width 275 height 32
click at [1033, 492] on span "Open page" at bounding box center [1085, 495] width 40 height 10
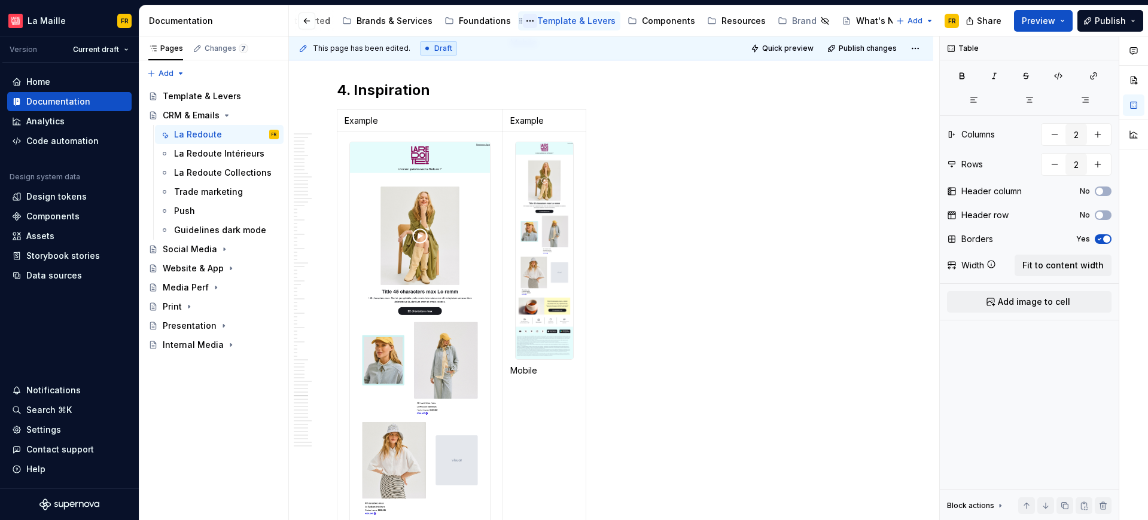
click at [523, 25] on button "Page tree" at bounding box center [530, 21] width 14 height 14
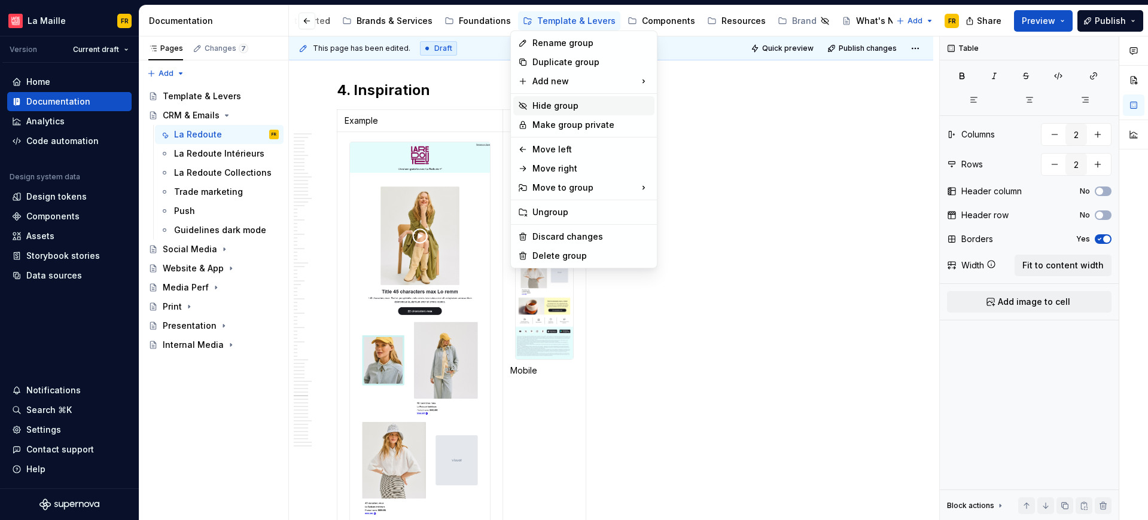
click at [538, 109] on div "Hide group" at bounding box center [590, 106] width 117 height 12
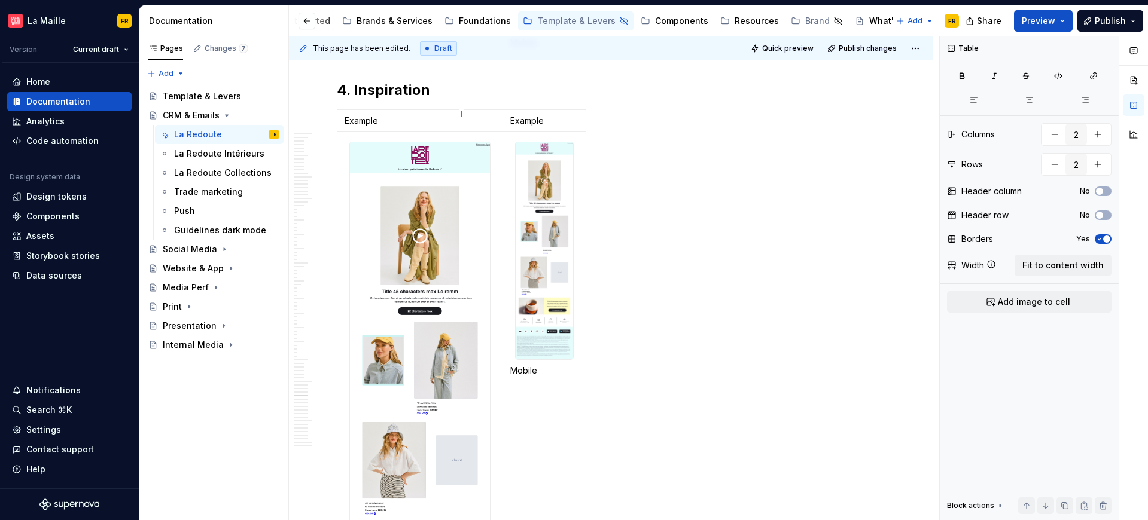
type textarea "*"
